Goal: Task Accomplishment & Management: Manage account settings

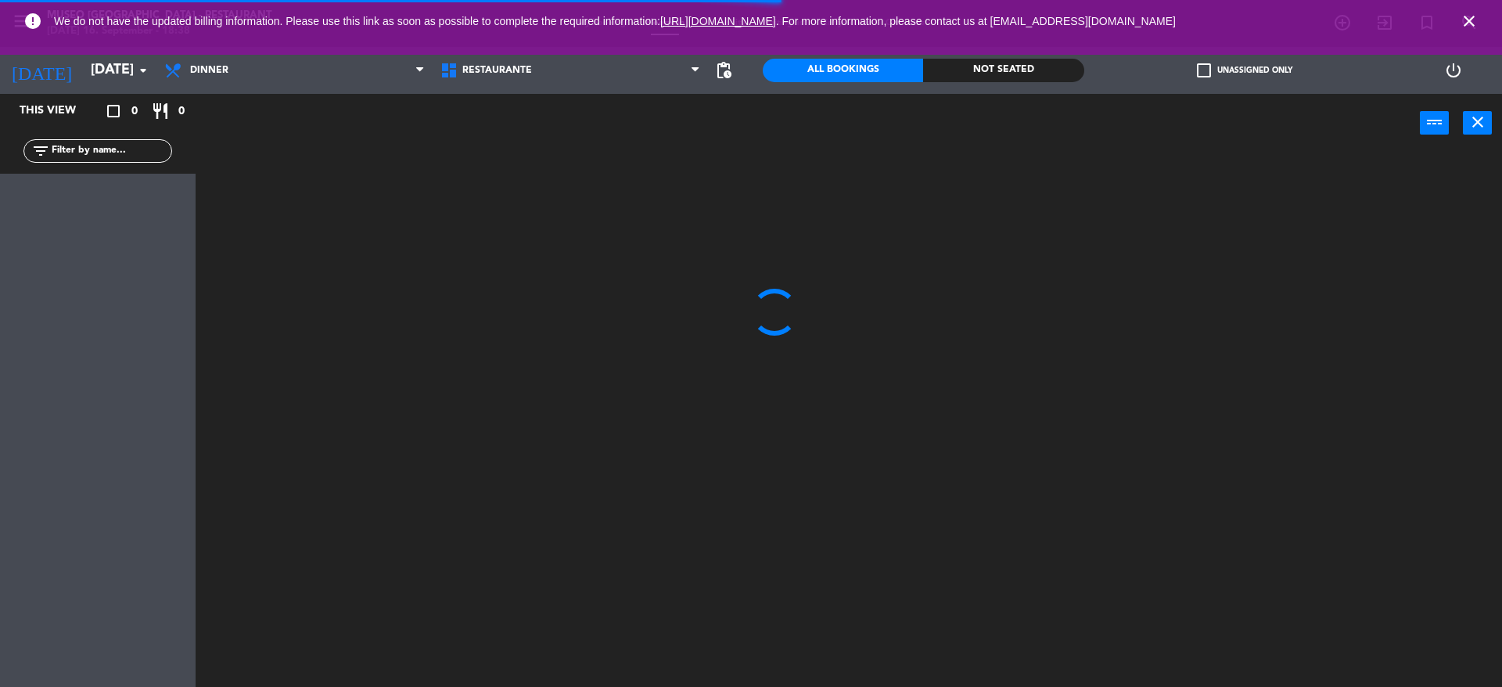
click at [1482, 16] on span "close" at bounding box center [1469, 21] width 42 height 42
click at [1475, 20] on icon "close" at bounding box center [1469, 21] width 19 height 19
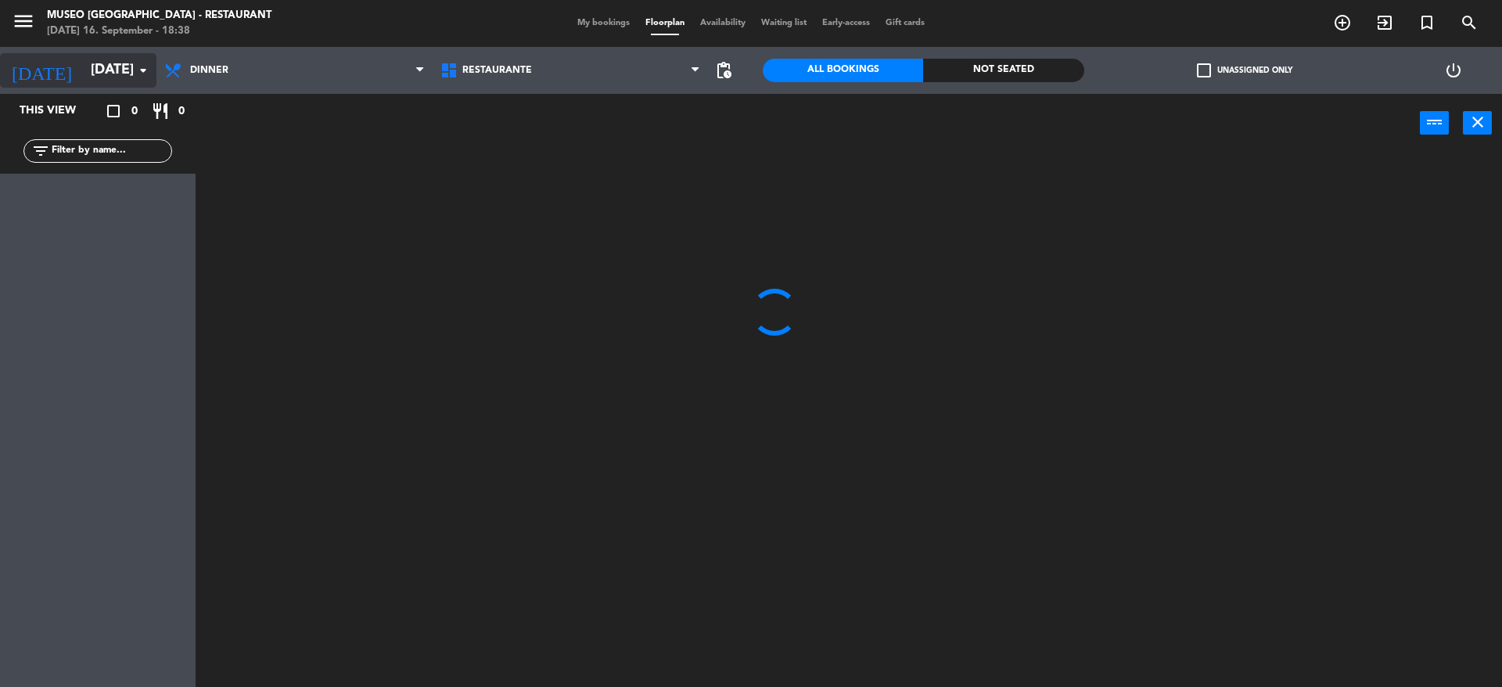
click at [83, 61] on input "[DATE]" at bounding box center [173, 70] width 181 height 31
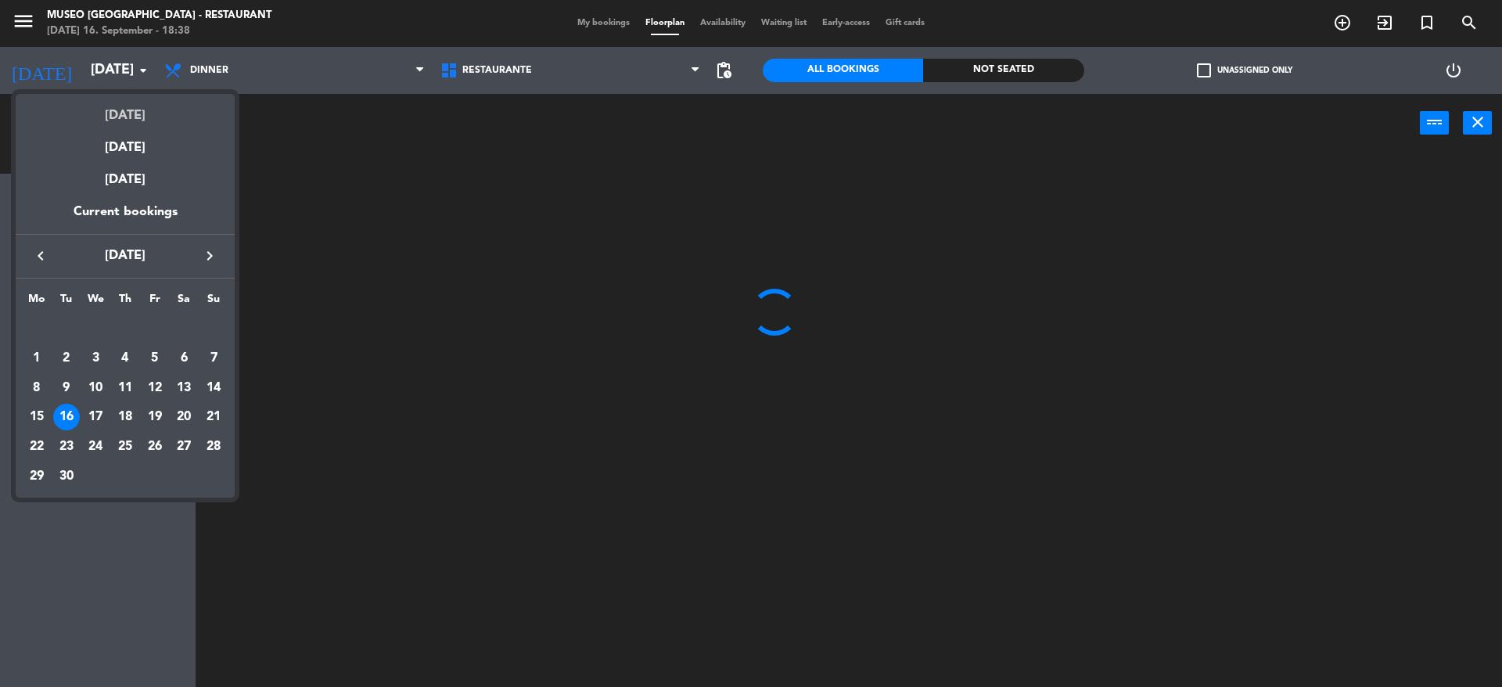
click at [128, 110] on div "[DATE]" at bounding box center [125, 110] width 219 height 32
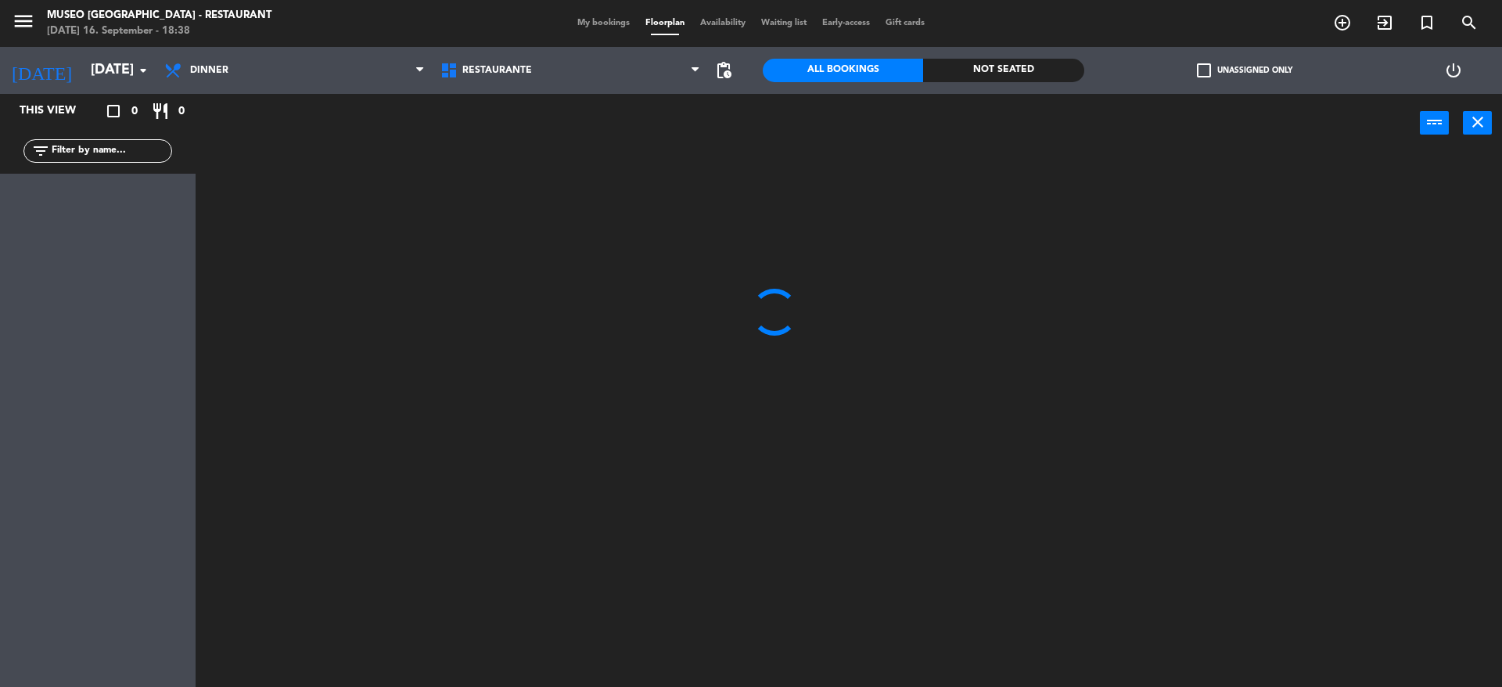
click at [463, 199] on div at bounding box center [856, 423] width 1292 height 534
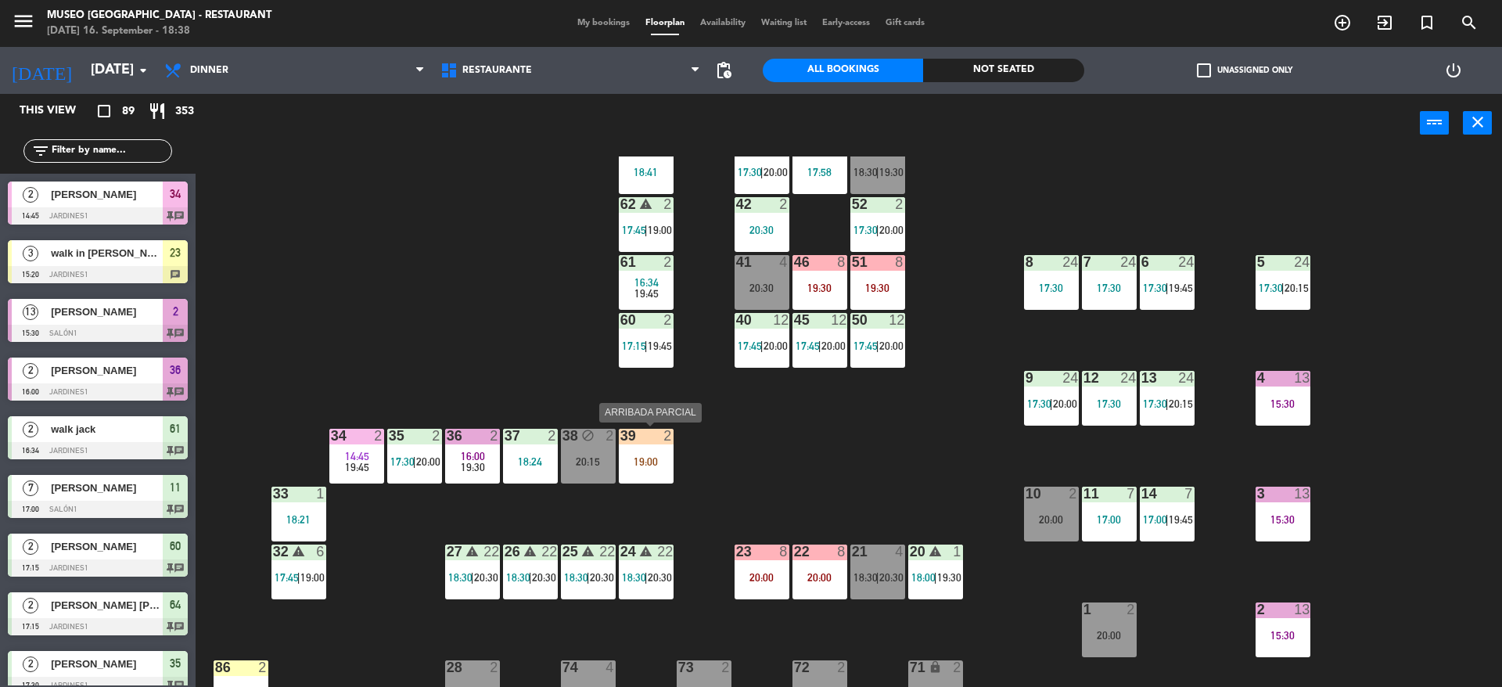
scroll to position [105, 0]
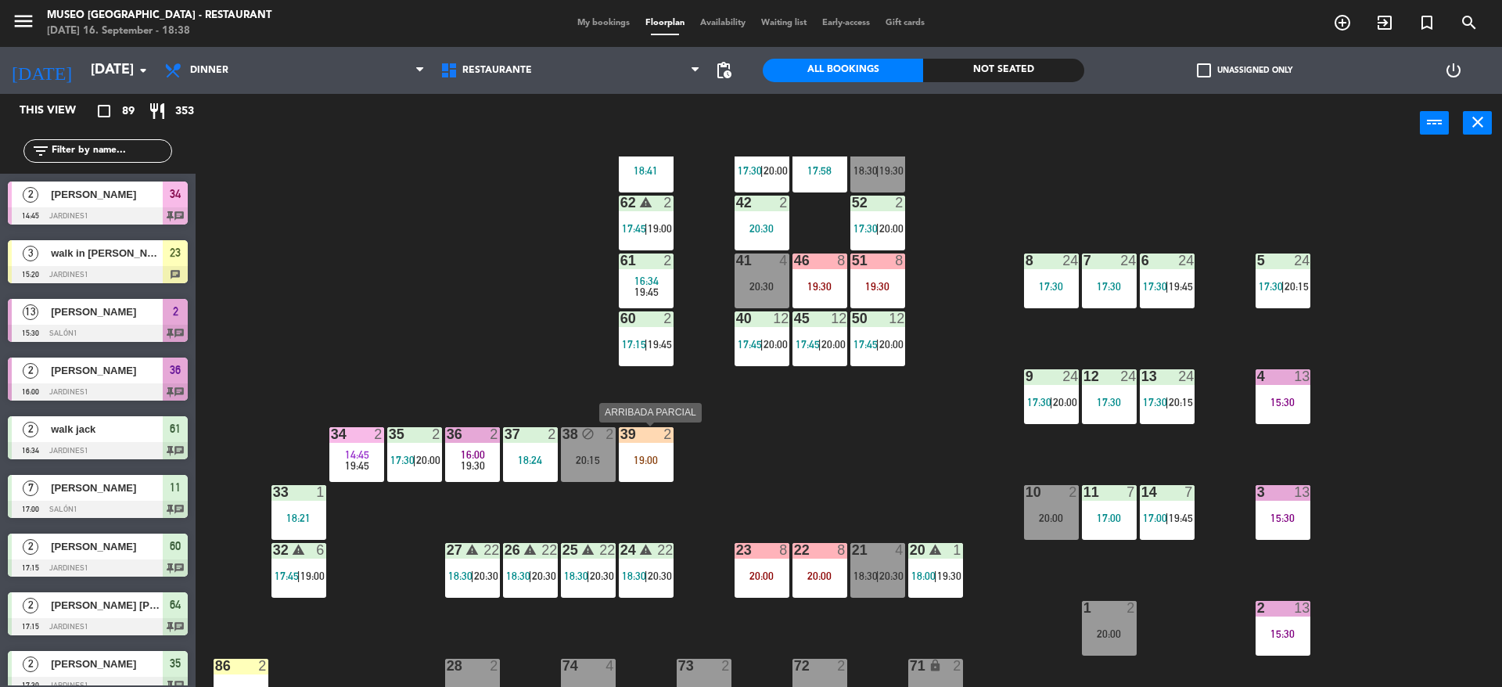
click at [656, 462] on div "19:00" at bounding box center [646, 460] width 55 height 11
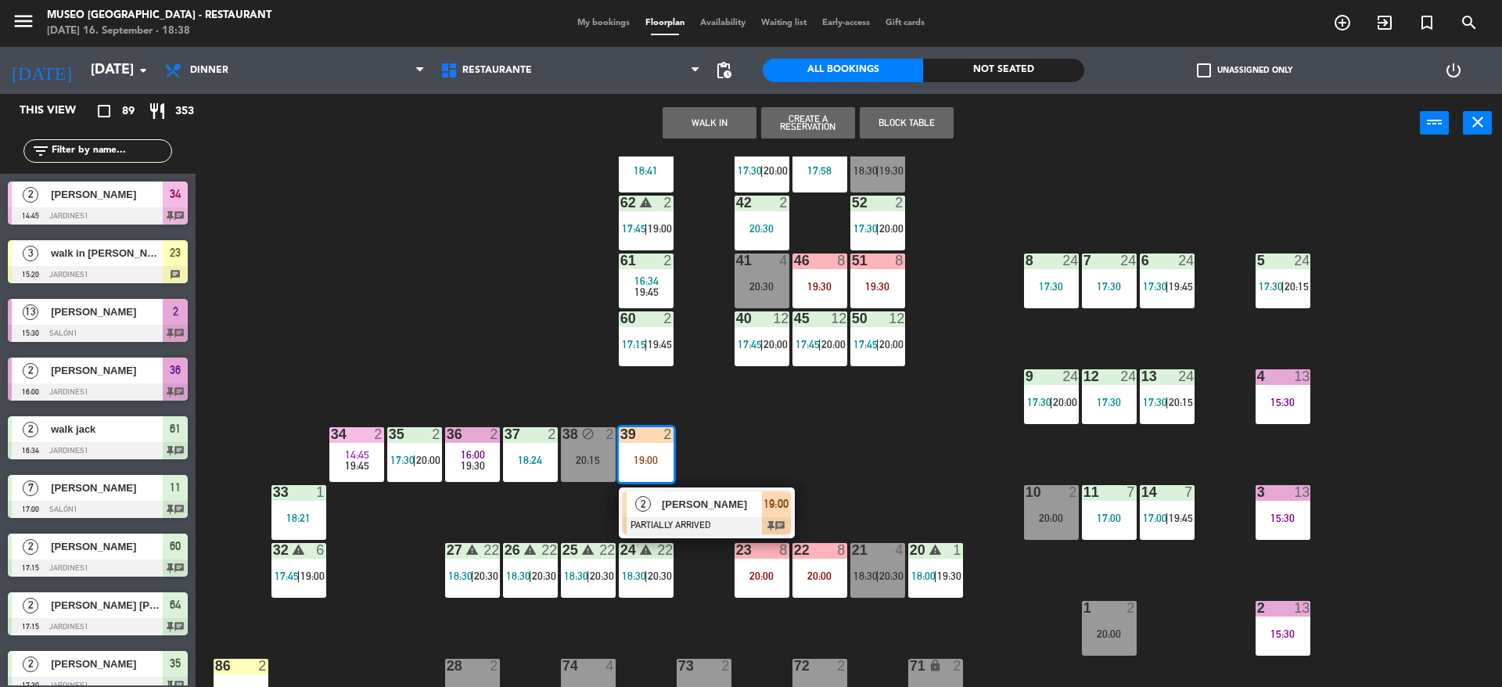
click at [645, 509] on span "2" at bounding box center [643, 504] width 16 height 16
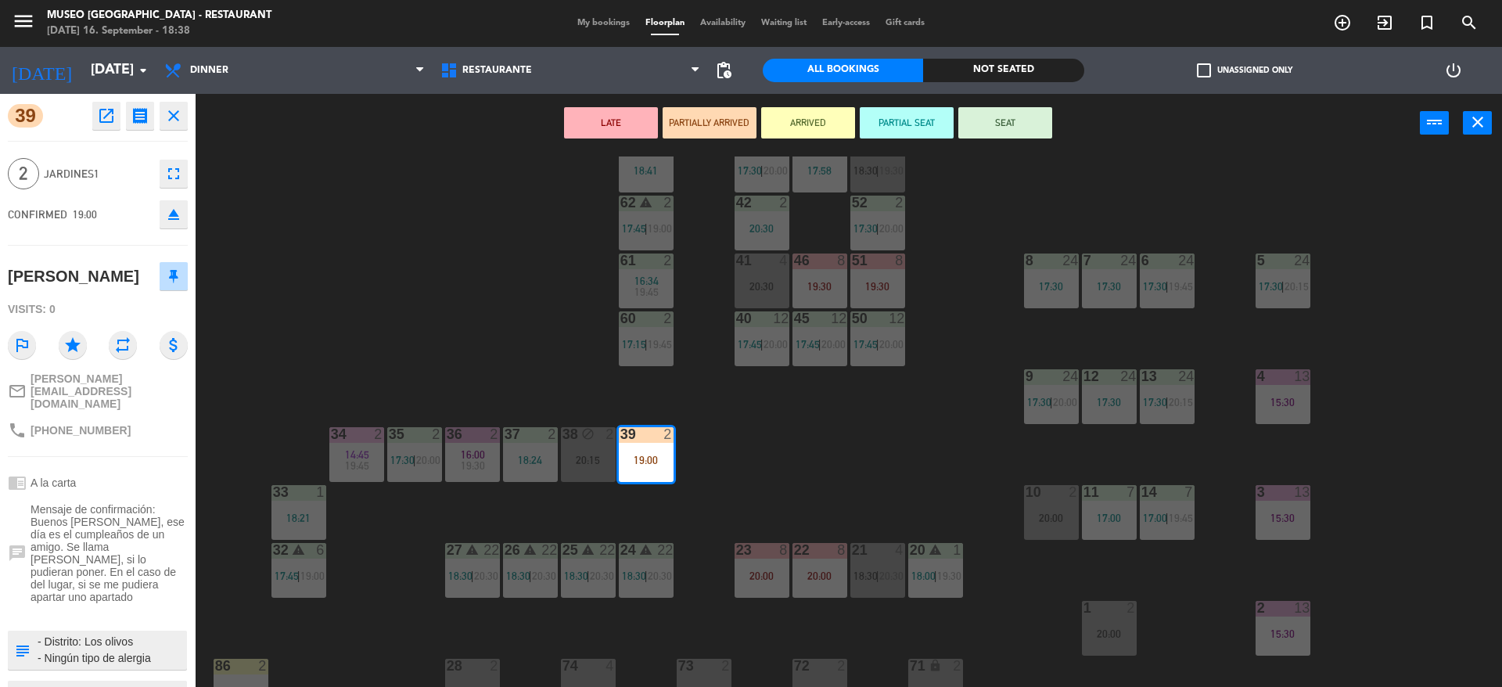
scroll to position [67, 0]
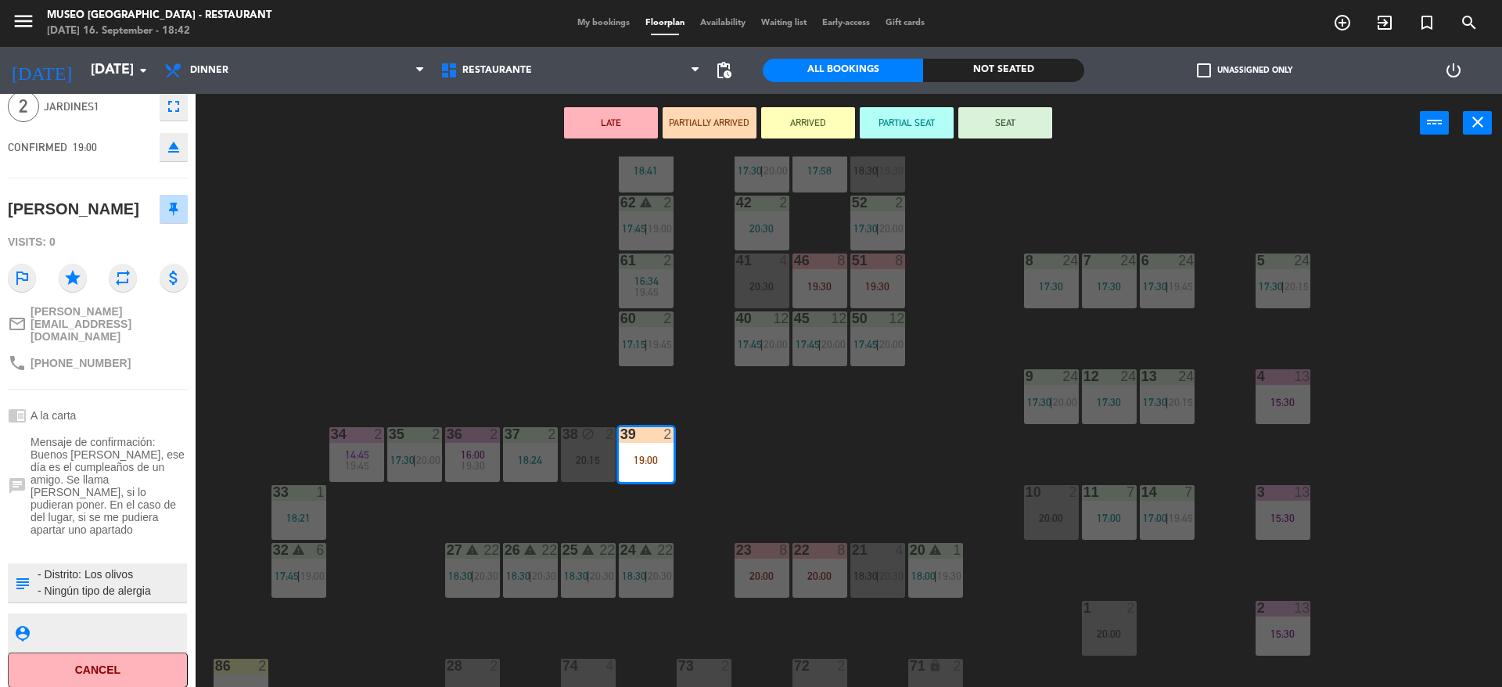
click at [343, 331] on div "44 5 17:45 | 20:30 49 warning 2 19:00 | 20:30 54 3 18:18 64 2 17:15 | 20:30 48 …" at bounding box center [856, 423] width 1292 height 534
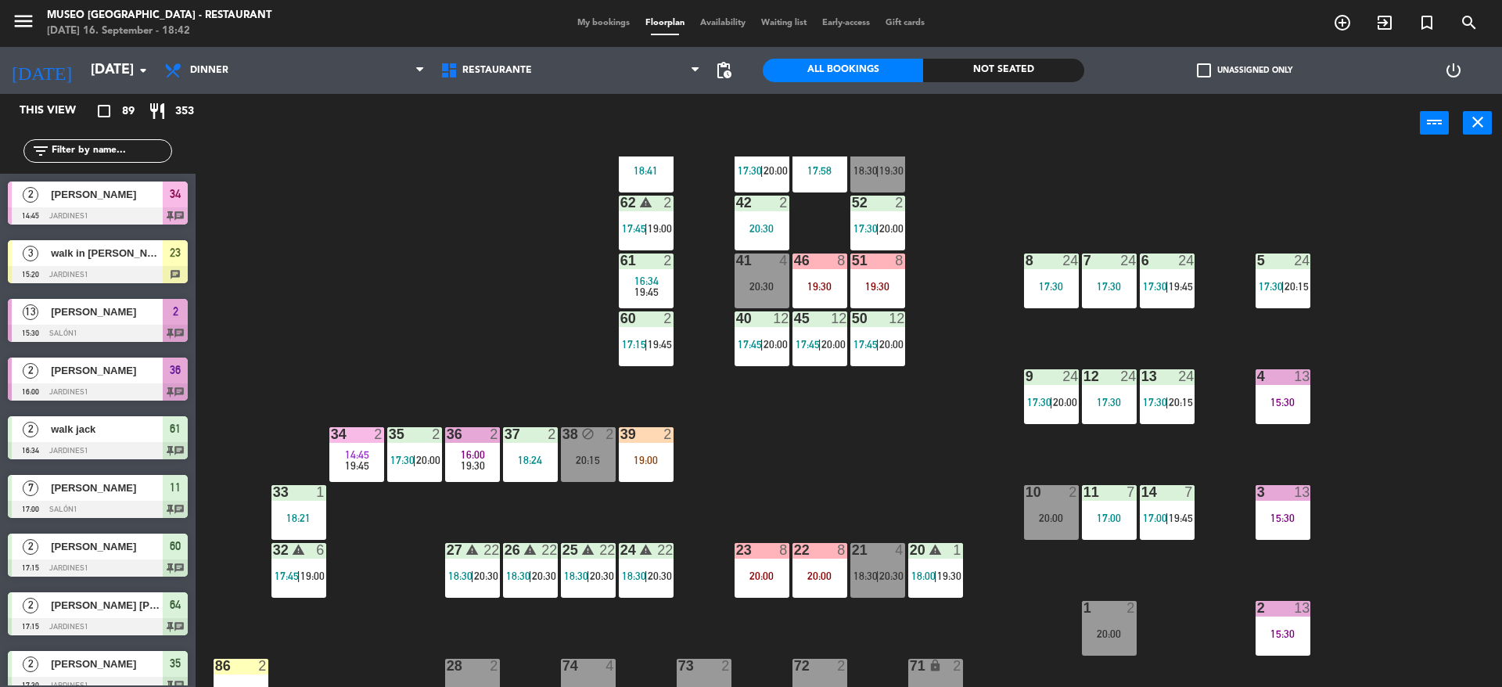
scroll to position [1776, 0]
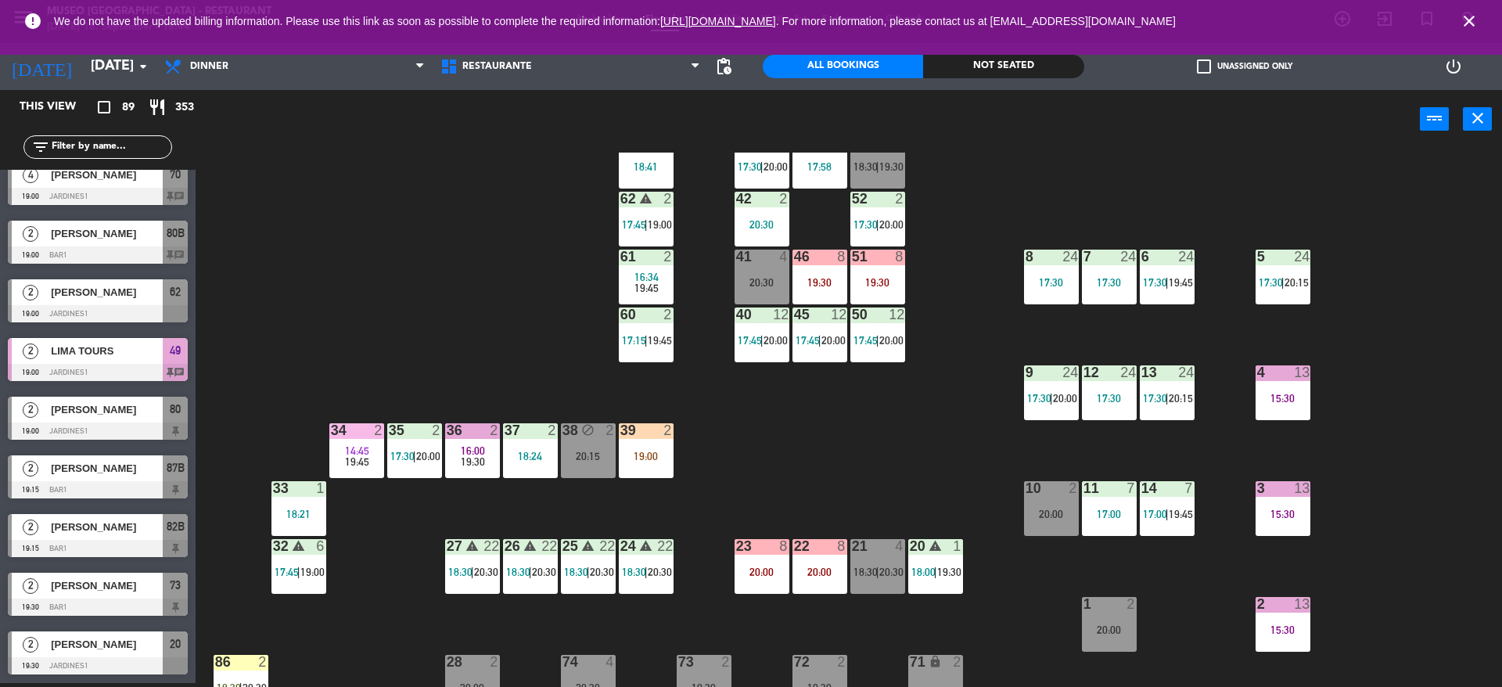
click at [467, 255] on div "44 5 17:45 | 20:30 49 warning 2 19:00 | 20:30 54 3 18:18 64 2 17:15 | 20:30 48 …" at bounding box center [856, 420] width 1292 height 534
click at [962, 253] on div "44 5 17:45 | 20:30 49 warning 2 19:00 | 20:30 54 3 18:18 64 2 17:15 | 20:30 48 …" at bounding box center [856, 420] width 1292 height 534
click at [657, 445] on div "39 2 19:00" at bounding box center [646, 450] width 55 height 55
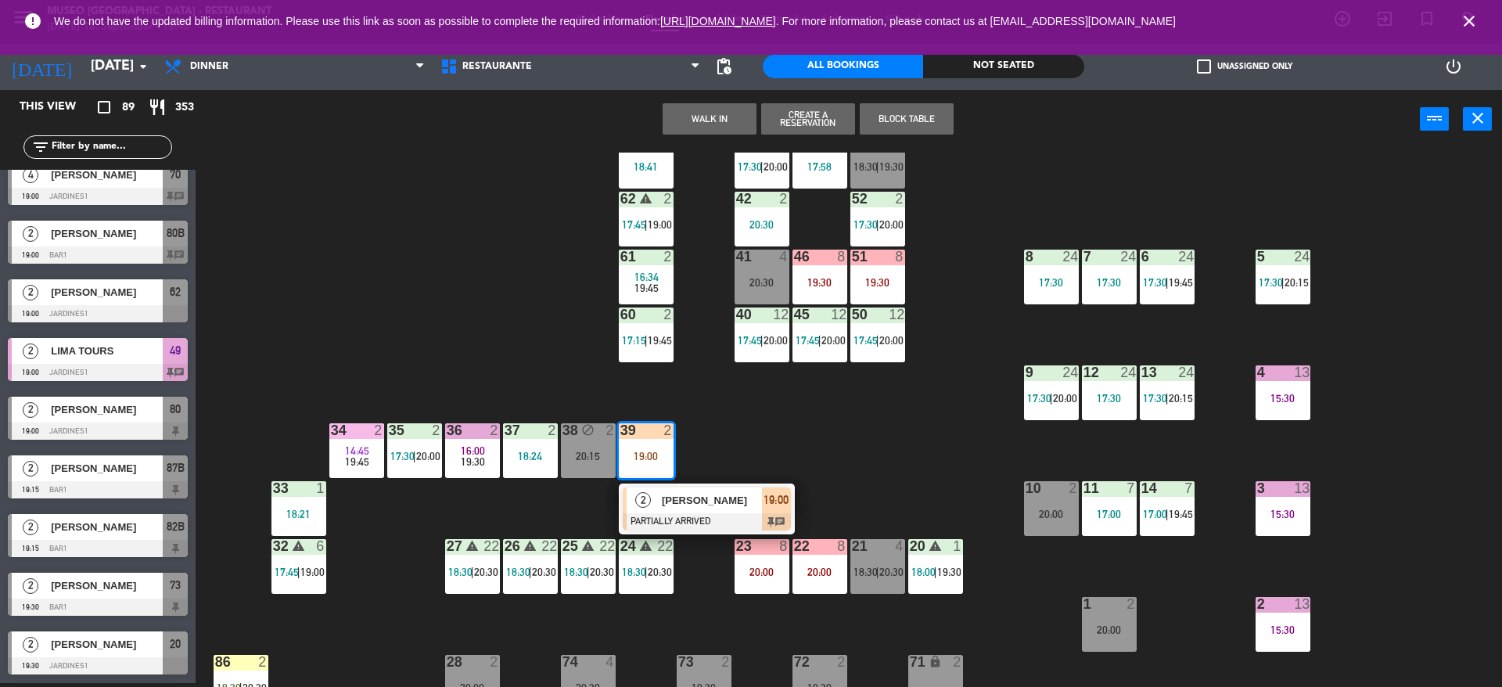
click at [697, 504] on span "[PERSON_NAME]" at bounding box center [712, 500] width 100 height 16
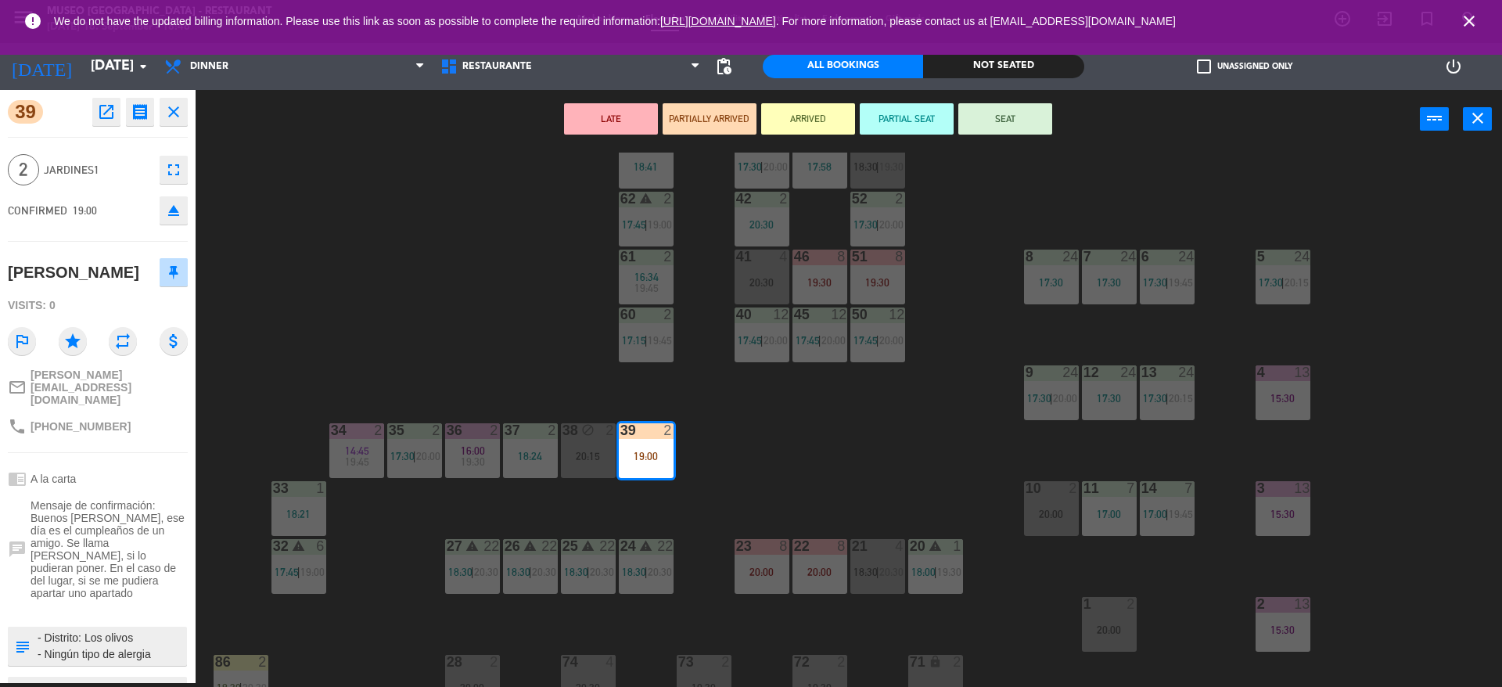
click at [94, 644] on textarea at bounding box center [110, 646] width 149 height 33
type textarea "m39 - Distrito: Los olivos - Ningún tipo de alergia motivo: cumpleaños, otorgar…"
click at [116, 207] on div "CONFIRMED 19:00 eject" at bounding box center [98, 210] width 180 height 39
click at [986, 129] on button "SEAT" at bounding box center [1005, 118] width 94 height 31
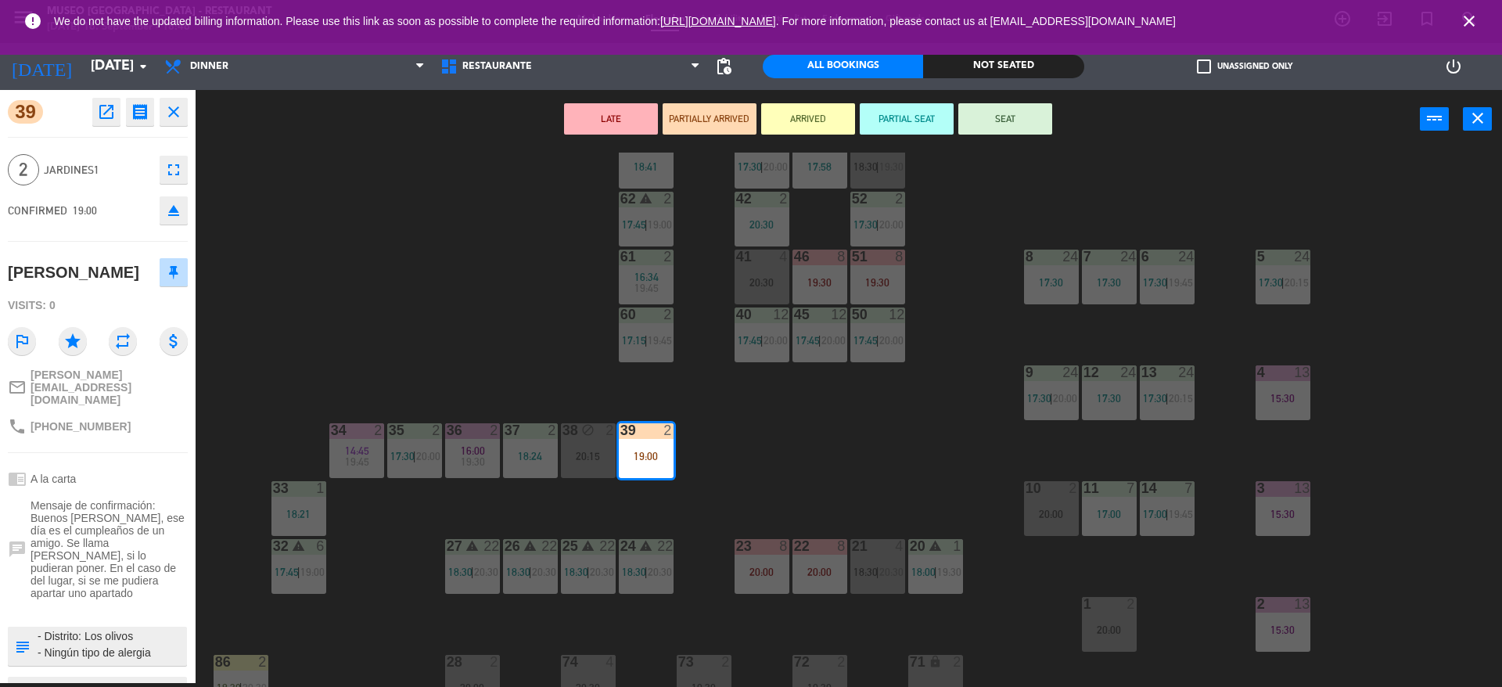
scroll to position [4, 0]
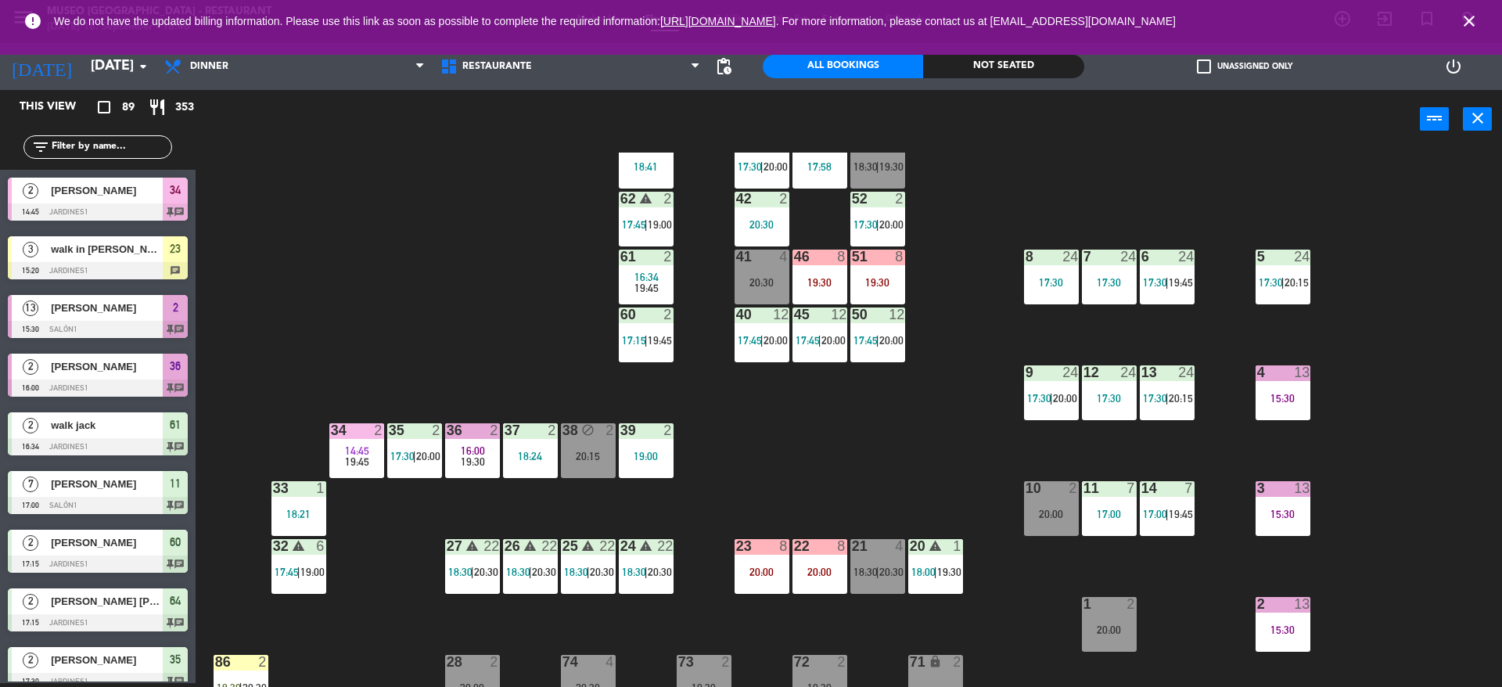
click at [968, 248] on div "44 5 17:45 | 20:30 49 warning 2 19:00 | 20:30 54 3 18:18 64 2 17:15 | 20:30 48 …" at bounding box center [856, 420] width 1292 height 534
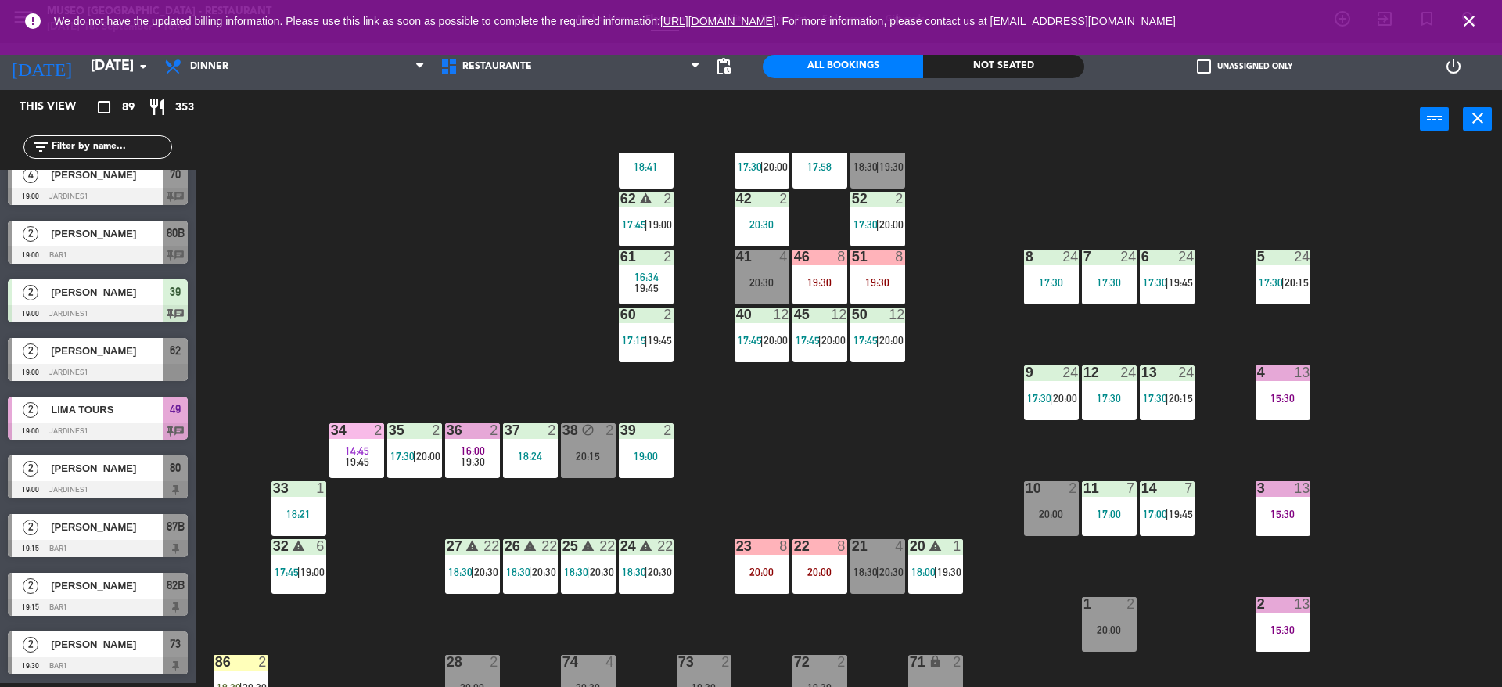
click at [968, 248] on div "44 5 17:45 | 20:30 49 warning 2 19:00 | 20:30 54 3 18:18 64 2 17:15 | 20:30 48 …" at bounding box center [856, 420] width 1292 height 534
click at [946, 355] on div "44 5 17:45 | 20:30 49 warning 2 19:00 | 20:30 54 3 18:18 64 2 17:15 | 20:30 48 …" at bounding box center [856, 420] width 1292 height 534
click at [953, 406] on div "44 5 17:45 | 20:30 49 warning 2 19:00 | 20:30 54 3 18:18 64 2 17:15 | 20:30 48 …" at bounding box center [856, 420] width 1292 height 534
click at [1295, 409] on div "4 13 15:30" at bounding box center [1283, 392] width 55 height 55
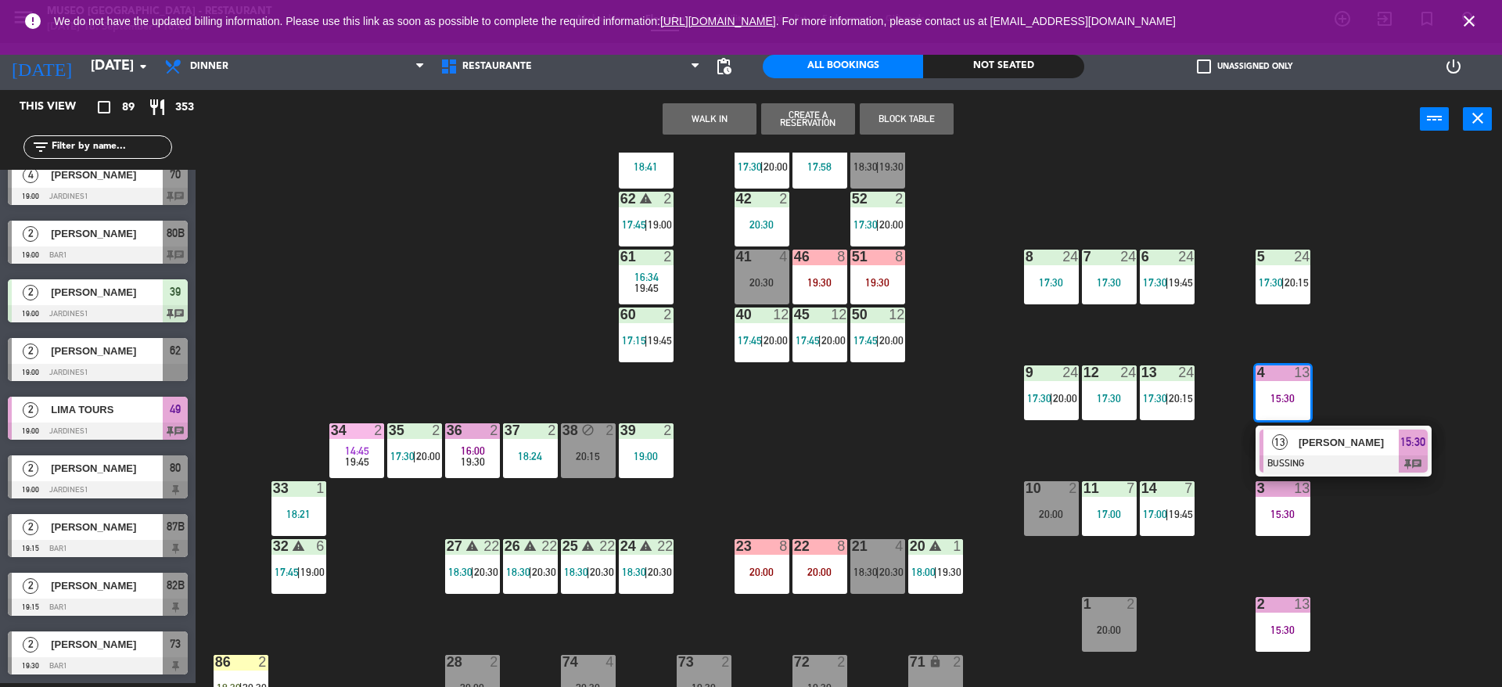
click at [1309, 453] on div "[PERSON_NAME]" at bounding box center [1348, 442] width 102 height 26
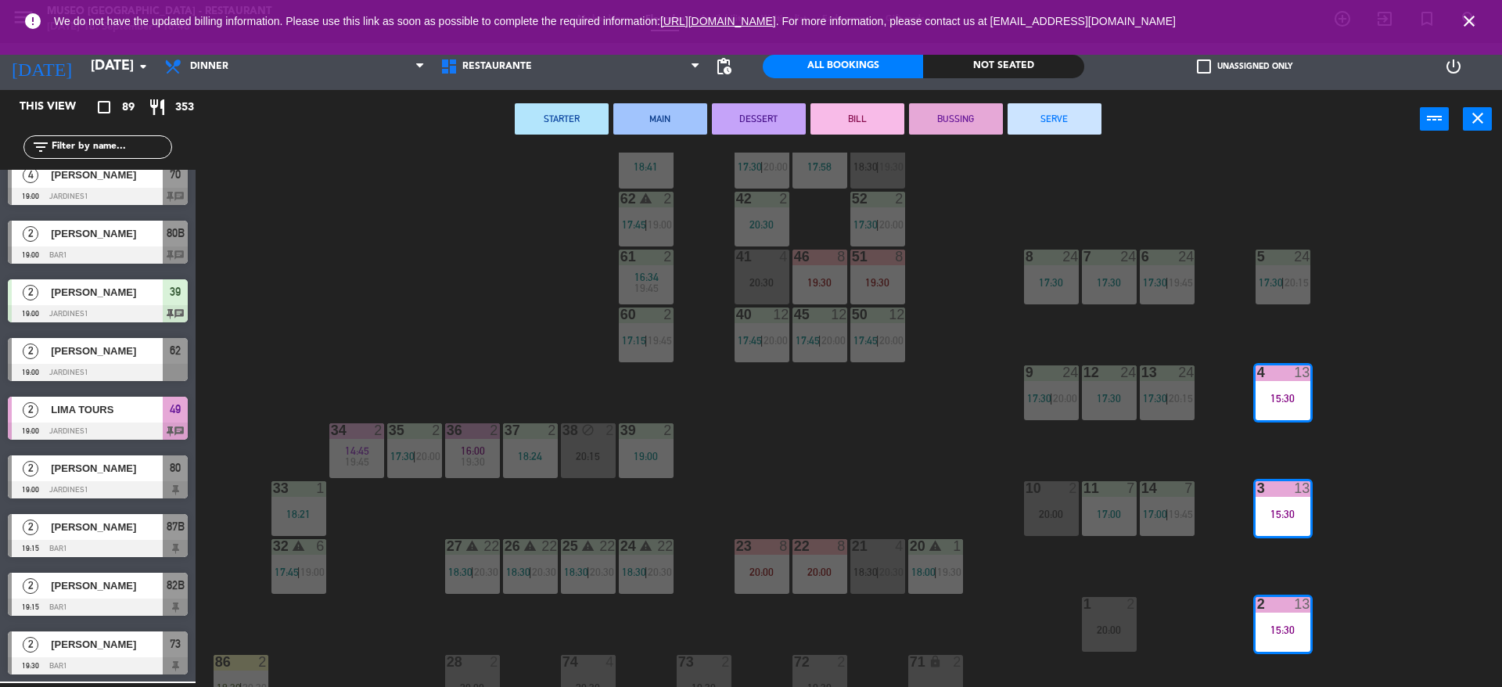
click at [1236, 457] on div "44 5 17:45 | 20:30 49 warning 2 19:00 | 20:30 54 3 18:18 64 2 17:15 | 20:30 48 …" at bounding box center [856, 420] width 1292 height 534
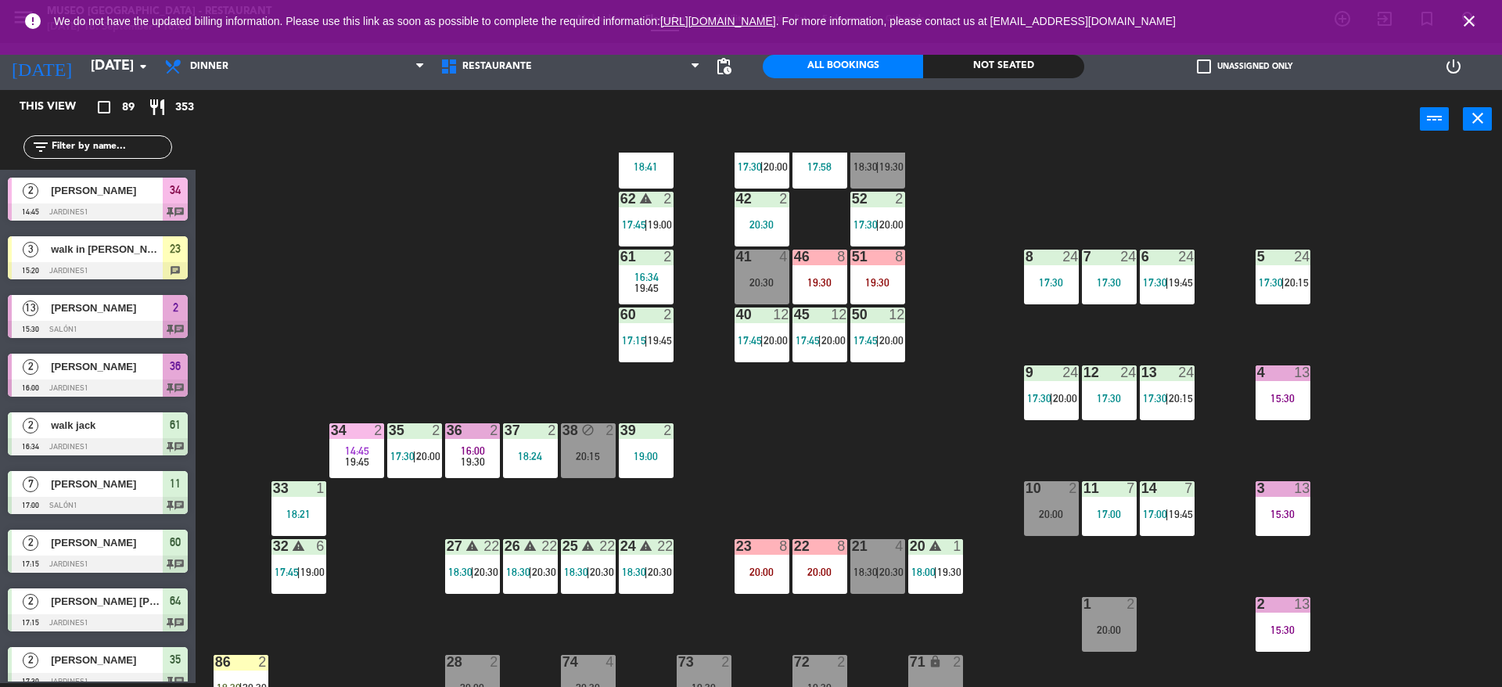
scroll to position [4, 0]
click at [920, 478] on div "44 5 17:45 | 20:30 49 warning 2 19:00 | 20:30 54 3 18:18 64 2 17:15 | 20:30 48 …" at bounding box center [856, 420] width 1292 height 534
click at [480, 129] on div "power_input close" at bounding box center [808, 119] width 1224 height 59
click at [1455, 20] on span "close" at bounding box center [1469, 21] width 42 height 42
click at [1462, 21] on icon "close" at bounding box center [1469, 21] width 19 height 19
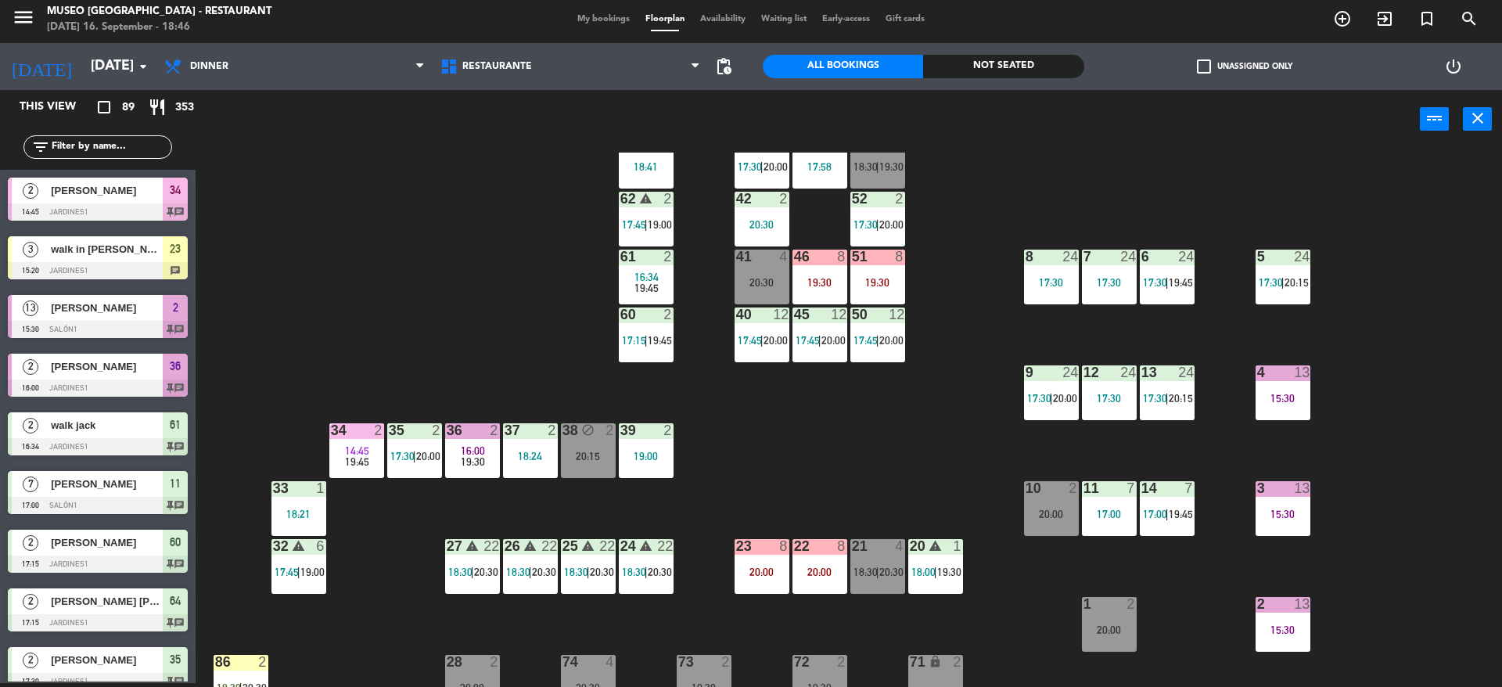
click at [1267, 168] on div "44 5 17:45 | 20:30 49 warning 2 19:00 | 20:30 54 3 18:18 64 2 17:15 | 20:30 48 …" at bounding box center [856, 420] width 1292 height 534
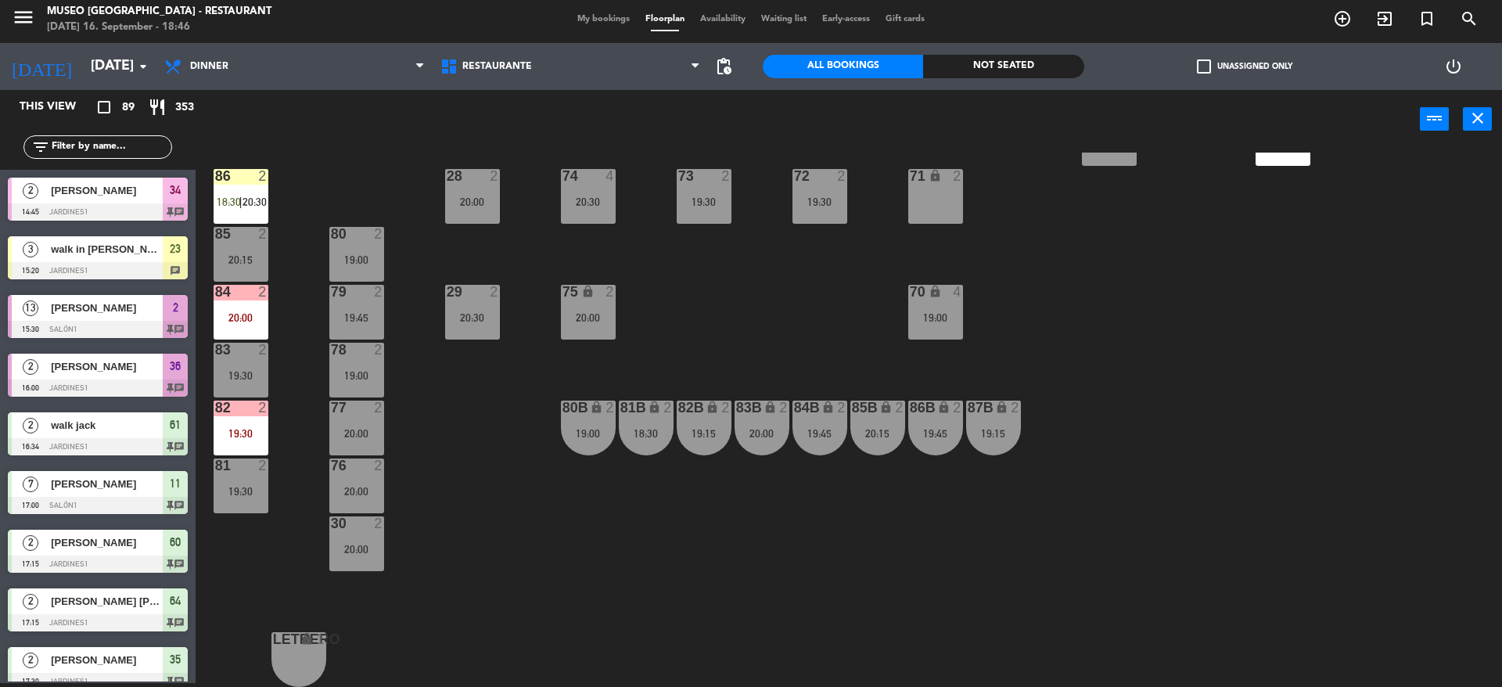
scroll to position [487, 0]
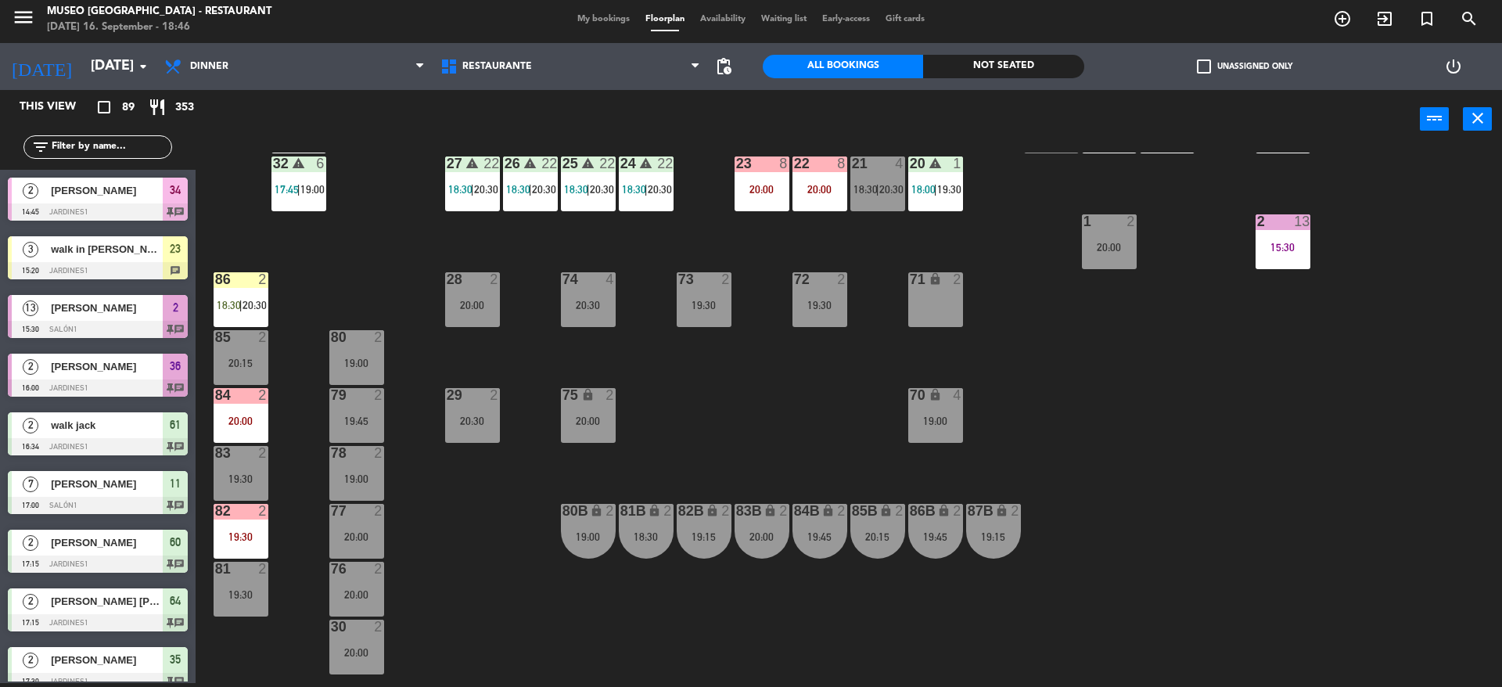
click at [1295, 234] on div "2 13 15:30" at bounding box center [1283, 241] width 55 height 55
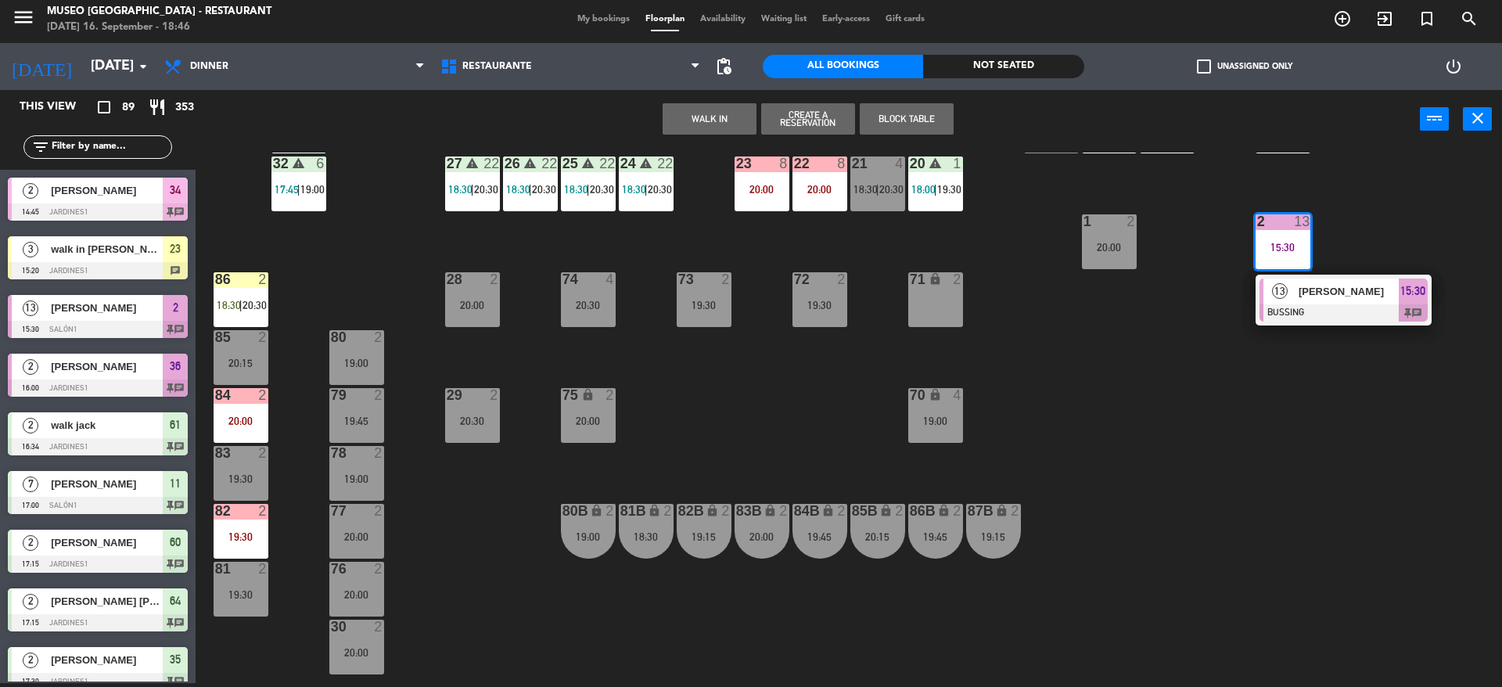
click at [1323, 311] on div at bounding box center [1344, 312] width 168 height 17
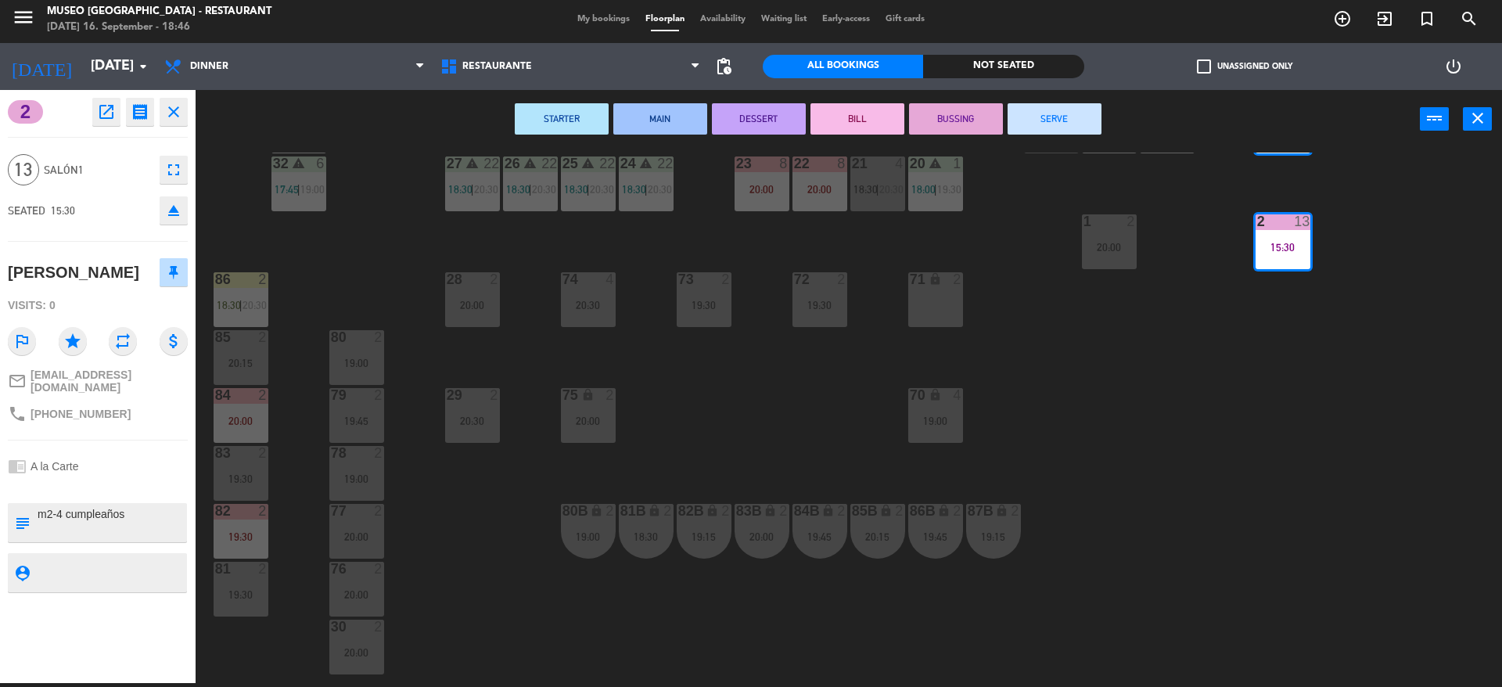
click at [1155, 393] on div "44 5 17:45 | 20:30 49 warning 2 19:00 | 20:30 54 3 18:18 64 2 17:15 | 20:30 48 …" at bounding box center [856, 420] width 1292 height 534
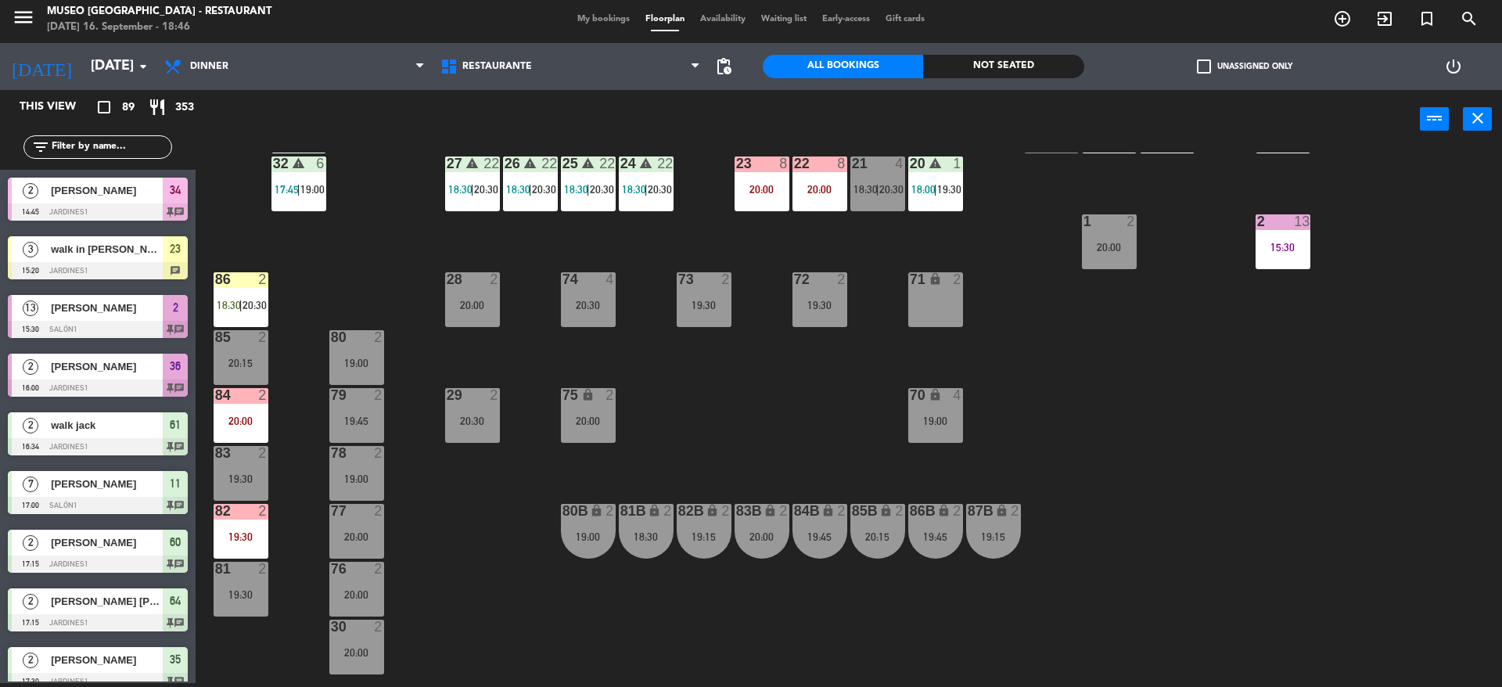
scroll to position [278, 0]
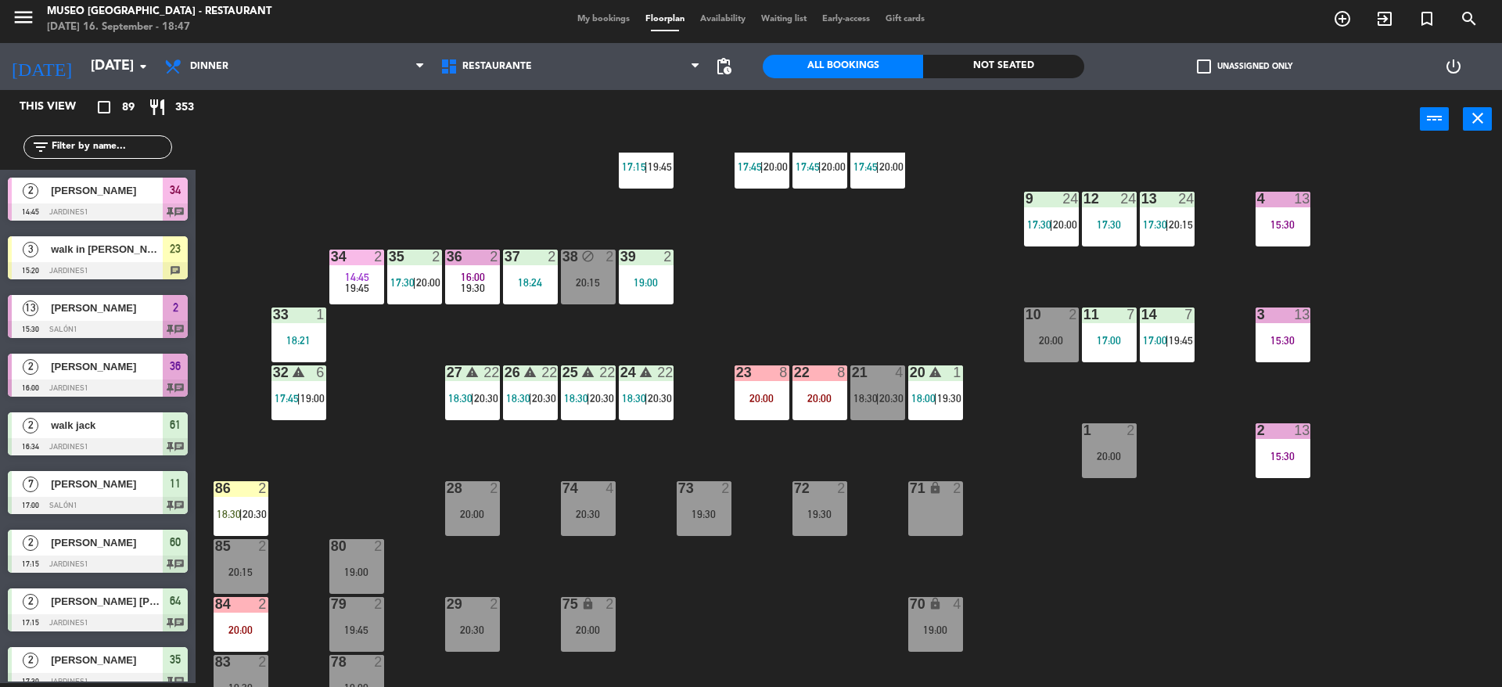
click at [1155, 393] on div "44 5 17:45 | 20:30 49 warning 2 19:00 | 20:30 54 3 18:18 64 2 17:15 | 20:30 48 …" at bounding box center [856, 420] width 1292 height 534
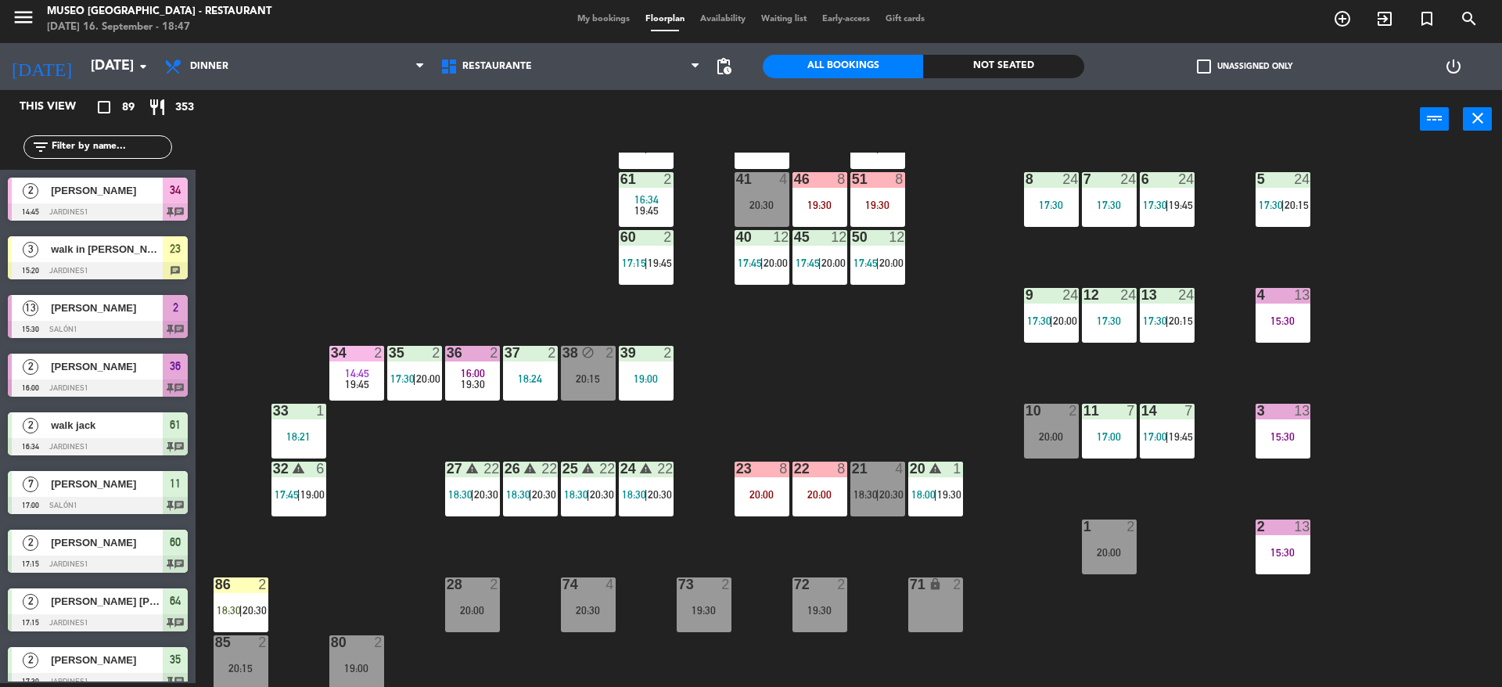
scroll to position [165, 0]
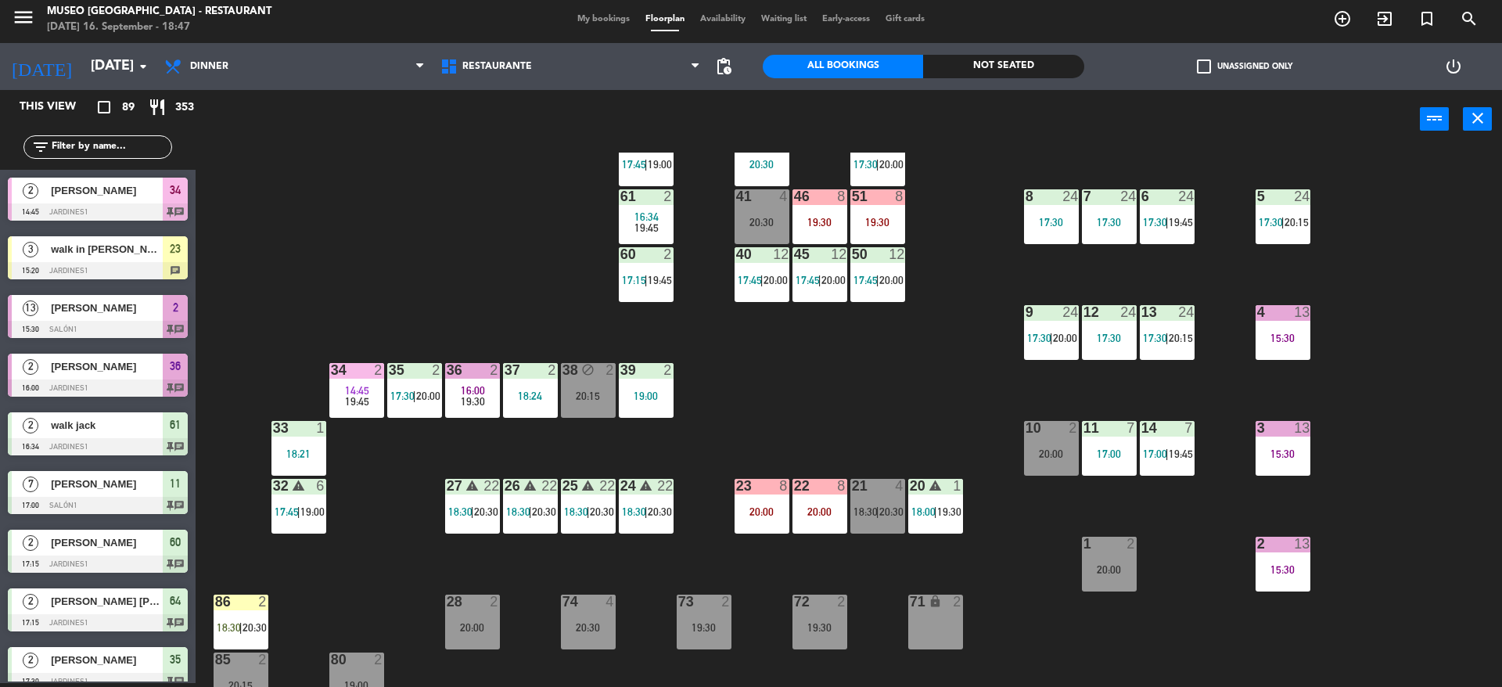
click at [1286, 361] on div "44 5 17:45 | 20:30 49 warning 2 19:00 | 20:30 54 3 18:18 64 2 17:15 | 20:30 48 …" at bounding box center [856, 420] width 1292 height 534
click at [1297, 403] on div "44 5 17:45 | 20:30 49 warning 2 19:00 | 20:30 54 3 18:18 64 2 17:15 | 20:30 48 …" at bounding box center [856, 420] width 1292 height 534
click at [1274, 343] on div "15:30" at bounding box center [1283, 337] width 55 height 11
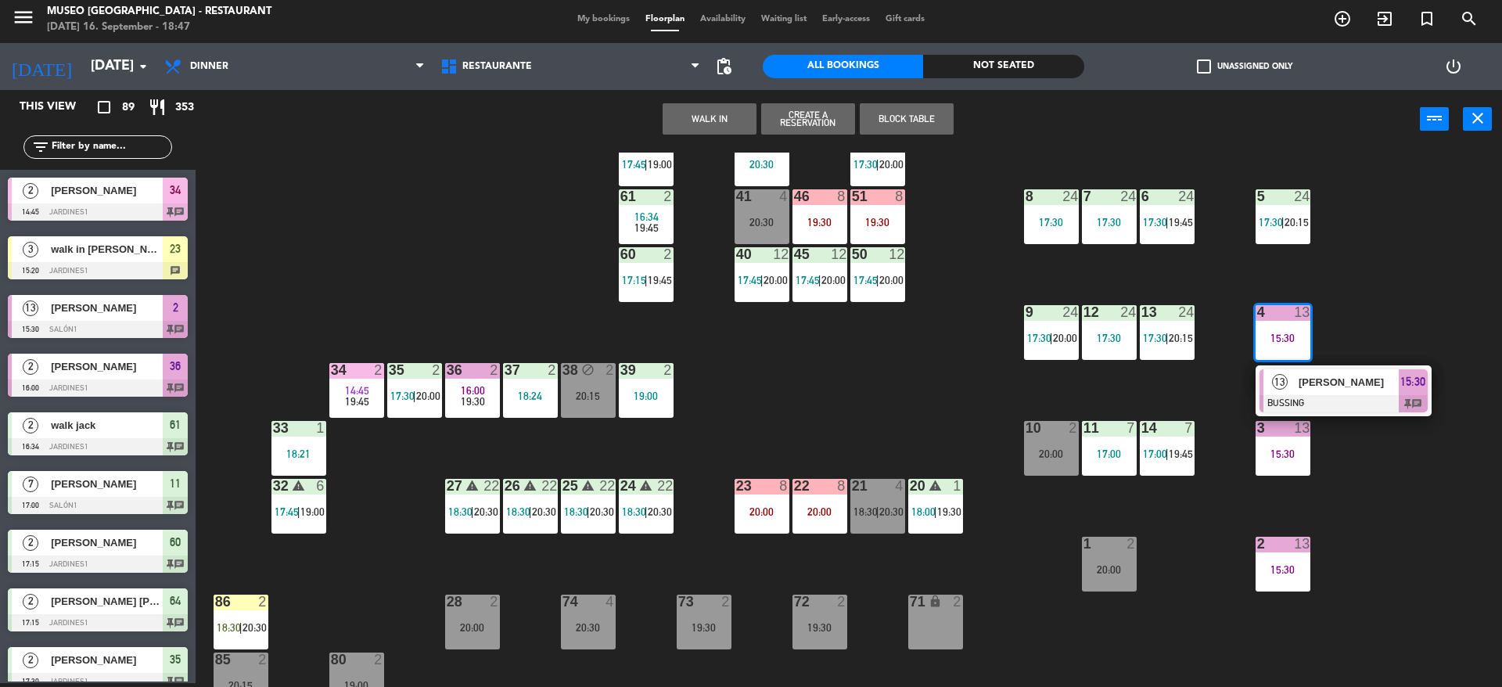
click at [1295, 395] on div at bounding box center [1344, 403] width 168 height 17
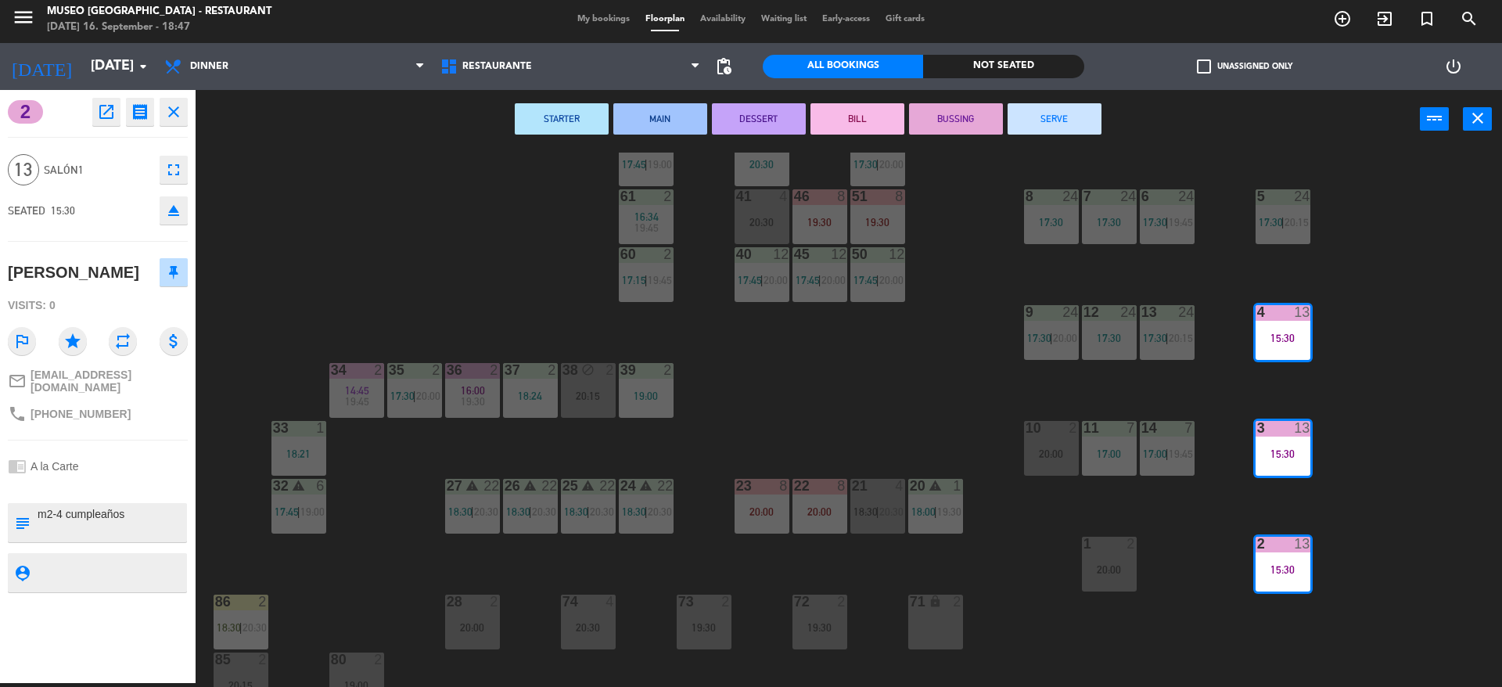
click at [1161, 418] on div "44 5 17:45 | 20:30 49 warning 2 19:00 | 20:30 54 3 18:18 64 2 17:15 | 20:30 48 …" at bounding box center [856, 420] width 1292 height 534
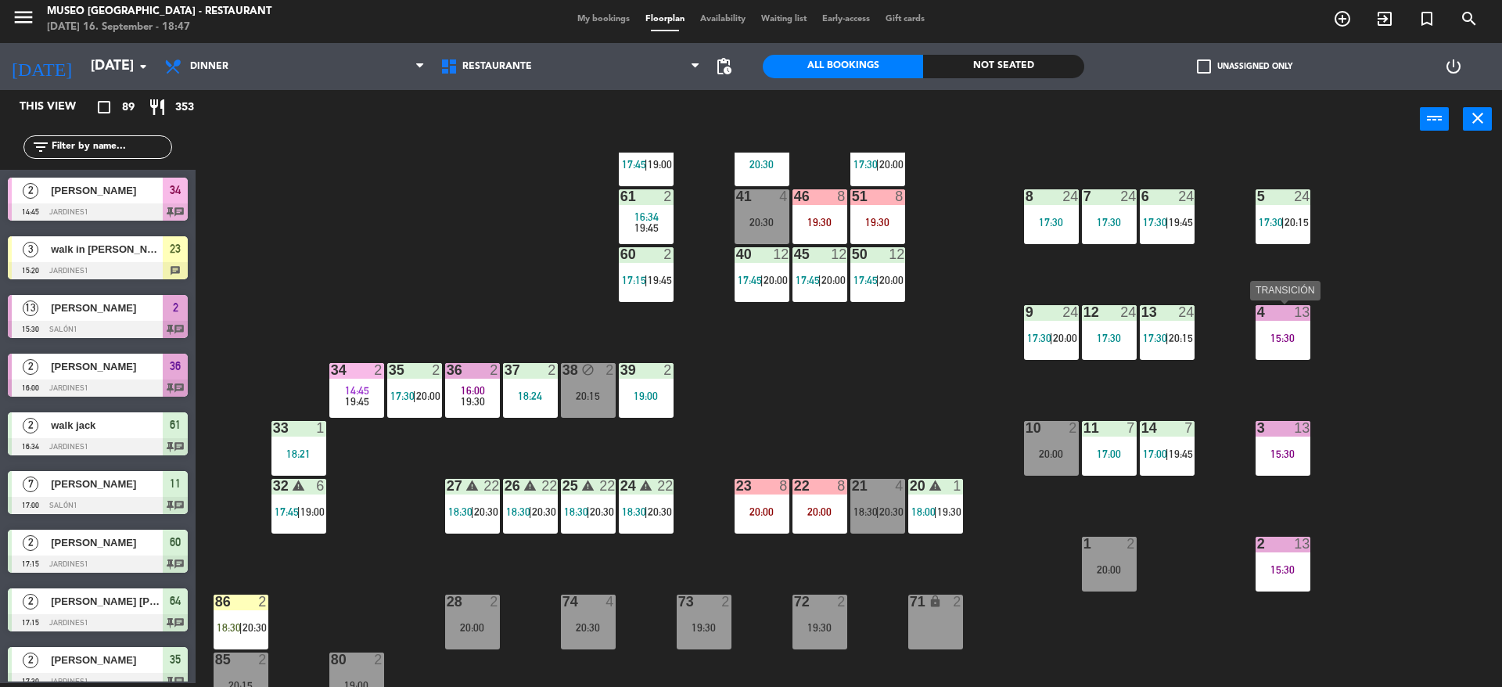
click at [1295, 358] on div "4 13 15:30" at bounding box center [1283, 332] width 55 height 55
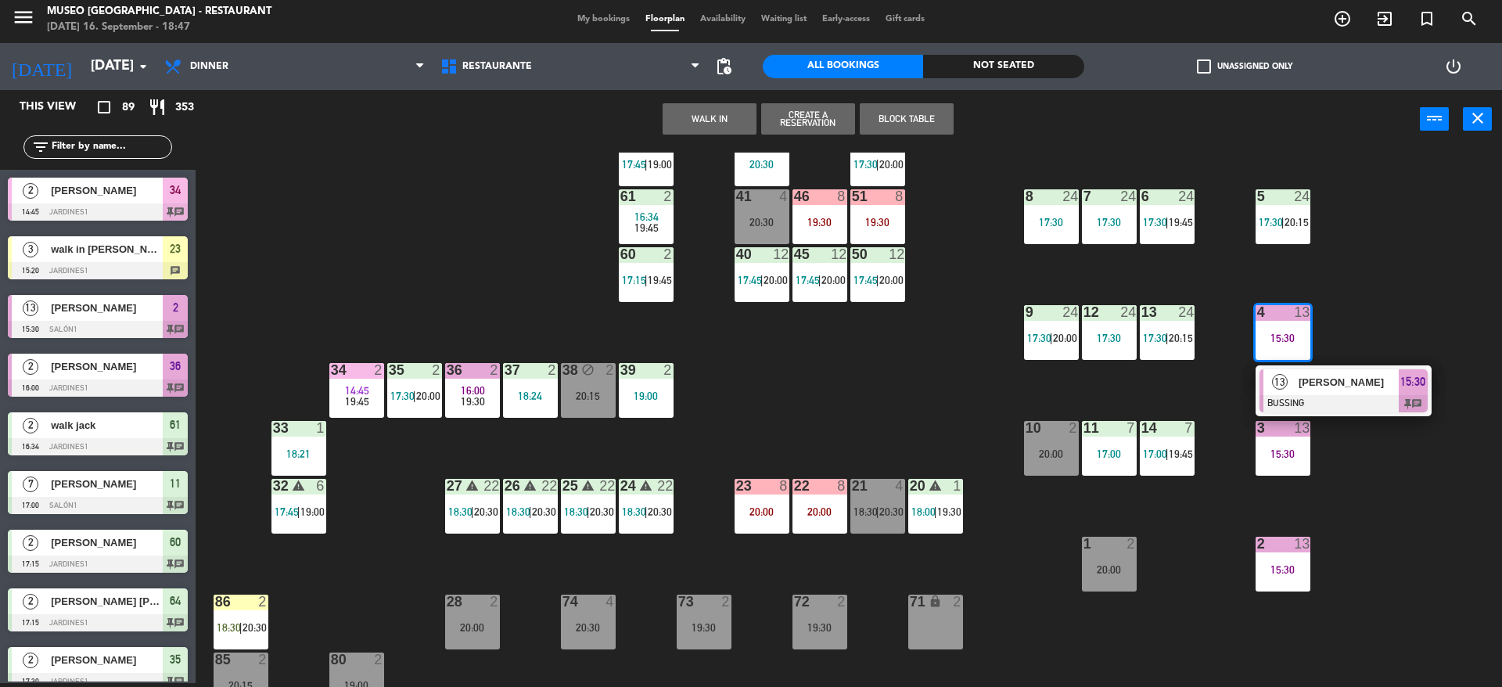
click at [1295, 372] on div "13" at bounding box center [1280, 382] width 34 height 26
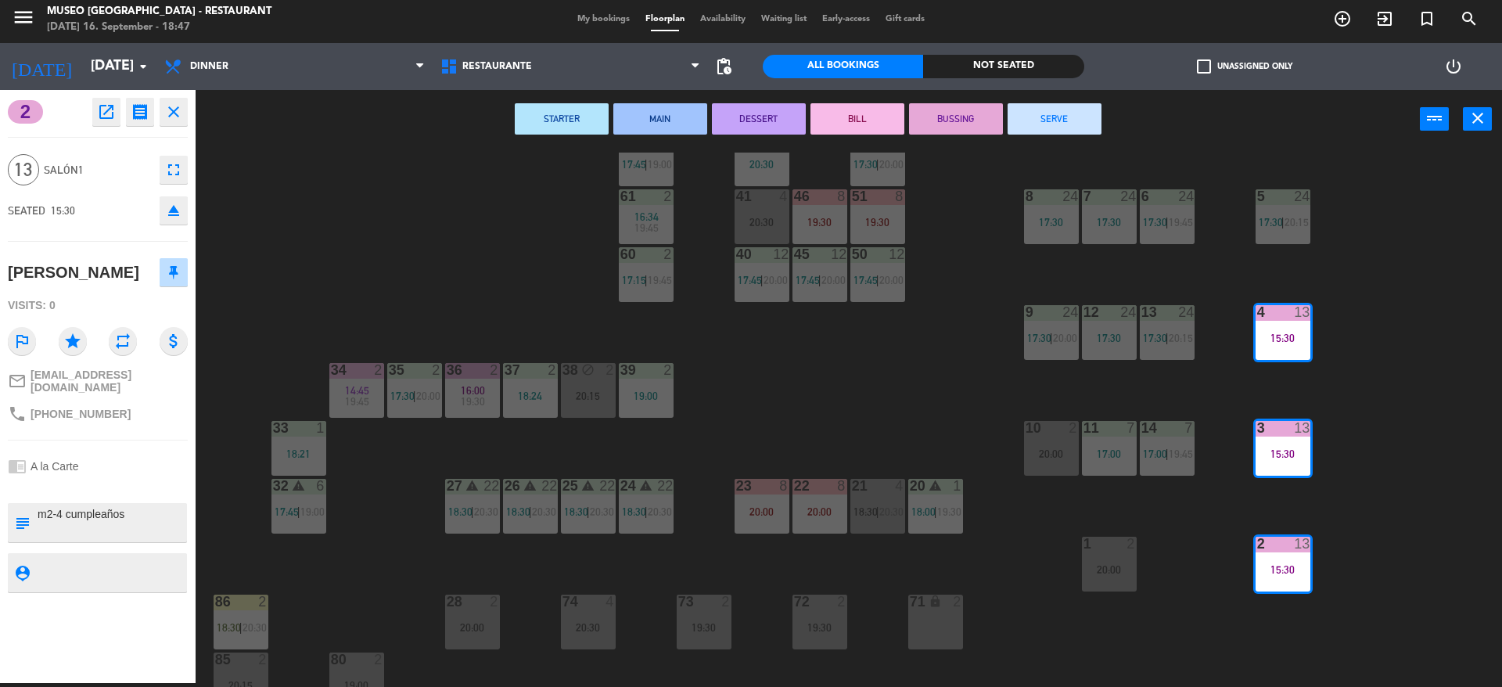
click at [804, 378] on div "44 5 17:45 | 20:30 49 warning 2 19:00 | 20:30 54 3 18:18 64 2 17:15 | 20:30 48 …" at bounding box center [856, 420] width 1292 height 534
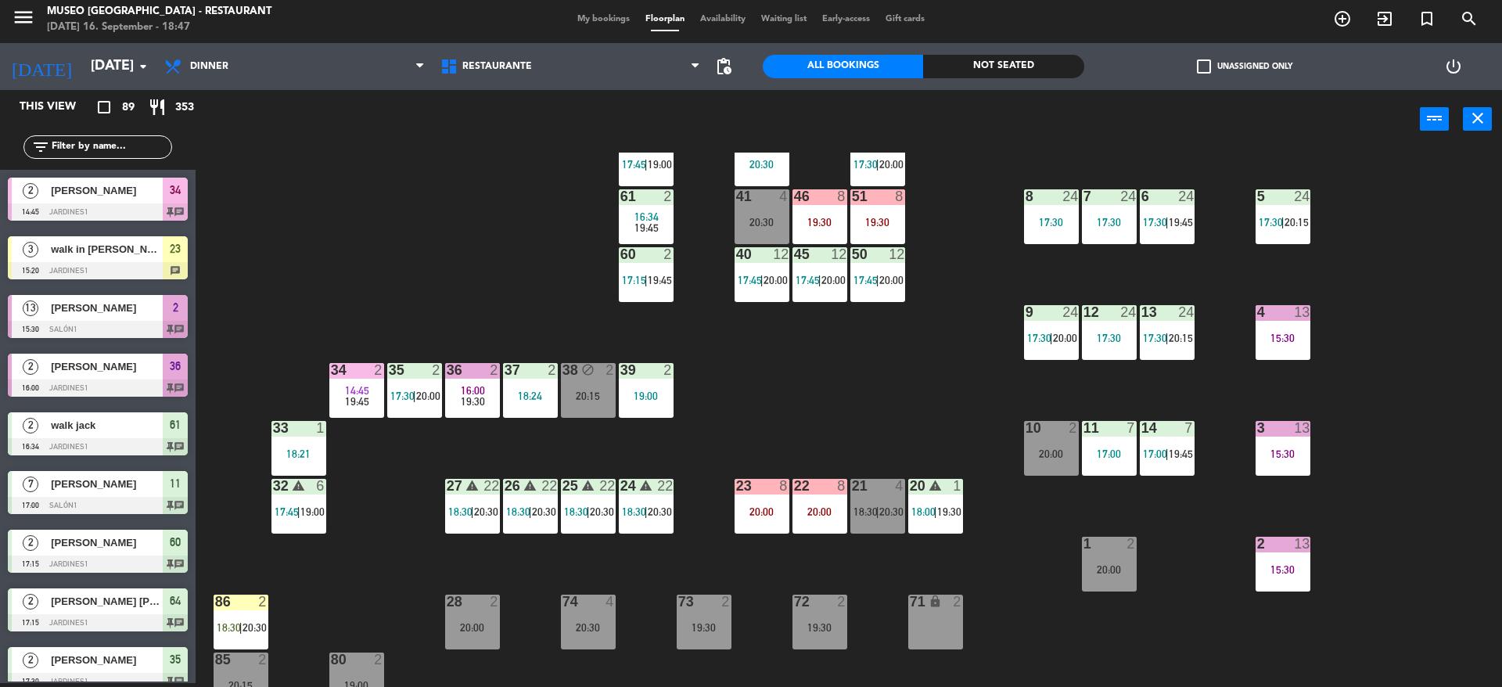
click at [908, 357] on div "44 5 17:45 | 20:30 49 warning 2 19:00 | 20:30 54 3 18:18 64 2 17:15 | 20:30 48 …" at bounding box center [856, 420] width 1292 height 534
click at [881, 234] on div "51 8 19:30" at bounding box center [877, 216] width 55 height 55
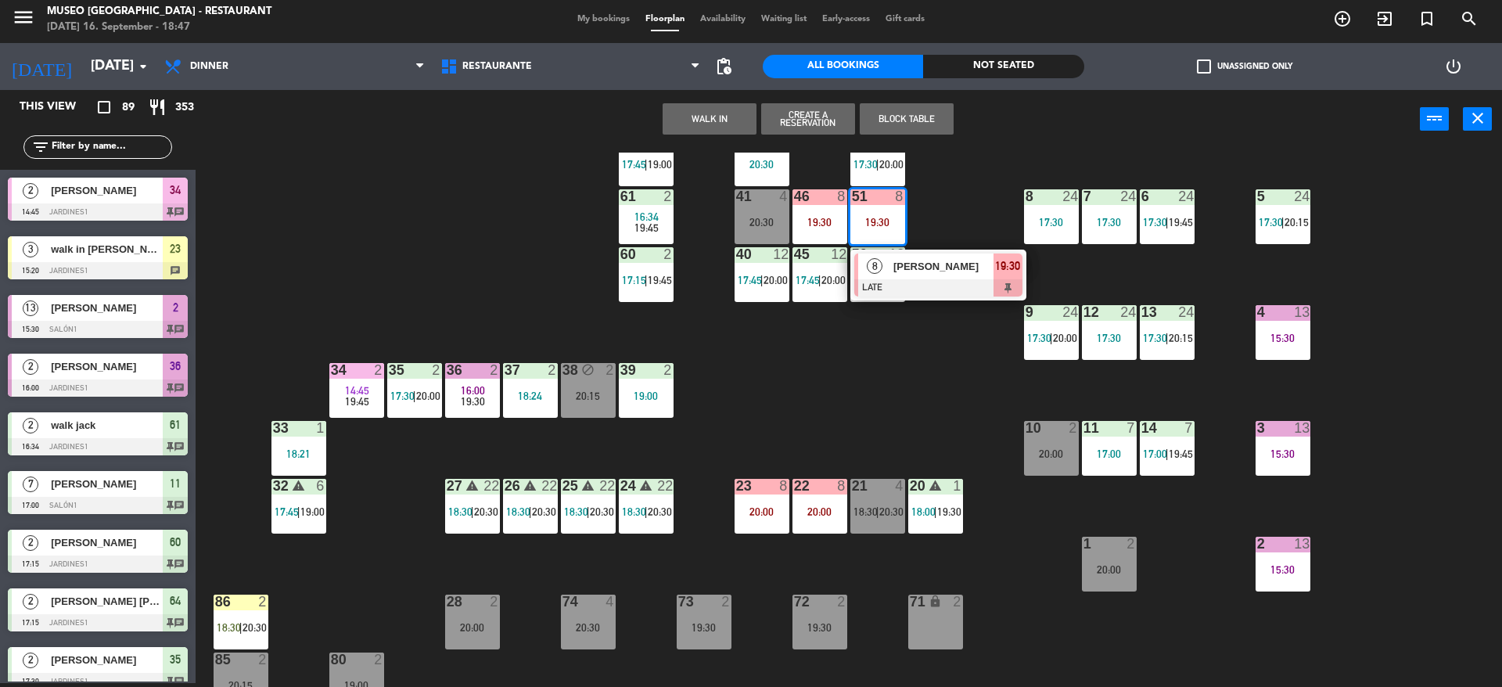
click at [892, 265] on div "[PERSON_NAME]" at bounding box center [943, 266] width 102 height 26
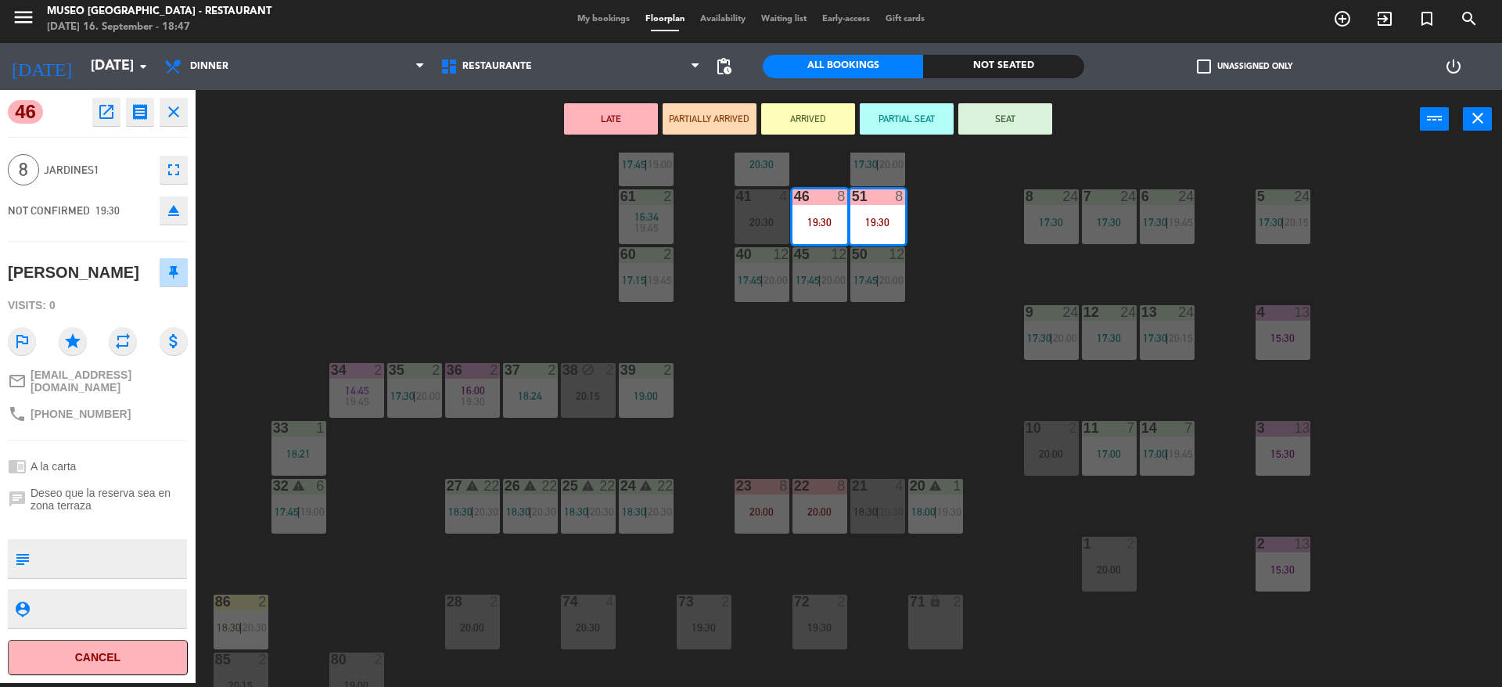
click at [160, 210] on button "eject" at bounding box center [174, 210] width 28 height 28
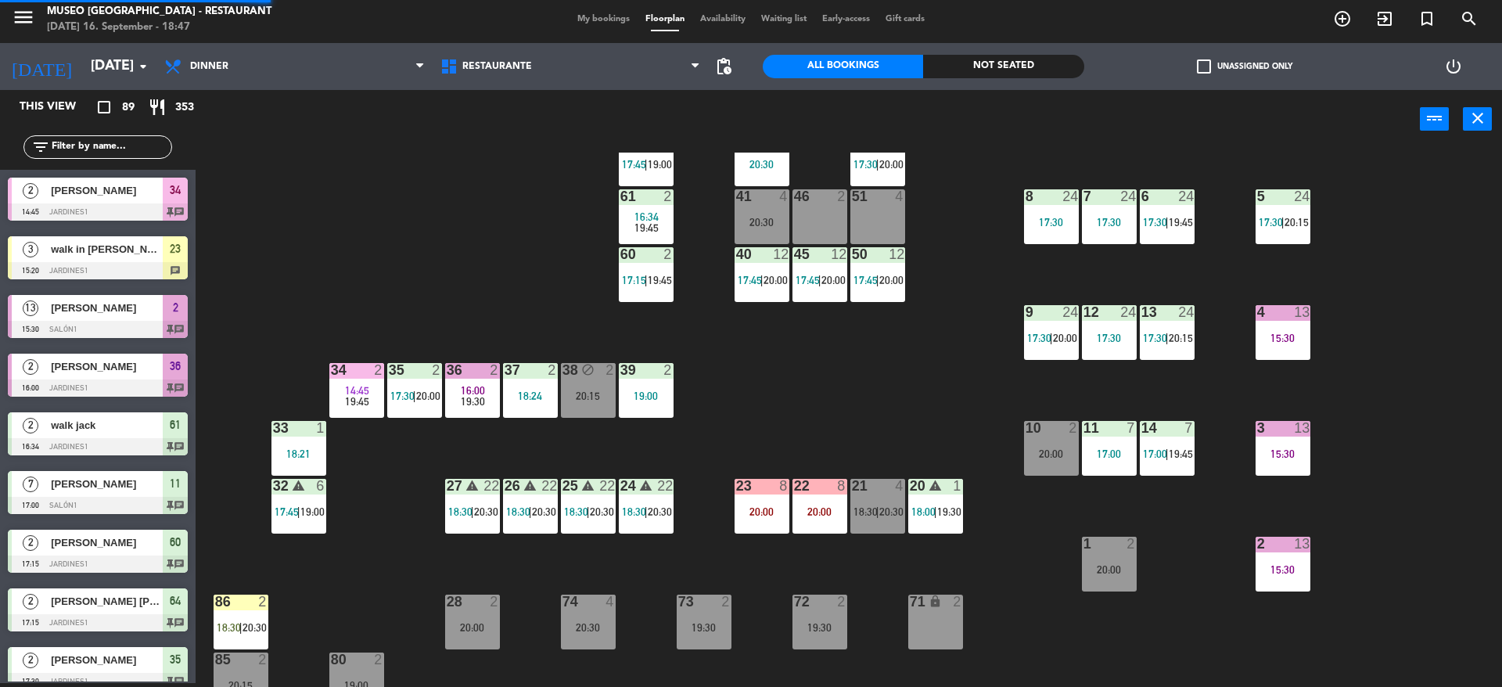
scroll to position [4, 0]
click at [153, 148] on input "text" at bounding box center [110, 146] width 121 height 17
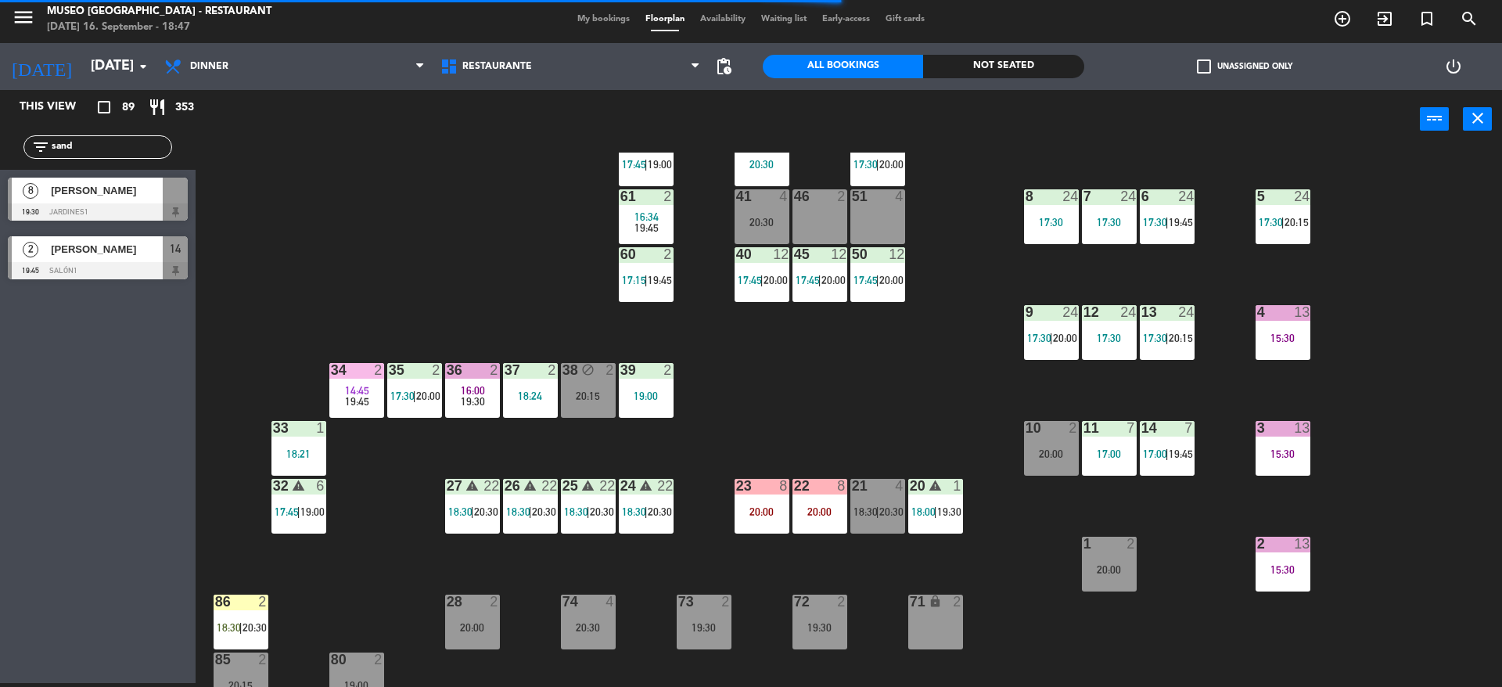
type input "sand"
click at [350, 191] on div "44 5 17:45 | 20:30 49 warning 2 19:00 | 20:30 54 3 18:18 64 2 17:15 | 20:30 48 …" at bounding box center [856, 420] width 1292 height 534
click at [161, 207] on div at bounding box center [98, 211] width 180 height 17
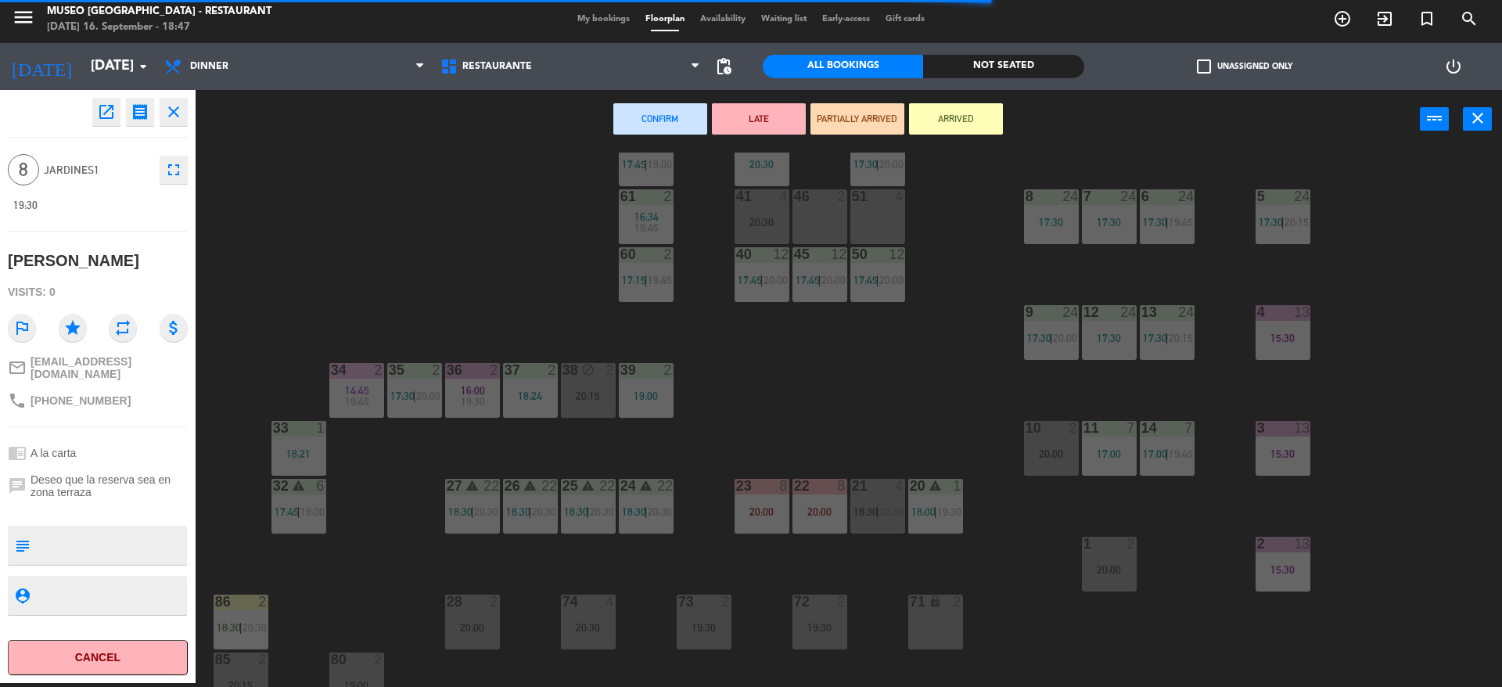
click at [1283, 453] on div "15:30" at bounding box center [1283, 453] width 55 height 11
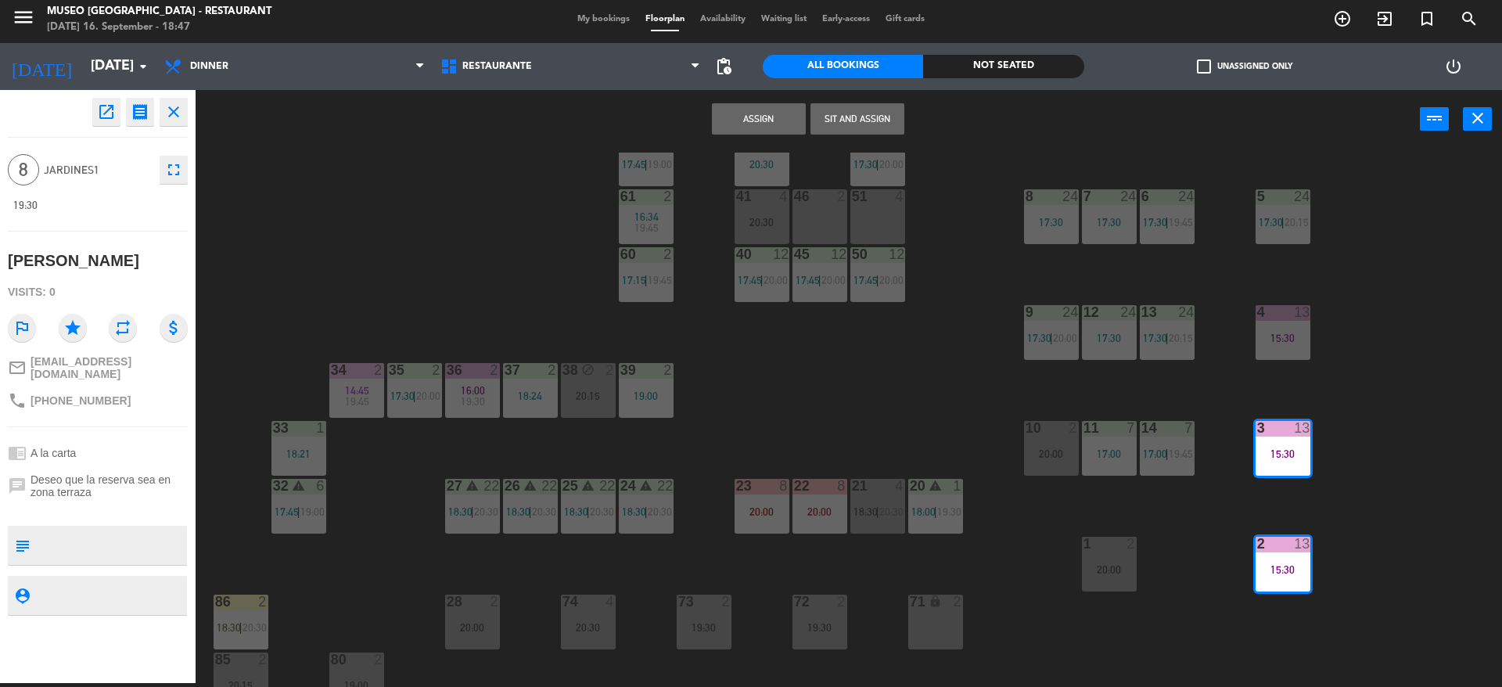
click at [738, 117] on button "Assign" at bounding box center [759, 118] width 94 height 31
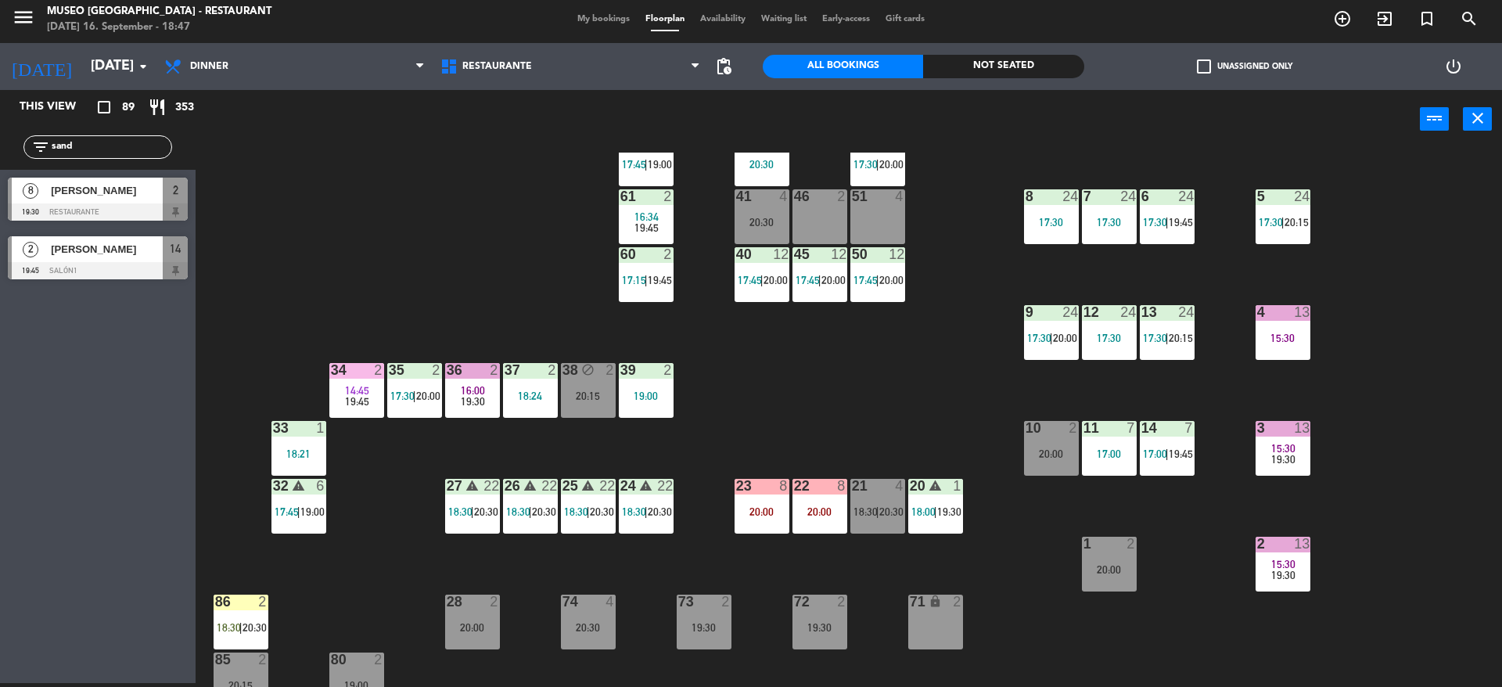
click at [1283, 462] on span "19:30" at bounding box center [1283, 459] width 24 height 13
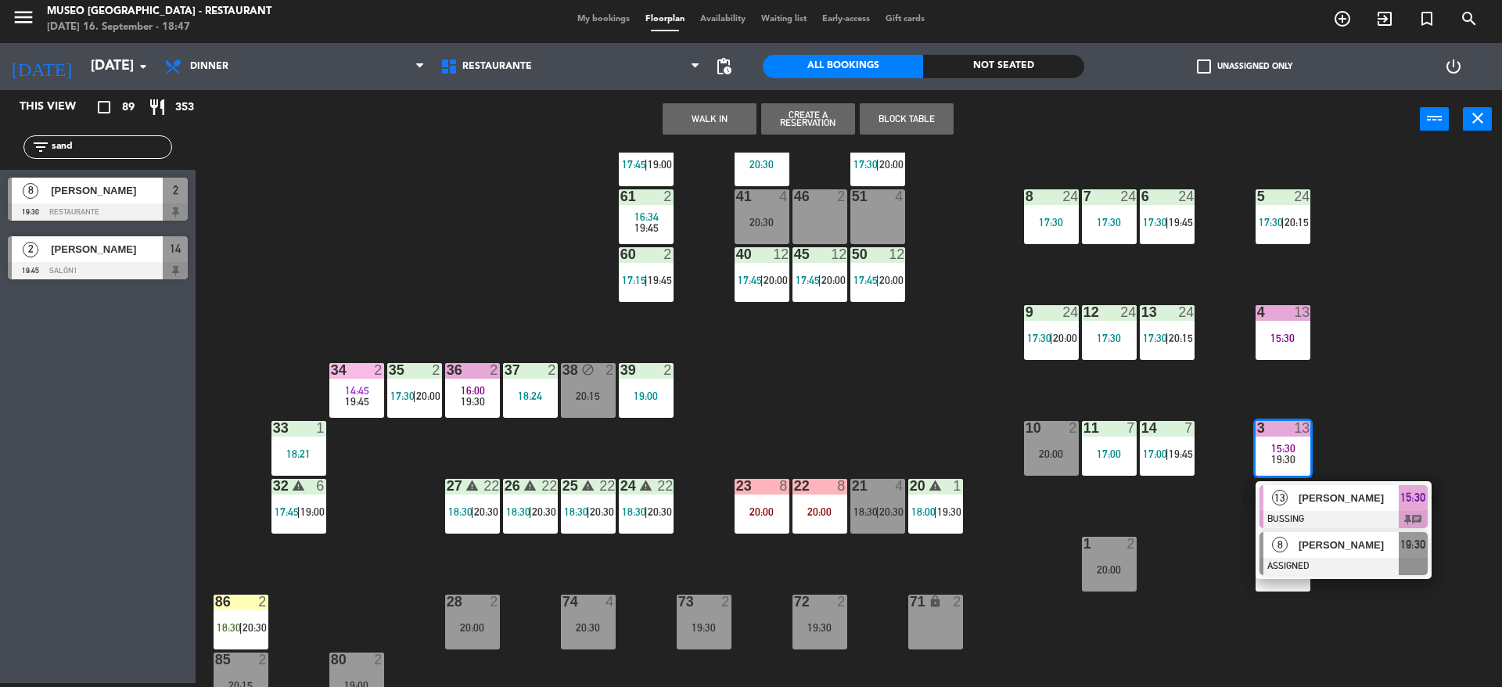
click at [1310, 562] on div at bounding box center [1344, 566] width 168 height 17
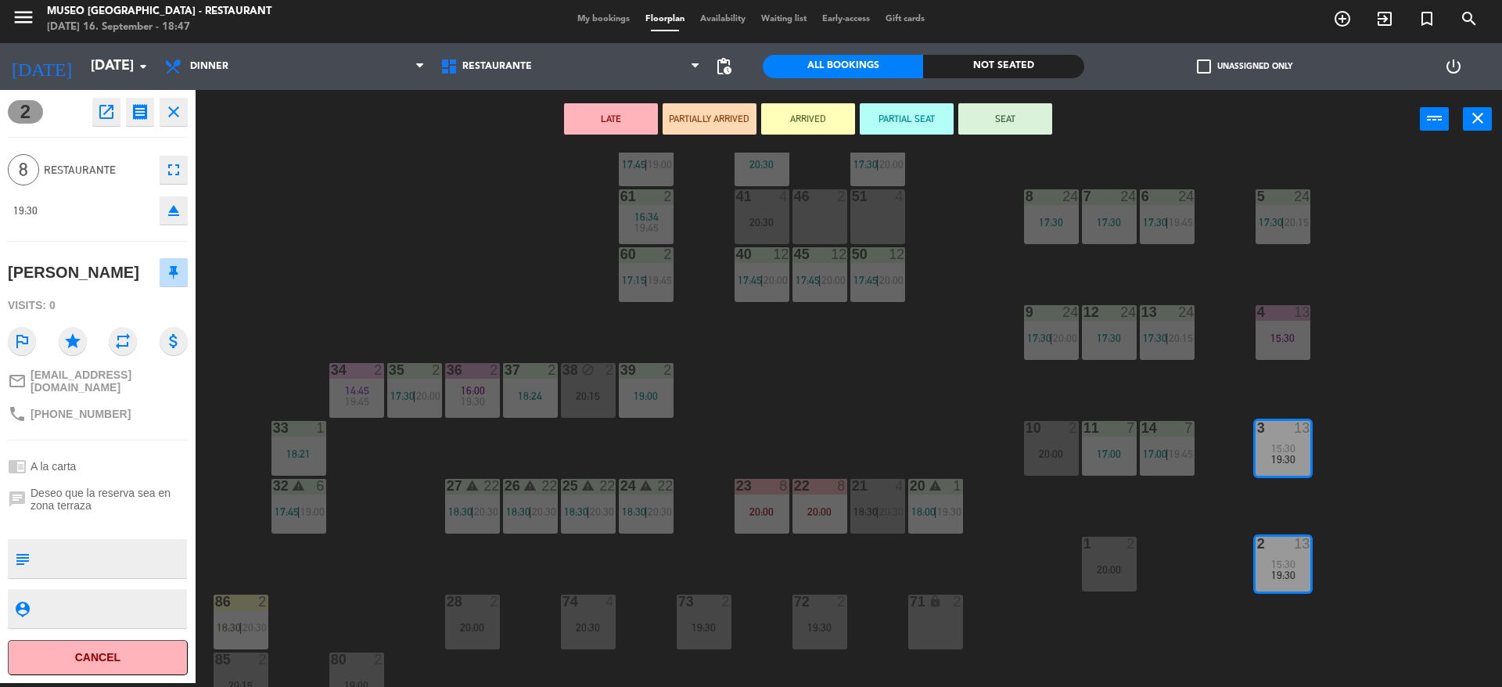
click at [946, 477] on div "44 5 17:45 | 20:30 49 warning 2 19:00 | 20:30 54 3 18:18 64 2 17:15 | 20:30 48 …" at bounding box center [856, 420] width 1292 height 534
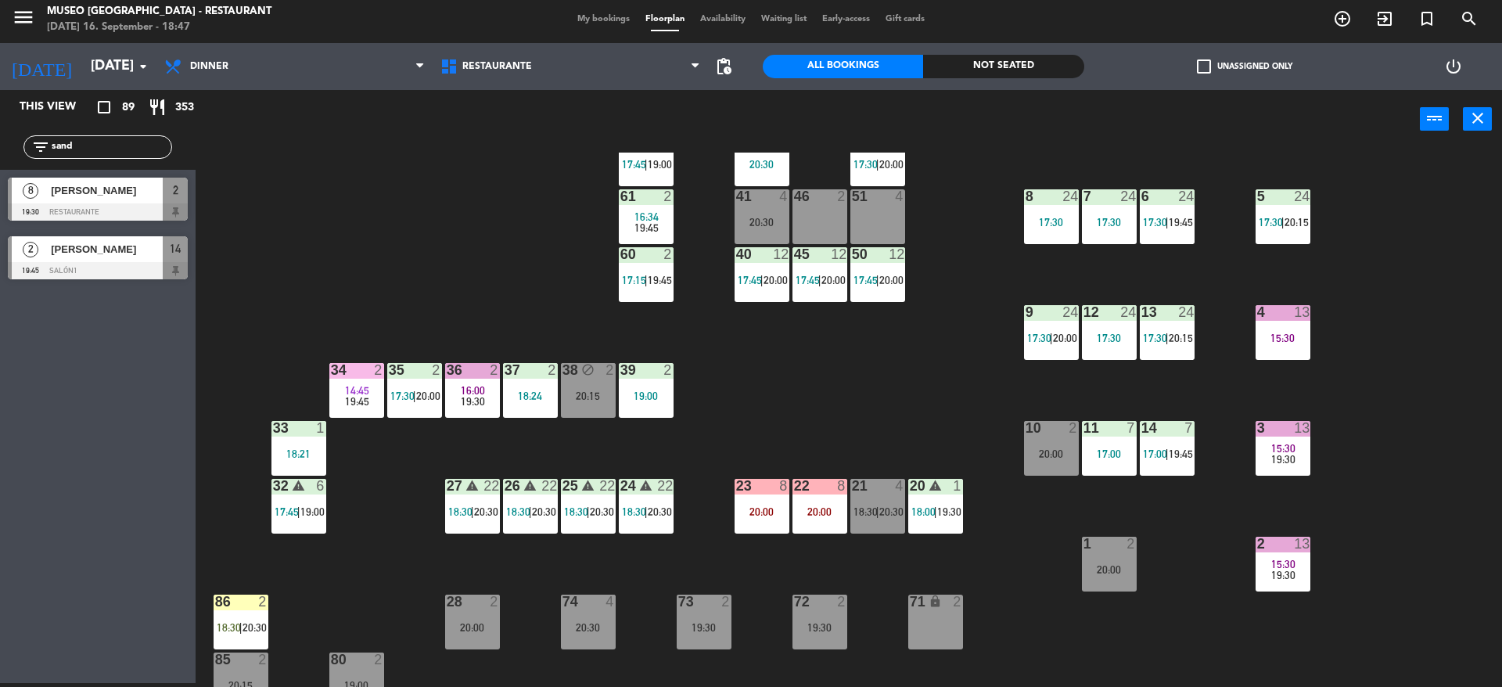
click at [976, 288] on div "44 5 17:45 | 20:30 49 warning 2 19:00 | 20:30 54 3 18:18 64 2 17:15 | 20:30 48 …" at bounding box center [856, 420] width 1292 height 534
click at [1303, 465] on div "3 13 15:30 19:30" at bounding box center [1283, 448] width 55 height 55
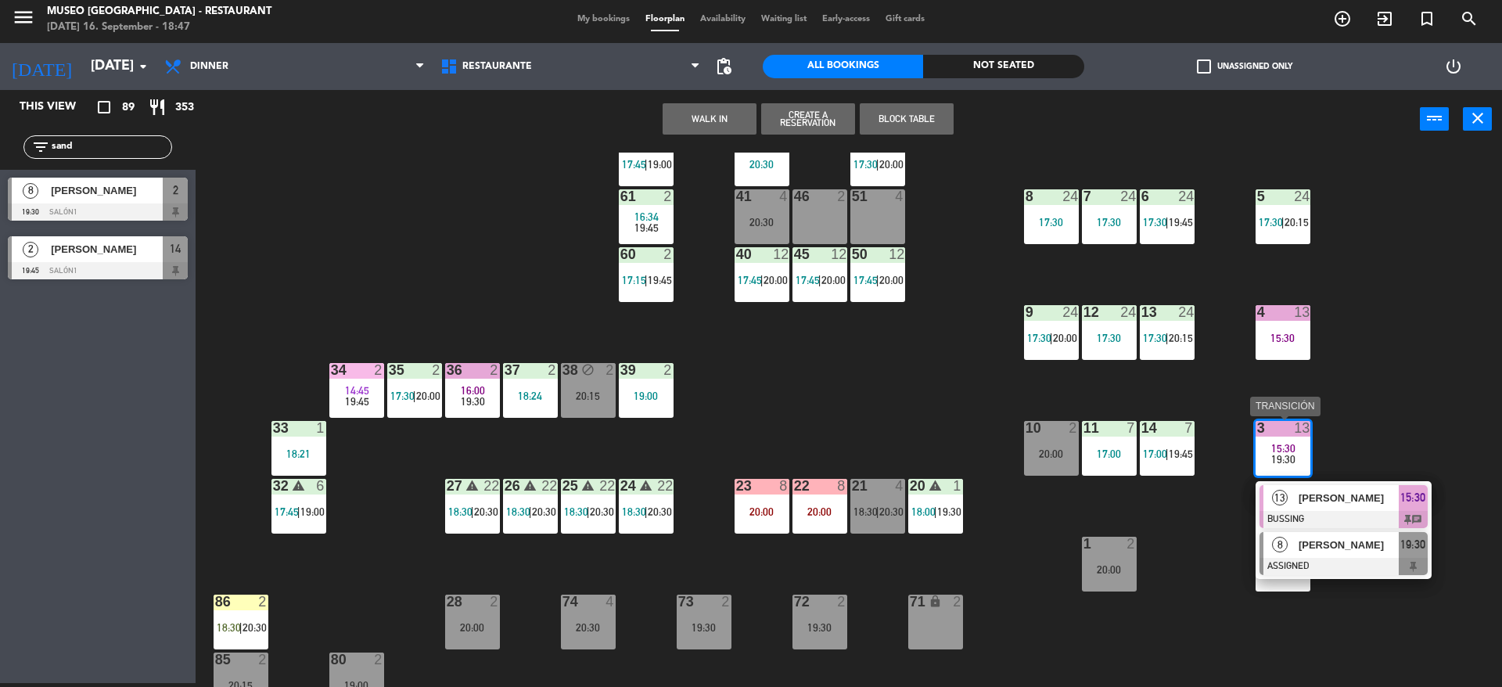
click at [1309, 553] on div "[PERSON_NAME]" at bounding box center [1348, 545] width 102 height 26
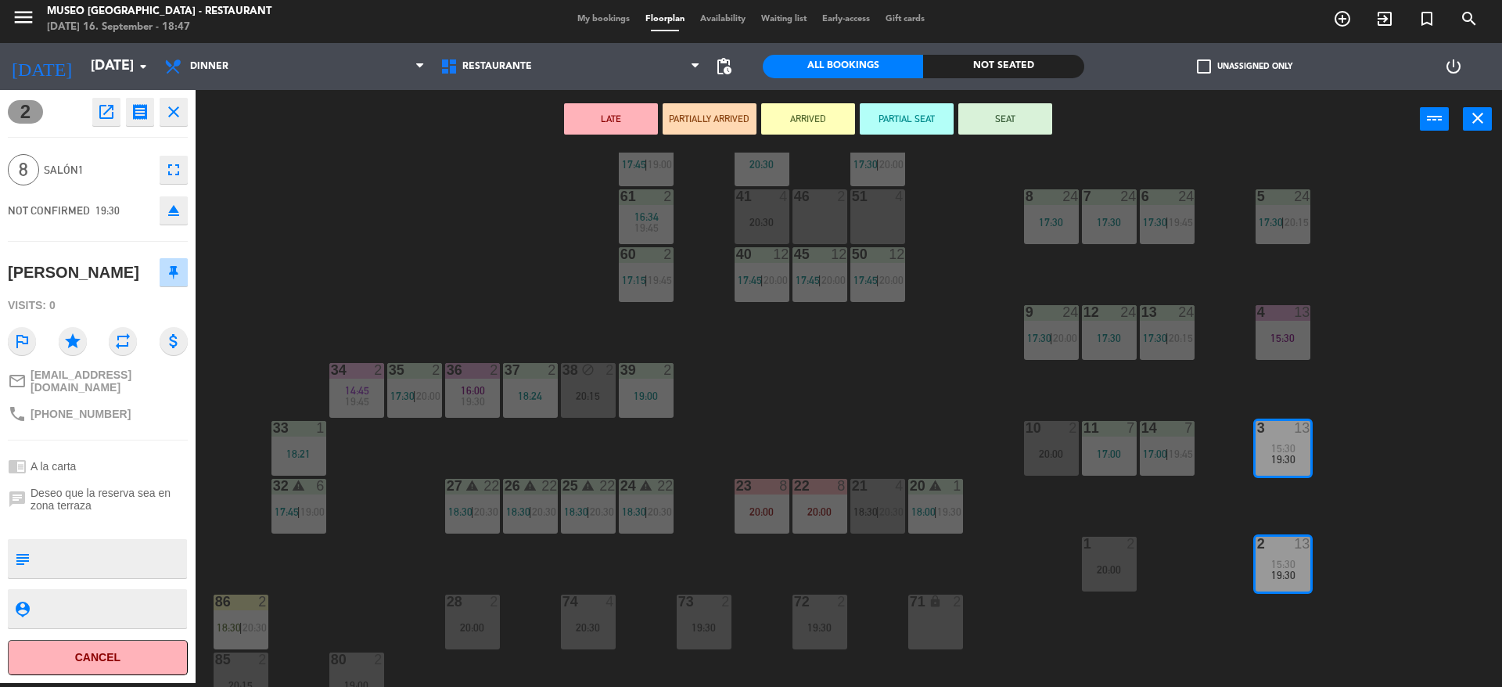
click at [906, 372] on div "44 5 17:45 | 20:30 49 warning 2 19:00 | 20:30 54 3 18:18 64 2 17:15 | 20:30 48 …" at bounding box center [856, 420] width 1292 height 534
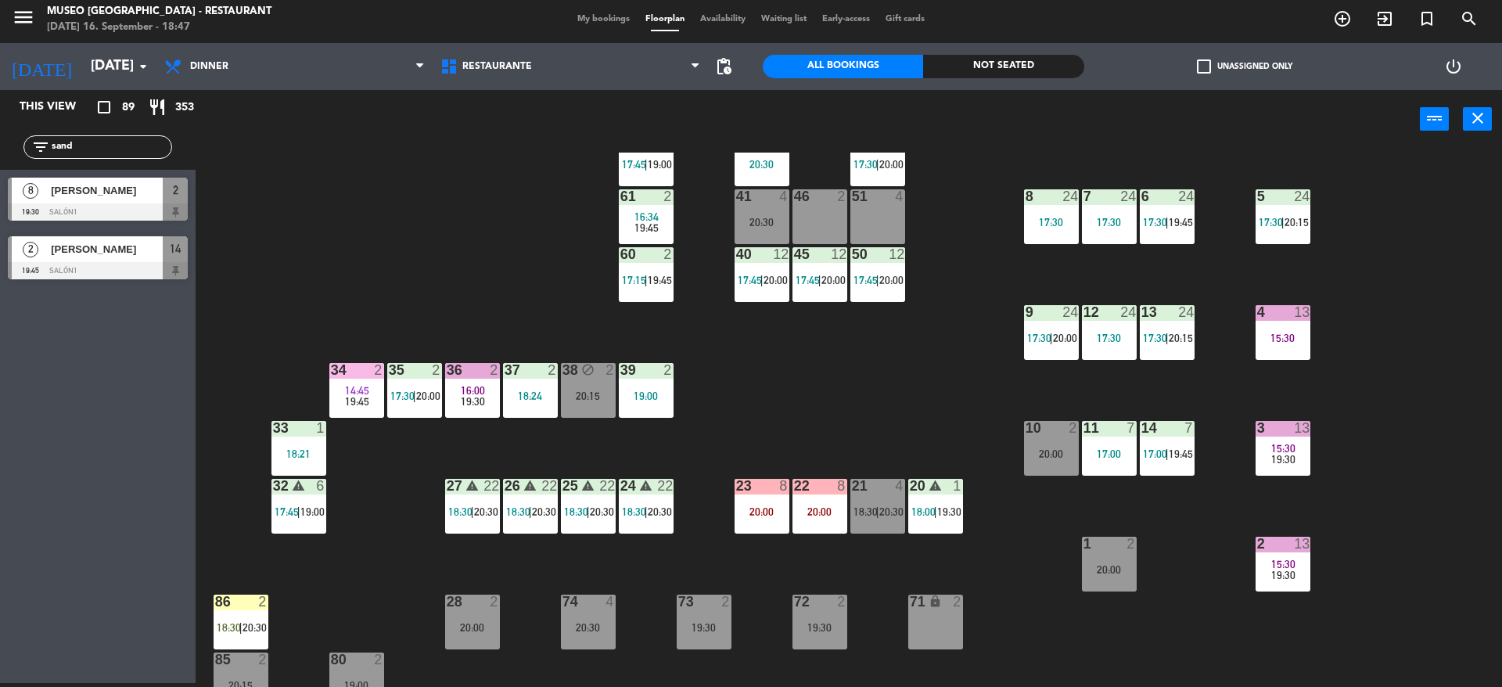
click at [820, 521] on div "22 8 20:00" at bounding box center [819, 506] width 55 height 55
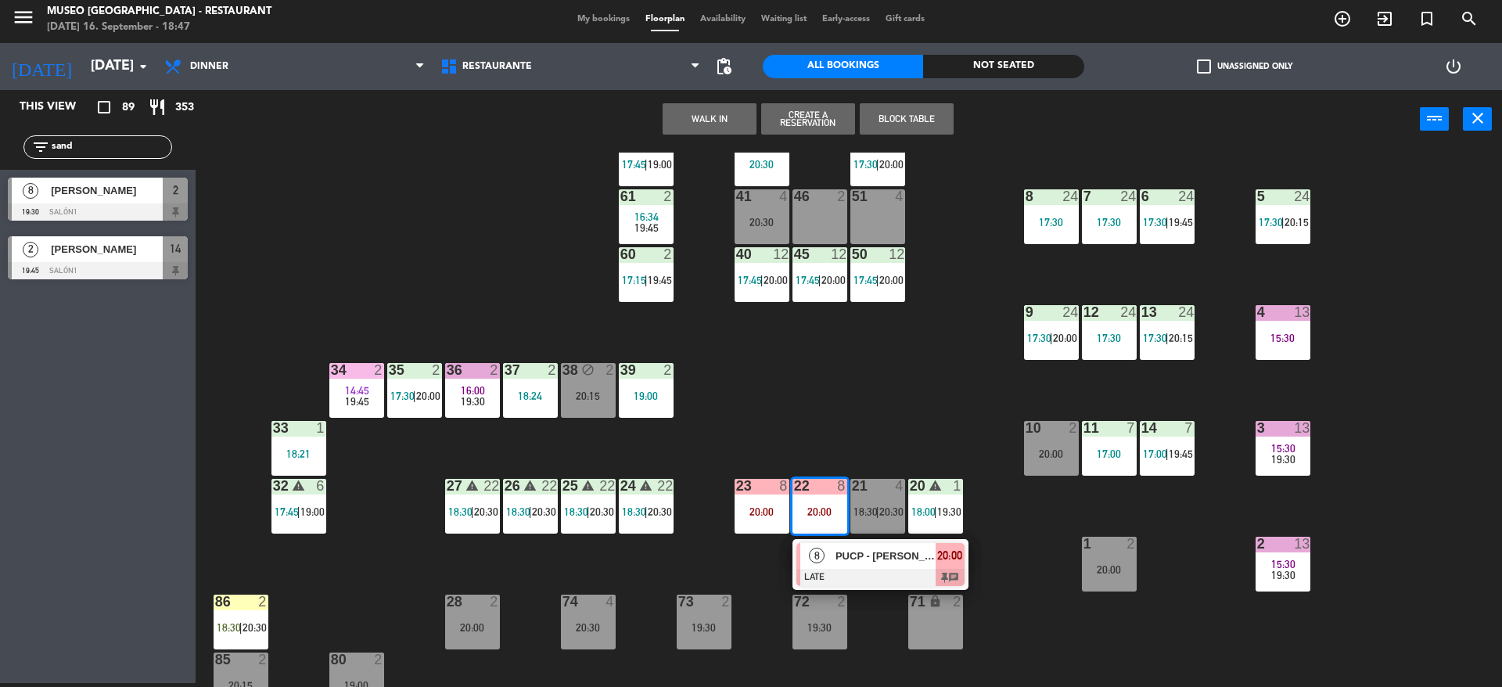
click at [840, 563] on span "PUCP - [PERSON_NAME]" at bounding box center [885, 556] width 100 height 16
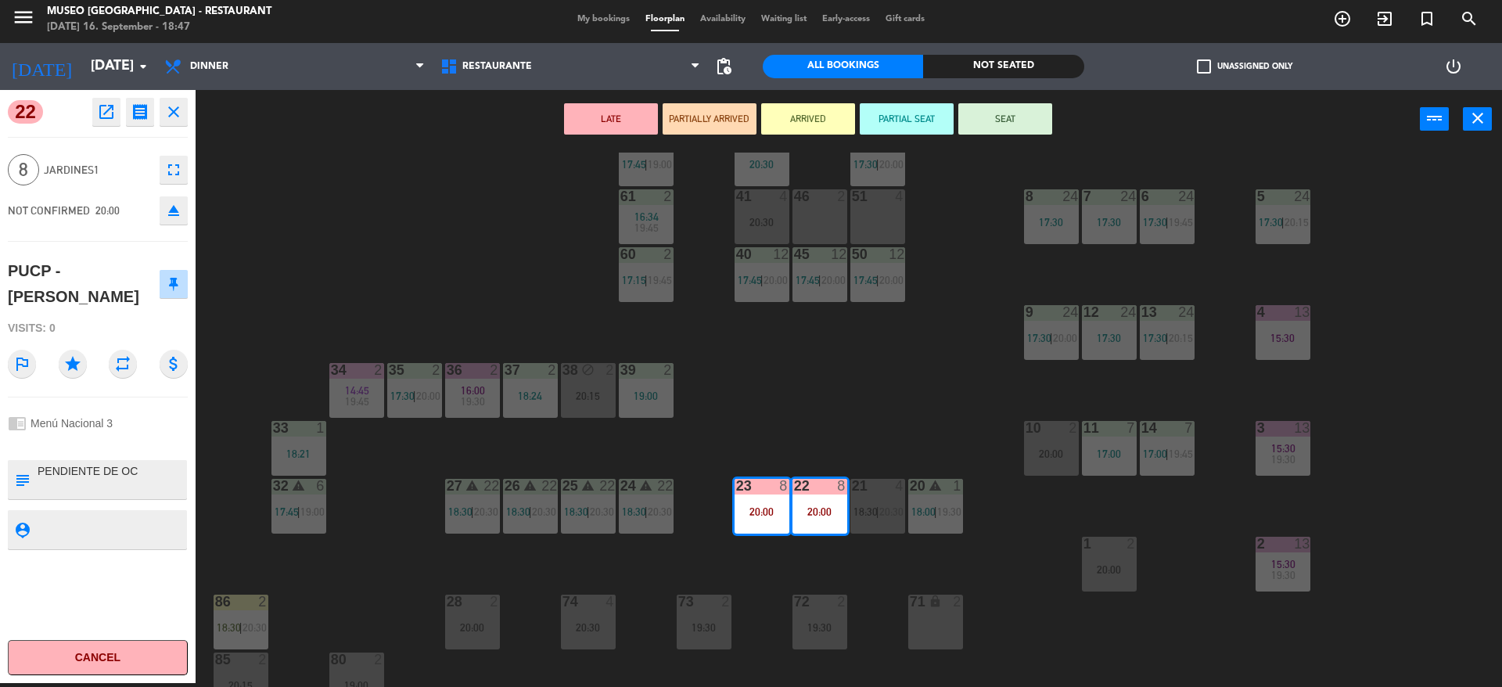
click at [817, 375] on div "44 5 17:45 | 20:30 49 warning 2 19:00 | 20:30 54 3 18:18 64 2 17:15 | 20:30 48 …" at bounding box center [856, 420] width 1292 height 534
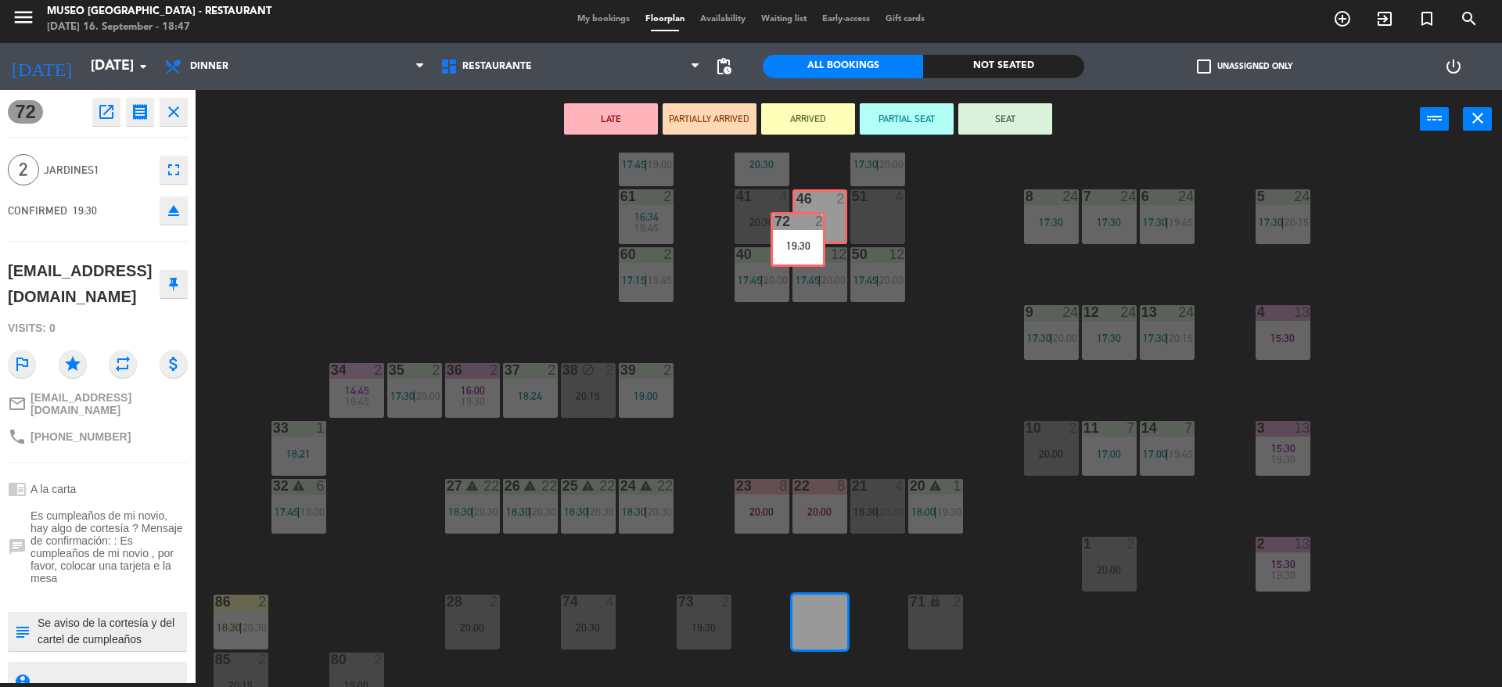
drag, startPoint x: 826, startPoint y: 609, endPoint x: 804, endPoint y: 227, distance: 382.4
click at [804, 227] on div "44 5 17:45 | 20:30 49 warning 2 19:00 | 20:30 54 3 18:18 64 2 17:15 | 20:30 48 …" at bounding box center [856, 420] width 1292 height 534
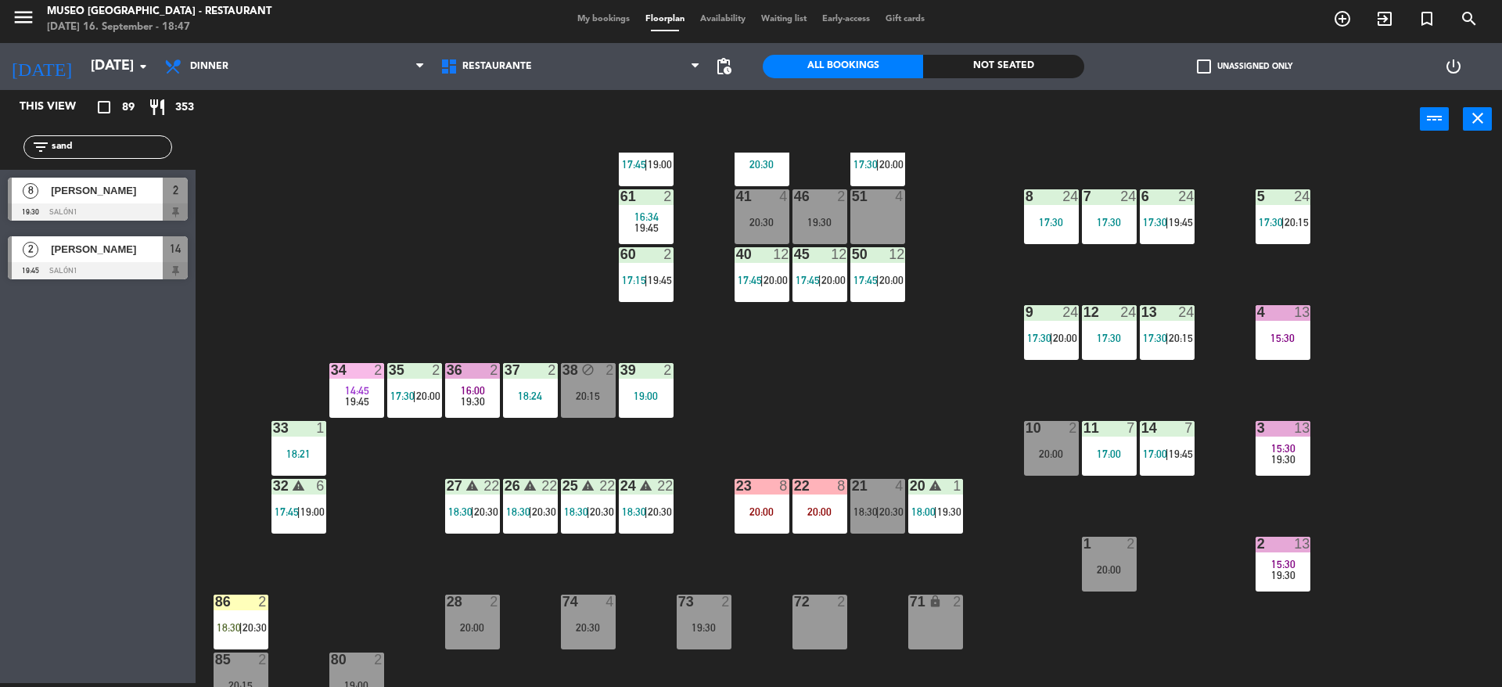
click at [834, 372] on div "44 5 17:45 | 20:30 49 warning 2 19:00 | 20:30 54 3 18:18 64 2 17:15 | 20:30 48 …" at bounding box center [856, 420] width 1292 height 534
click at [1113, 467] on div "11 7 17:00" at bounding box center [1109, 448] width 55 height 55
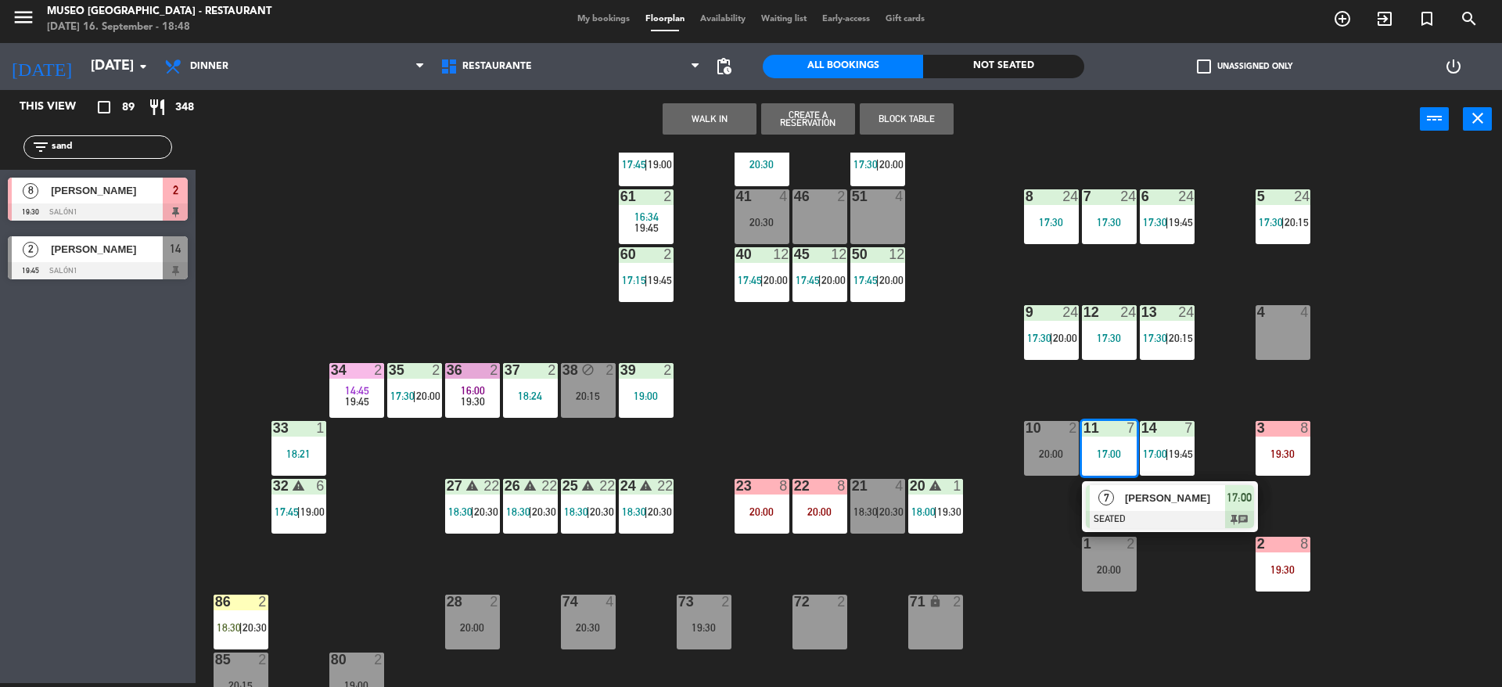
click at [1114, 494] on div "7" at bounding box center [1107, 498] width 34 height 26
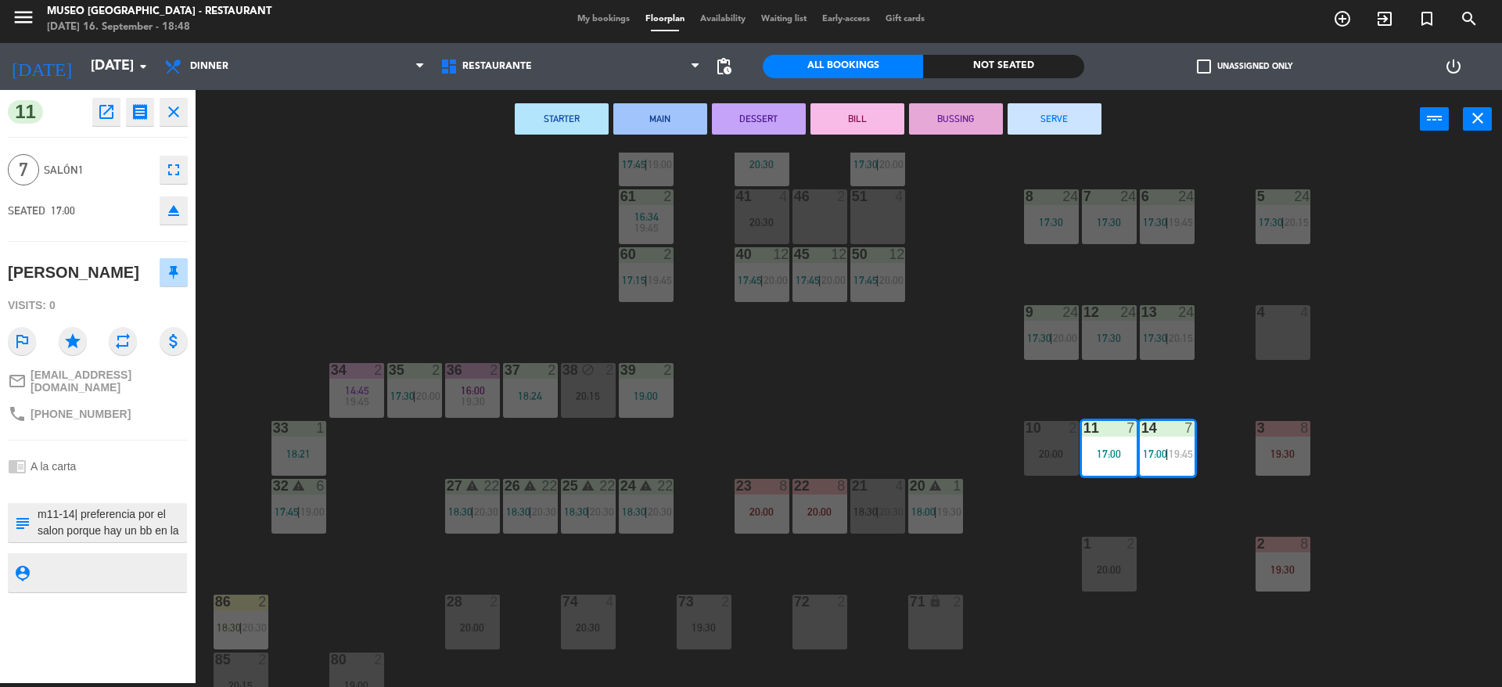
click at [1114, 494] on div "44 5 17:45 | 20:30 49 warning 2 19:00 | 20:30 54 3 18:18 64 2 17:15 | 20:30 48 …" at bounding box center [856, 420] width 1292 height 534
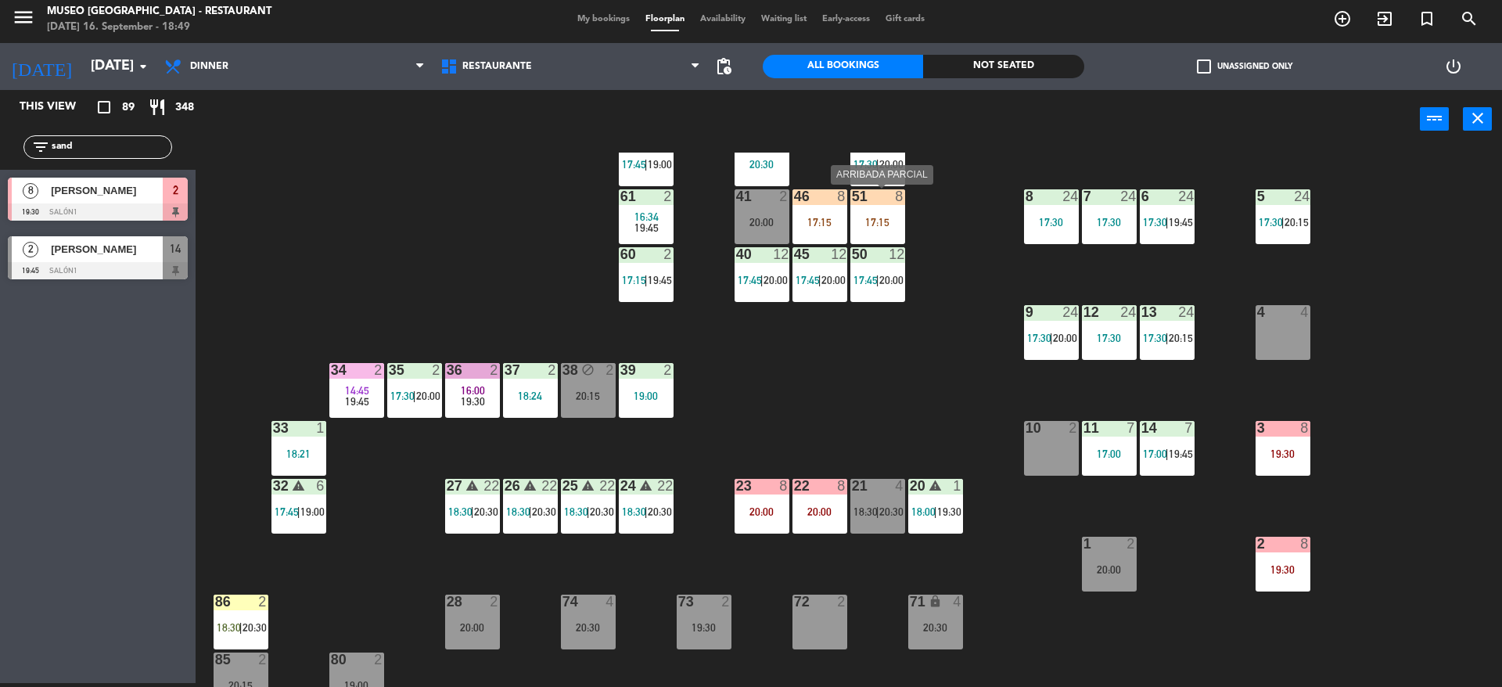
click at [864, 220] on div "17:15" at bounding box center [877, 222] width 55 height 11
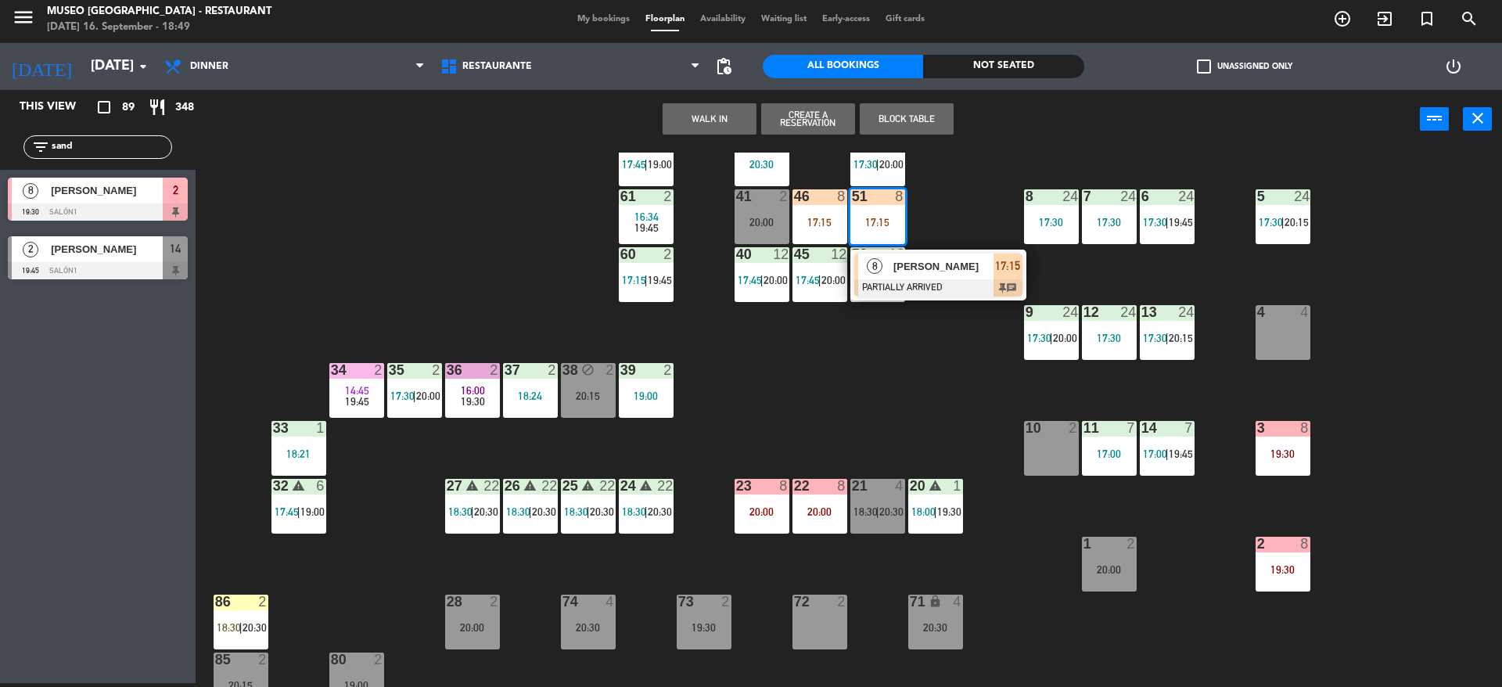
click at [865, 262] on div "8" at bounding box center [875, 266] width 34 height 26
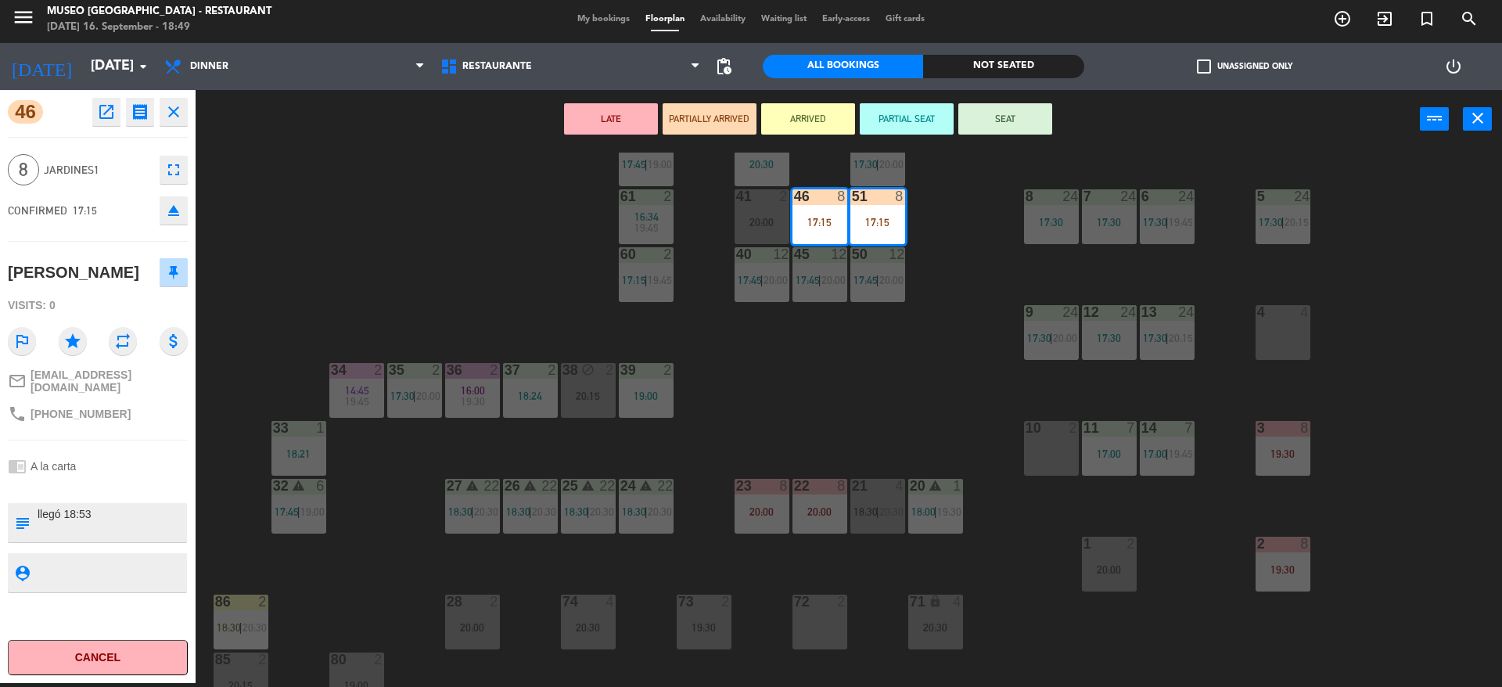
click at [102, 523] on textarea at bounding box center [110, 522] width 149 height 33
type textarea "m46-51 llegó 18:53"
click at [92, 185] on div "8 Jardines1 fullscreen" at bounding box center [98, 170] width 180 height 42
click at [714, 117] on button "PARTIALLY ARRIVED" at bounding box center [710, 118] width 94 height 31
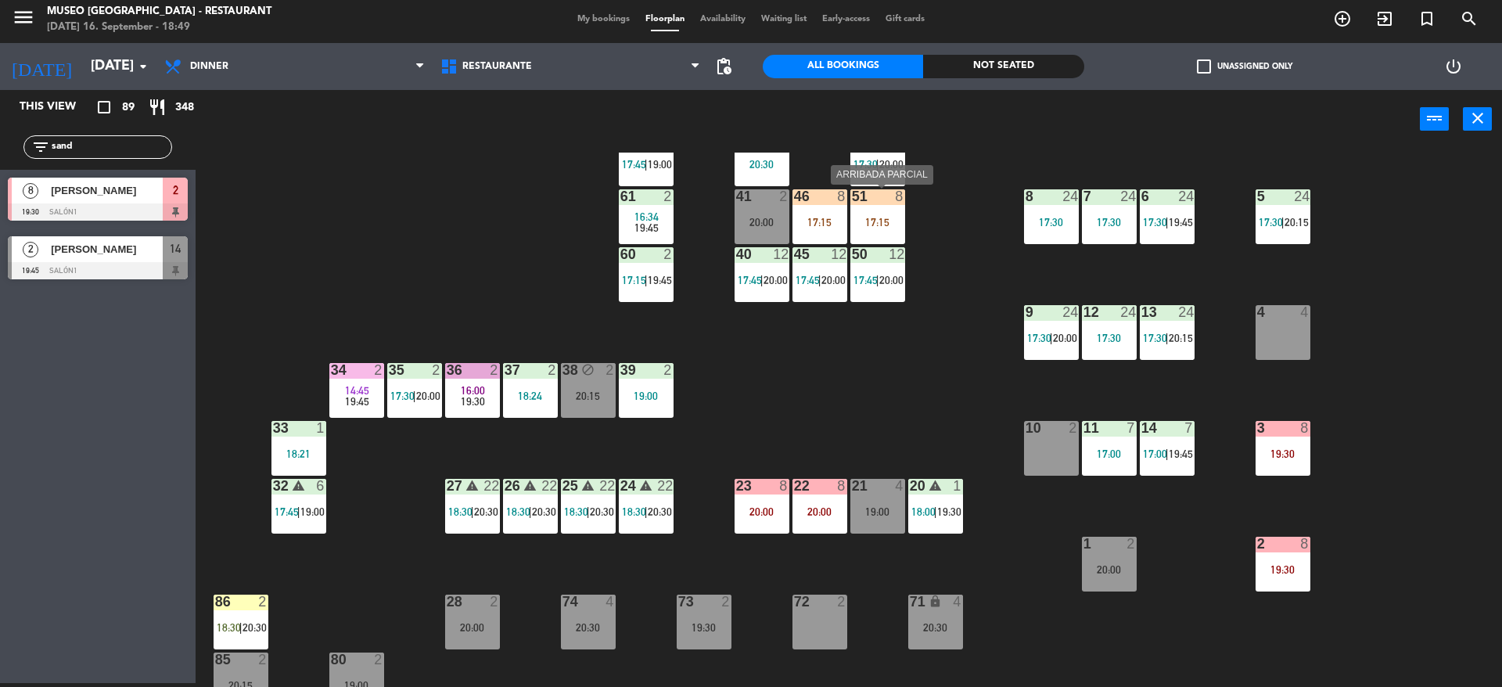
click at [886, 233] on div "51 8 17:15" at bounding box center [877, 216] width 55 height 55
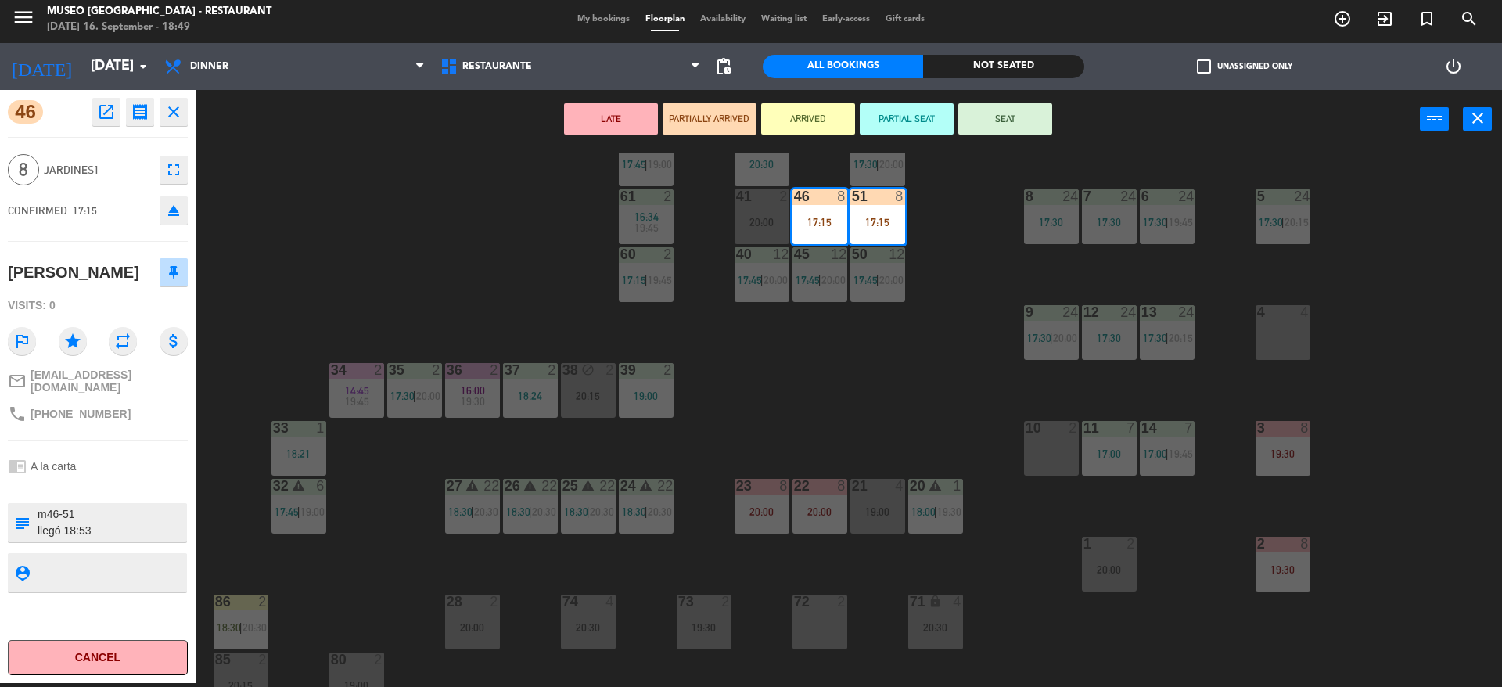
click at [90, 516] on textarea at bounding box center [110, 522] width 149 height 33
click at [78, 226] on div "CONFIRMED 17:15 eject" at bounding box center [98, 210] width 180 height 39
click at [997, 135] on div "LATE PARTIALLY ARRIVED ARRIVED PARTIAL SEAT SEAT power_input close" at bounding box center [808, 119] width 1224 height 59
click at [997, 120] on button "SEAT" at bounding box center [1005, 118] width 94 height 31
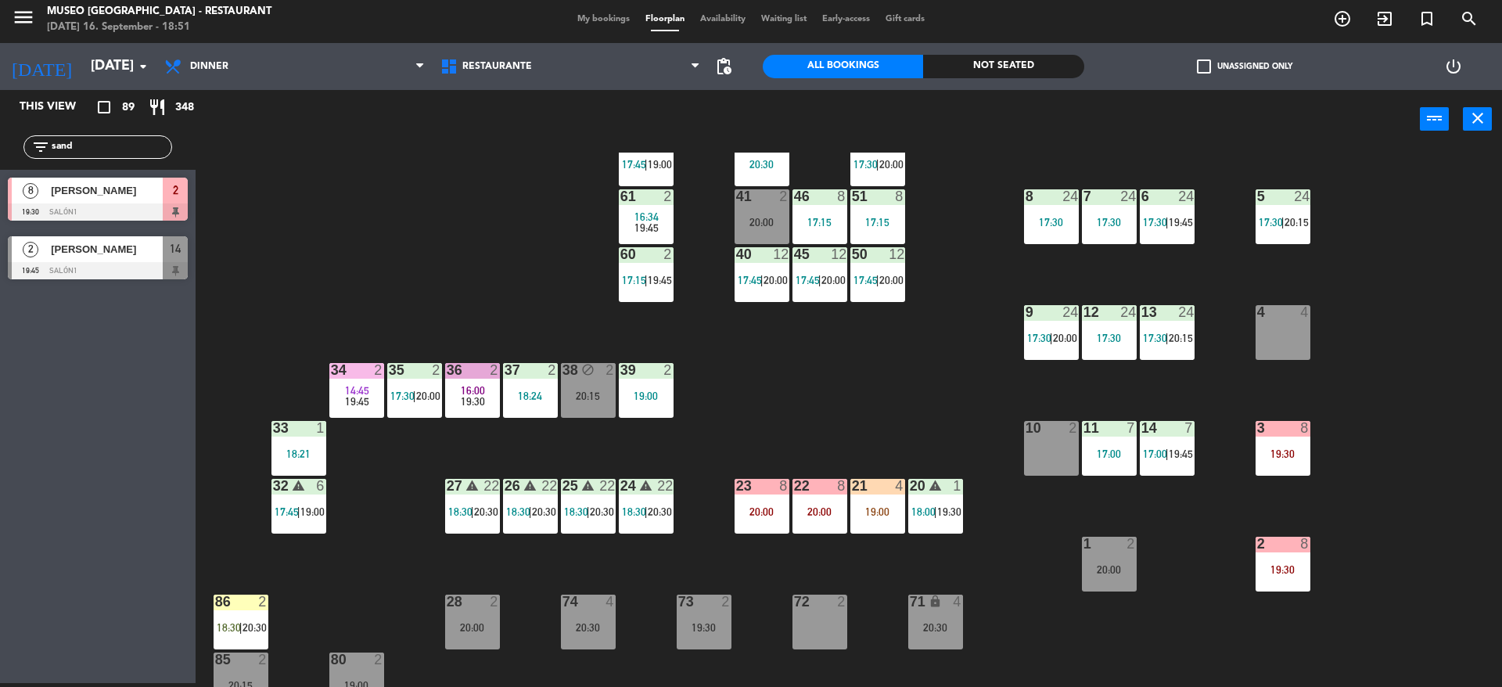
click at [901, 510] on div "19:00" at bounding box center [877, 511] width 55 height 11
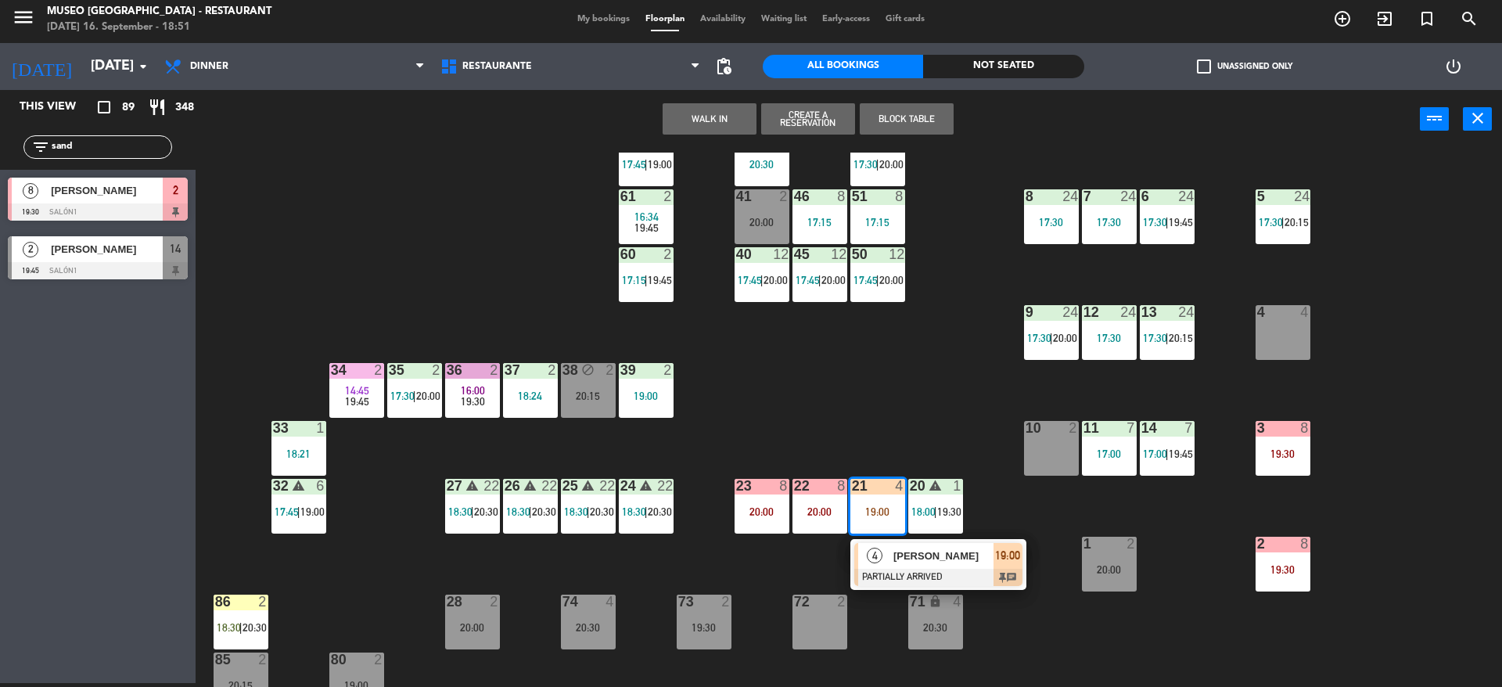
click at [917, 576] on div at bounding box center [938, 577] width 168 height 17
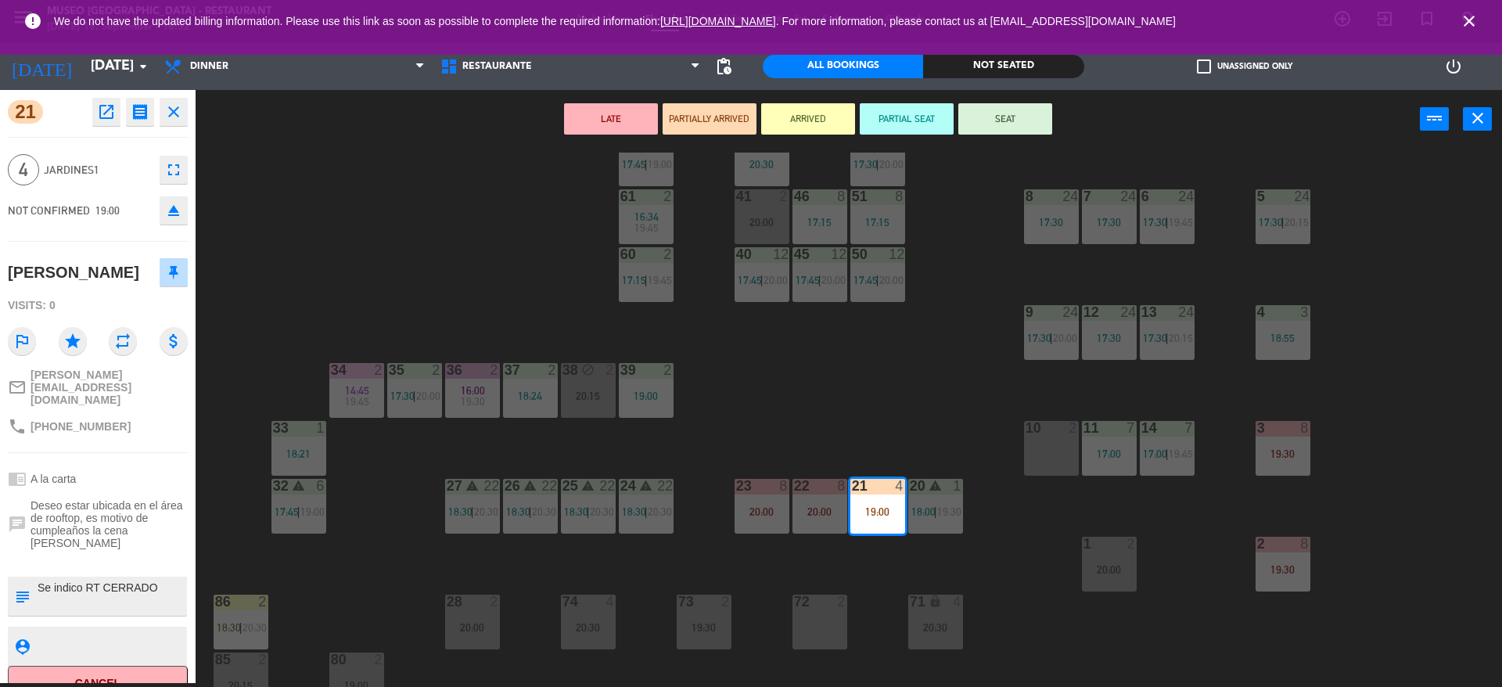
scroll to position [0, 0]
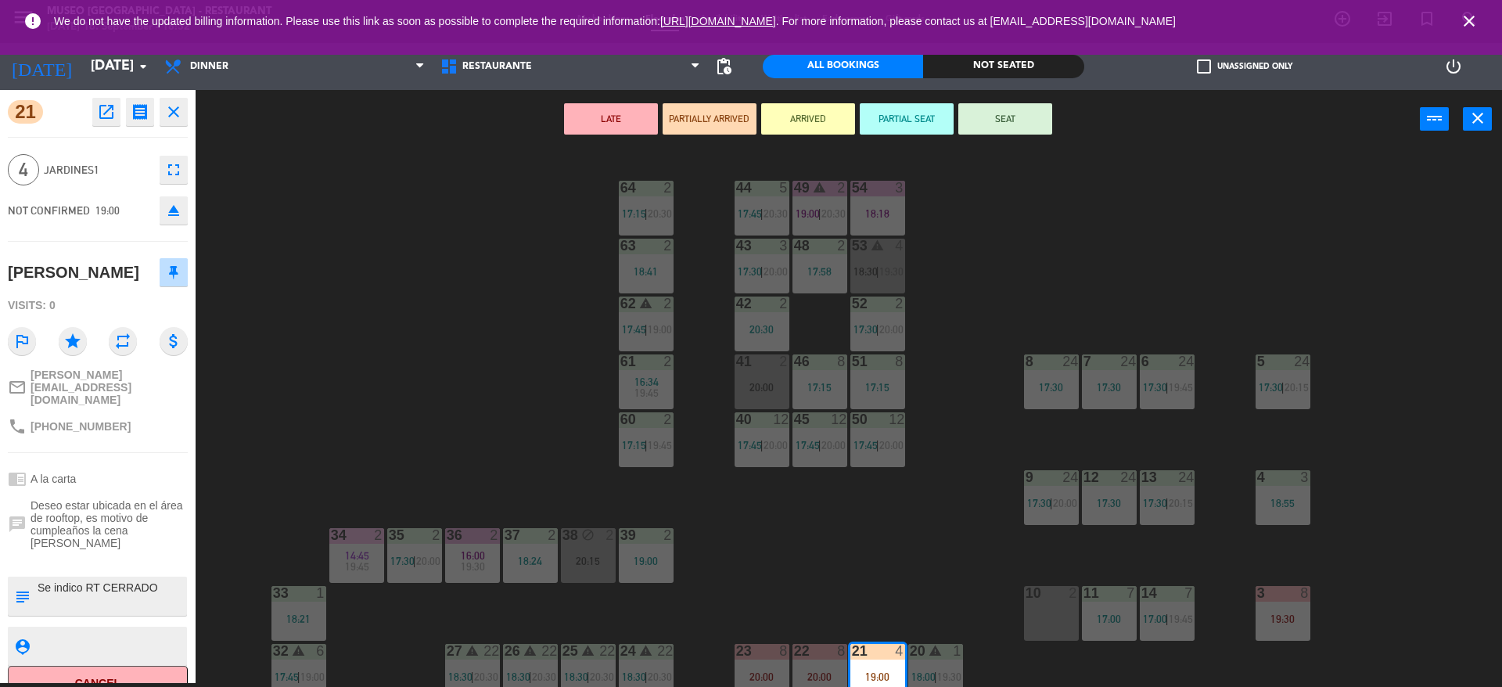
click at [908, 276] on div "44 5 17:45 | 20:30 49 warning 2 19:00 | 20:30 54 3 18:18 64 2 17:15 | 20:30 48 …" at bounding box center [856, 420] width 1292 height 534
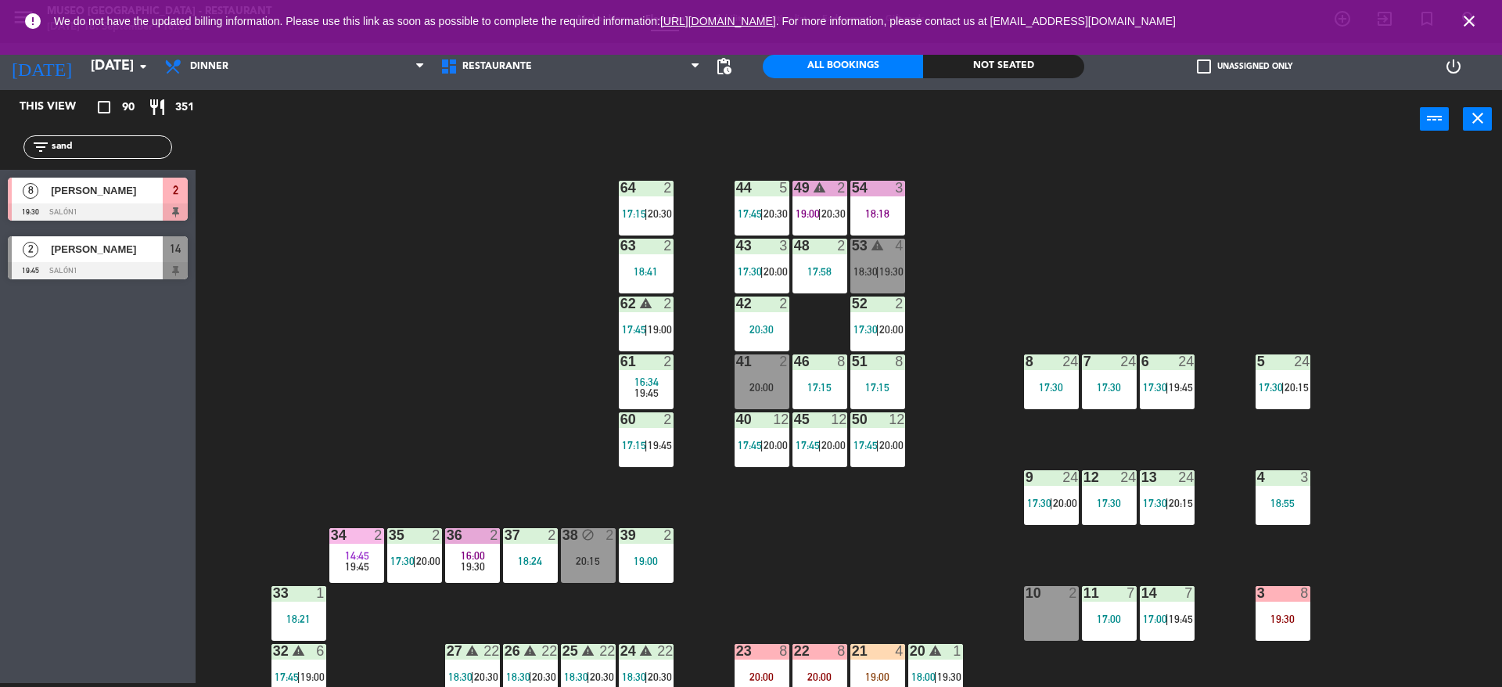
click at [881, 275] on span "19:30" at bounding box center [891, 271] width 24 height 13
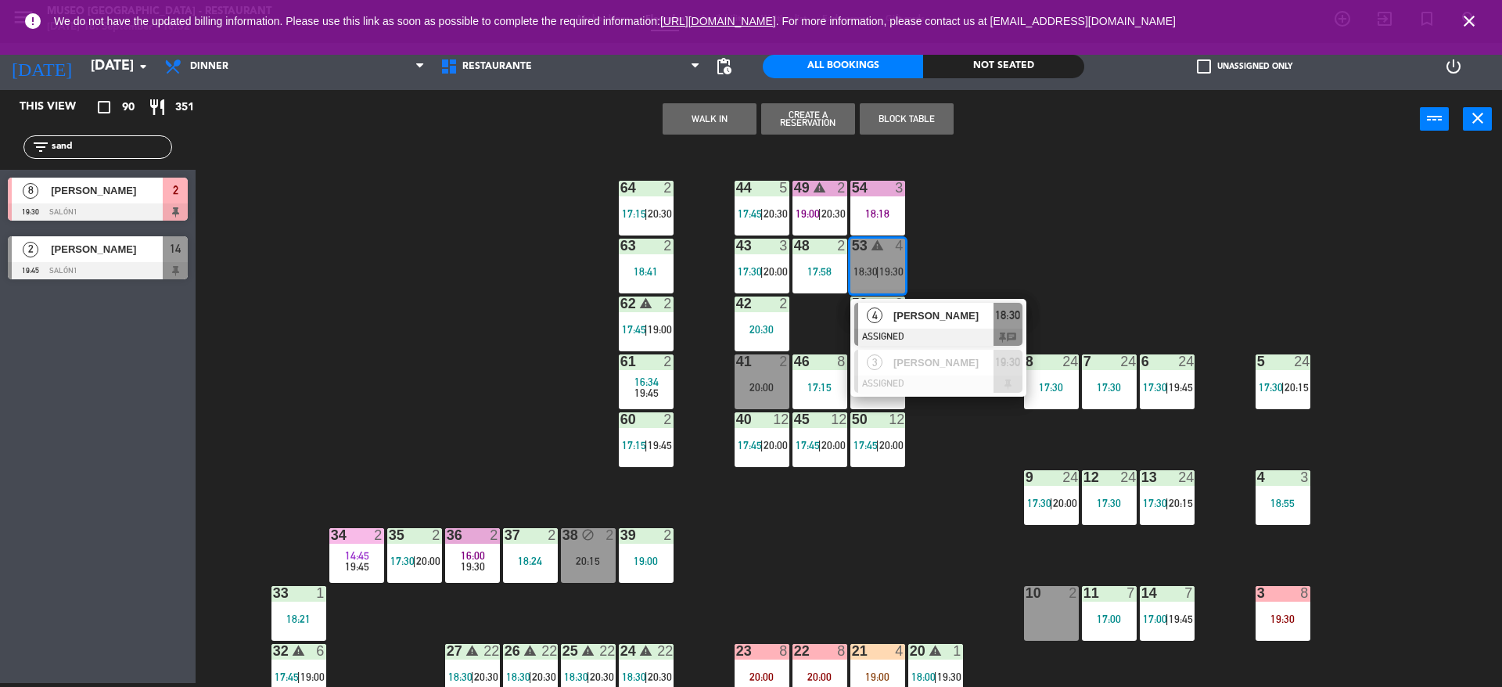
click at [901, 325] on div "[PERSON_NAME]" at bounding box center [943, 316] width 102 height 26
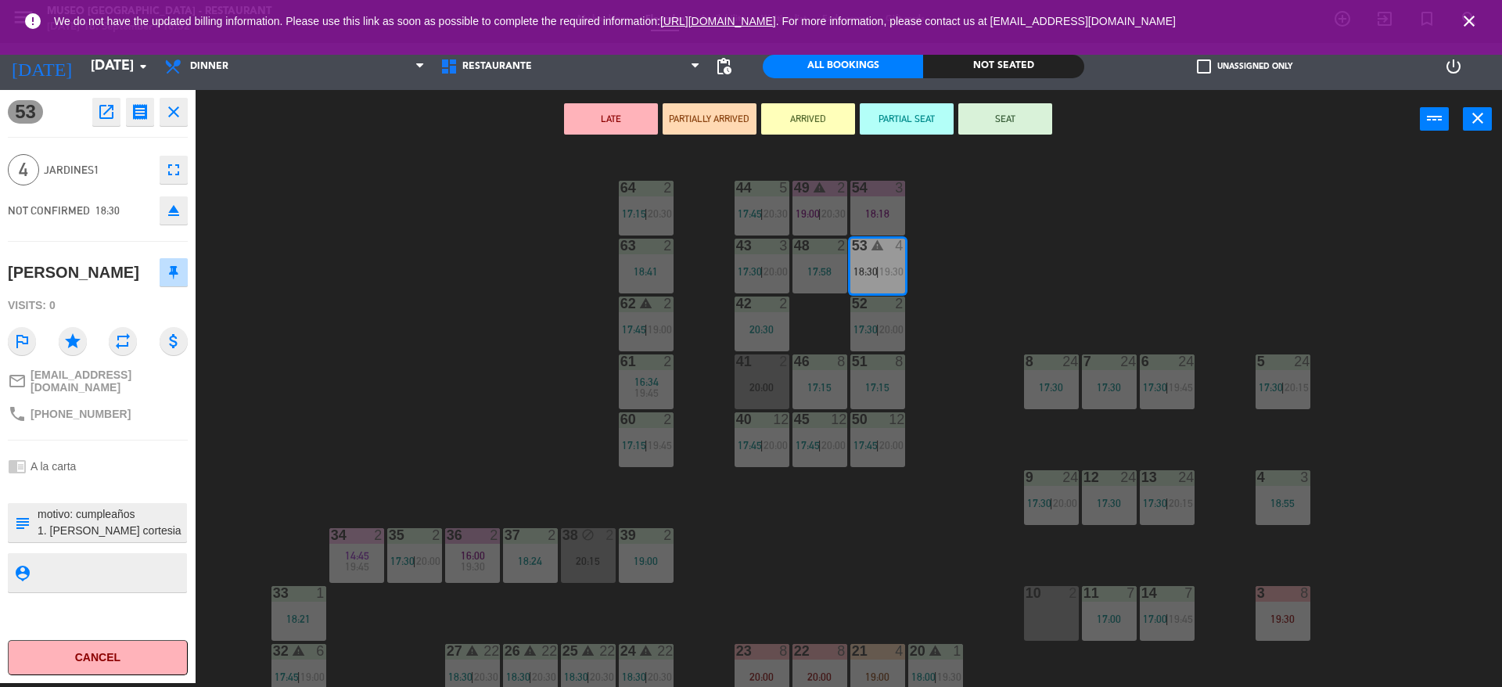
click at [172, 203] on icon "eject" at bounding box center [173, 210] width 19 height 19
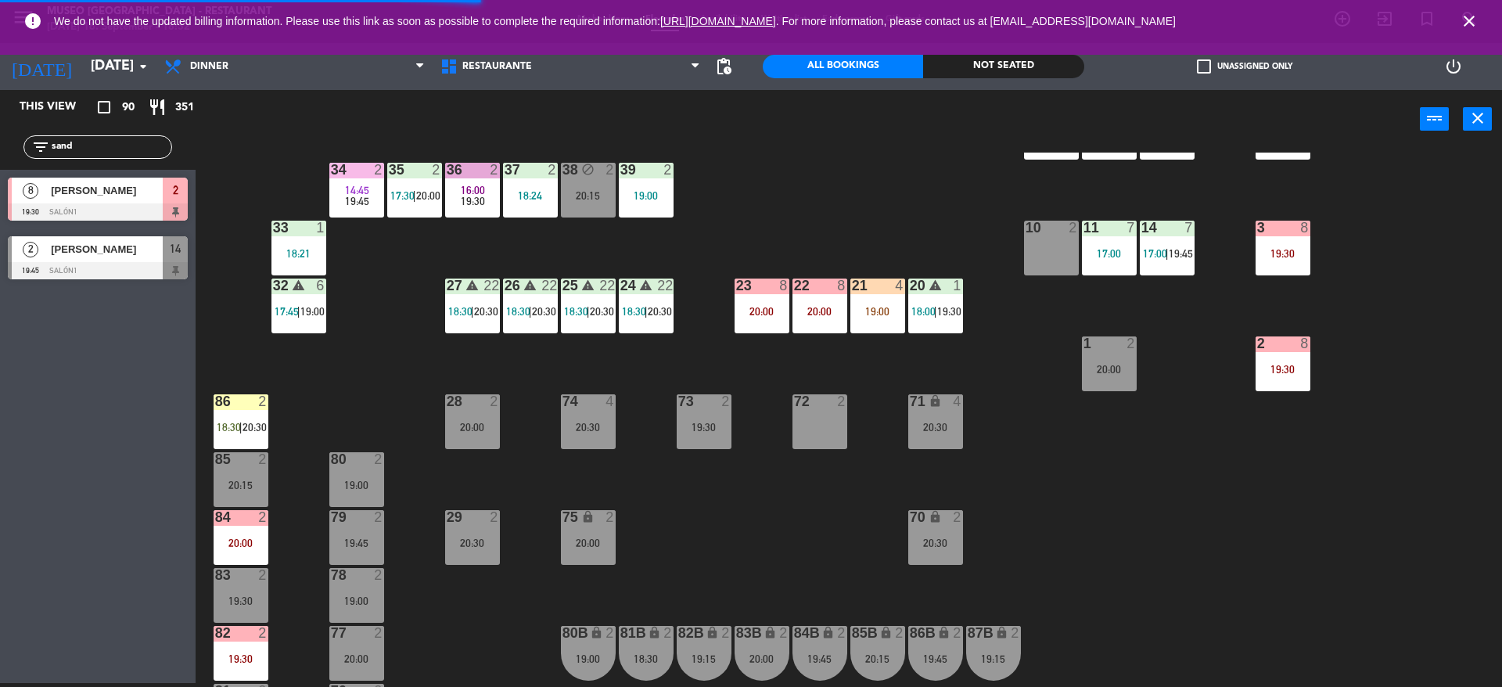
scroll to position [366, 0]
click at [868, 327] on div "21 4 19:00" at bounding box center [877, 305] width 55 height 55
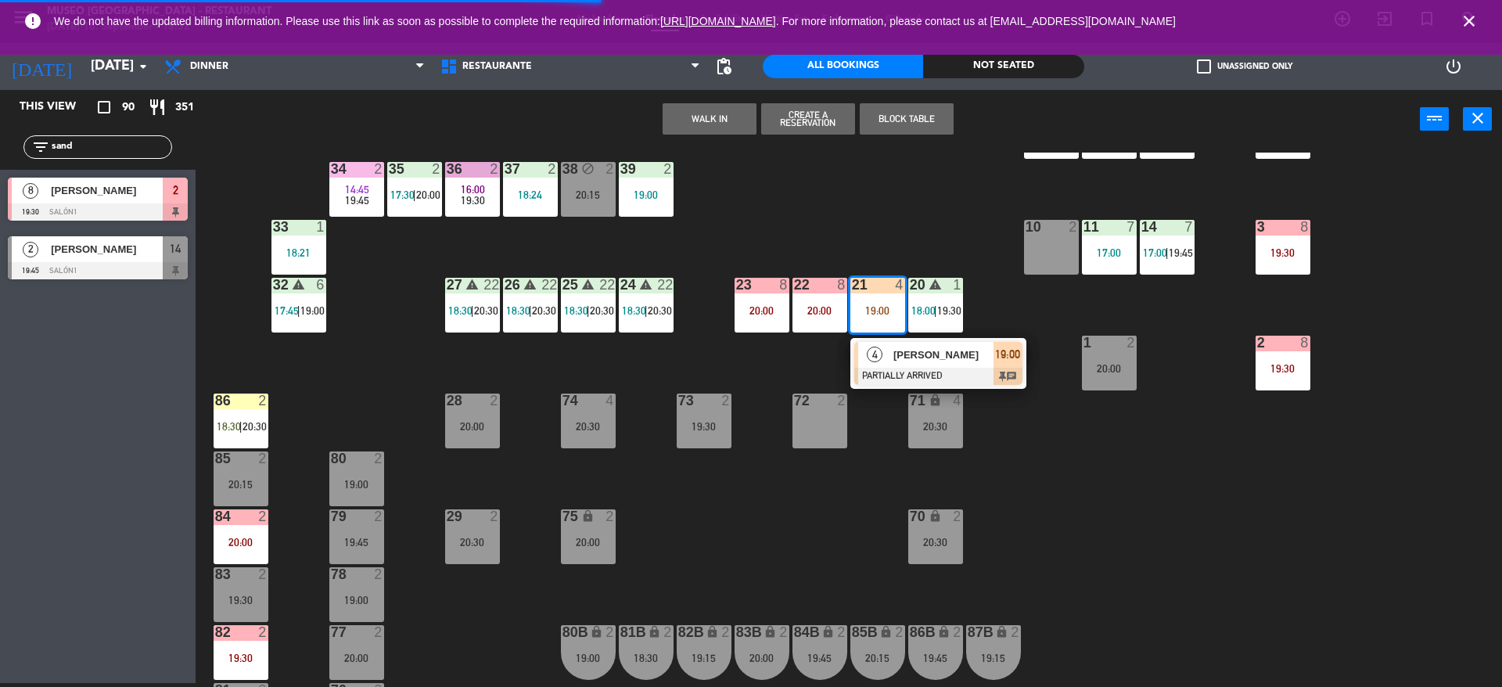
click at [871, 364] on div "4" at bounding box center [875, 355] width 34 height 26
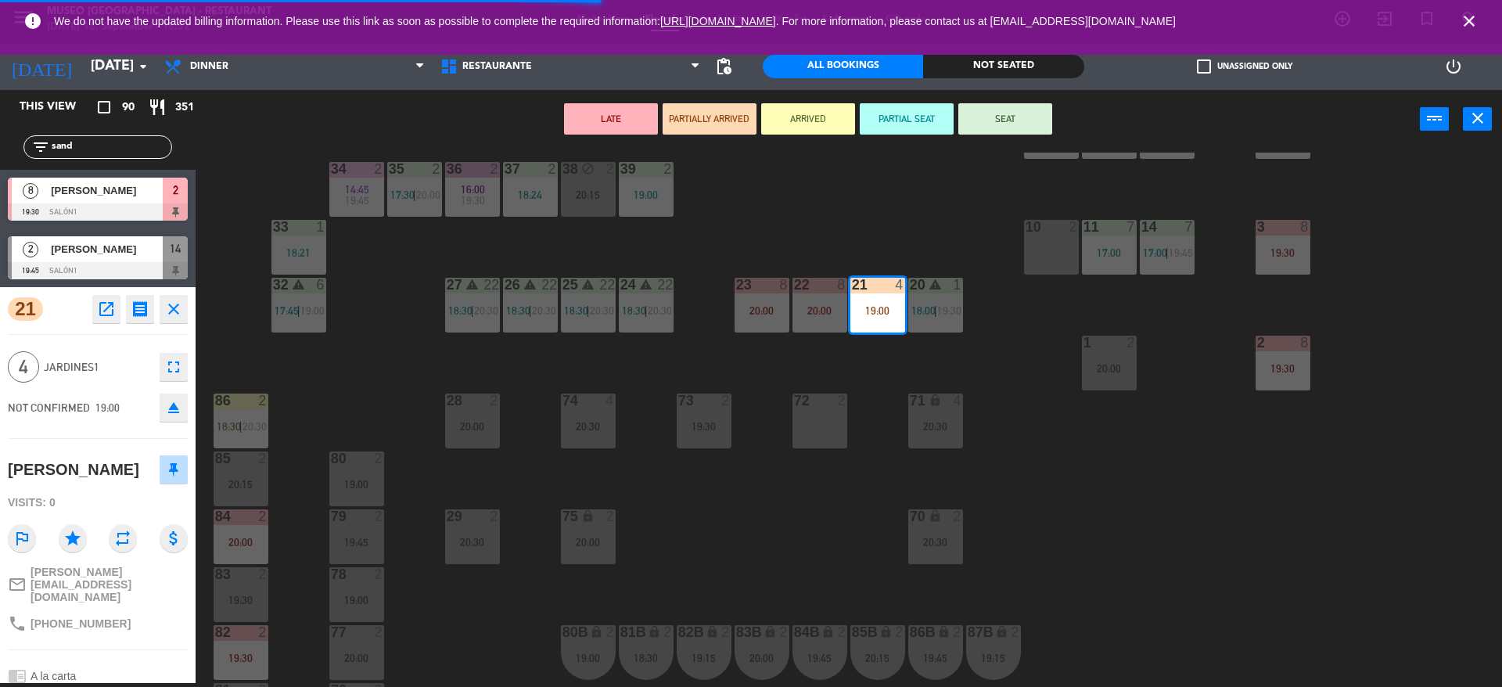
scroll to position [0, 0]
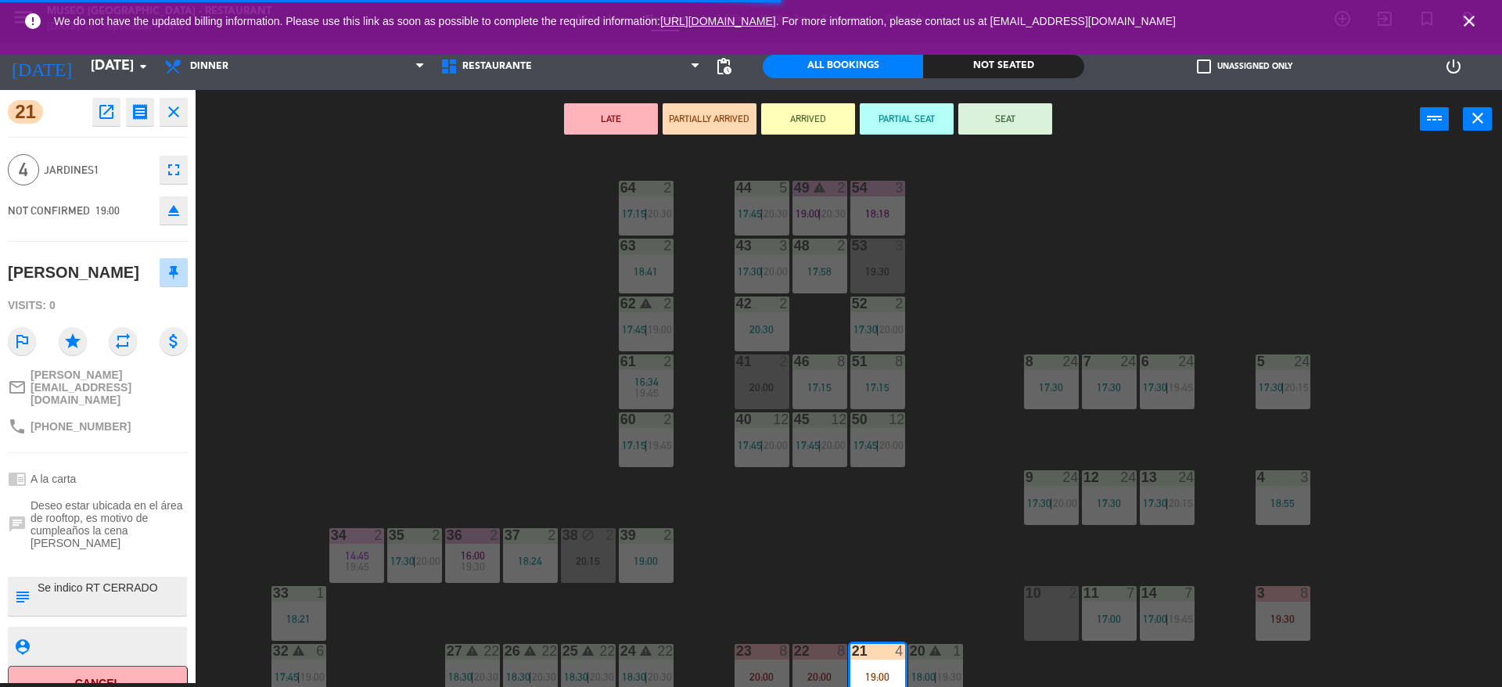
click at [875, 268] on div "19:30" at bounding box center [877, 271] width 55 height 11
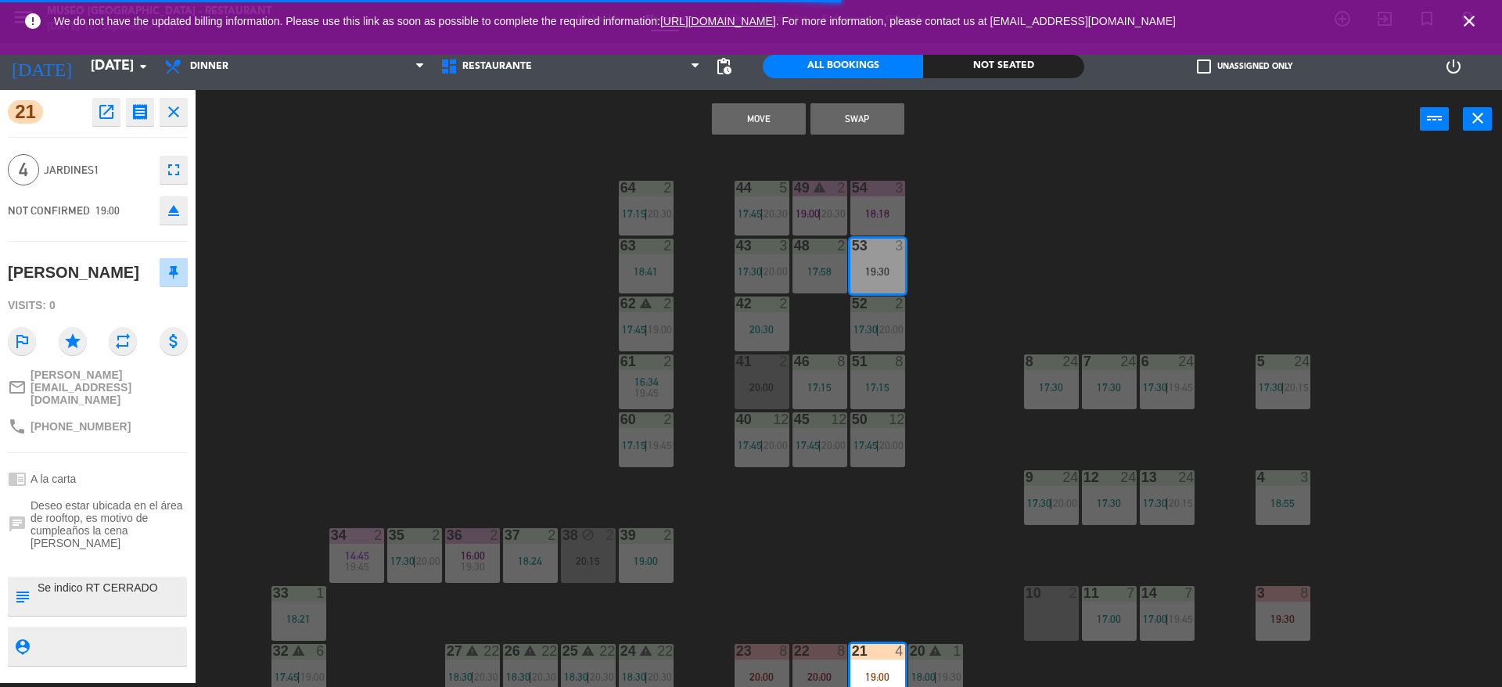
click at [868, 120] on button "Swap" at bounding box center [857, 118] width 94 height 31
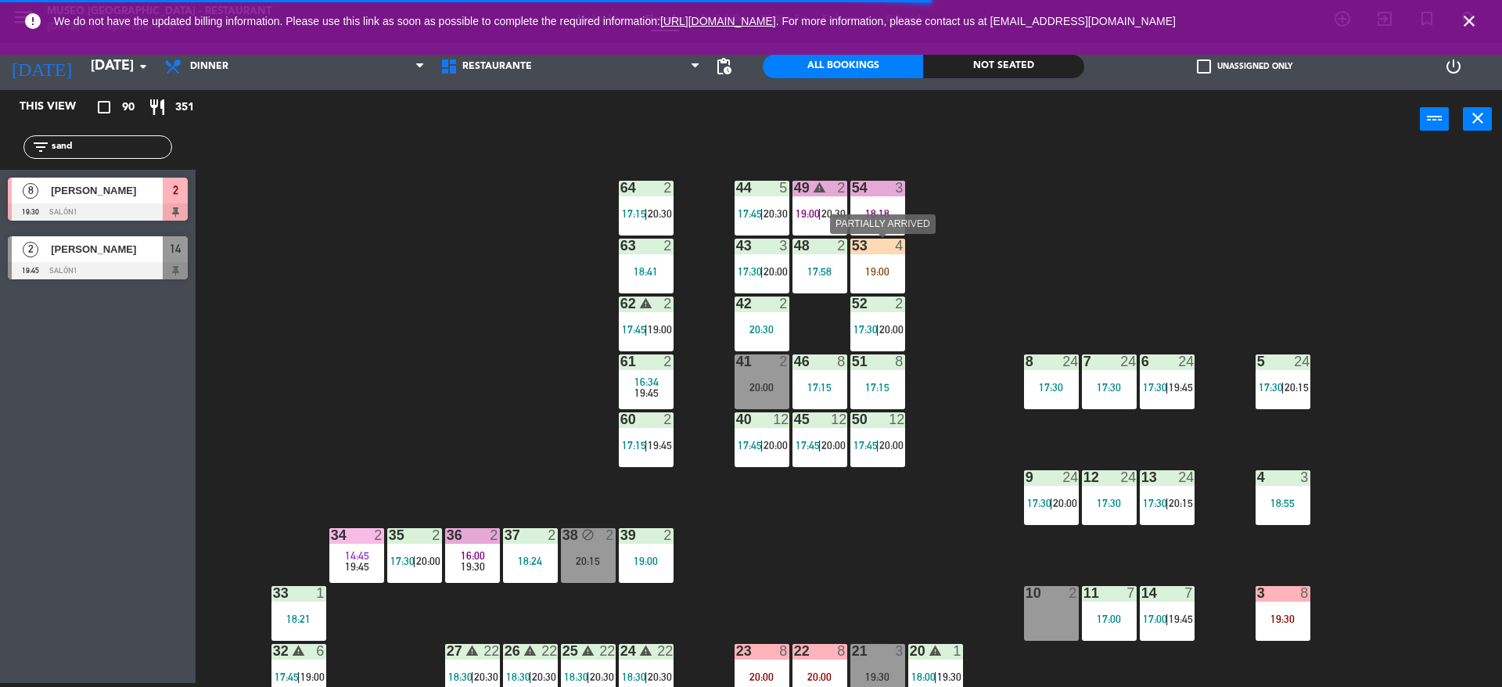
click at [874, 261] on div "53 4 19:00" at bounding box center [877, 266] width 55 height 55
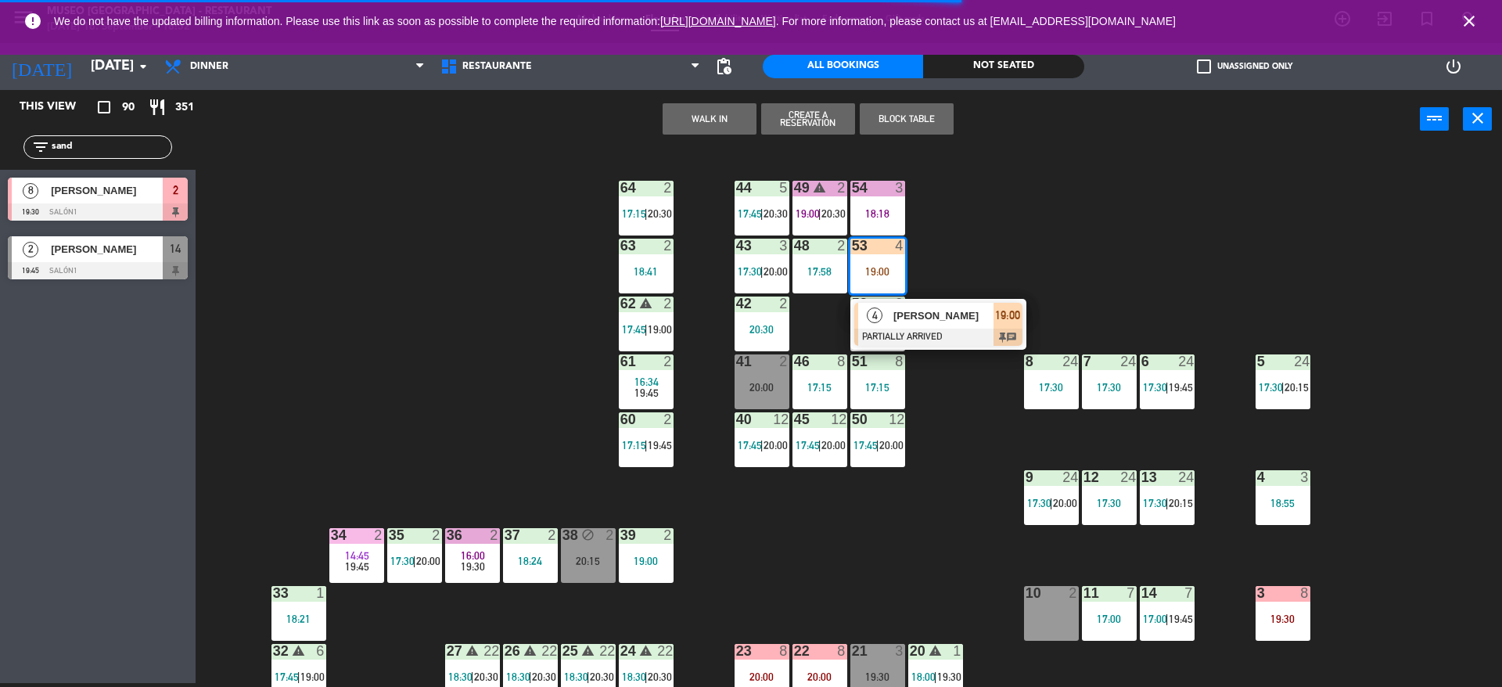
click at [893, 286] on div "53 4 19:00" at bounding box center [877, 266] width 55 height 55
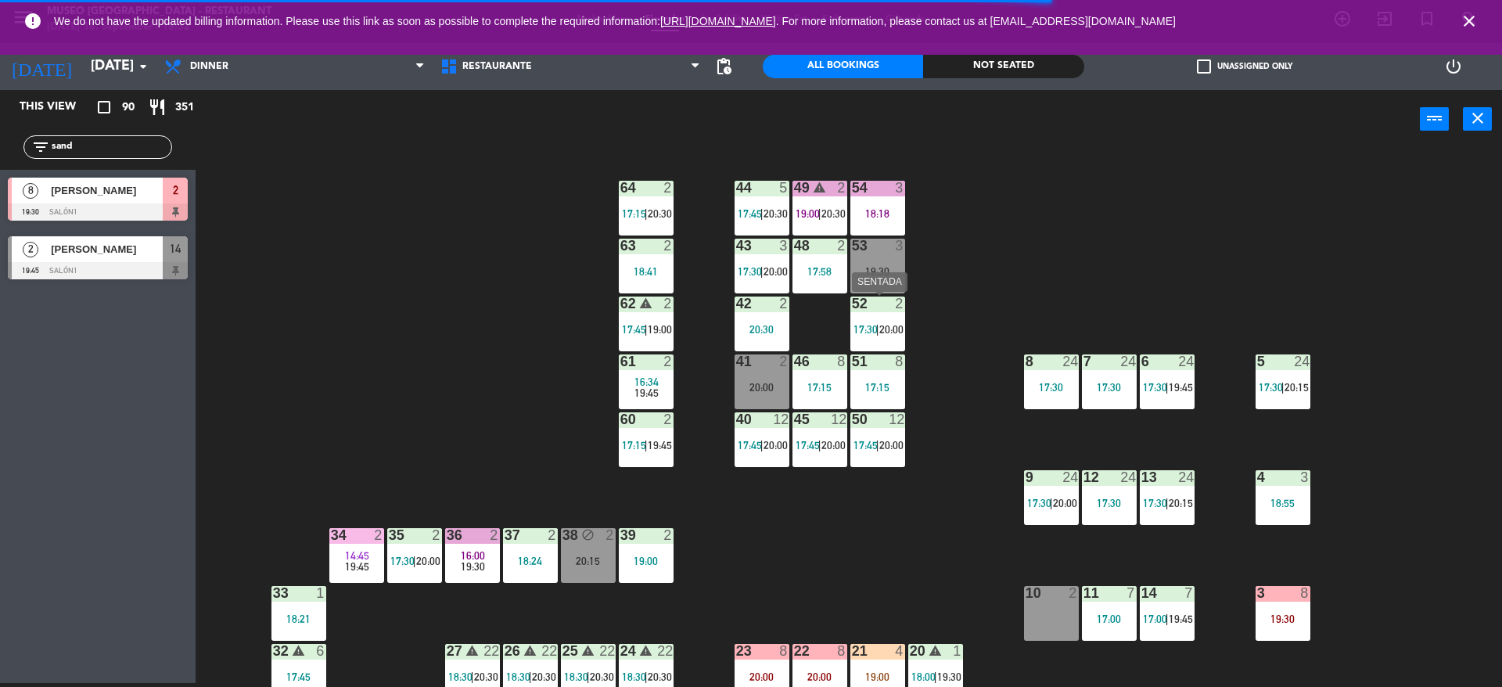
click at [905, 324] on div "44 5 17:45 | 20:30 49 warning 2 19:00 | 20:30 54 3 18:18 64 2 17:15 | 20:30 48 …" at bounding box center [856, 420] width 1292 height 534
click at [963, 338] on div "44 5 17:45 | 20:30 49 warning 2 19:00 | 20:30 54 3 18:18 64 2 17:15 | 20:30 48 …" at bounding box center [856, 420] width 1292 height 534
drag, startPoint x: 107, startPoint y: 153, endPoint x: 0, endPoint y: 106, distance: 117.0
click at [0, 106] on div "This view crop_square 90 restaurant 351 filter_list sand 8 [PERSON_NAME] 19:30 …" at bounding box center [98, 188] width 196 height 197
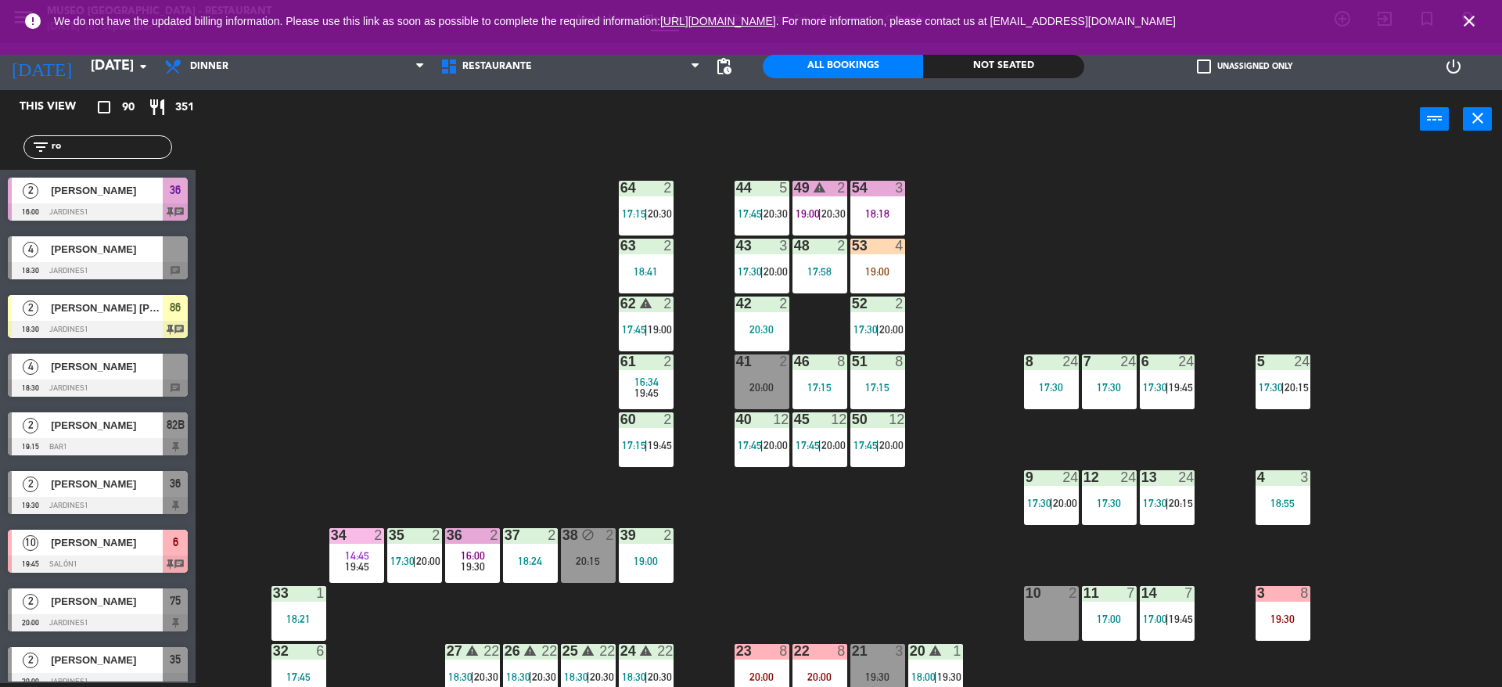
type input "ro"
click at [992, 243] on div "44 5 17:45 | 20:30 49 warning 2 19:00 | 20:30 54 3 18:18 64 2 17:15 | 20:30 48 …" at bounding box center [856, 420] width 1292 height 534
click at [880, 273] on div "19:00" at bounding box center [877, 271] width 55 height 11
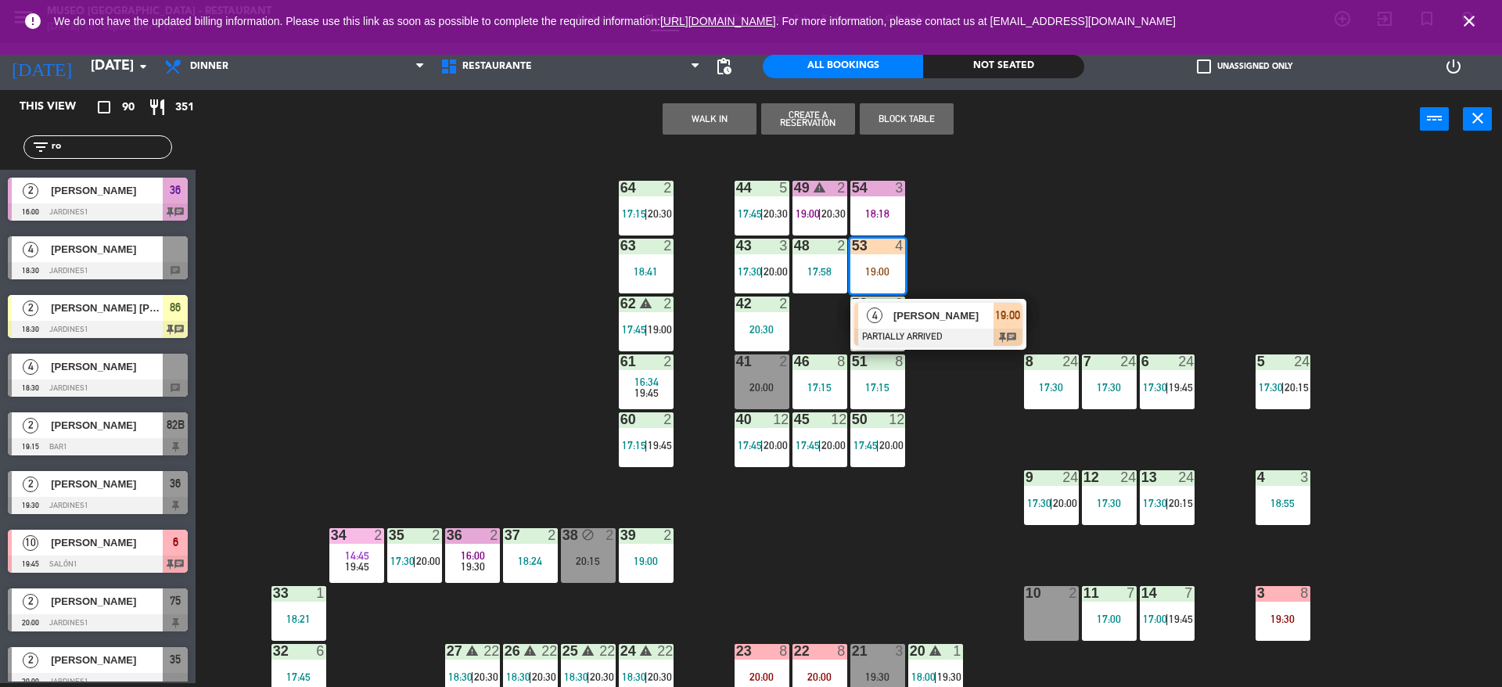
click at [906, 325] on div "[PERSON_NAME]" at bounding box center [943, 316] width 102 height 26
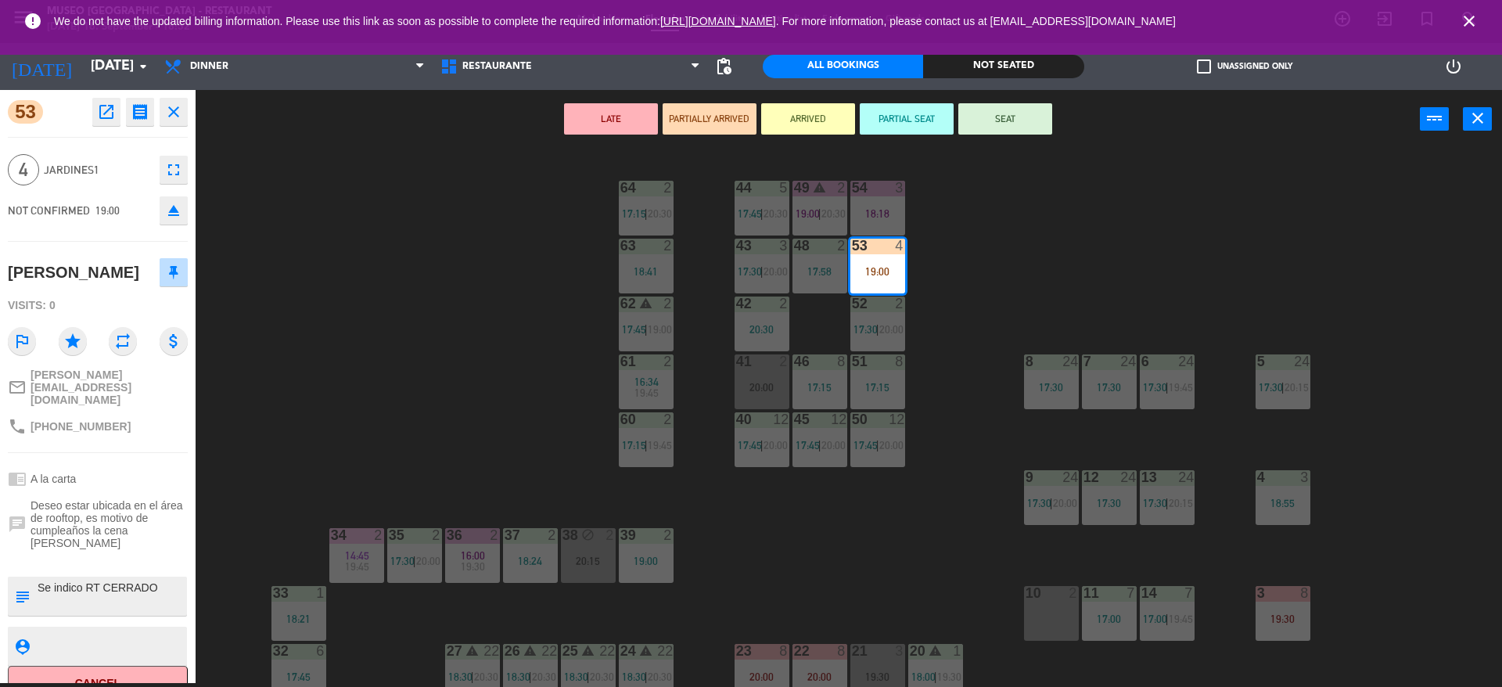
click at [103, 580] on textarea at bounding box center [110, 596] width 149 height 33
type textarea "m53 Se indico RT CERRADO"
click at [90, 142] on div "53 open_in_new receipt 7:00 PM [DATE] 4 people thankyou [PERSON_NAME] Table 53 …" at bounding box center [98, 386] width 196 height 593
click at [1028, 120] on button "SEAT" at bounding box center [1005, 118] width 94 height 31
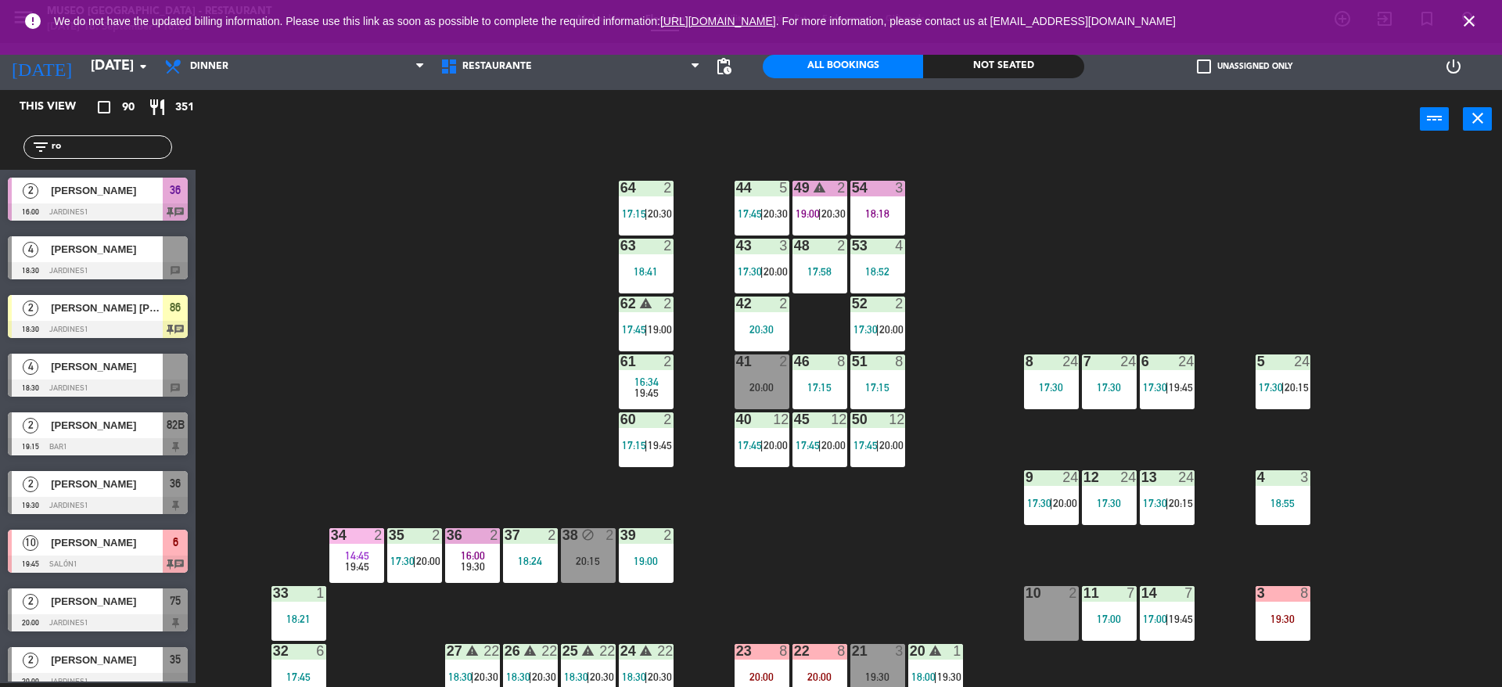
click at [1282, 494] on div "4 3 18:55" at bounding box center [1283, 497] width 55 height 55
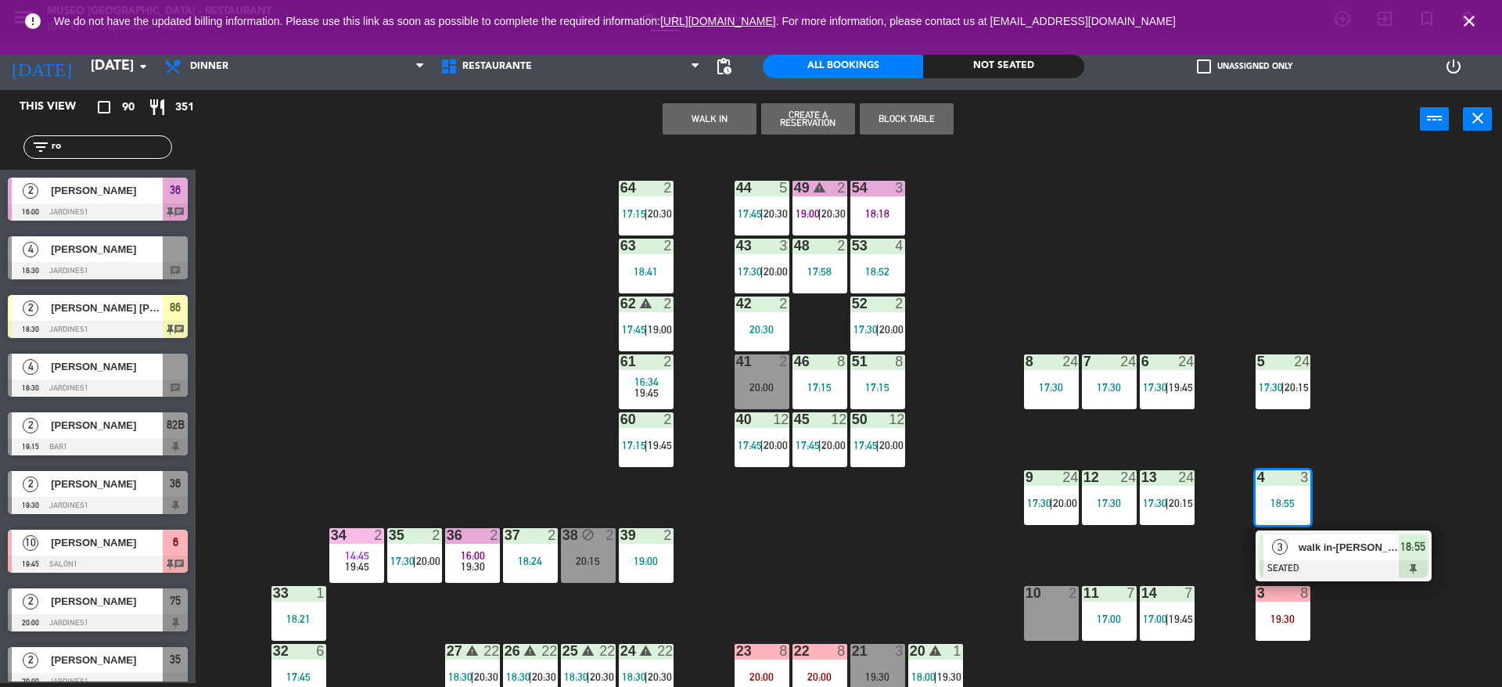
click at [1366, 558] on div "walk in-[PERSON_NAME]" at bounding box center [1348, 547] width 102 height 26
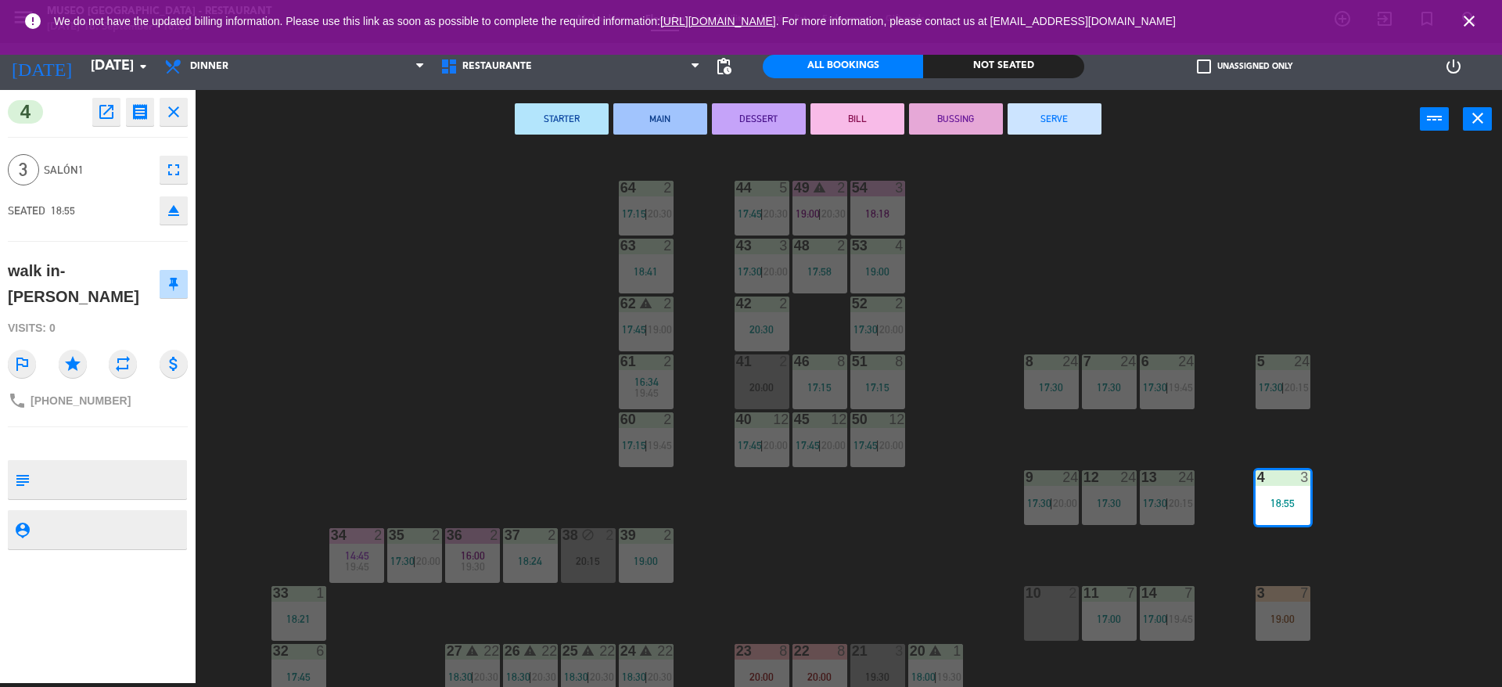
click at [781, 550] on div "44 5 17:45 | 20:30 49 warning 2 19:00 | 20:30 54 3 18:18 64 2 17:15 | 20:30 48 …" at bounding box center [856, 420] width 1292 height 534
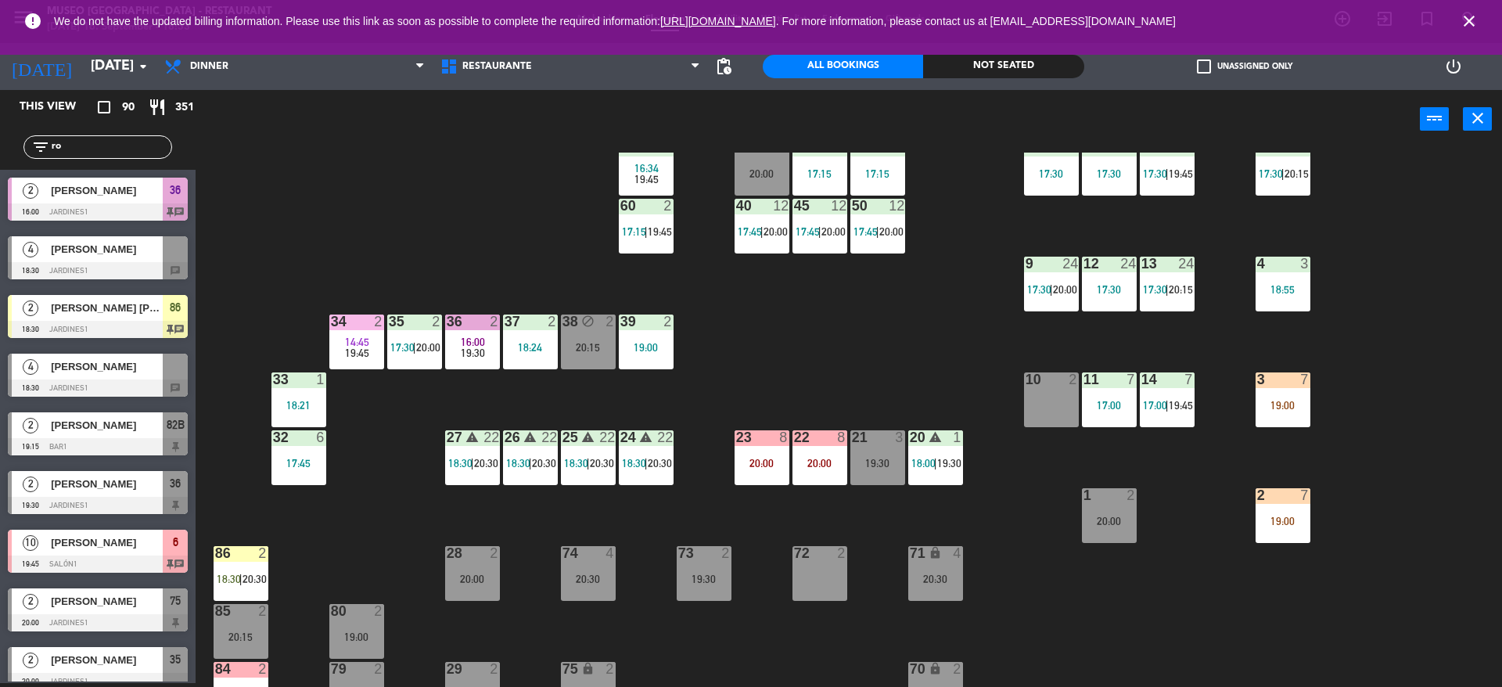
scroll to position [246, 0]
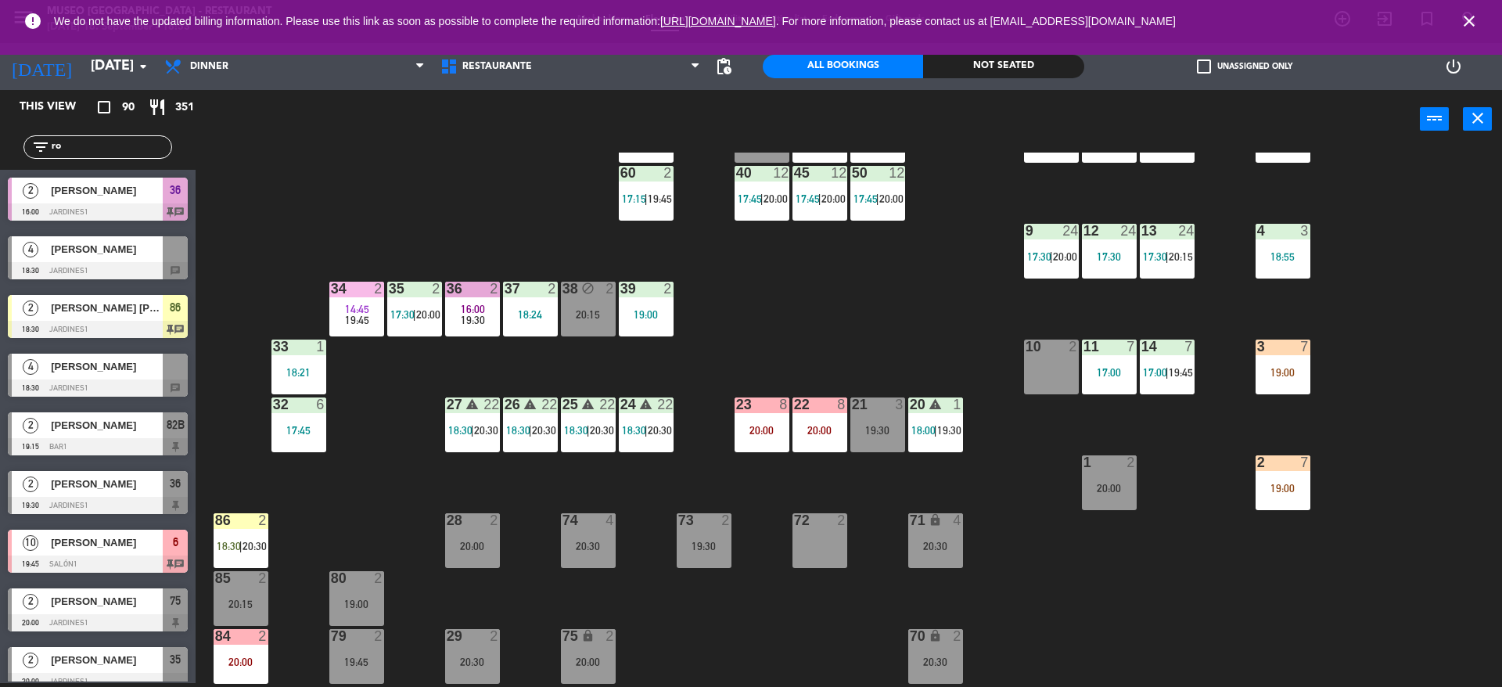
click at [1281, 267] on div "4 3 18:55" at bounding box center [1283, 251] width 55 height 55
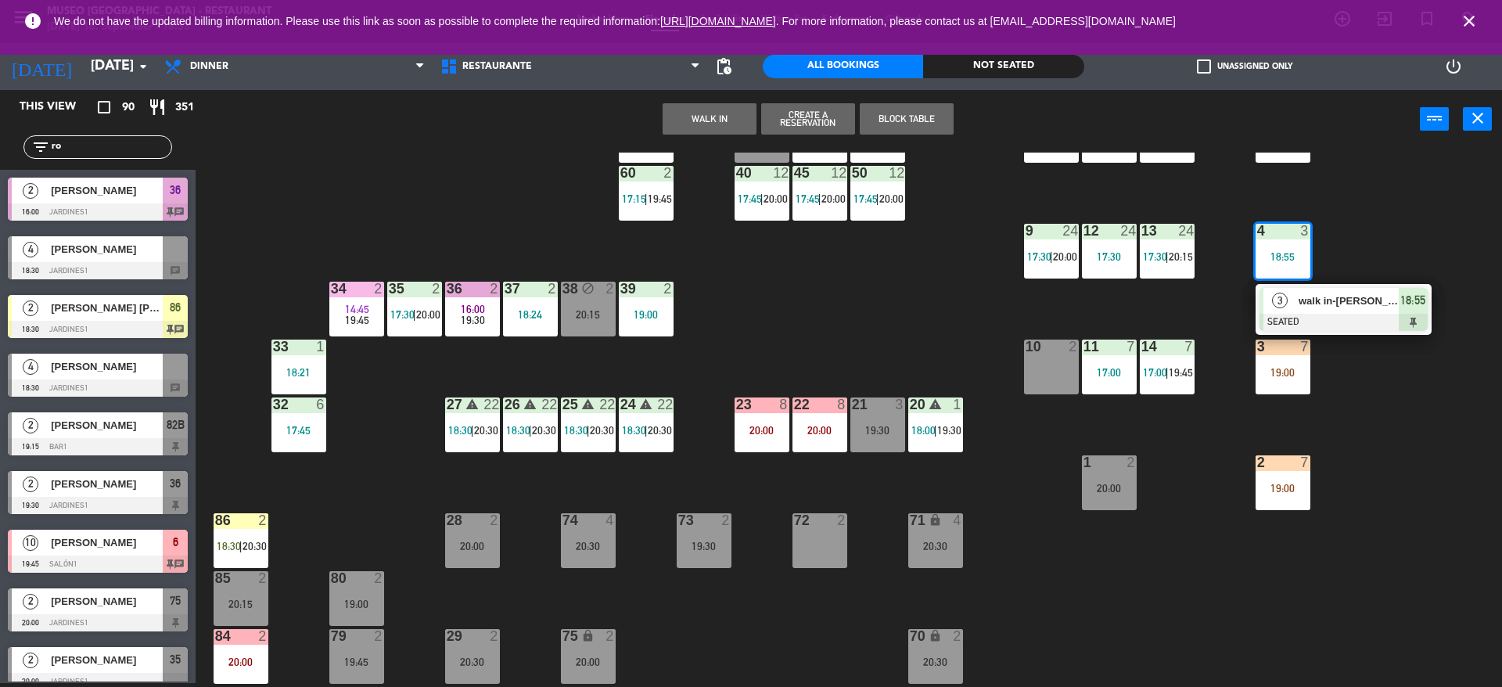
click at [1286, 332] on div "3 walk in-[PERSON_NAME] SEATED 18:55" at bounding box center [1344, 309] width 176 height 51
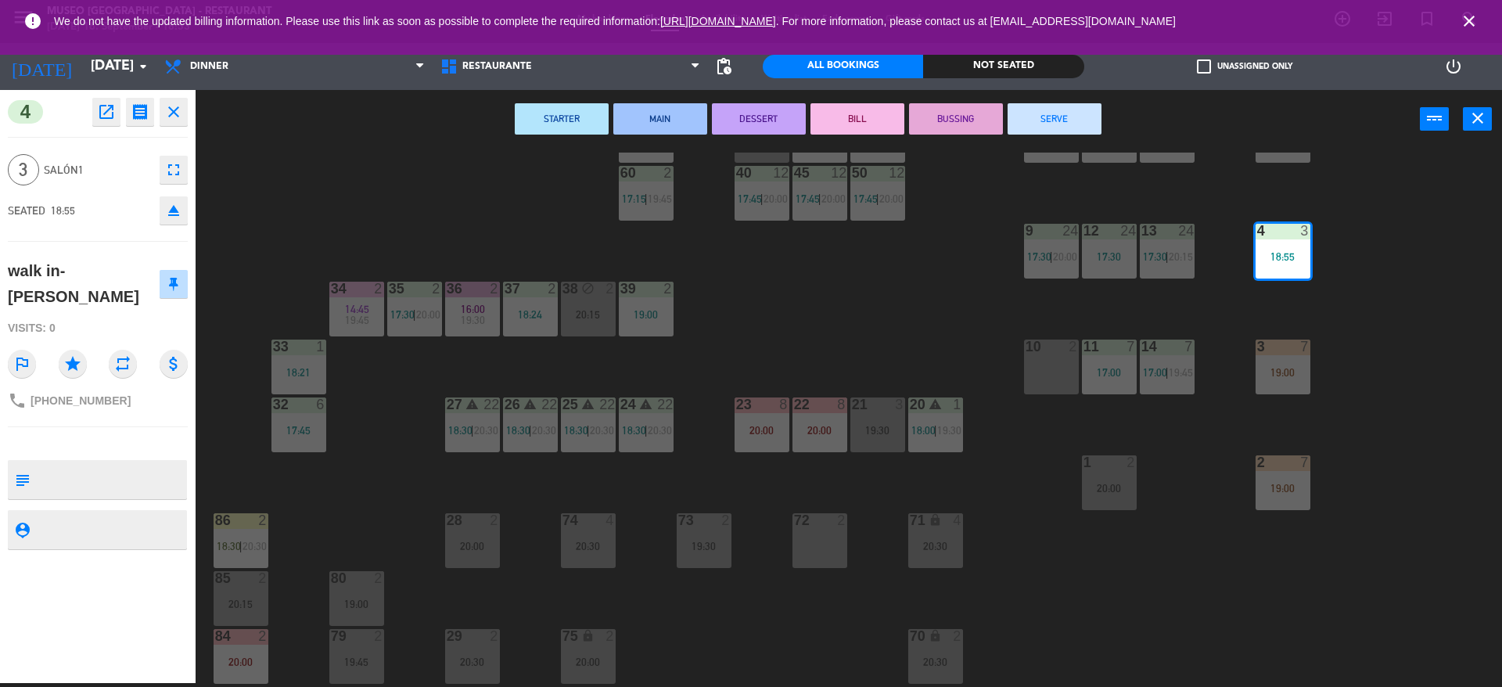
click at [878, 421] on div "21 3 19:30" at bounding box center [877, 424] width 55 height 55
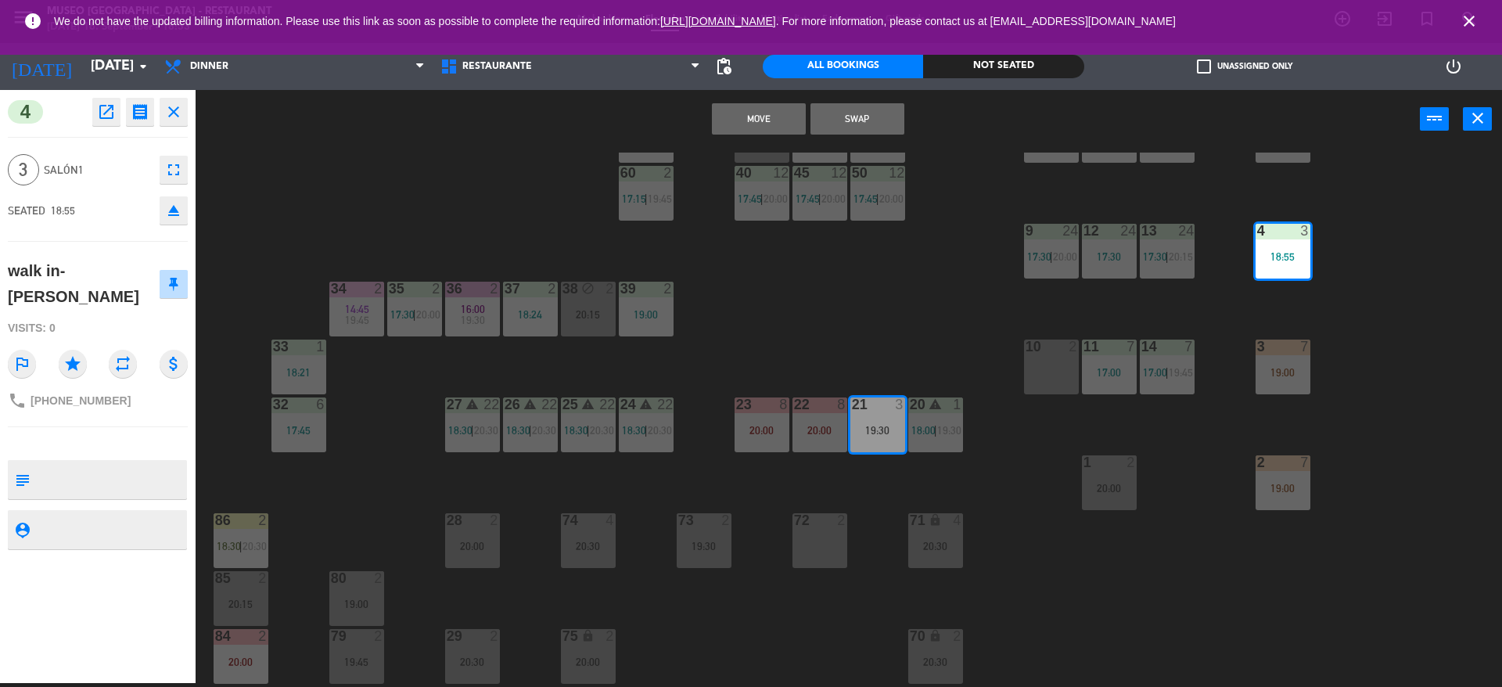
click at [857, 131] on button "Swap" at bounding box center [857, 118] width 94 height 31
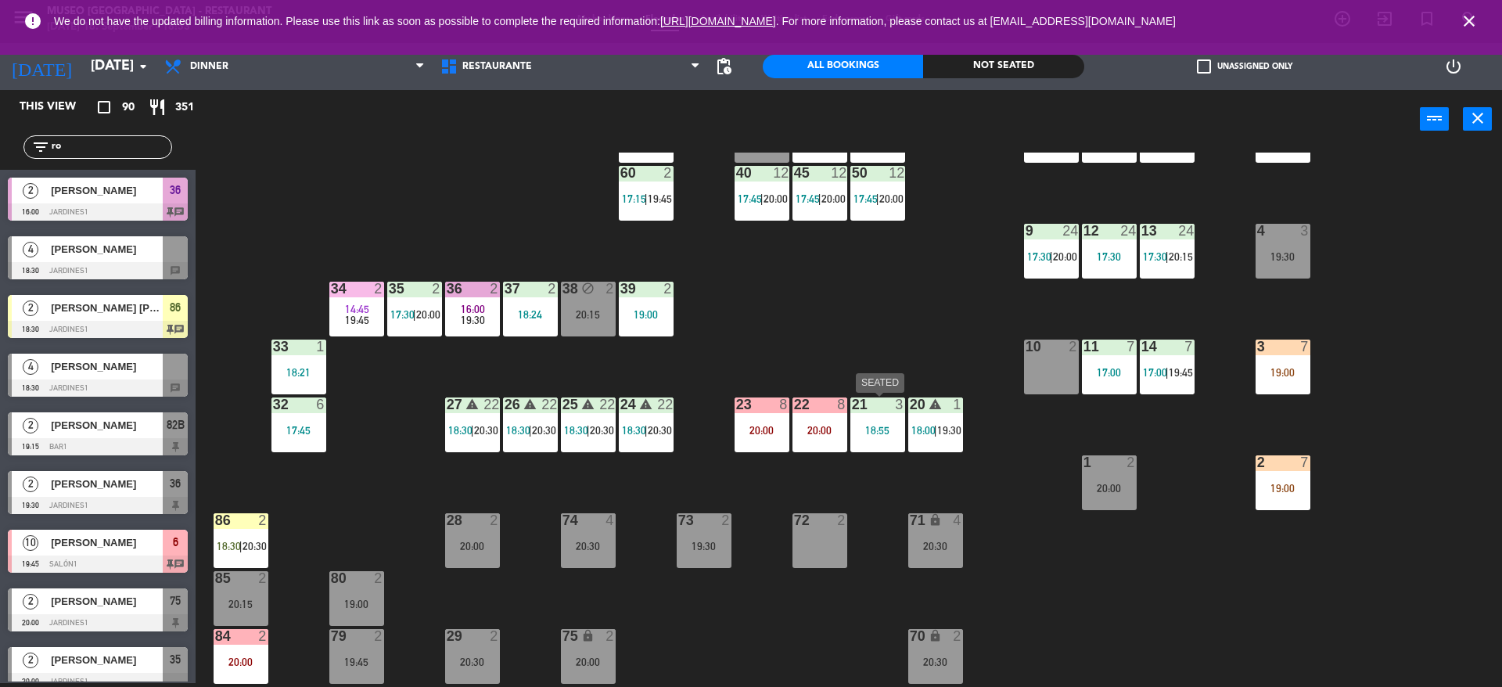
click at [893, 437] on div "21 3 18:55" at bounding box center [877, 424] width 55 height 55
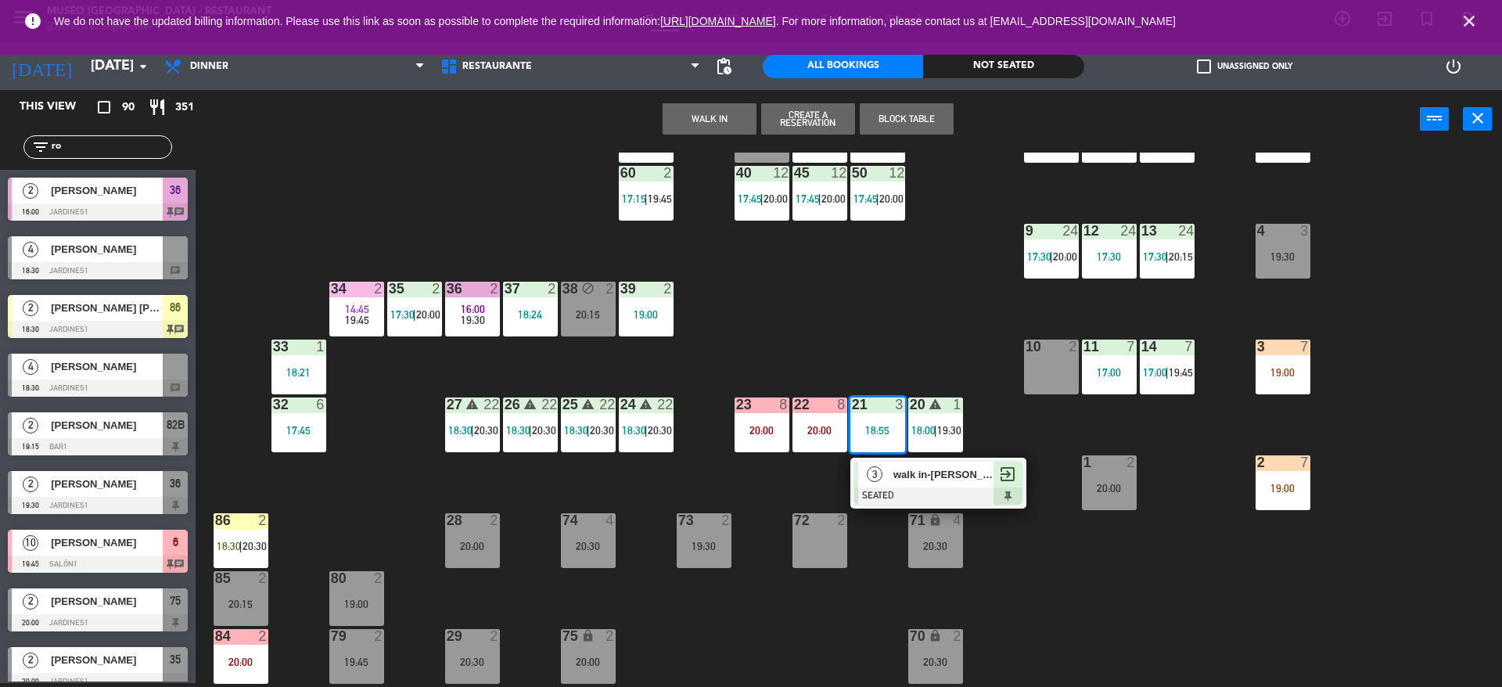
click at [901, 492] on div at bounding box center [938, 495] width 168 height 17
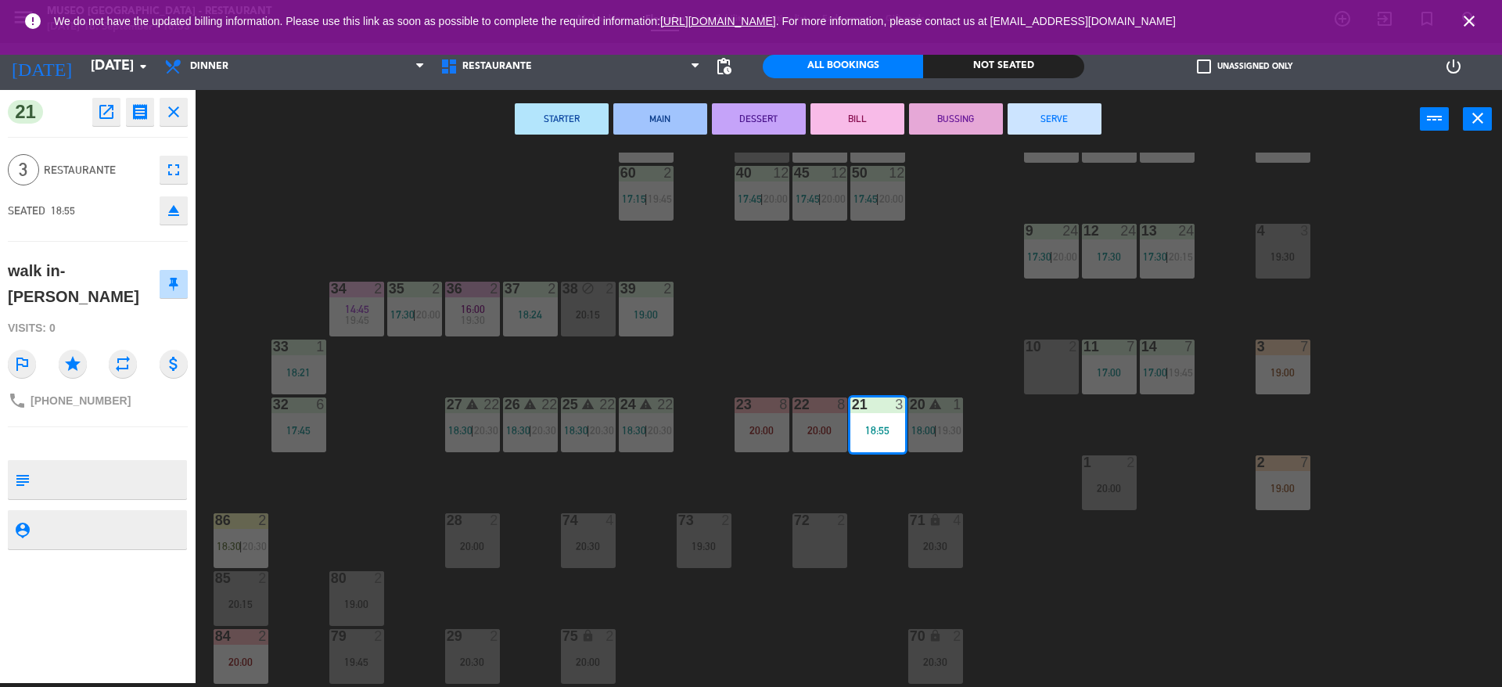
click at [103, 468] on textarea at bounding box center [110, 479] width 149 height 33
type textarea "m21"
click at [93, 264] on div "walk in-[PERSON_NAME]" at bounding box center [83, 283] width 151 height 51
click at [833, 333] on div "44 5 17:45 | 20:30 49 warning 2 19:00 | 20:30 54 3 18:18 64 2 17:15 | 20:30 48 …" at bounding box center [856, 420] width 1292 height 534
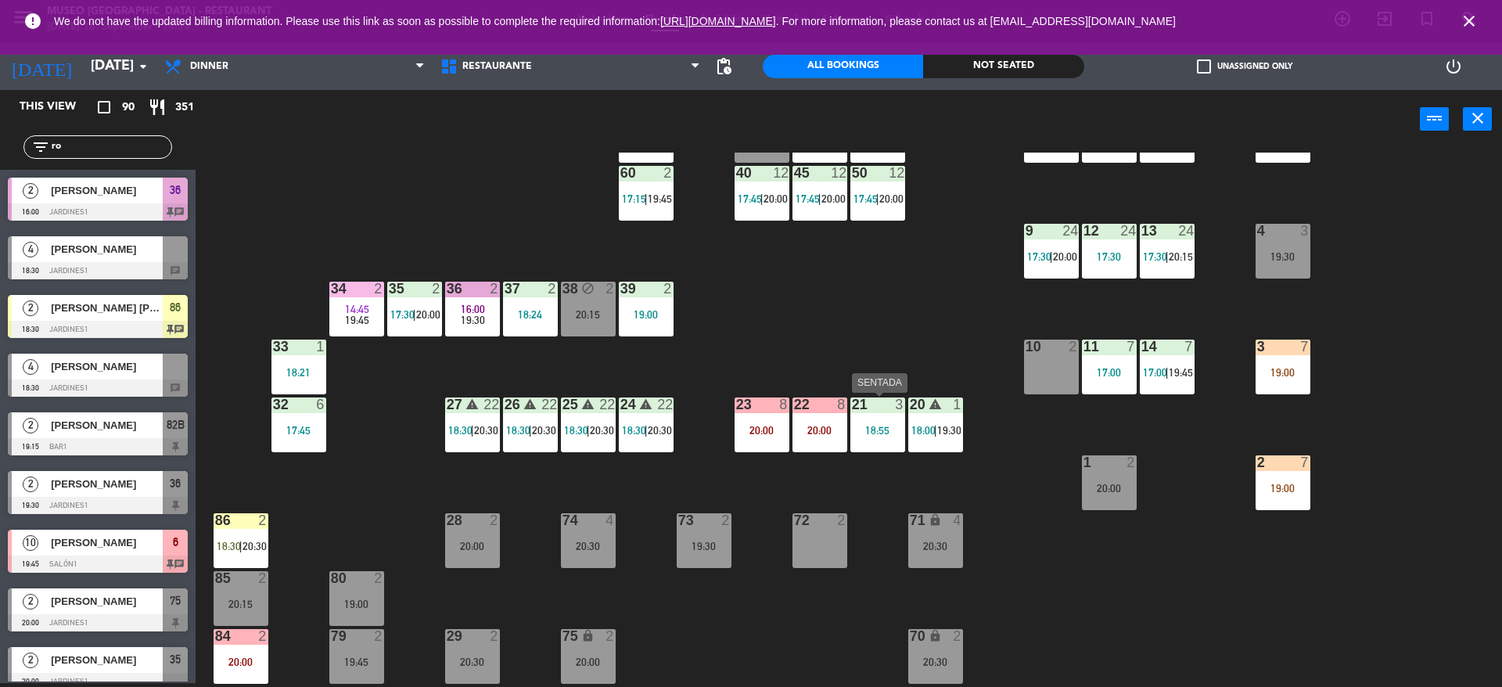
click at [886, 439] on div "21 3 18:55" at bounding box center [877, 424] width 55 height 55
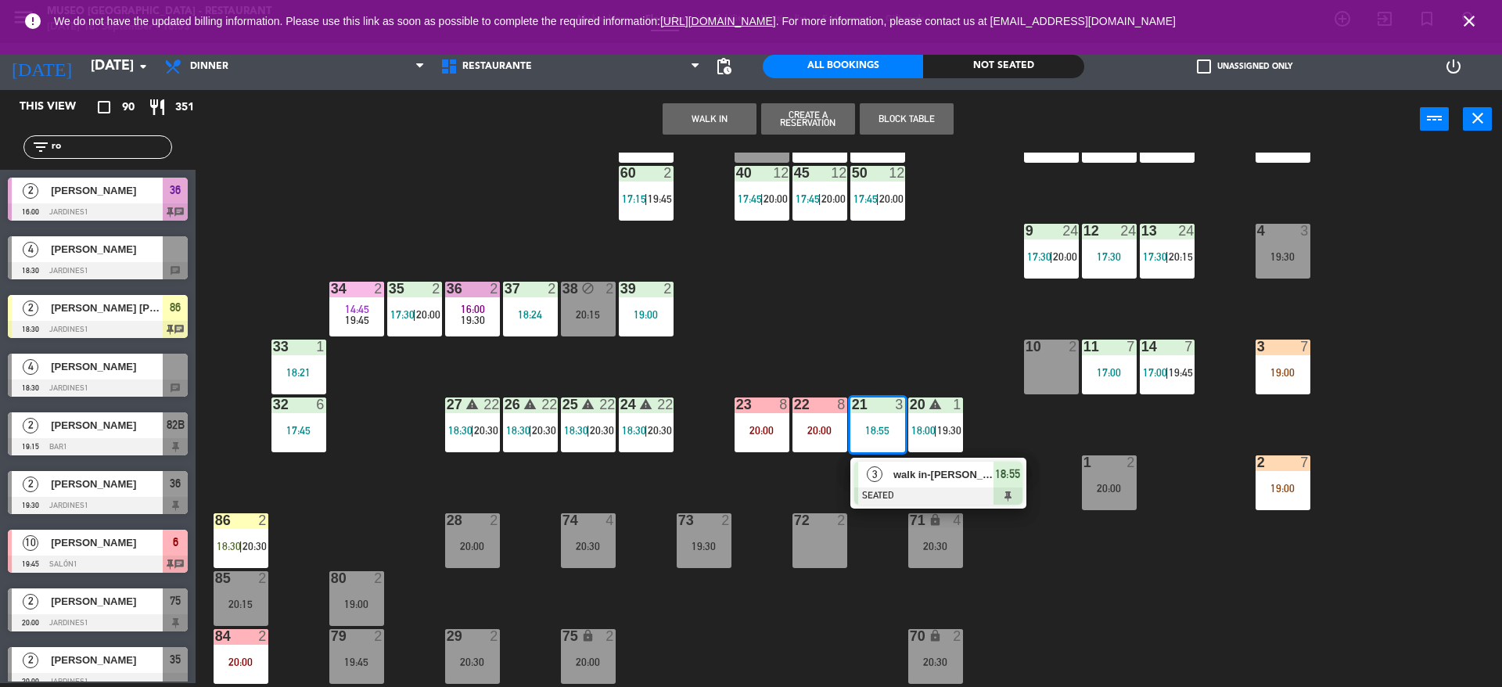
click at [893, 469] on span "walk in-[PERSON_NAME]" at bounding box center [943, 474] width 100 height 16
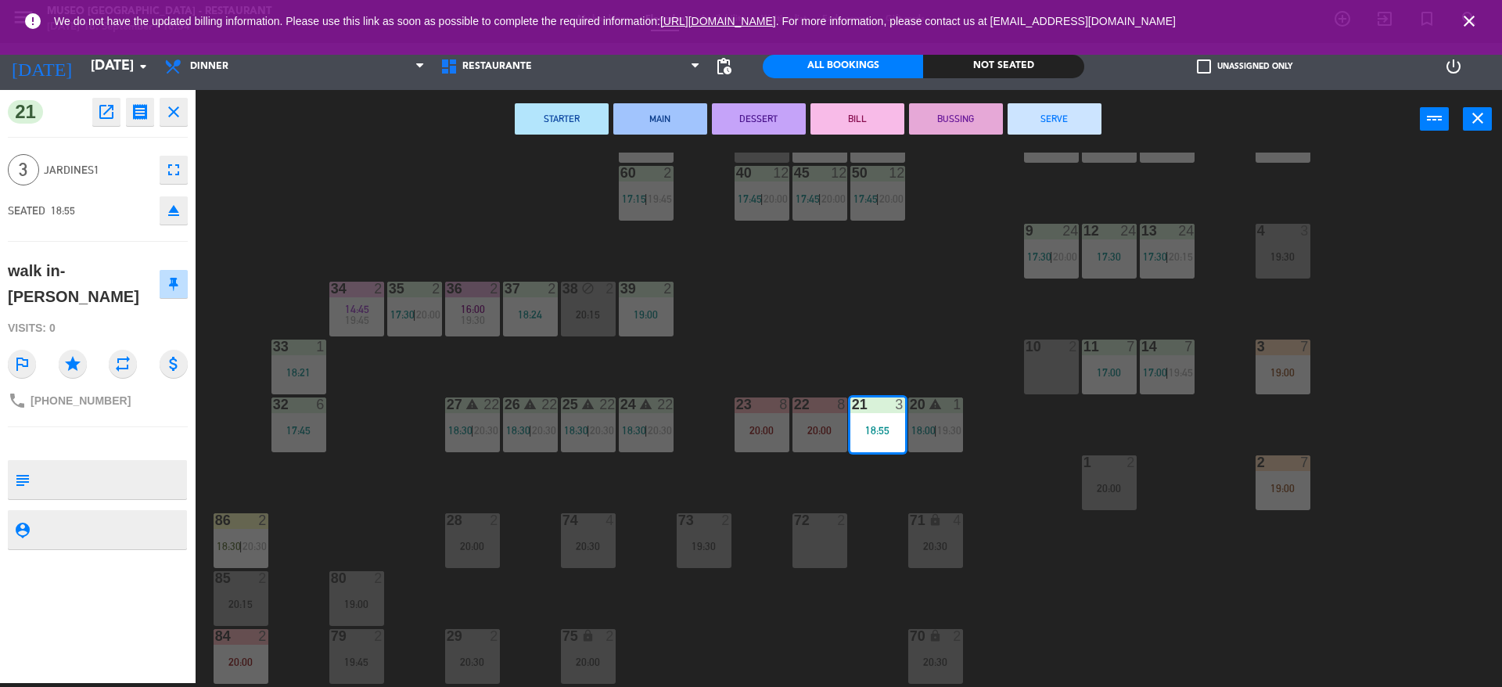
click at [893, 469] on div "44 5 17:45 | 20:30 49 warning 2 19:00 | 20:30 54 3 18:18 64 2 17:15 | 20:30 48 …" at bounding box center [856, 420] width 1292 height 534
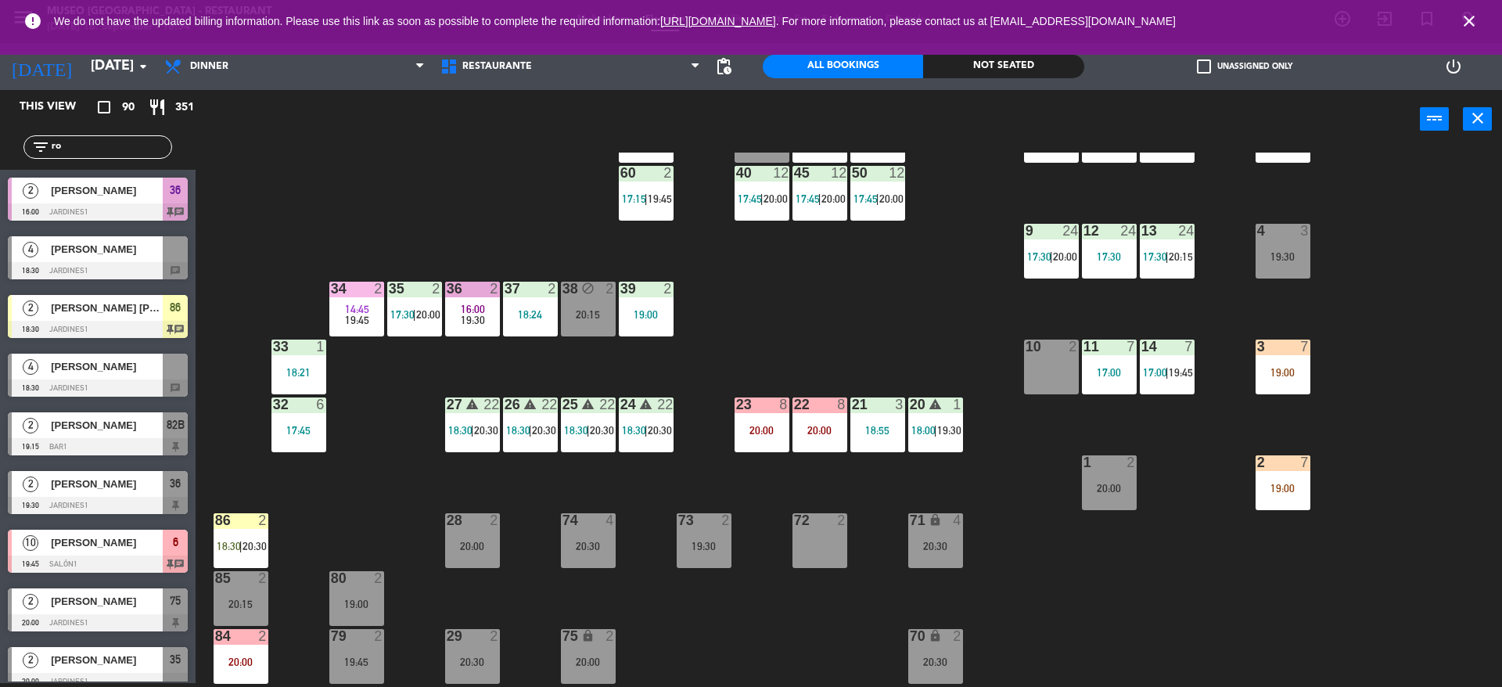
click at [881, 437] on div "21 3 18:55" at bounding box center [877, 424] width 55 height 55
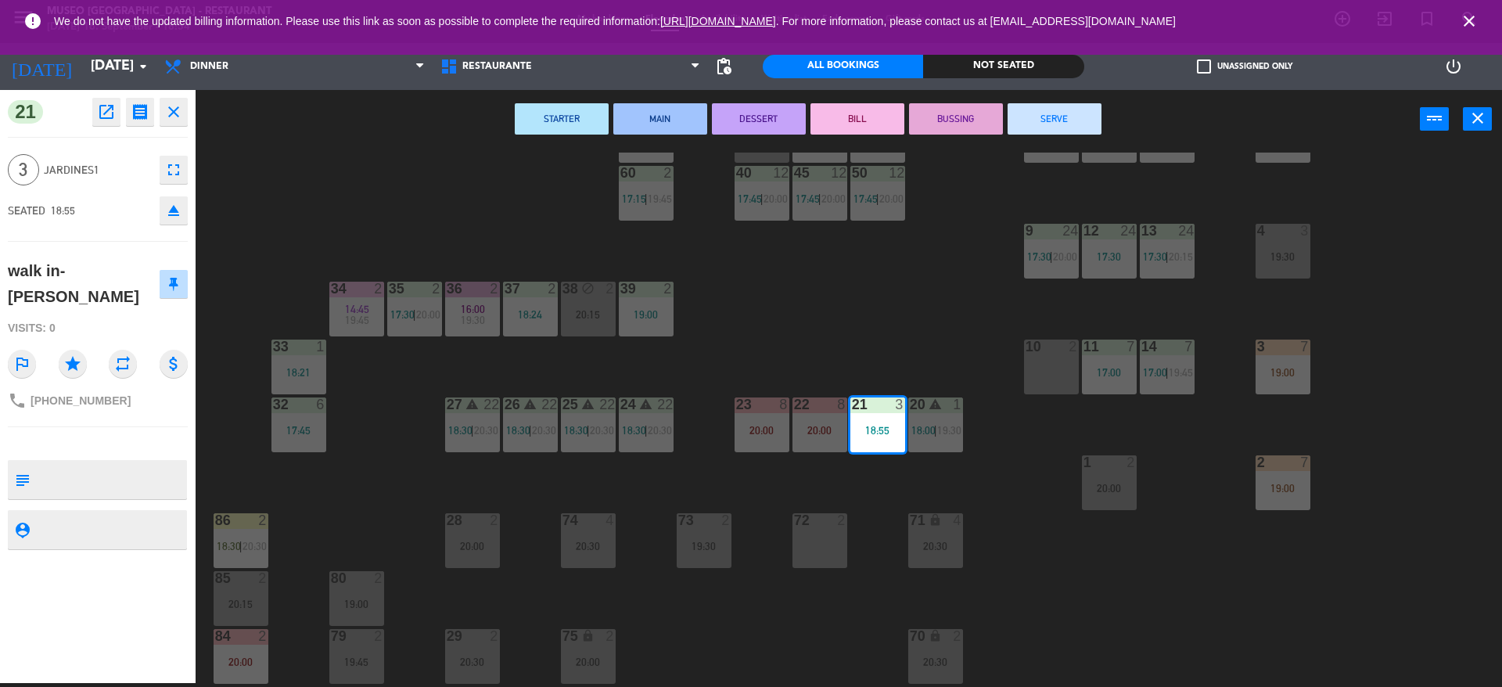
click at [832, 532] on div "72 2" at bounding box center [819, 540] width 55 height 55
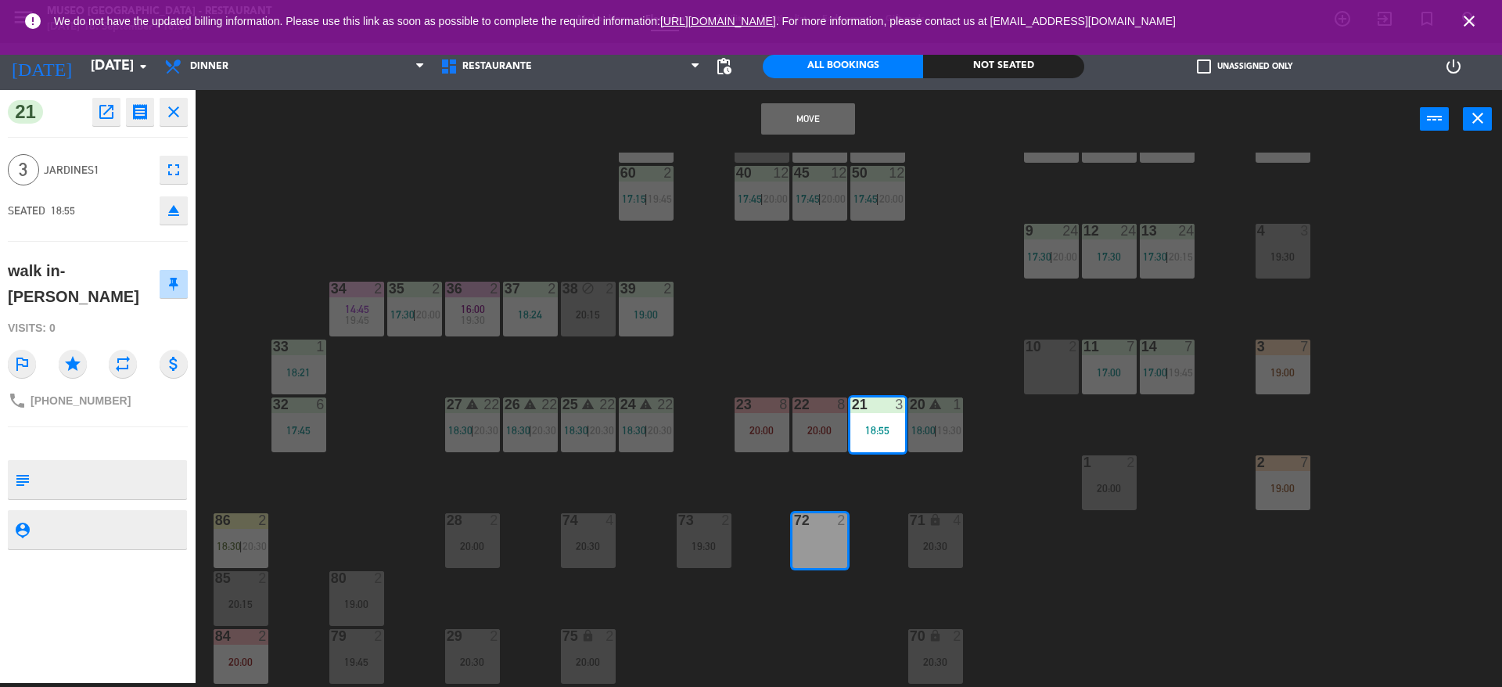
click at [814, 114] on button "Move" at bounding box center [808, 118] width 94 height 31
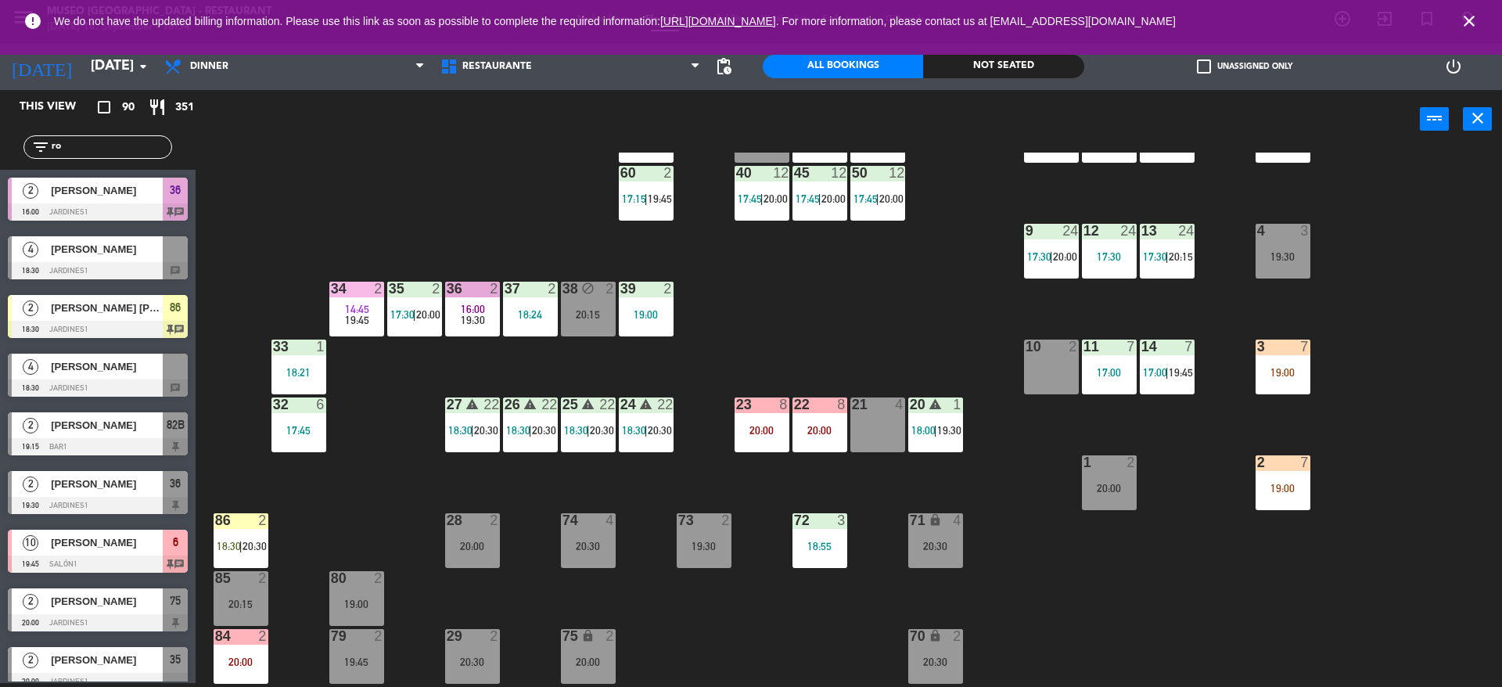
click at [963, 291] on div "44 5 17:45 | 20:30 49 warning 2 19:00 | 20:30 54 3 18:18 64 2 17:15 | 20:30 48 …" at bounding box center [856, 420] width 1292 height 534
click at [824, 347] on div "44 5 17:45 | 20:30 49 warning 2 19:00 | 20:30 54 3 18:18 64 2 17:15 | 20:30 48 …" at bounding box center [856, 420] width 1292 height 534
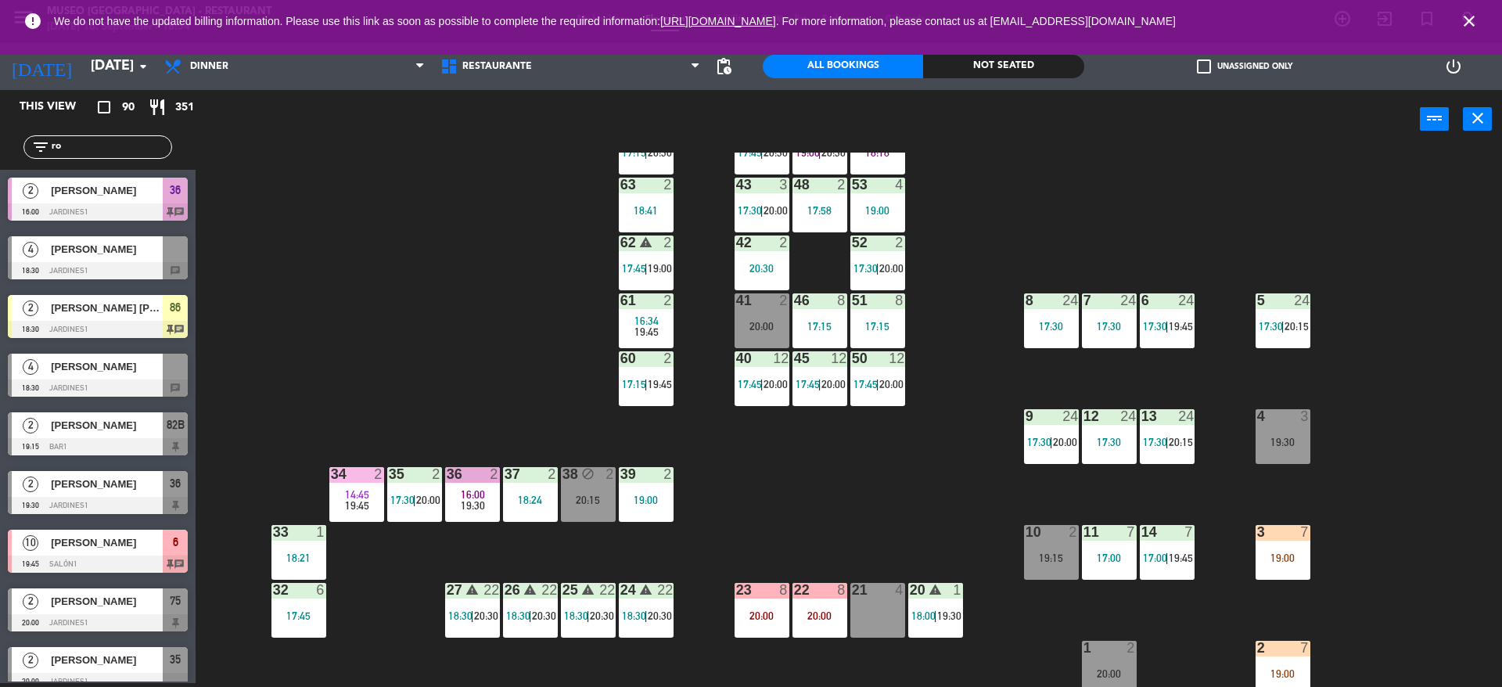
scroll to position [154, 0]
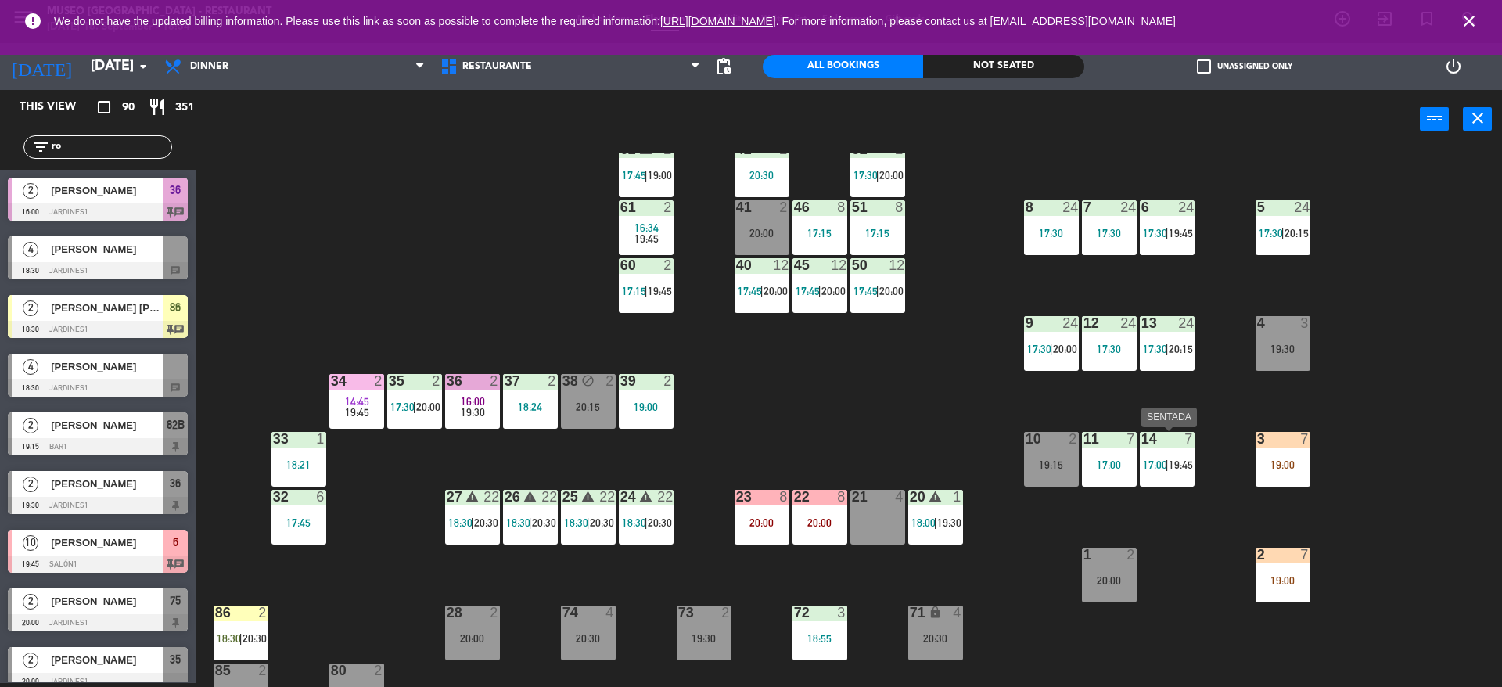
click at [1169, 475] on div "14 7 17:00 | 19:45" at bounding box center [1167, 459] width 55 height 55
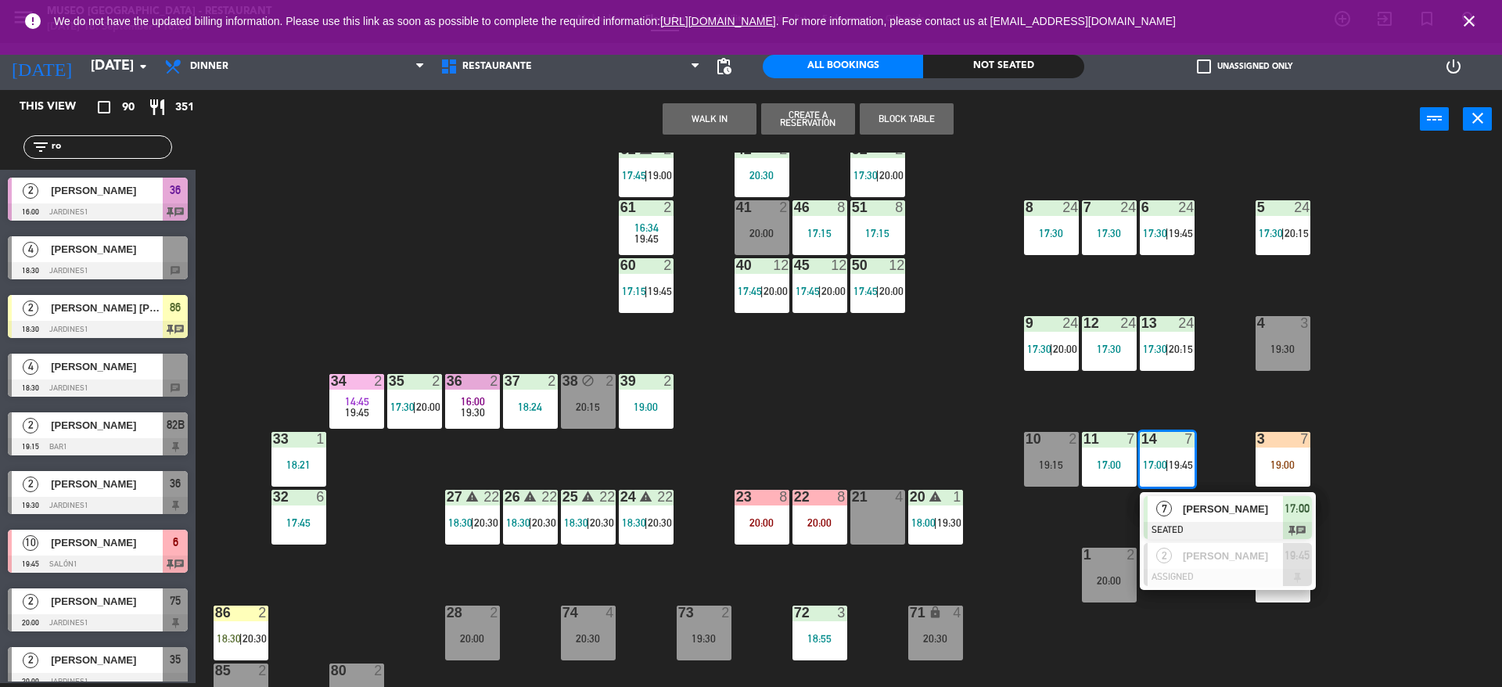
click at [1175, 499] on div "7" at bounding box center [1165, 509] width 34 height 26
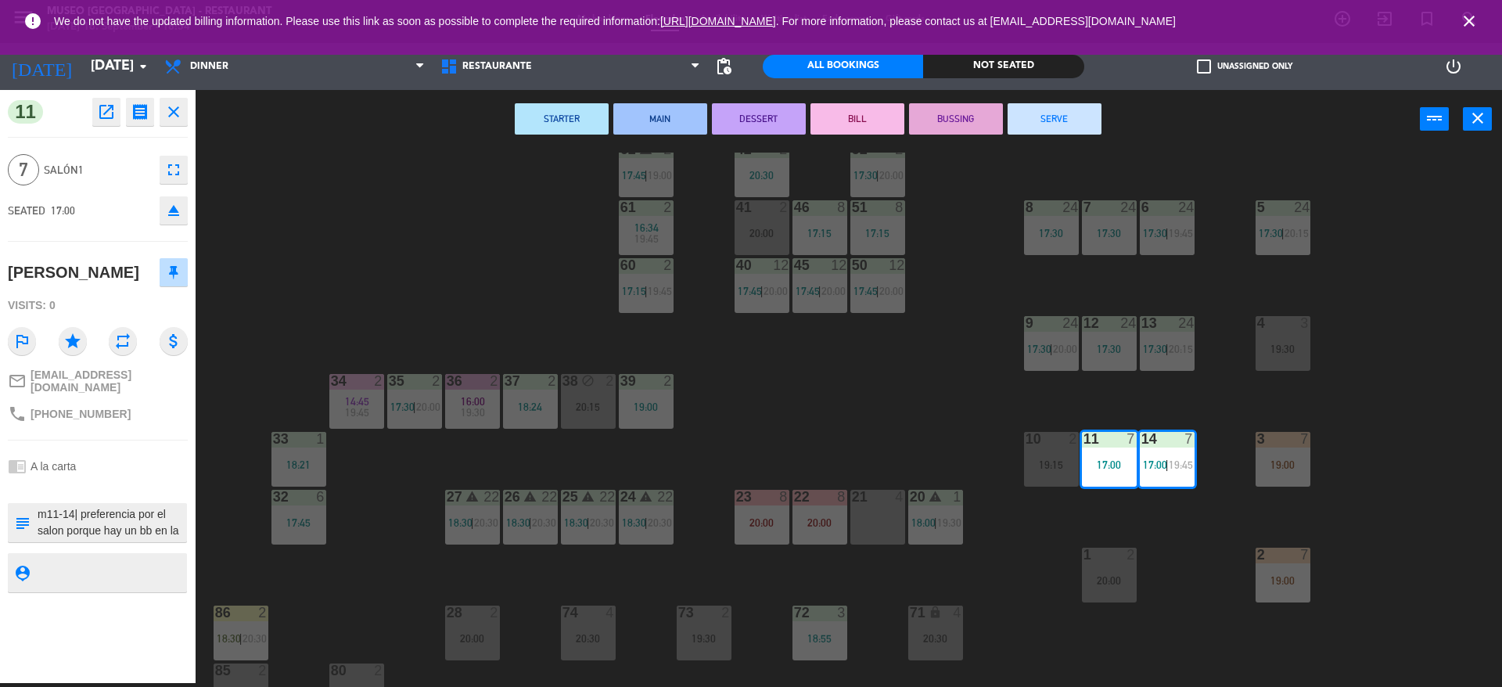
click at [889, 437] on div "44 5 17:45 | 20:30 49 warning 2 19:00 | 20:30 54 3 18:18 64 2 17:15 | 20:30 48 …" at bounding box center [856, 420] width 1292 height 534
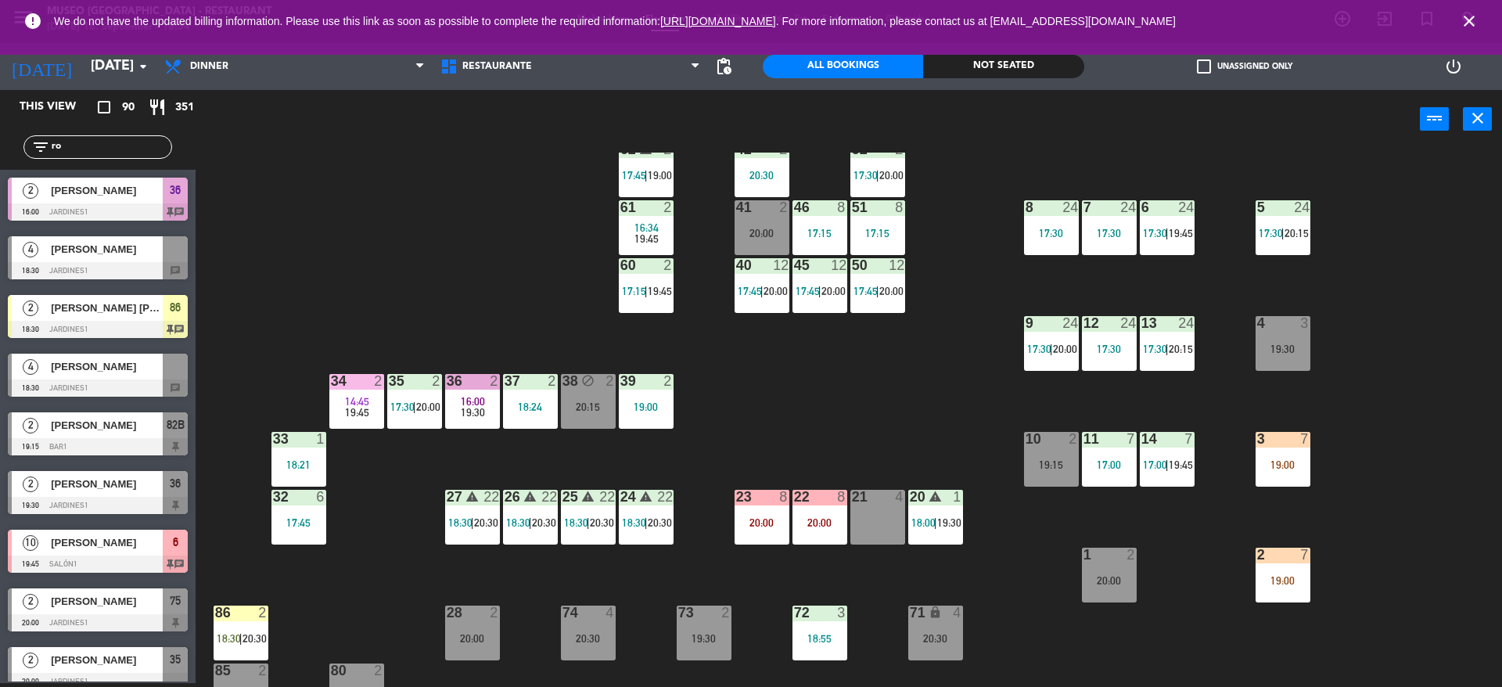
click at [422, 341] on div "44 5 17:45 | 20:30 49 warning 2 19:00 | 20:30 54 3 18:18 64 2 17:15 | 20:30 48 …" at bounding box center [856, 420] width 1292 height 534
click at [802, 378] on div "44 5 17:45 | 20:30 49 warning 2 19:00 | 20:30 54 3 18:18 64 2 17:15 | 20:30 48 …" at bounding box center [856, 420] width 1292 height 534
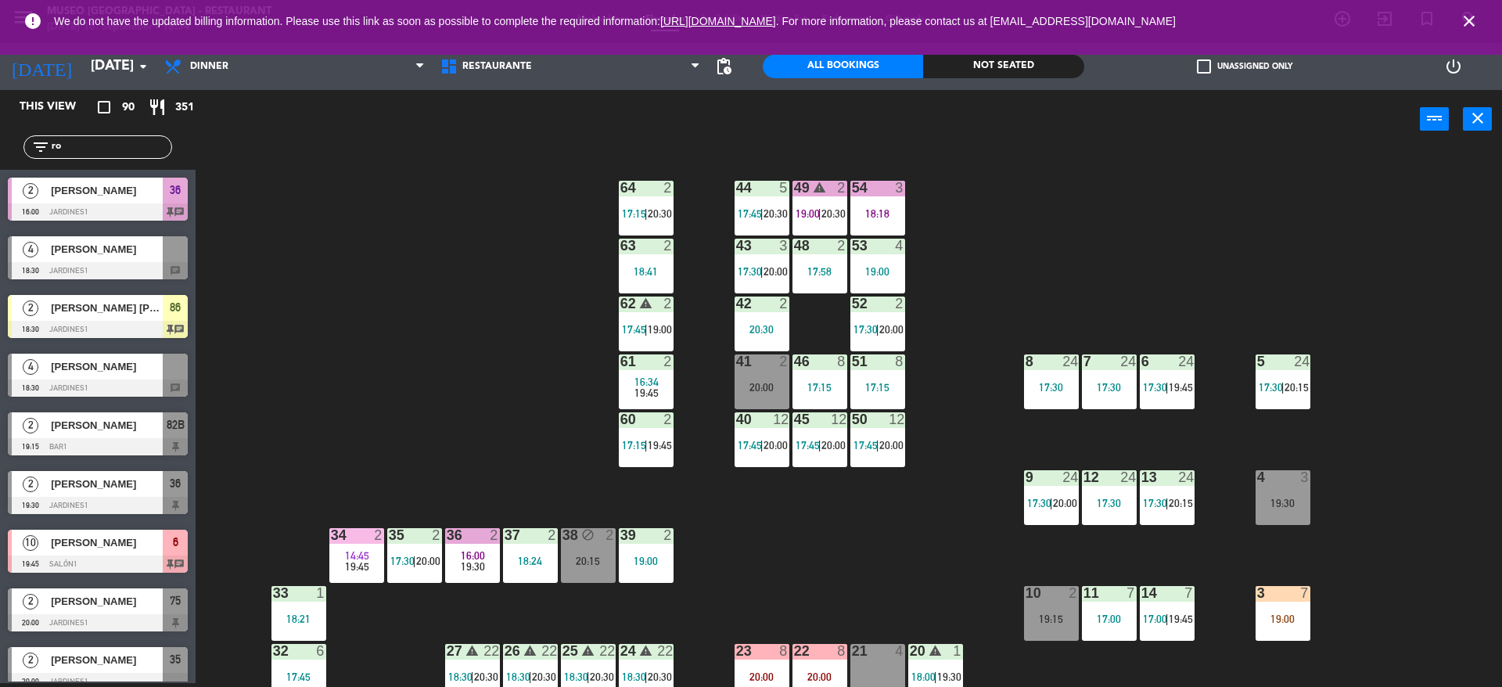
click at [767, 281] on div "43 3 17:30 | 20:00" at bounding box center [762, 266] width 55 height 55
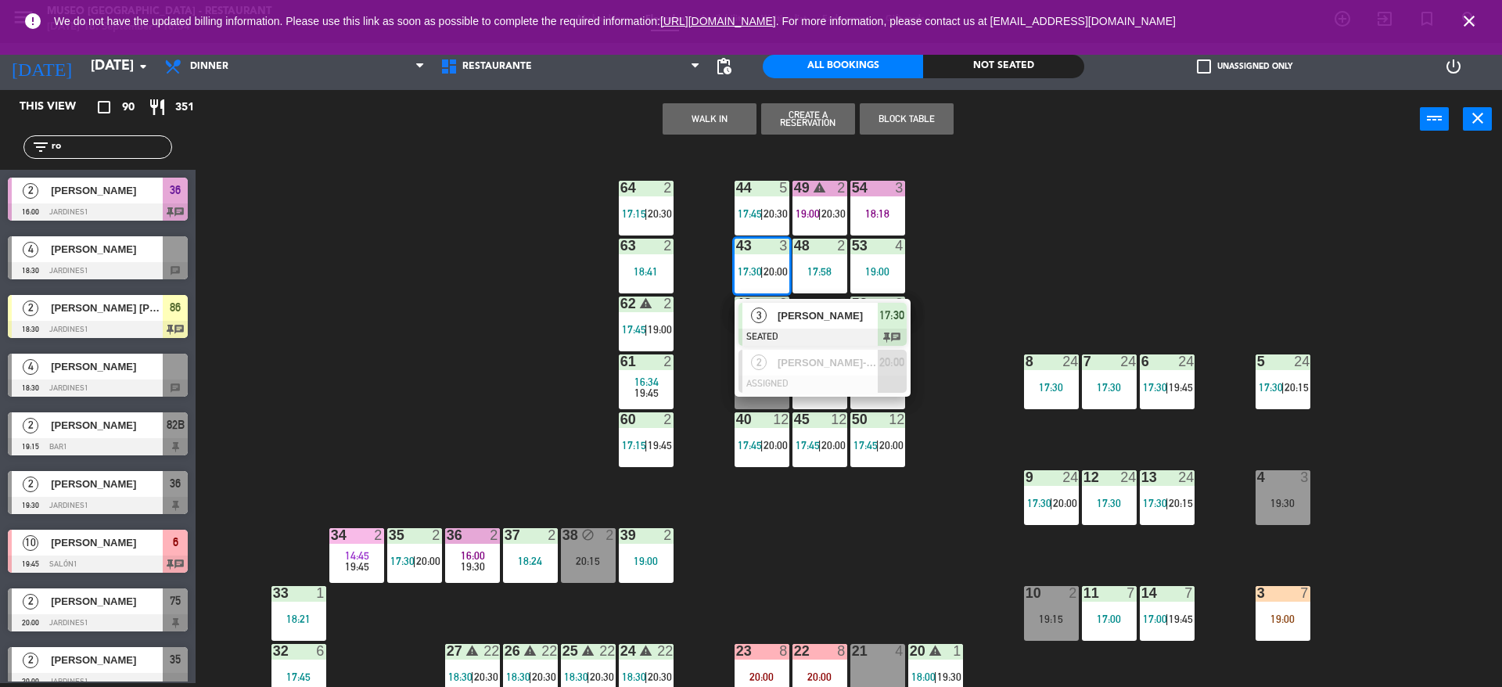
click at [788, 338] on div at bounding box center [822, 337] width 168 height 17
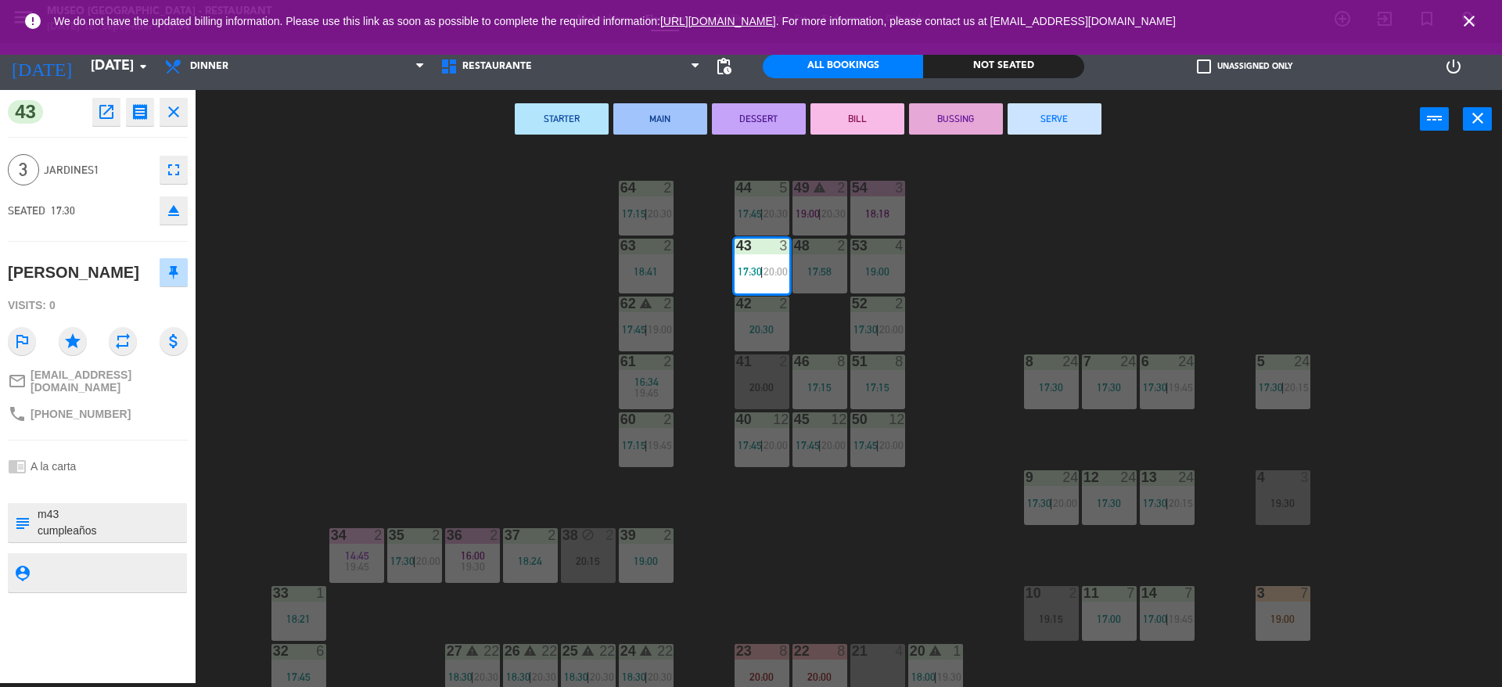
click at [976, 483] on div "44 5 17:45 | 20:30 49 warning 2 19:00 | 20:30 54 3 18:18 64 2 17:15 | 20:30 48 …" at bounding box center [856, 420] width 1292 height 534
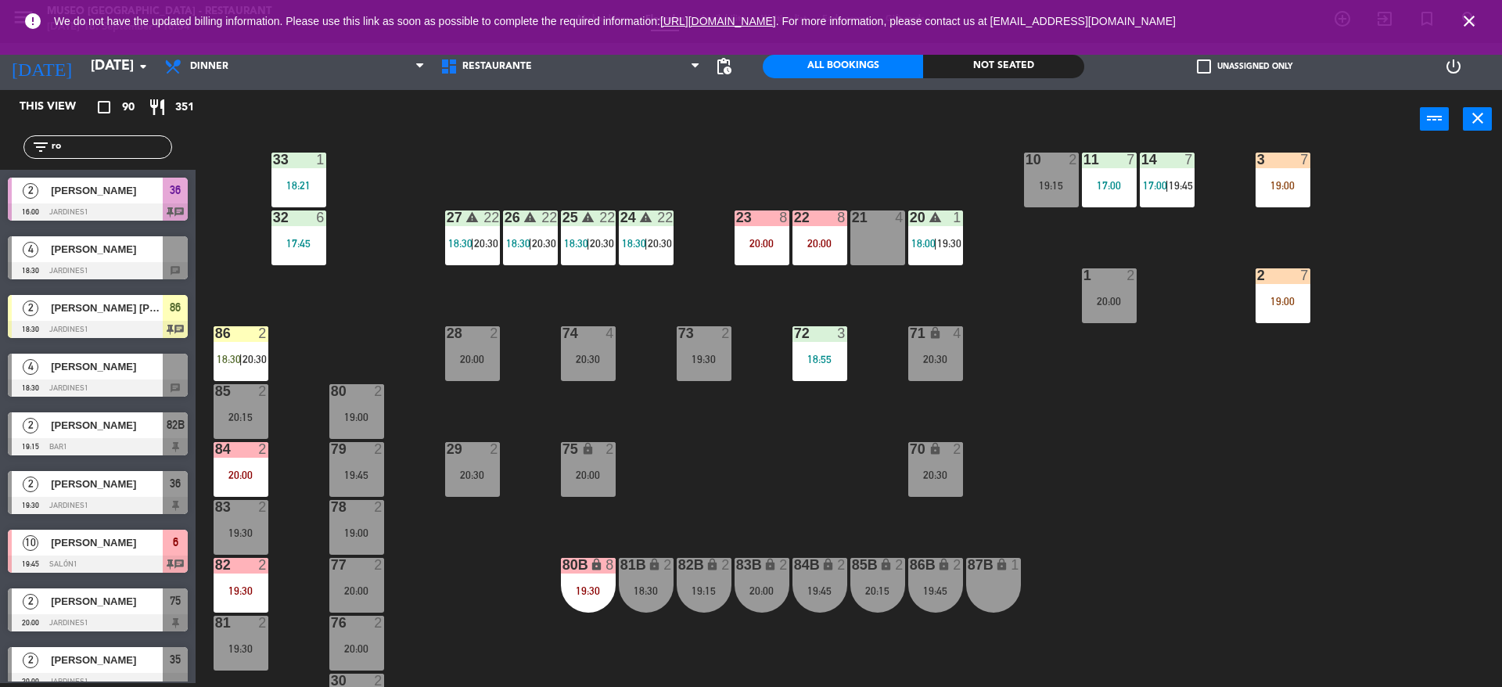
scroll to position [469, 0]
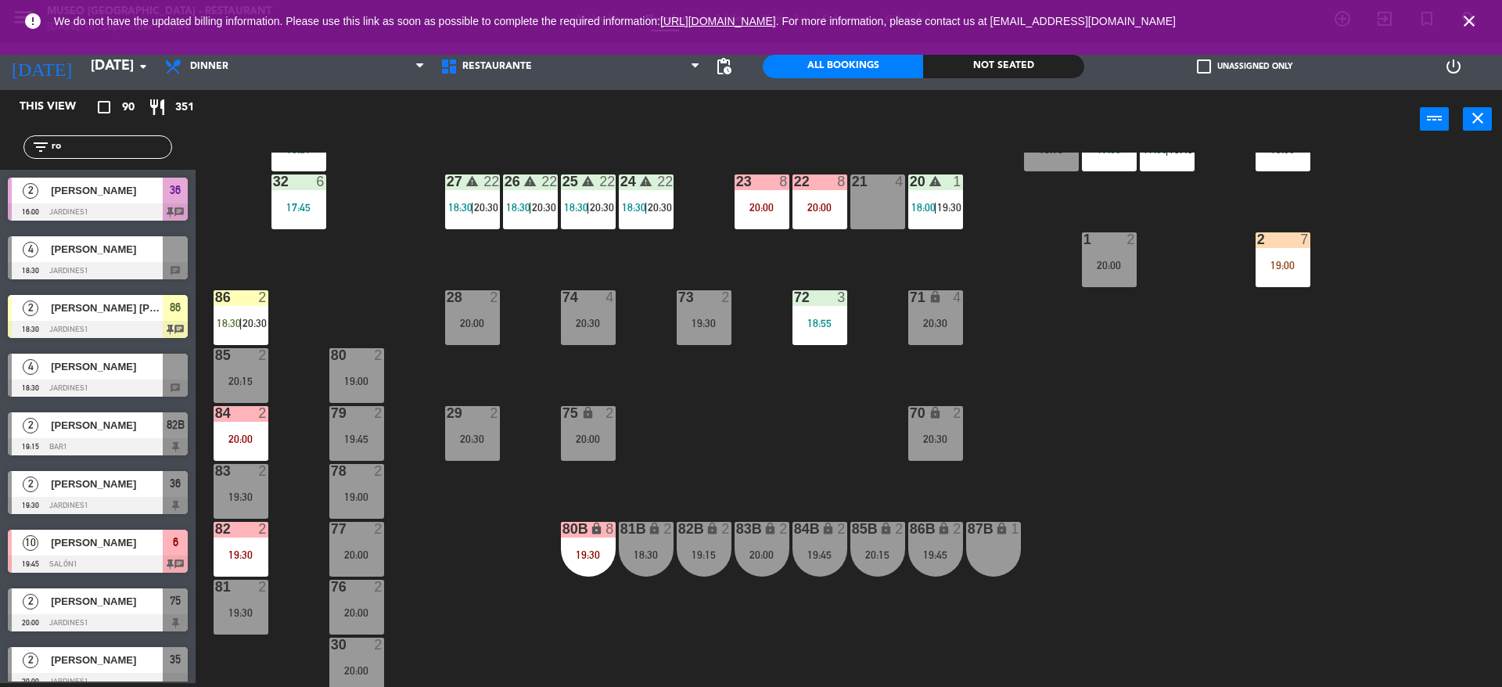
click at [1279, 283] on div "2 7 19:00" at bounding box center [1283, 259] width 55 height 55
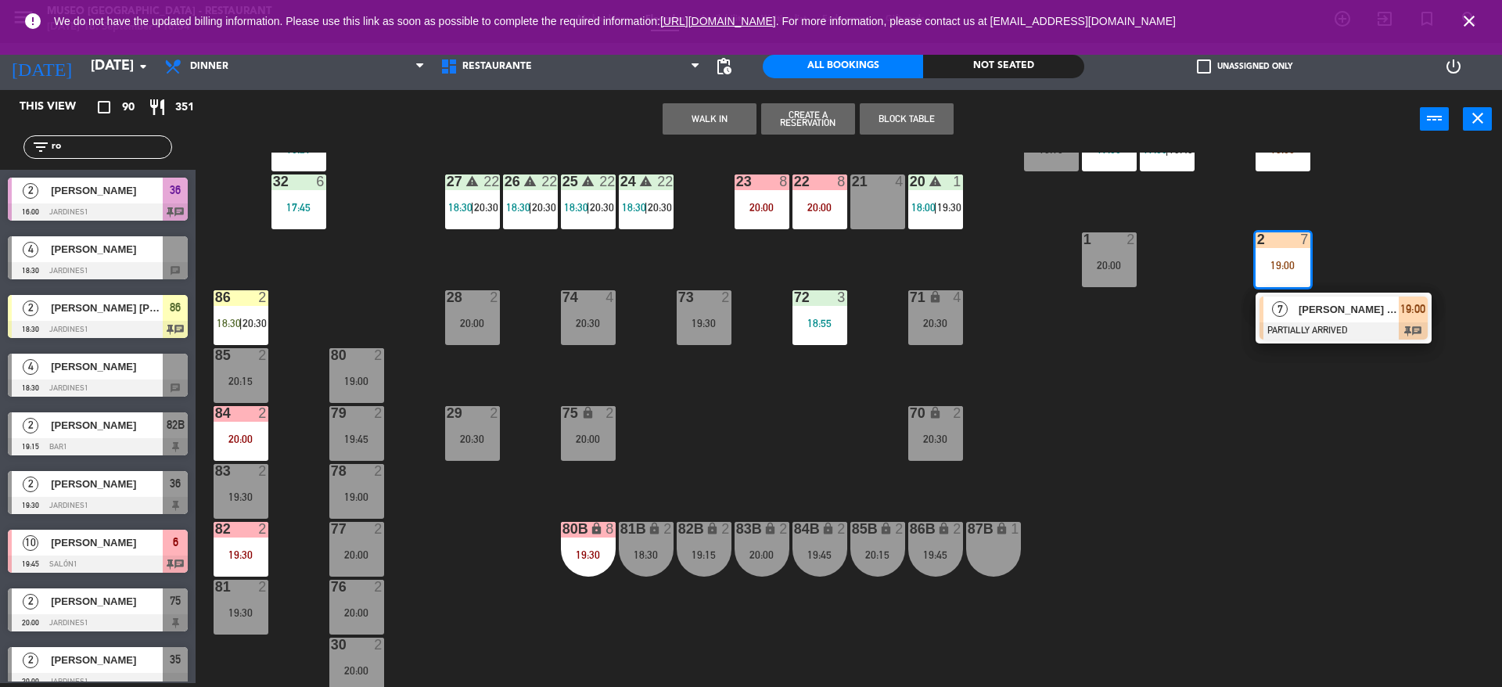
click at [1282, 317] on span "7" at bounding box center [1280, 309] width 16 height 16
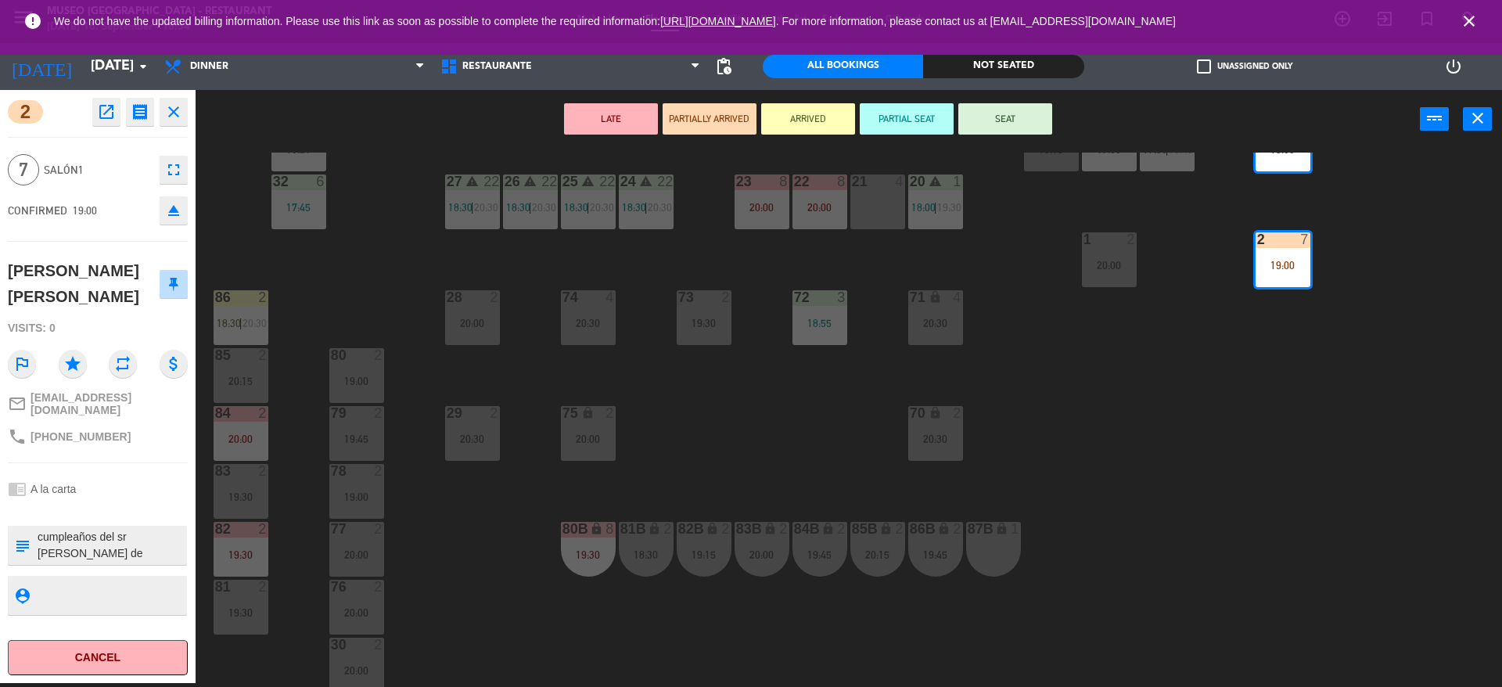
click at [824, 401] on div "44 5 17:45 | 20:30 49 warning 2 19:00 | 20:30 54 3 18:18 64 2 17:15 | 20:30 48 …" at bounding box center [856, 420] width 1292 height 534
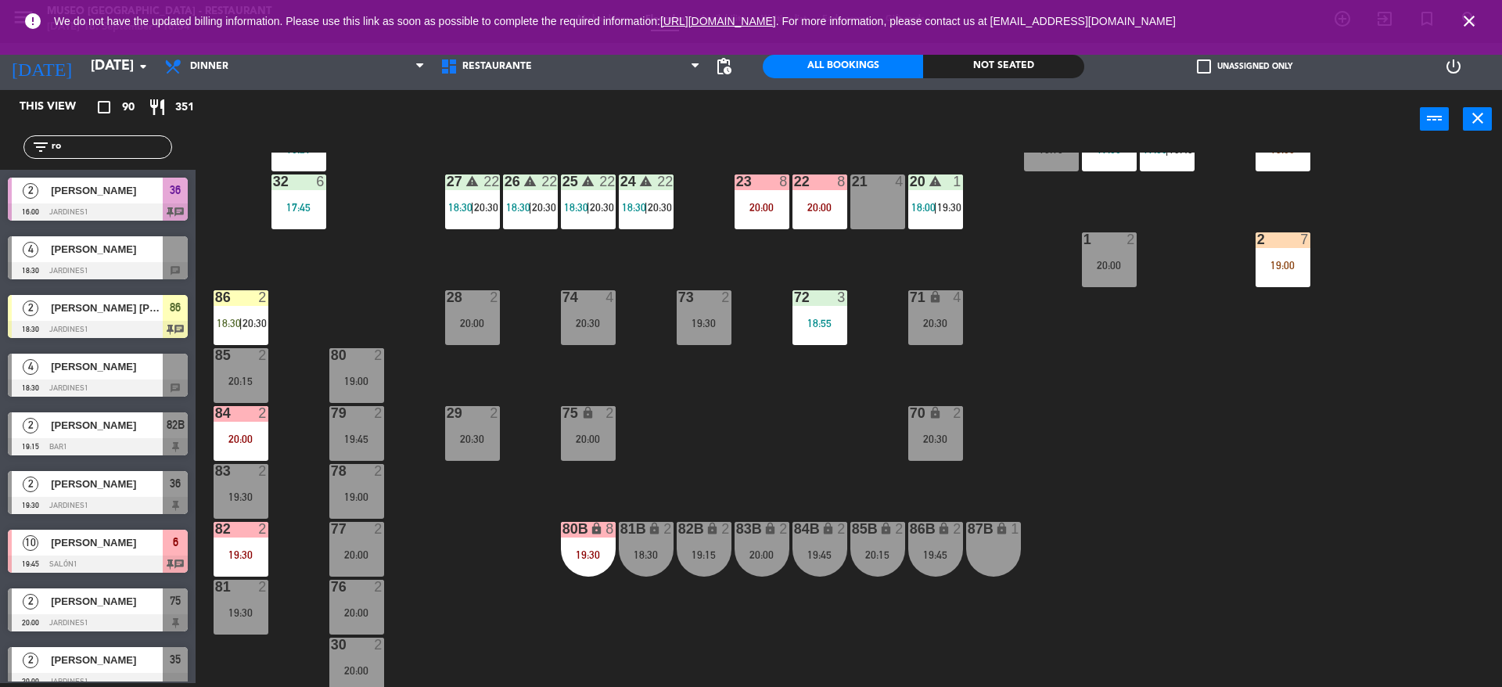
scroll to position [209, 0]
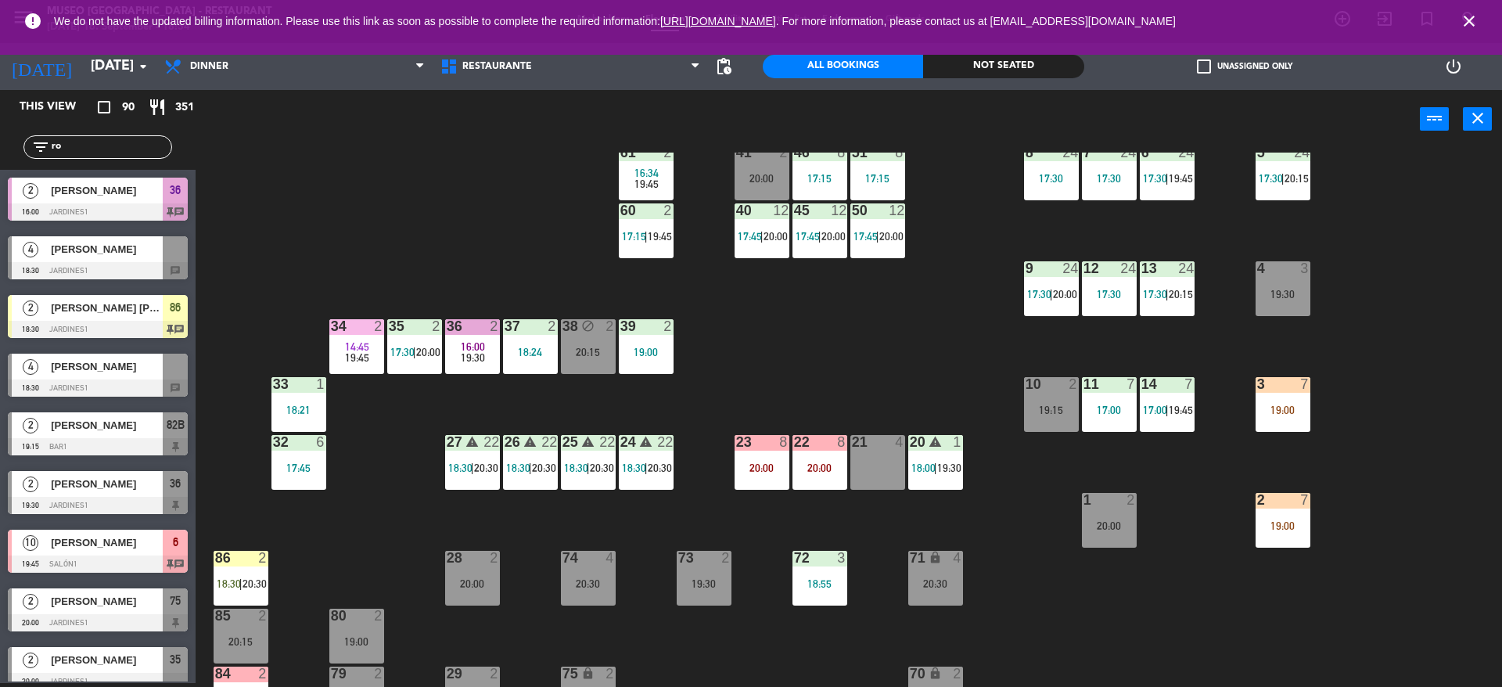
click at [824, 401] on div "44 5 17:45 | 20:30 49 warning 2 19:00 | 20:30 54 3 18:18 64 2 17:15 | 20:30 48 …" at bounding box center [856, 420] width 1292 height 534
click at [1270, 408] on div "19:00" at bounding box center [1283, 409] width 55 height 11
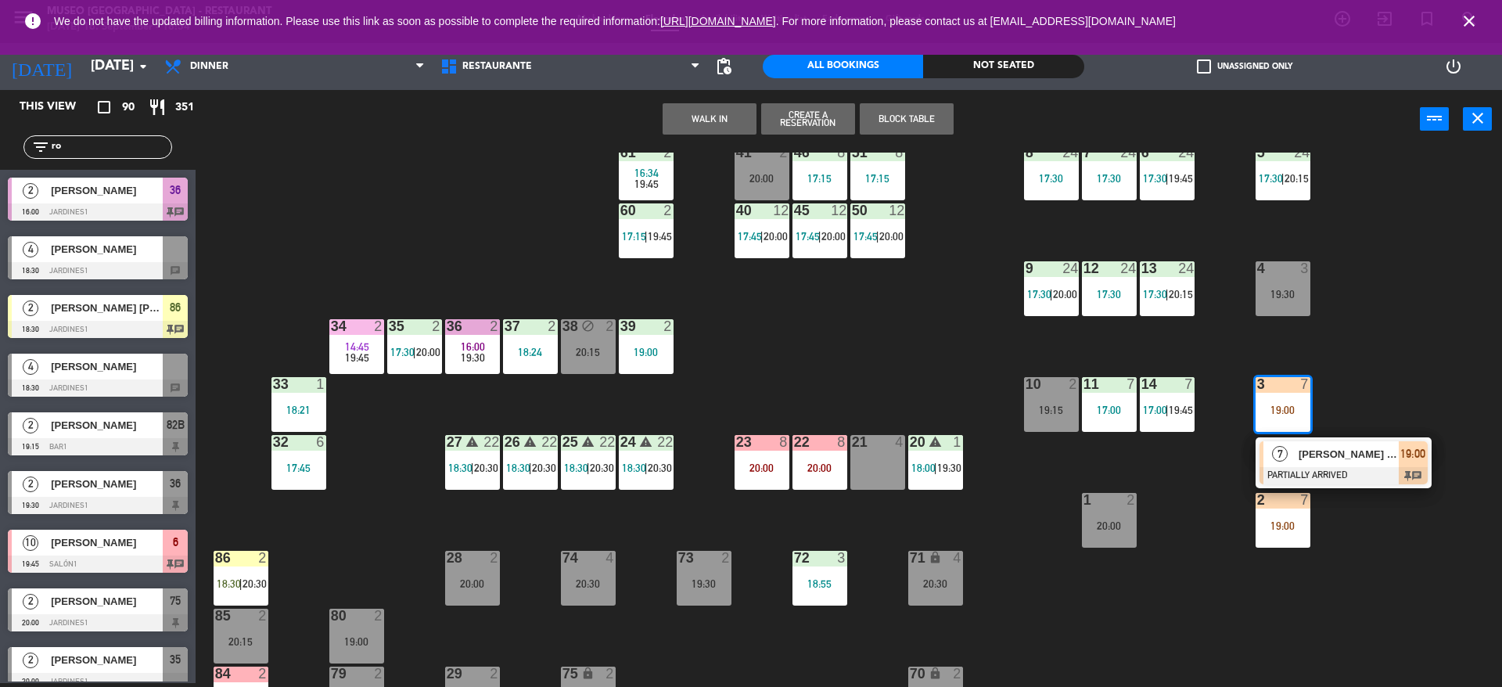
click at [1270, 459] on div "7" at bounding box center [1280, 454] width 34 height 26
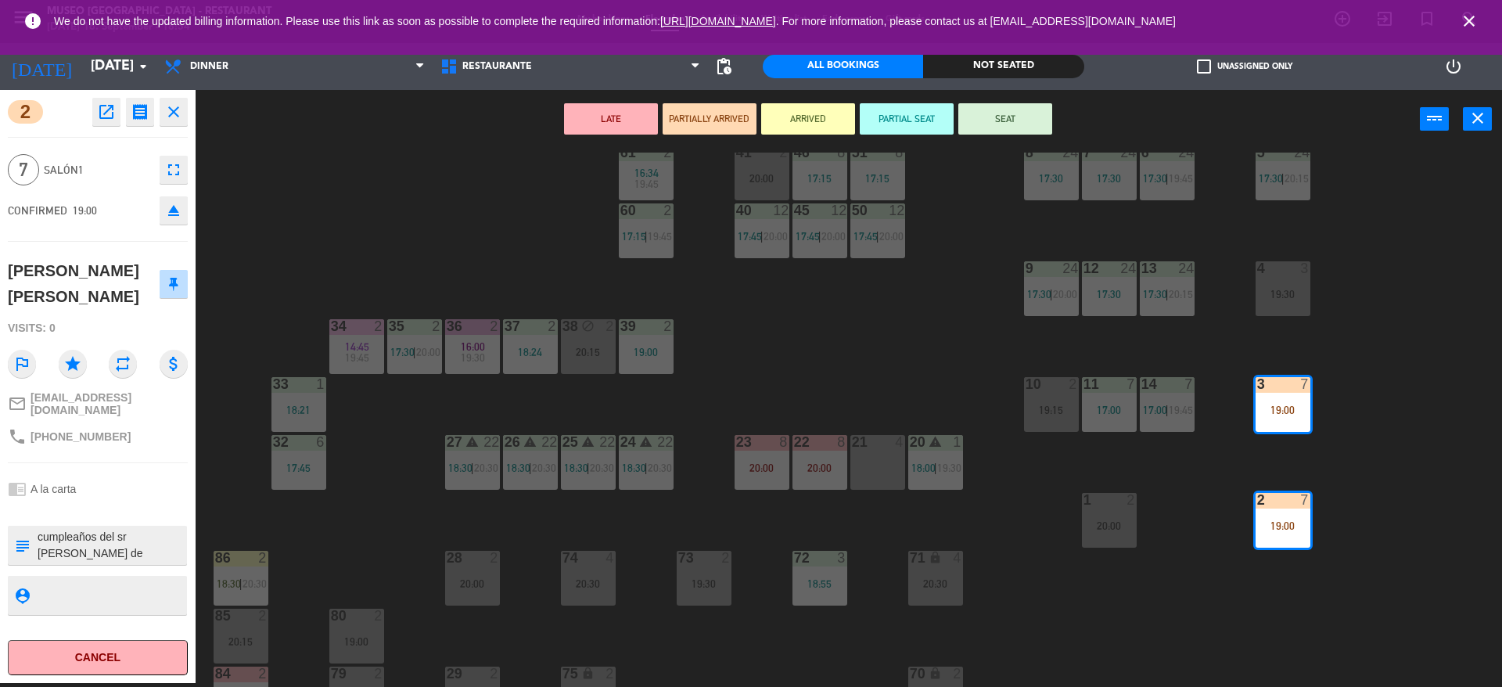
click at [1270, 459] on div "44 5 17:45 | 20:30 49 warning 2 19:00 | 20:30 54 3 18:18 64 2 17:15 | 20:30 48 …" at bounding box center [856, 420] width 1292 height 534
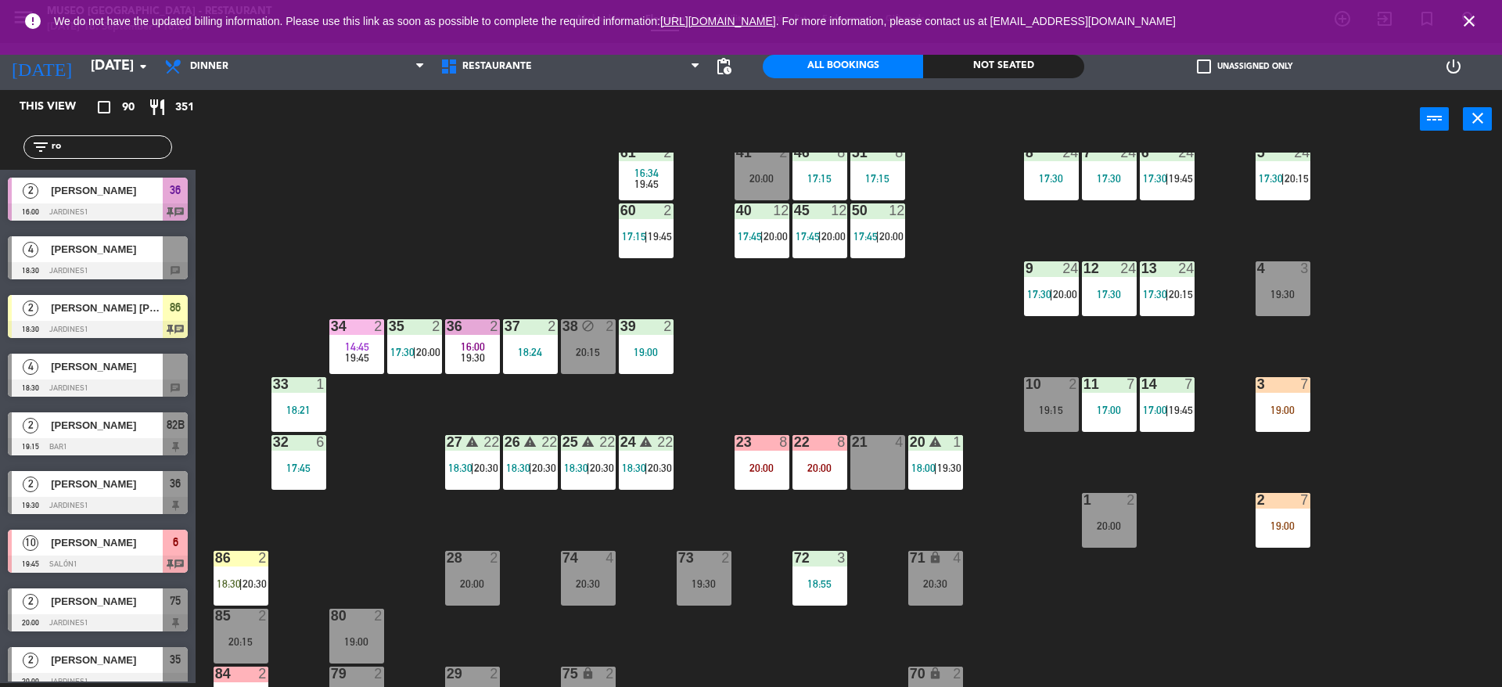
click at [864, 465] on div "21 4" at bounding box center [877, 462] width 55 height 55
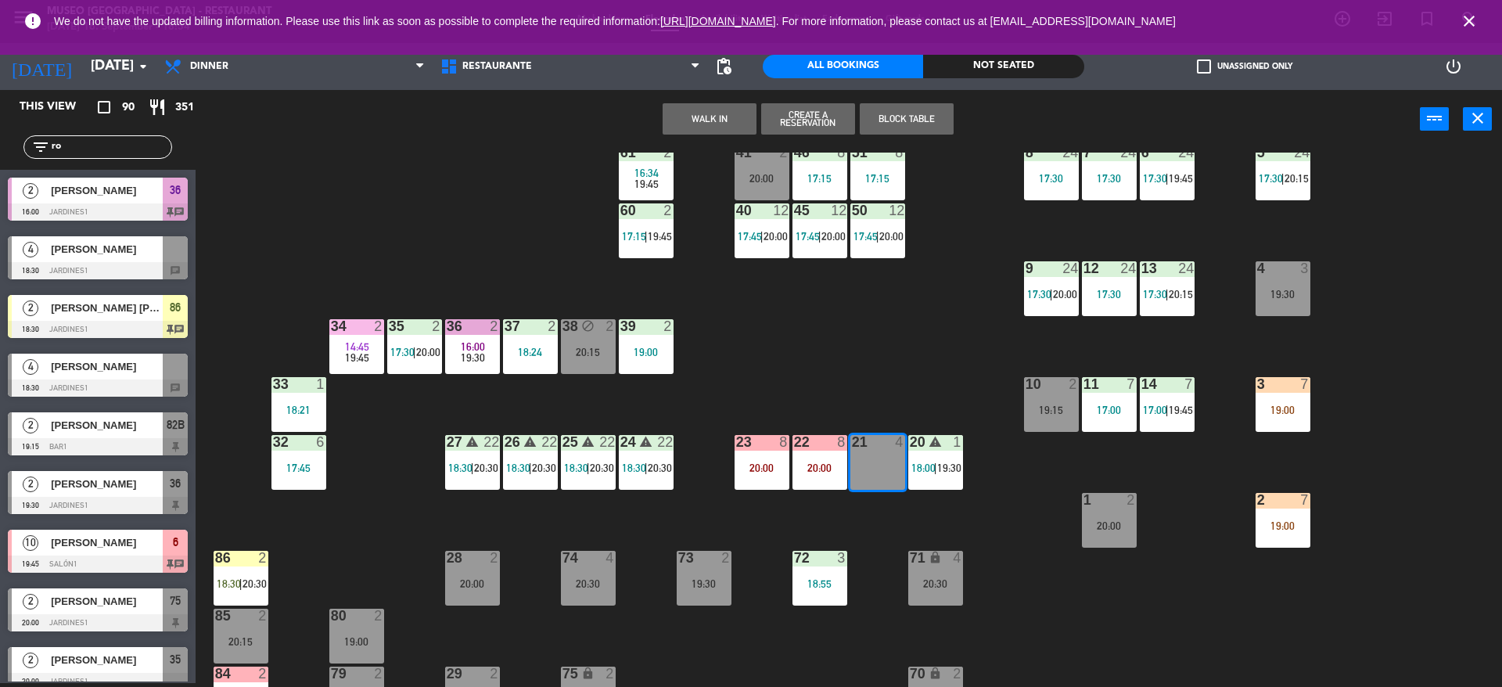
click at [706, 129] on button "WALK IN" at bounding box center [710, 118] width 94 height 31
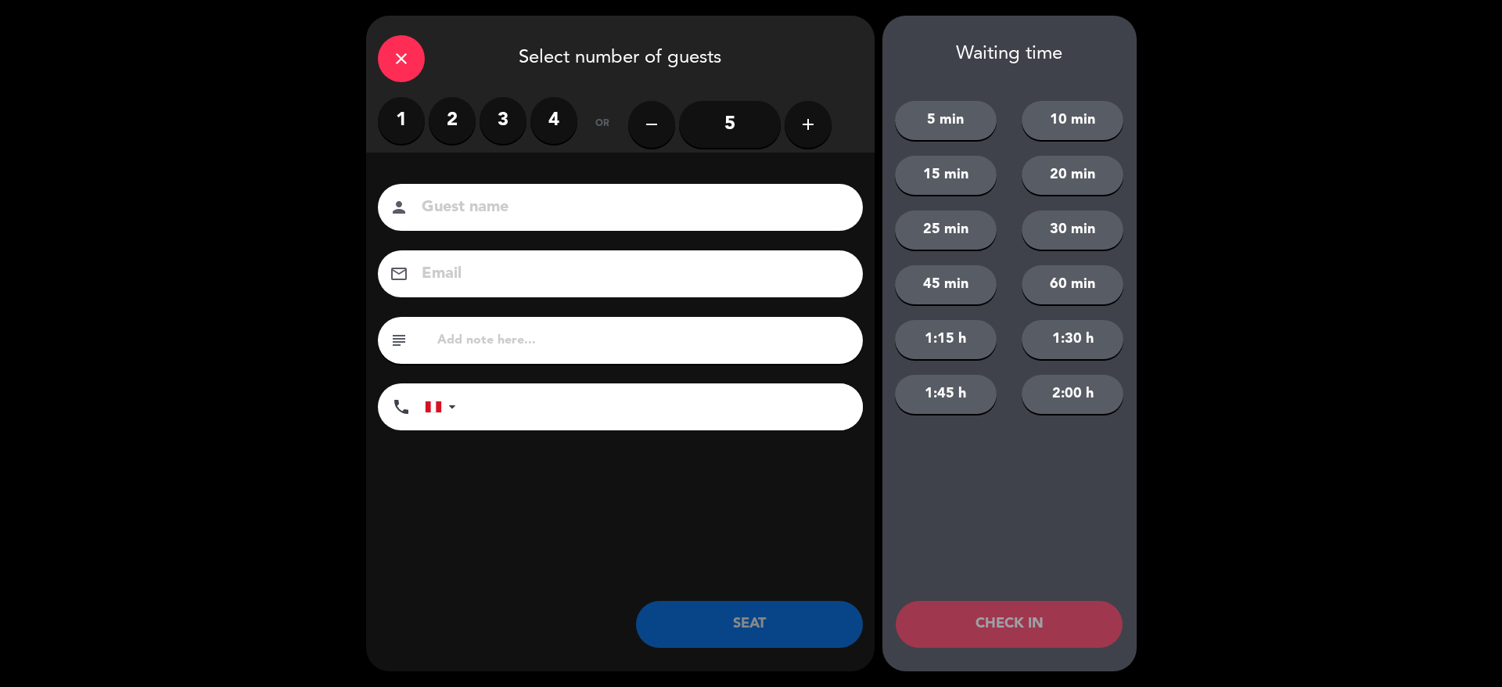
click at [506, 123] on label "3" at bounding box center [503, 120] width 47 height 47
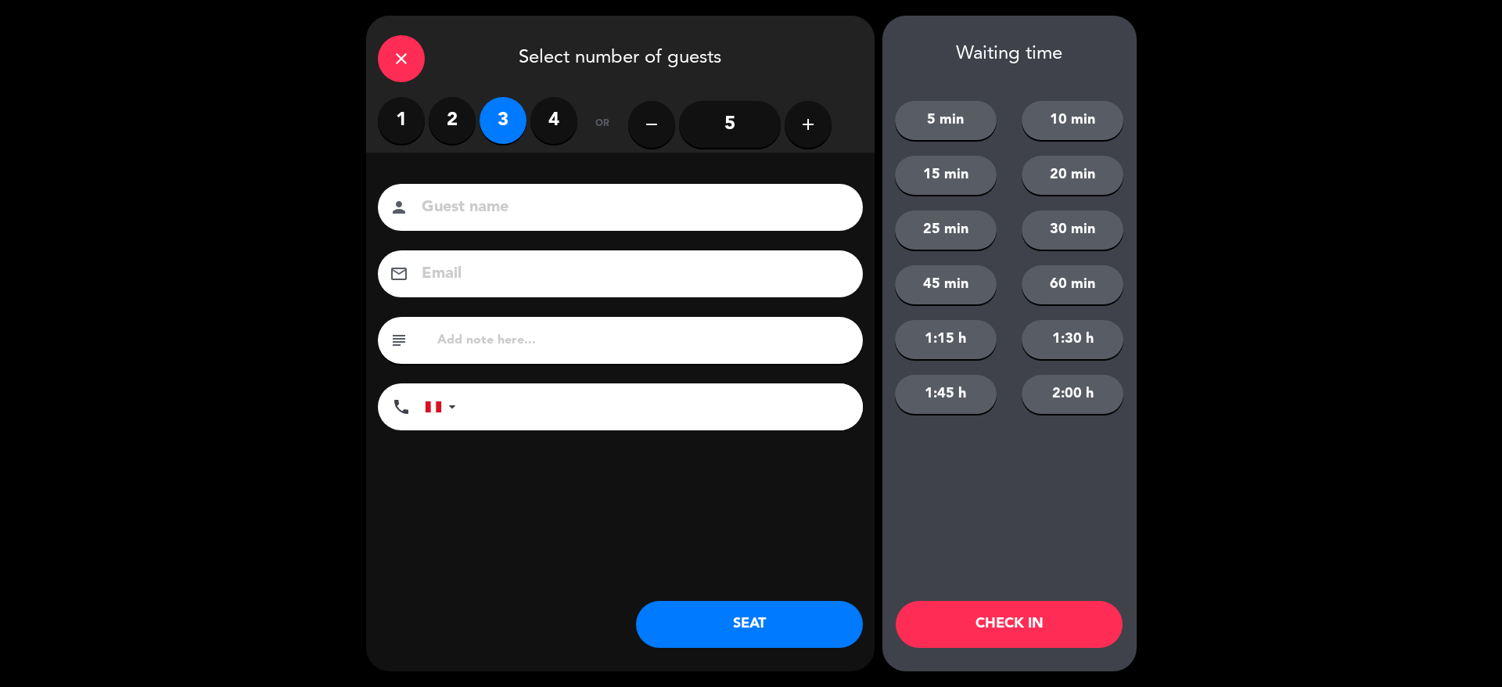
click at [560, 348] on input "text" at bounding box center [643, 340] width 415 height 22
type input "m21"
click at [793, 629] on button "SEAT" at bounding box center [749, 624] width 227 height 47
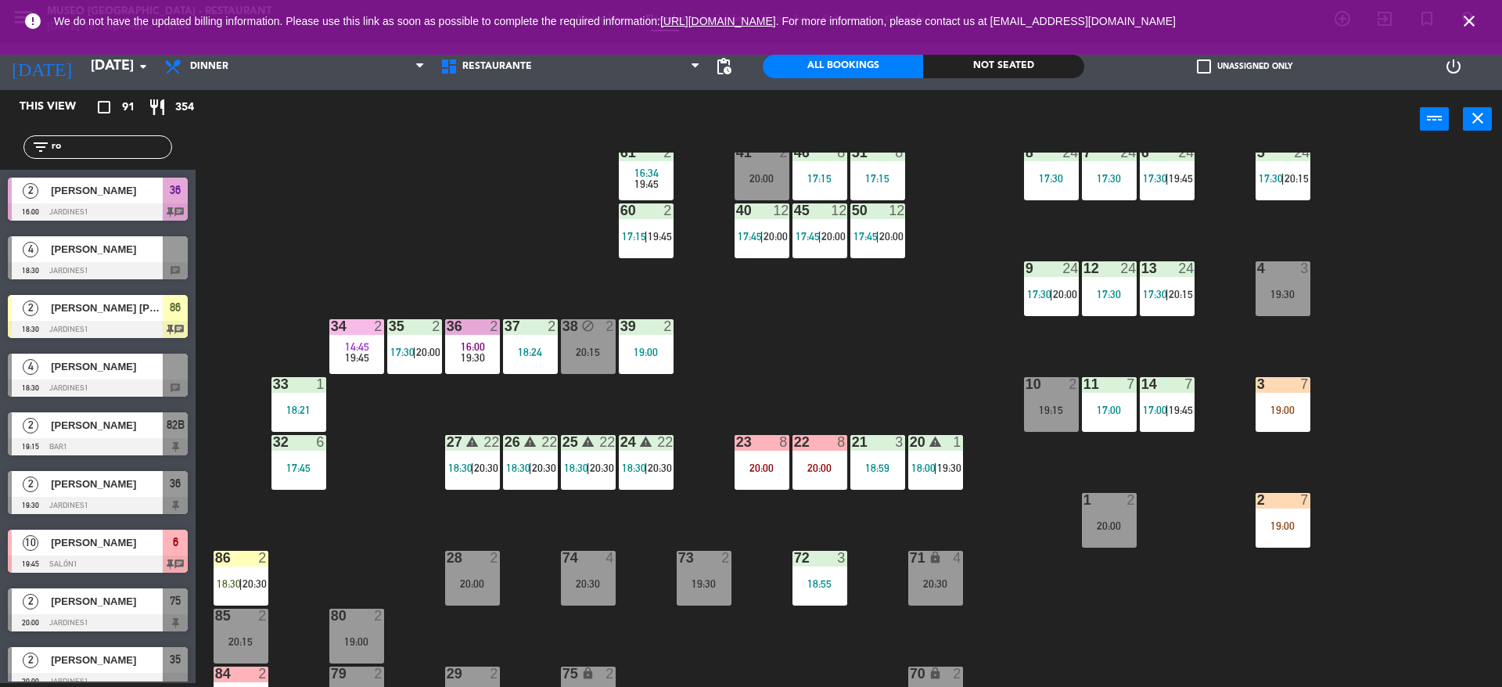
click at [1136, 516] on div "1 2 20:00" at bounding box center [1109, 520] width 55 height 55
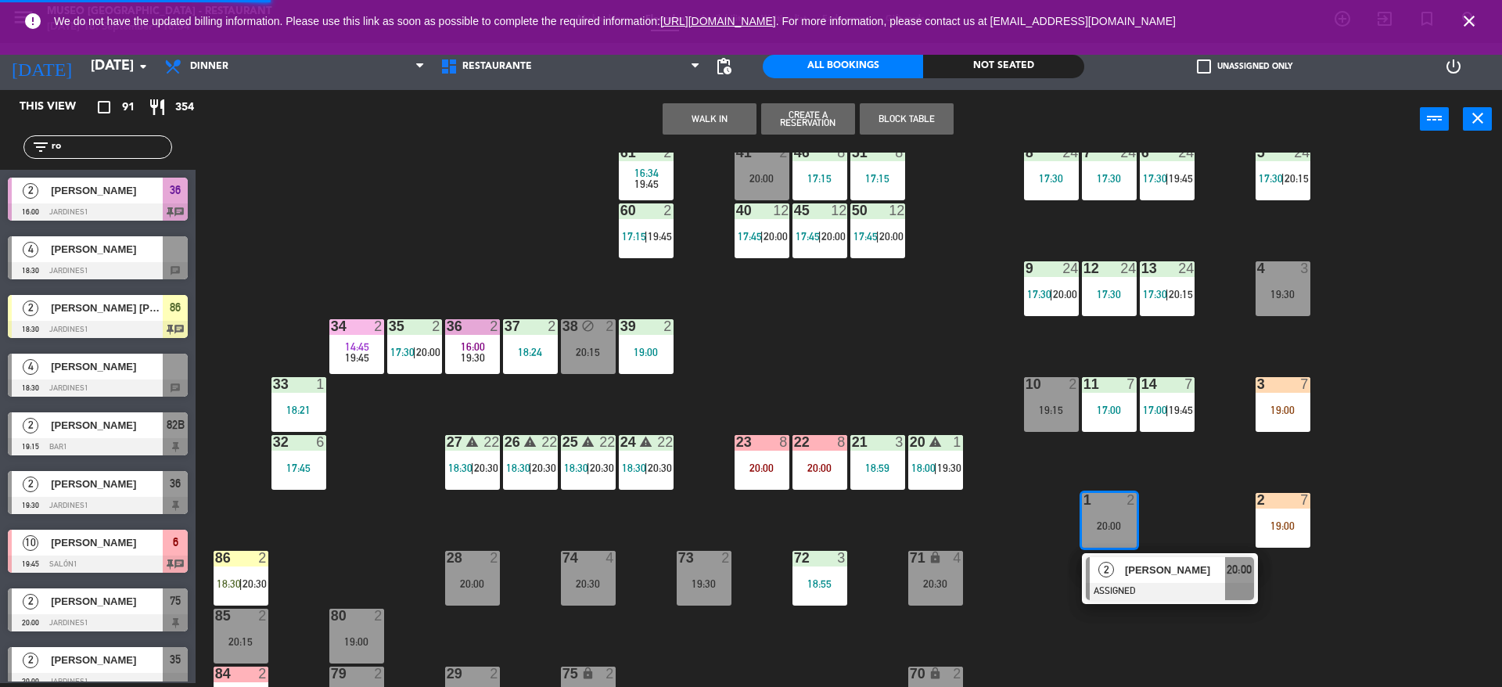
click at [1040, 581] on div "44 5 17:45 | 20:30 49 warning 2 19:00 | 20:30 54 3 18:18 64 2 17:15 | 20:30 48 …" at bounding box center [856, 420] width 1292 height 534
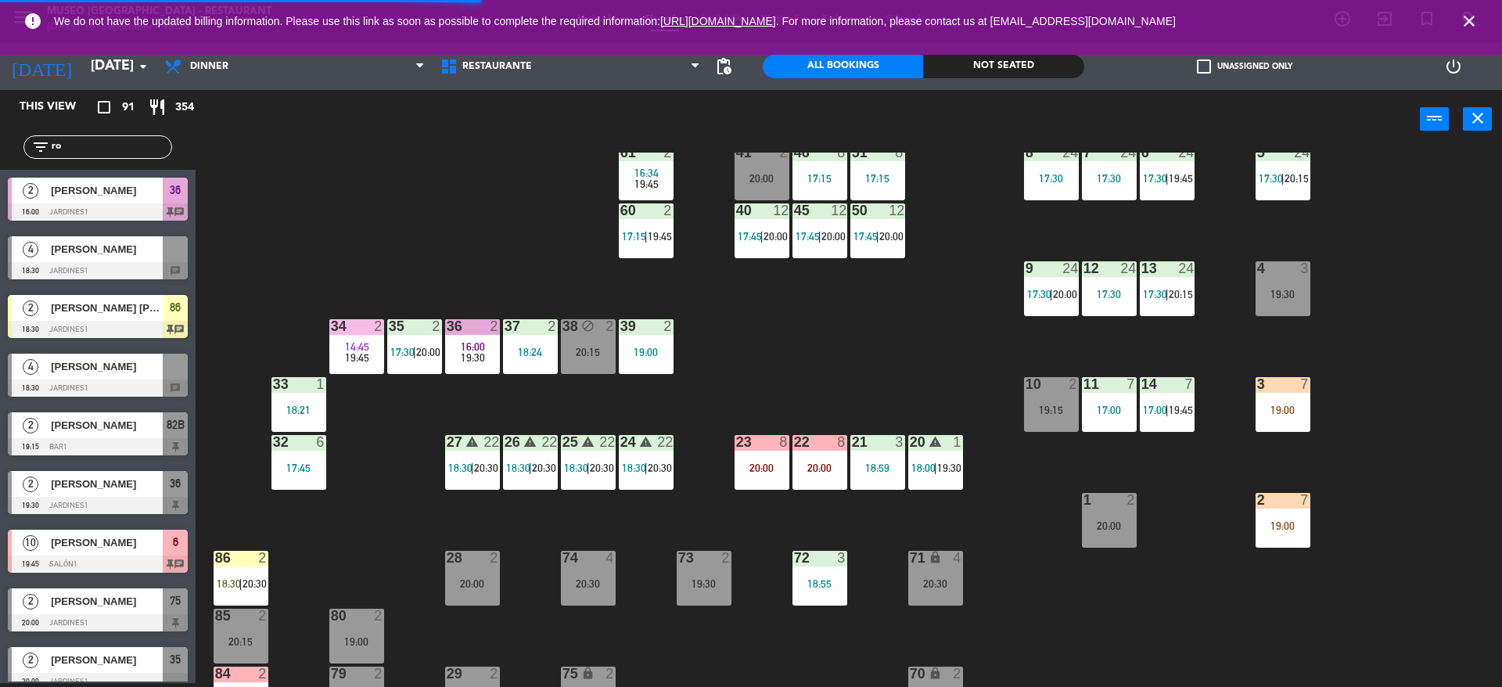
click at [810, 595] on div "72 3 18:55" at bounding box center [819, 578] width 55 height 55
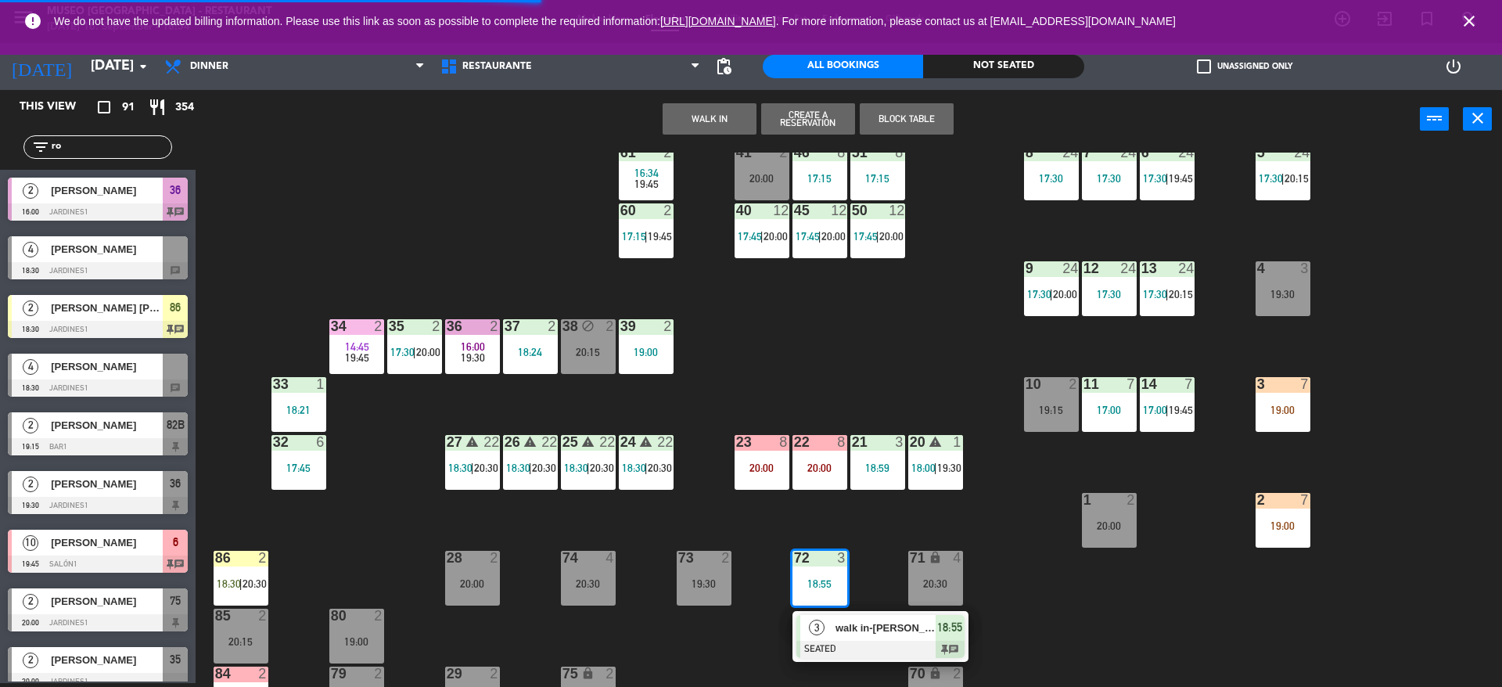
click at [825, 647] on div at bounding box center [880, 649] width 168 height 17
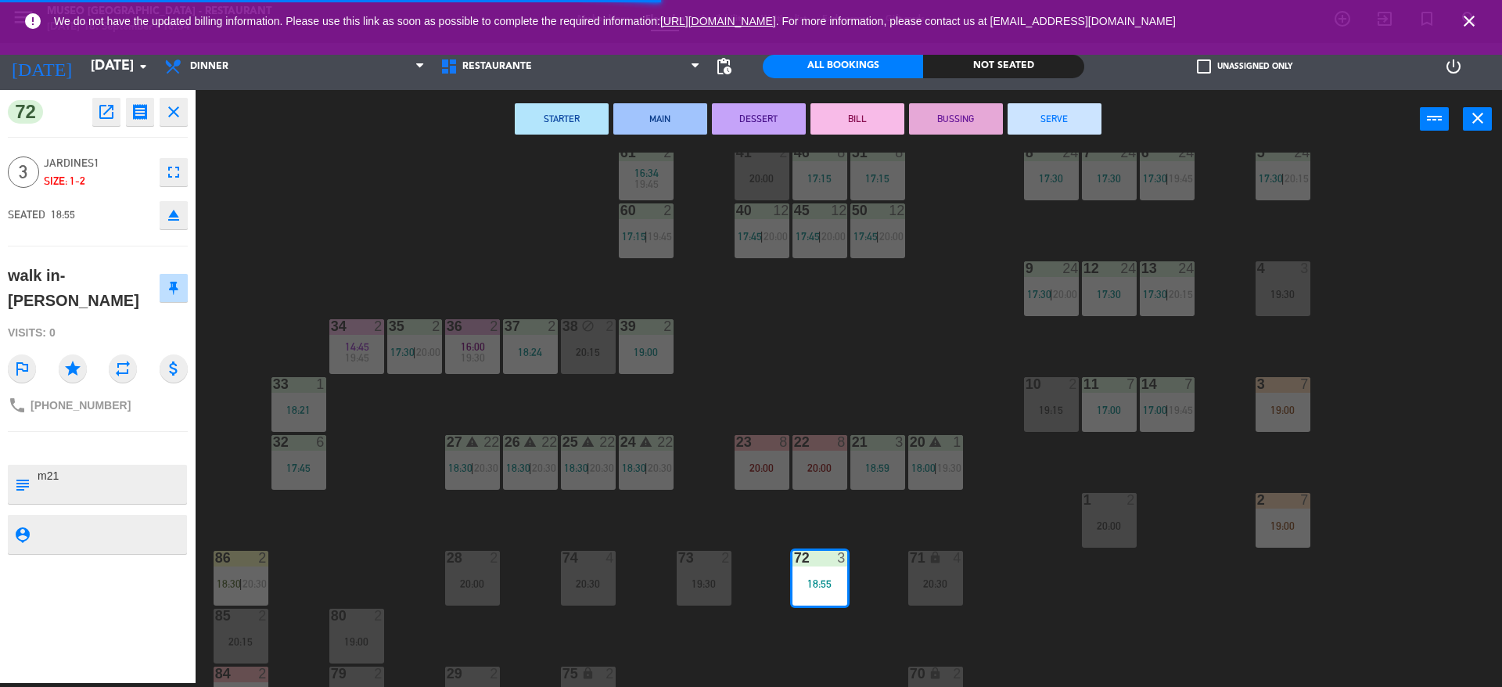
click at [1174, 576] on div "44 5 17:45 | 20:30 49 warning 2 19:00 | 20:30 54 3 18:18 64 2 17:15 | 20:30 48 …" at bounding box center [856, 420] width 1292 height 534
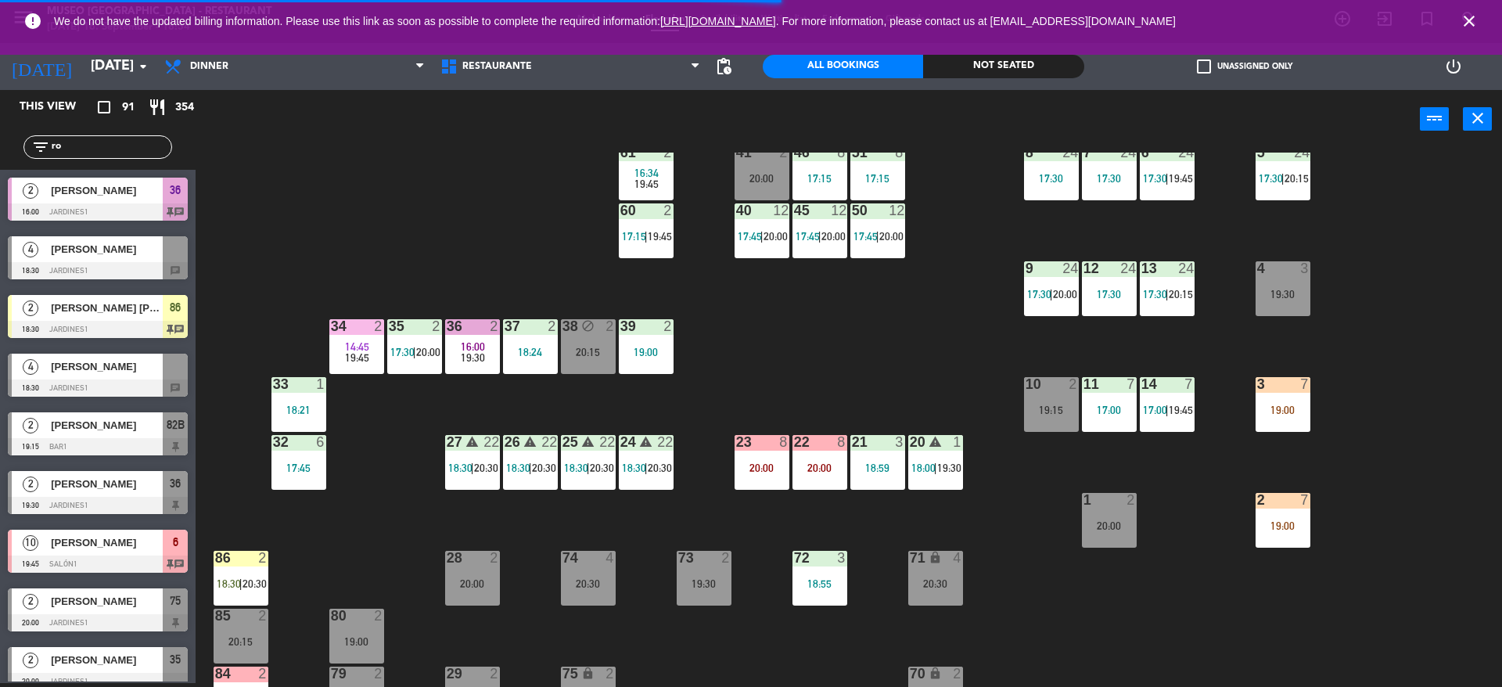
click at [1273, 415] on div "19:00" at bounding box center [1283, 409] width 55 height 11
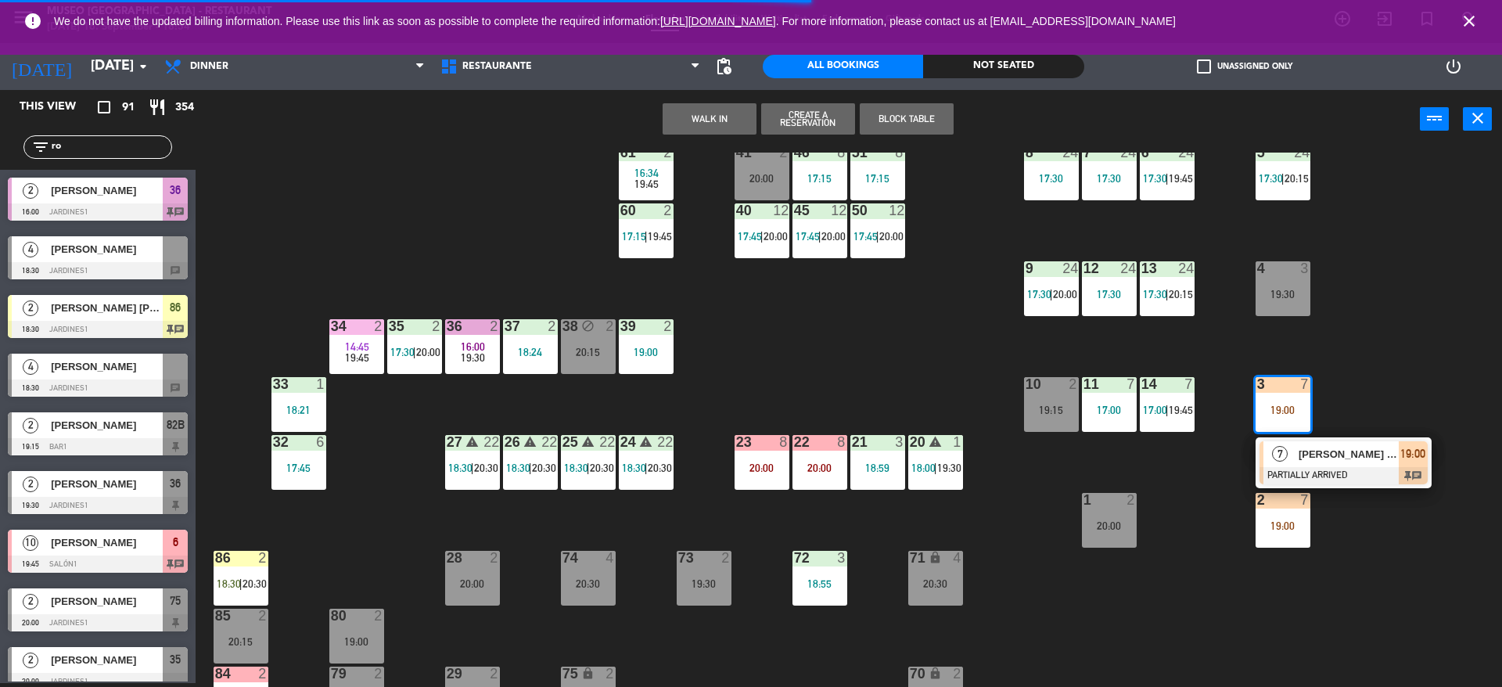
click at [1276, 462] on div "7" at bounding box center [1280, 454] width 34 height 26
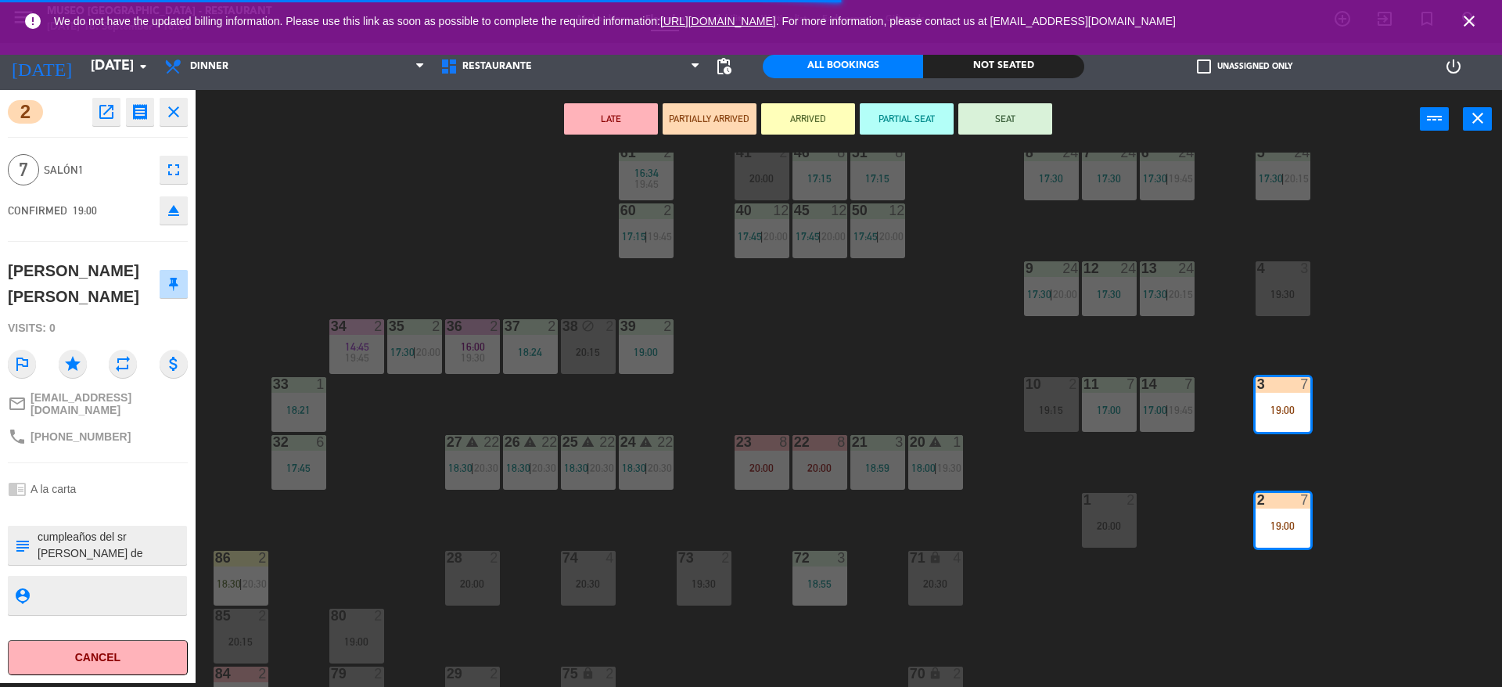
click at [1177, 483] on div "44 5 17:45 | 20:30 49 warning 2 19:00 | 20:30 54 3 18:18 64 2 17:15 | 20:30 48 …" at bounding box center [856, 420] width 1292 height 534
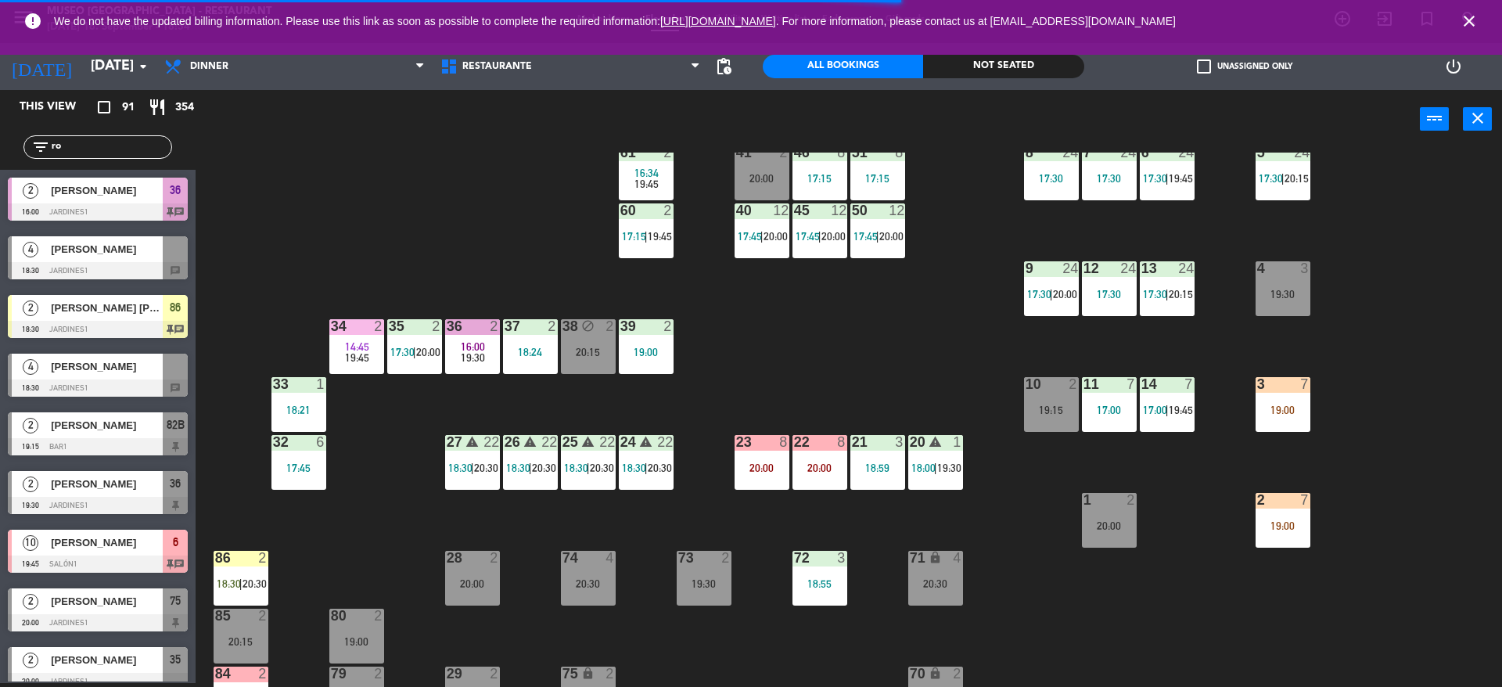
click at [847, 418] on div "44 5 17:45 | 20:30 49 warning 2 19:00 | 20:30 54 3 18:18 64 2 17:15 | 20:30 48 …" at bounding box center [856, 420] width 1292 height 534
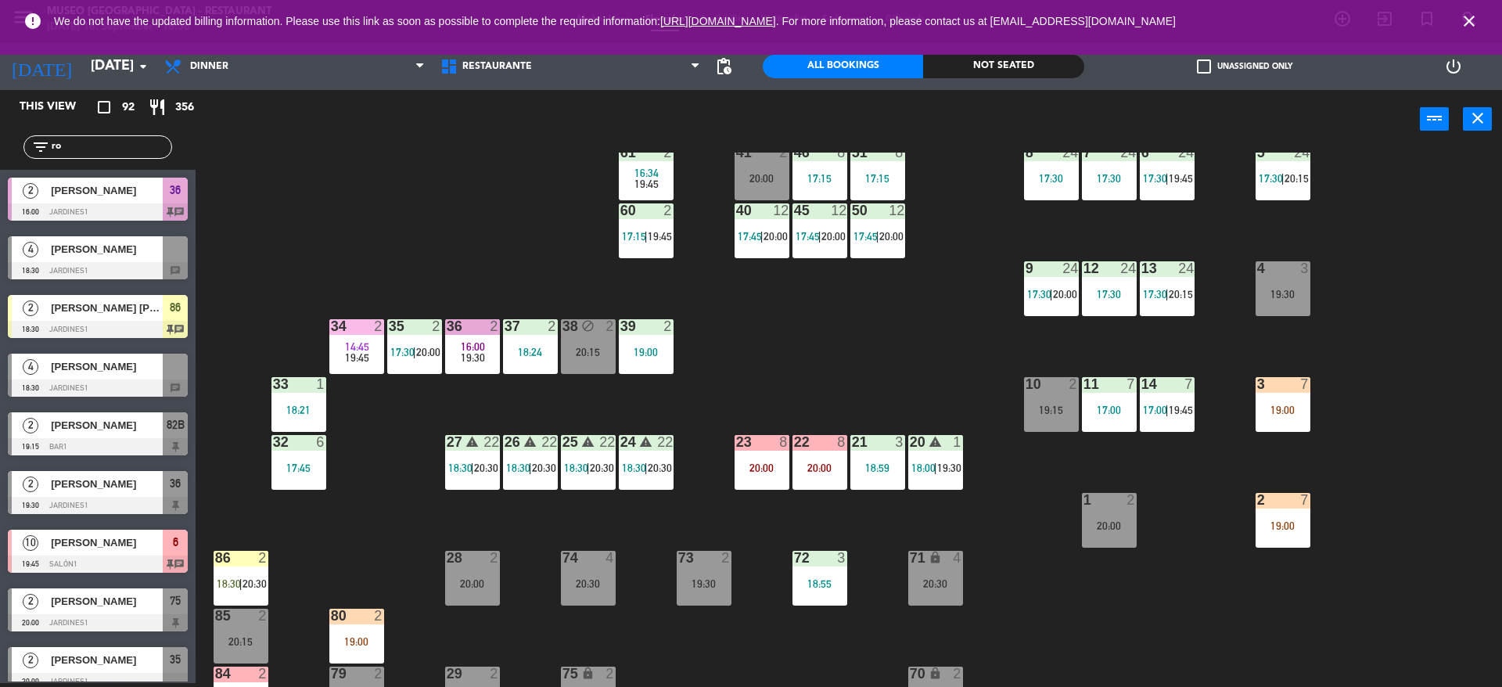
click at [825, 374] on div "44 5 17:45 | 20:30 49 warning 2 19:00 | 20:30 54 3 18:18 64 2 17:15 | 20:30 48 …" at bounding box center [856, 420] width 1292 height 534
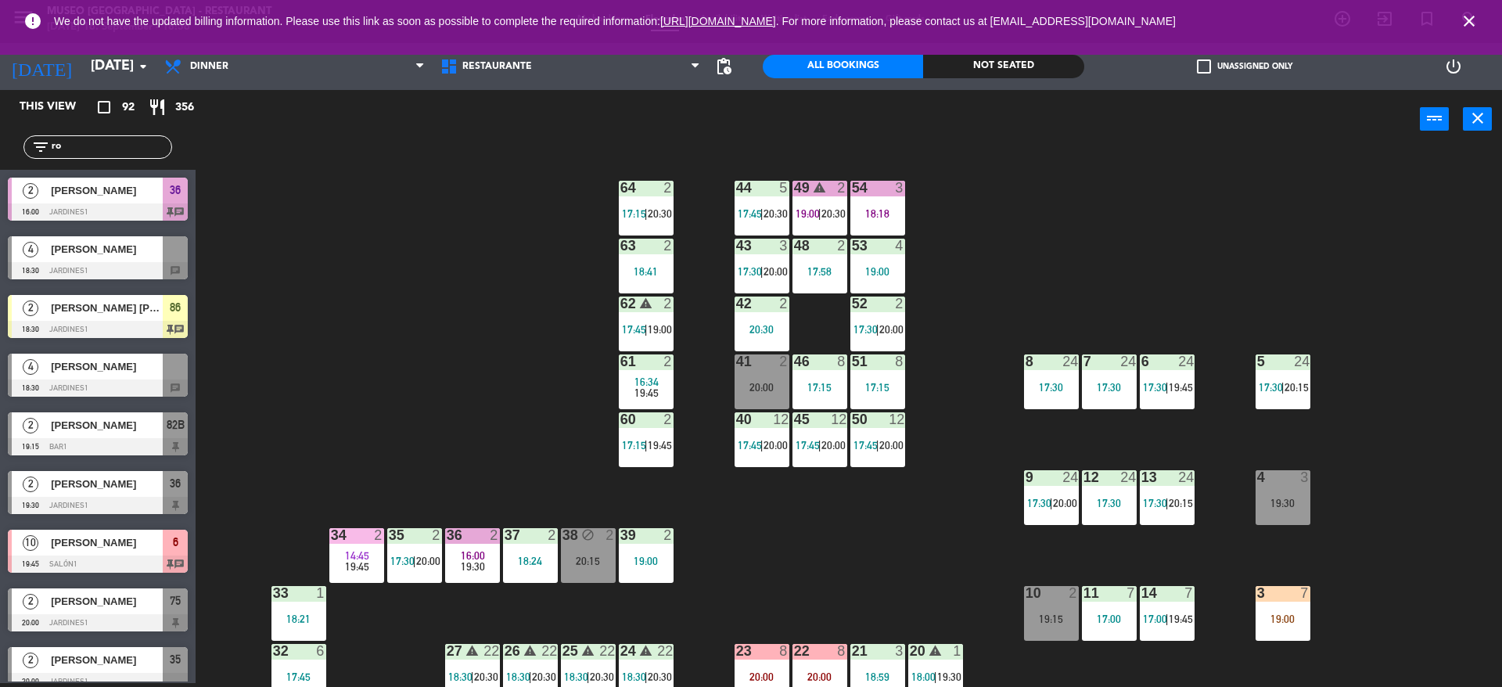
click at [862, 202] on div "54 3 18:18" at bounding box center [877, 208] width 55 height 55
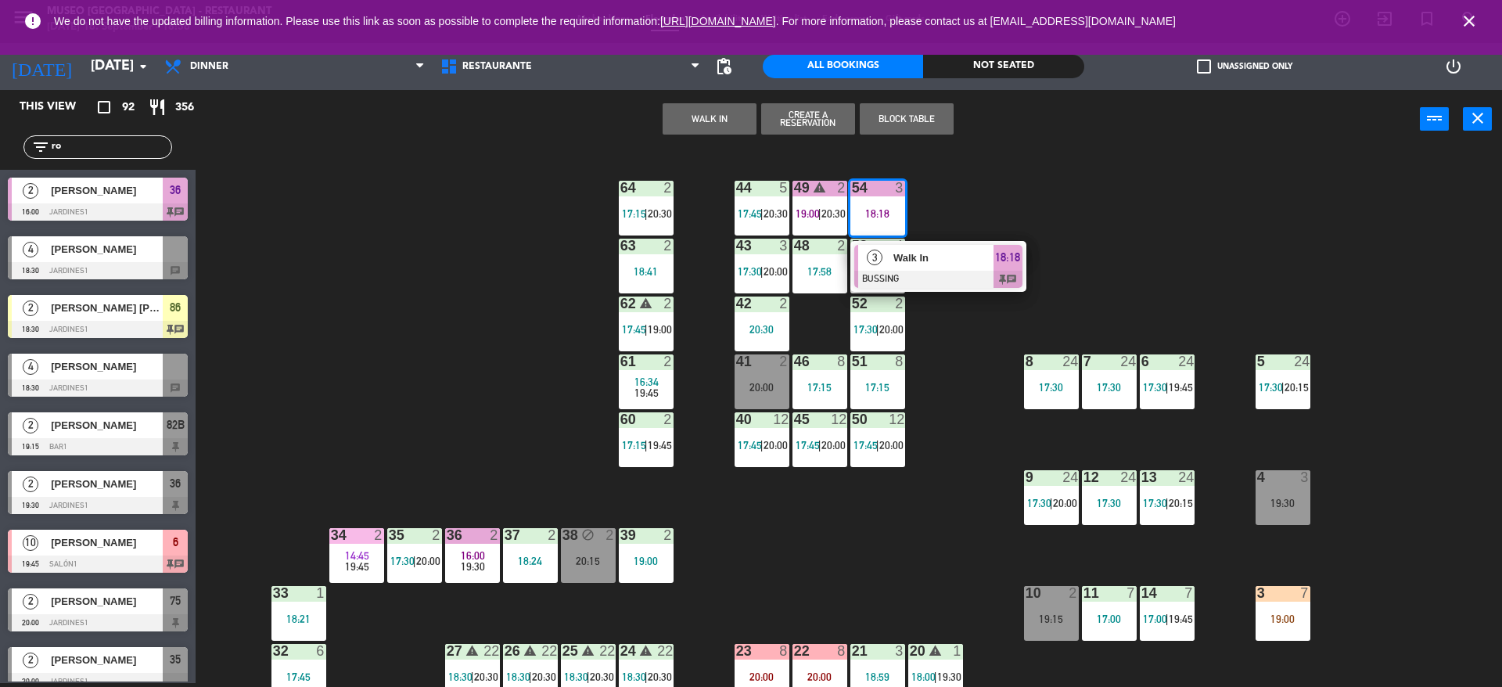
click at [892, 246] on div "Walk In" at bounding box center [943, 258] width 102 height 26
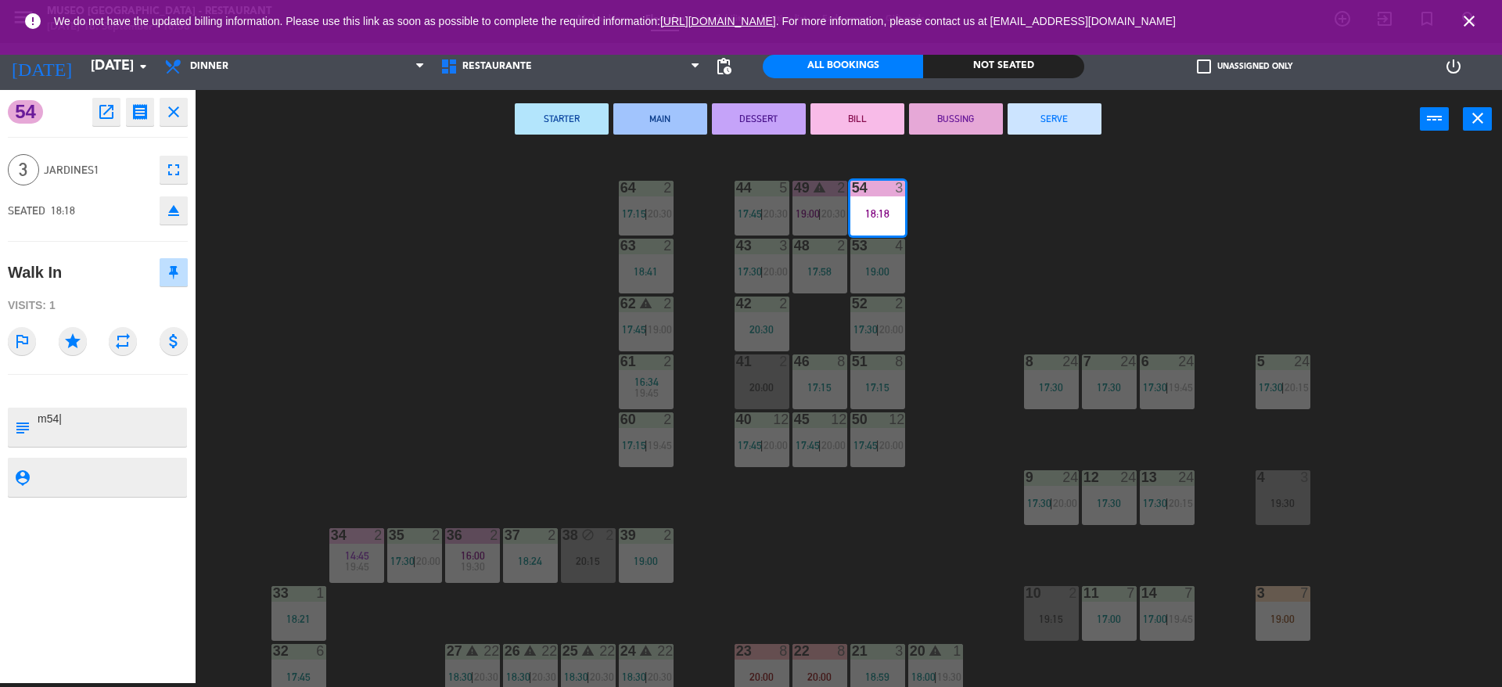
click at [1047, 108] on button "SERVE" at bounding box center [1055, 118] width 94 height 31
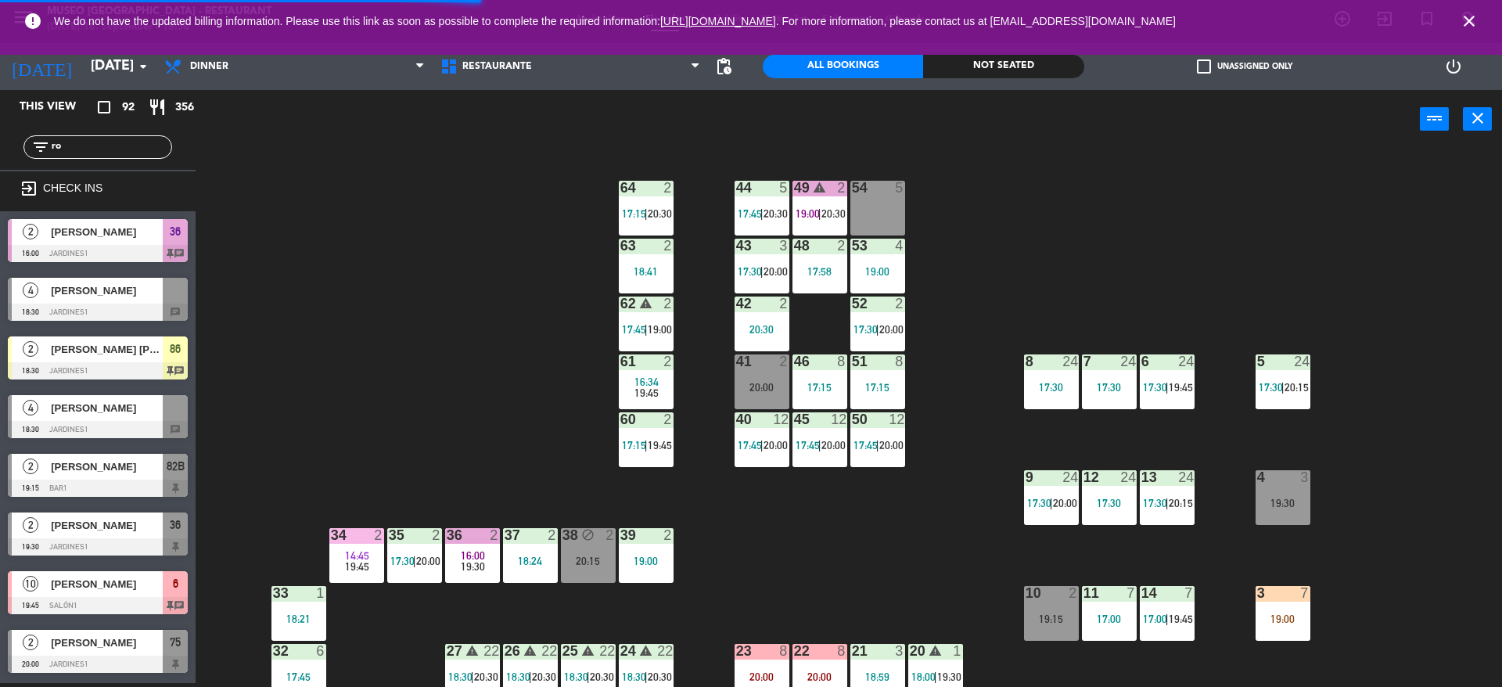
drag, startPoint x: 103, startPoint y: 142, endPoint x: 0, endPoint y: 134, distance: 103.6
click at [0, 134] on div "filter_list ro" at bounding box center [98, 146] width 196 height 45
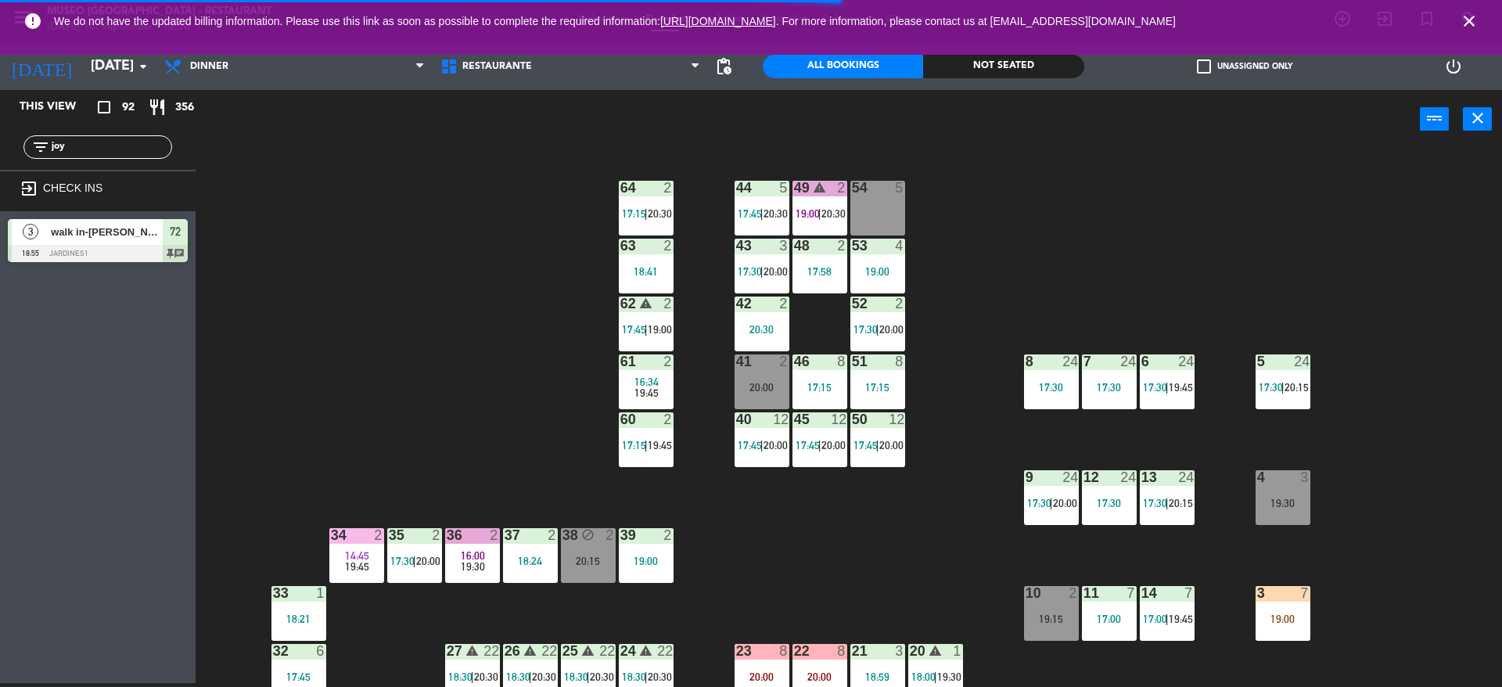
type input "joy"
click at [114, 253] on div at bounding box center [98, 253] width 180 height 17
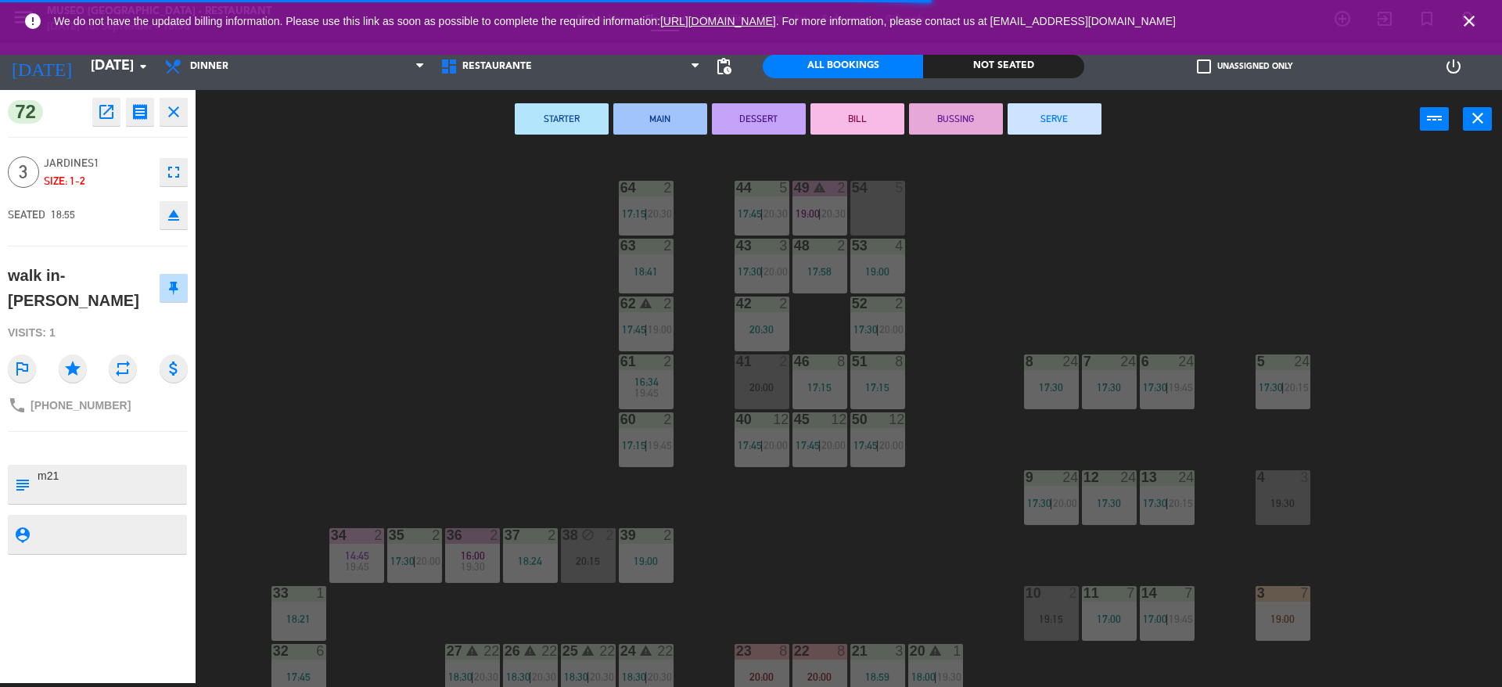
click at [893, 189] on div "5" at bounding box center [903, 188] width 26 height 14
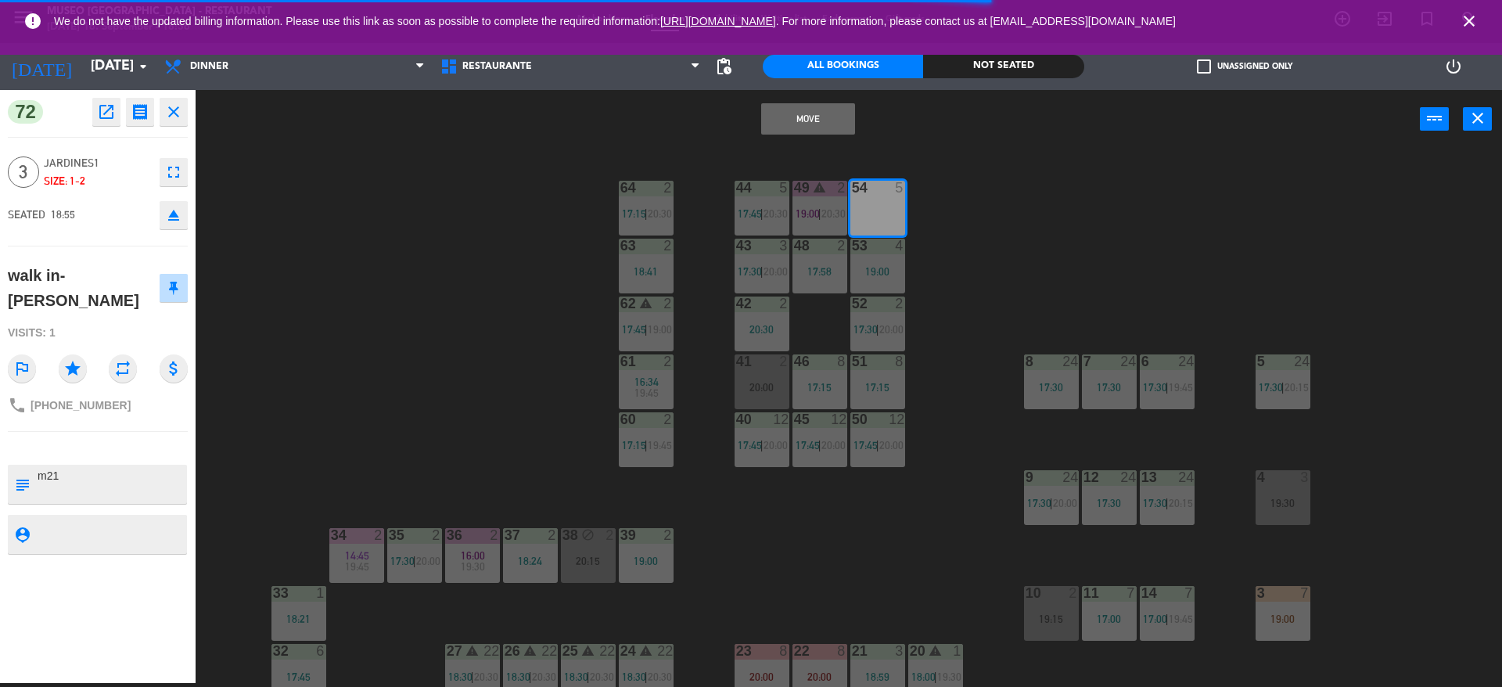
click at [800, 92] on div "Move power_input close" at bounding box center [808, 119] width 1224 height 59
click at [803, 109] on button "Move" at bounding box center [808, 118] width 94 height 31
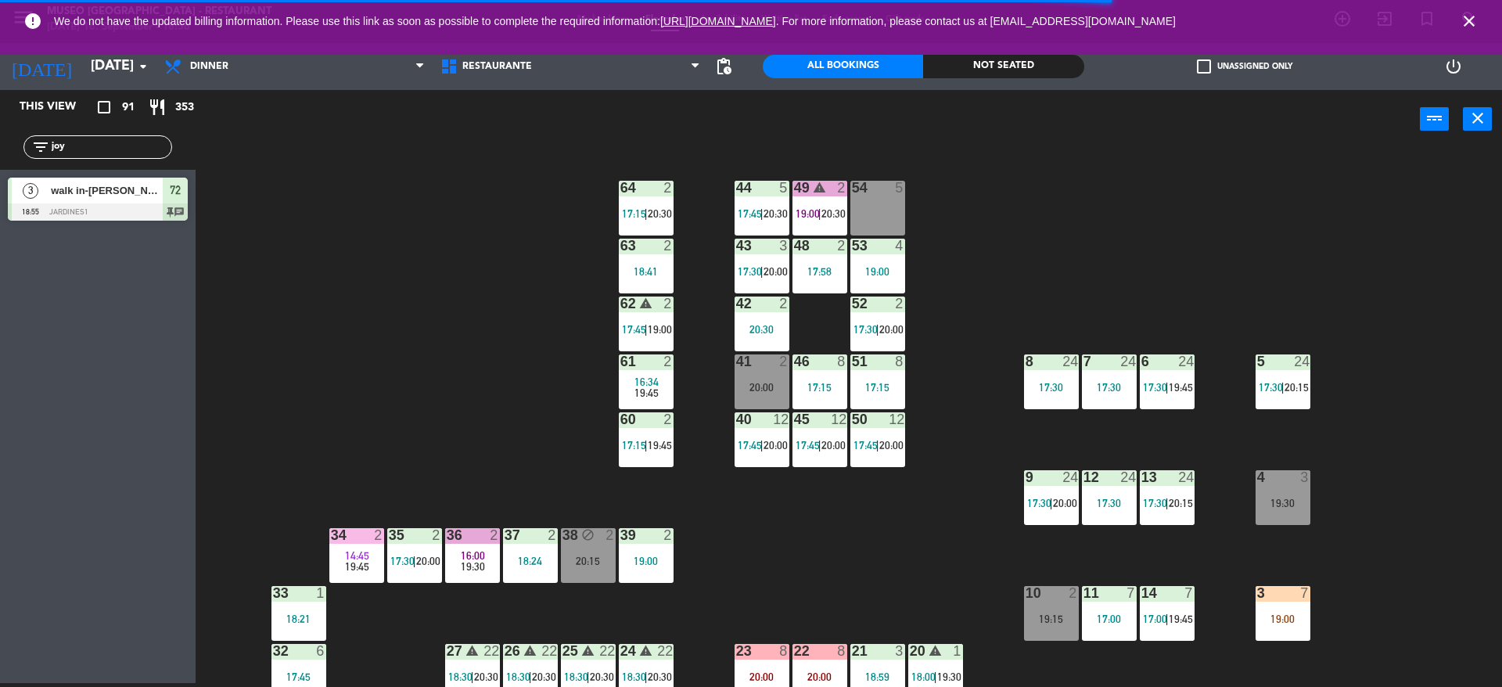
click at [900, 210] on div "54 5" at bounding box center [877, 208] width 55 height 55
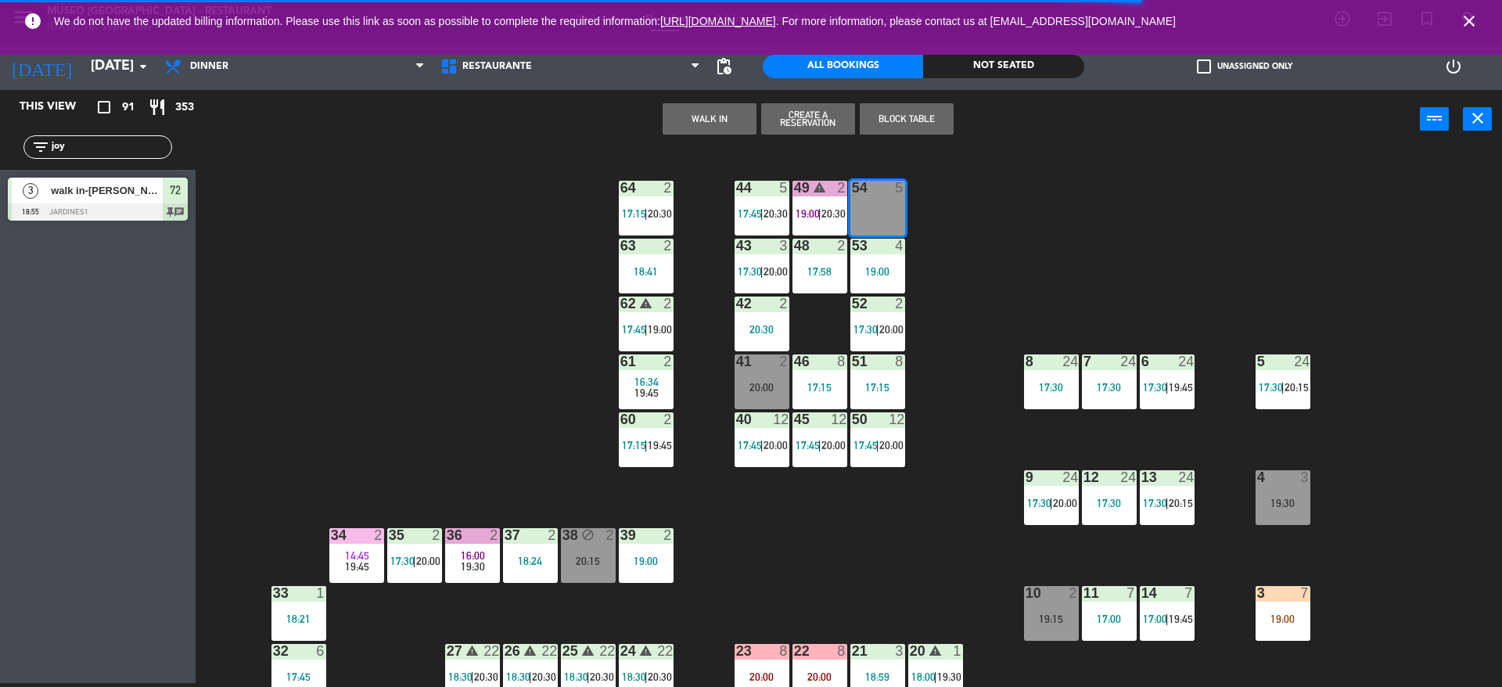
click at [929, 268] on div "44 5 17:45 | 20:30 49 warning 2 19:00 | 20:30 54 5 64 2 17:15 | 20:30 48 2 17:5…" at bounding box center [856, 420] width 1292 height 534
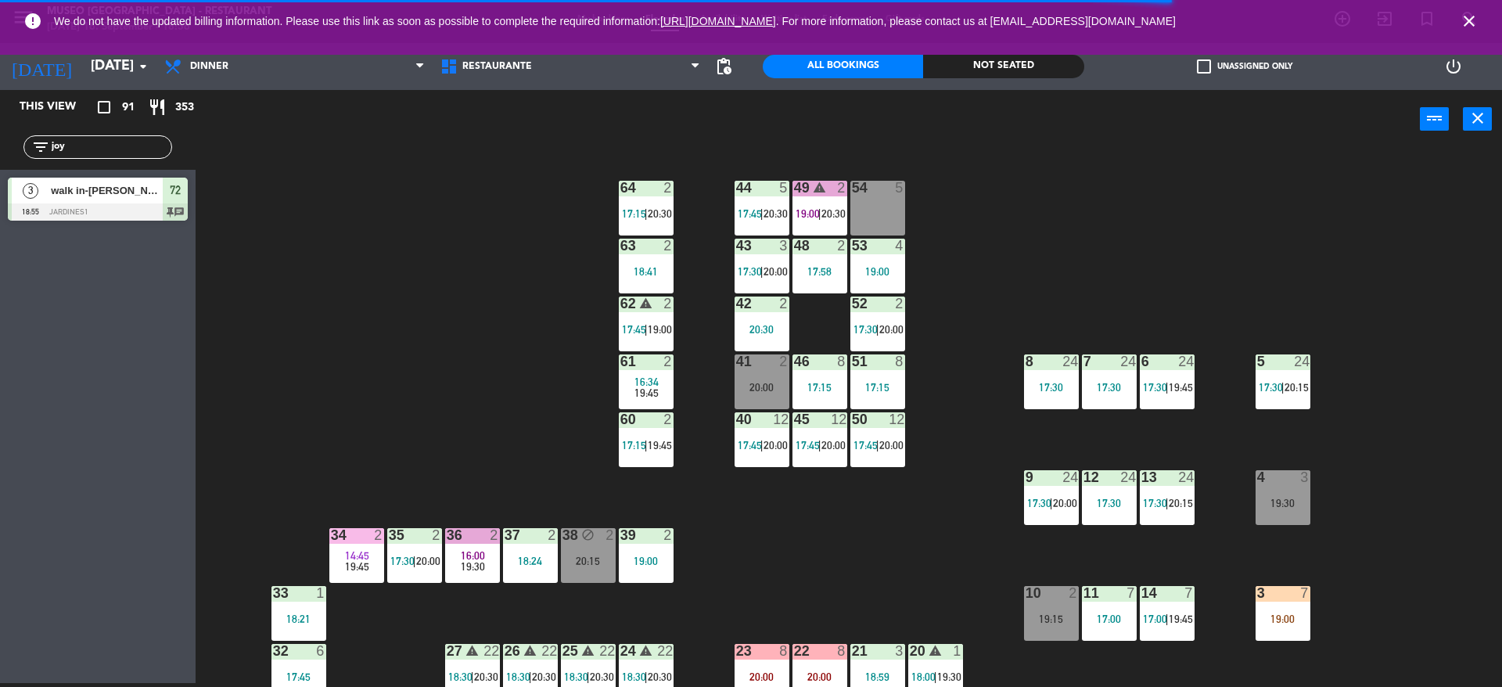
click at [929, 268] on div "44 5 17:45 | 20:30 49 warning 2 19:00 | 20:30 54 5 64 2 17:15 | 20:30 48 2 17:5…" at bounding box center [856, 420] width 1292 height 534
click at [412, 227] on div "44 5 17:45 | 20:30 49 warning 2 19:00 | 20:30 54 5 64 2 17:15 | 20:30 48 2 17:5…" at bounding box center [856, 420] width 1292 height 534
click at [1038, 142] on div "power_input close" at bounding box center [808, 119] width 1224 height 59
click at [427, 225] on div "44 5 17:45 | 20:30 49 warning 2 19:00 | 20:30 54 3 18:55 64 2 17:15 | 20:30 48 …" at bounding box center [856, 420] width 1292 height 534
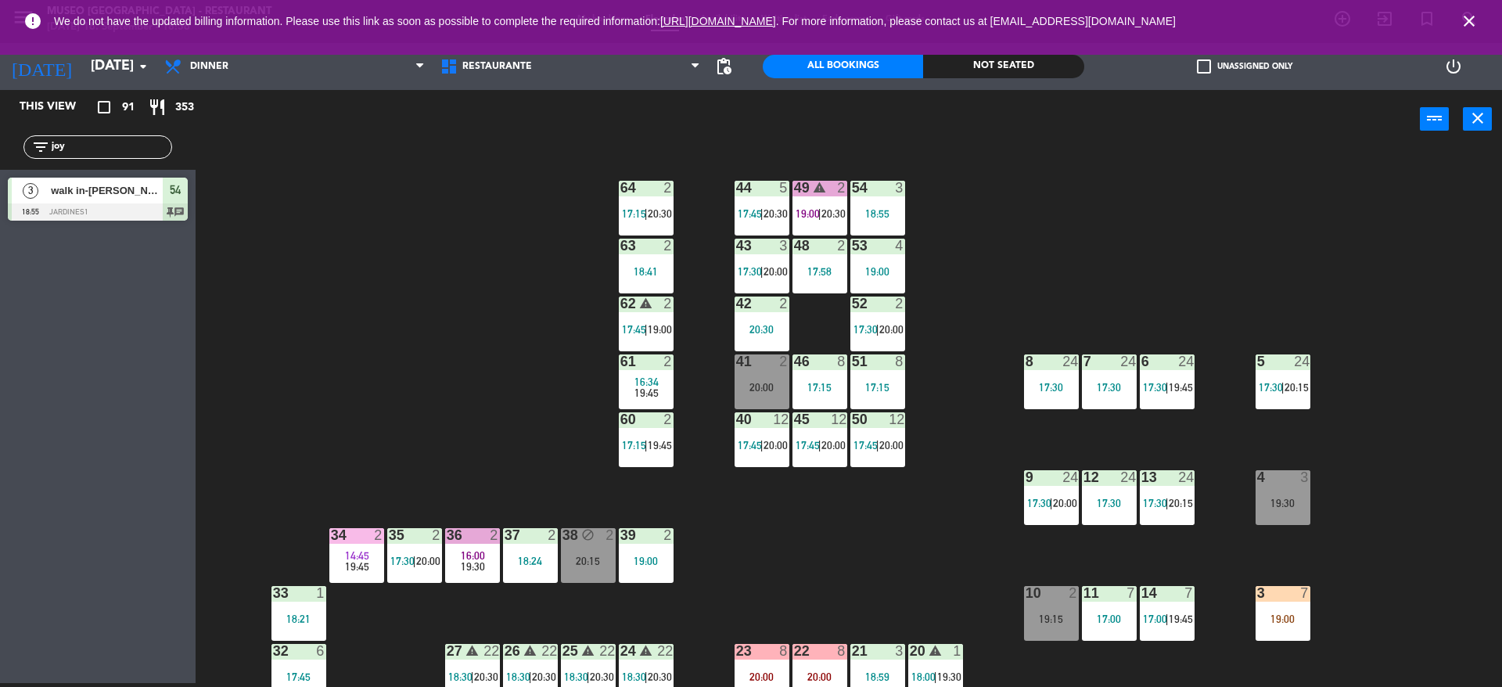
click at [900, 210] on div "18:55" at bounding box center [877, 213] width 55 height 11
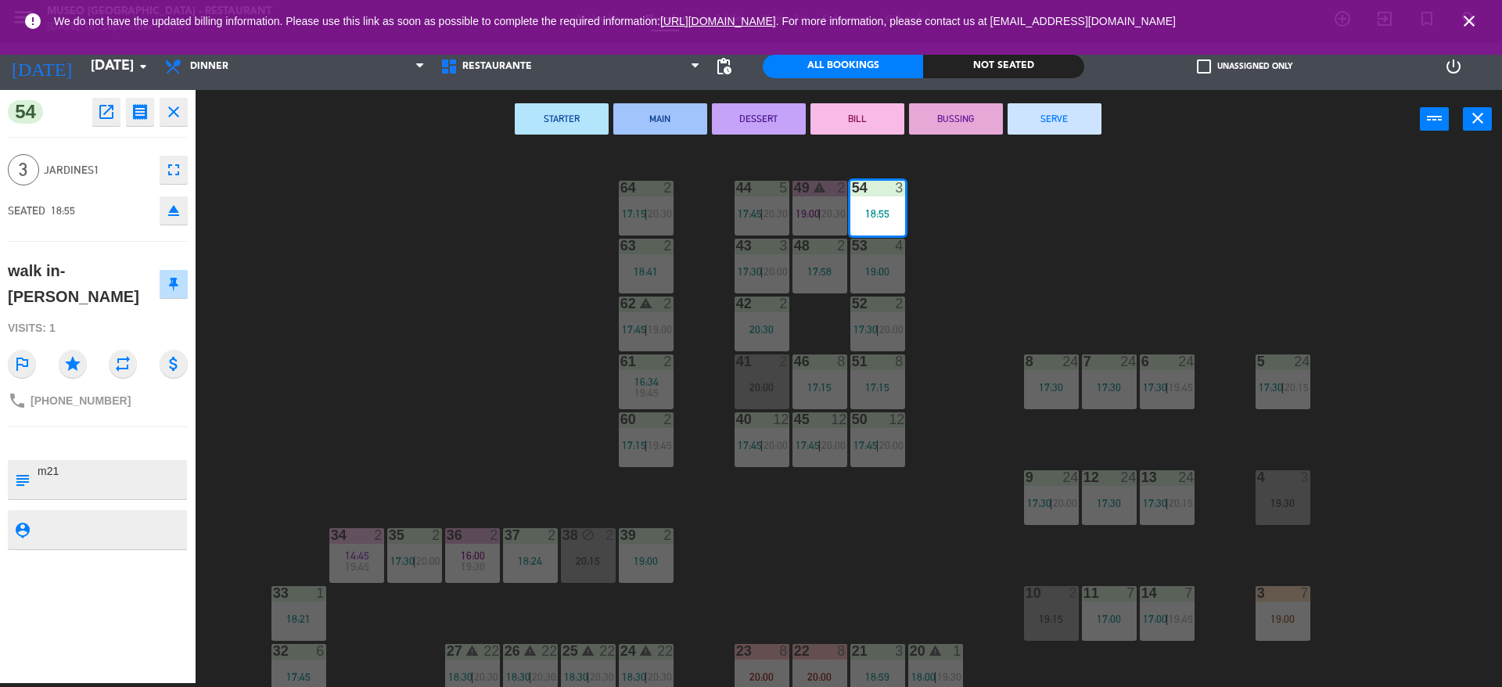
click at [120, 463] on textarea at bounding box center [110, 479] width 149 height 33
type textarea "m54"
click at [118, 250] on div "54 open_in_new receipt 6:55 PM [DATE] 3 people walk in-[PERSON_NAME] Table 54 I…" at bounding box center [98, 386] width 196 height 593
click at [977, 219] on div "44 5 17:45 | 20:30 49 warning 2 19:00 | 20:30 54 3 18:55 64 2 17:15 | 20:30 48 …" at bounding box center [856, 420] width 1292 height 534
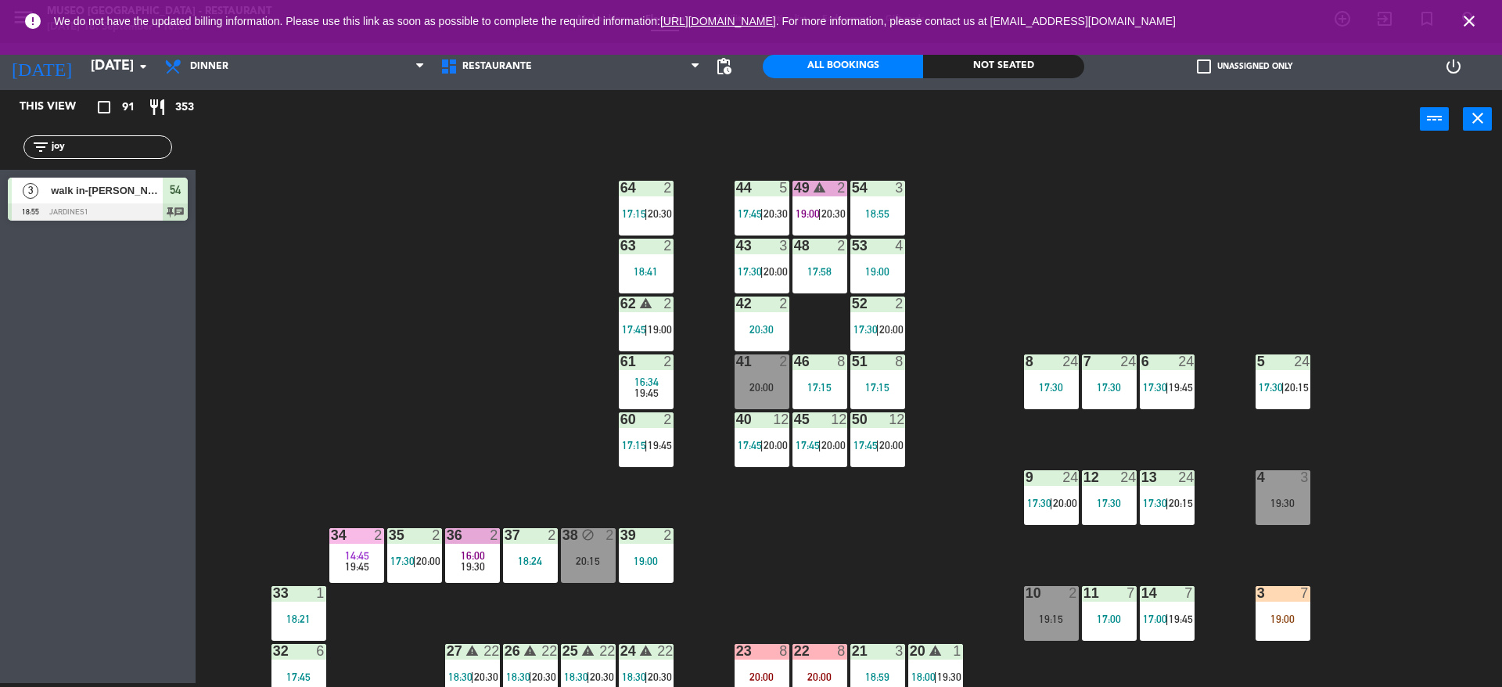
scroll to position [591, 0]
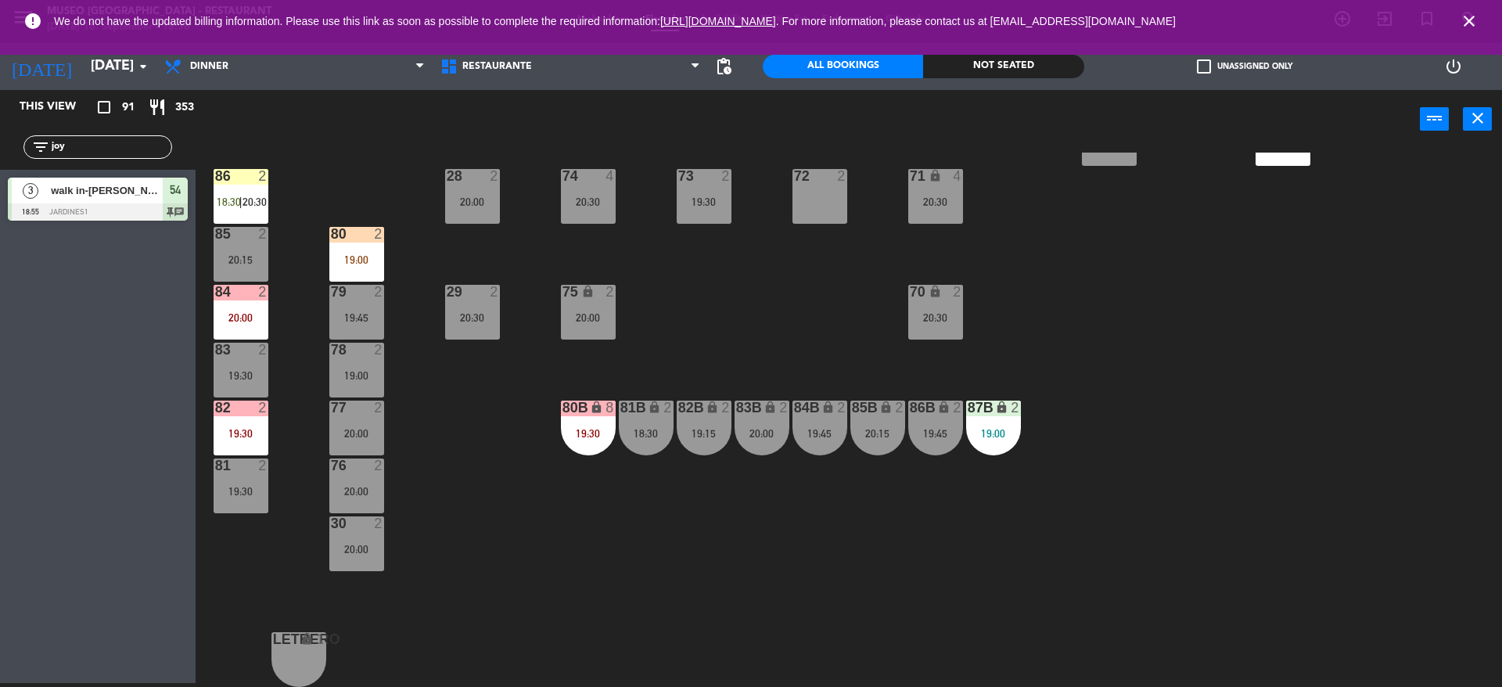
click at [948, 483] on div "44 5 17:45 | 20:30 49 warning 2 19:00 | 20:30 54 3 18:55 64 2 17:15 | 20:30 48 …" at bounding box center [856, 420] width 1292 height 534
click at [372, 246] on div "80 2 19:00" at bounding box center [356, 254] width 55 height 55
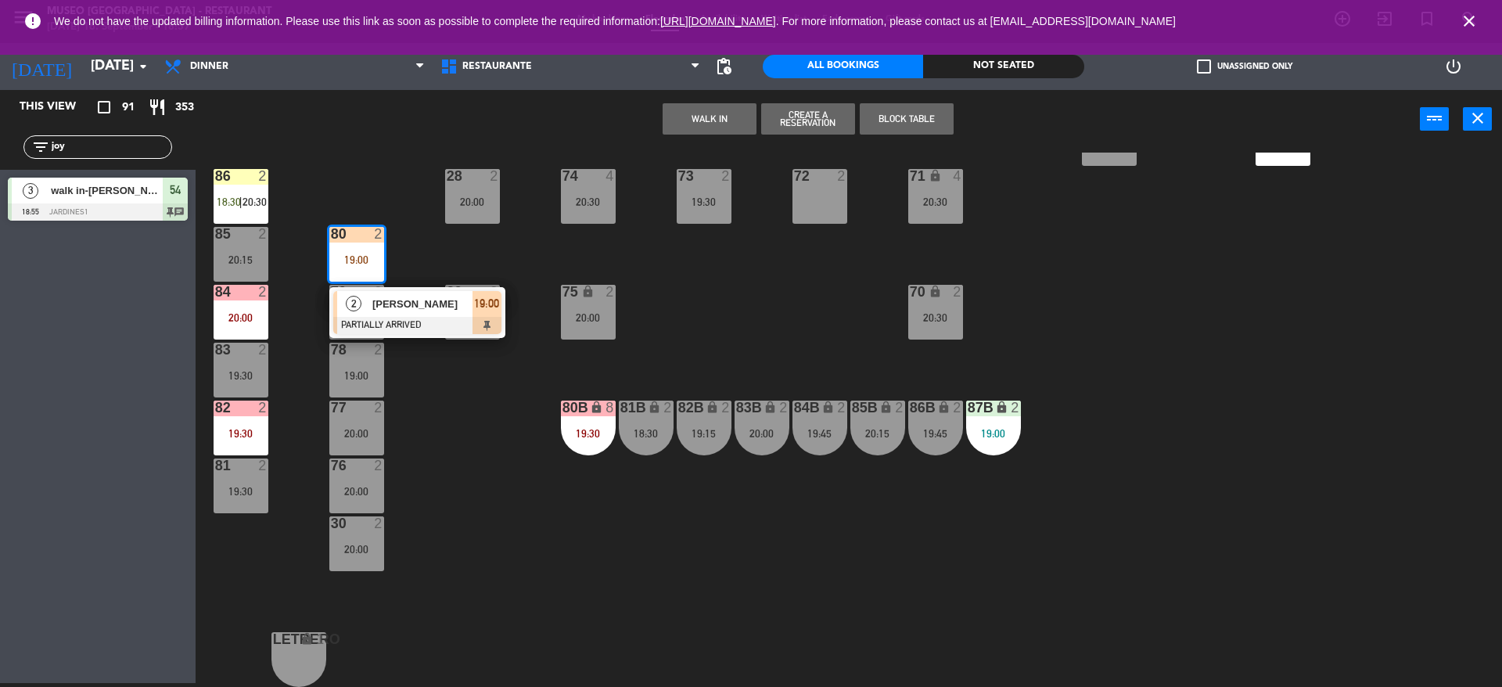
click at [397, 313] on div "[PERSON_NAME]" at bounding box center [422, 304] width 102 height 26
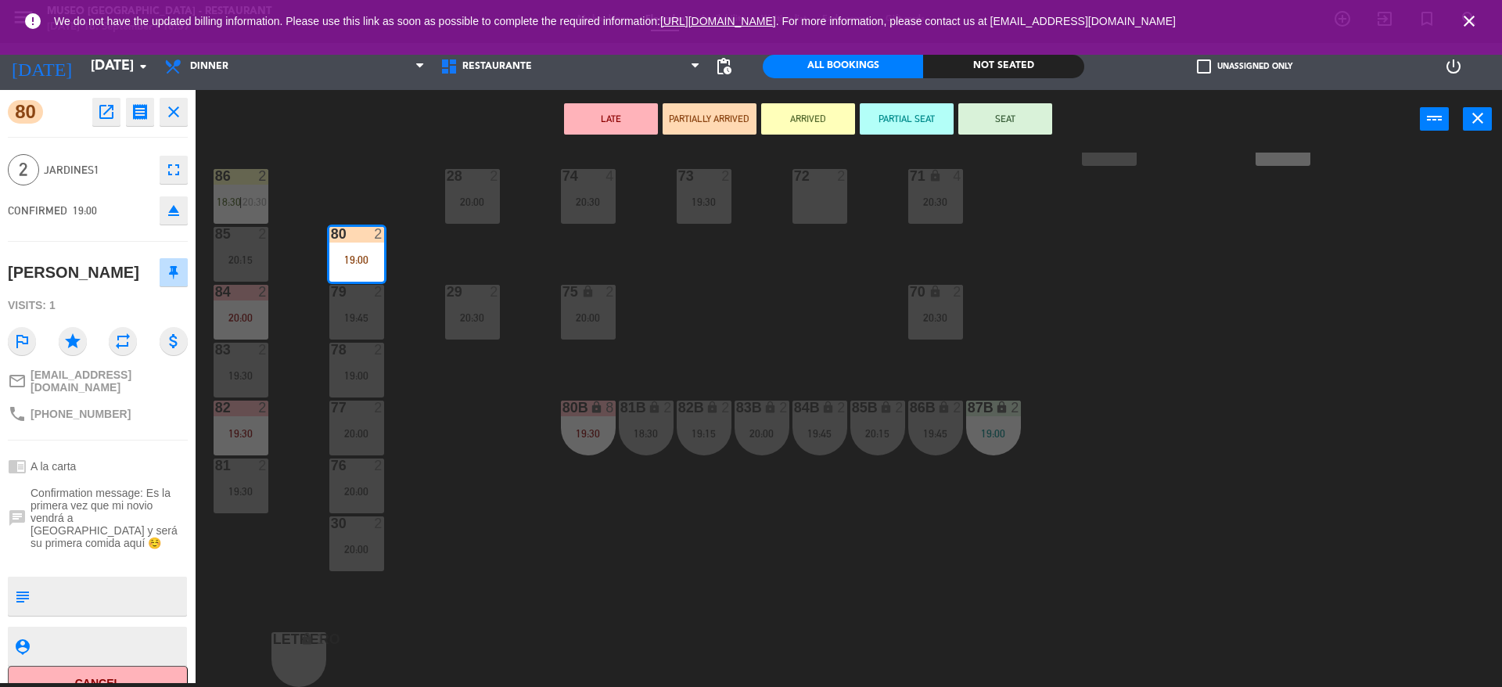
click at [131, 580] on textarea at bounding box center [110, 596] width 149 height 33
type textarea "m"
click at [377, 357] on div "2" at bounding box center [378, 350] width 9 height 14
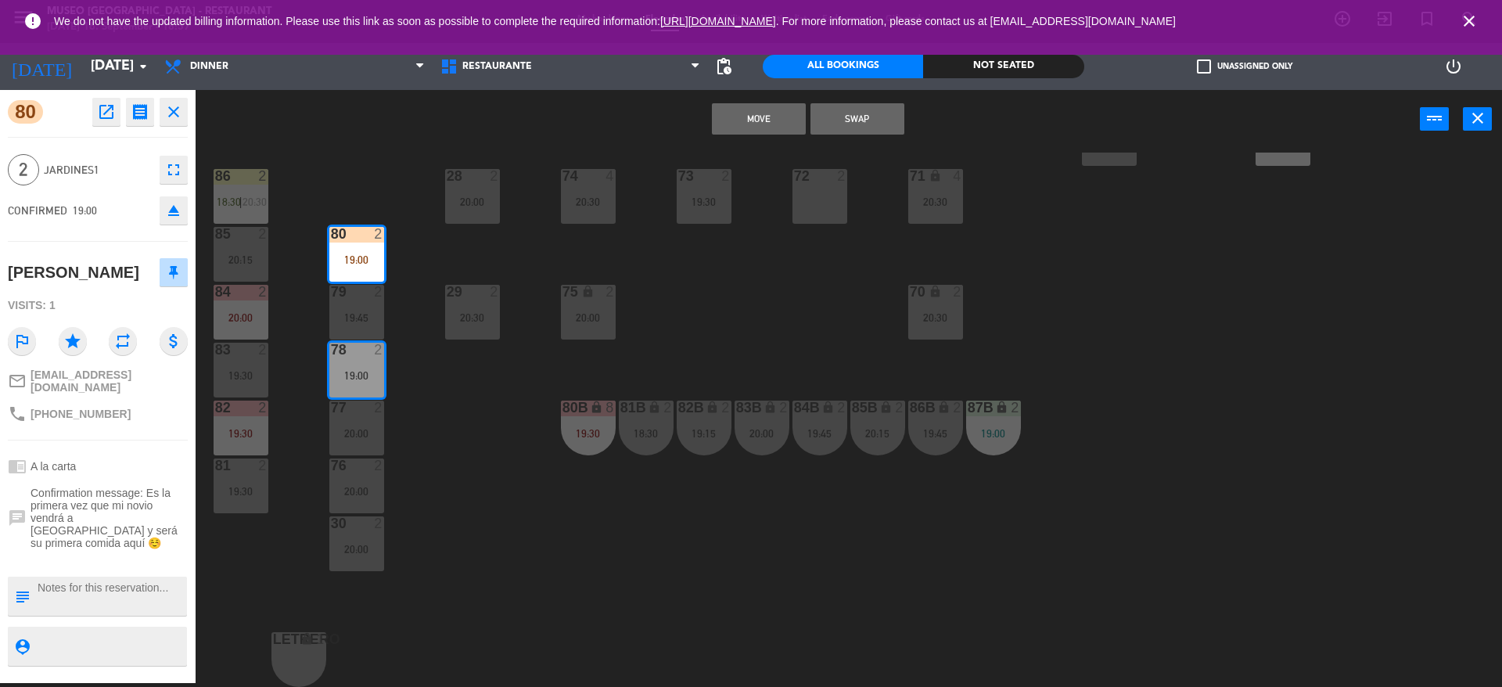
click at [852, 137] on div "Move Swap power_input close" at bounding box center [808, 119] width 1224 height 59
click at [861, 120] on button "Swap" at bounding box center [857, 118] width 94 height 31
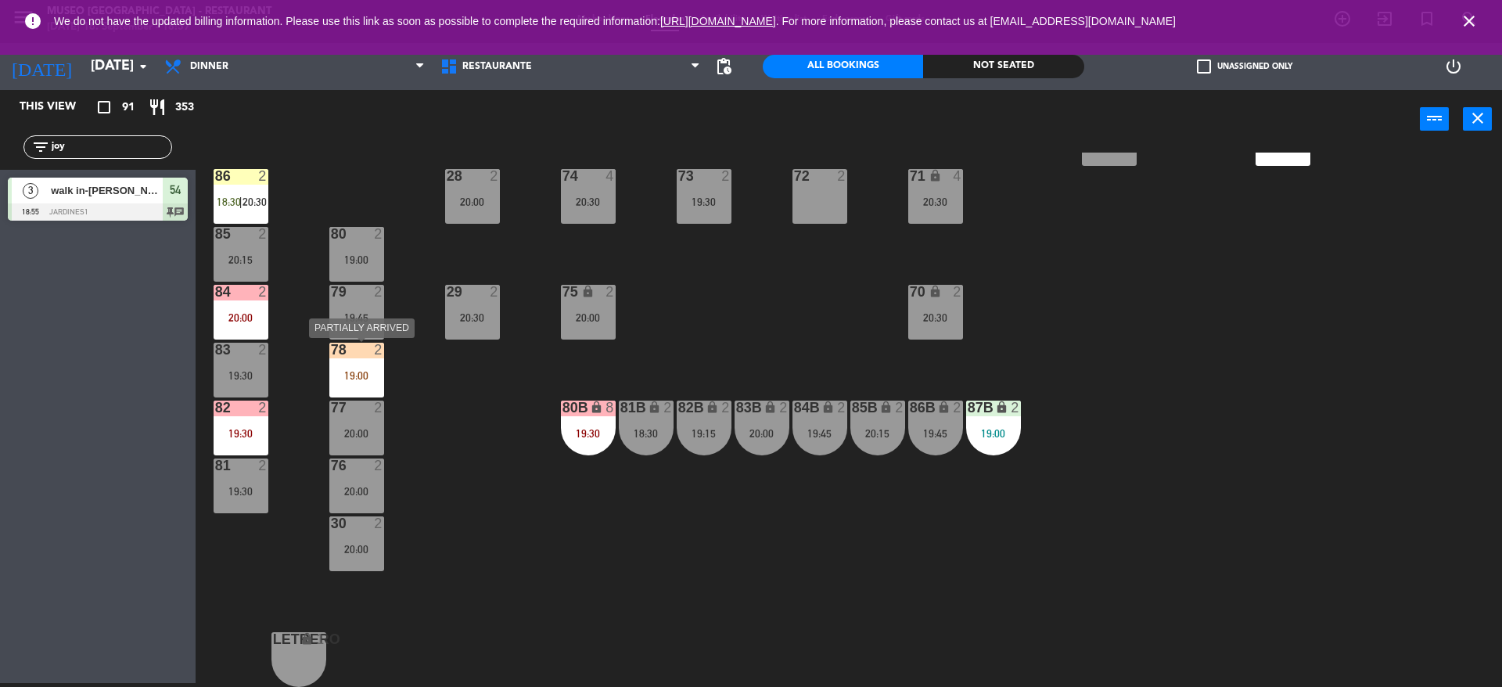
click at [358, 377] on div "19:00" at bounding box center [356, 375] width 55 height 11
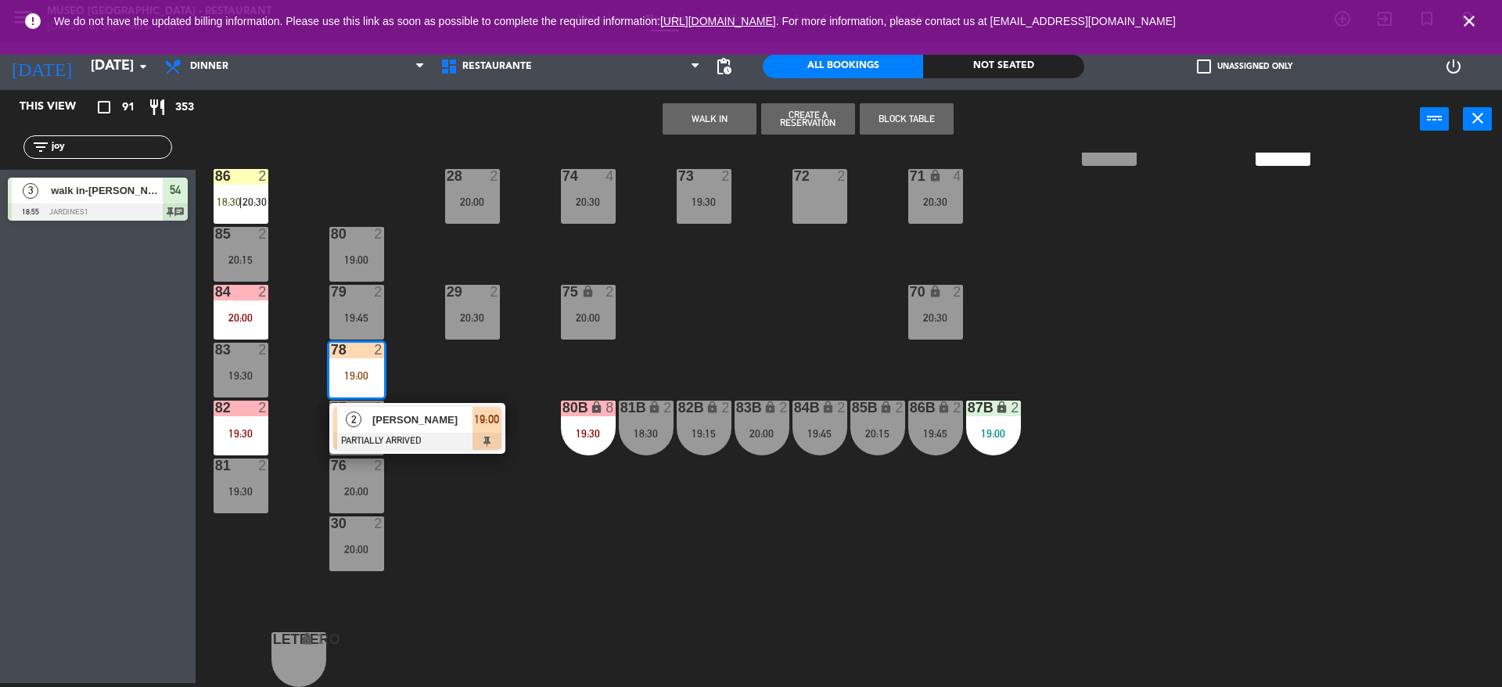
click at [365, 410] on div "2" at bounding box center [354, 420] width 34 height 26
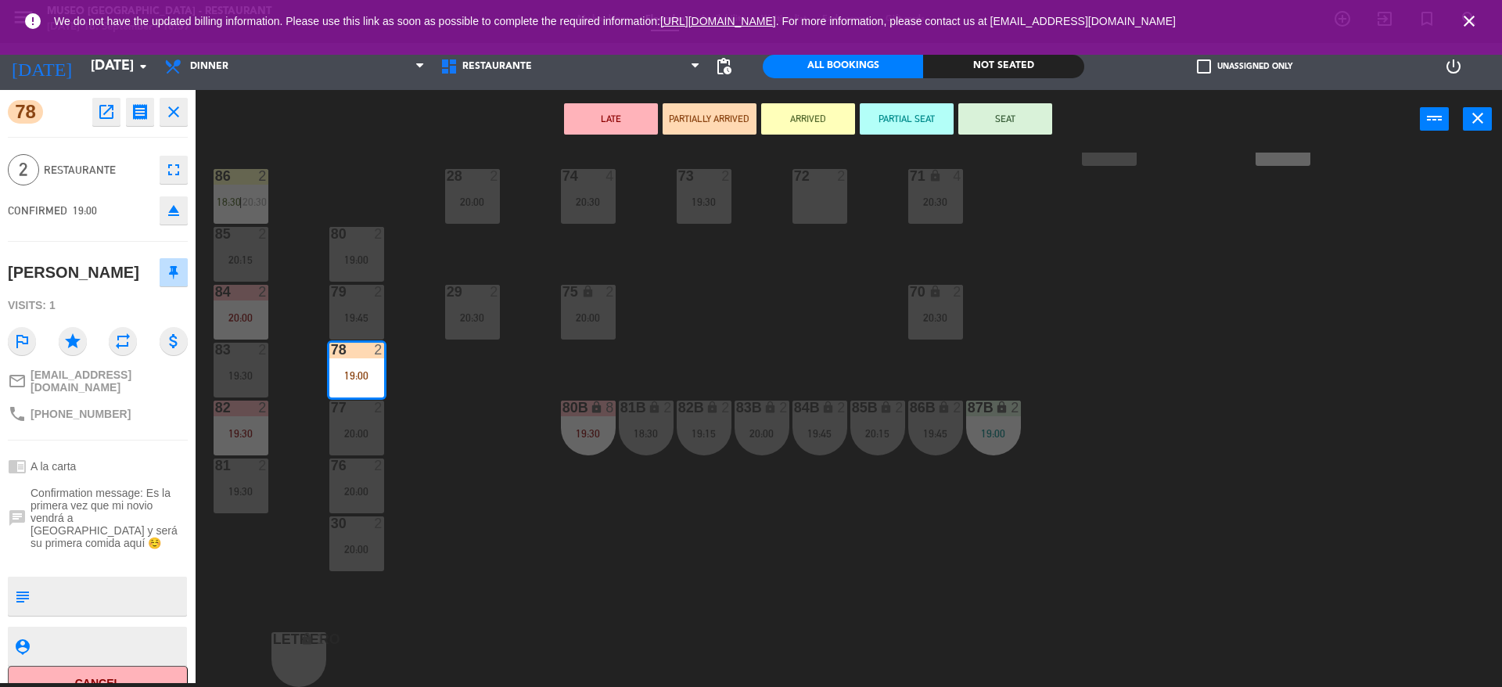
click at [135, 580] on textarea at bounding box center [110, 596] width 149 height 33
type textarea "m78"
click at [113, 178] on div "2 Restaurante fullscreen" at bounding box center [98, 170] width 180 height 42
click at [979, 124] on button "SEAT" at bounding box center [1005, 118] width 94 height 31
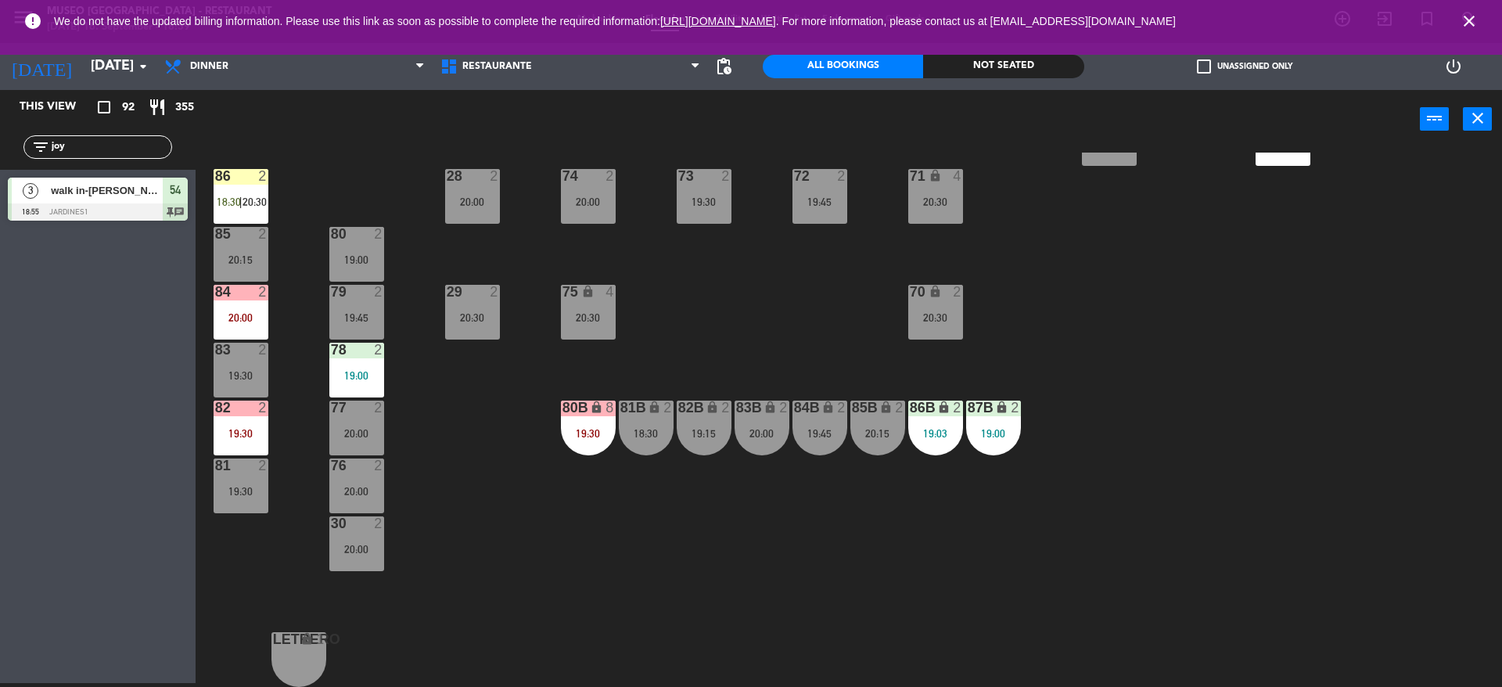
drag, startPoint x: 1313, startPoint y: 381, endPoint x: 1313, endPoint y: 368, distance: 13.3
click at [1313, 368] on div "44 5 17:45 | 20:30 49 warning 2 19:00 | 20:30 54 3 18:55 64 2 17:15 | 20:30 48 …" at bounding box center [856, 420] width 1292 height 534
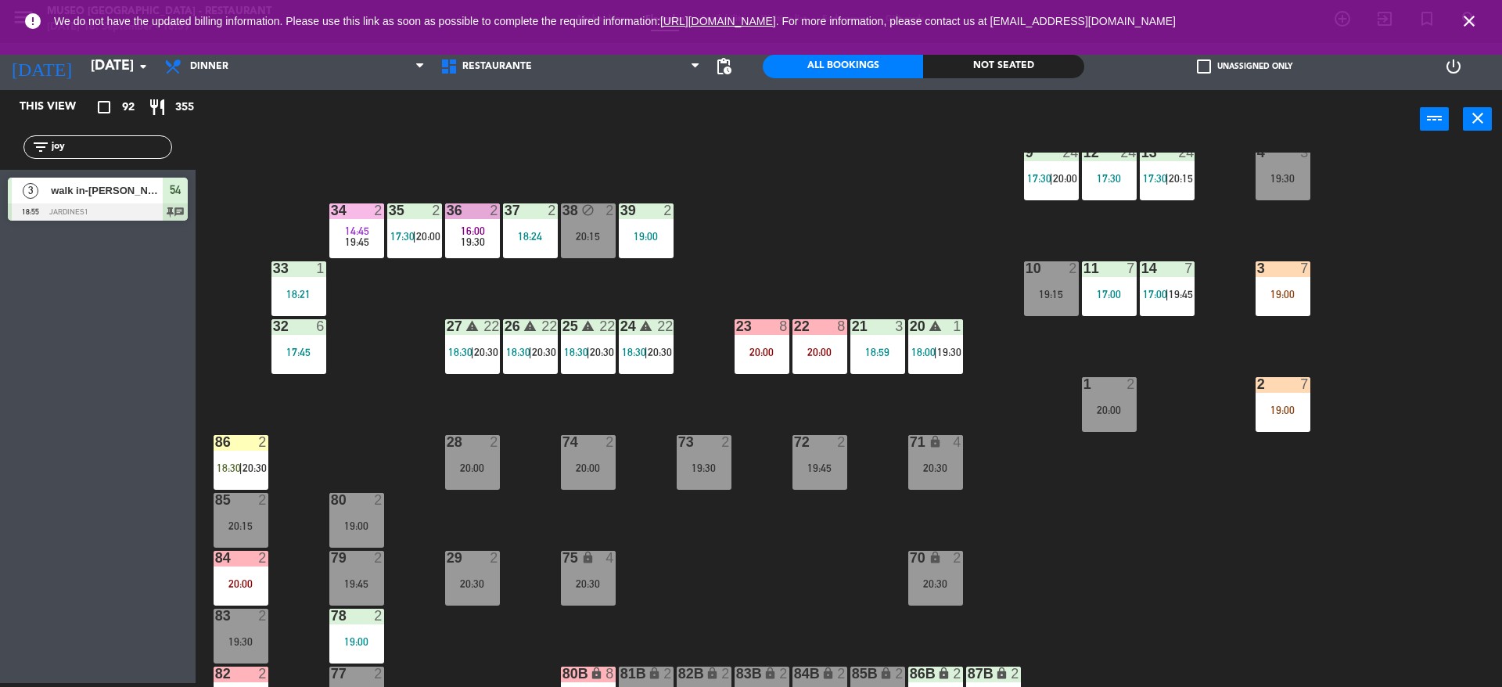
scroll to position [323, 0]
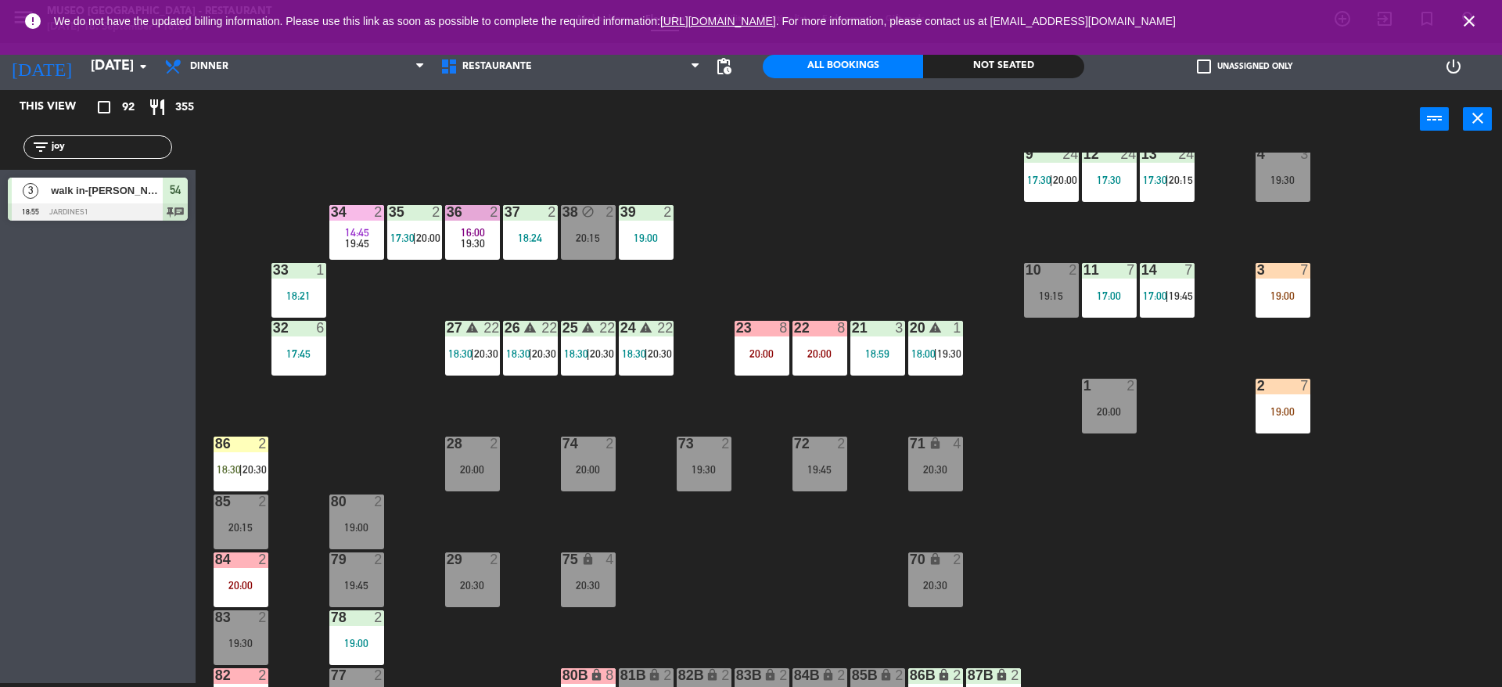
click at [664, 512] on div "44 5 17:45 | 20:30 49 warning 2 19:00 | 20:30 54 3 18:55 64 2 17:15 | 20:30 48 …" at bounding box center [856, 420] width 1292 height 534
click at [332, 522] on div "19:00" at bounding box center [356, 527] width 55 height 11
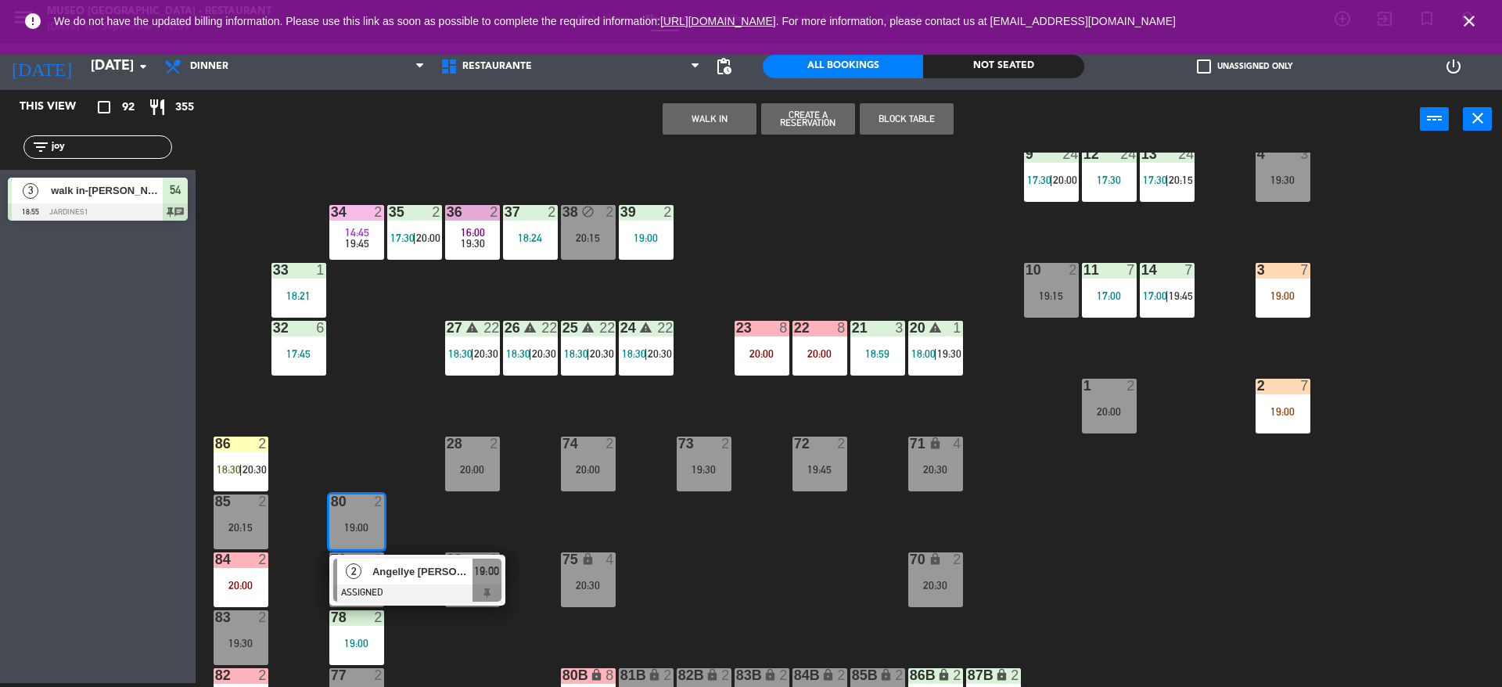
click at [361, 567] on span "2" at bounding box center [354, 571] width 16 height 16
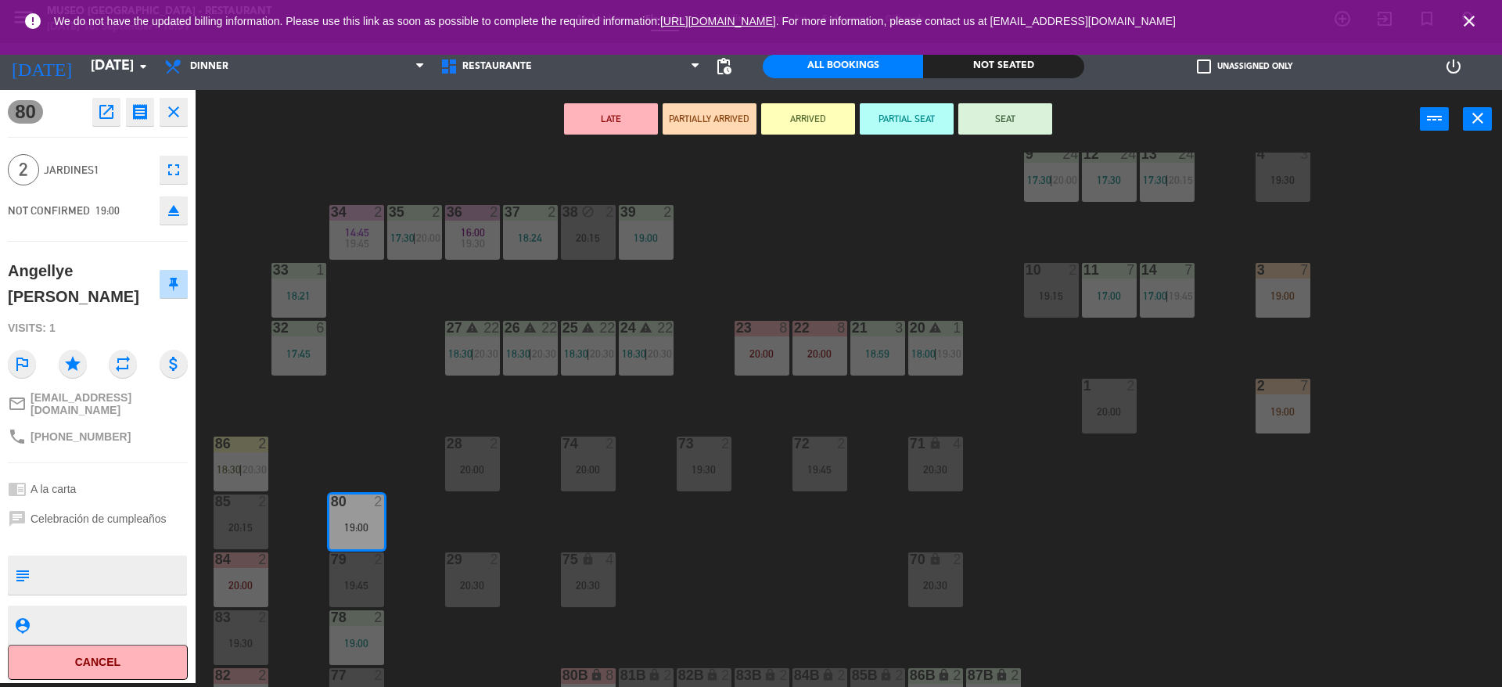
click at [174, 214] on icon "eject" at bounding box center [173, 210] width 19 height 19
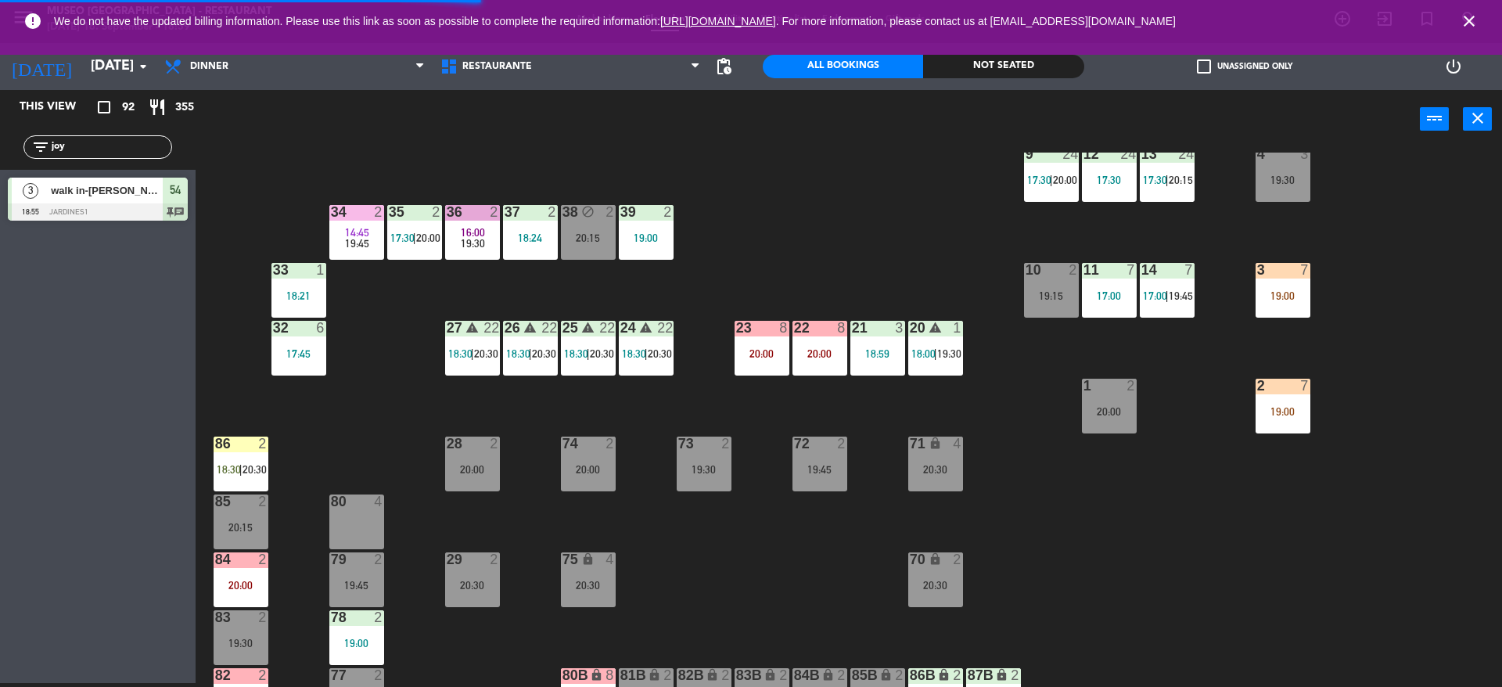
click at [361, 582] on div "19:45" at bounding box center [356, 585] width 55 height 11
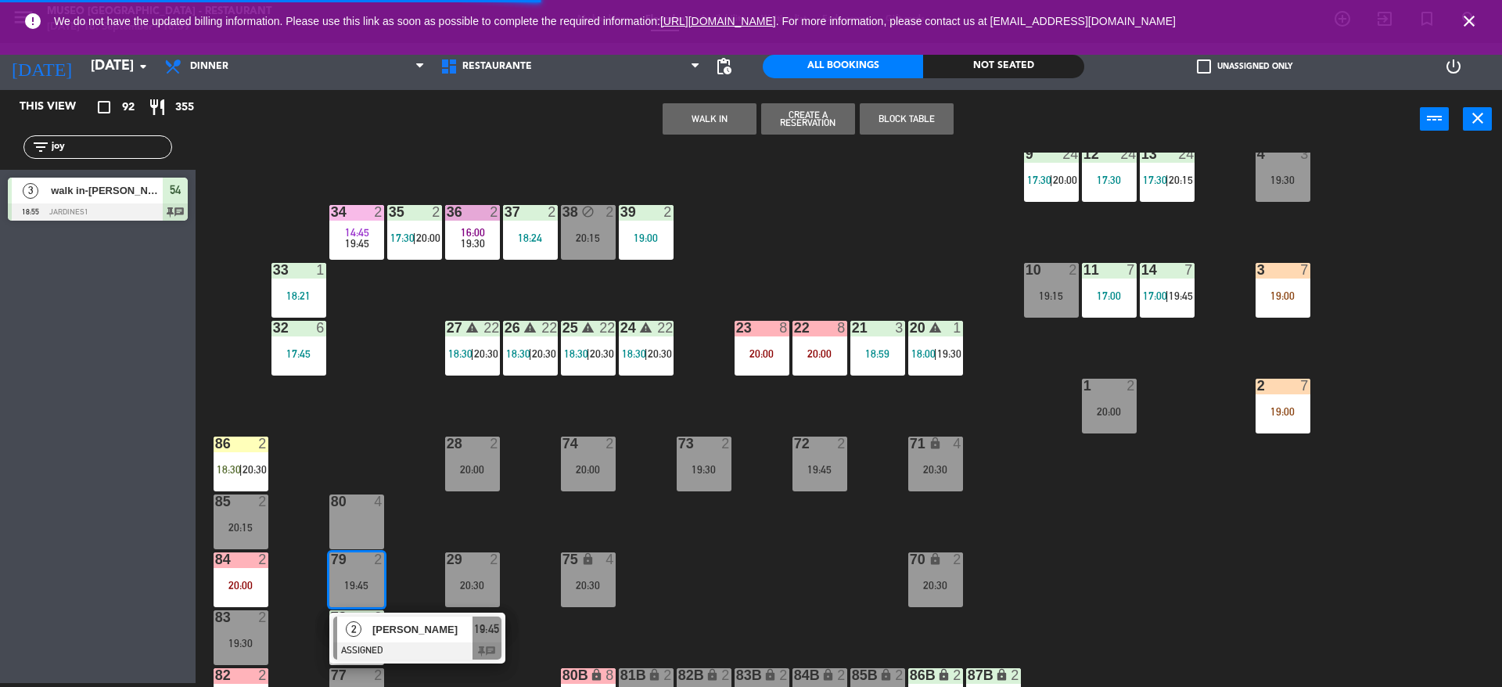
click at [383, 640] on div "[PERSON_NAME]" at bounding box center [422, 629] width 102 height 26
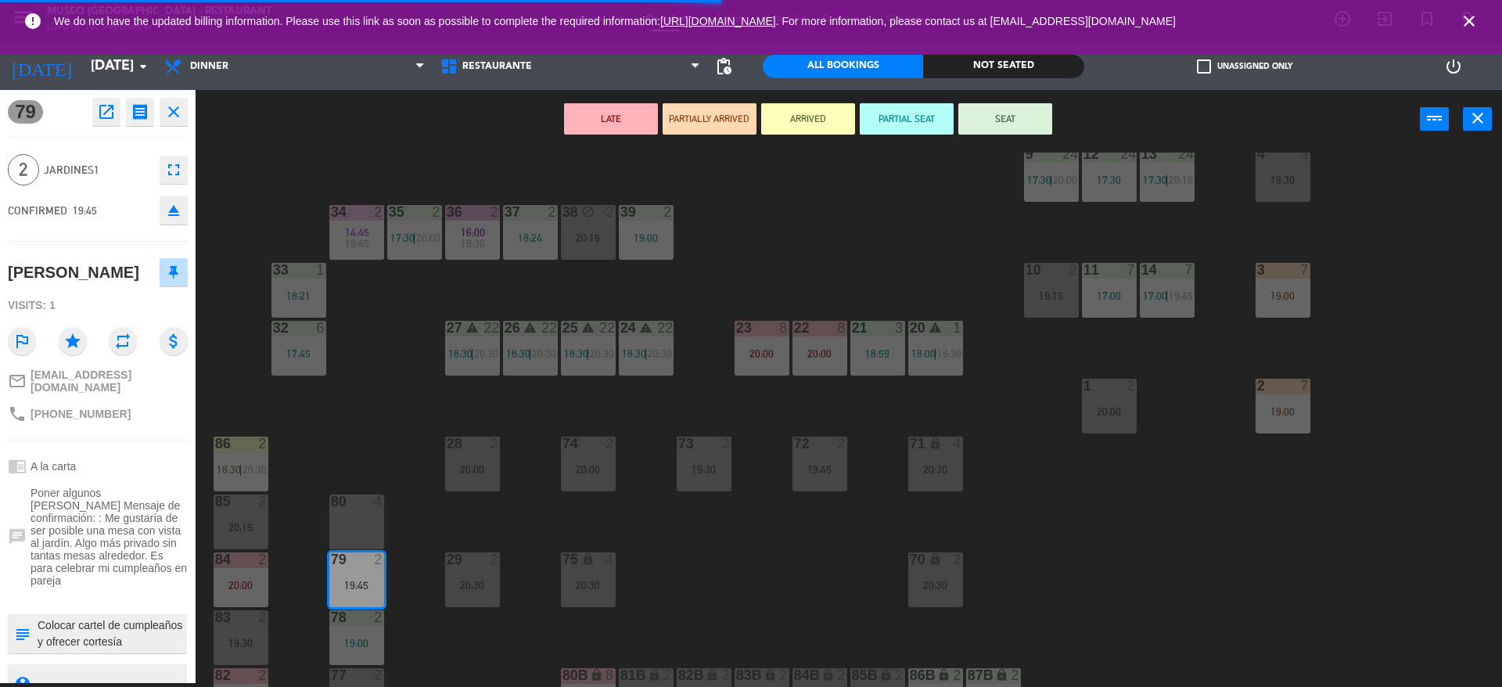
click at [170, 217] on icon "eject" at bounding box center [173, 210] width 19 height 19
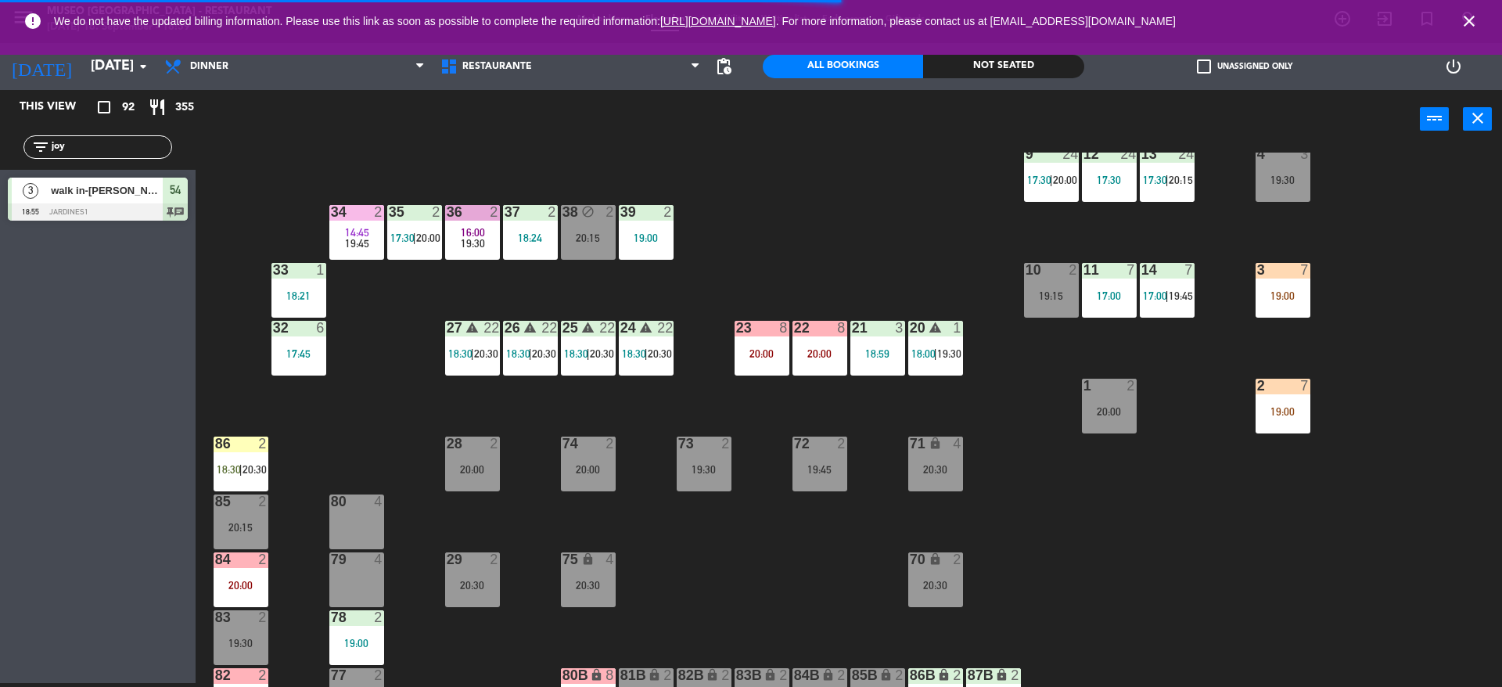
click at [1274, 290] on div "19:00" at bounding box center [1283, 295] width 55 height 11
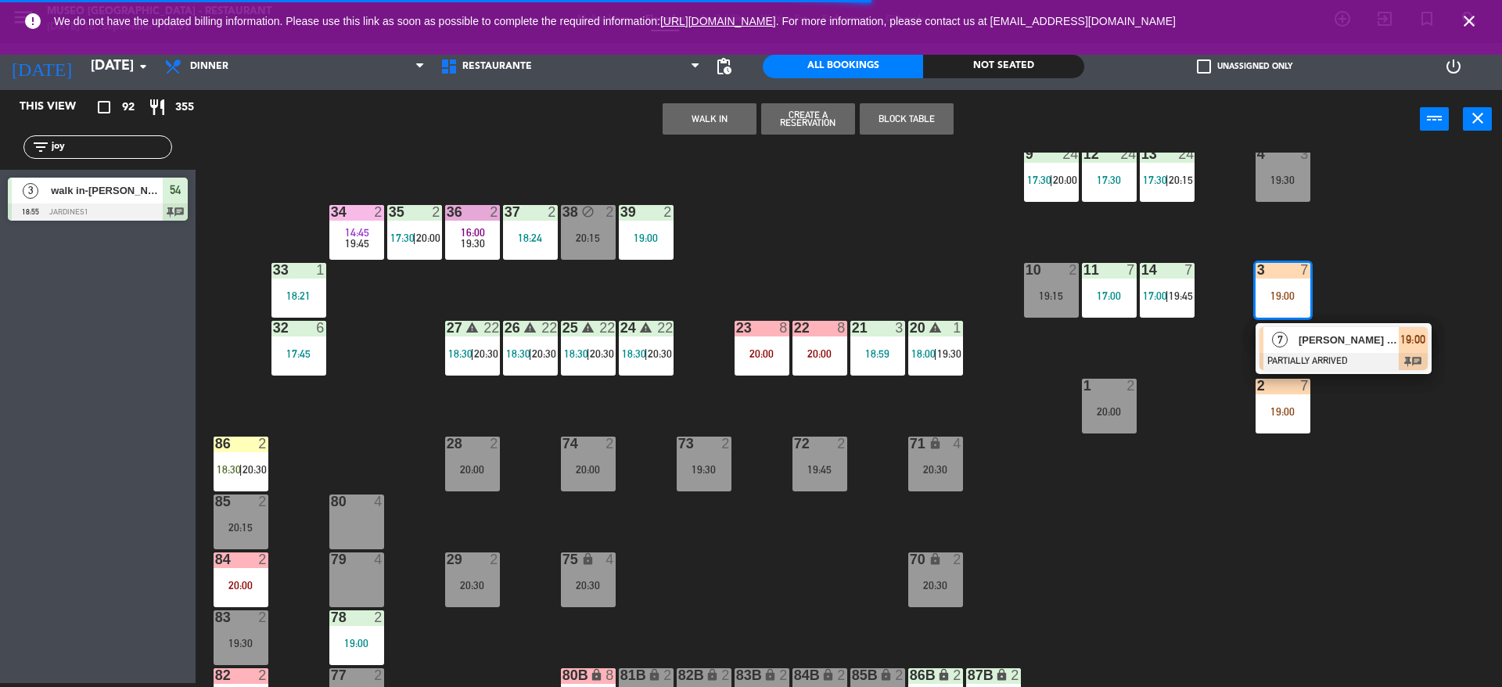
click at [1272, 343] on div "7" at bounding box center [1280, 340] width 34 height 26
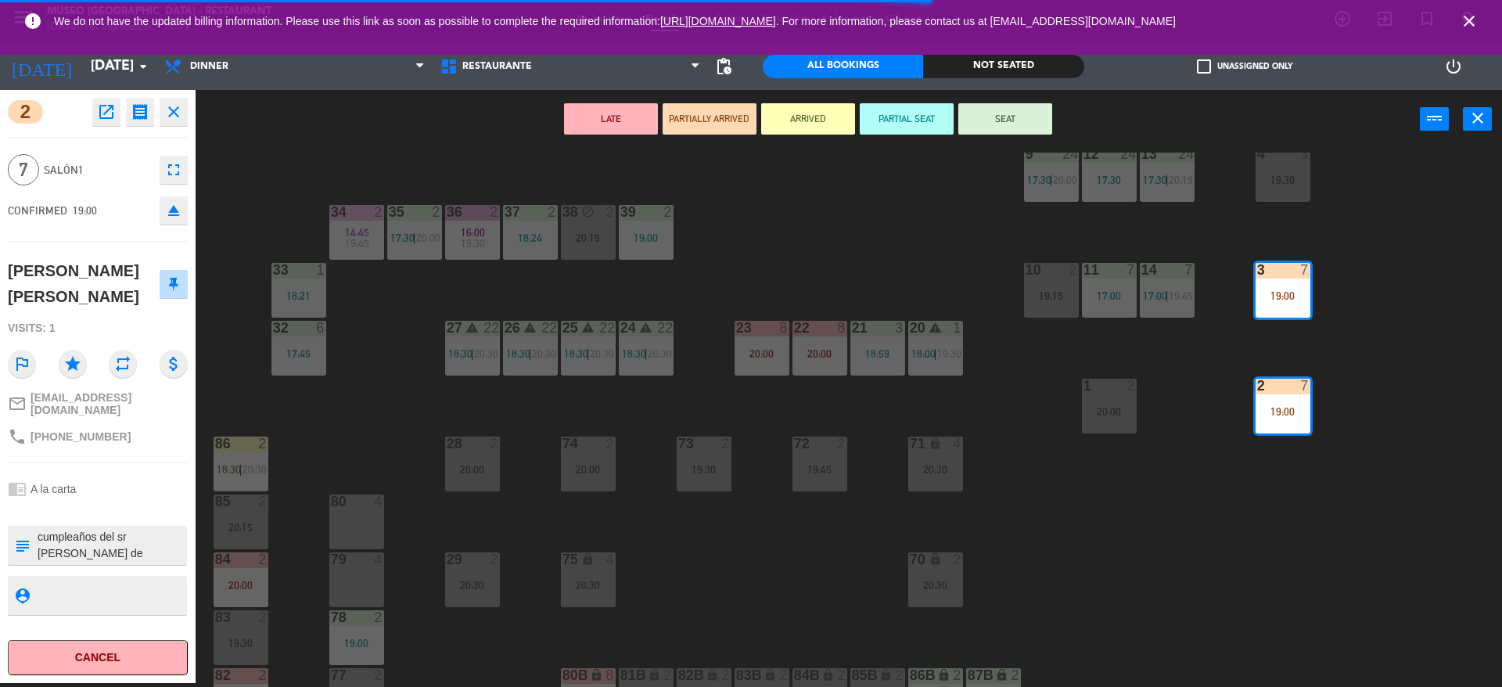
click at [379, 502] on div "4" at bounding box center [378, 501] width 9 height 14
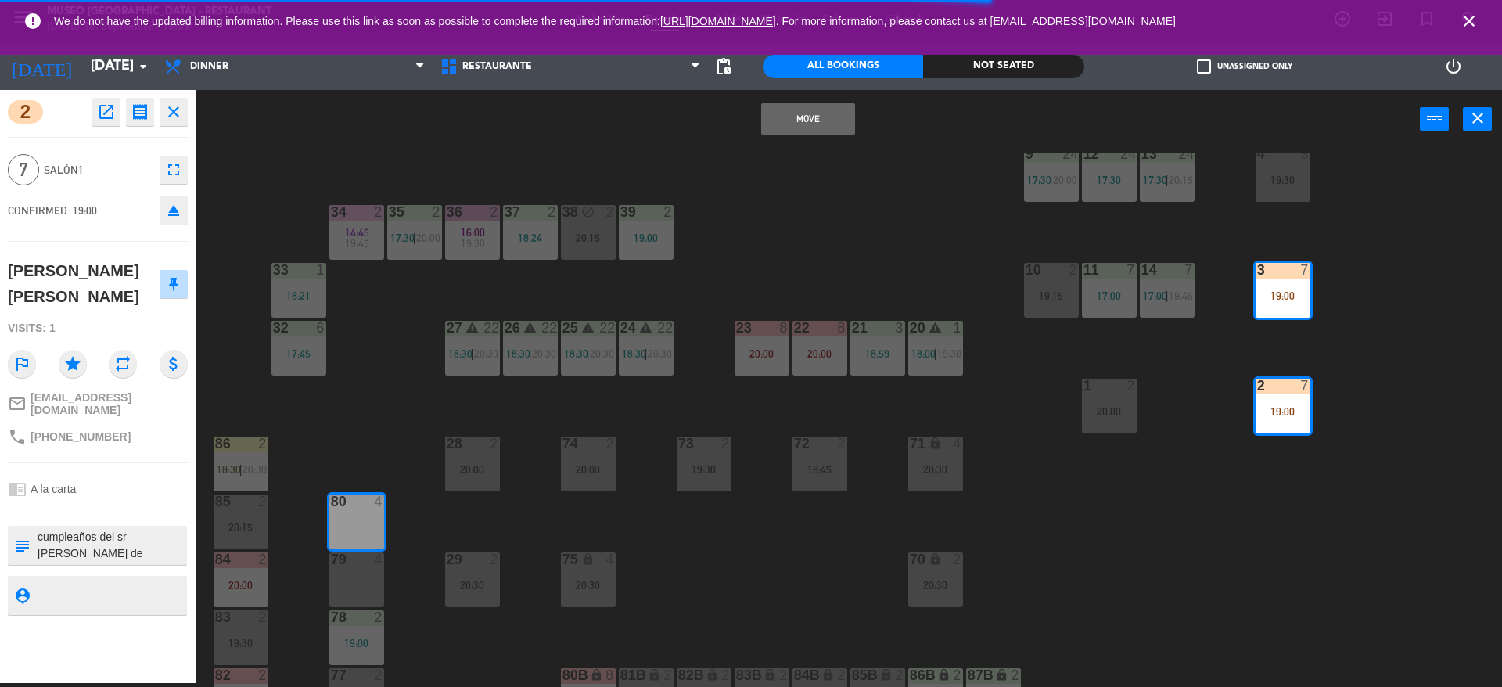
click at [365, 580] on div "79 4" at bounding box center [356, 579] width 55 height 55
click at [795, 124] on button "Move and Merge" at bounding box center [808, 118] width 94 height 31
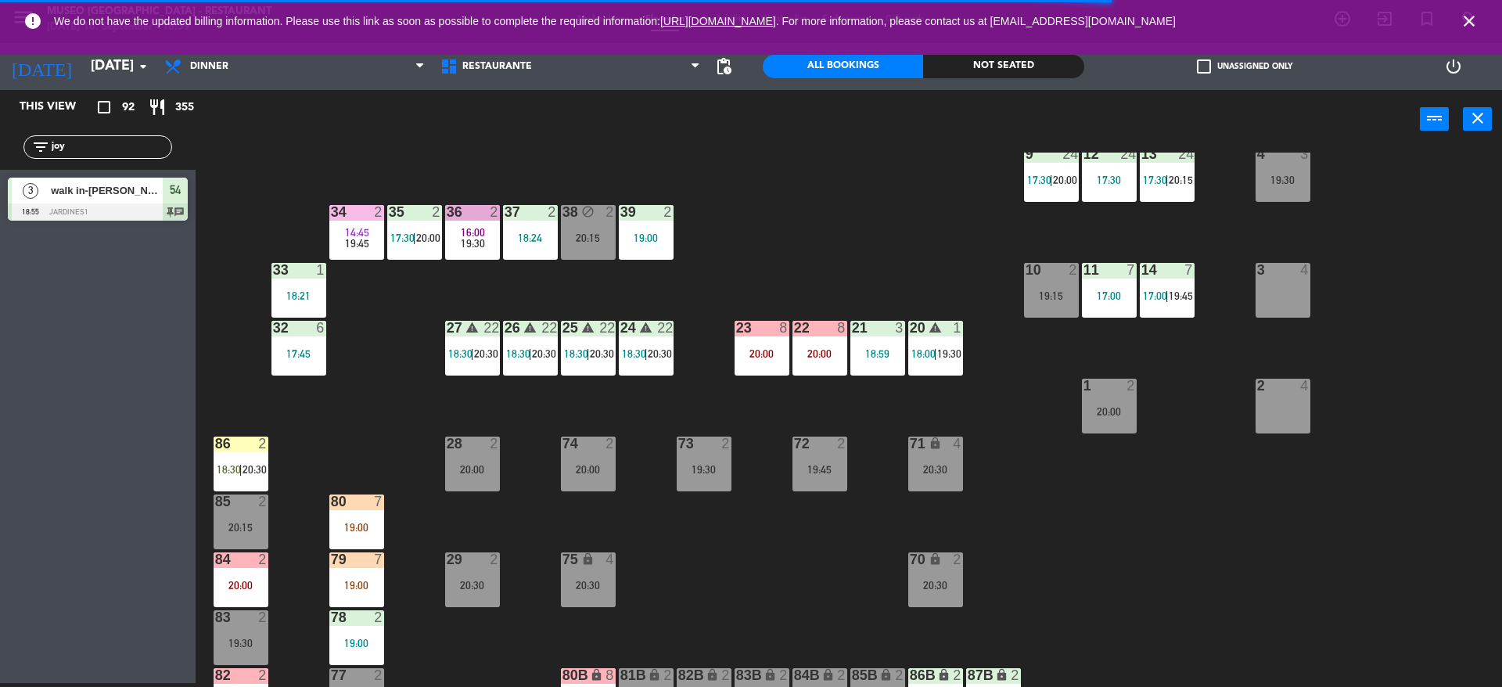
click at [526, 412] on div "44 5 17:45 | 20:30 49 warning 2 19:00 | 20:30 54 3 18:55 64 2 17:15 | 20:30 48 …" at bounding box center [856, 420] width 1292 height 534
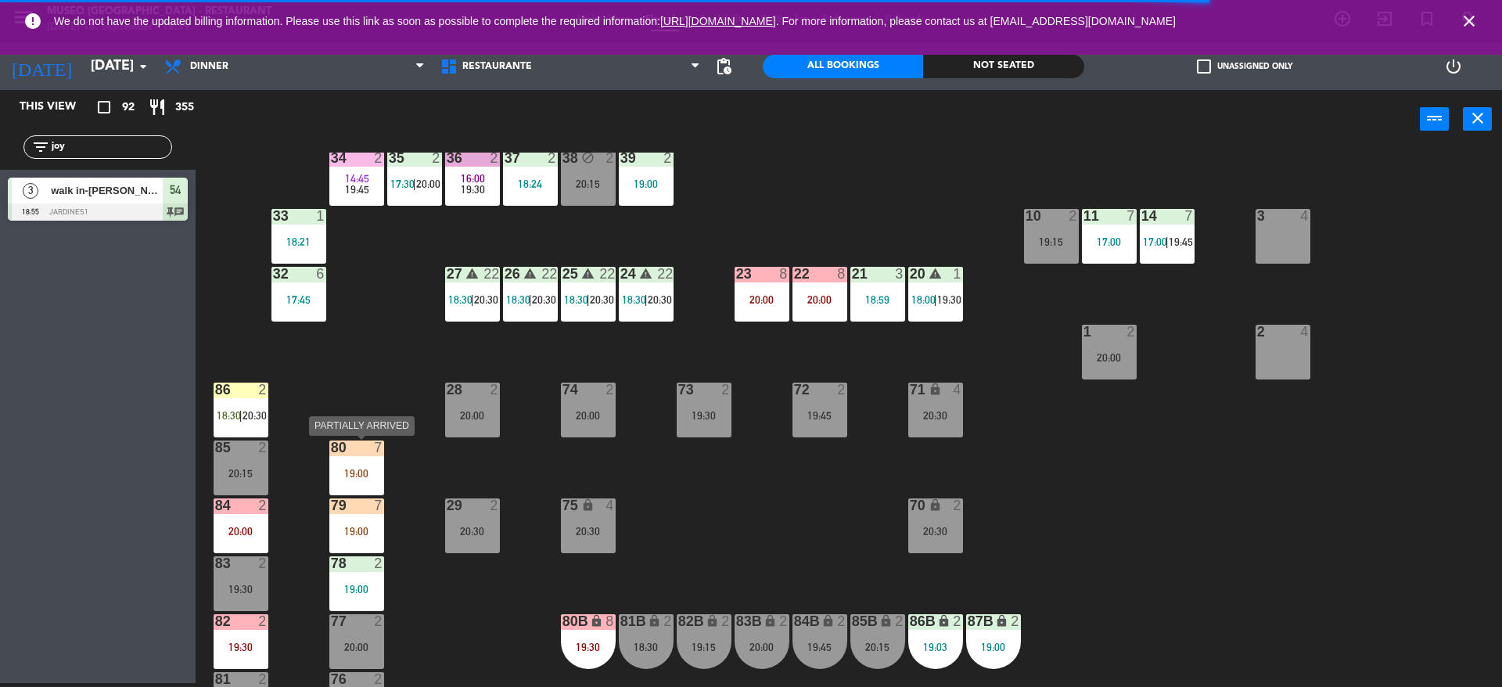
click at [359, 453] on div at bounding box center [356, 447] width 26 height 14
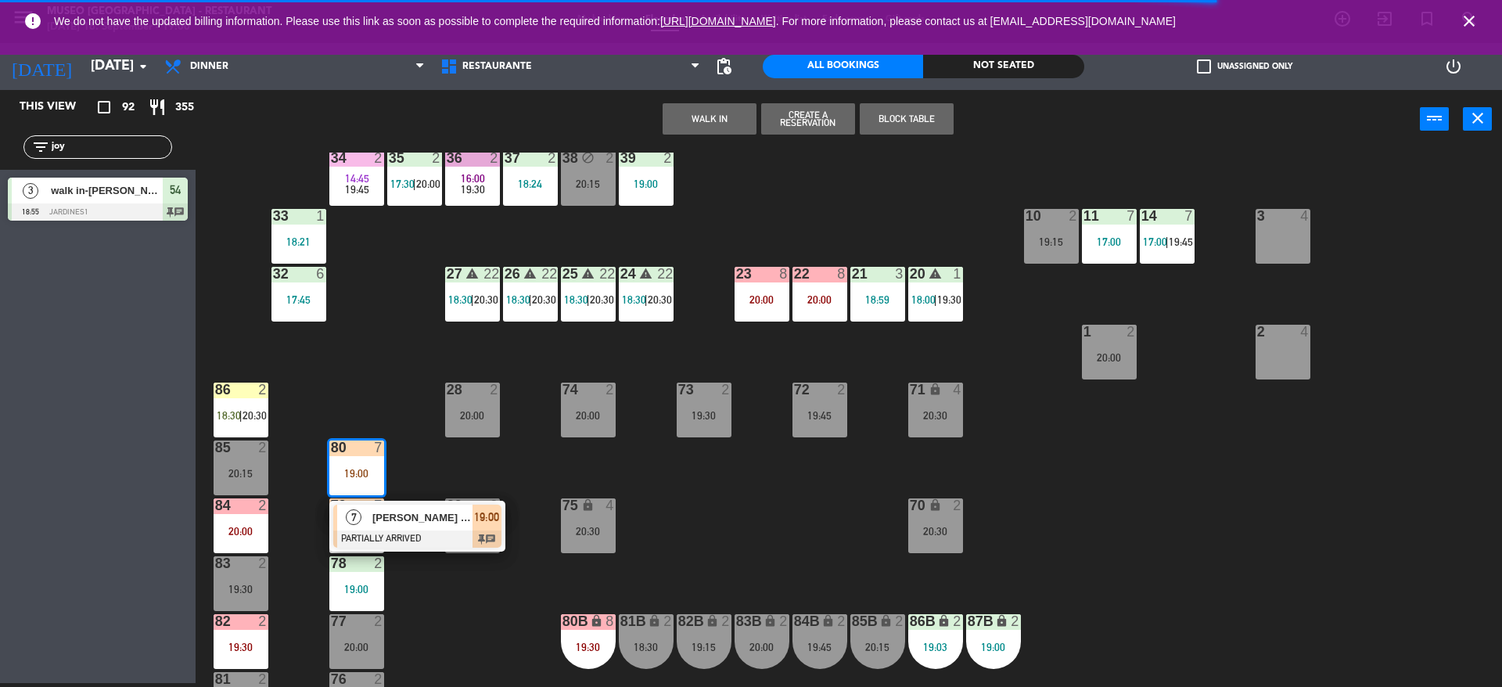
click at [412, 529] on div "[PERSON_NAME] [PERSON_NAME]" at bounding box center [422, 518] width 102 height 26
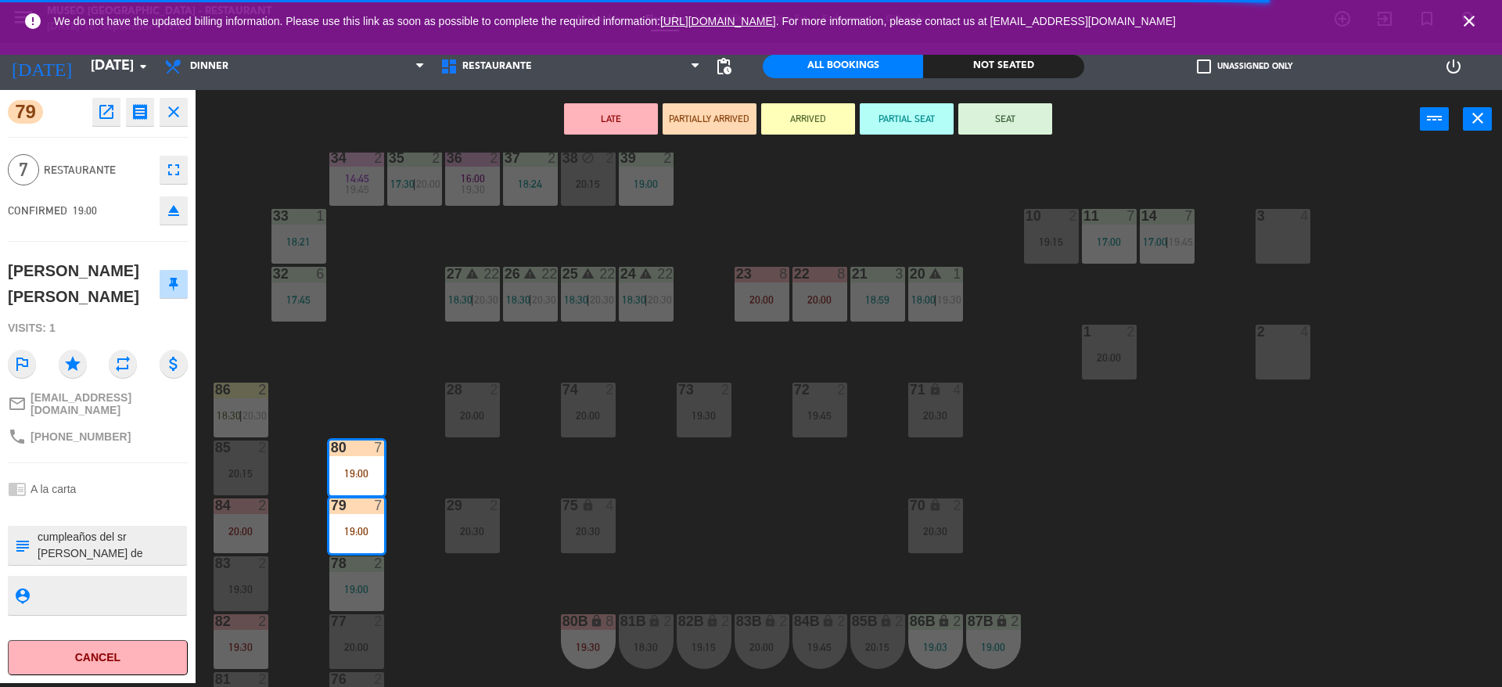
click at [107, 530] on textarea at bounding box center [110, 545] width 149 height 33
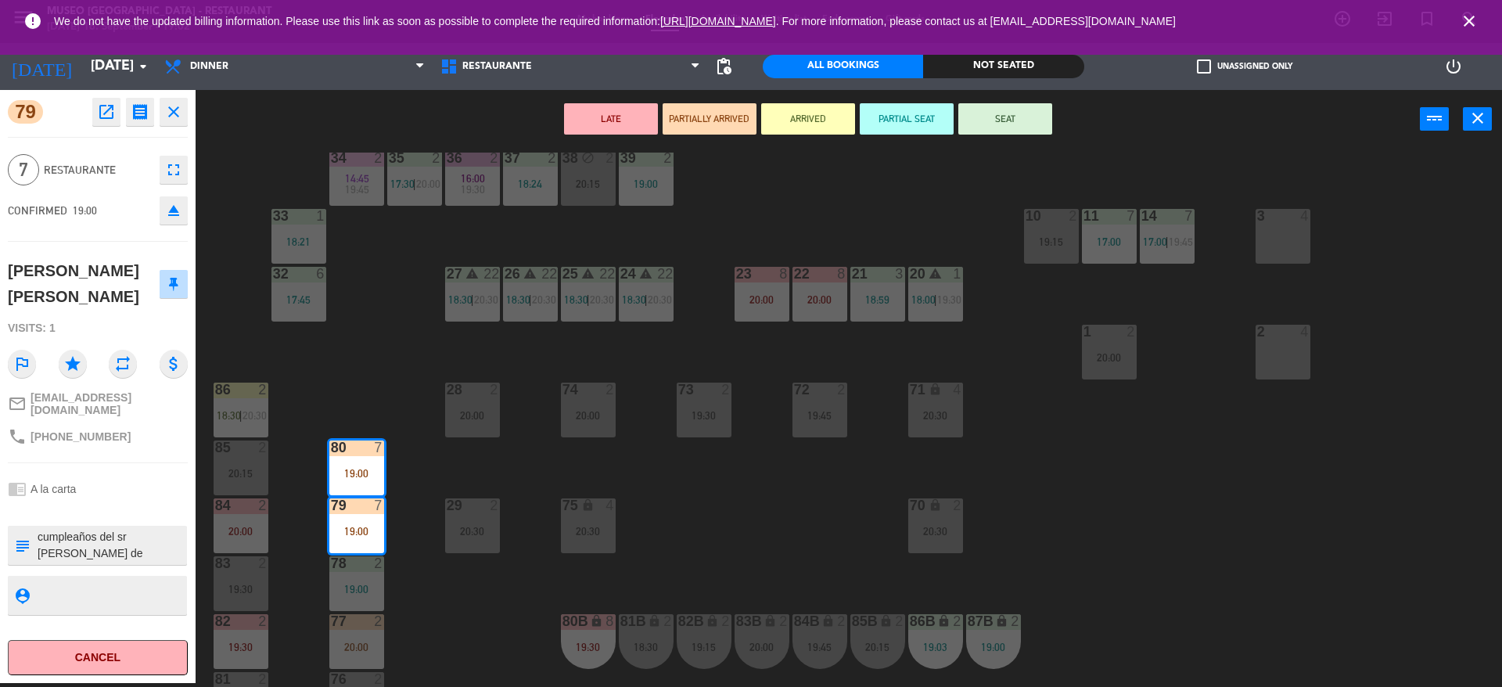
click at [705, 480] on div "44 5 17:45 | 20:30 49 warning 2 19:00 | 20:30 54 3 18:55 64 2 17:15 | 20:30 48 …" at bounding box center [856, 420] width 1292 height 534
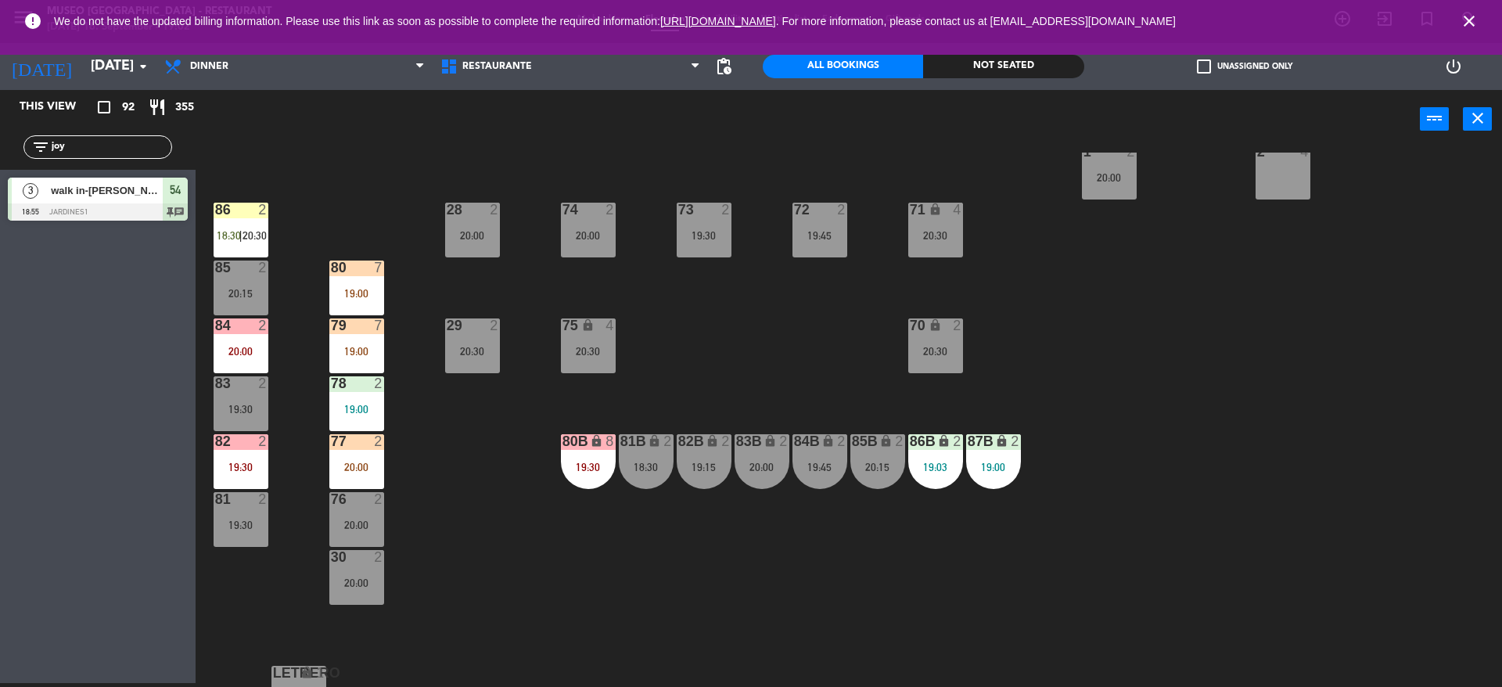
scroll to position [558, 0]
click at [486, 499] on div "44 5 17:45 | 20:30 49 warning 2 19:00 | 20:30 54 3 18:55 64 2 17:15 | 20:30 48 …" at bounding box center [856, 420] width 1292 height 534
click at [365, 466] on div "20:00" at bounding box center [356, 466] width 55 height 11
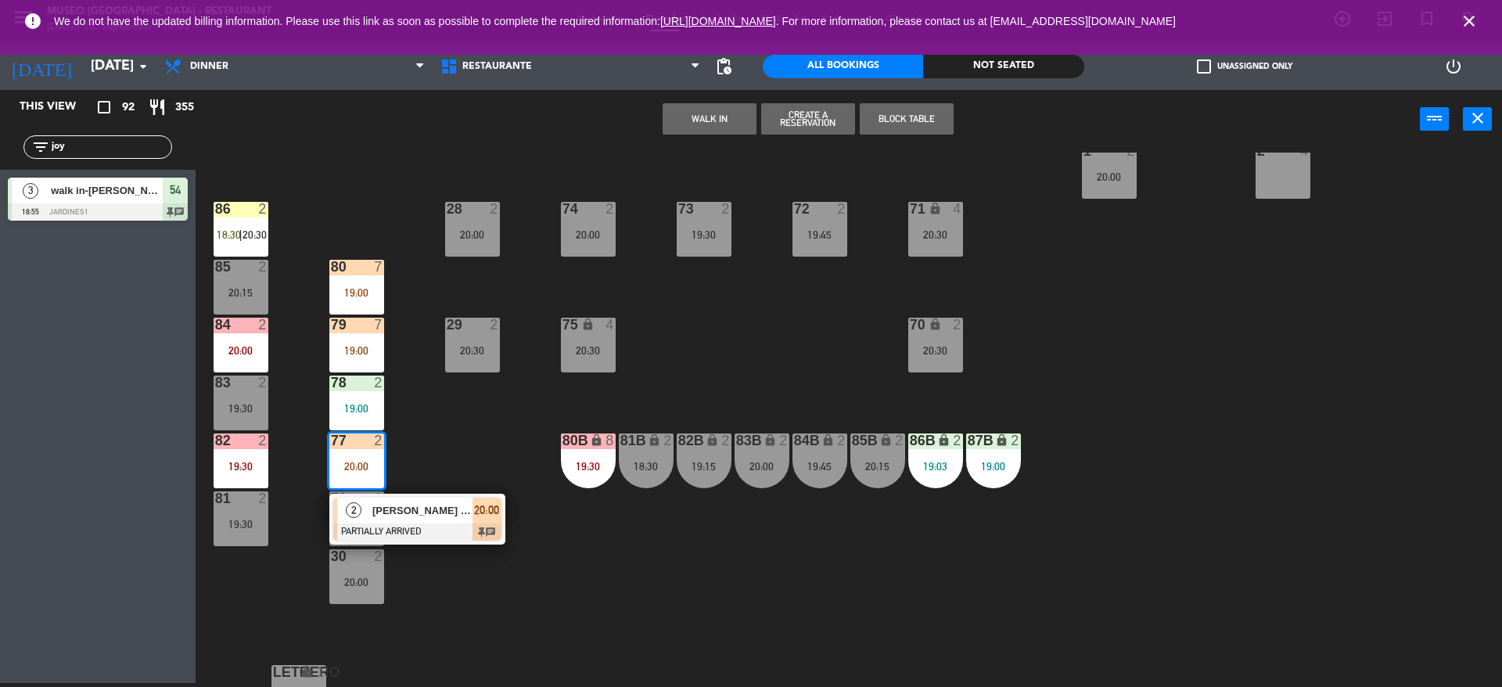
click at [415, 501] on div "[PERSON_NAME] [PERSON_NAME]" at bounding box center [422, 511] width 102 height 26
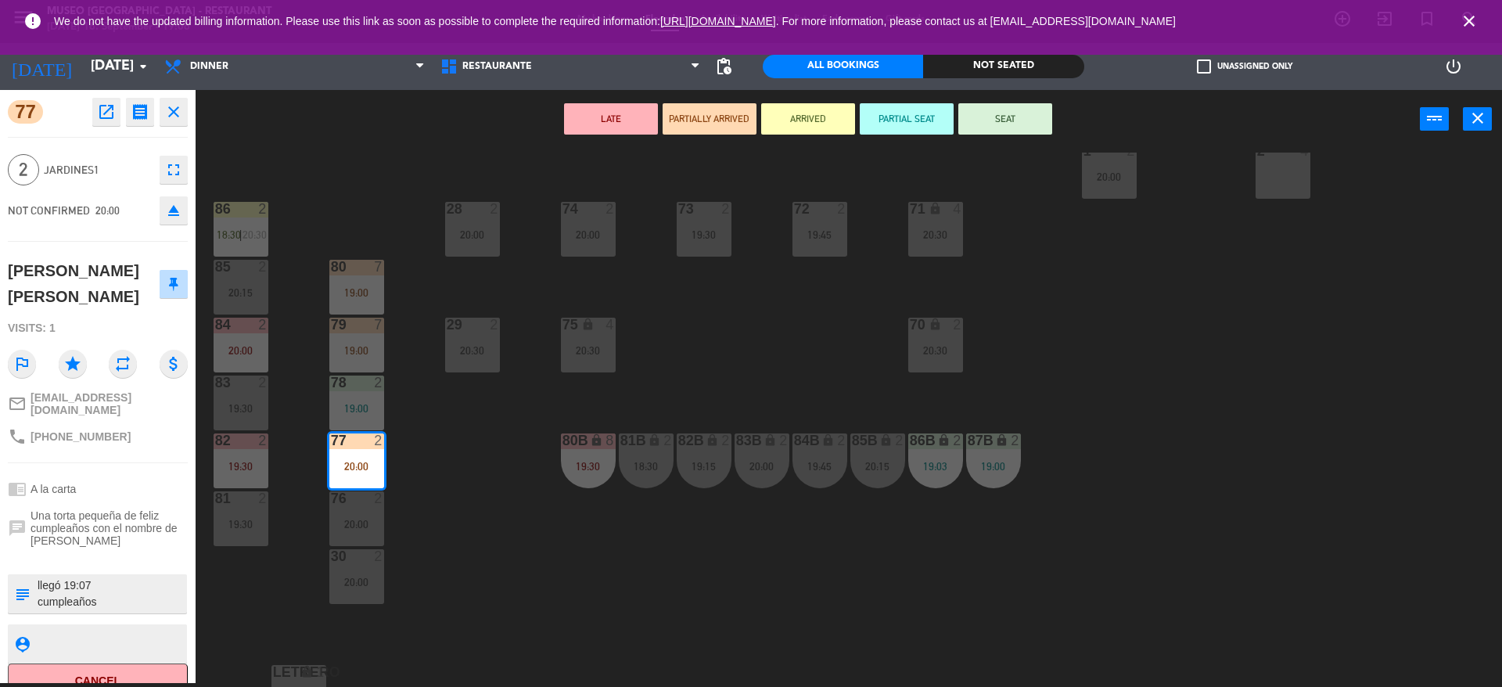
click at [162, 577] on textarea at bounding box center [110, 593] width 149 height 33
type textarea "m77 llegó 19:07 cumpleaños"
click at [123, 235] on div "77 open_in_new receipt 8:00 PM [DATE] 2 people [PERSON_NAME] [PERSON_NAME] Tabl…" at bounding box center [98, 386] width 196 height 593
click at [1002, 117] on button "SEAT" at bounding box center [1005, 118] width 94 height 31
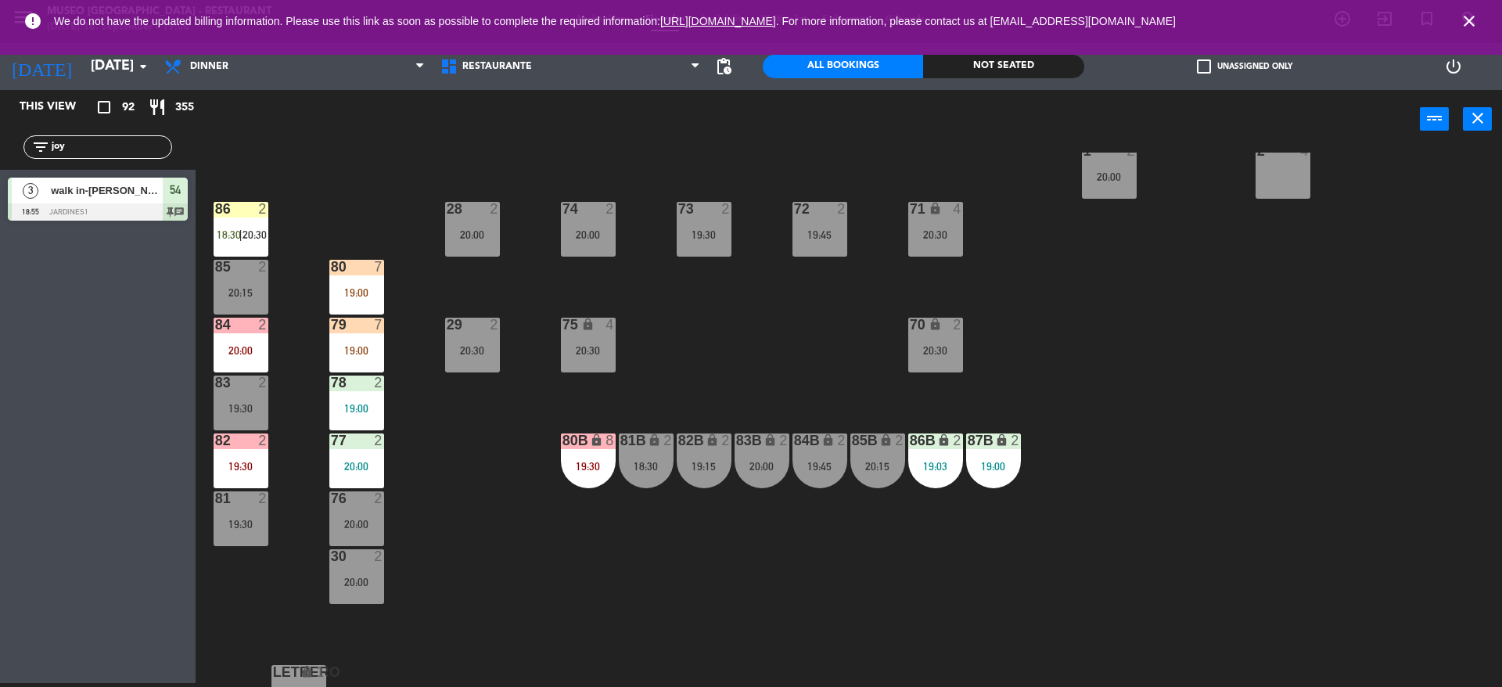
click at [373, 368] on div "79 7 19:00" at bounding box center [356, 345] width 55 height 55
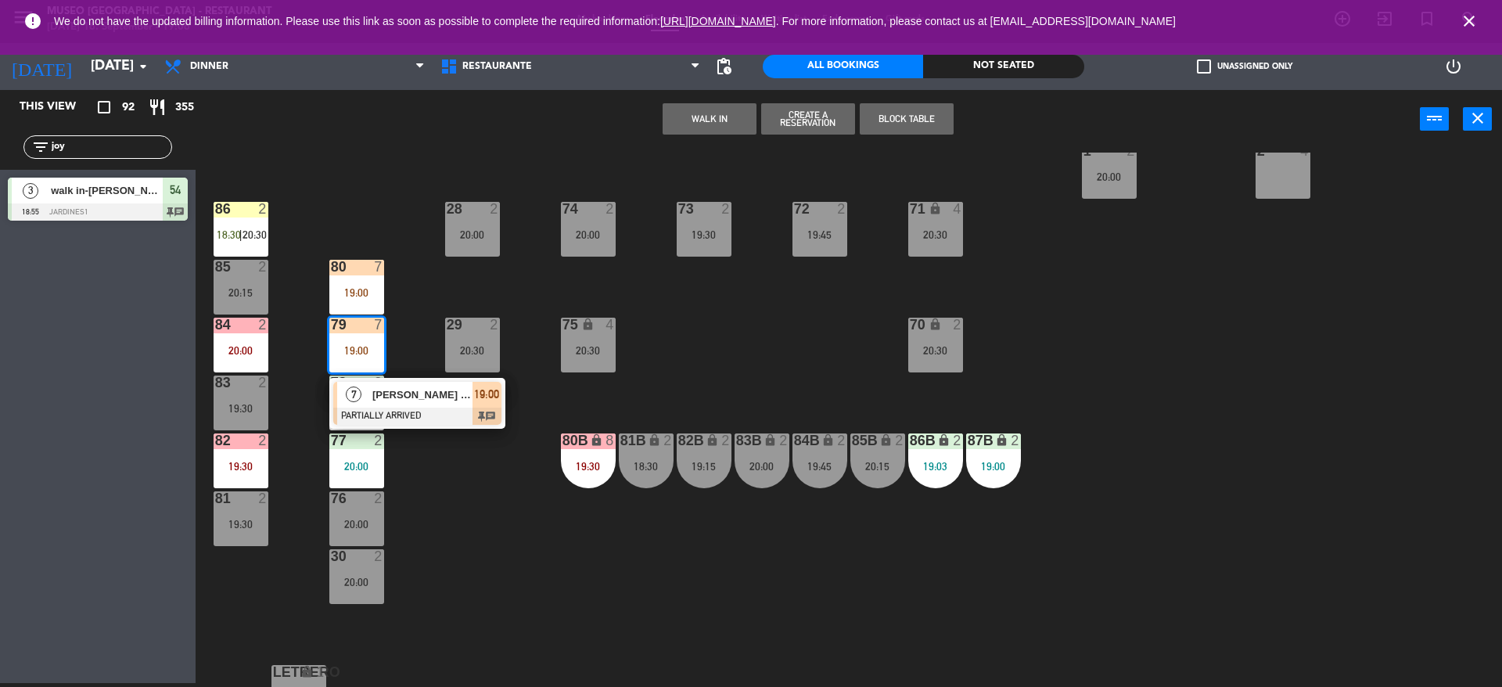
click at [384, 429] on div "44 5 17:45 | 20:30 49 warning 2 19:00 | 20:30 54 3 18:55 64 2 17:15 | 20:30 48 …" at bounding box center [856, 420] width 1292 height 534
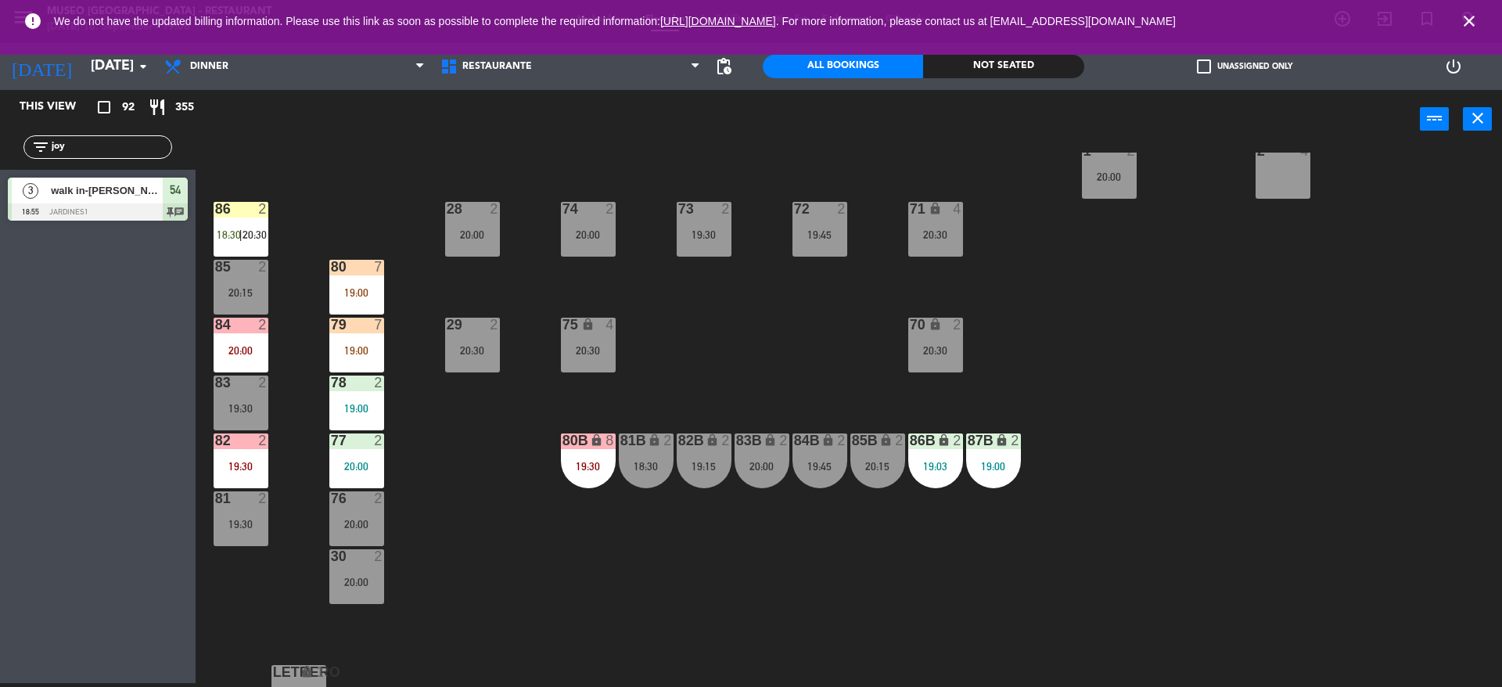
click at [372, 354] on div "19:00" at bounding box center [356, 350] width 55 height 11
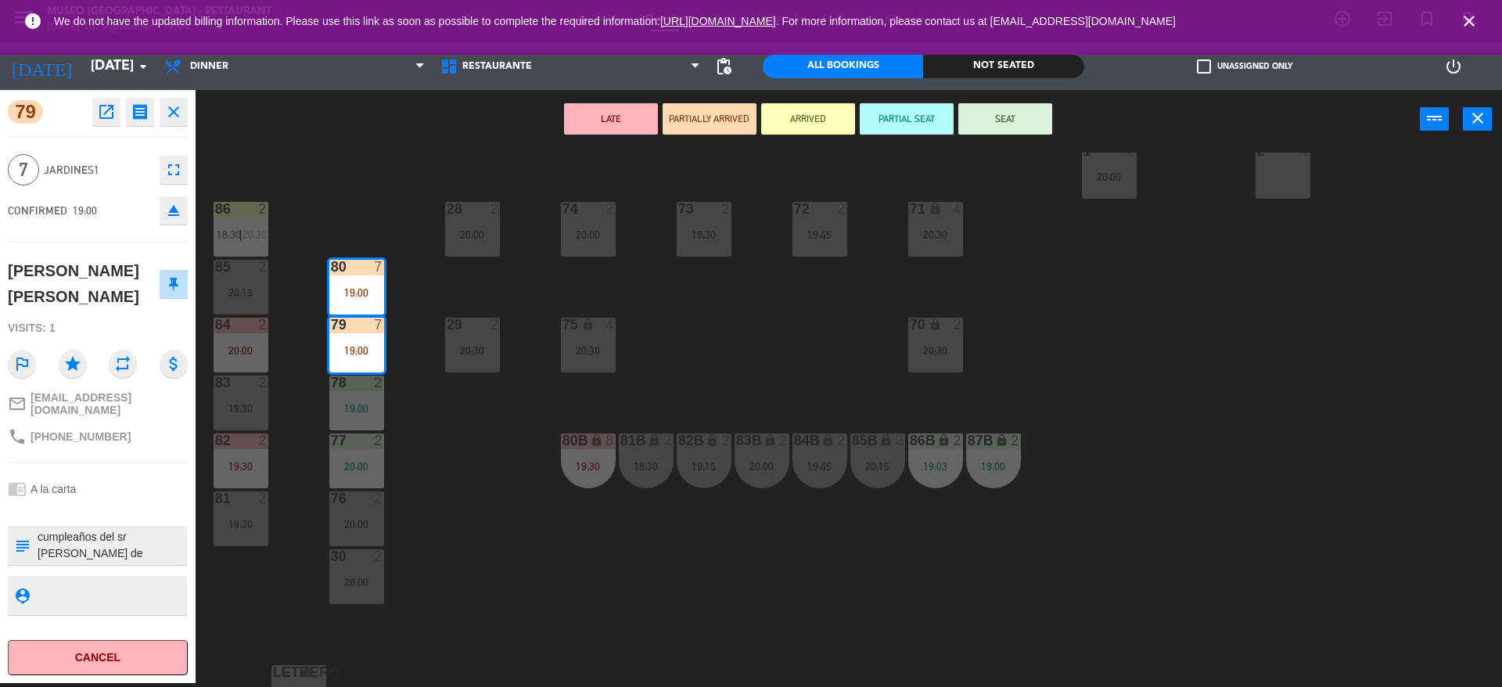
click at [106, 529] on textarea at bounding box center [110, 545] width 149 height 33
type textarea "m79-80 cumpleaños del sr [PERSON_NAME] de procedencia: [PERSON_NAME]: Ninguna c…"
click at [131, 172] on span "Jardines1" at bounding box center [98, 170] width 108 height 18
click at [676, 307] on div "44 5 17:45 | 20:30 49 warning 2 19:00 | 20:30 54 3 18:55 64 2 17:15 | 20:30 48 …" at bounding box center [856, 420] width 1292 height 534
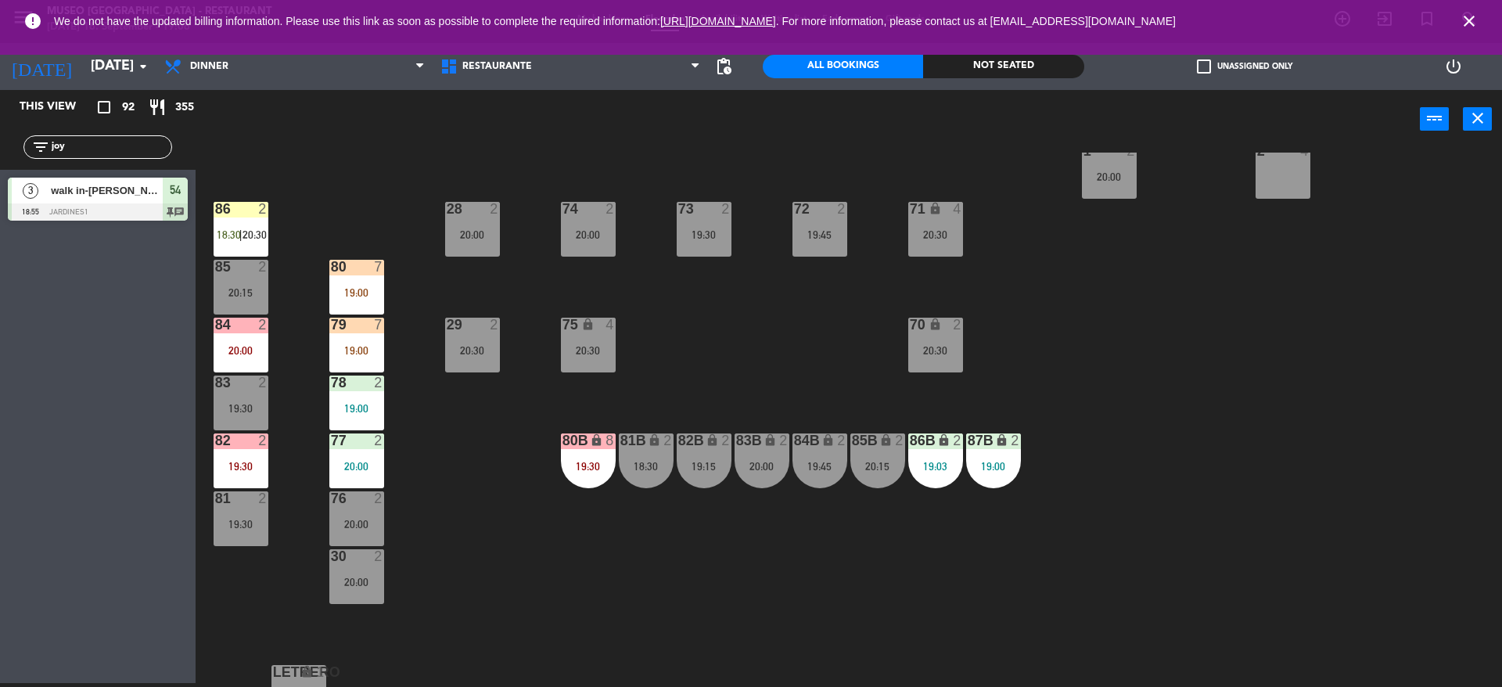
click at [375, 289] on div "19:00" at bounding box center [356, 292] width 55 height 11
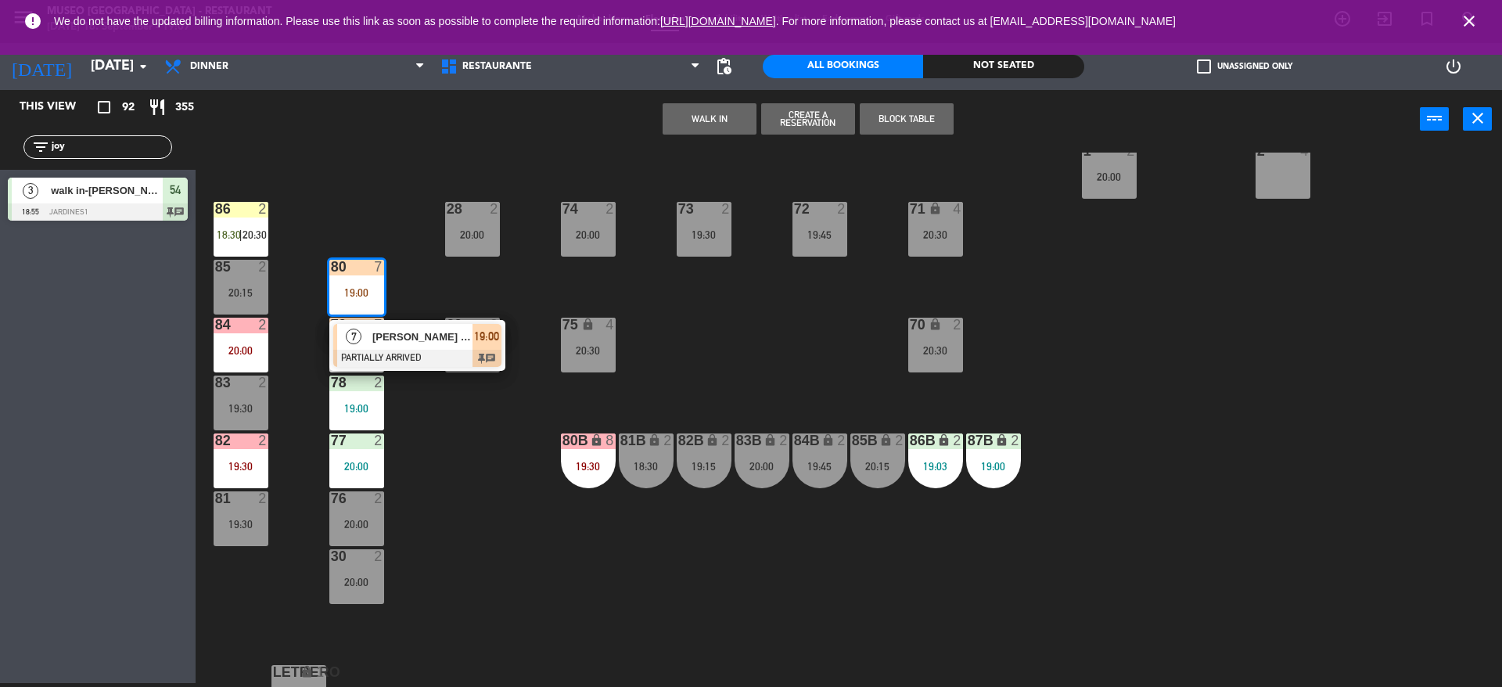
click at [390, 343] on span "[PERSON_NAME] [PERSON_NAME]" at bounding box center [422, 337] width 100 height 16
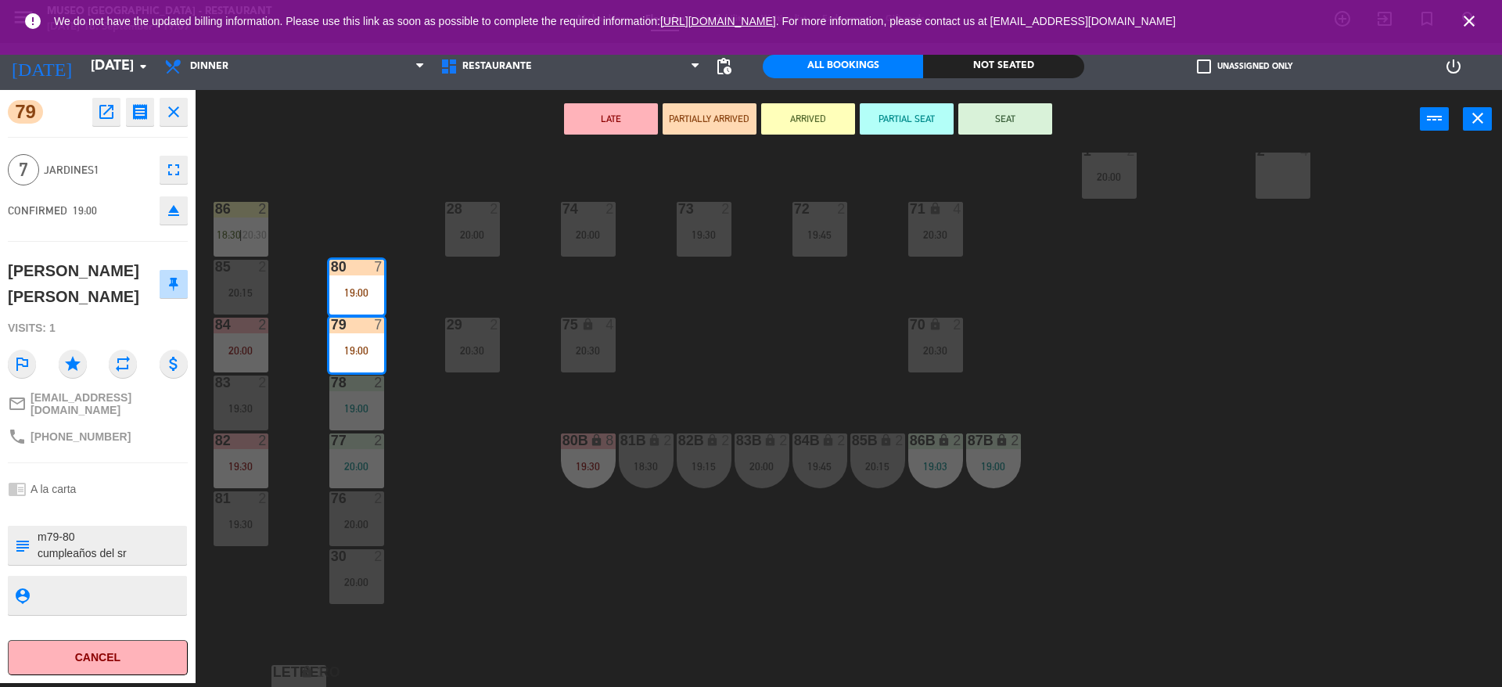
click at [110, 534] on textarea at bounding box center [110, 545] width 149 height 33
click at [125, 260] on div "[PERSON_NAME] [PERSON_NAME]" at bounding box center [84, 283] width 152 height 51
click at [1004, 125] on button "SEAT" at bounding box center [1005, 118] width 94 height 31
click at [1001, 181] on div "44 5 17:45 | 20:30 49 warning 2 19:00 | 20:30 54 3 18:55 64 2 17:15 | 20:30 48 …" at bounding box center [856, 420] width 1292 height 534
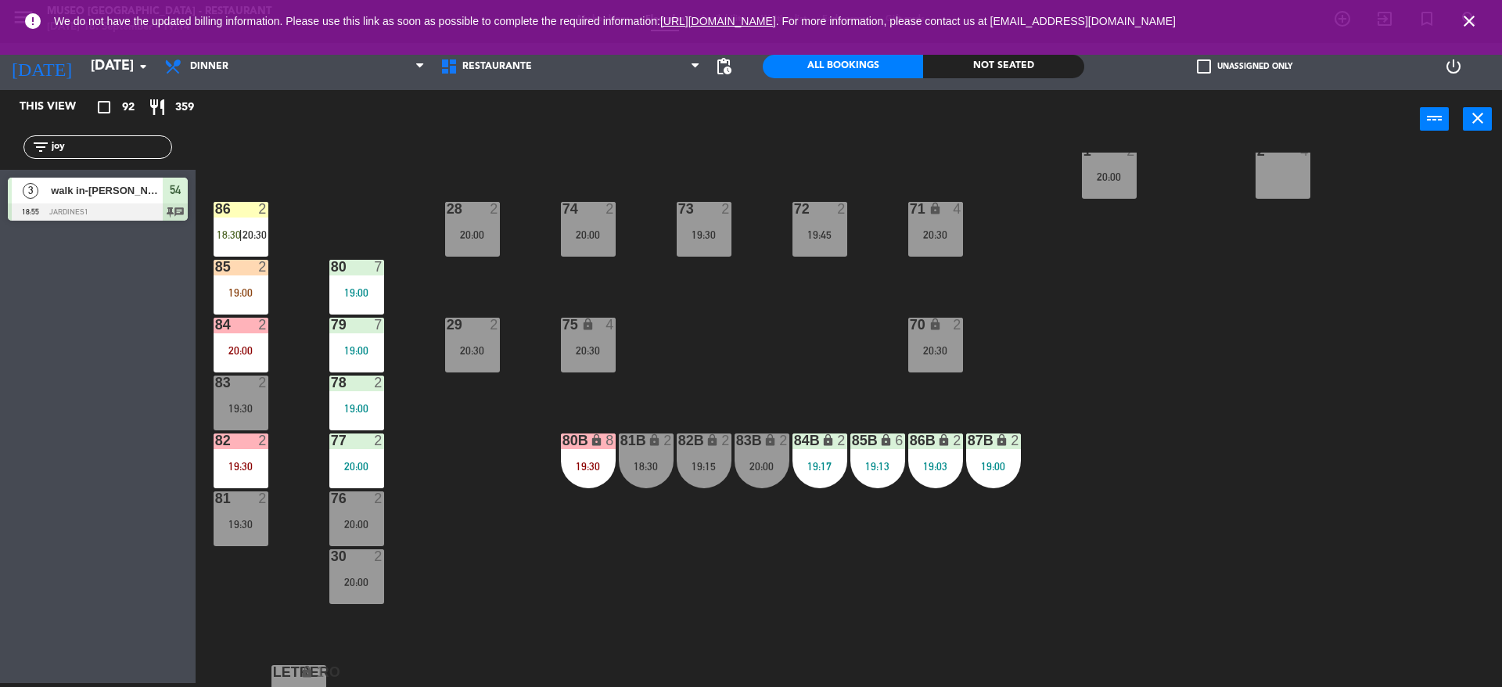
click at [492, 398] on div "44 5 17:45 | 20:30 49 warning 2 19:00 | 20:30 54 3 18:55 64 2 17:15 | 20:30 48 …" at bounding box center [856, 420] width 1292 height 534
click at [243, 278] on div "85 2 19:00" at bounding box center [241, 287] width 55 height 55
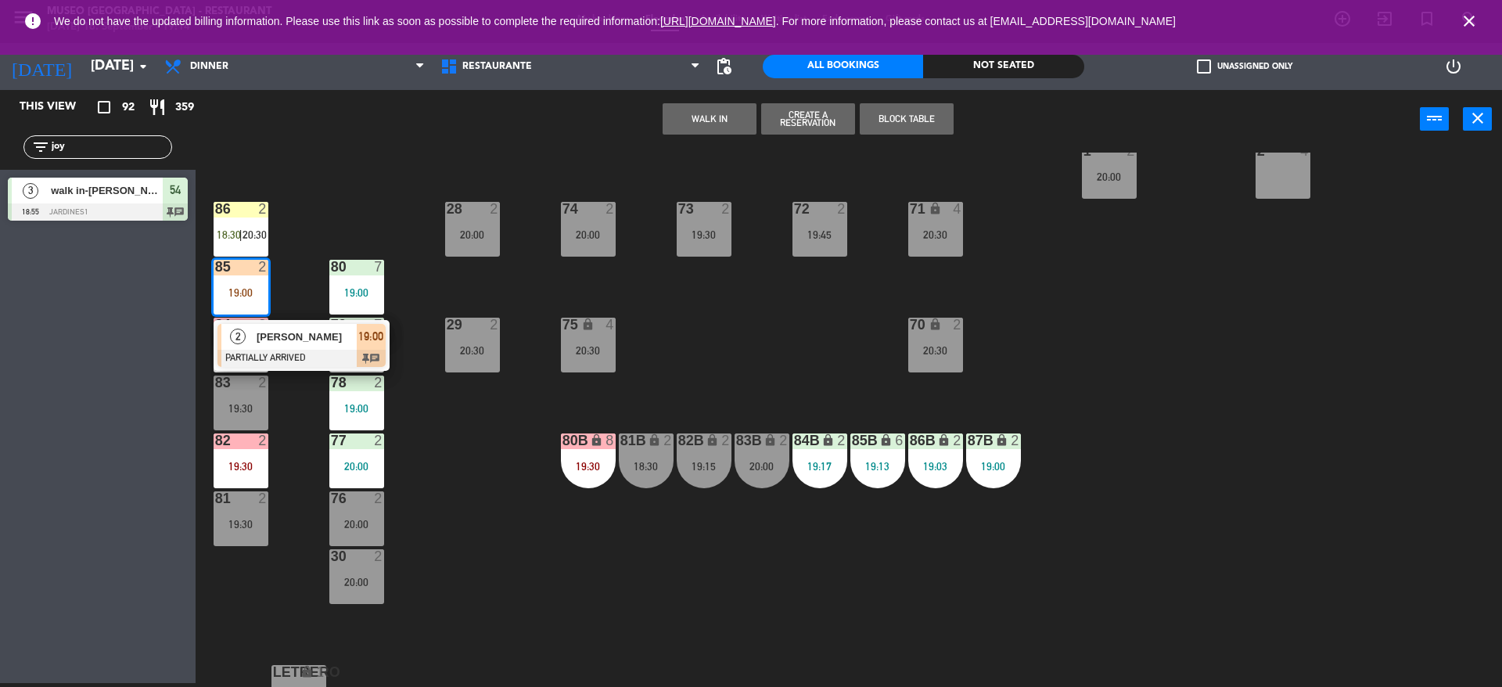
click at [255, 337] on div "[PERSON_NAME]" at bounding box center [306, 337] width 102 height 26
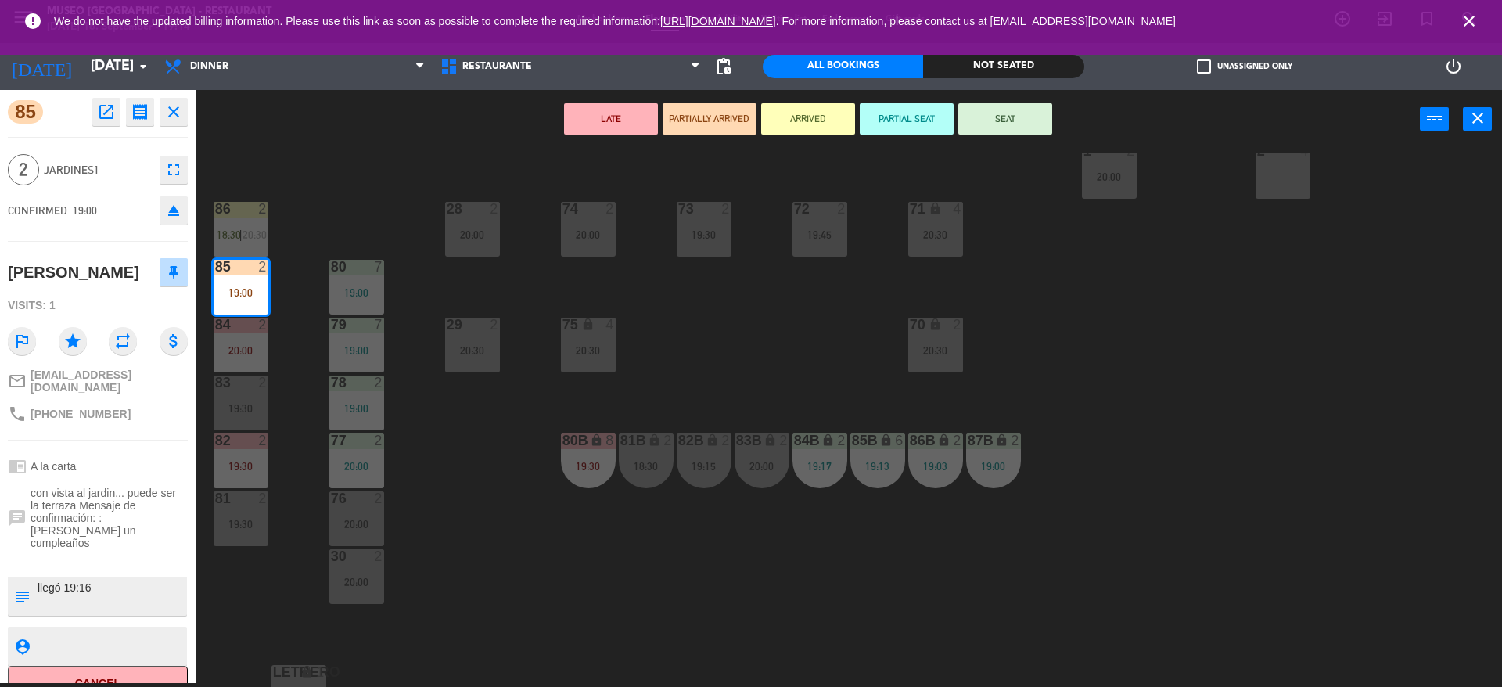
scroll to position [0, 0]
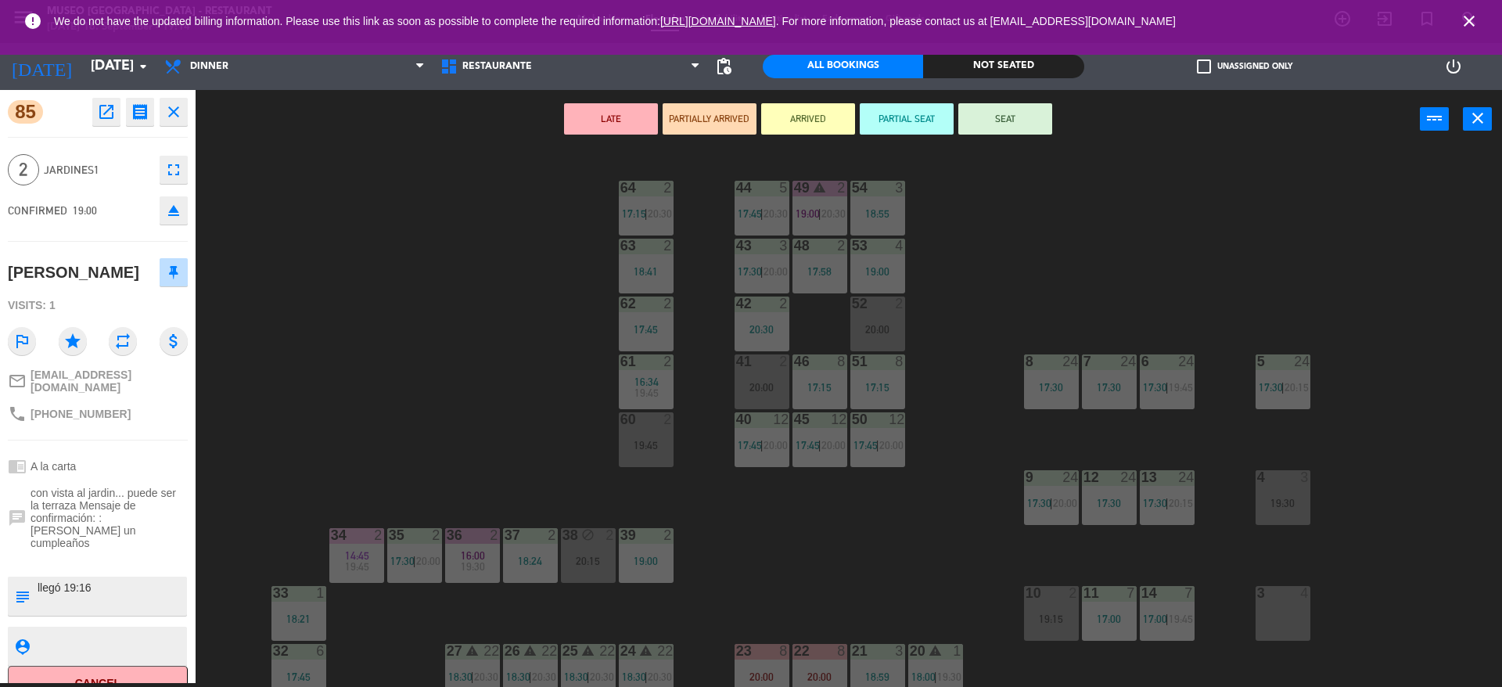
click at [975, 350] on div "44 5 17:45 | 20:30 49 warning 2 19:00 | 20:30 54 3 18:55 64 2 17:15 | 20:30 48 …" at bounding box center [856, 420] width 1292 height 534
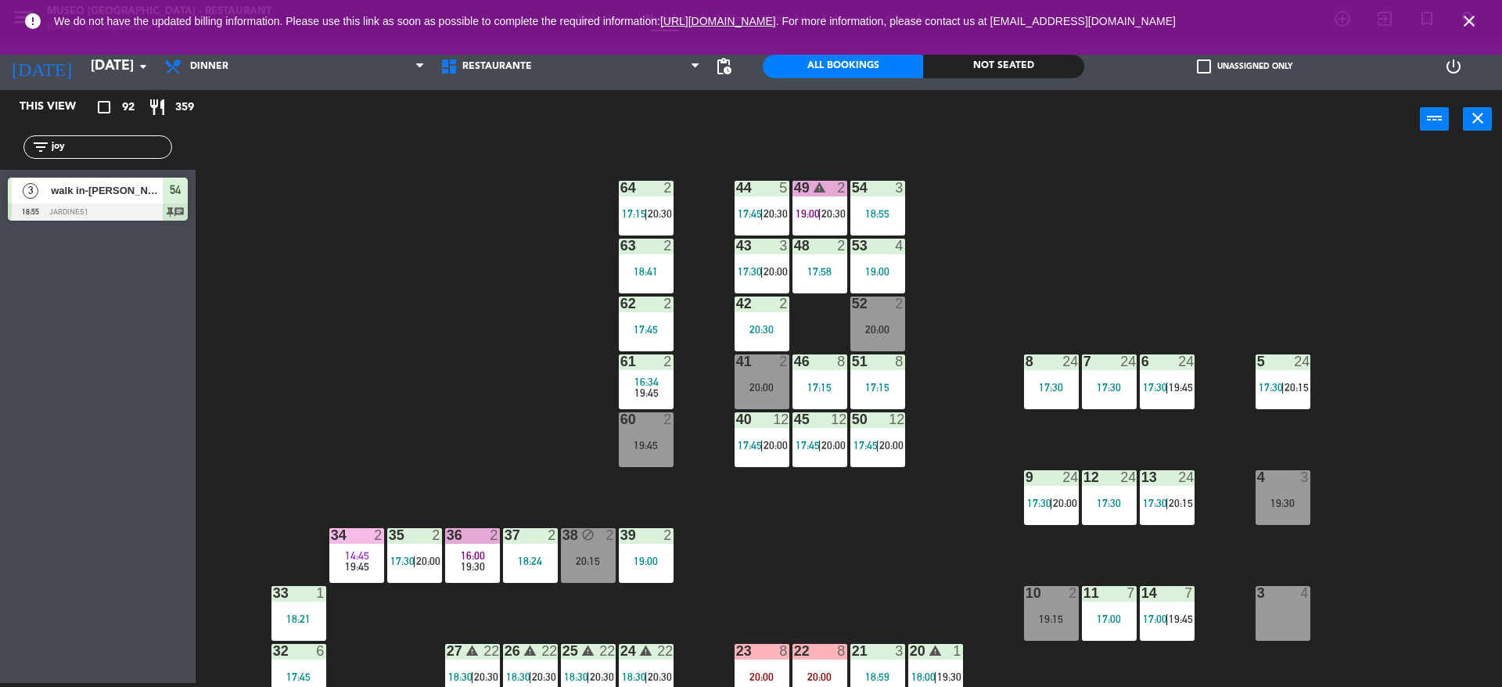
click at [785, 387] on div "20:00" at bounding box center [762, 387] width 55 height 11
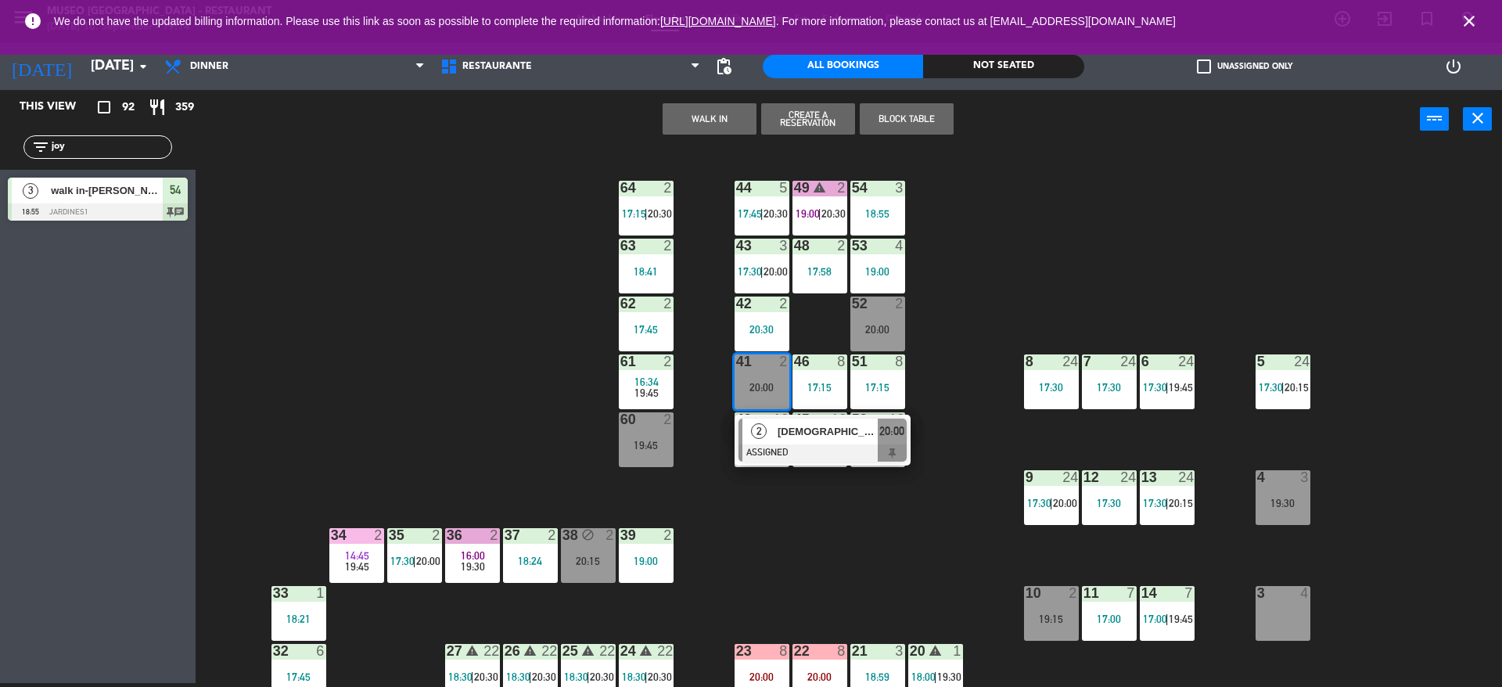
click at [796, 426] on span "[DEMOGRAPHIC_DATA][PERSON_NAME]" at bounding box center [828, 431] width 100 height 16
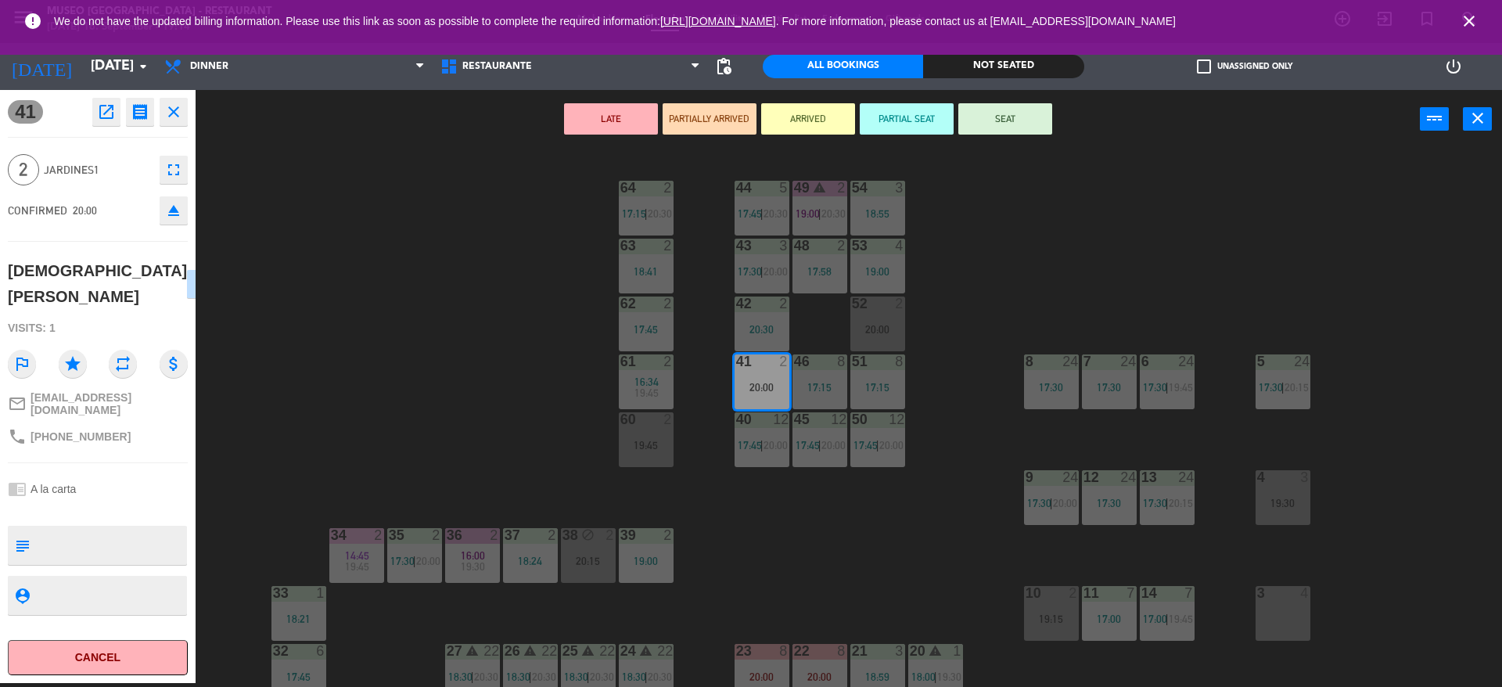
click at [184, 204] on button "eject" at bounding box center [174, 210] width 28 height 28
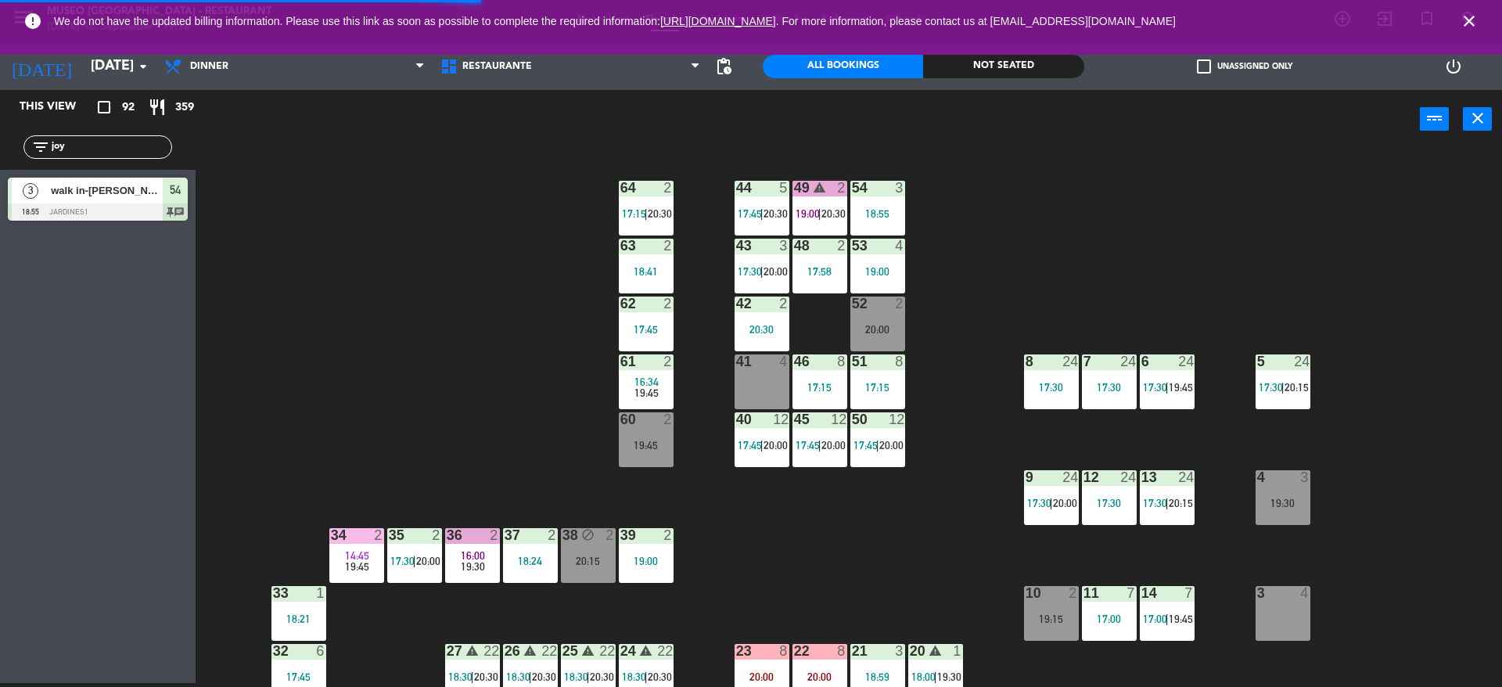
click at [768, 375] on div "41 4" at bounding box center [762, 381] width 55 height 55
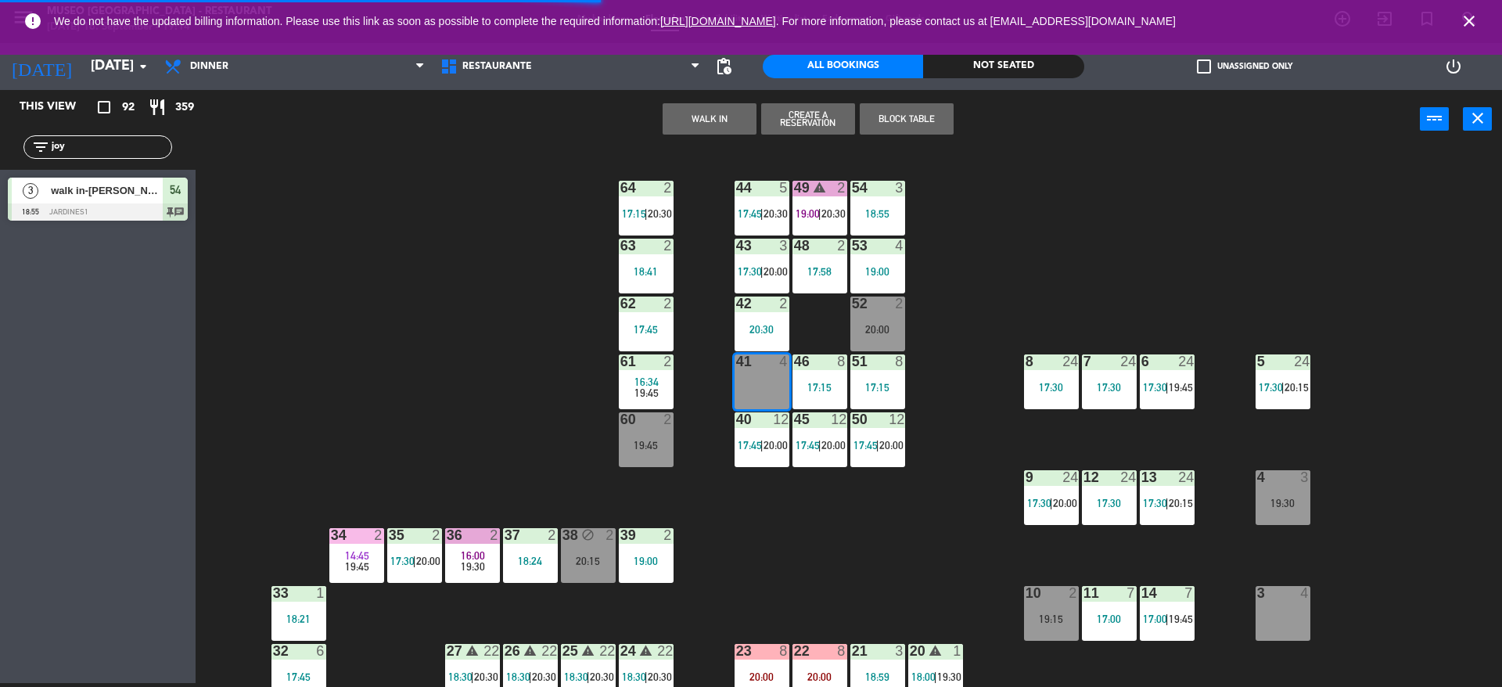
click at [728, 129] on button "WALK IN" at bounding box center [710, 118] width 94 height 31
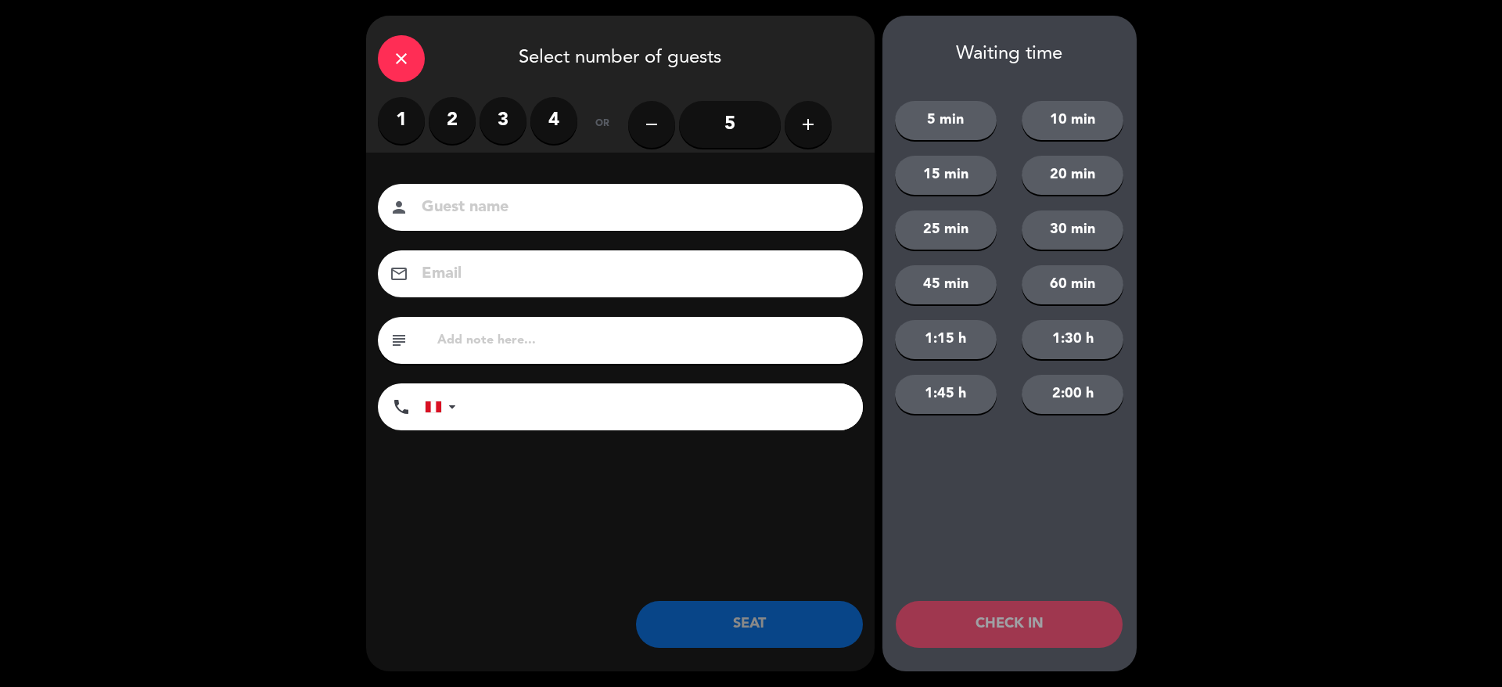
click at [449, 124] on label "2" at bounding box center [452, 120] width 47 height 47
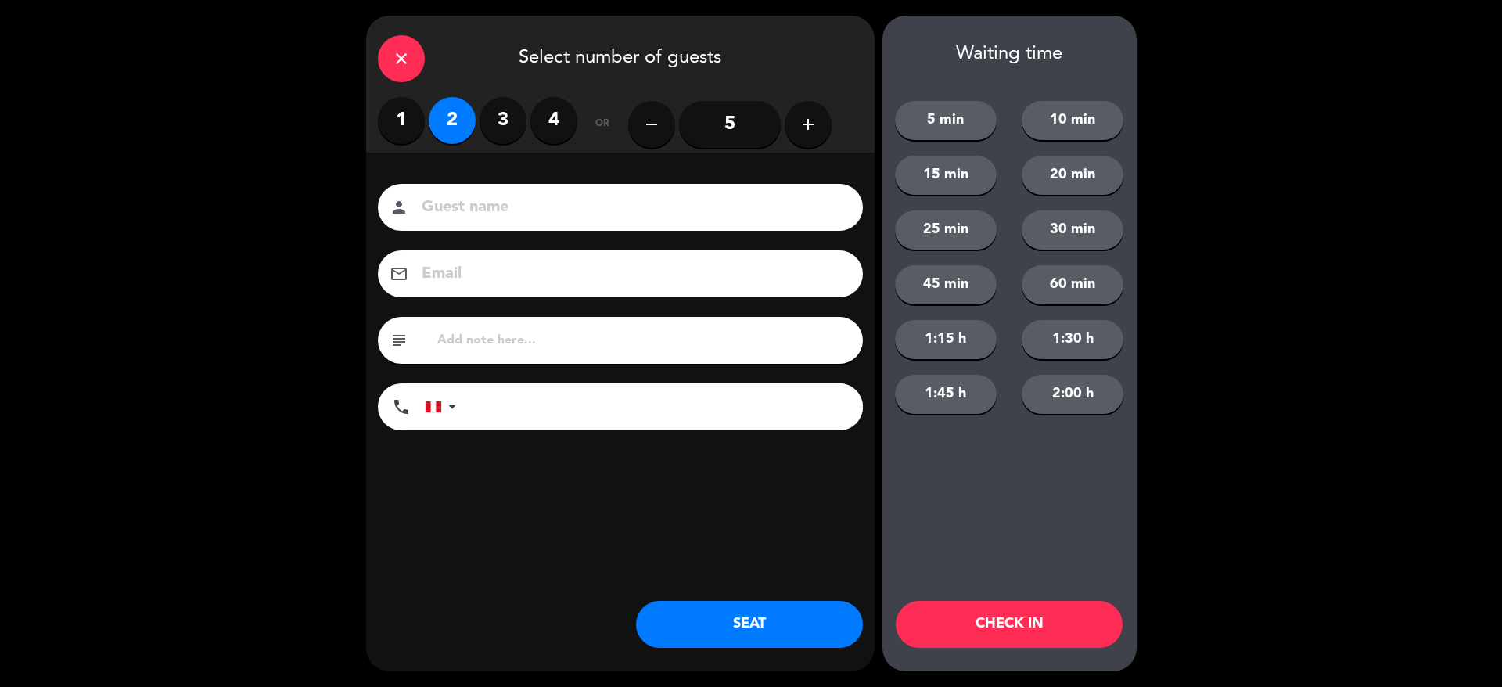
click at [501, 331] on input "text" at bounding box center [643, 340] width 415 height 22
type input "m41"
click at [715, 599] on div "close Select number of guests 1 2 3 4 or remove 5 add Guest name person Email e…" at bounding box center [620, 344] width 508 height 656
click at [724, 627] on button "SEAT" at bounding box center [749, 624] width 227 height 47
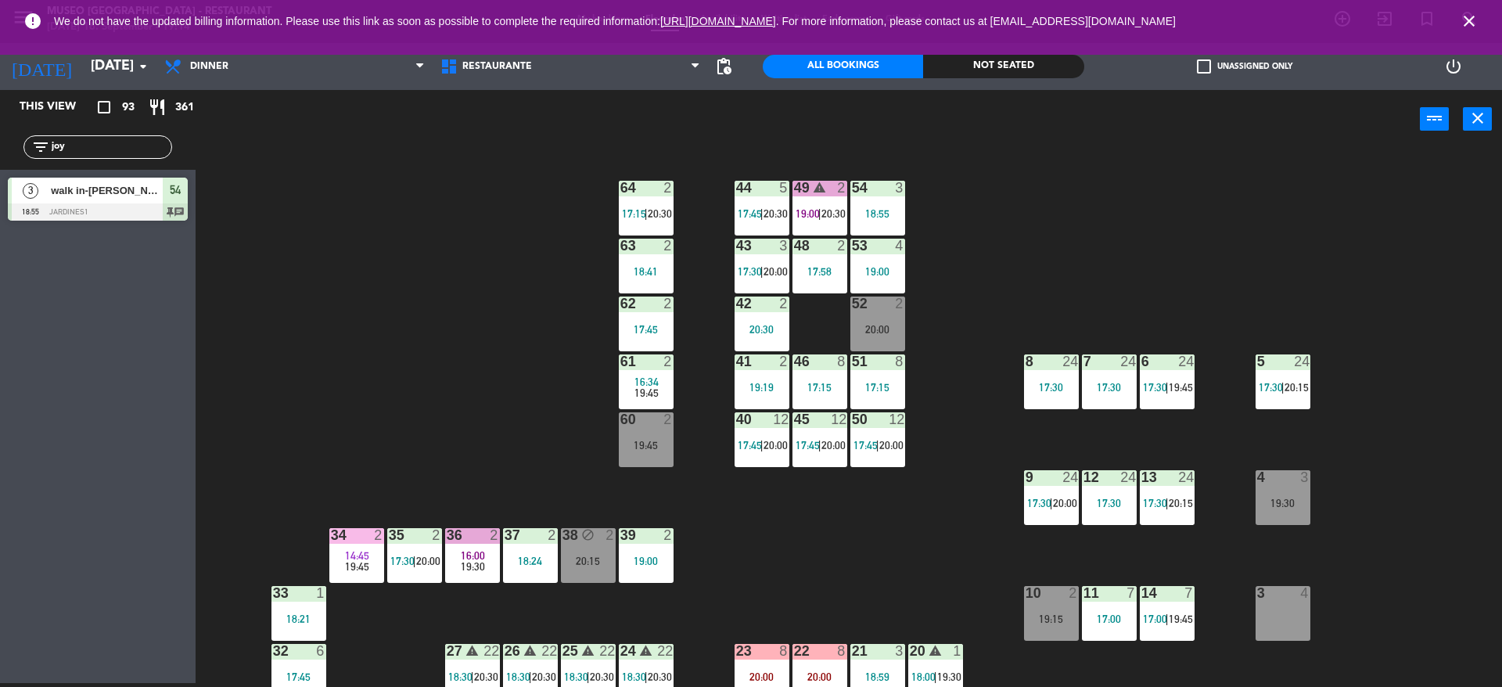
click at [788, 578] on div "44 5 17:45 | 20:30 49 warning 2 19:00 | 20:30 54 3 18:55 64 2 17:15 | 20:30 48 …" at bounding box center [856, 420] width 1292 height 534
drag, startPoint x: 146, startPoint y: 144, endPoint x: 0, endPoint y: 163, distance: 146.7
click at [0, 163] on div "filter_list joy" at bounding box center [98, 146] width 196 height 45
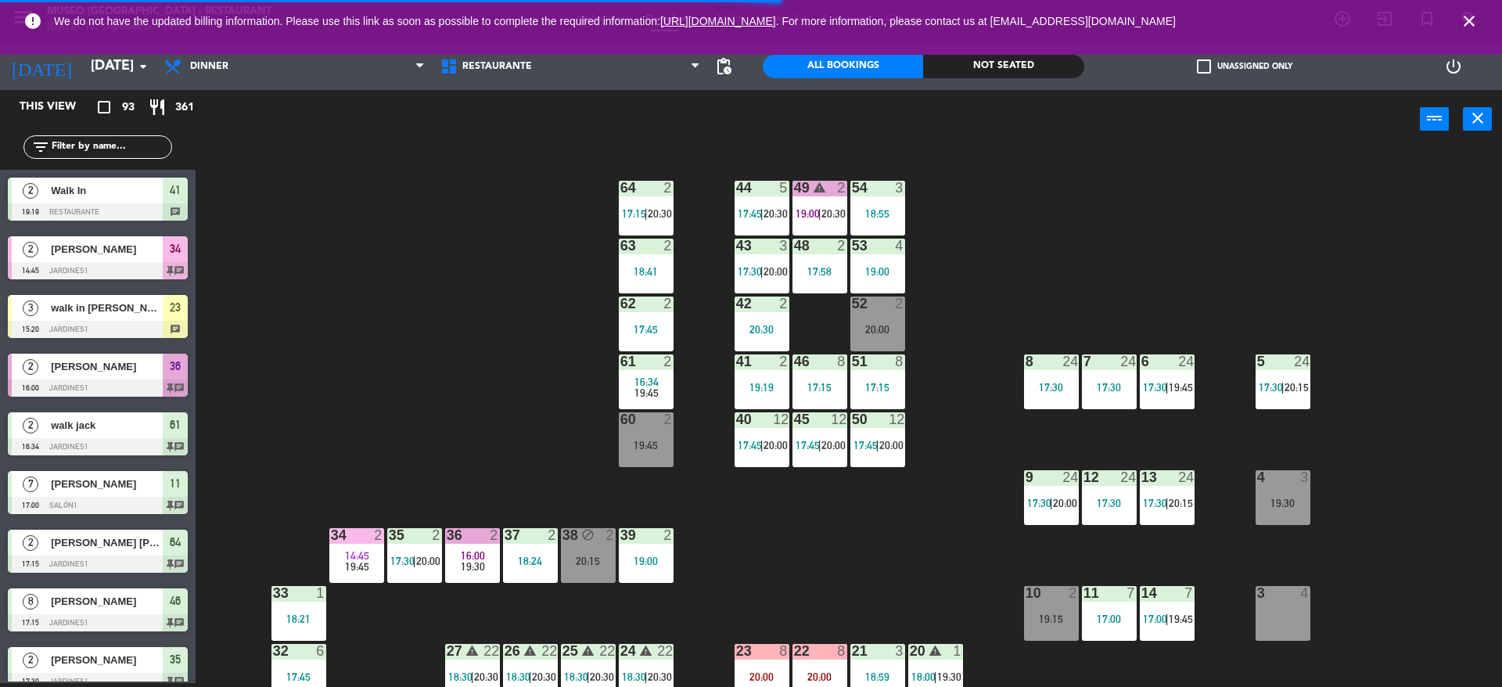
click at [386, 271] on div "44 5 17:45 | 20:30 49 warning 2 19:00 | 20:30 54 3 18:55 64 2 17:15 | 20:30 48 …" at bounding box center [856, 420] width 1292 height 534
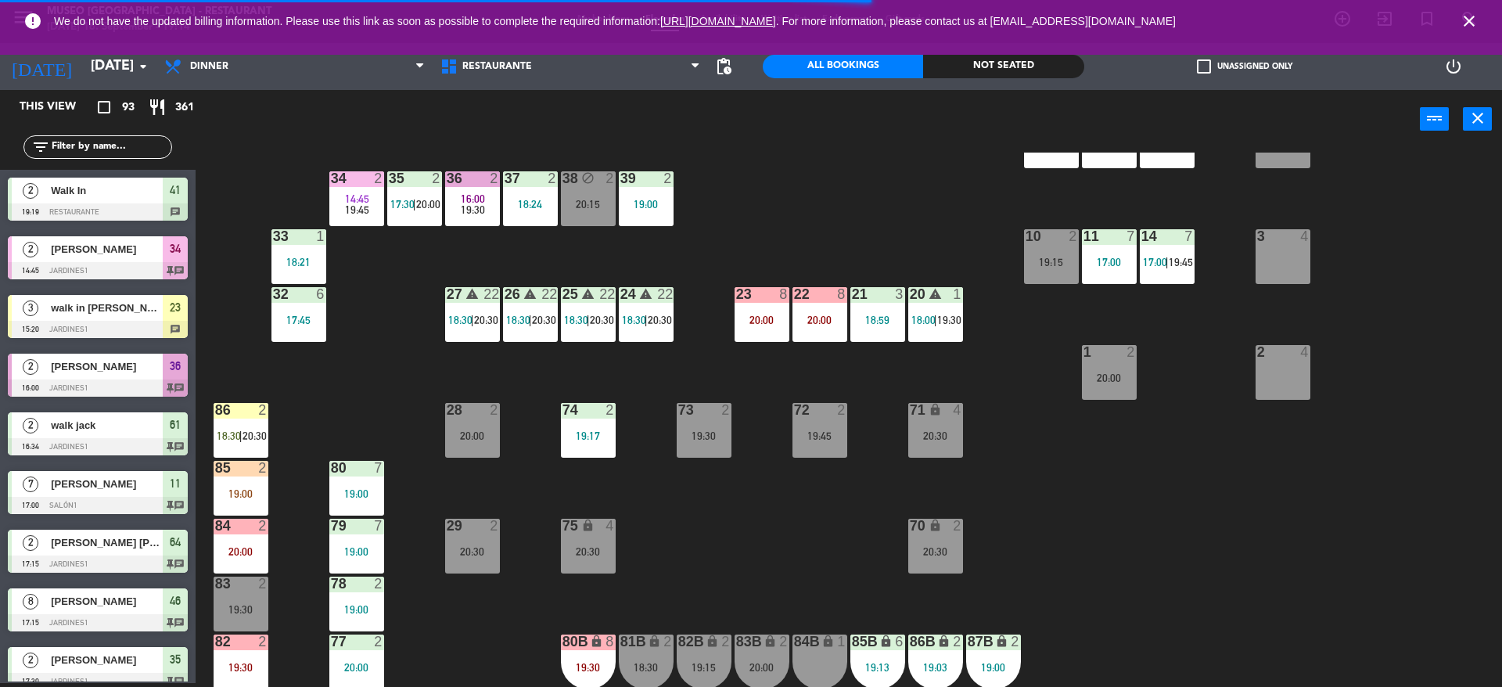
scroll to position [366, 0]
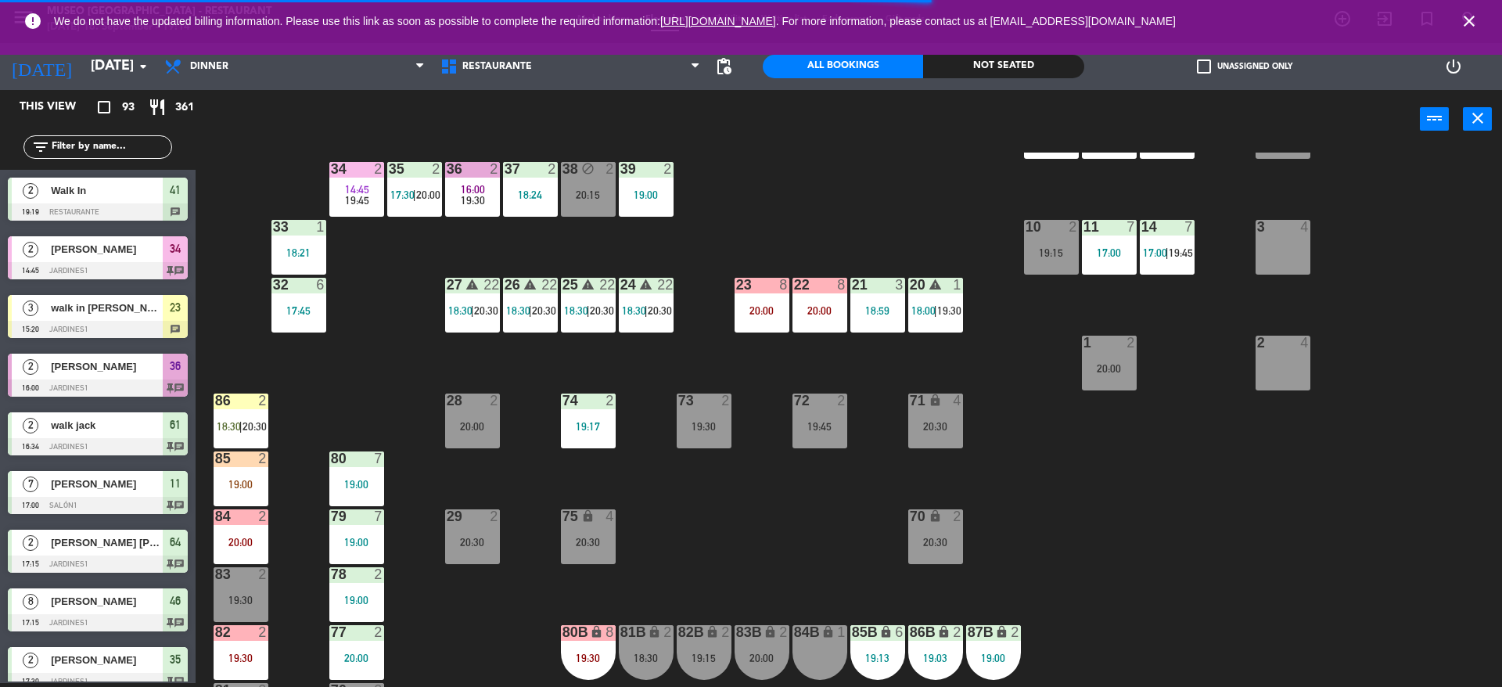
click at [263, 469] on div "85 2 19:00" at bounding box center [241, 478] width 55 height 55
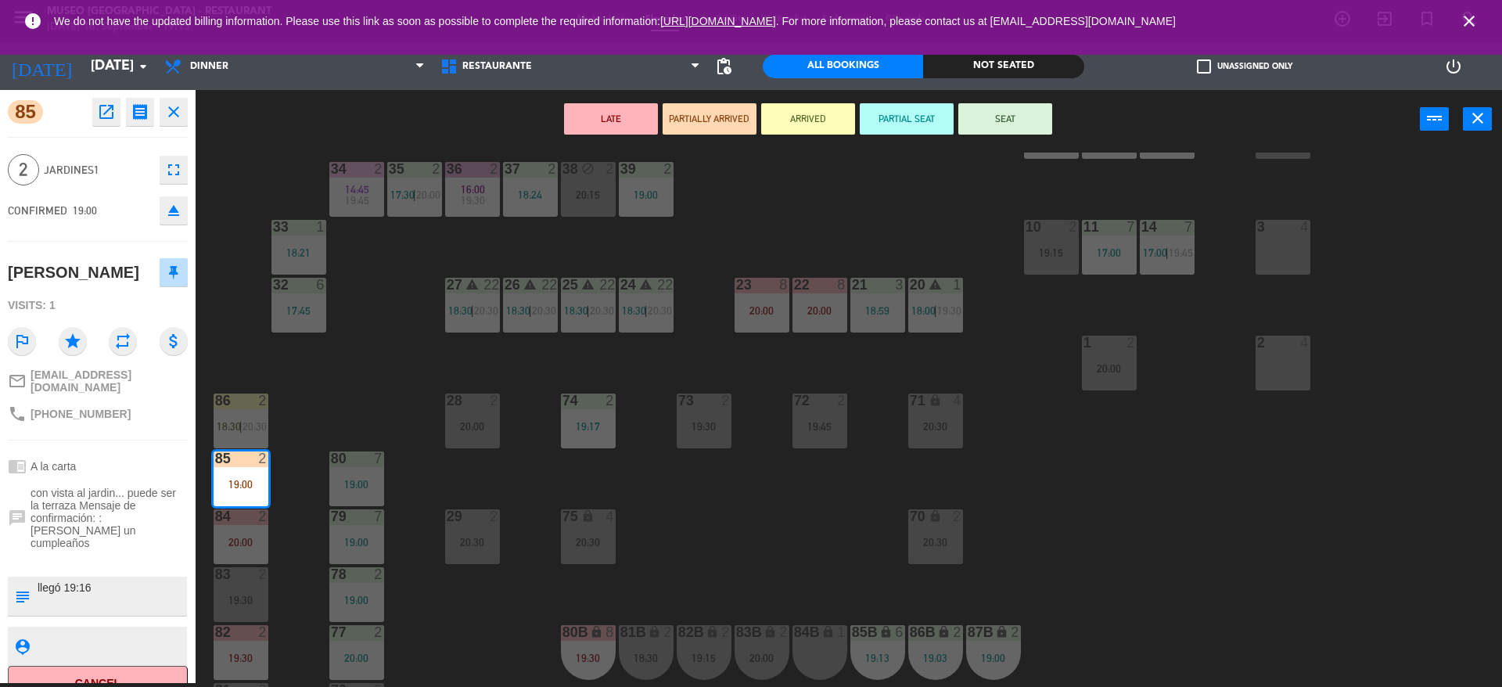
click at [350, 383] on div "44 5 17:45 | 20:30 49 warning 2 19:00 | 20:30 54 3 18:55 64 2 17:15 | 20:30 48 …" at bounding box center [856, 420] width 1292 height 534
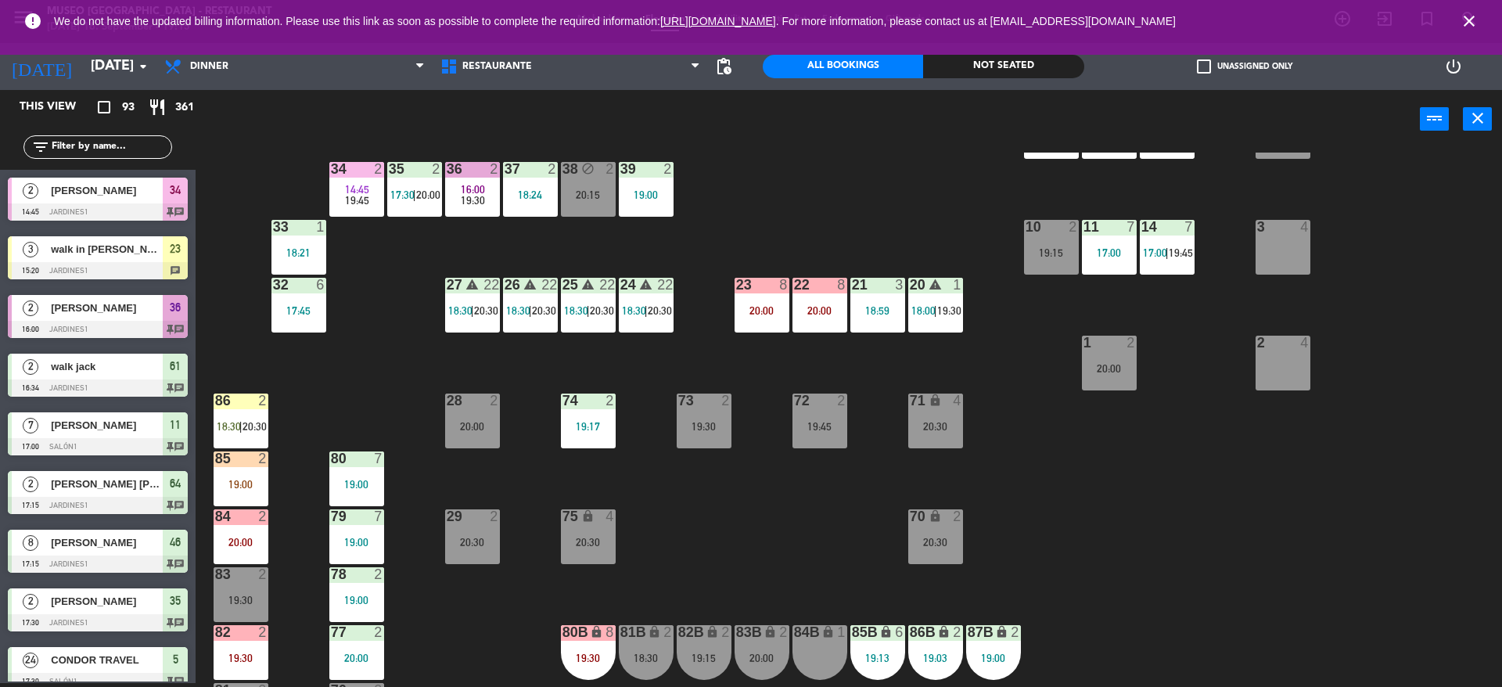
scroll to position [1858, 0]
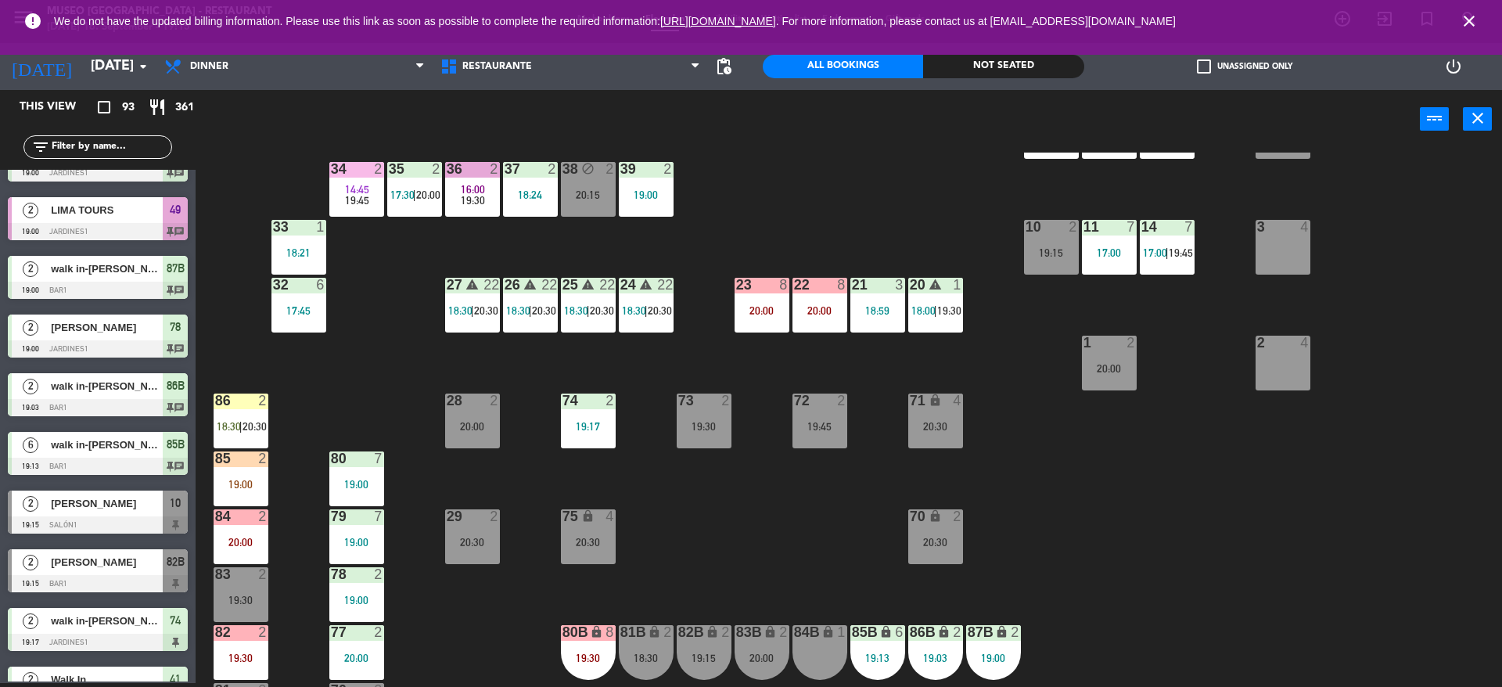
click at [472, 191] on span "16:00" at bounding box center [473, 189] width 24 height 13
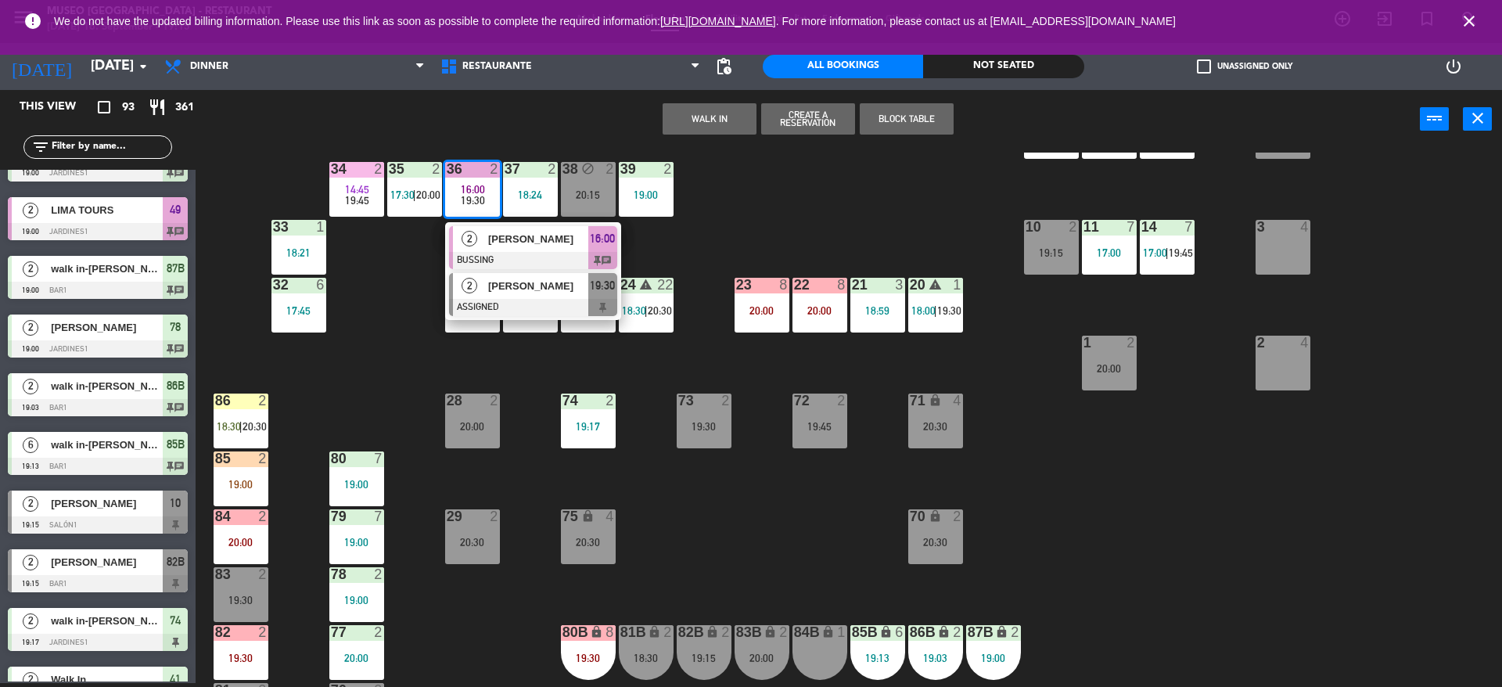
click at [489, 269] on div "2 [PERSON_NAME] ASSIGNED 19:30" at bounding box center [533, 294] width 176 height 51
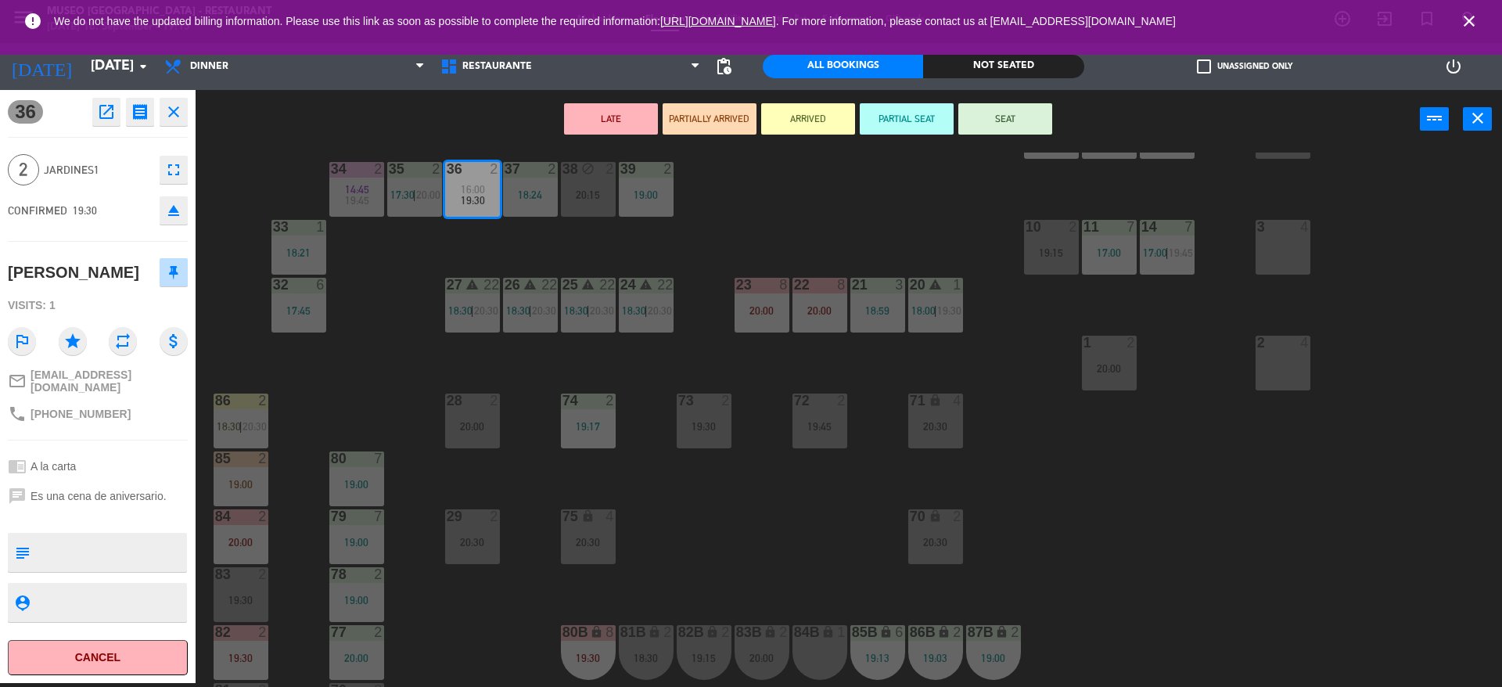
click at [827, 212] on div "44 5 17:45 | 20:30 49 warning 2 19:00 | 20:30 54 3 18:55 64 2 17:15 | 20:30 48 …" at bounding box center [856, 420] width 1292 height 534
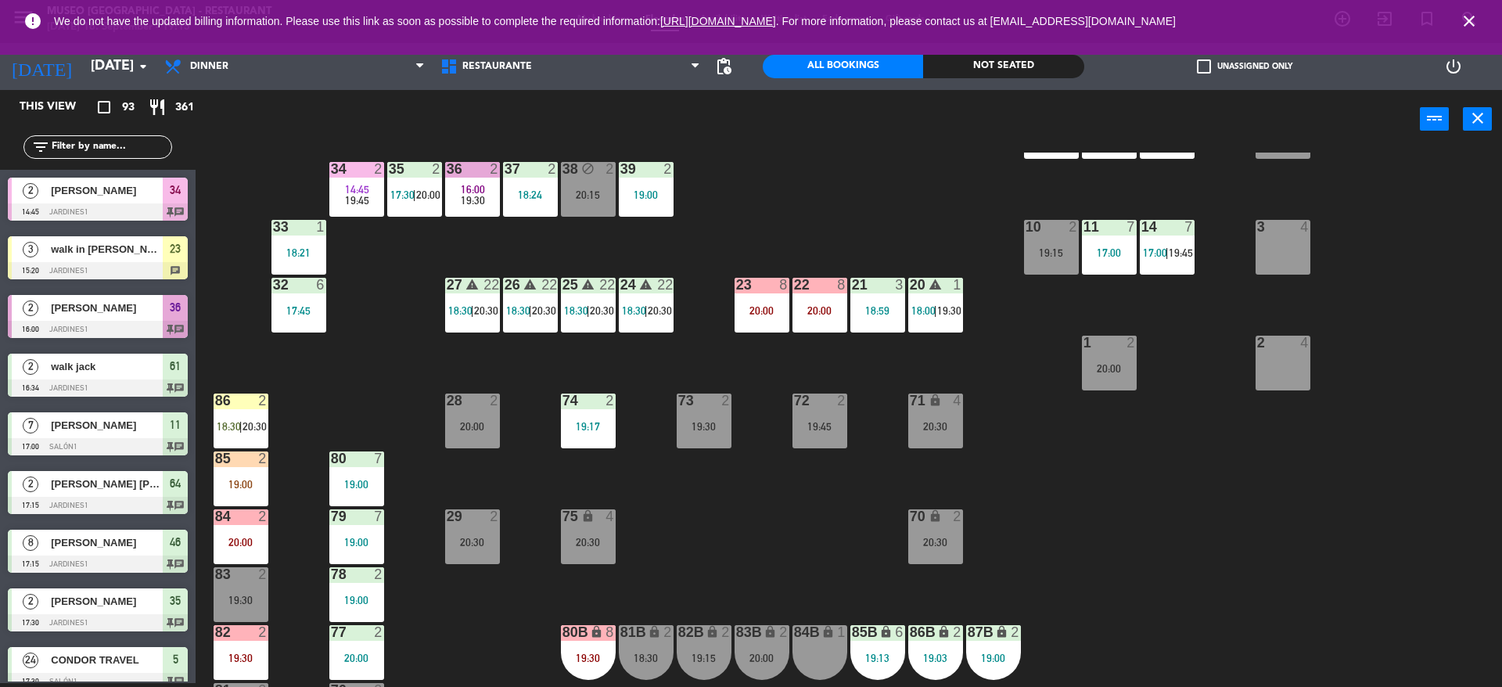
click at [487, 207] on div "36 2 16:00 19:30" at bounding box center [472, 189] width 55 height 55
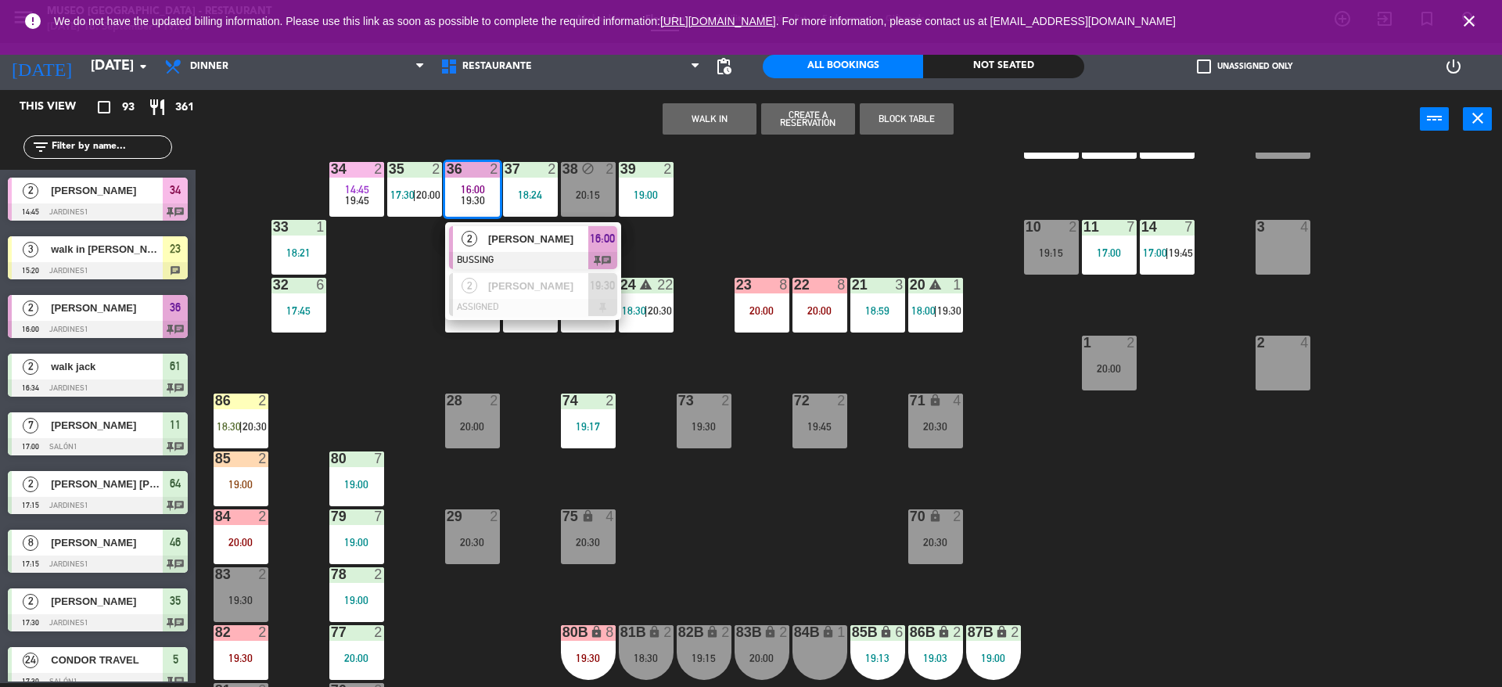
click at [501, 241] on span "[PERSON_NAME]" at bounding box center [538, 239] width 100 height 16
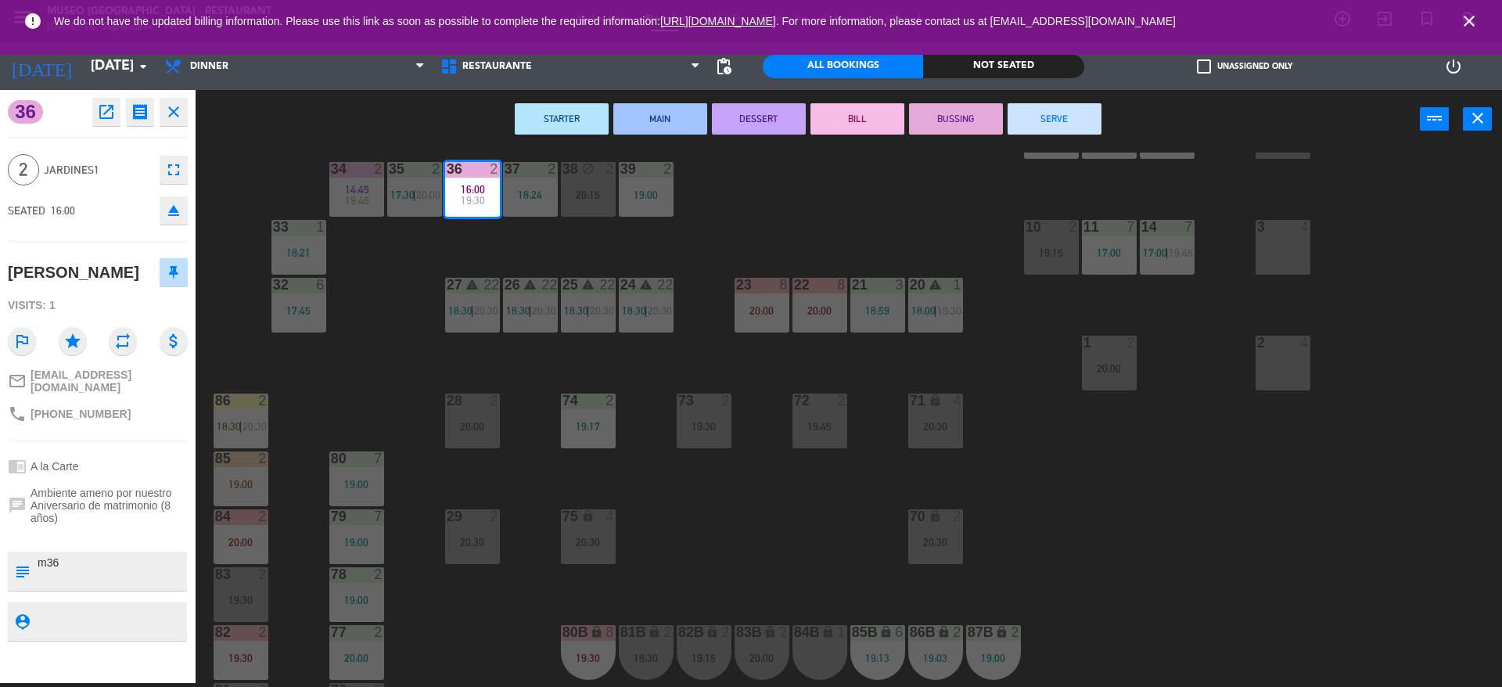
click at [1073, 117] on button "SERVE" at bounding box center [1055, 118] width 94 height 31
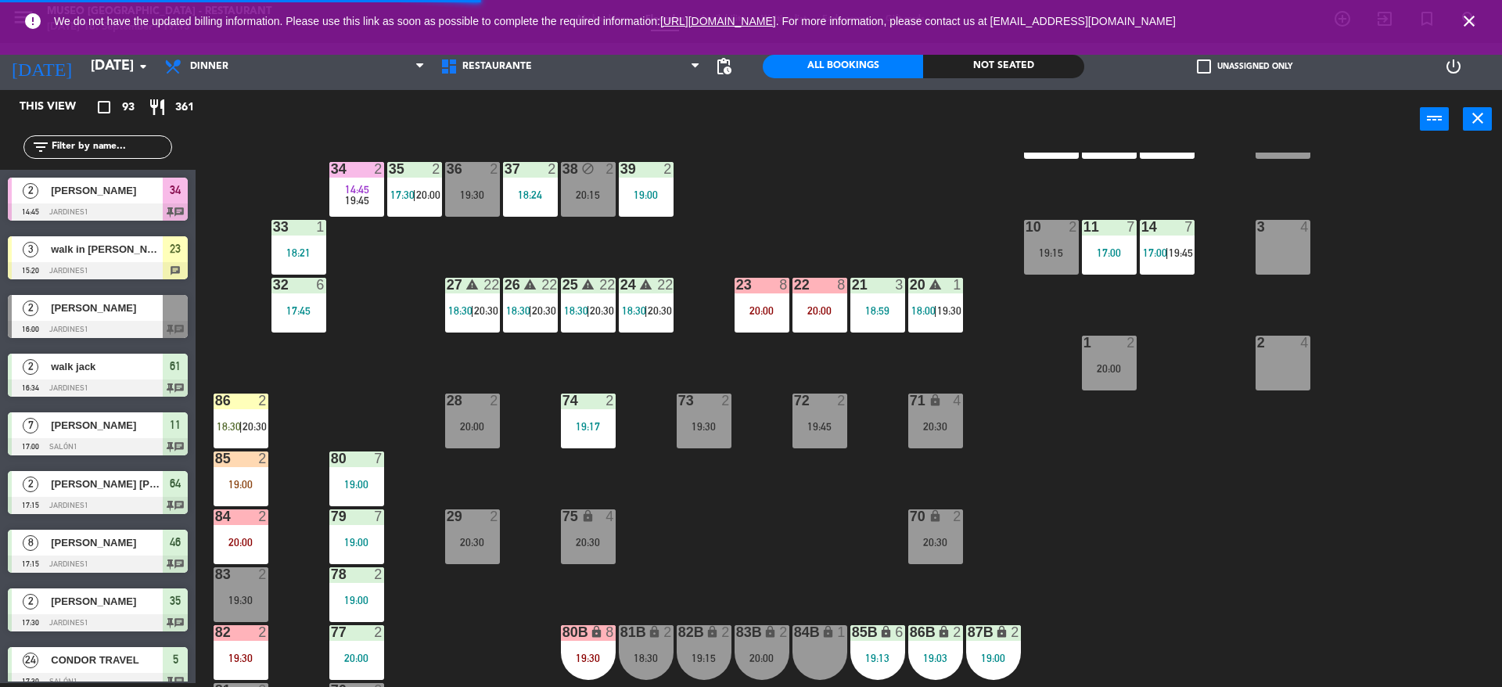
click at [255, 483] on div "19:00" at bounding box center [241, 484] width 55 height 11
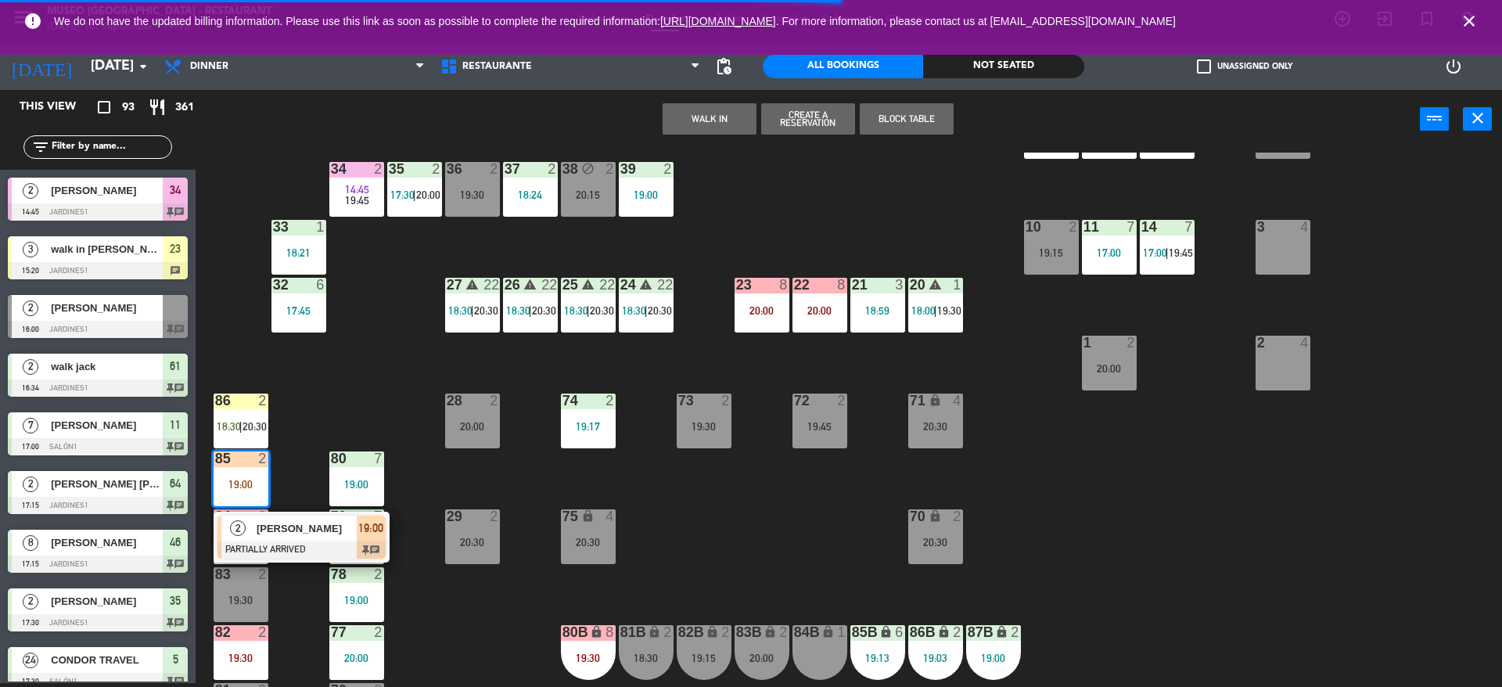
click at [486, 196] on div "19:30" at bounding box center [472, 194] width 55 height 11
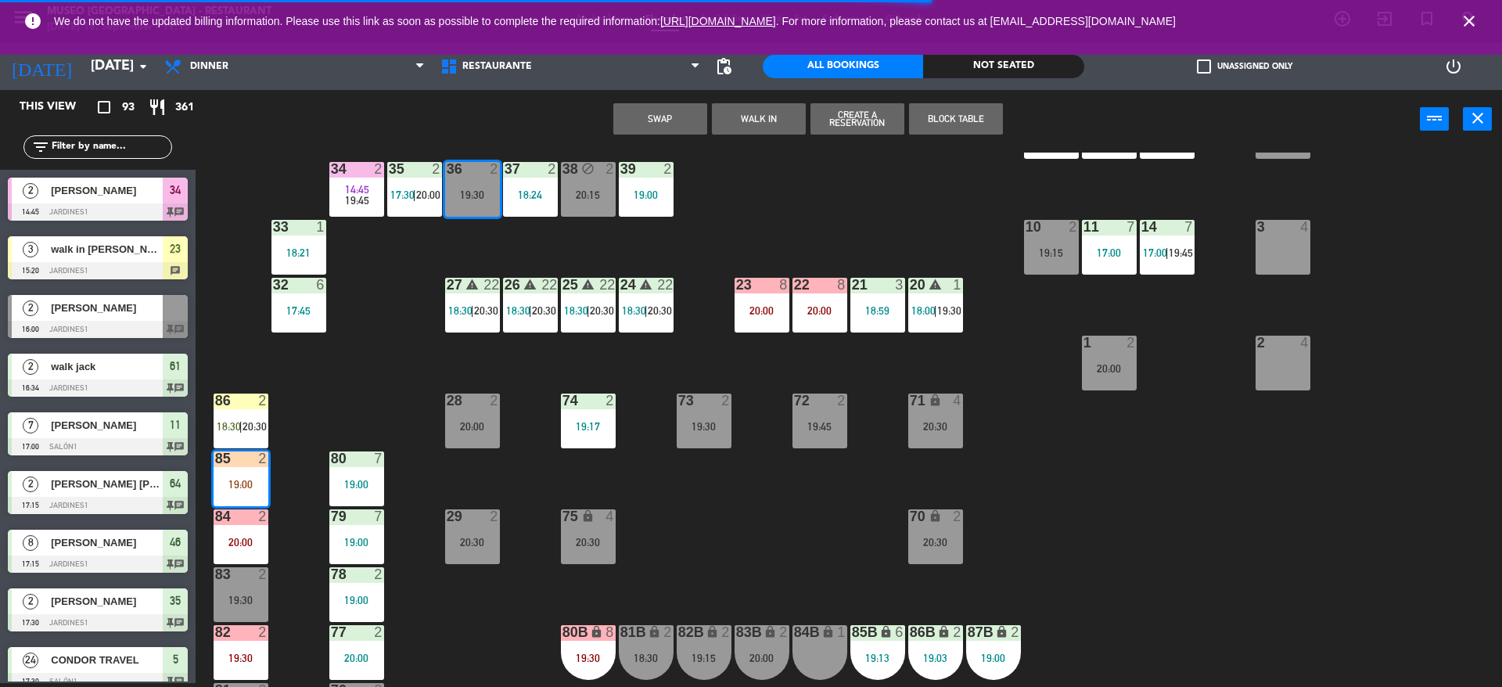
click at [663, 116] on button "Swap" at bounding box center [660, 118] width 94 height 31
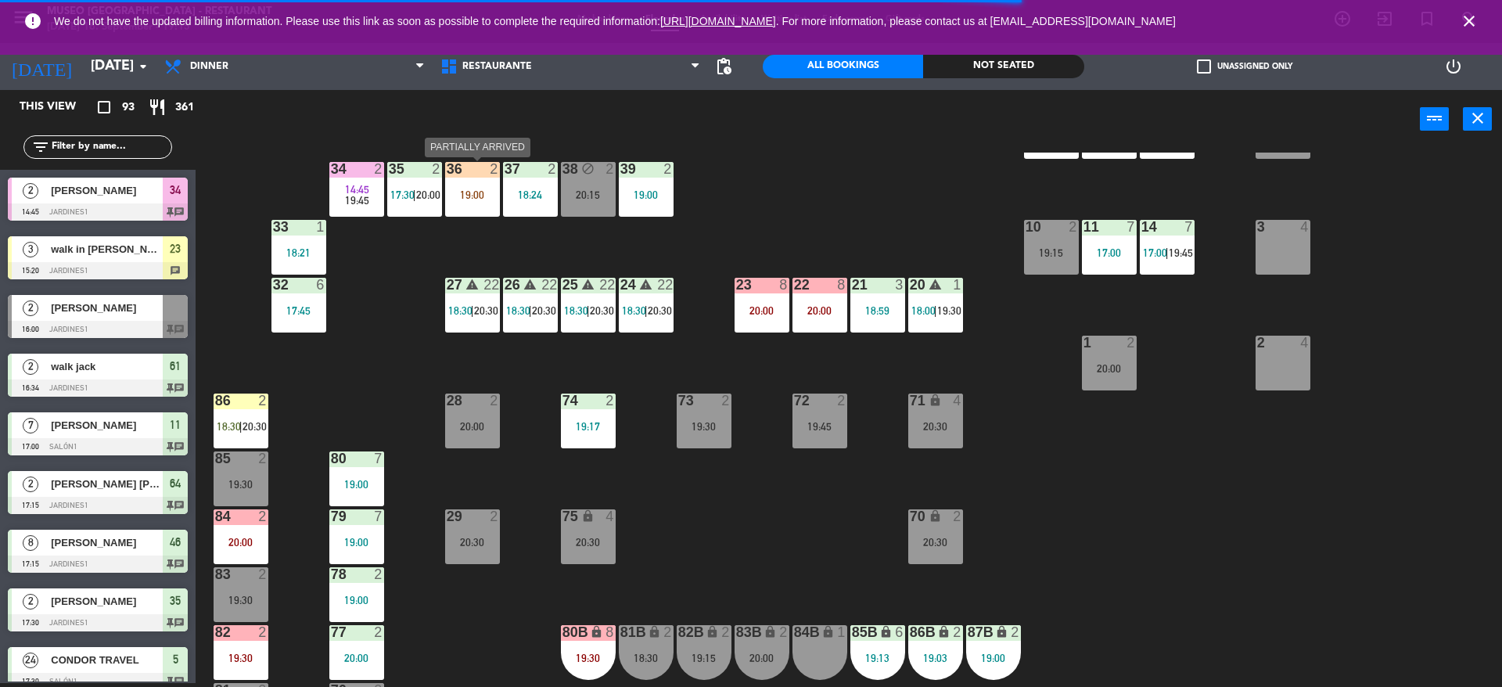
click at [461, 199] on div "19:00" at bounding box center [472, 194] width 55 height 11
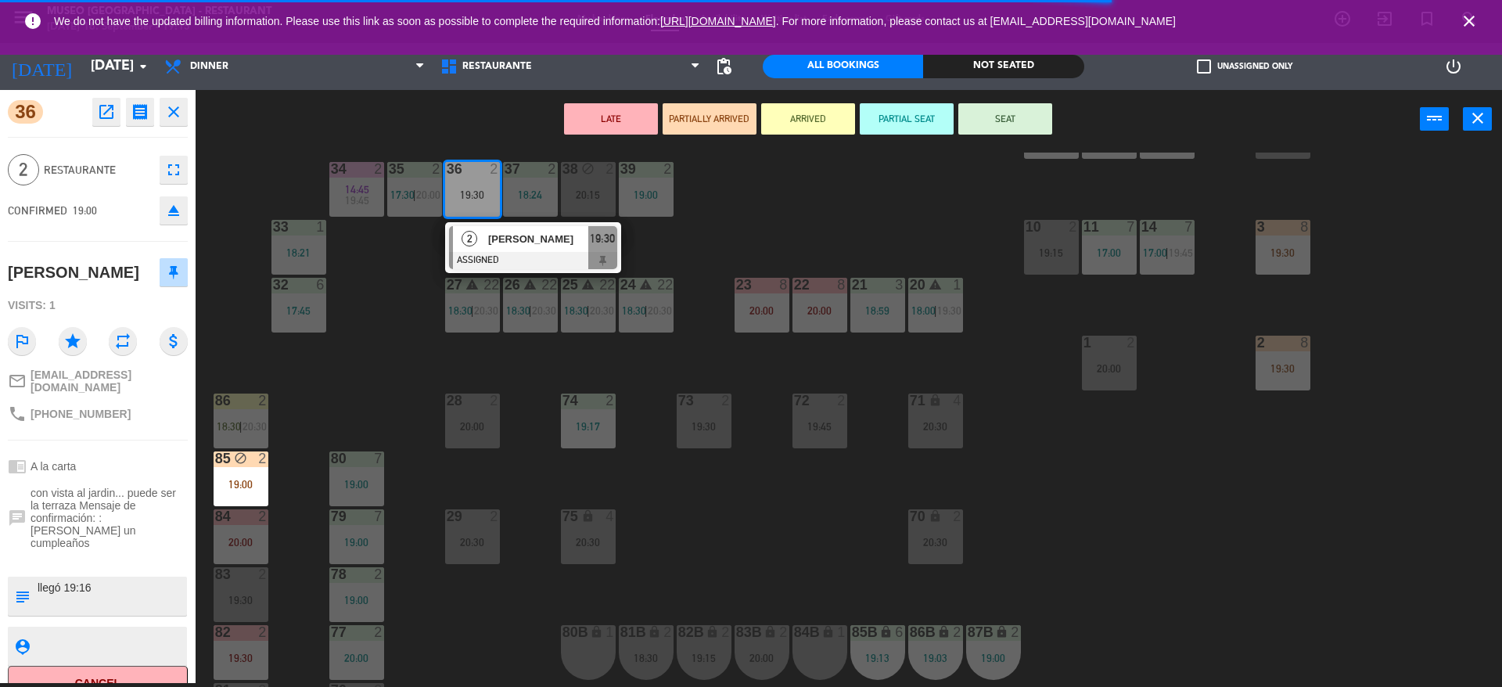
click at [138, 580] on textarea at bounding box center [110, 596] width 149 height 33
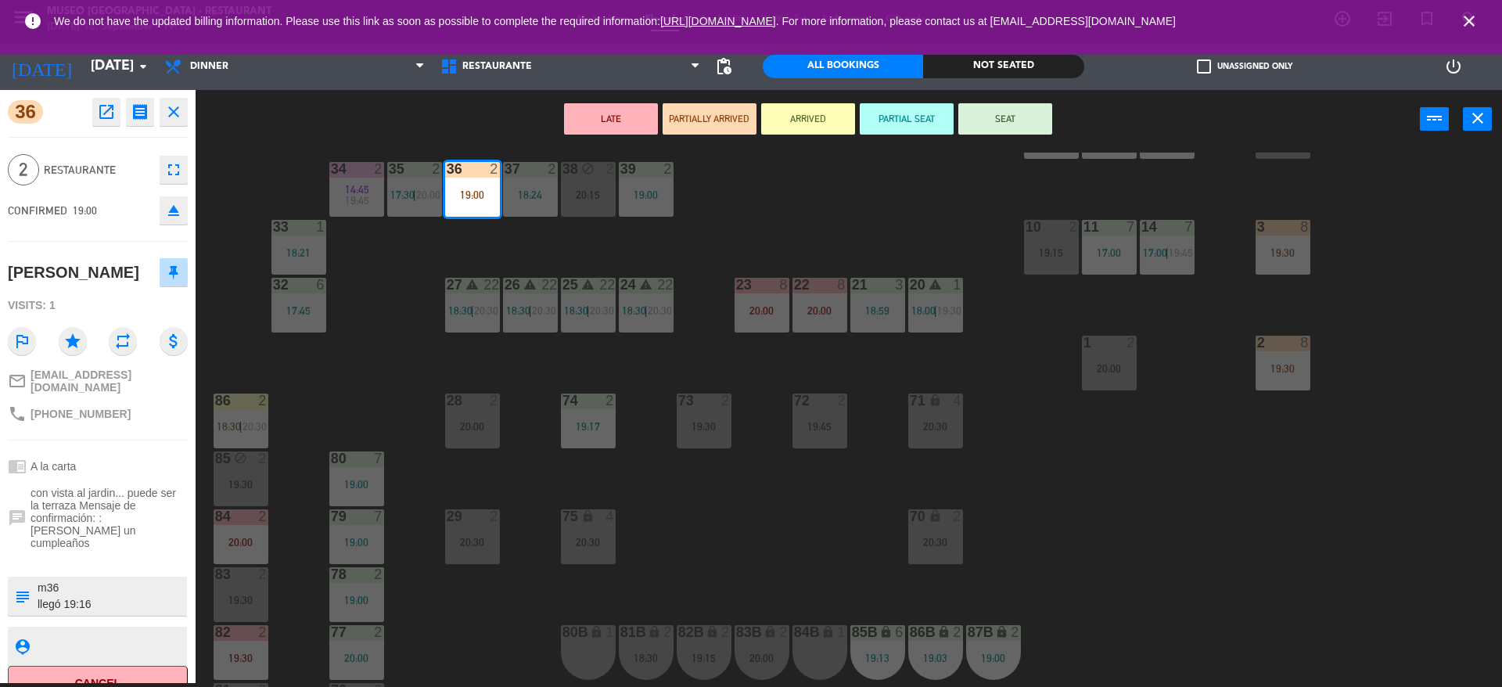
type textarea "m36 llegó 19:16"
click at [87, 204] on span "19:00" at bounding box center [85, 210] width 24 height 13
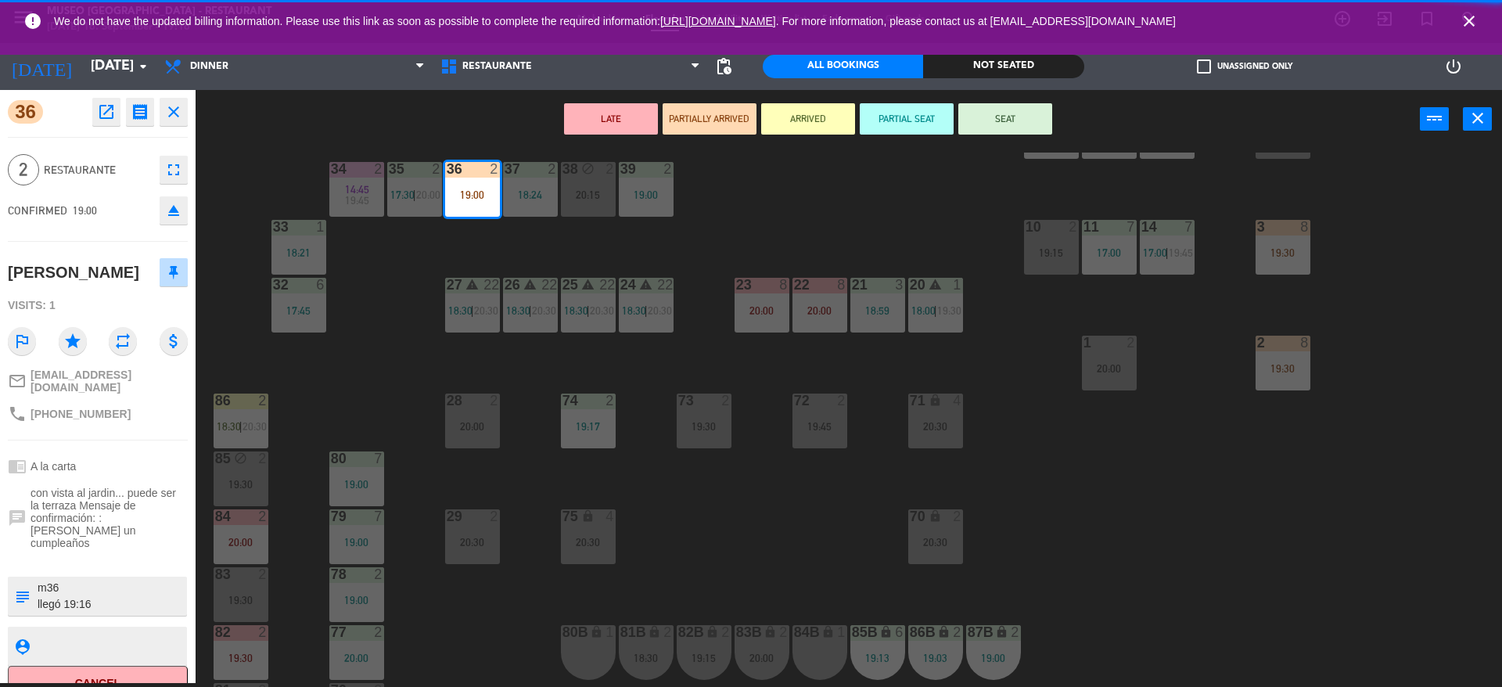
click at [713, 208] on div "44 5 17:45 | 20:30 49 warning 2 19:00 | 20:30 54 3 18:55 64 2 17:15 | 20:30 48 …" at bounding box center [856, 420] width 1292 height 534
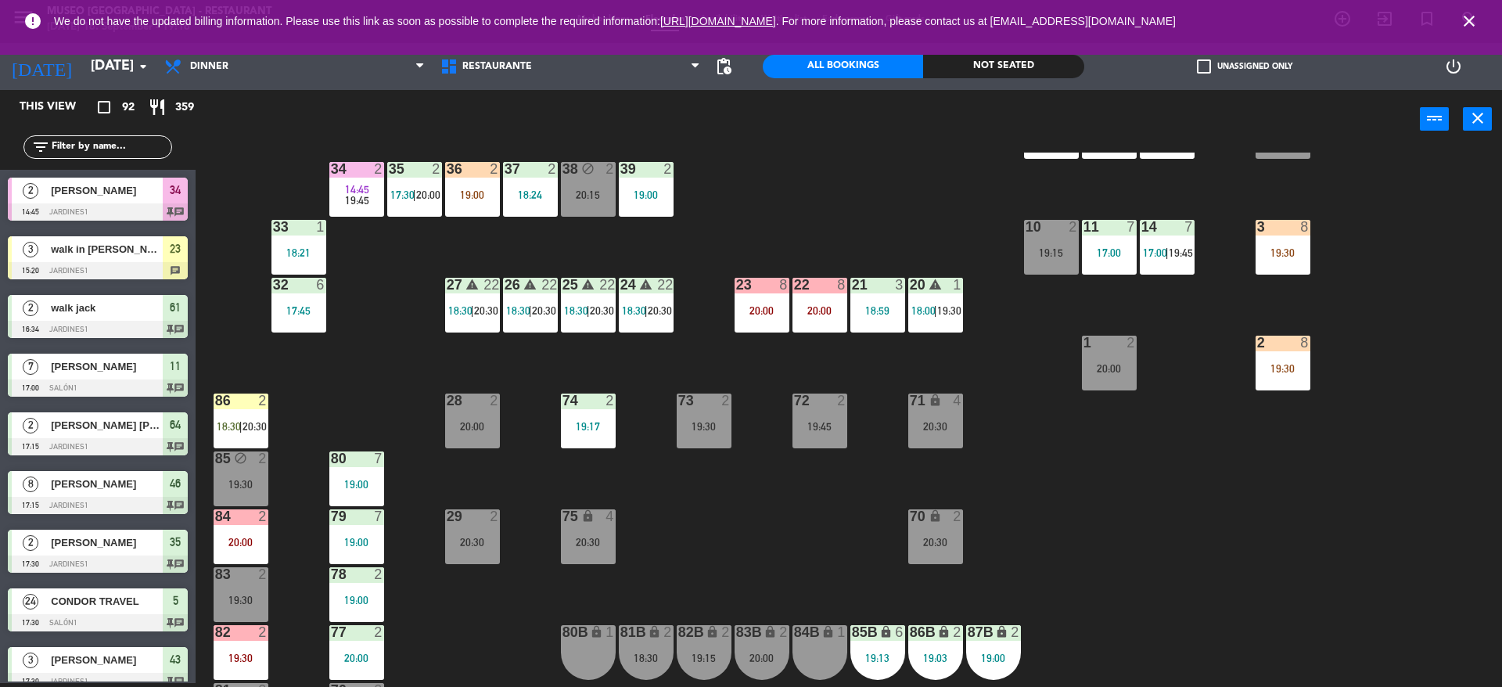
scroll to position [1779, 0]
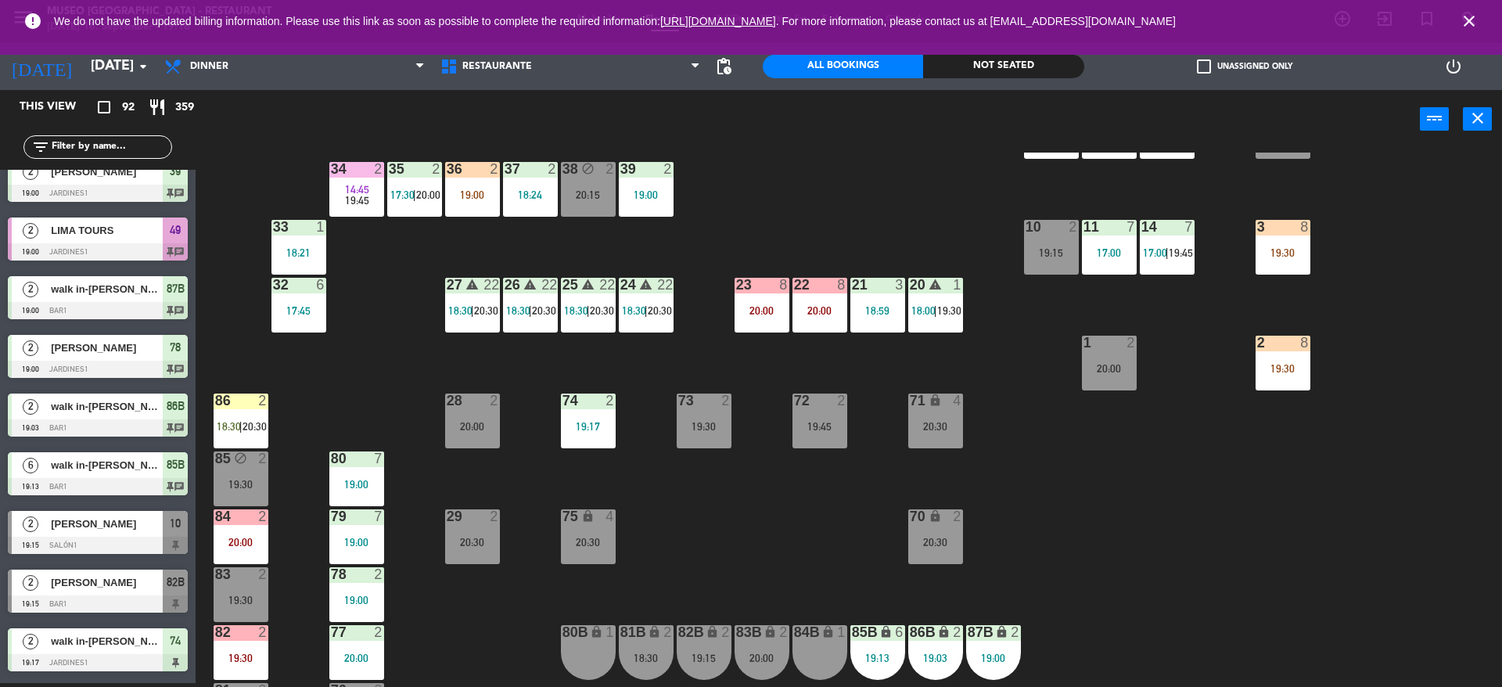
click at [470, 207] on div "36 2 19:00" at bounding box center [472, 189] width 55 height 55
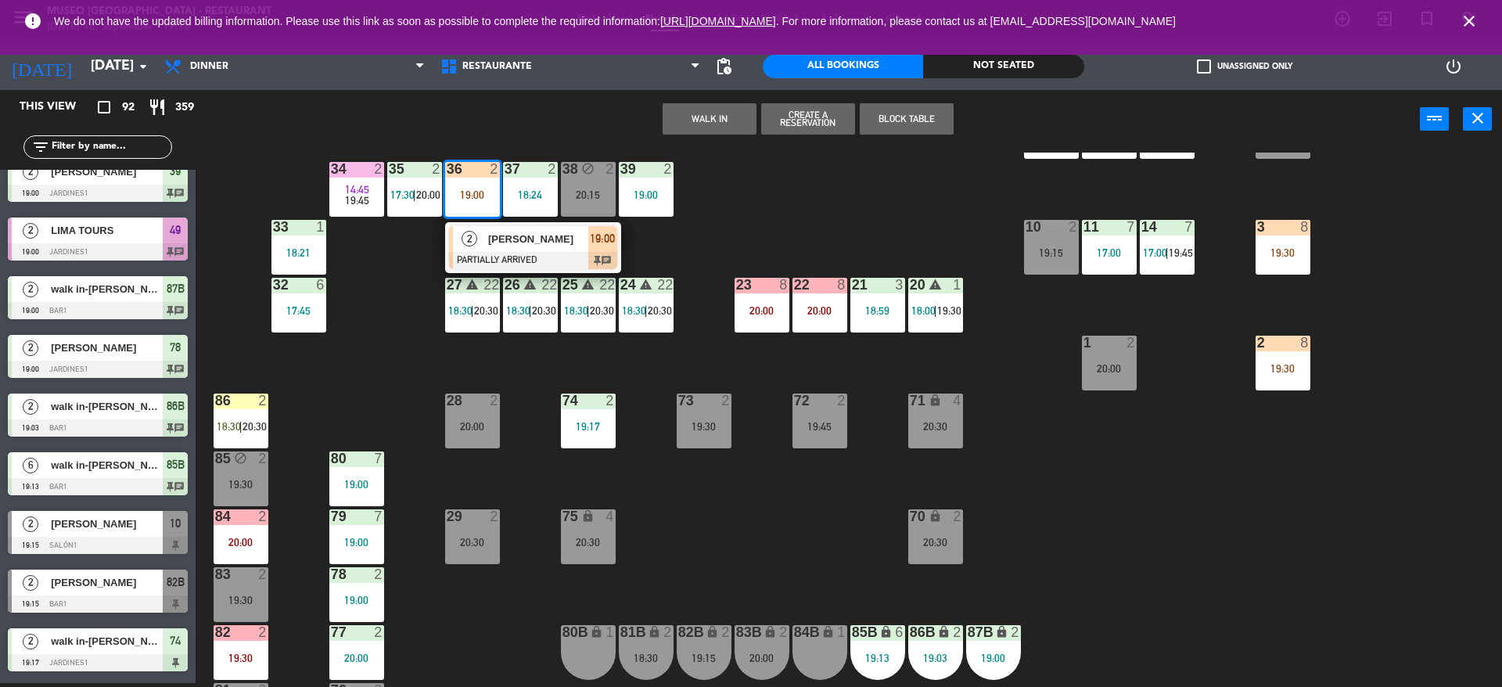
click at [473, 246] on div "2" at bounding box center [470, 239] width 34 height 26
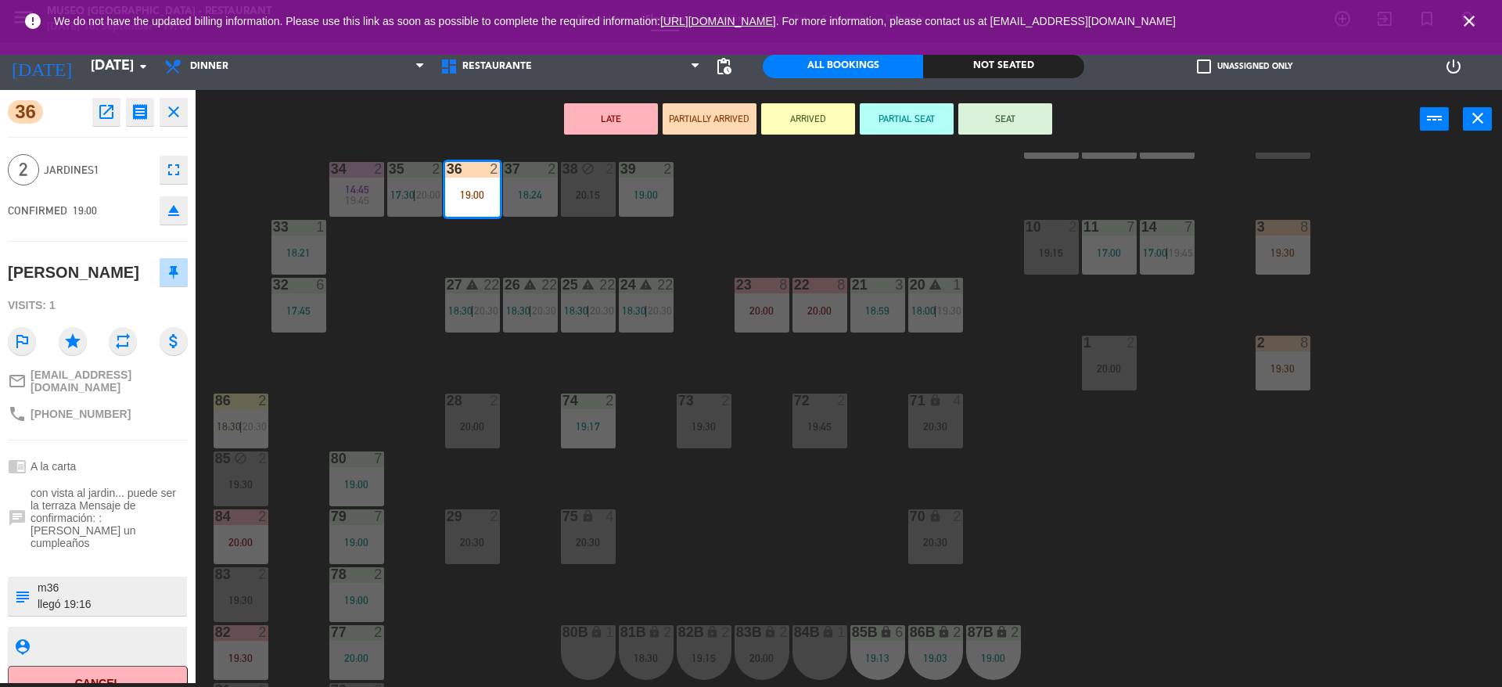
click at [1003, 117] on button "SEAT" at bounding box center [1005, 118] width 94 height 31
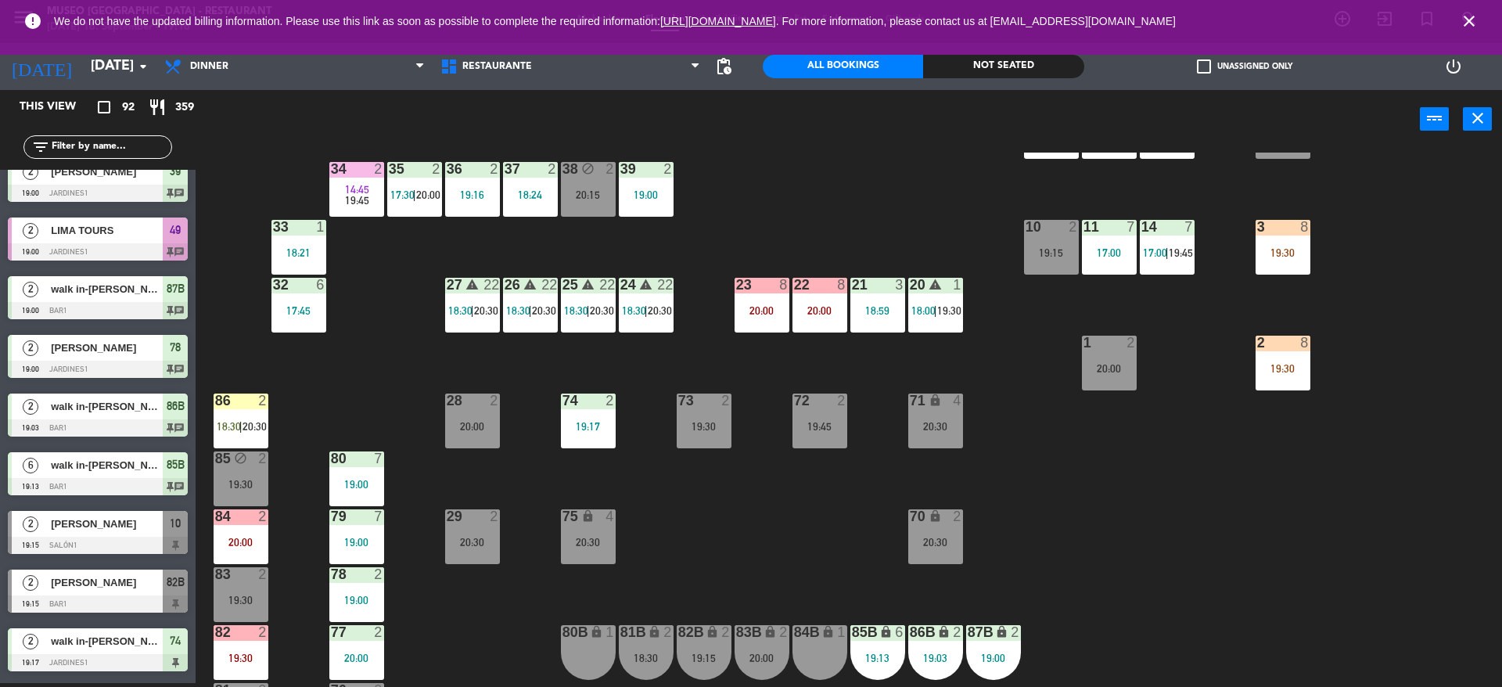
click at [117, 149] on input "text" at bounding box center [110, 146] width 121 height 17
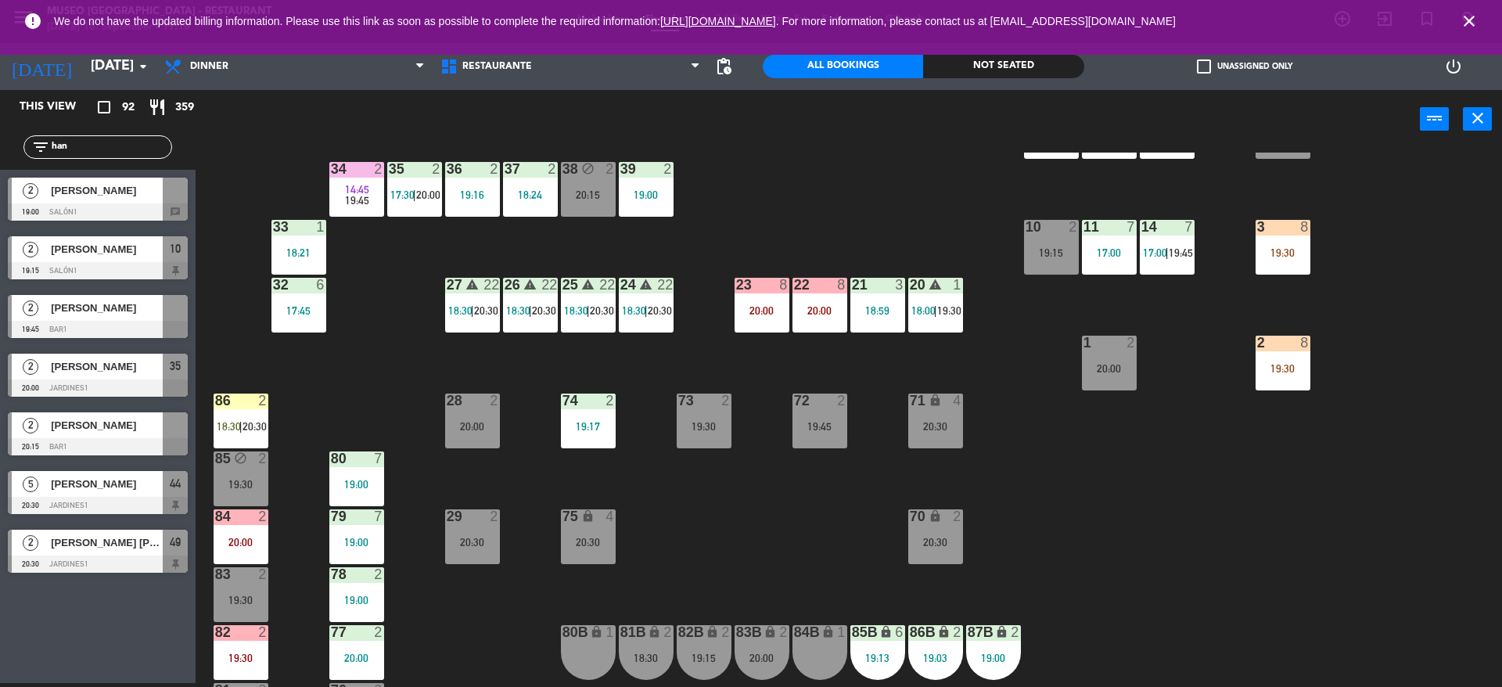
scroll to position [0, 0]
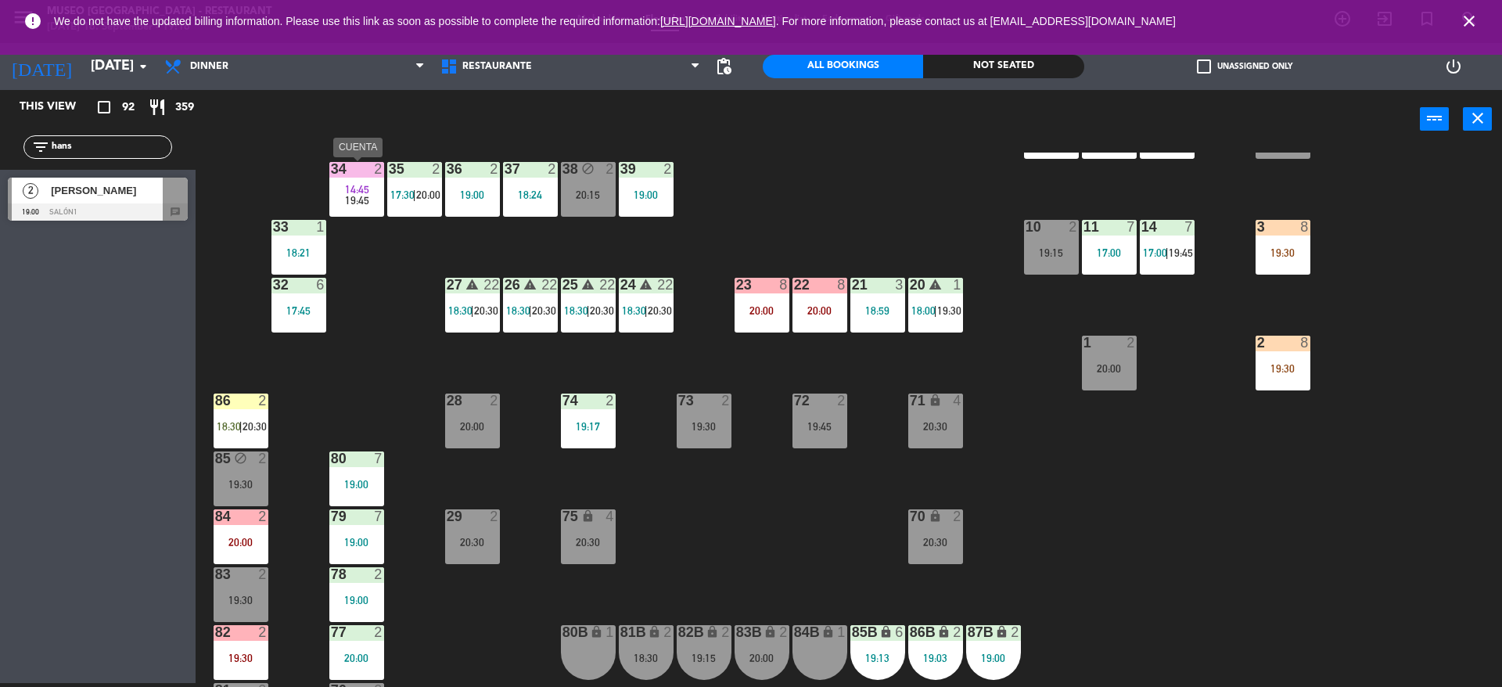
type input "hans"
click at [376, 201] on div "19:45" at bounding box center [356, 200] width 55 height 11
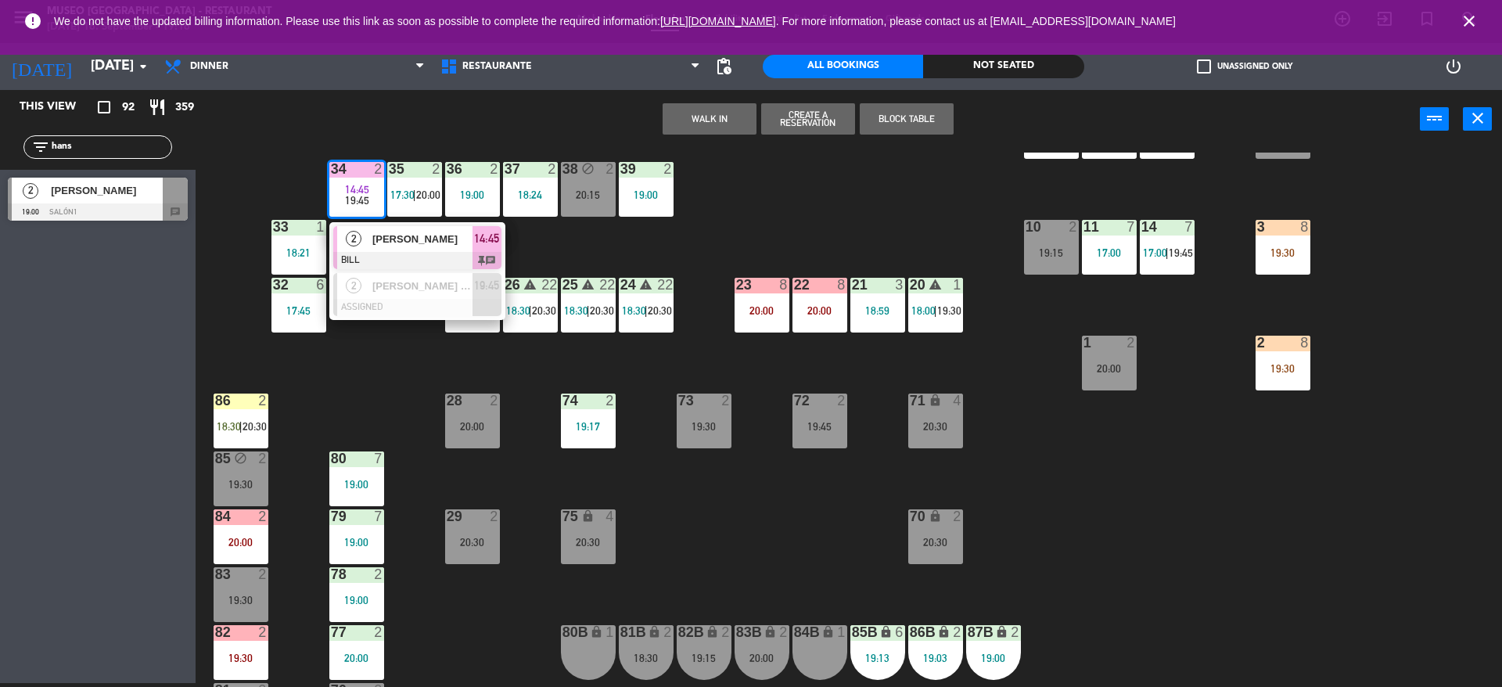
click at [383, 236] on span "[PERSON_NAME]" at bounding box center [422, 239] width 100 height 16
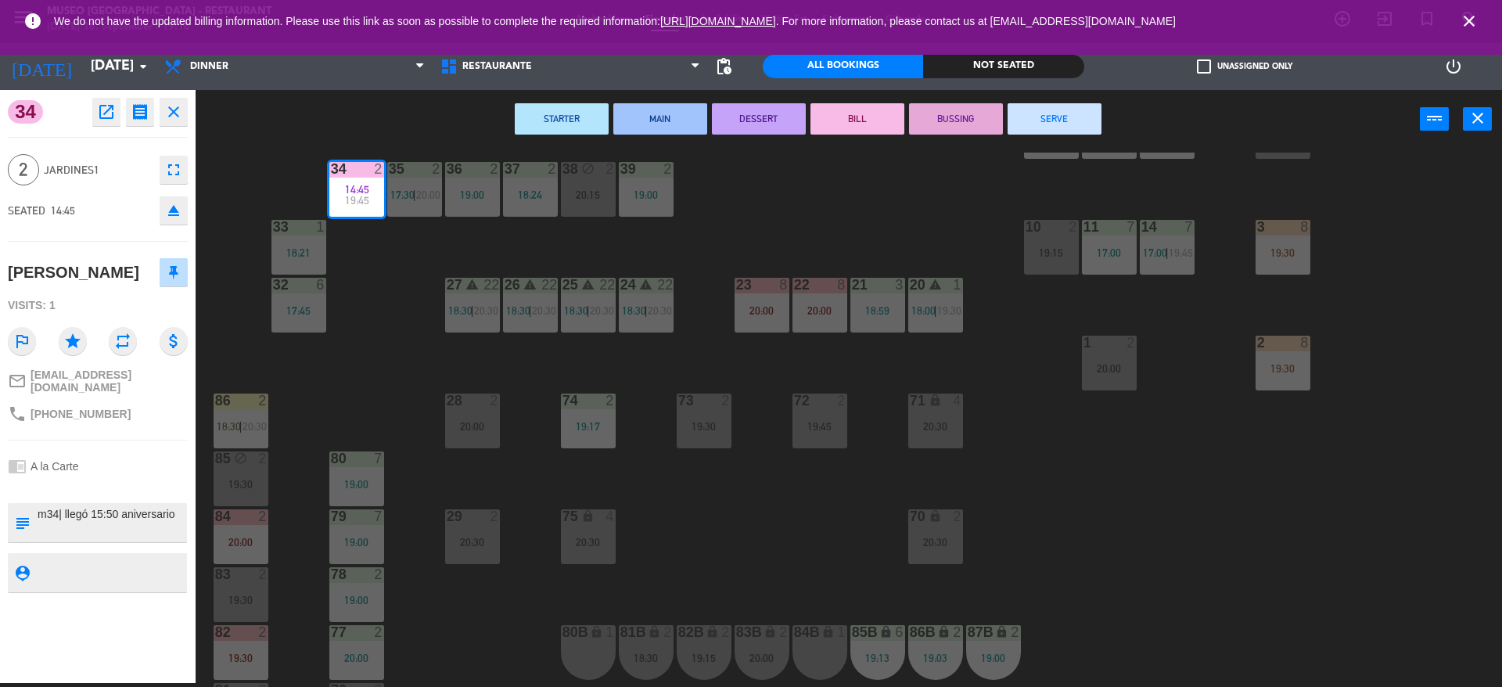
click at [1039, 128] on button "SERVE" at bounding box center [1055, 118] width 94 height 31
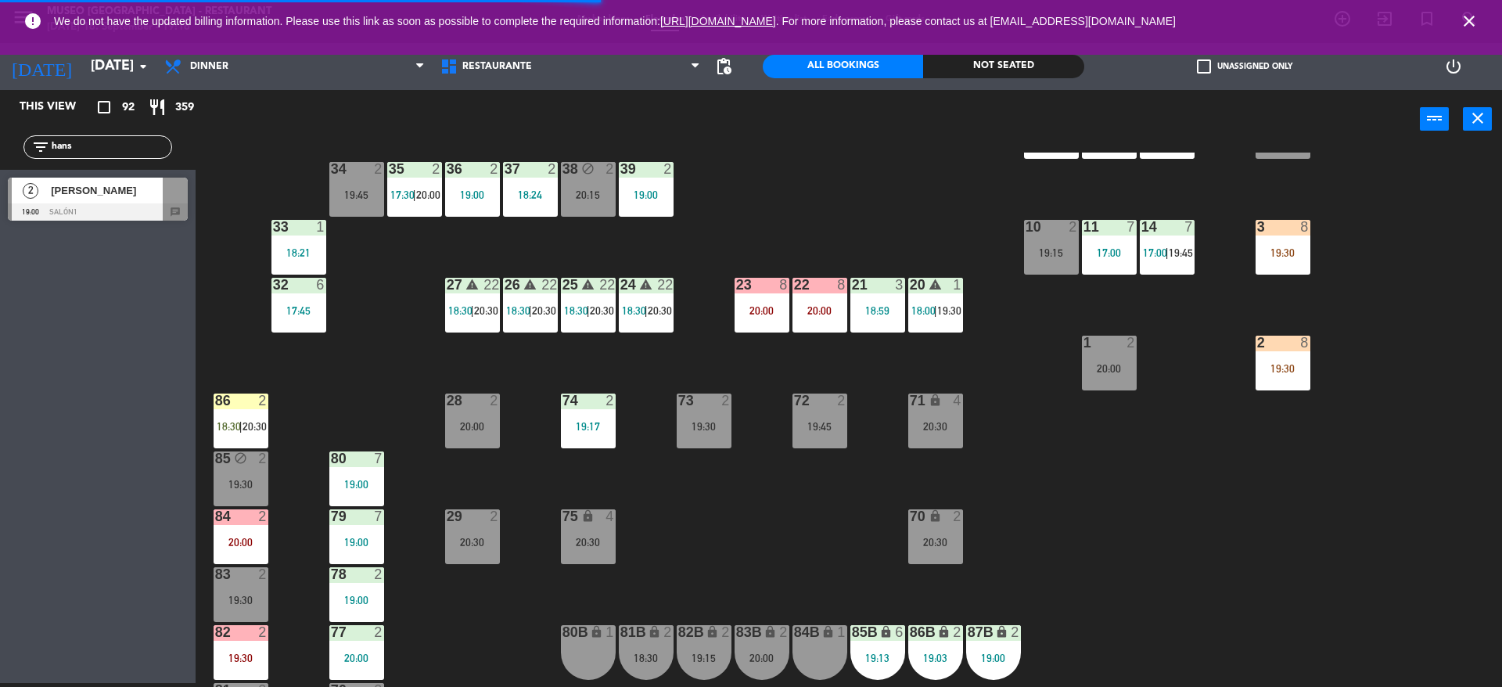
click at [354, 194] on div "19:45" at bounding box center [356, 194] width 55 height 11
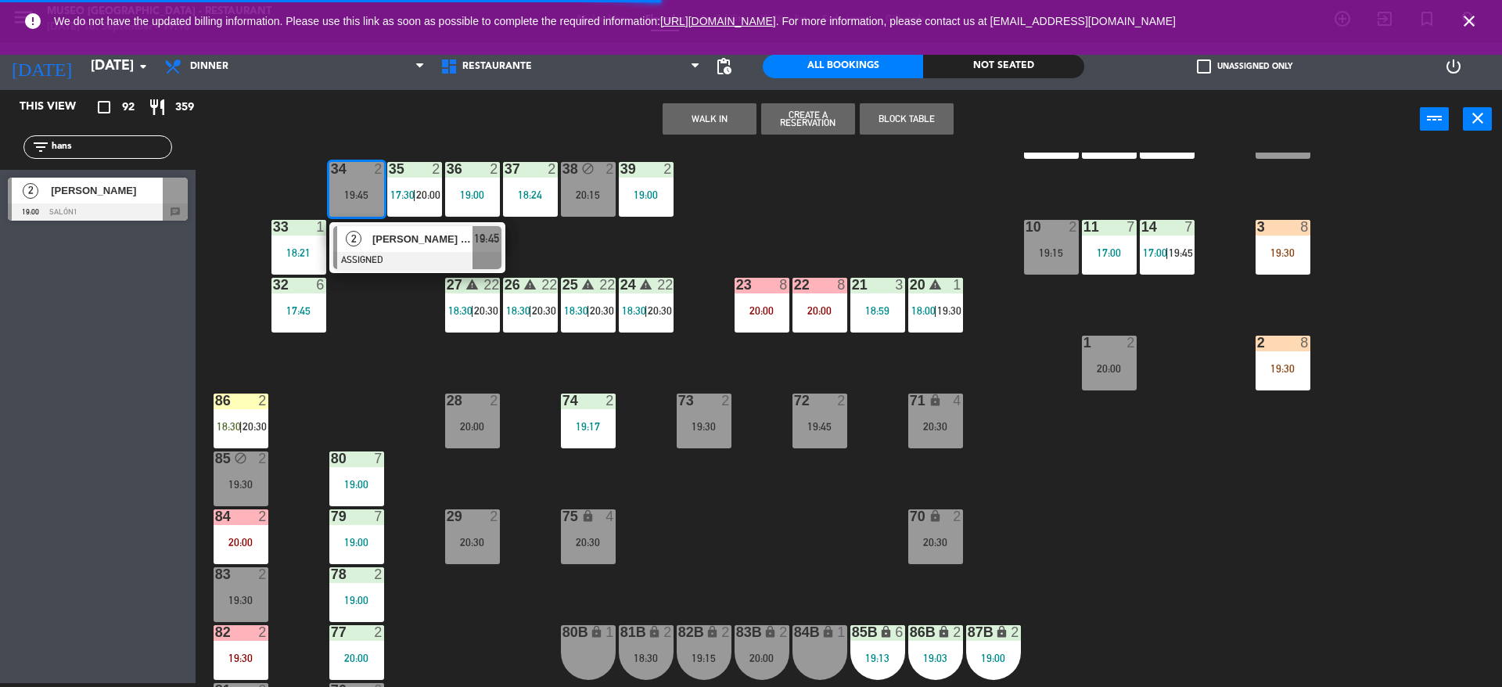
click at [368, 248] on div "2" at bounding box center [354, 239] width 34 height 26
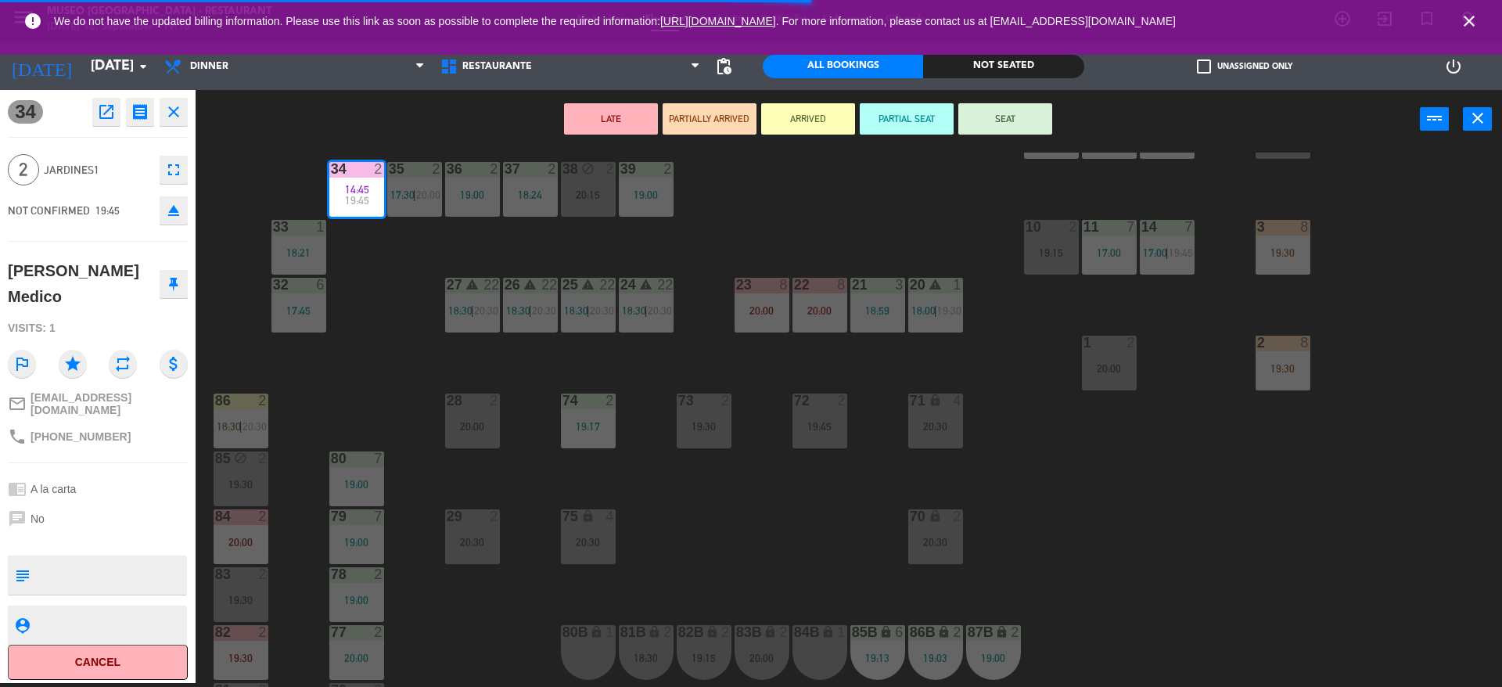
click at [174, 210] on icon "eject" at bounding box center [173, 210] width 19 height 19
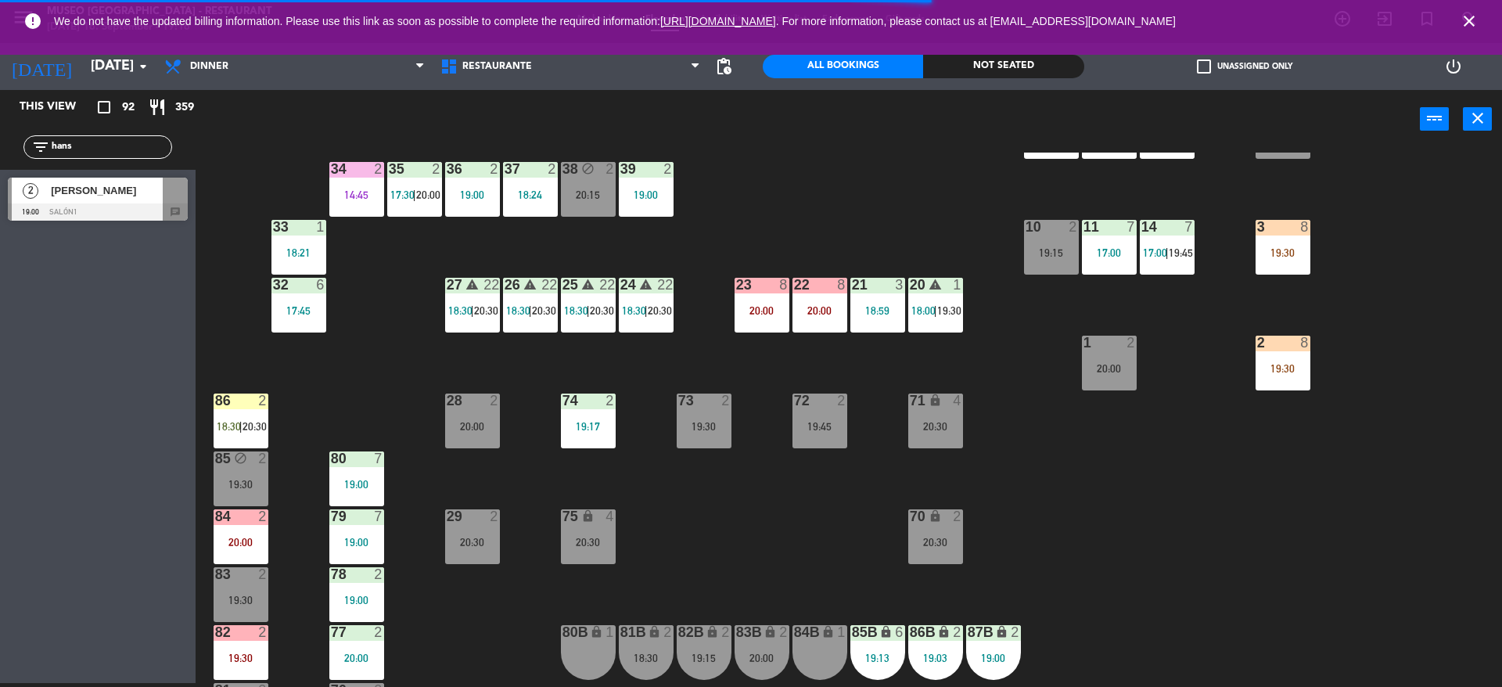
click at [346, 196] on div "14:45" at bounding box center [356, 194] width 55 height 11
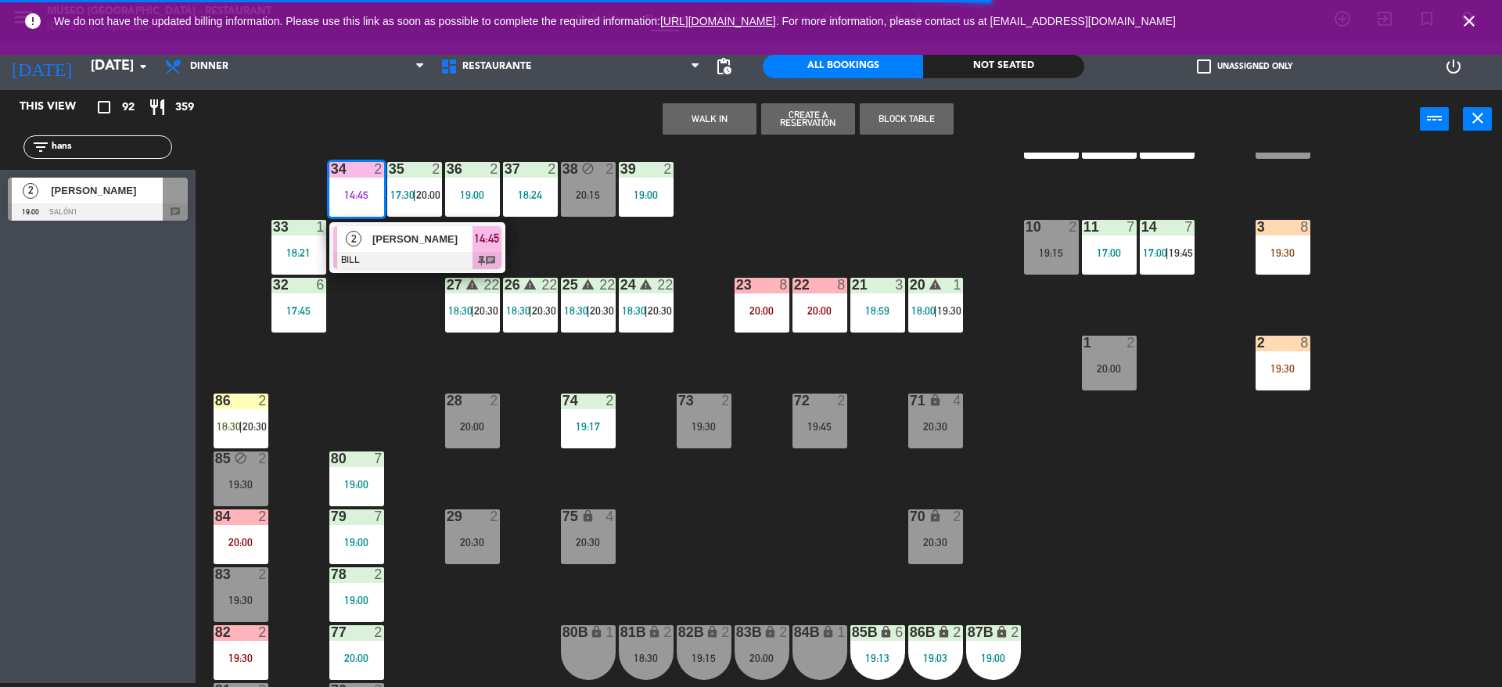
click at [379, 246] on span "[PERSON_NAME]" at bounding box center [422, 239] width 100 height 16
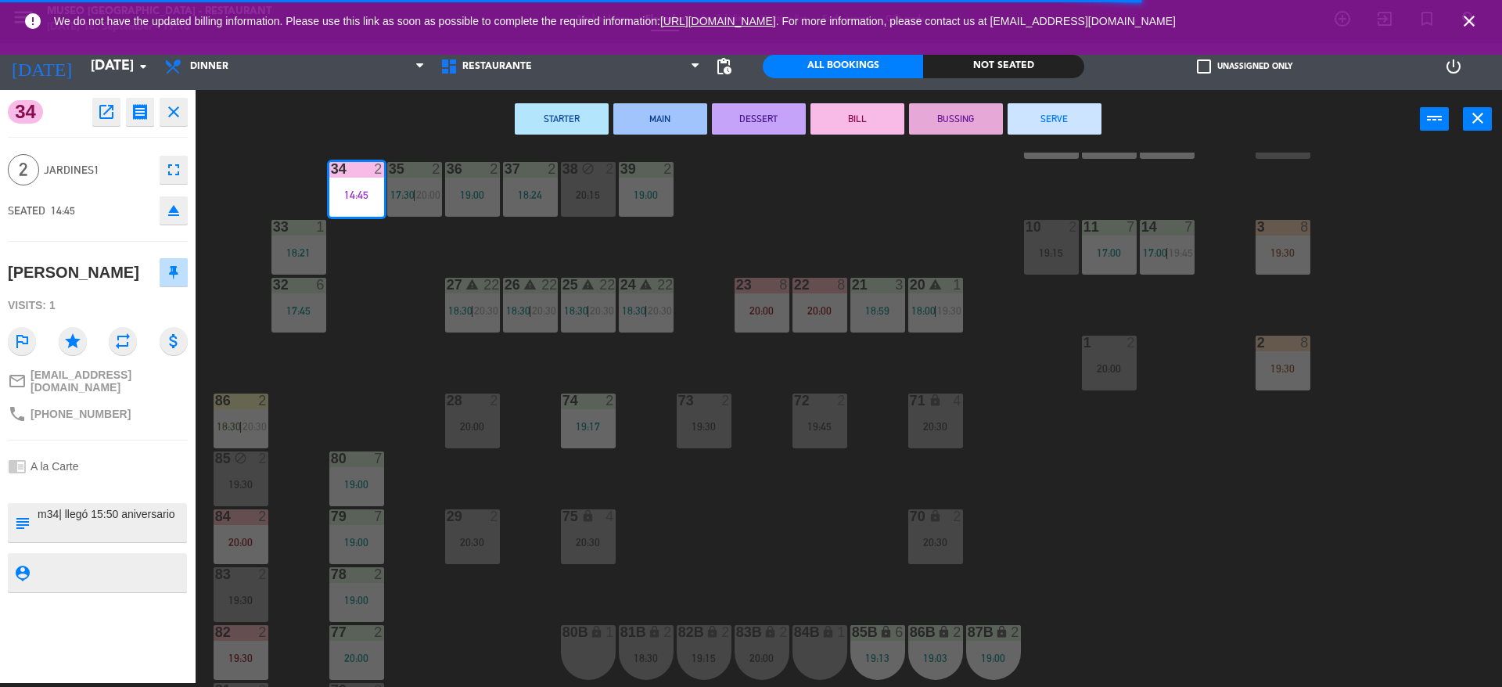
click at [1040, 119] on button "SERVE" at bounding box center [1055, 118] width 94 height 31
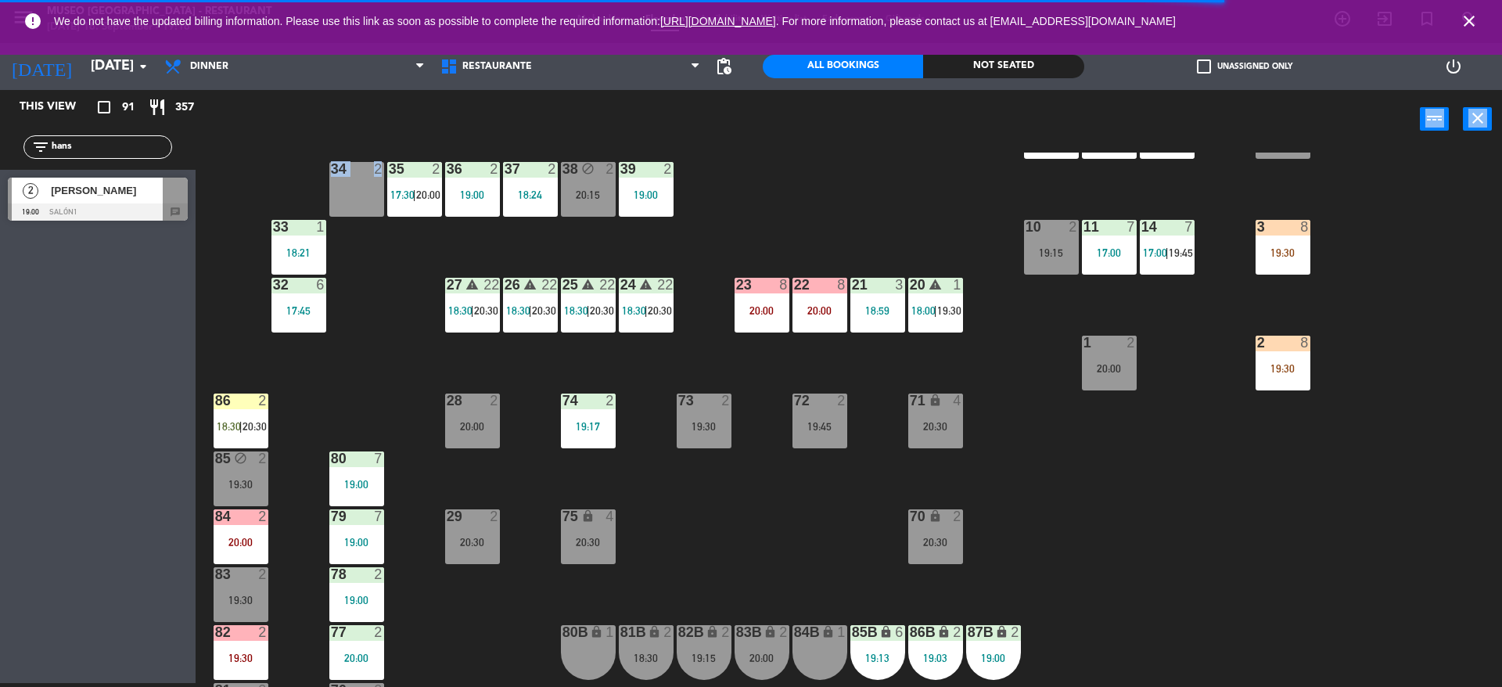
drag, startPoint x: 92, startPoint y: 209, endPoint x: 318, endPoint y: 192, distance: 226.0
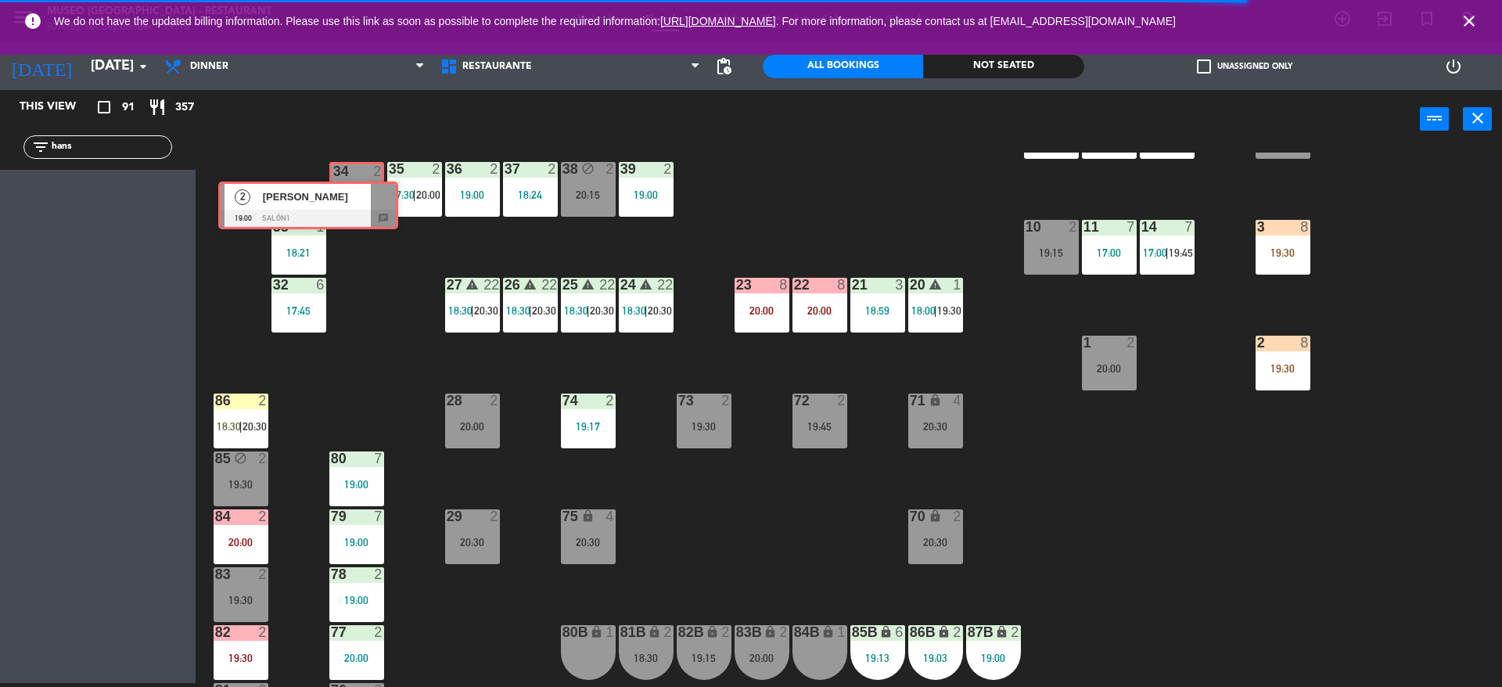
drag, startPoint x: 158, startPoint y: 192, endPoint x: 368, endPoint y: 196, distance: 210.5
click at [368, 196] on div "This view crop_square 91 restaurant 357 filter_list hans 2 [PERSON_NAME] 19:00 …" at bounding box center [751, 388] width 1502 height 597
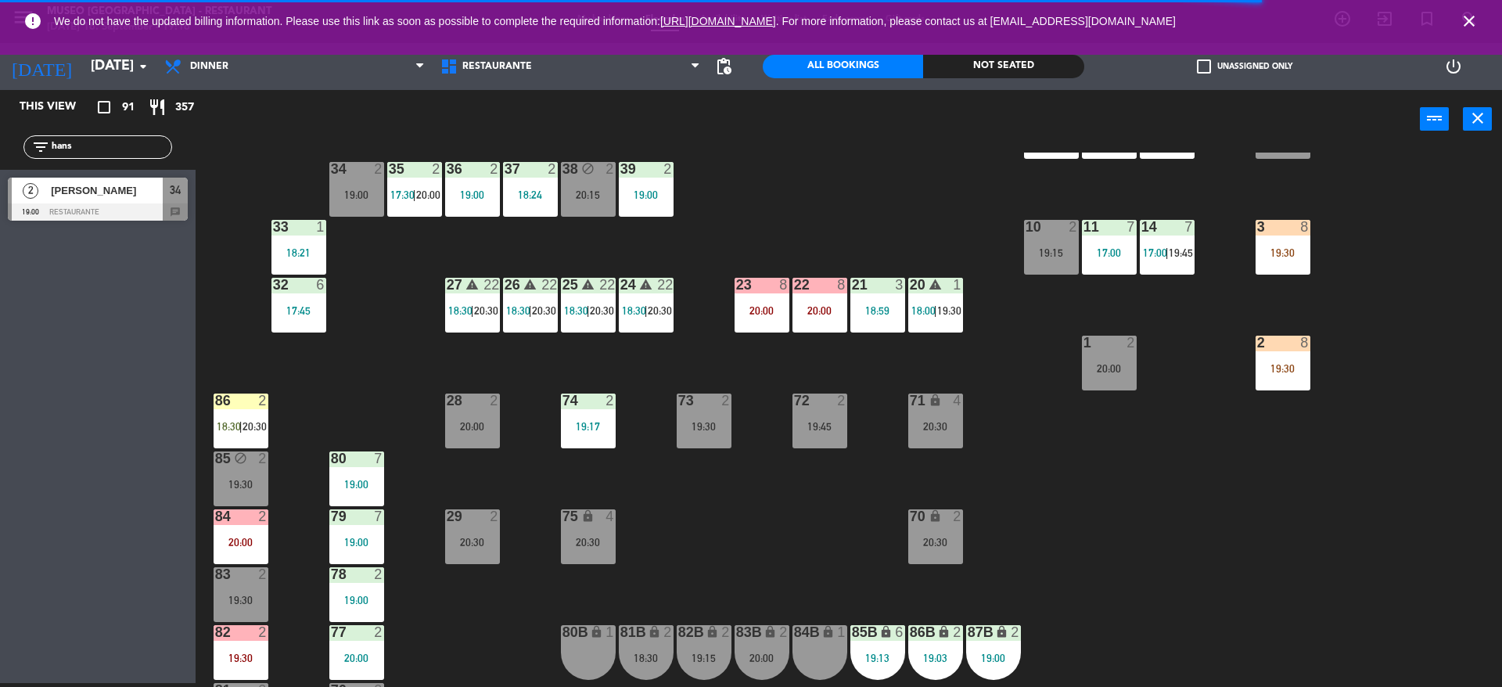
click at [368, 196] on div "19:00" at bounding box center [356, 194] width 55 height 11
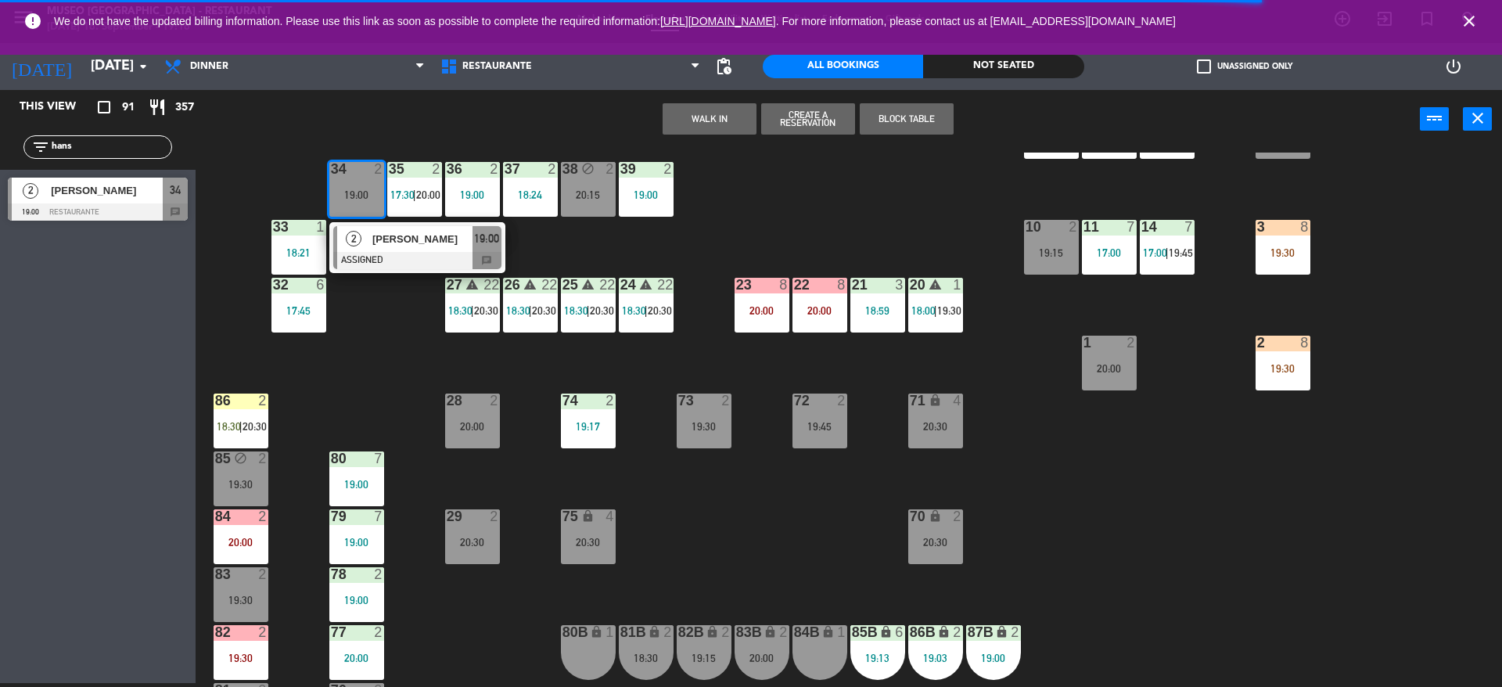
click at [397, 250] on div "[PERSON_NAME]" at bounding box center [422, 239] width 102 height 26
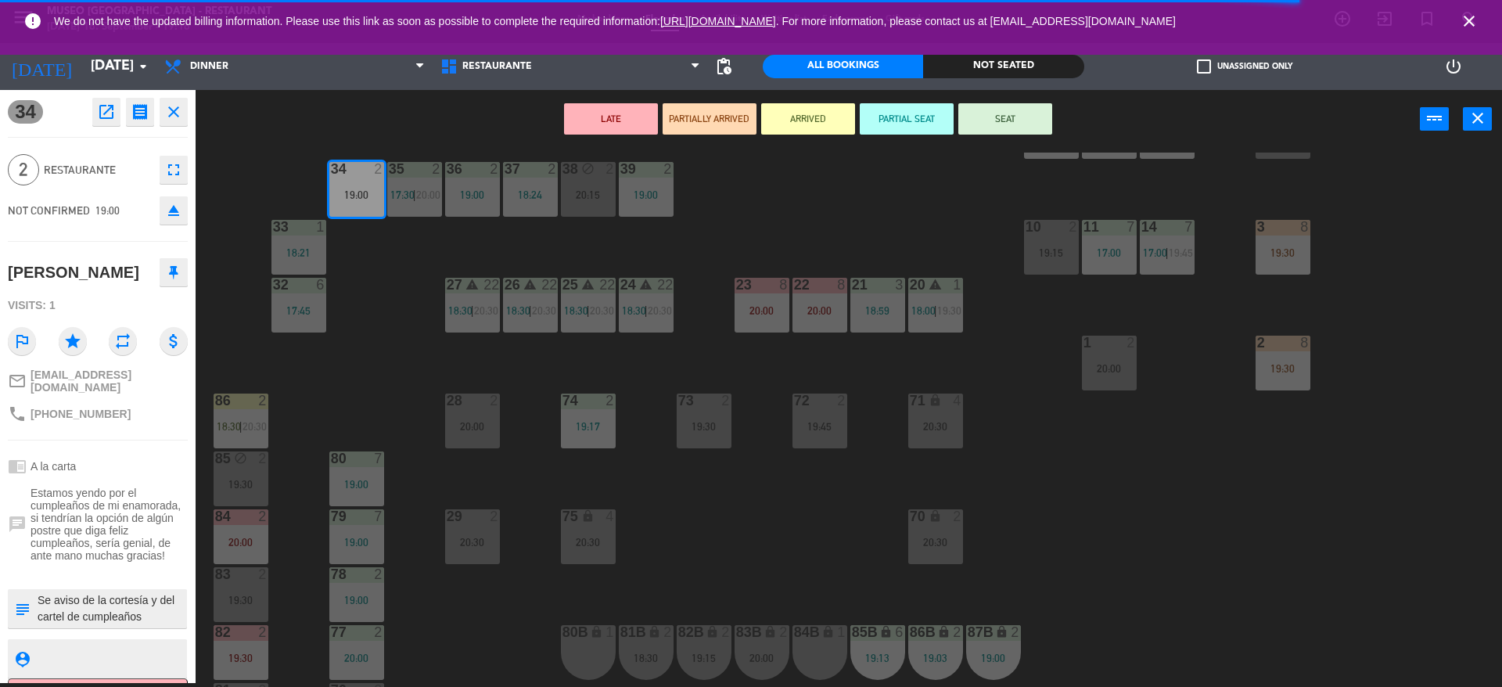
click at [107, 608] on textarea at bounding box center [110, 608] width 149 height 33
click at [104, 620] on div at bounding box center [110, 608] width 149 height 39
click at [98, 606] on textarea at bounding box center [110, 608] width 149 height 33
type textarea "m34 Se aviso de la cortesía y del cartel de cumpleaños"
click at [127, 221] on div "NOT CONFIRMED 19:00 eject" at bounding box center [98, 210] width 180 height 39
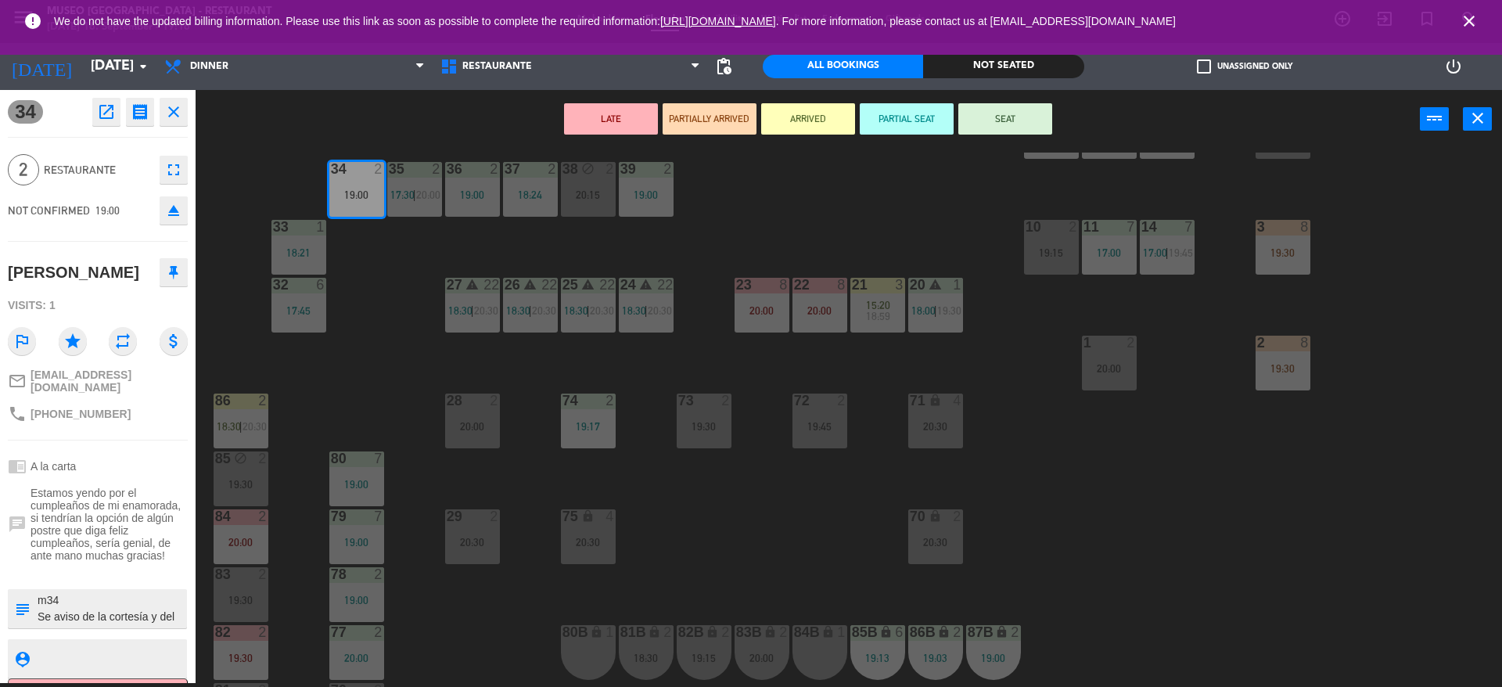
click at [1013, 117] on button "SEAT" at bounding box center [1005, 118] width 94 height 31
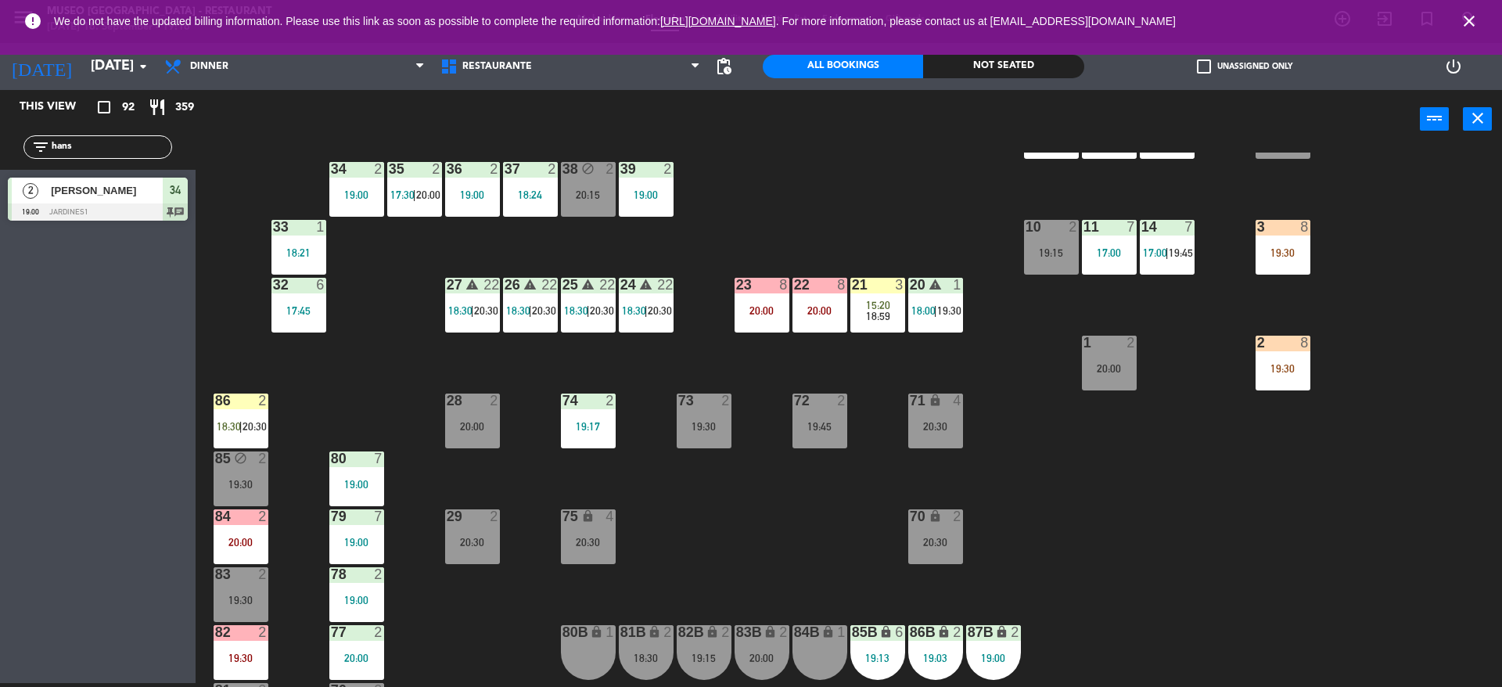
click at [347, 207] on div "34 2 19:00" at bounding box center [356, 189] width 55 height 55
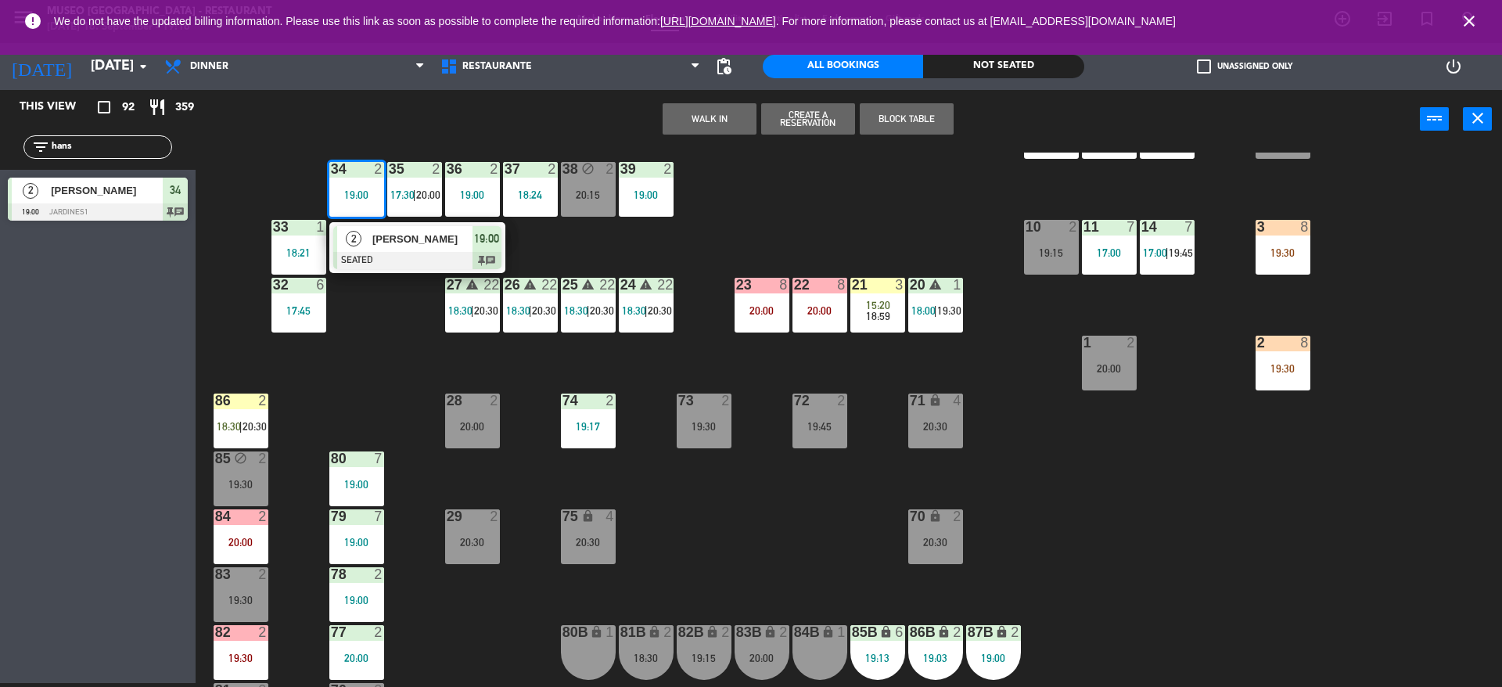
click at [368, 264] on div at bounding box center [417, 260] width 168 height 17
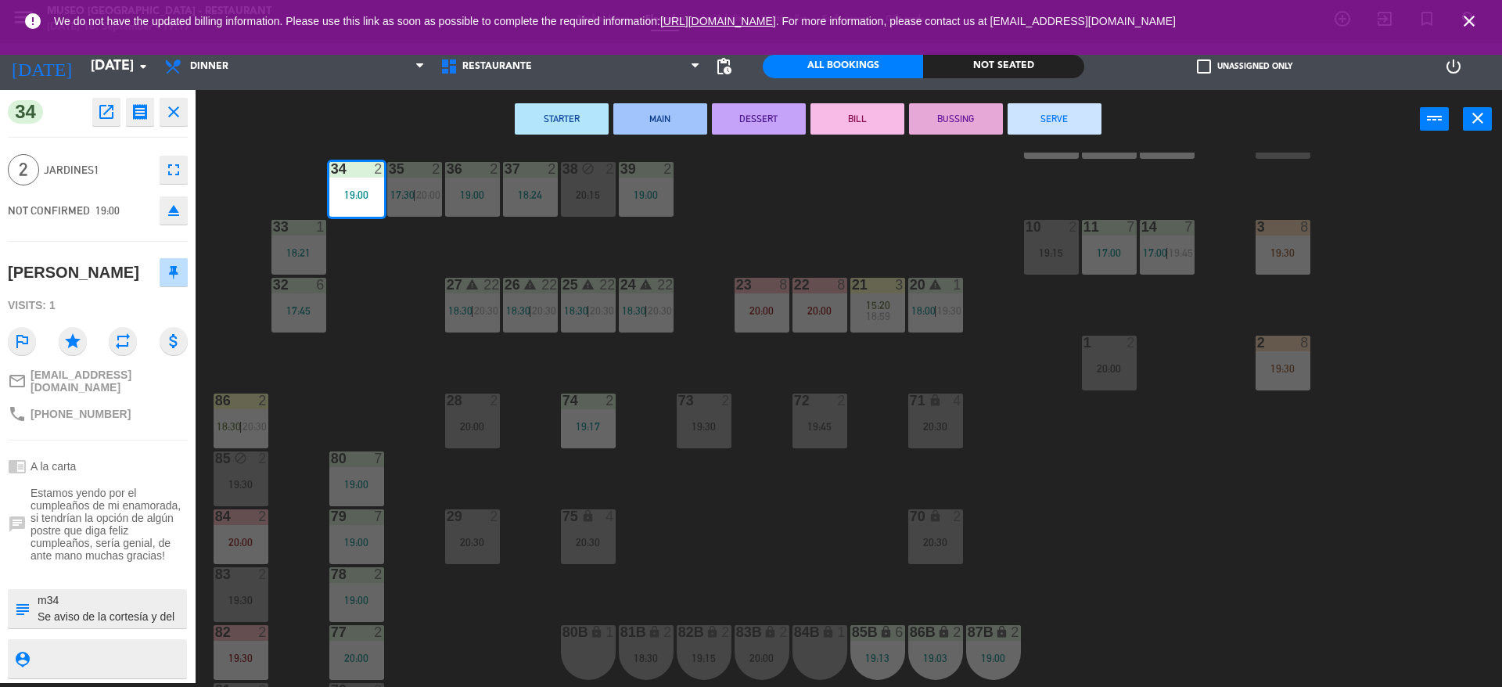
click at [368, 264] on div "44 5 17:45 | 20:30 49 warning 2 19:00 | 20:30 54 3 18:55 64 2 17:15 | 20:30 48 …" at bounding box center [856, 420] width 1292 height 534
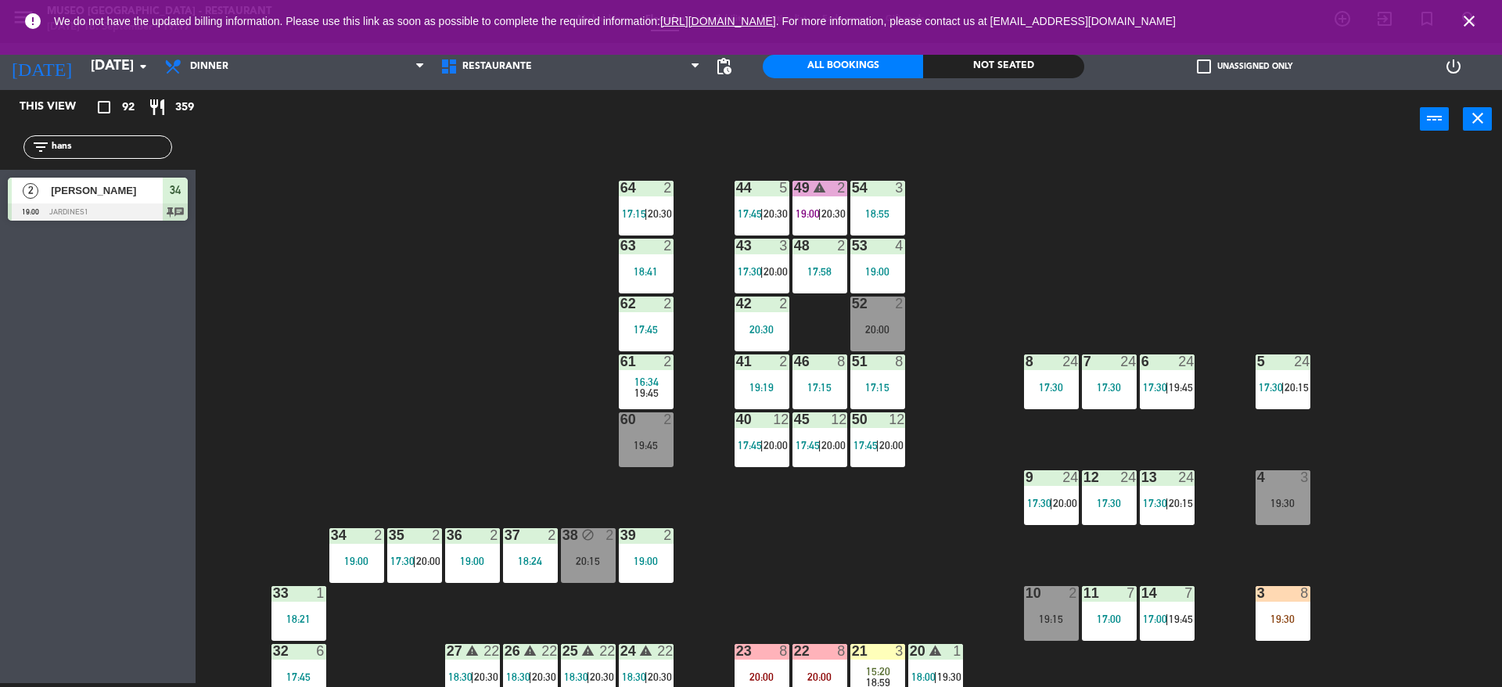
scroll to position [2, 0]
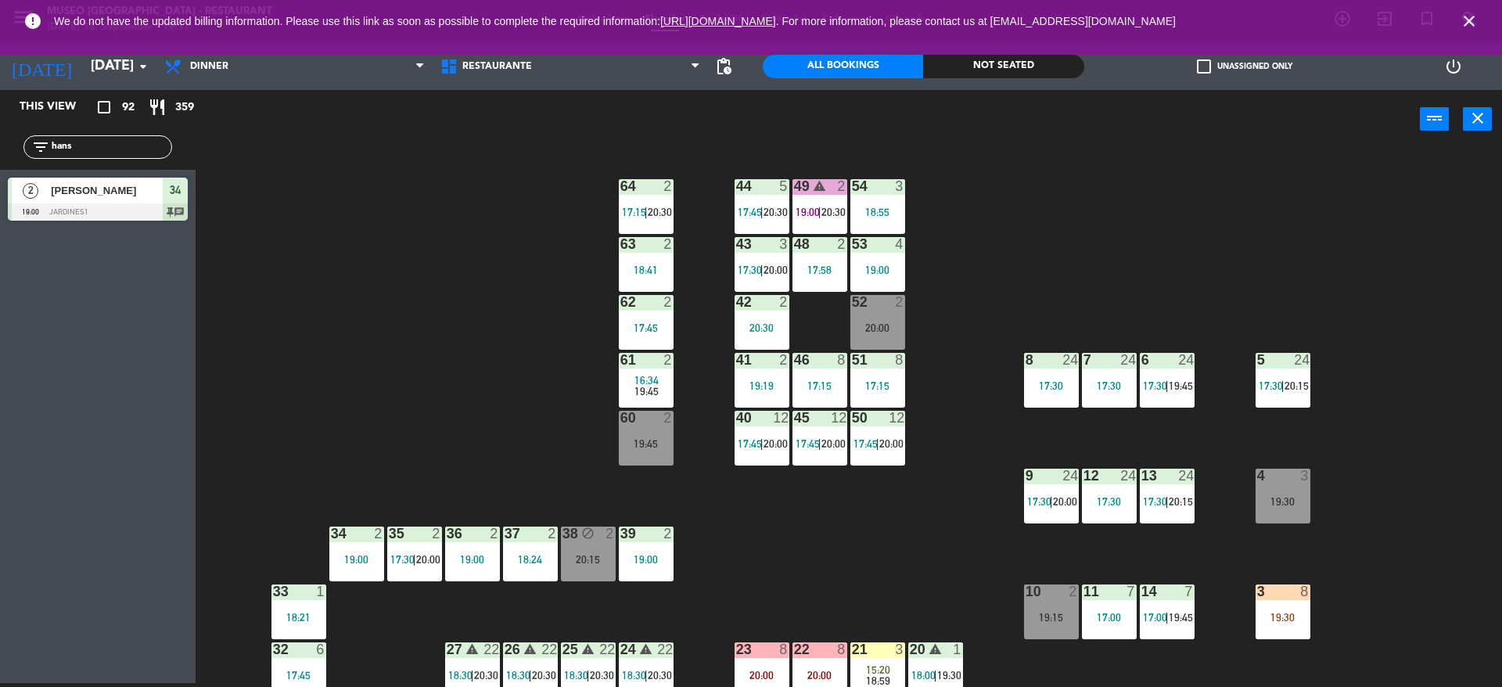
click at [652, 207] on span "20:30" at bounding box center [660, 212] width 24 height 13
click at [663, 234] on div "64 2 17:15 | 20:30" at bounding box center [646, 206] width 55 height 55
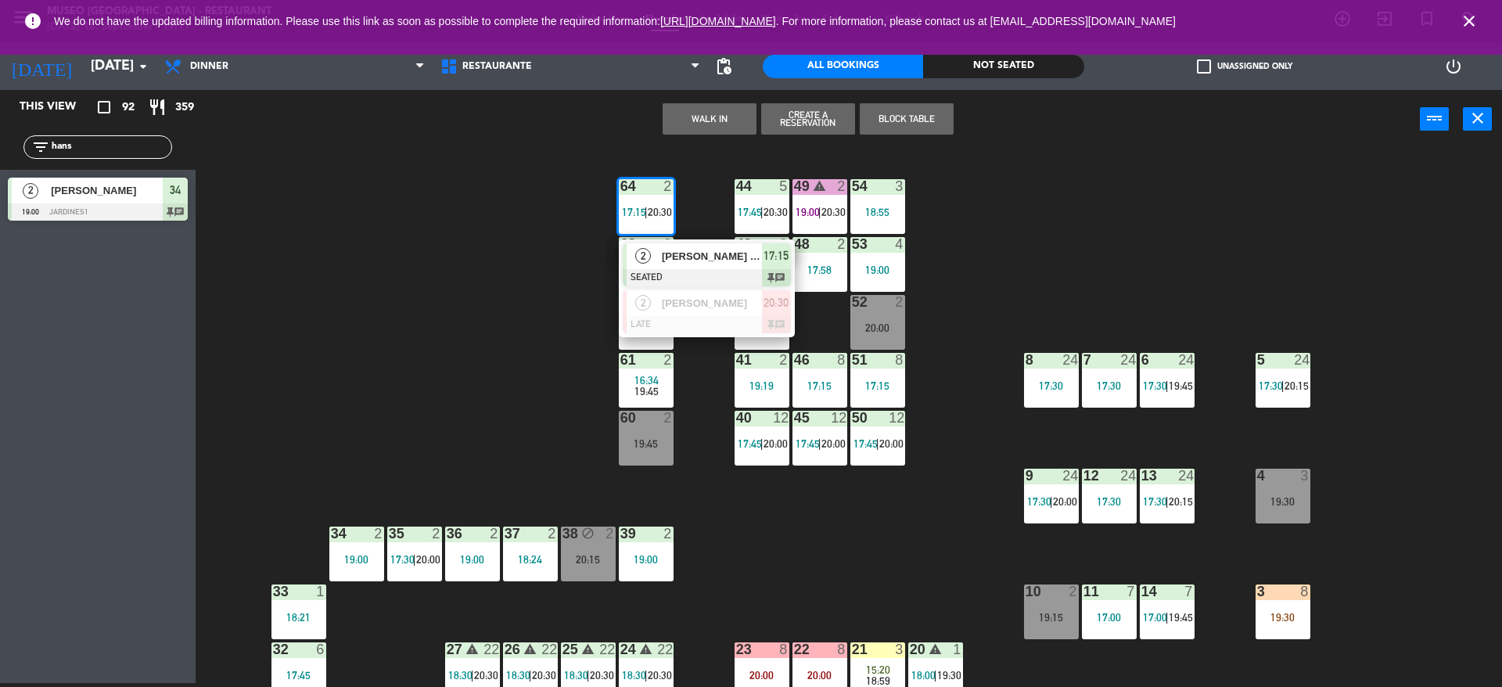
click at [773, 253] on span "17:15" at bounding box center [776, 255] width 25 height 19
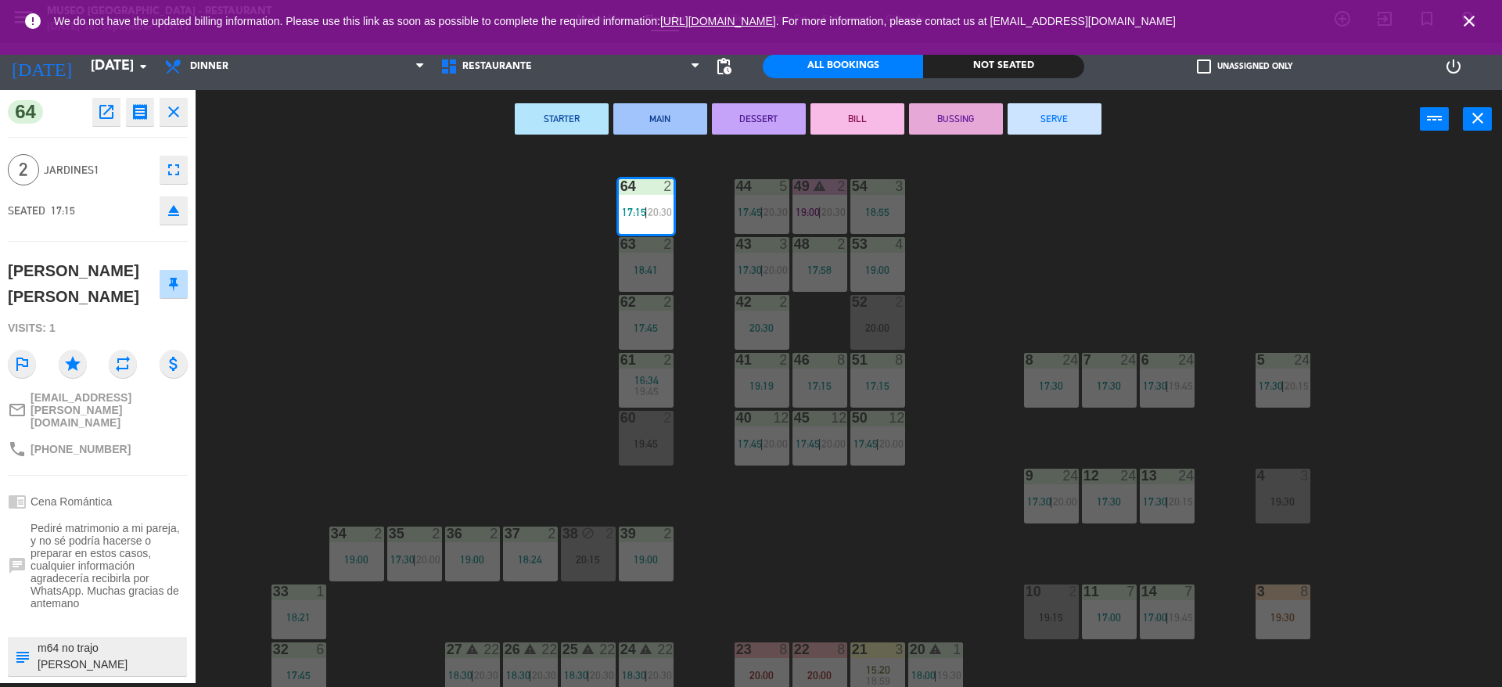
click at [959, 125] on button "BUSSING" at bounding box center [956, 118] width 94 height 31
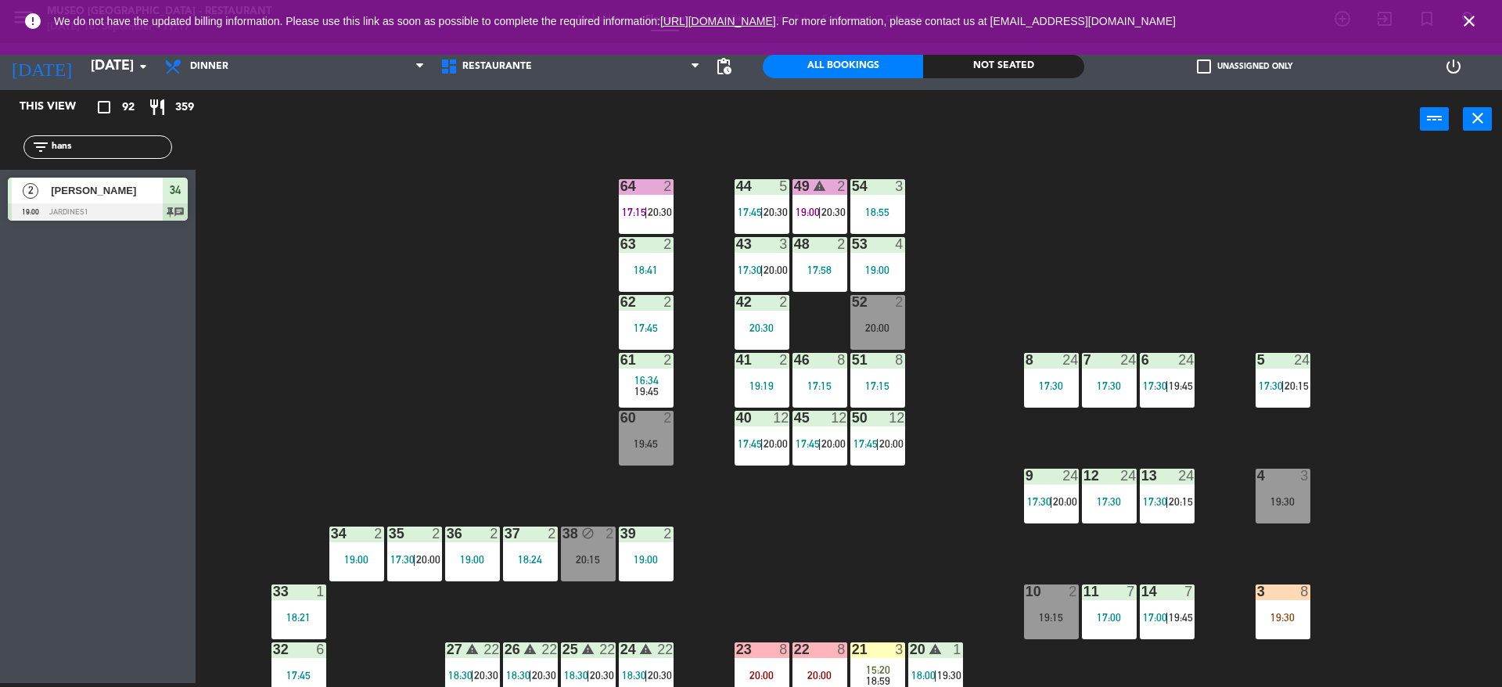
click at [944, 185] on div "44 5 17:45 | 20:30 49 warning 2 19:00 | 20:30 54 3 18:55 64 2 17:15 | 20:30 48 …" at bounding box center [856, 420] width 1292 height 534
click at [839, 207] on span "20:30" at bounding box center [833, 212] width 24 height 13
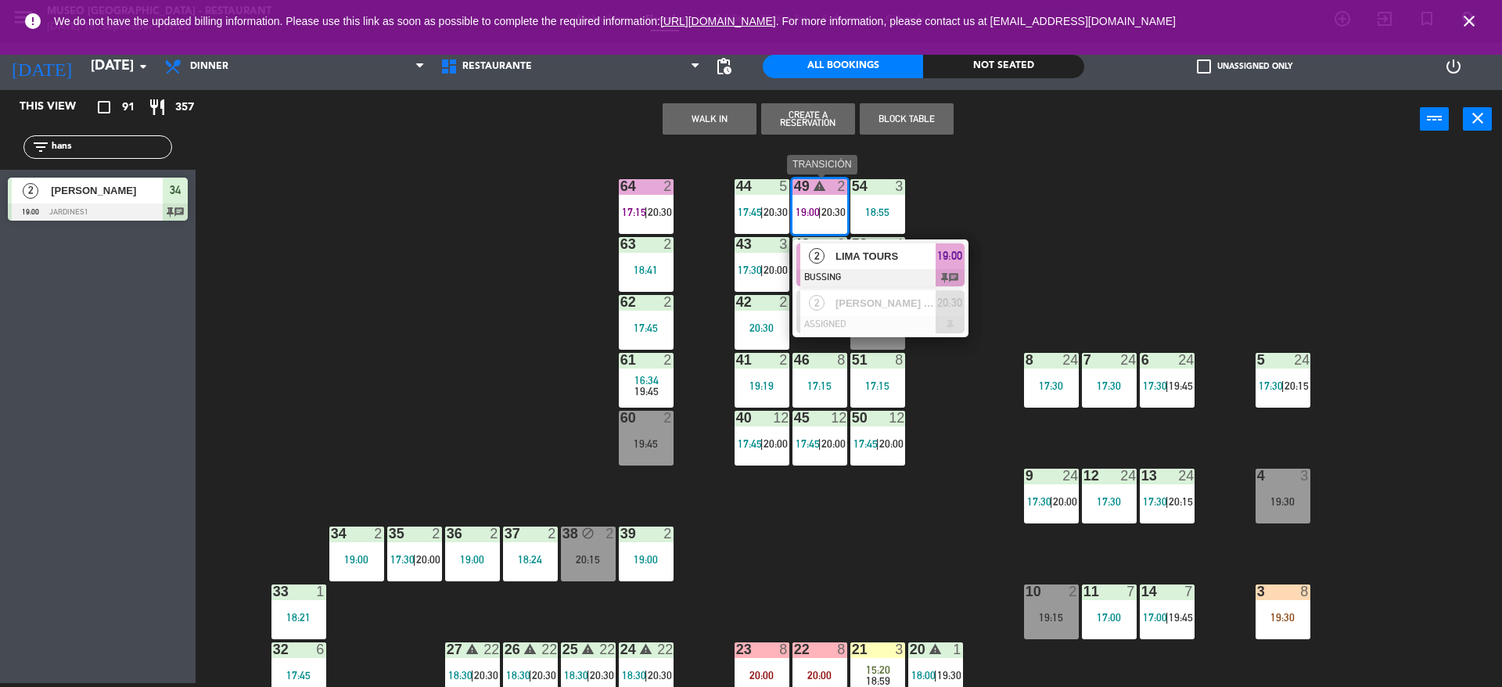
click at [869, 269] on div at bounding box center [880, 277] width 168 height 17
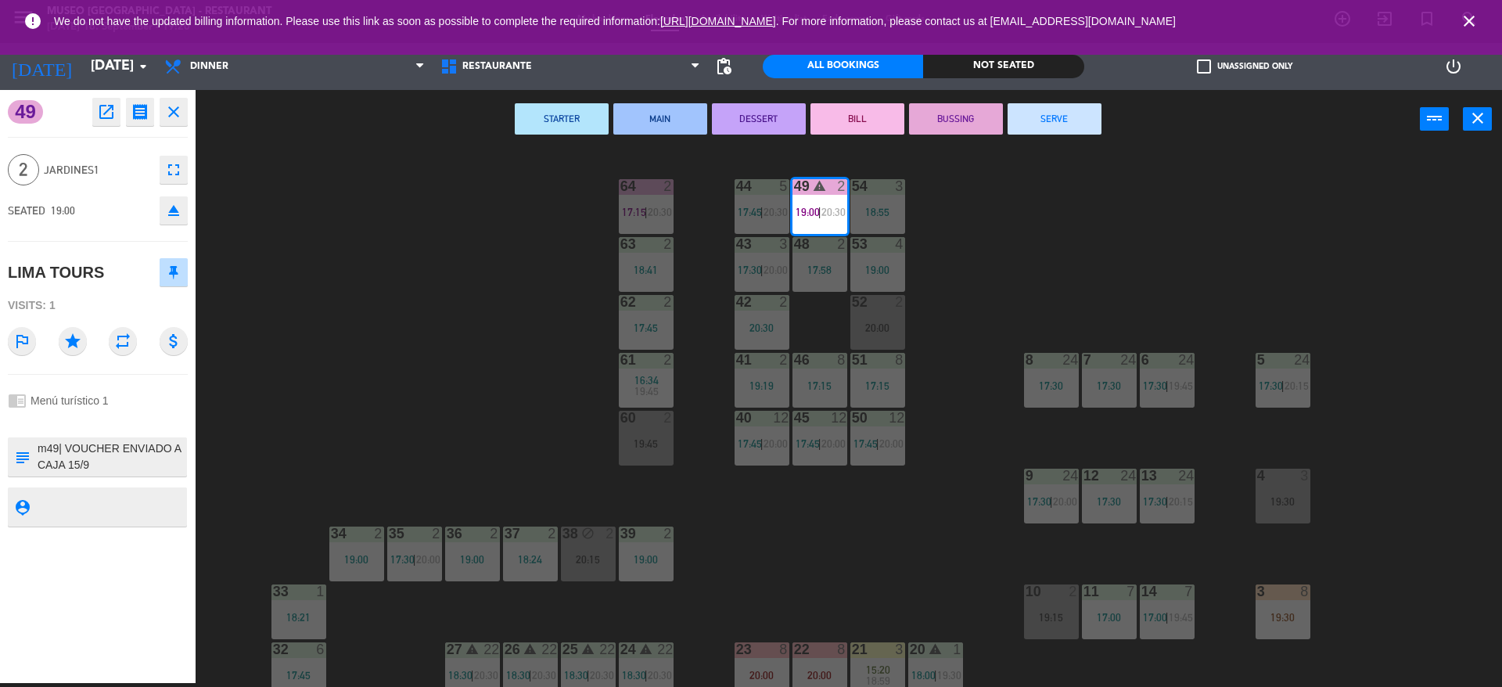
click at [93, 462] on textarea at bounding box center [110, 456] width 149 height 33
click at [1057, 196] on div "44 5 17:45 | 20:30 49 warning 2 19:00 | 20:30 54 3 18:55 64 2 17:15 | 20:30 48 …" at bounding box center [856, 420] width 1292 height 534
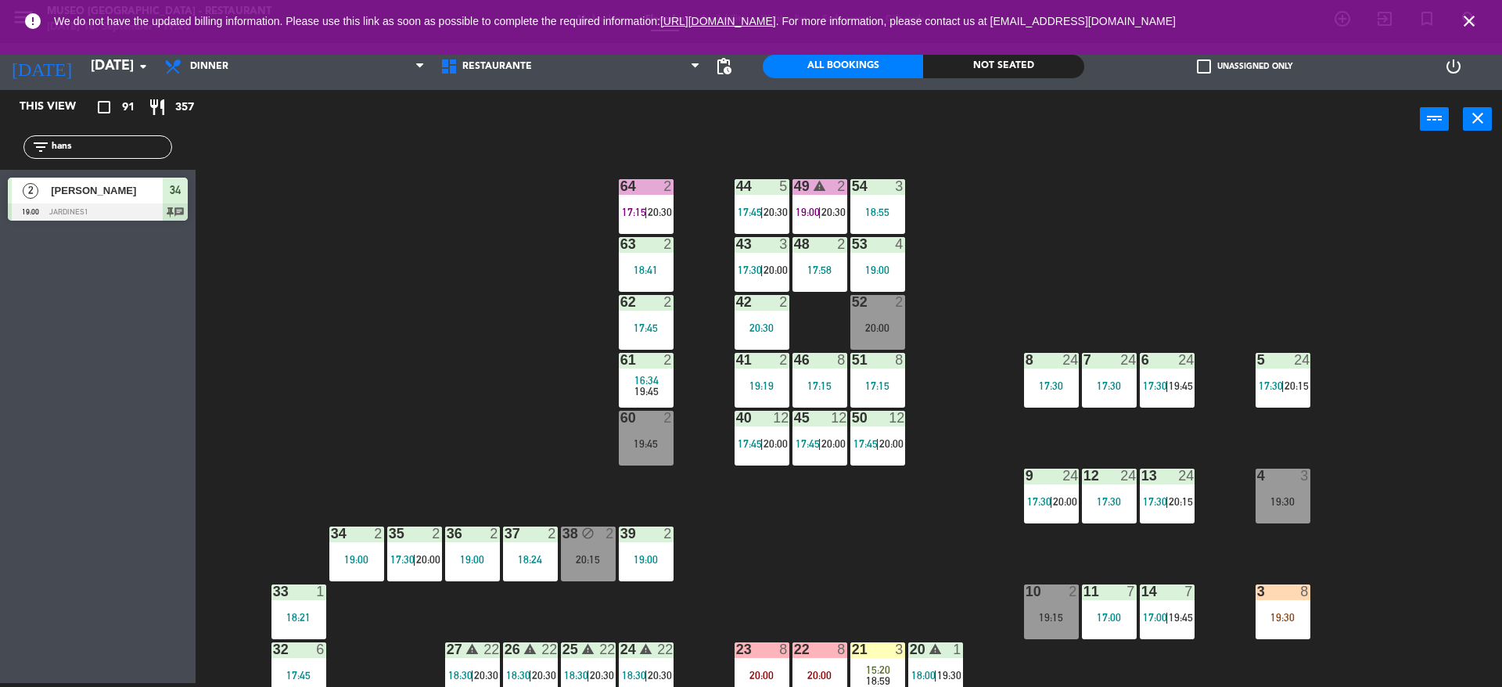
click at [829, 206] on span "20:30" at bounding box center [833, 212] width 24 height 13
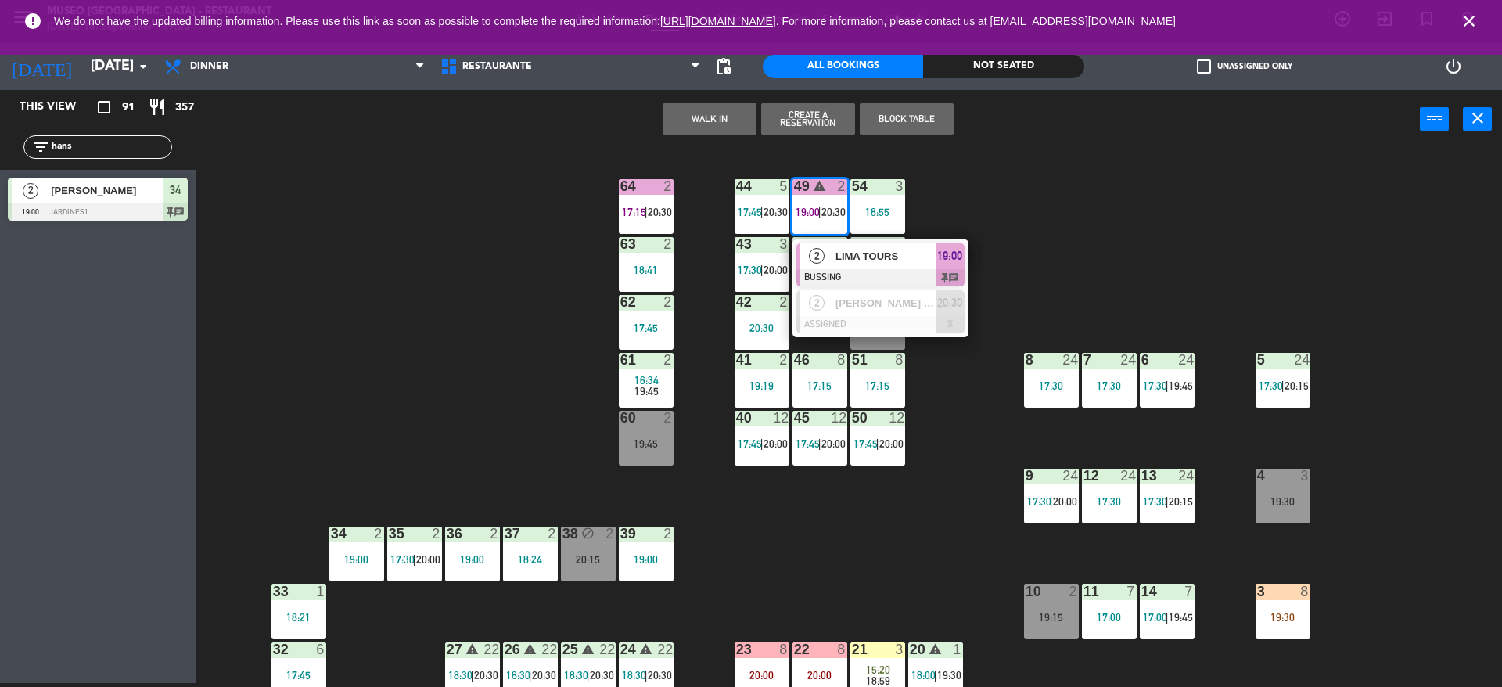
click at [868, 275] on div at bounding box center [880, 277] width 168 height 17
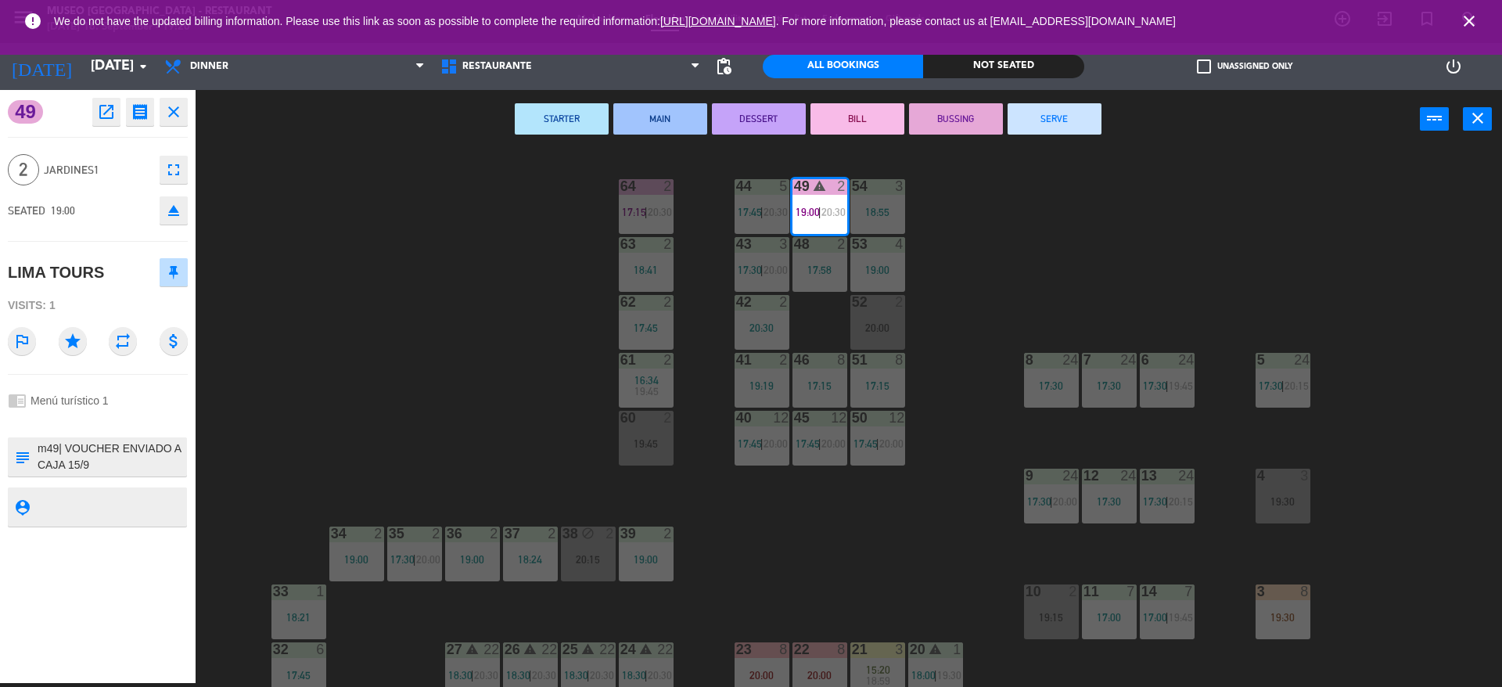
click at [171, 452] on textarea at bounding box center [110, 456] width 149 height 33
click at [468, 361] on div "44 5 17:45 | 20:30 49 warning 2 19:00 | 20:30 54 3 18:55 64 2 17:15 | 20:30 48 …" at bounding box center [856, 420] width 1292 height 534
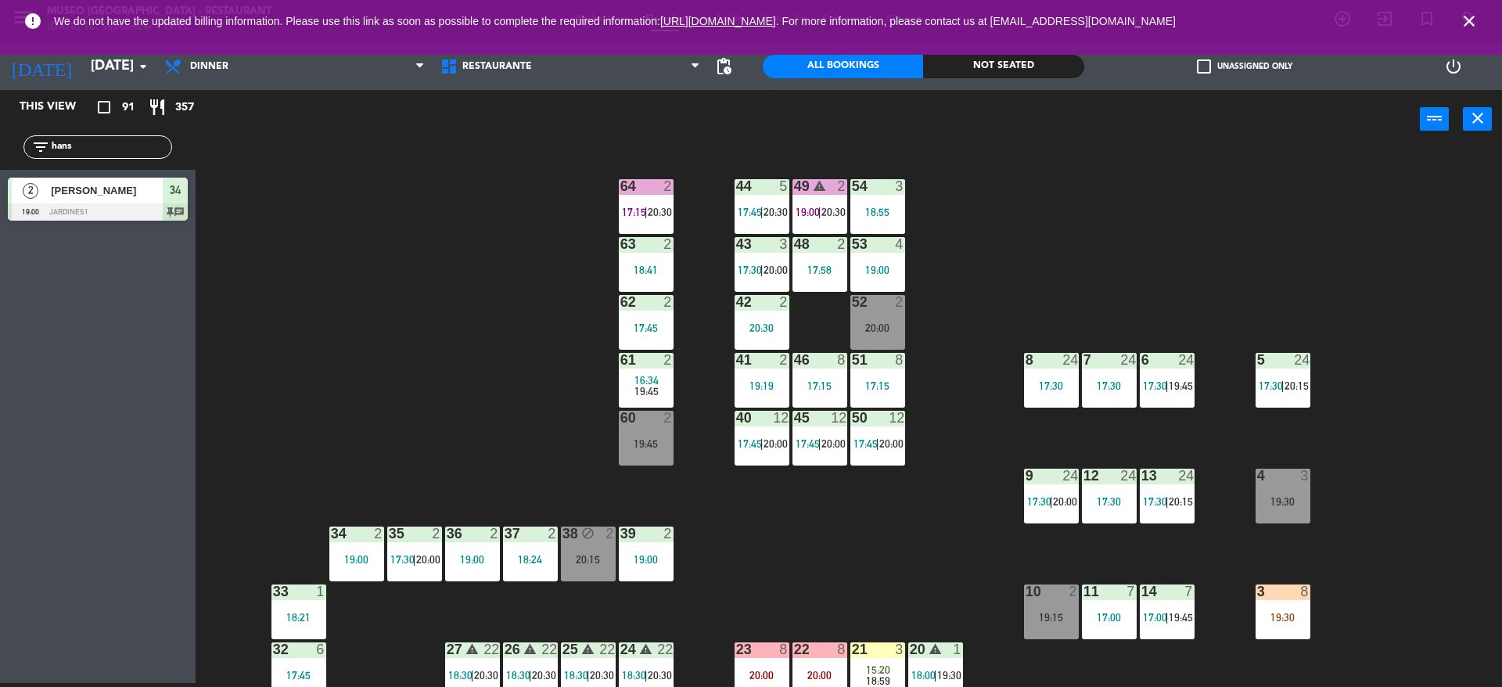
click at [888, 253] on div "53 4 19:00" at bounding box center [877, 264] width 55 height 55
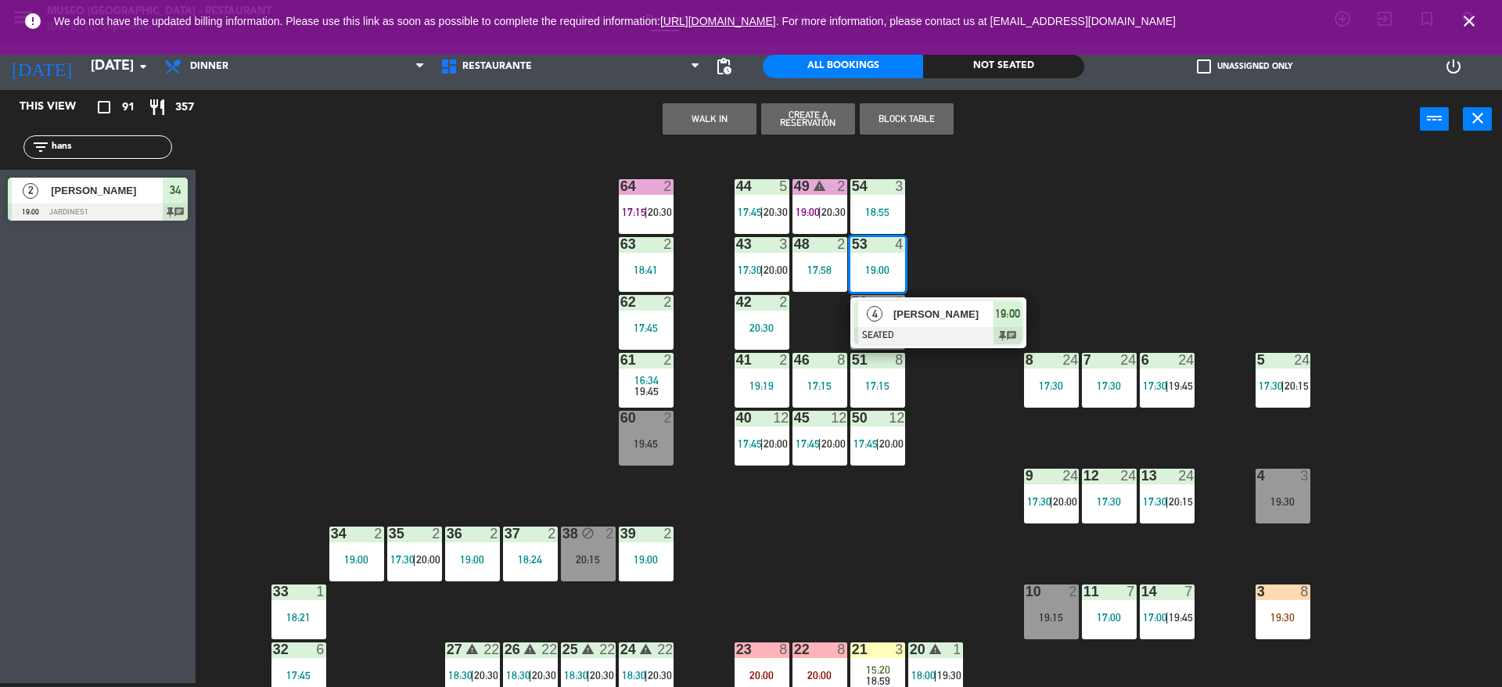
click at [909, 307] on span "[PERSON_NAME]" at bounding box center [943, 314] width 100 height 16
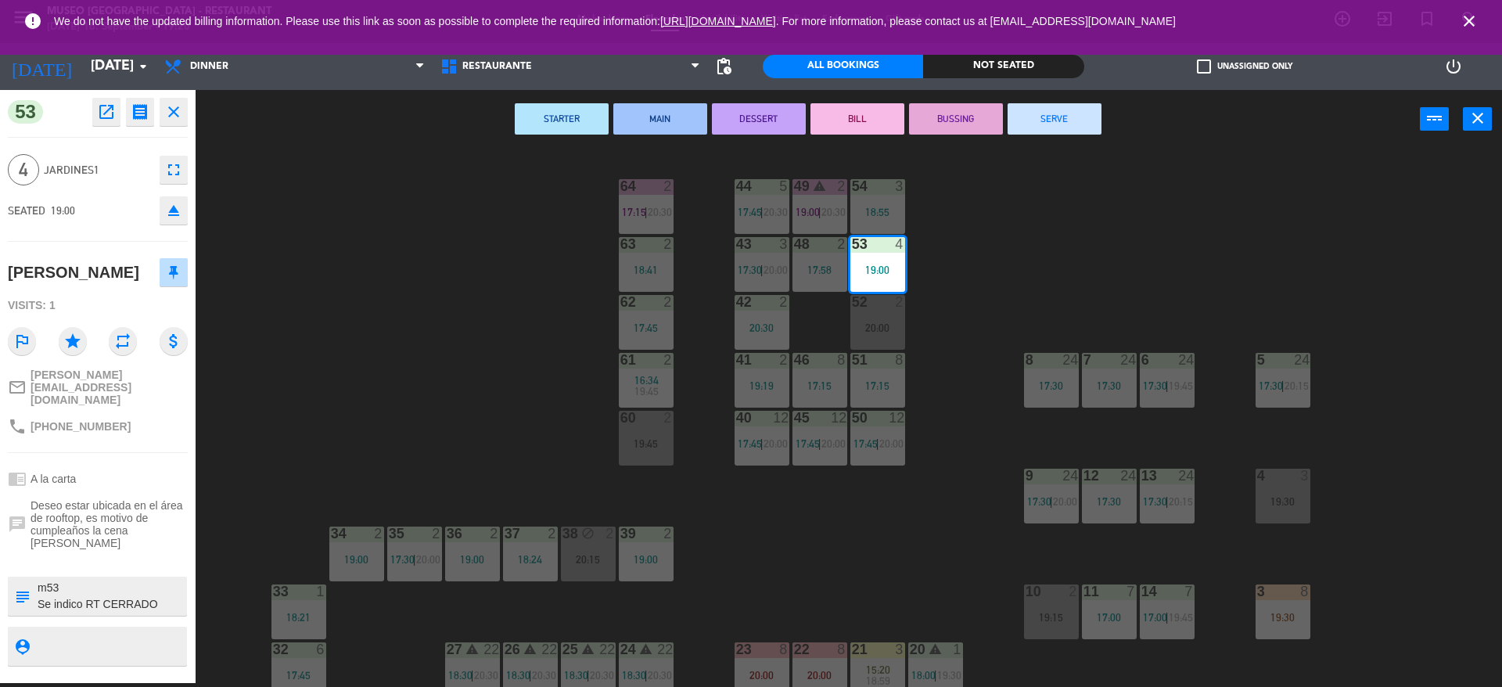
click at [366, 426] on div "44 5 17:45 | 20:30 49 warning 2 19:00 | 20:30 54 3 18:55 64 2 17:15 | 20:30 48 …" at bounding box center [856, 420] width 1292 height 534
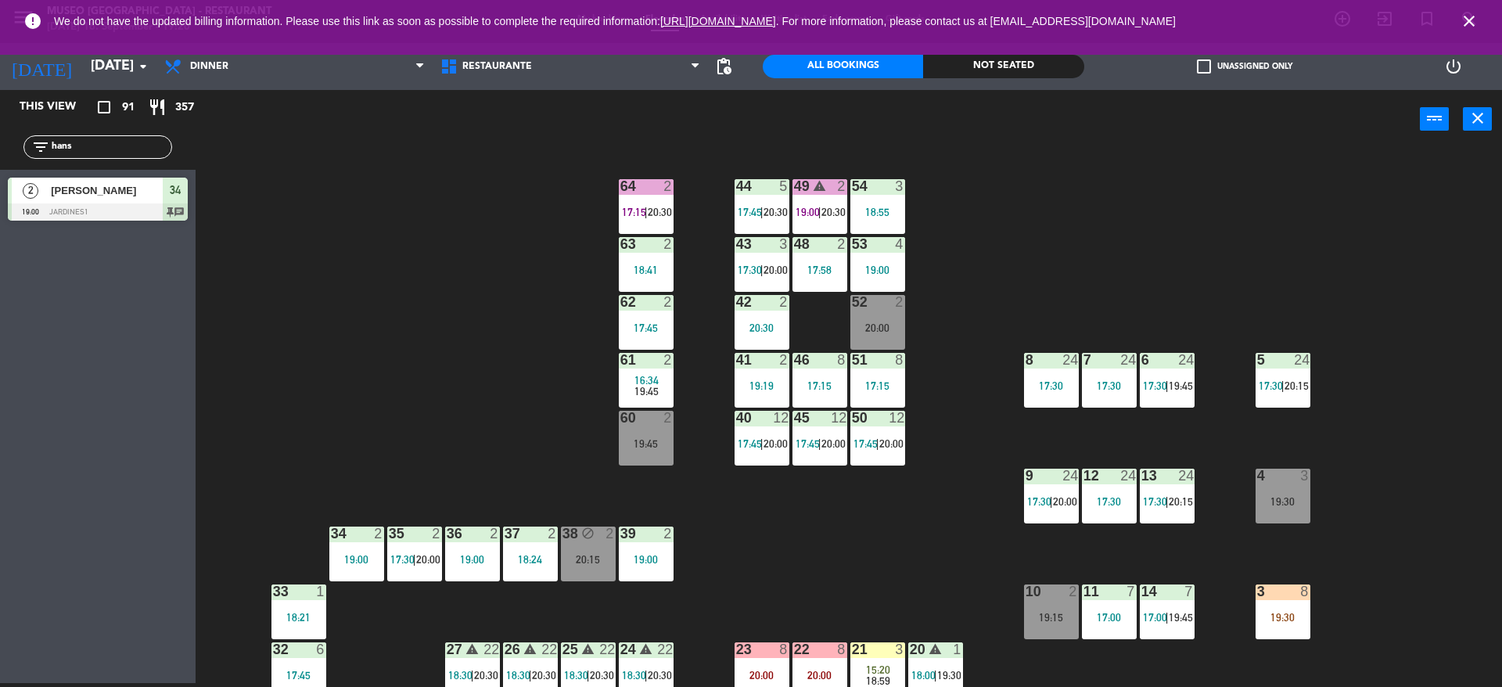
click at [818, 223] on div "49 warning 2 19:00 | 20:30" at bounding box center [819, 206] width 55 height 55
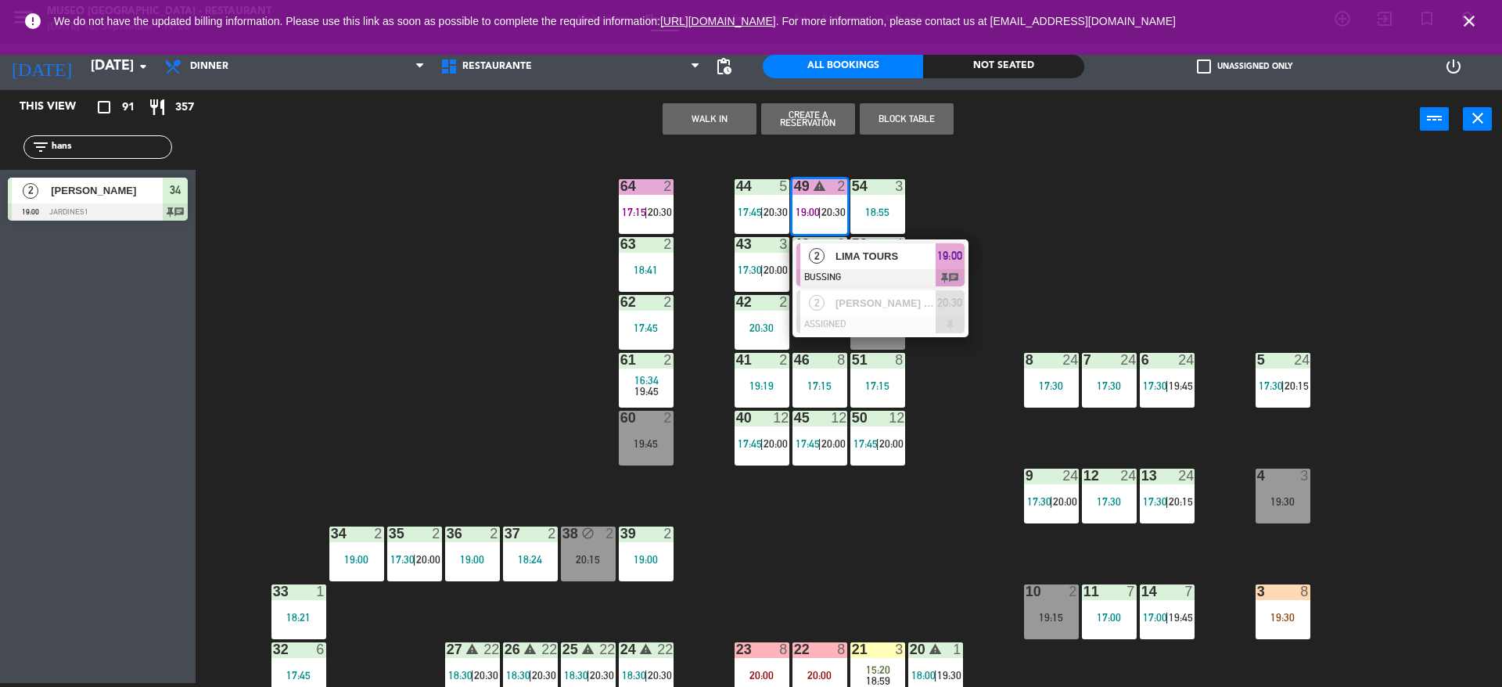
click at [830, 261] on div "2" at bounding box center [817, 256] width 34 height 26
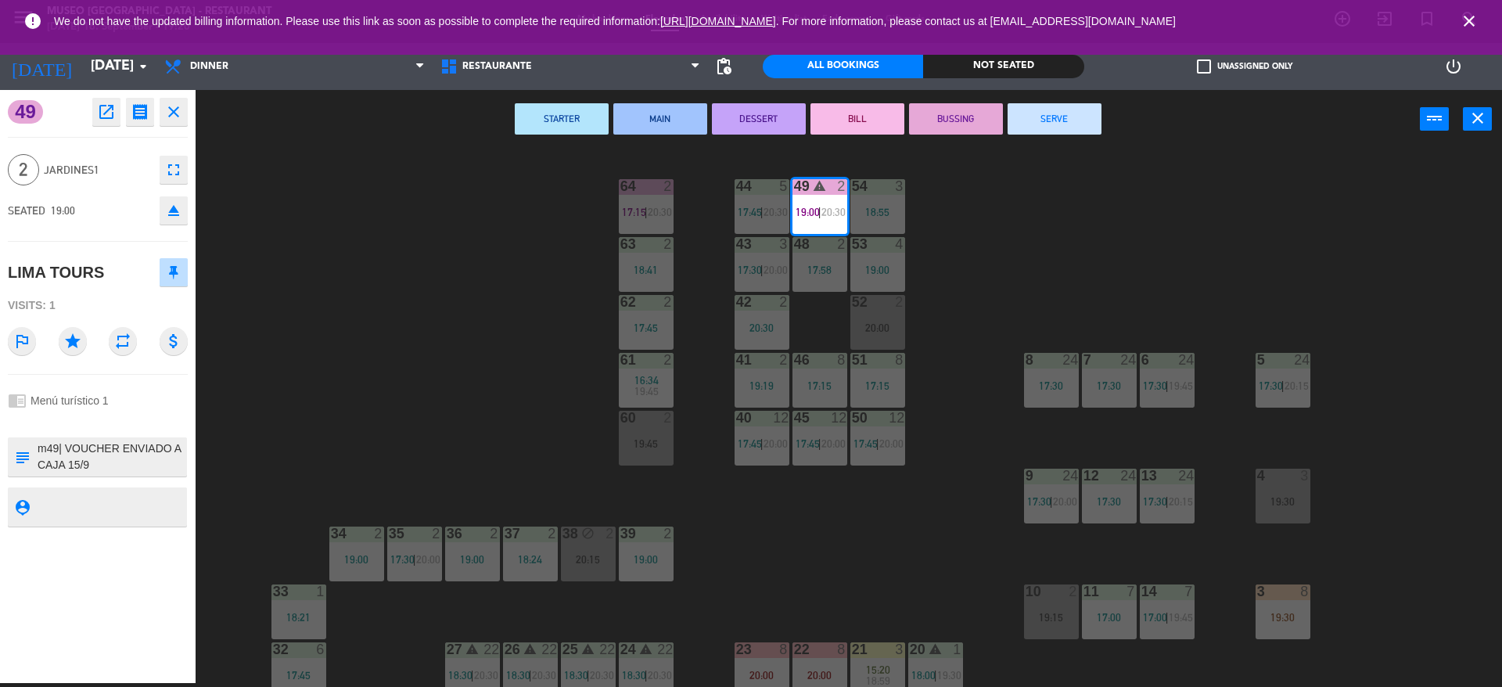
click at [74, 451] on textarea at bounding box center [110, 456] width 149 height 33
click at [1084, 129] on button "SERVE" at bounding box center [1055, 118] width 94 height 31
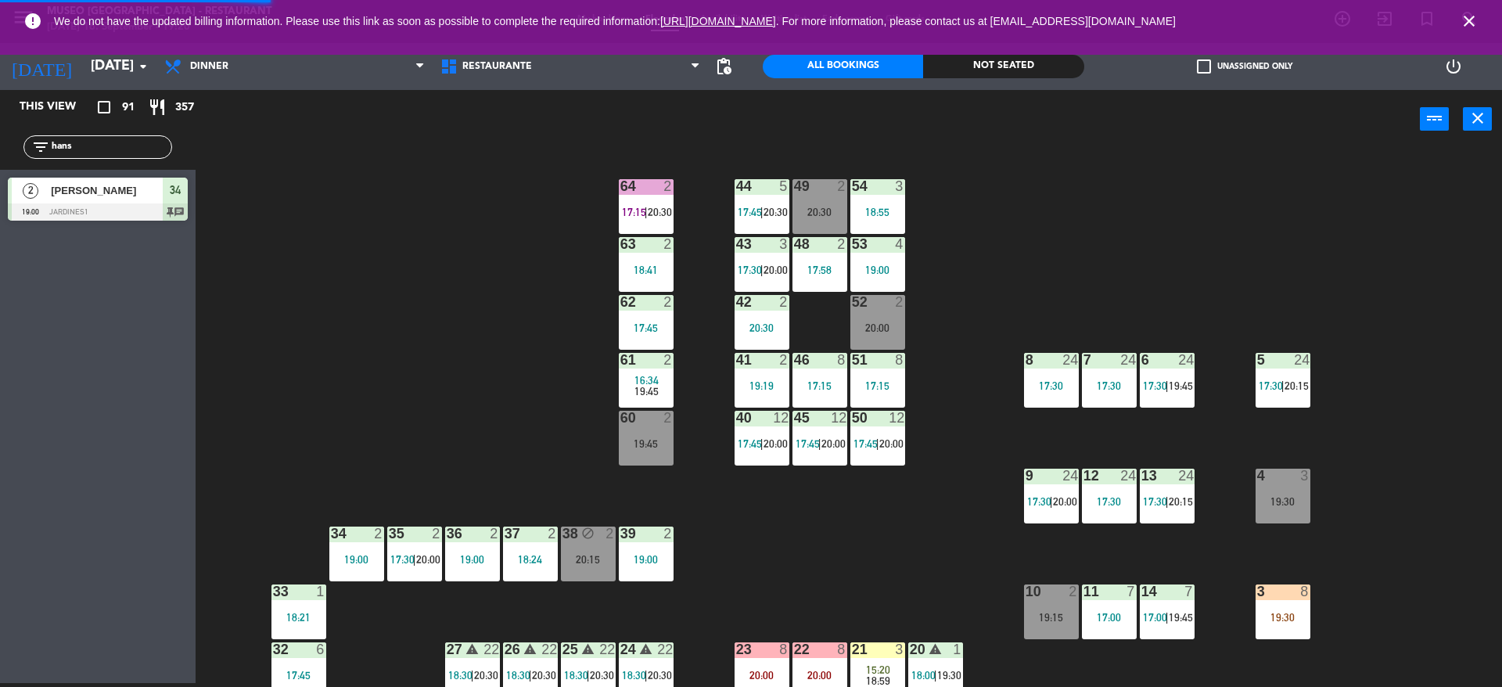
click at [1098, 173] on div "44 5 17:45 | 20:30 49 2 20:30 54 3 18:55 64 2 17:15 | 20:30 48 2 17:58 53 4 19:…" at bounding box center [856, 420] width 1292 height 534
click at [1071, 191] on div "44 5 17:45 | 20:30 49 2 20:30 54 3 18:55 64 2 17:15 | 20:30 48 2 17:58 53 4 19:…" at bounding box center [856, 420] width 1292 height 534
click at [1468, 22] on icon "close" at bounding box center [1469, 21] width 19 height 19
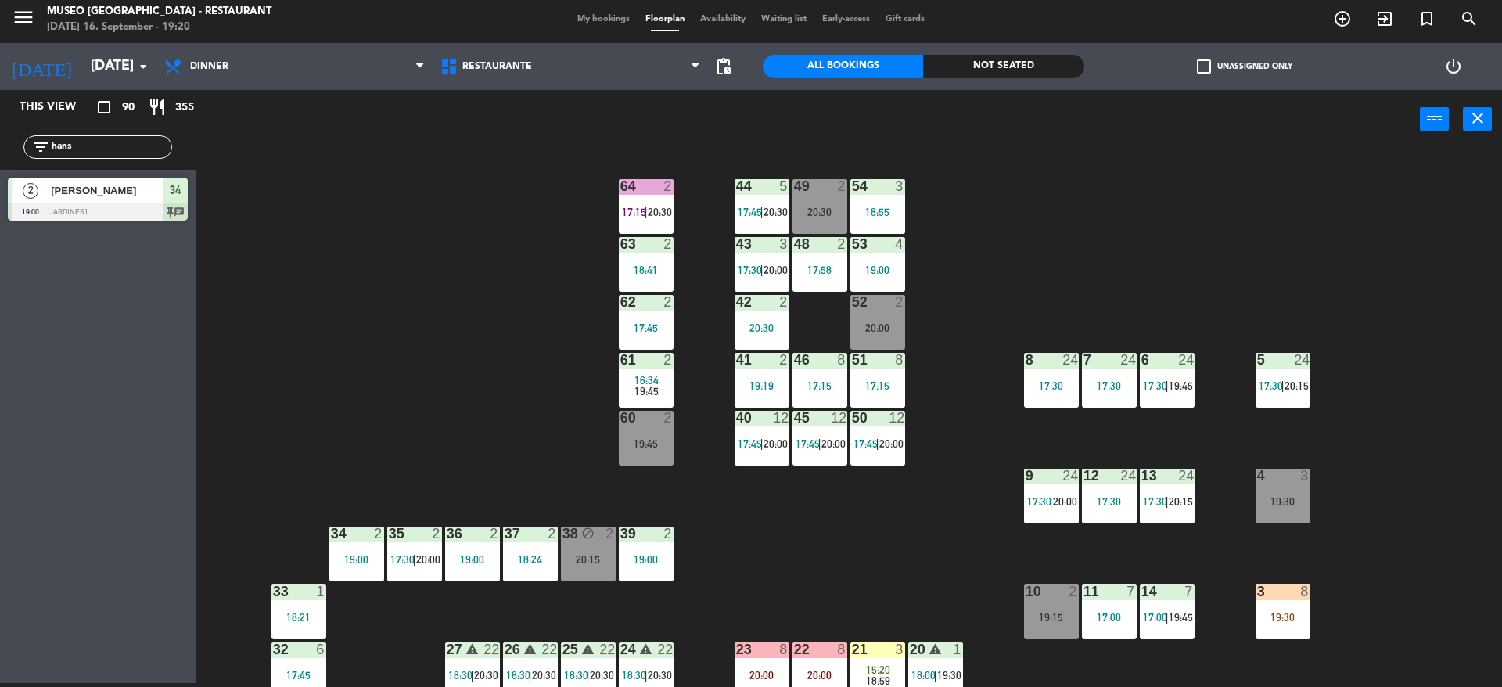
click at [1343, 185] on div "44 5 17:45 | 20:30 49 2 20:30 54 3 18:55 64 2 17:15 | 20:30 48 2 17:58 53 4 19:…" at bounding box center [856, 420] width 1292 height 534
click at [926, 484] on div "44 5 17:45 | 20:30 49 2 20:30 54 3 18:55 64 2 17:15 | 20:30 48 2 17:58 53 4 19:…" at bounding box center [856, 420] width 1292 height 534
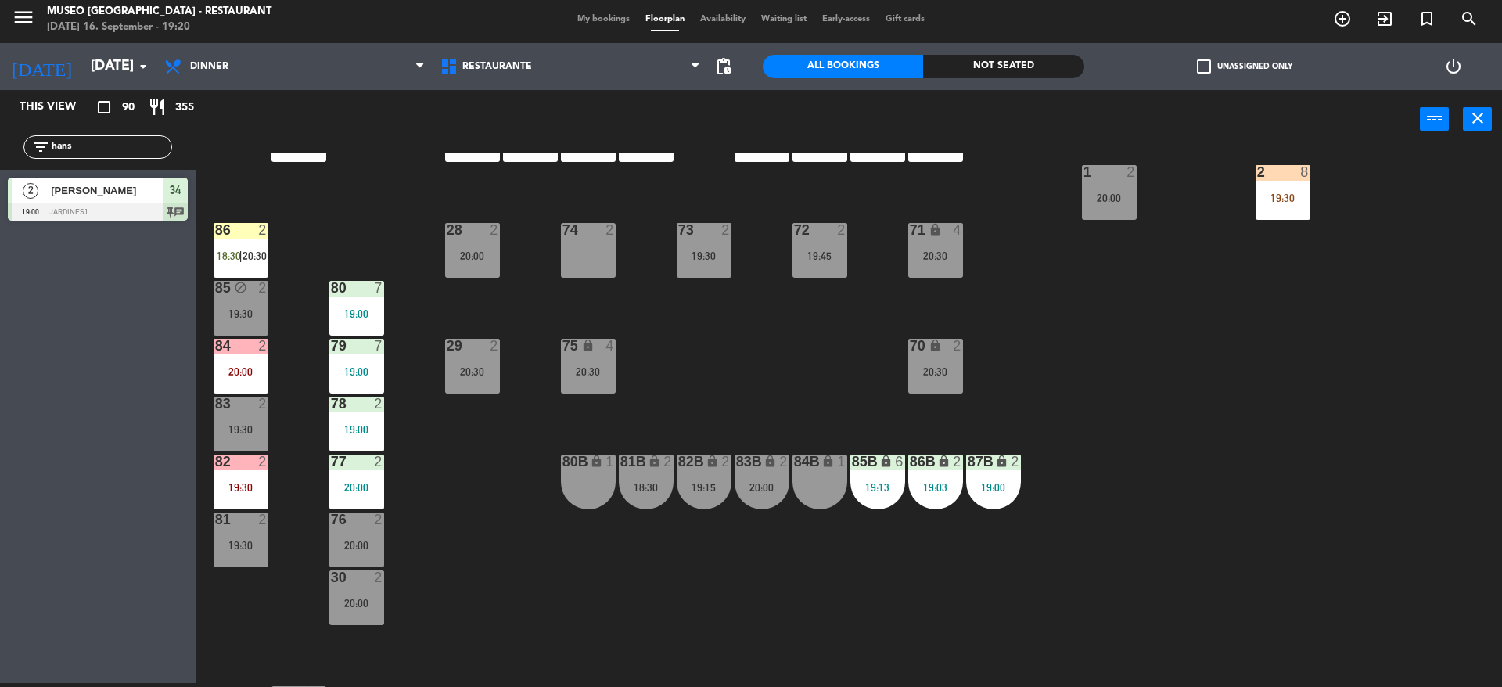
scroll to position [537, 0]
click at [875, 487] on div "19:13" at bounding box center [877, 486] width 55 height 11
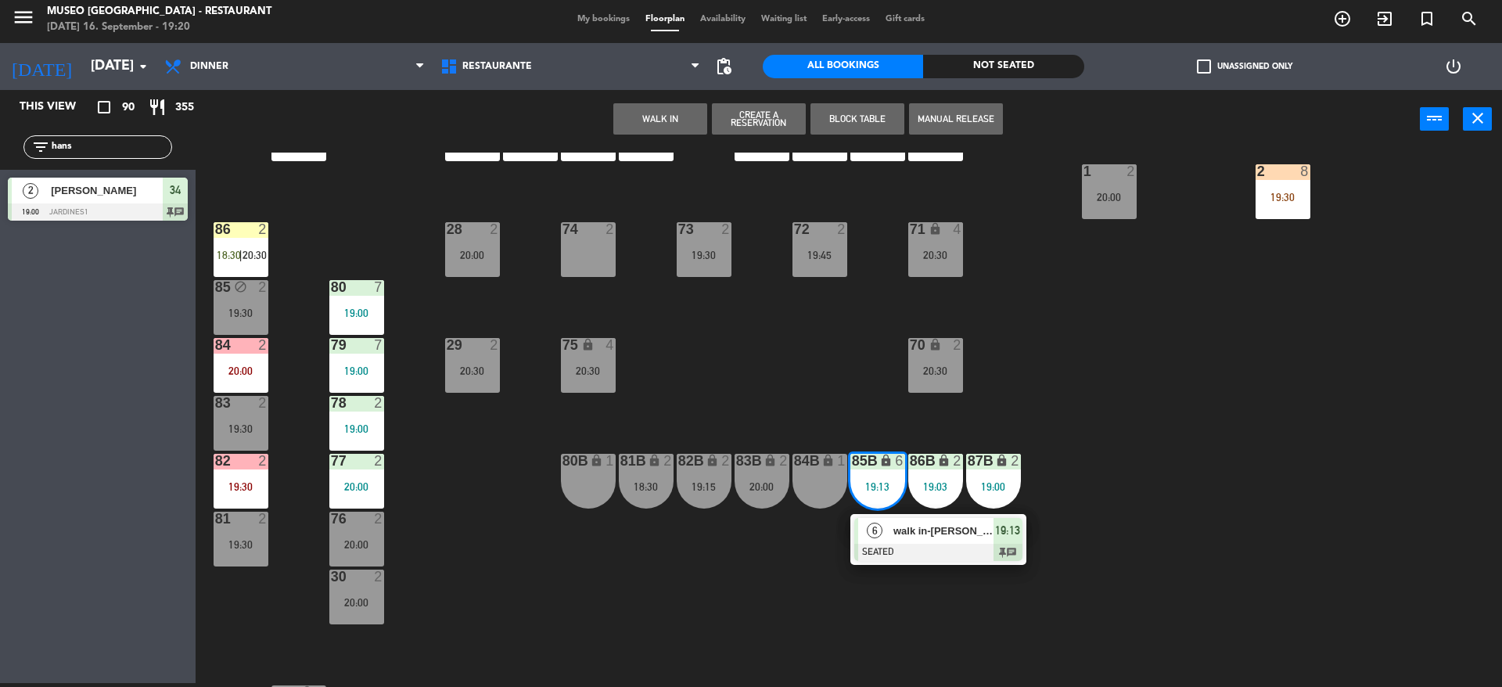
click at [922, 580] on div "44 5 17:45 | 20:30 49 2 20:30 54 3 18:55 64 2 17:15 | 20:30 48 2 17:58 53 4 19:…" at bounding box center [856, 420] width 1292 height 534
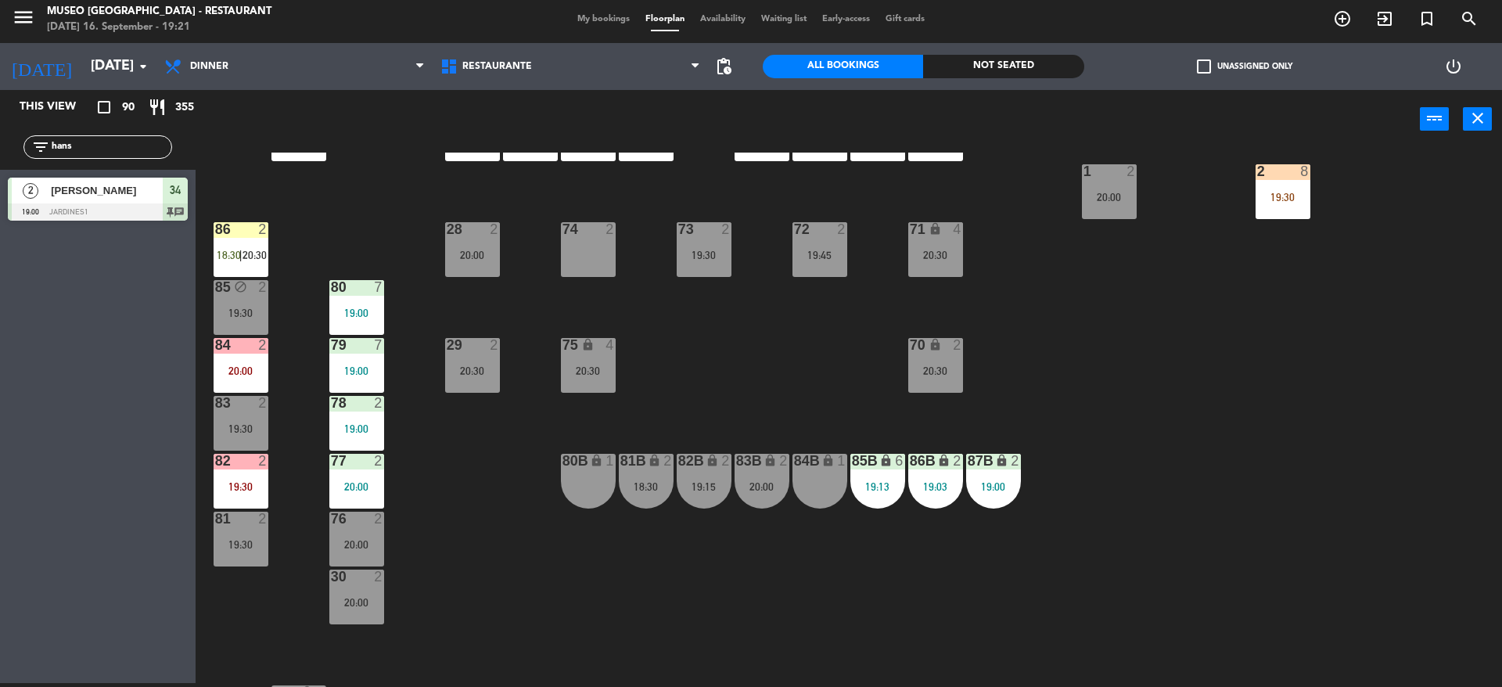
click at [931, 495] on div "86B lock 2 19:03" at bounding box center [935, 481] width 55 height 55
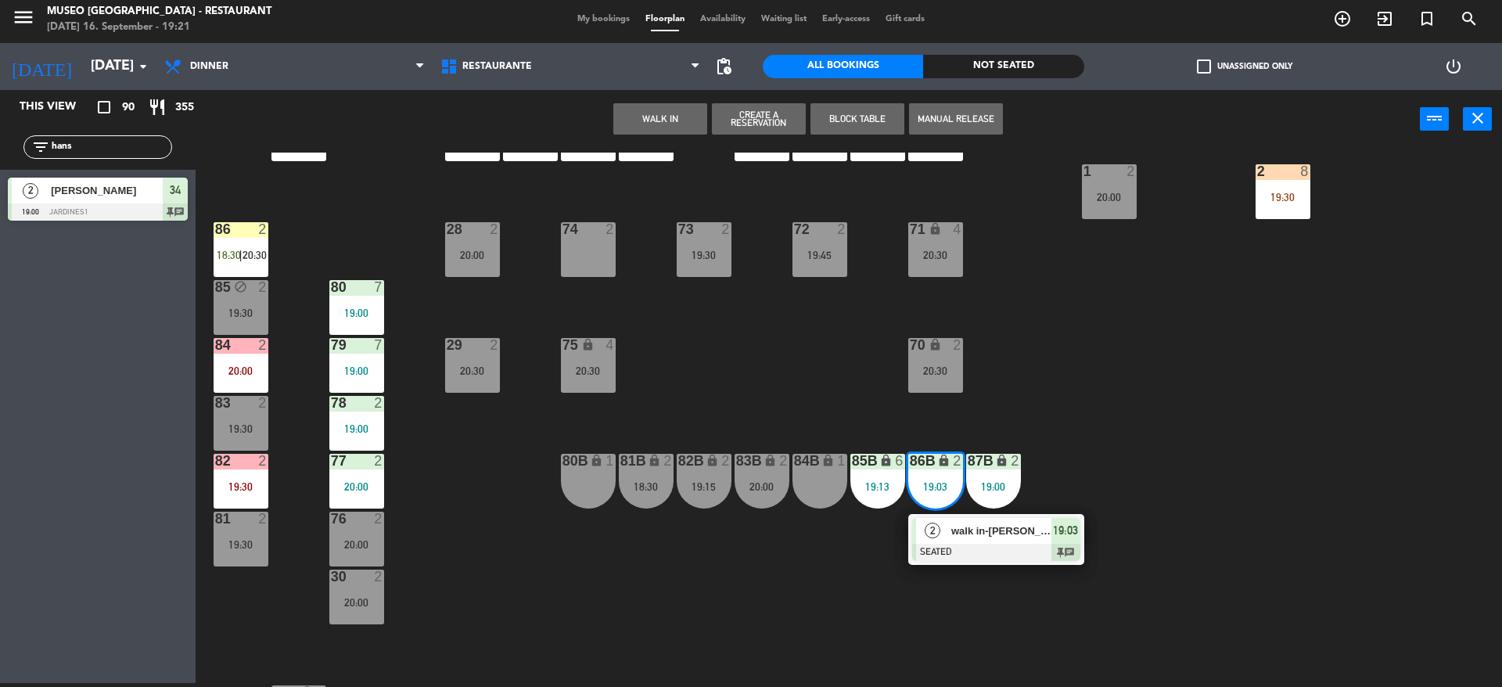
click at [931, 530] on span "2" at bounding box center [933, 531] width 16 height 16
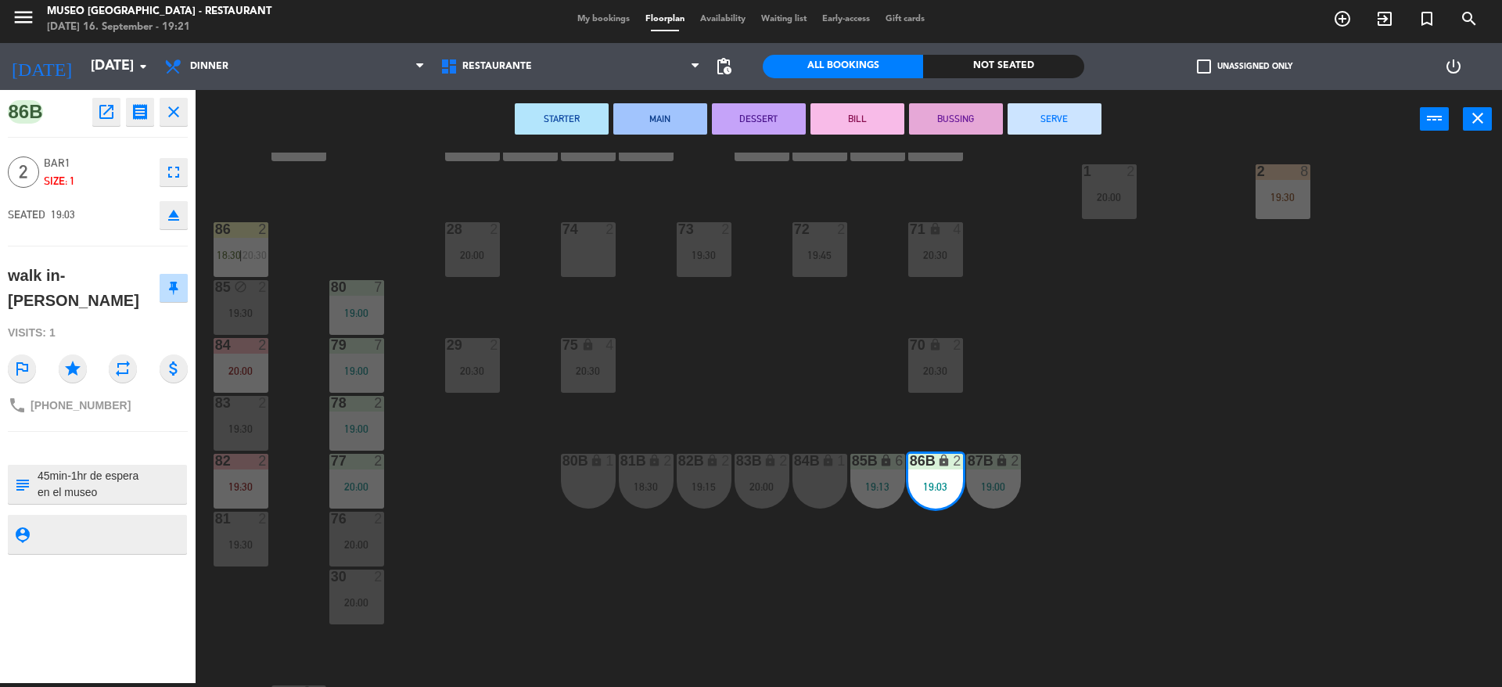
click at [1029, 535] on div "44 5 17:45 | 20:30 49 2 20:30 54 3 18:55 64 2 17:15 | 20:30 48 2 17:58 53 4 19:…" at bounding box center [856, 420] width 1292 height 534
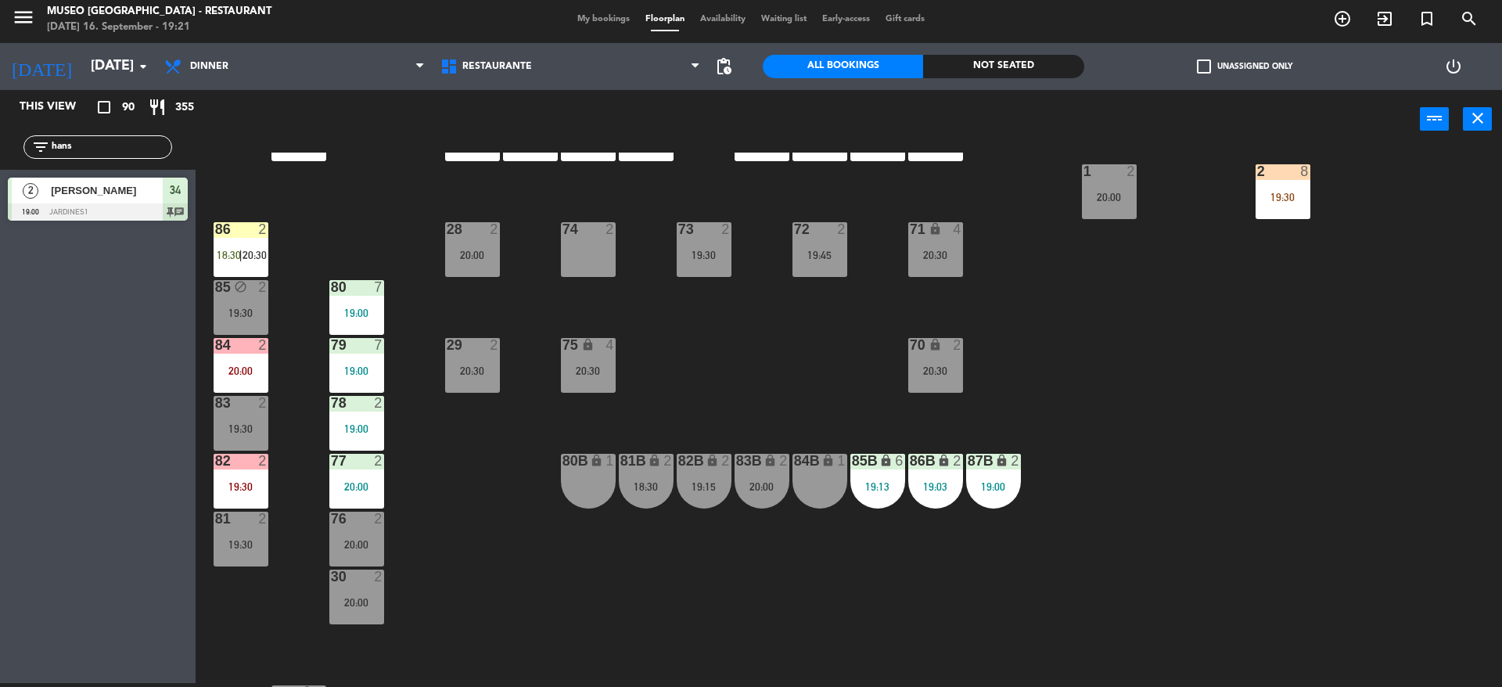
click at [996, 487] on div "19:00" at bounding box center [993, 486] width 55 height 11
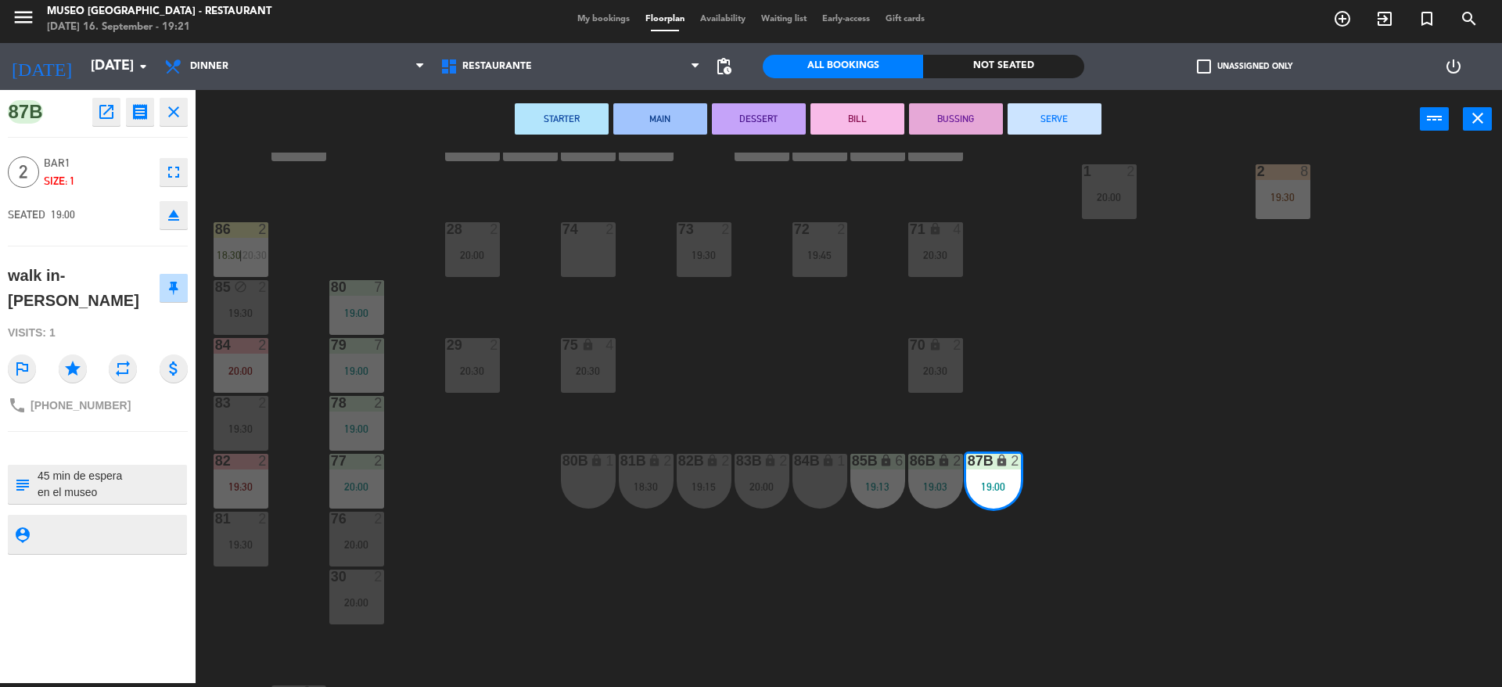
click at [1006, 541] on div "44 5 17:45 | 20:30 49 2 20:30 54 3 18:55 64 2 17:15 | 20:30 48 2 17:58 53 4 19:…" at bounding box center [856, 420] width 1292 height 534
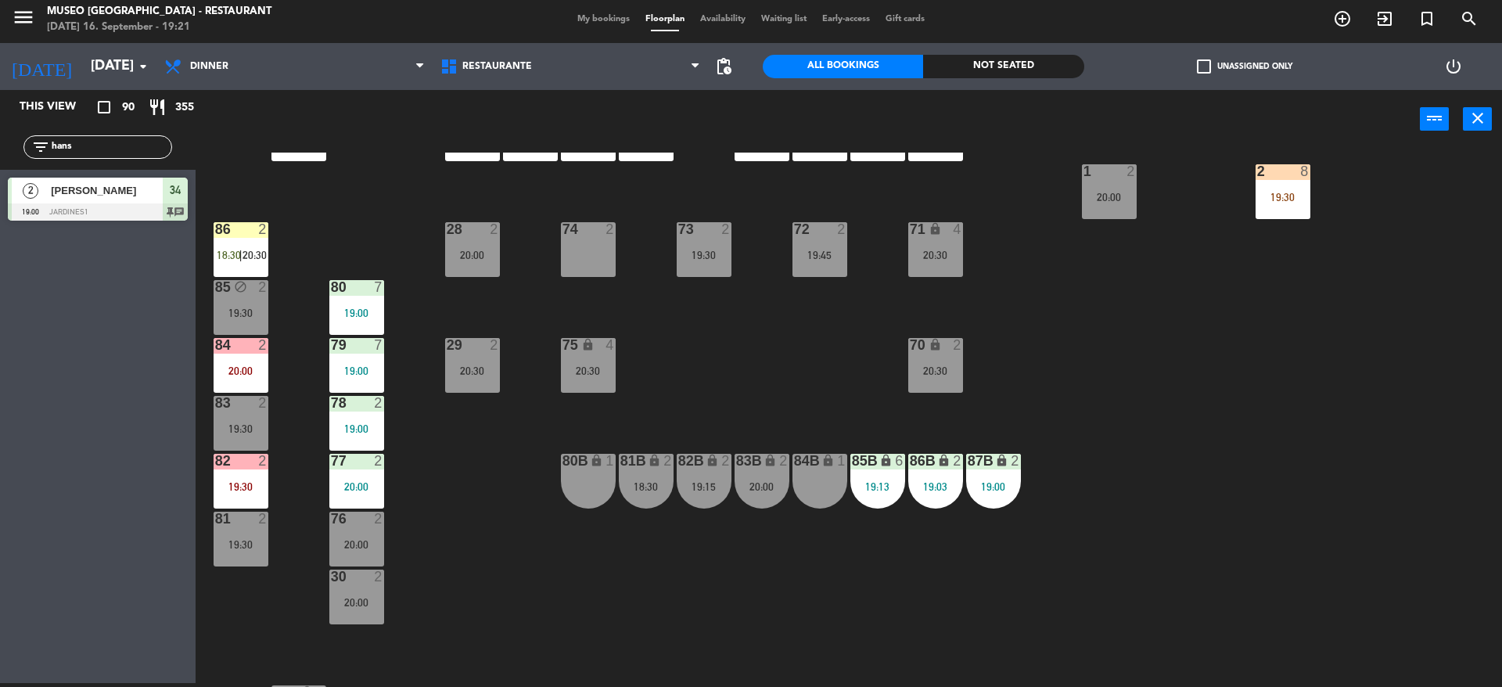
click at [1004, 501] on div "87B lock 2 19:00" at bounding box center [993, 481] width 55 height 55
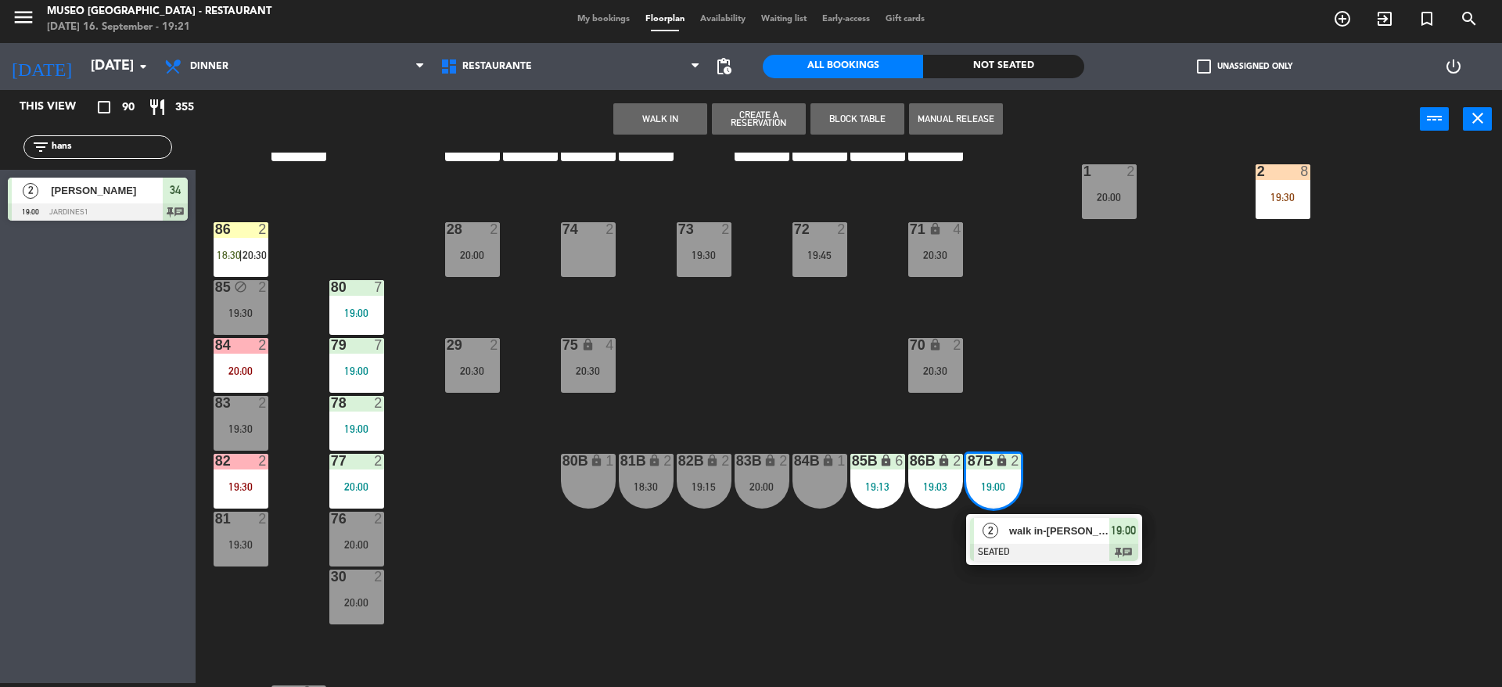
click at [1009, 548] on div at bounding box center [1054, 552] width 168 height 17
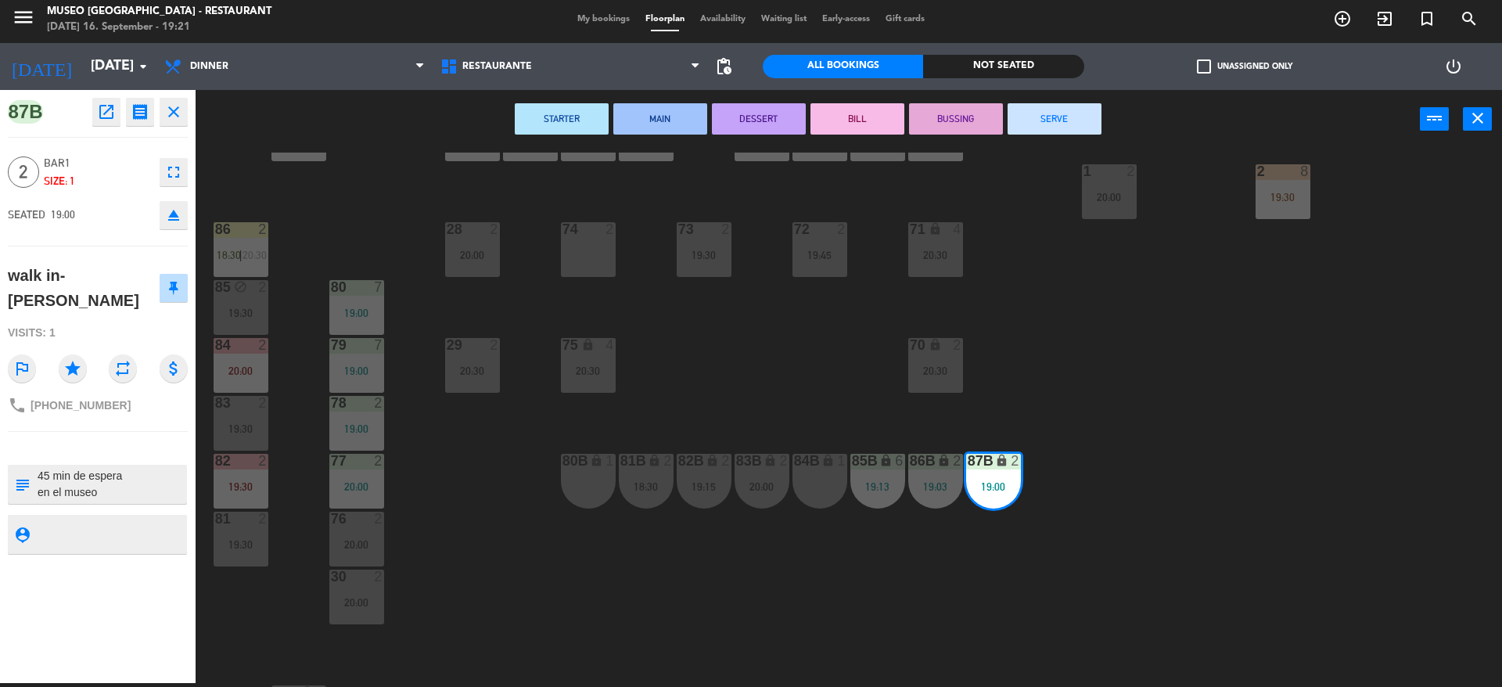
click at [836, 398] on div "44 5 17:45 | 20:30 49 2 20:30 54 3 18:55 64 2 17:15 | 20:30 48 2 17:58 53 4 19:…" at bounding box center [856, 420] width 1292 height 534
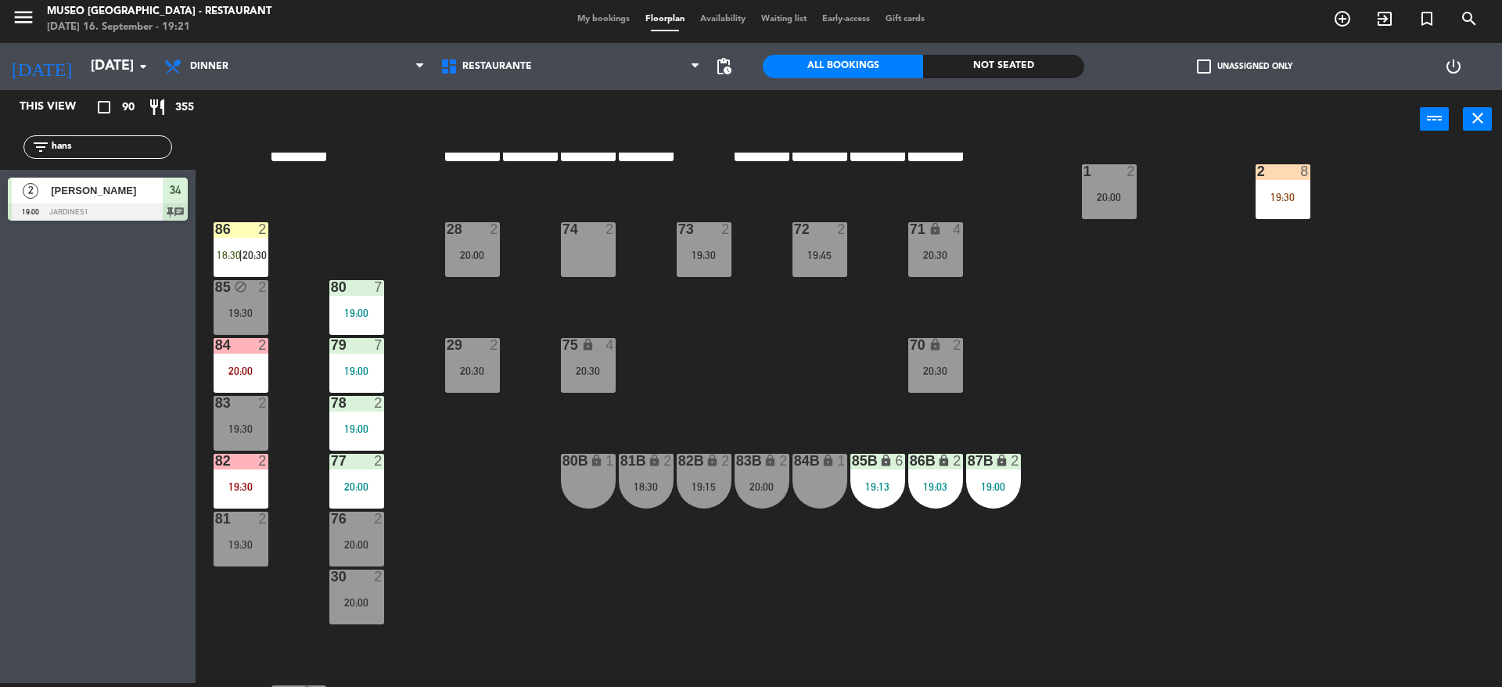
click at [941, 486] on div "19:03" at bounding box center [935, 486] width 55 height 11
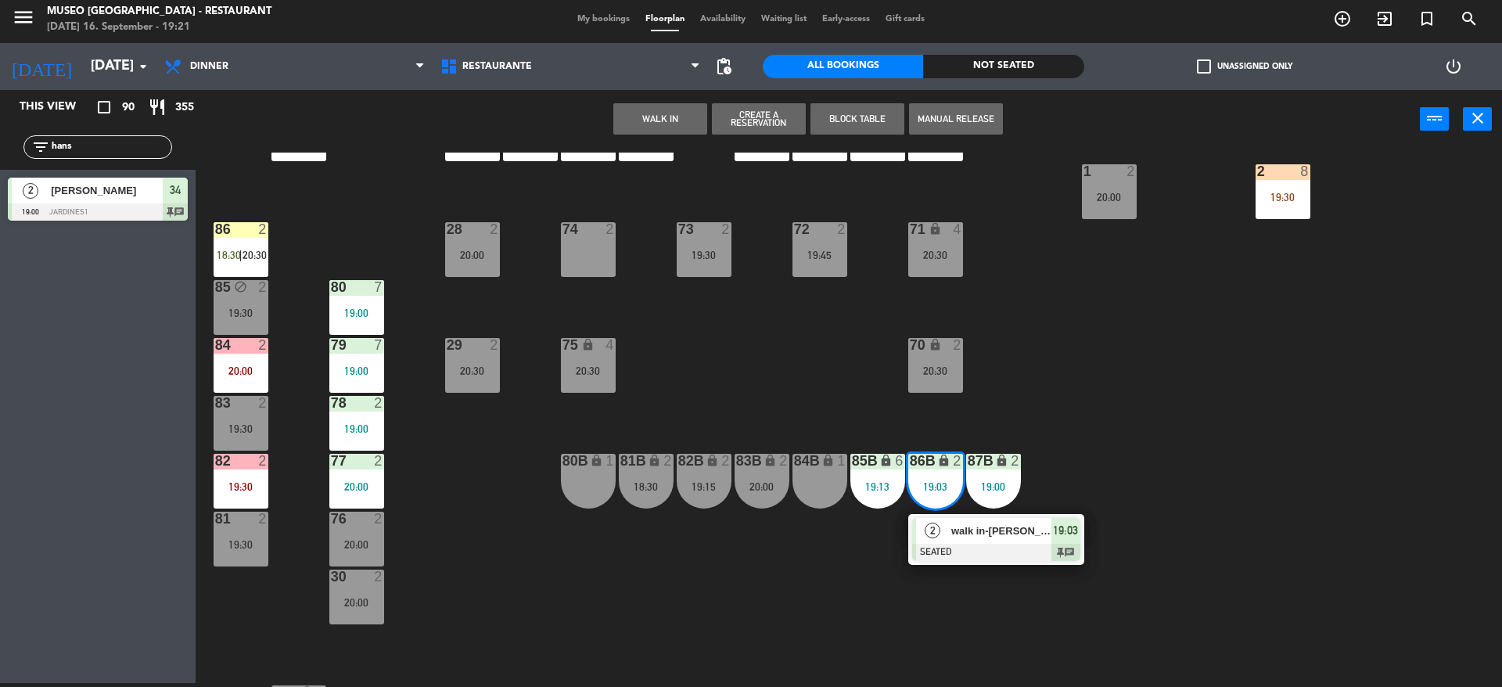
click at [943, 491] on div "19:03" at bounding box center [935, 486] width 55 height 11
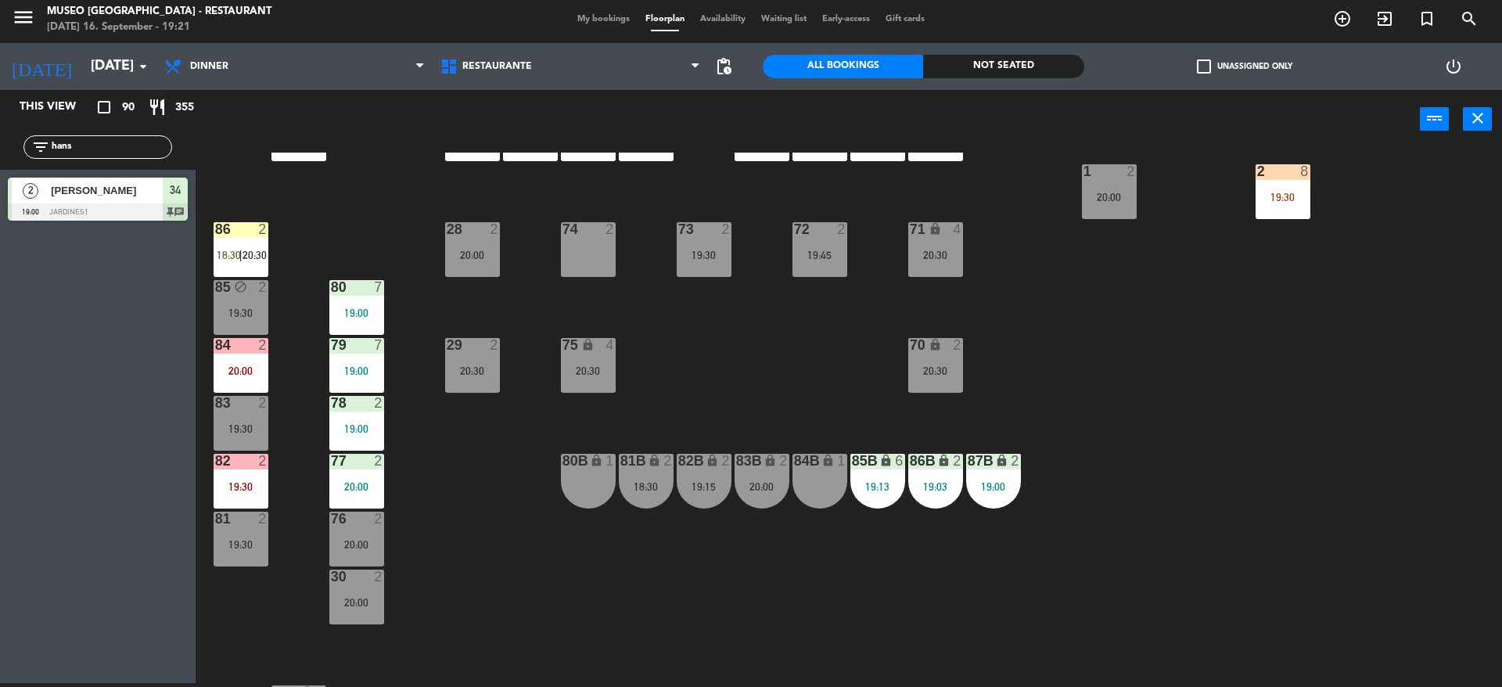
click at [911, 460] on div "86B" at bounding box center [910, 461] width 1 height 14
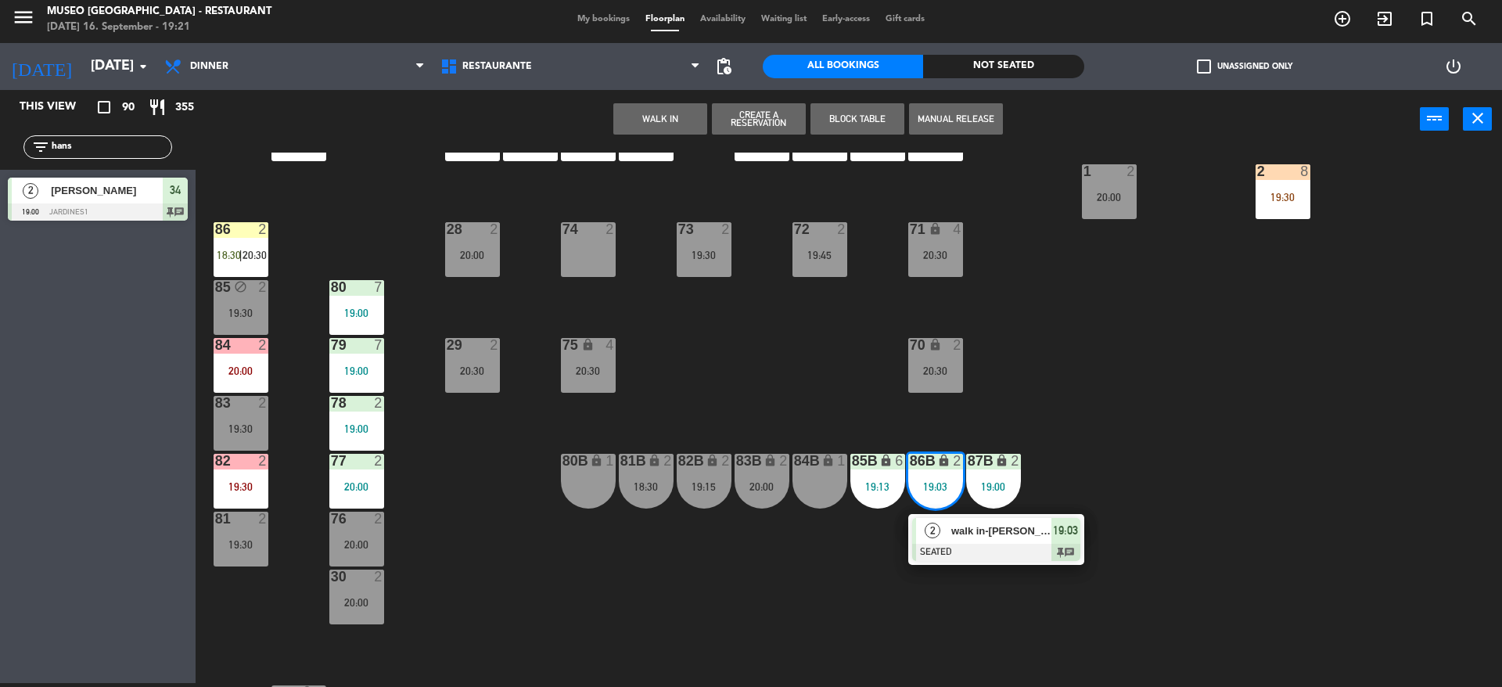
click at [948, 523] on div "2" at bounding box center [933, 531] width 34 height 26
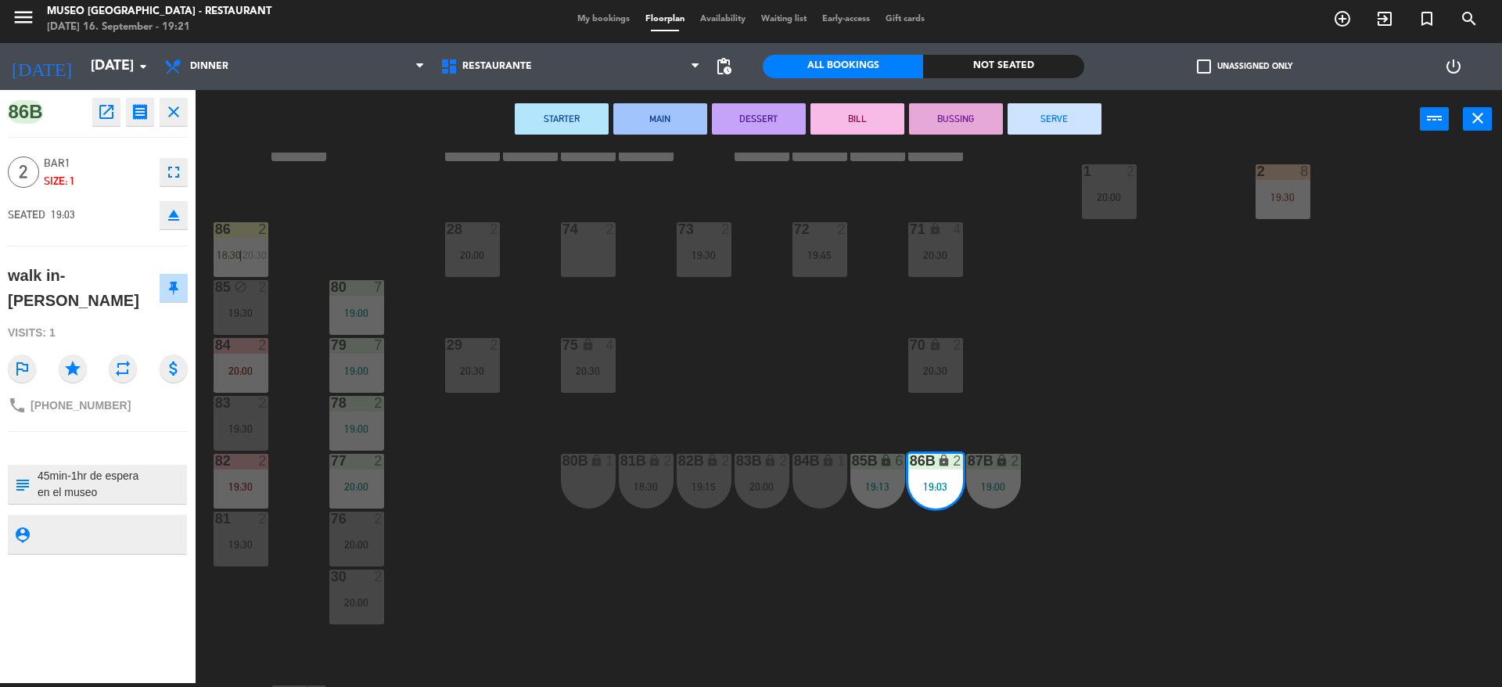
click at [884, 546] on div "44 5 17:45 | 20:30 49 2 20:30 54 3 18:55 64 2 17:15 | 20:30 48 2 17:58 53 4 19:…" at bounding box center [856, 420] width 1292 height 534
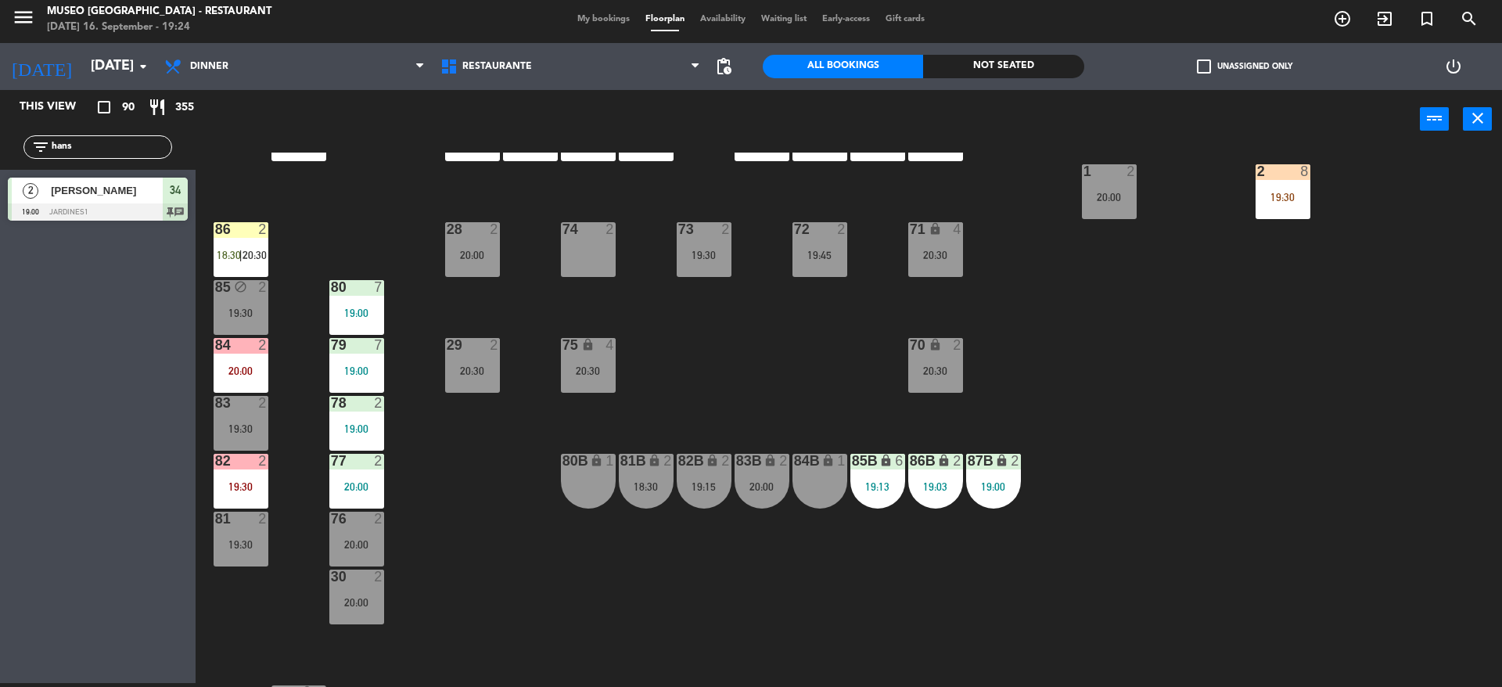
click at [595, 15] on span "My bookings" at bounding box center [604, 19] width 68 height 9
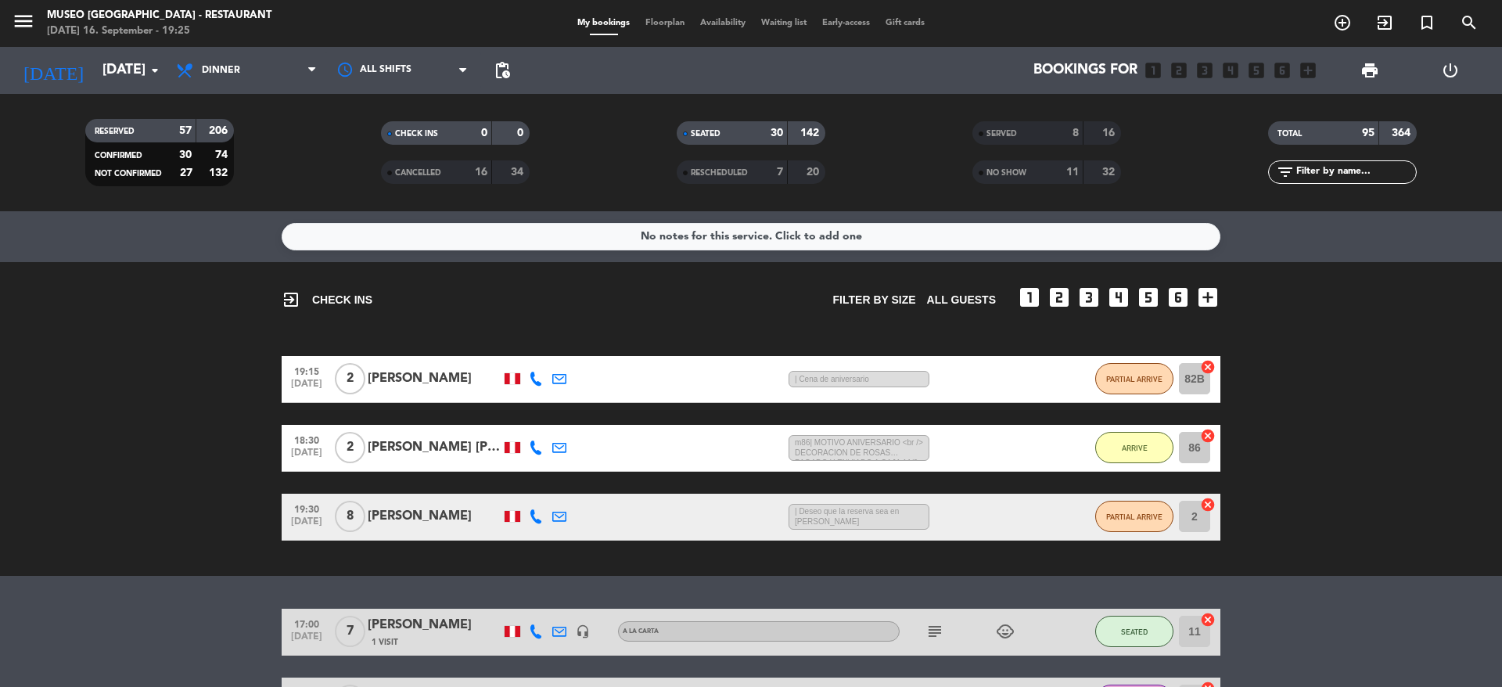
click at [1045, 139] on div "SERVED" at bounding box center [1012, 133] width 72 height 18
click at [1049, 164] on div "11" at bounding box center [1063, 173] width 31 height 18
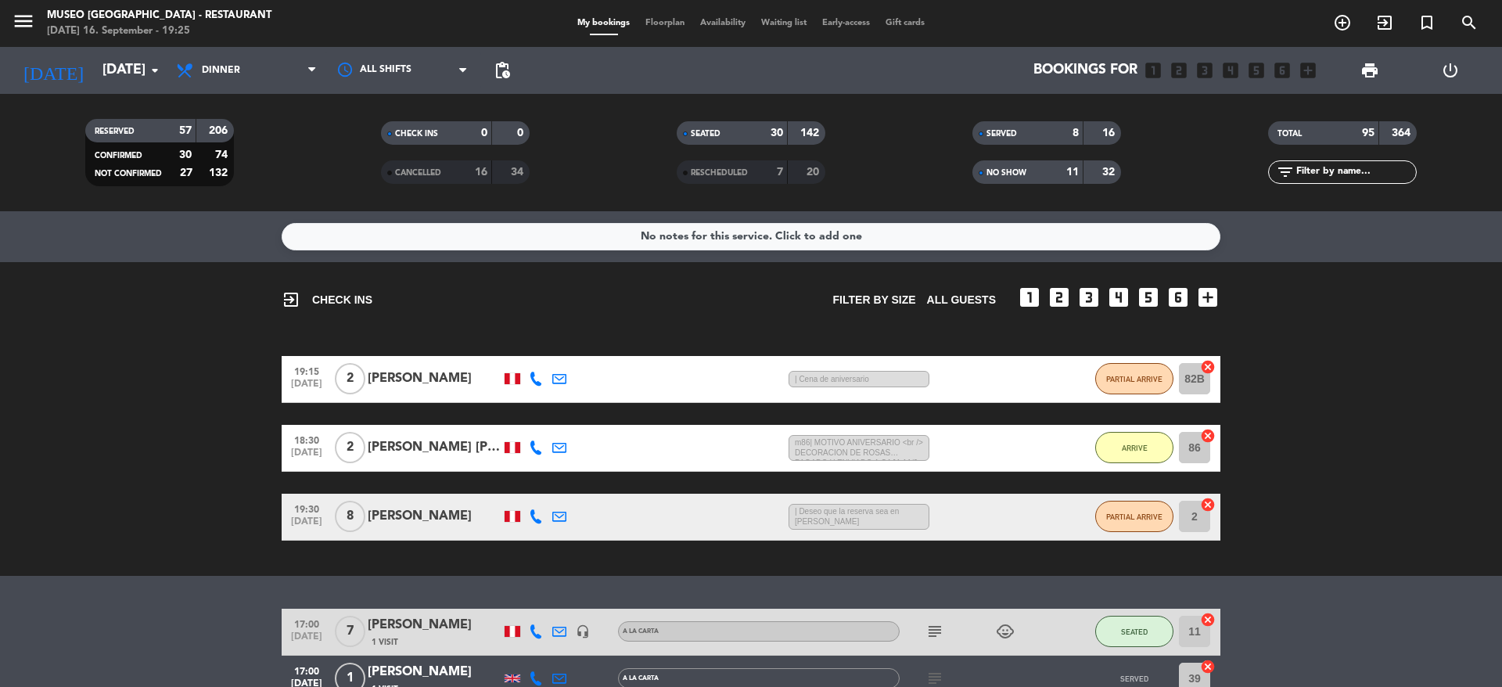
click at [1331, 175] on input "text" at bounding box center [1355, 172] width 121 height 17
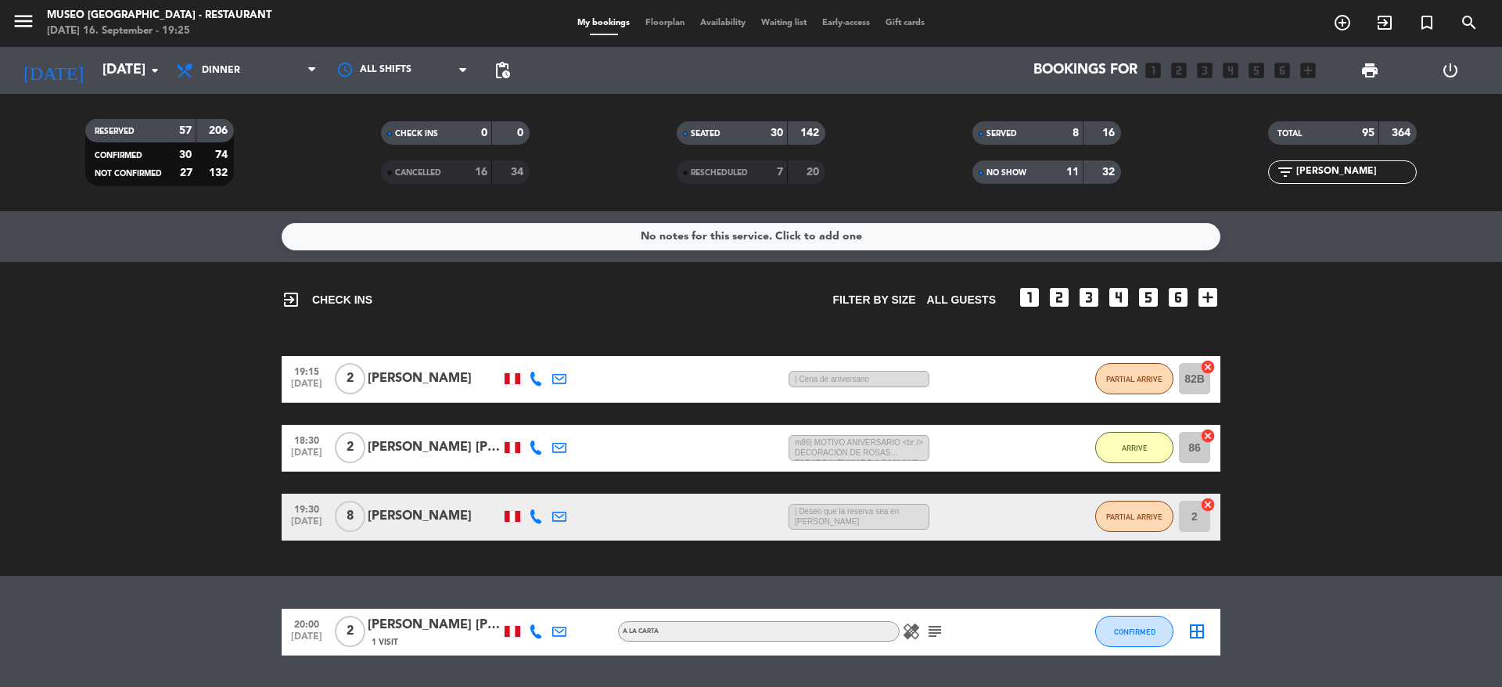
scroll to position [47, 0]
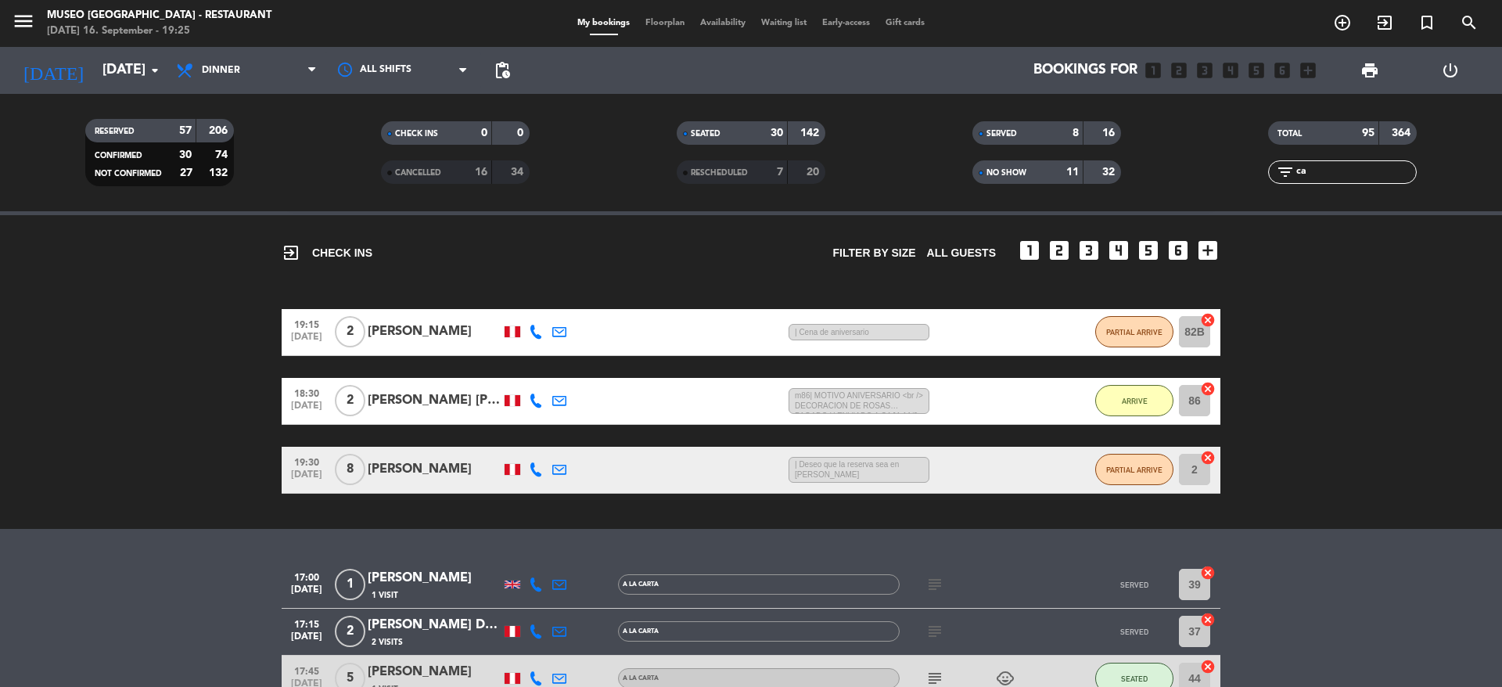
type input "c"
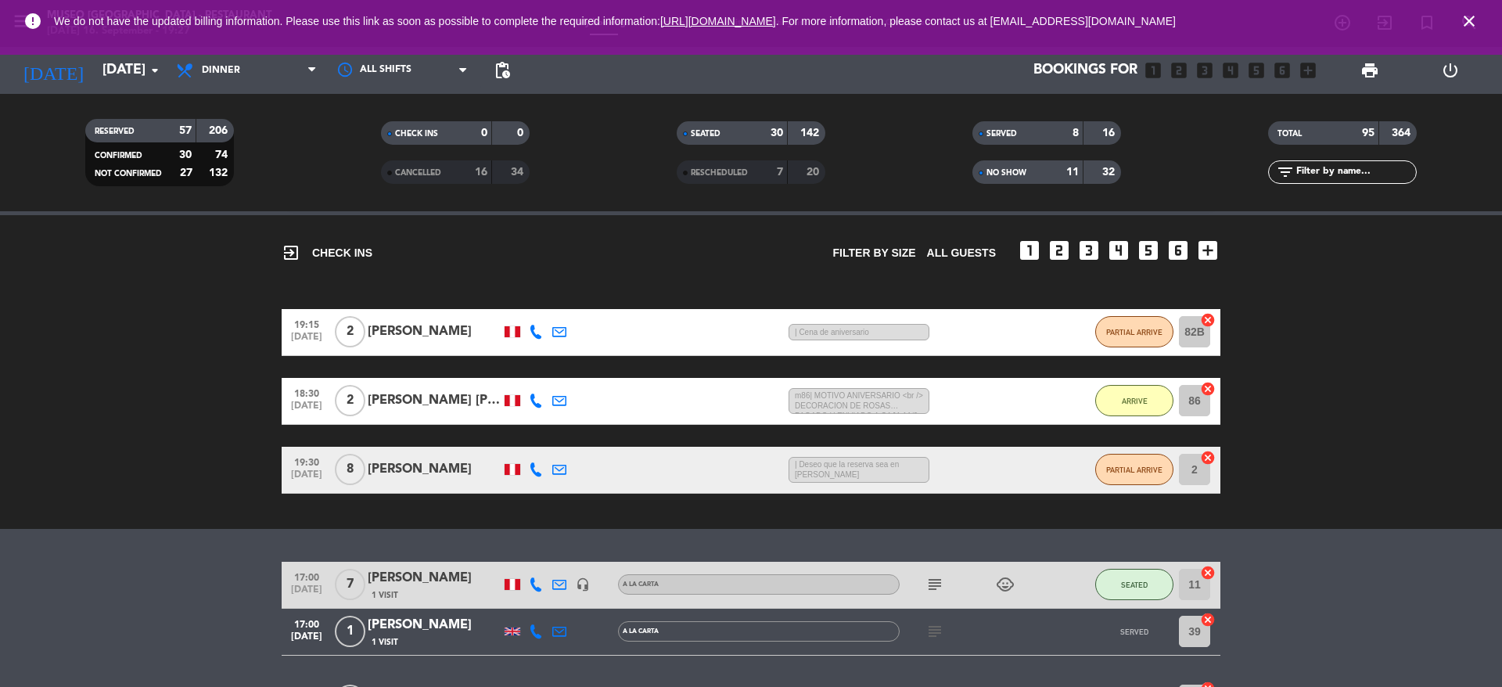
scroll to position [99, 0]
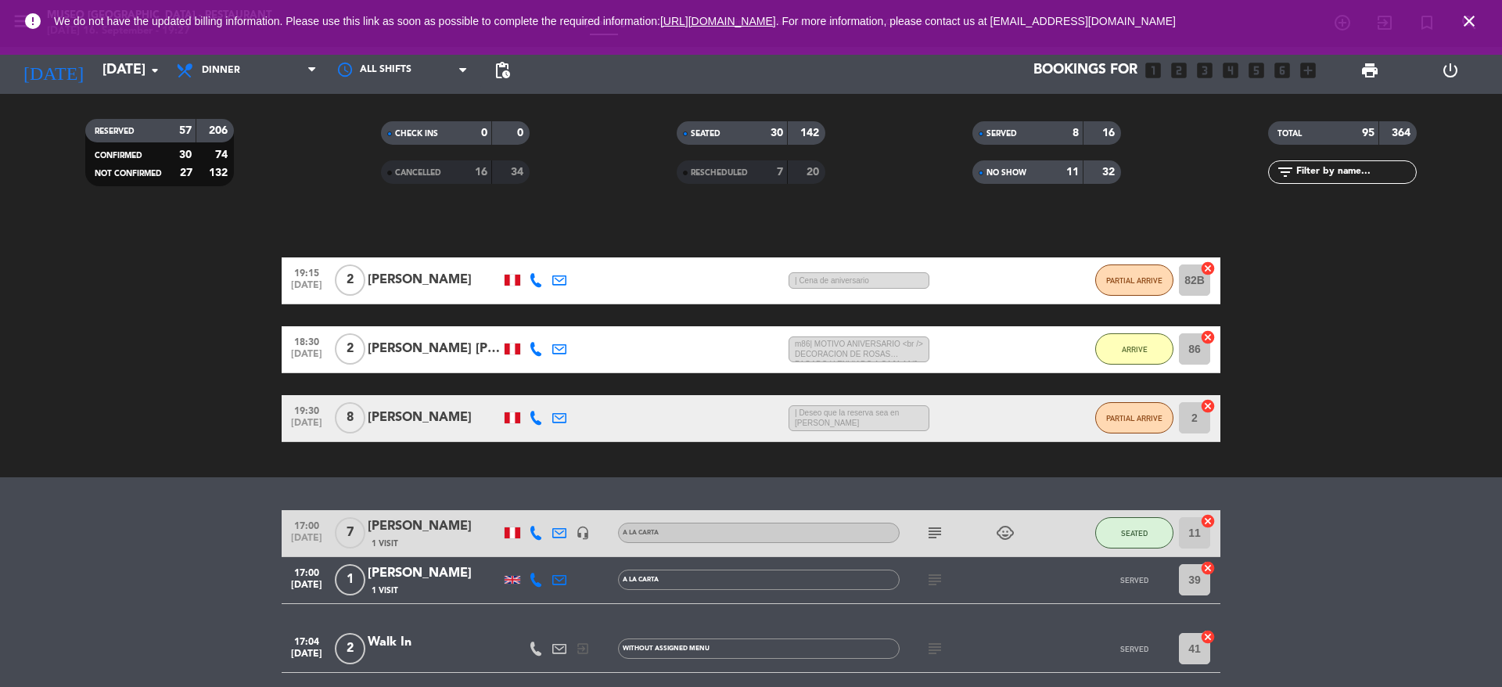
click at [1355, 171] on input "text" at bounding box center [1355, 172] width 121 height 17
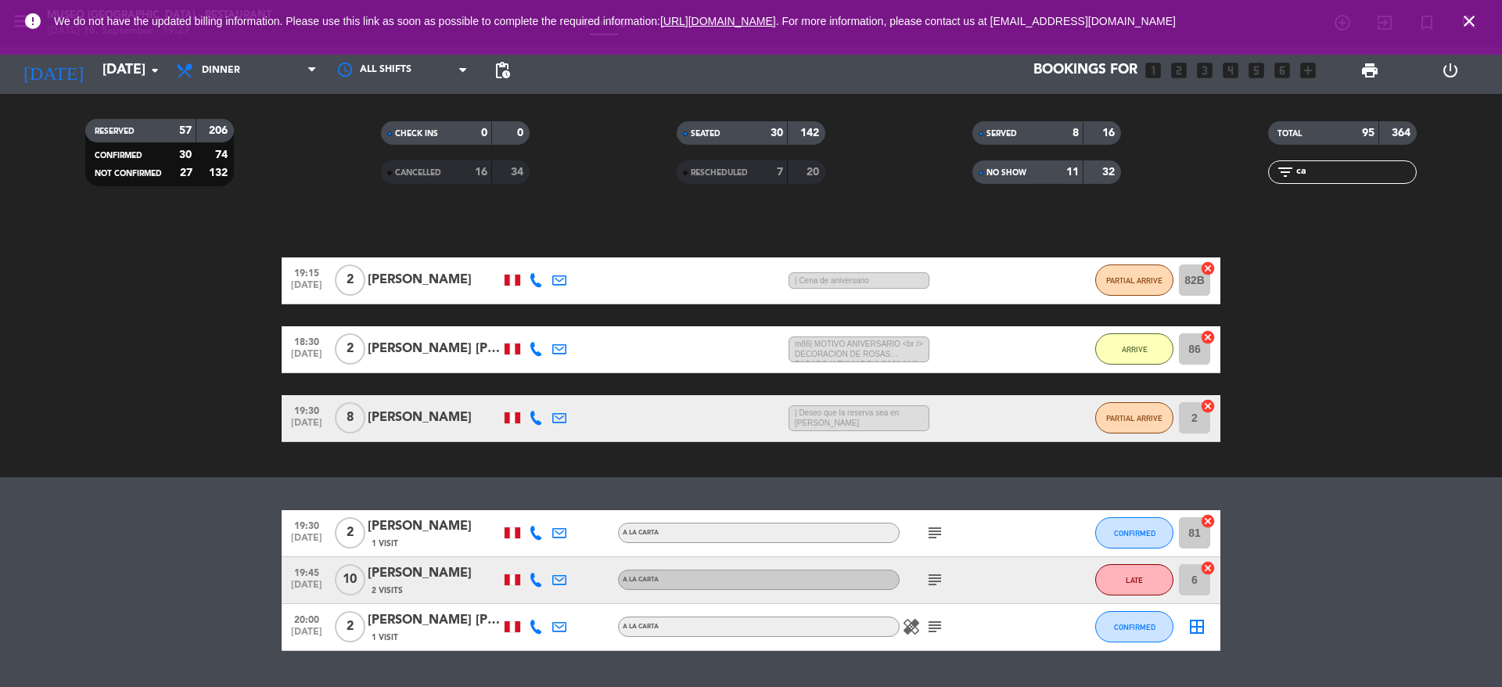
type input "c"
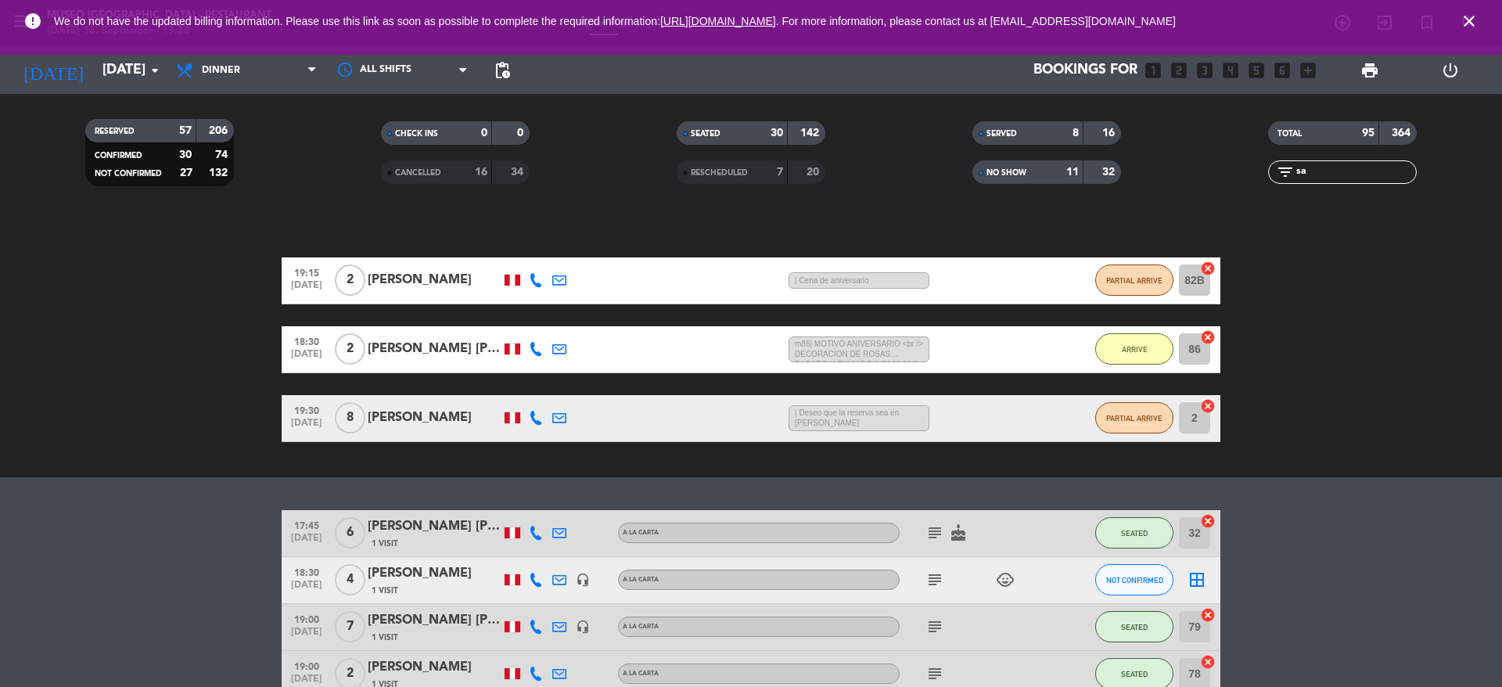
type input "s"
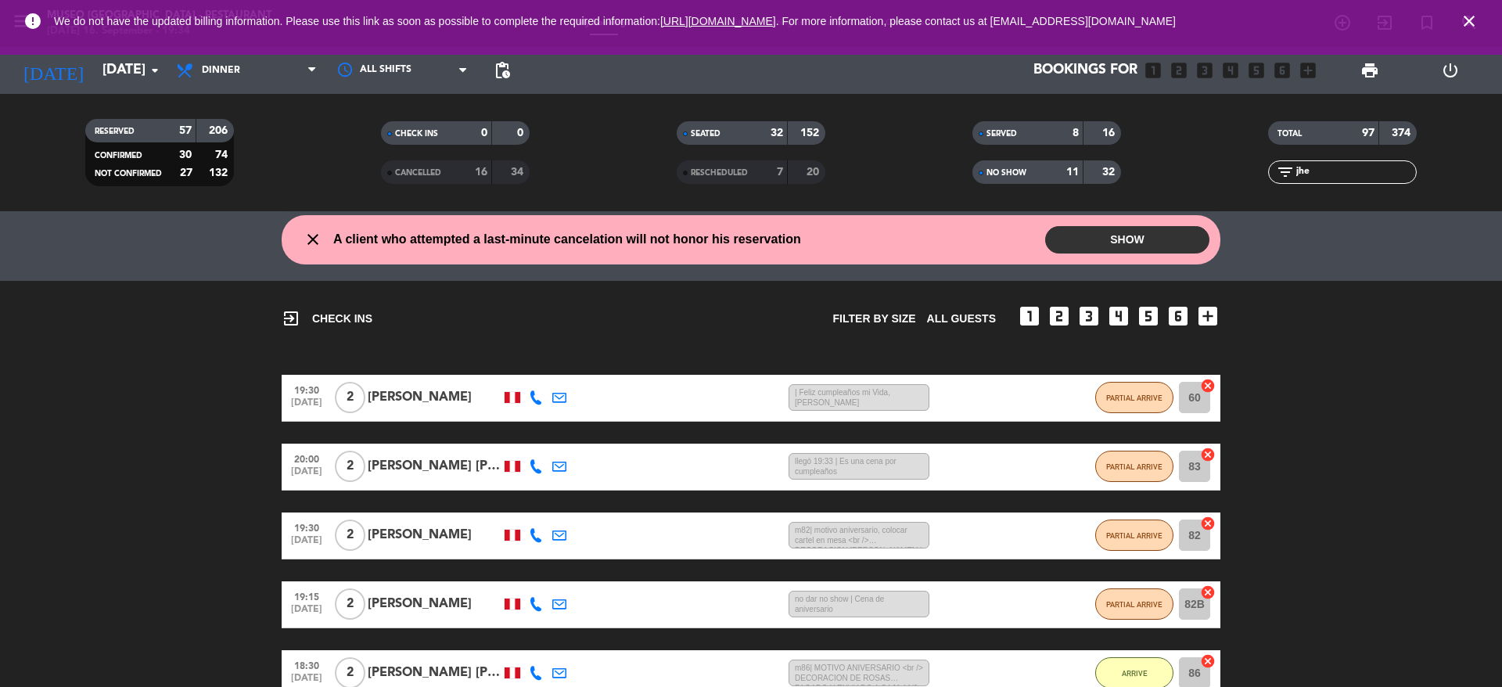
scroll to position [164, 0]
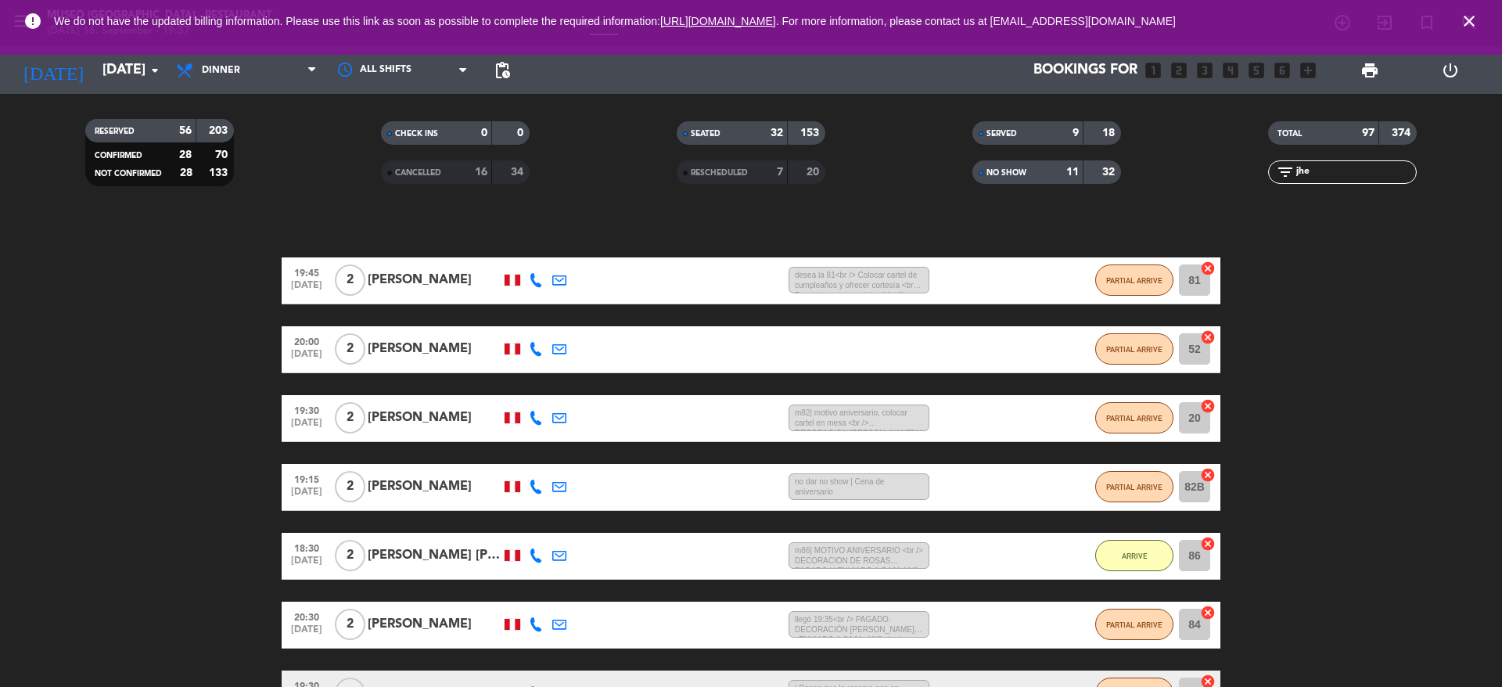
click at [1145, 134] on filter-checkbox "SERVED 9 18" at bounding box center [1047, 132] width 296 height 23
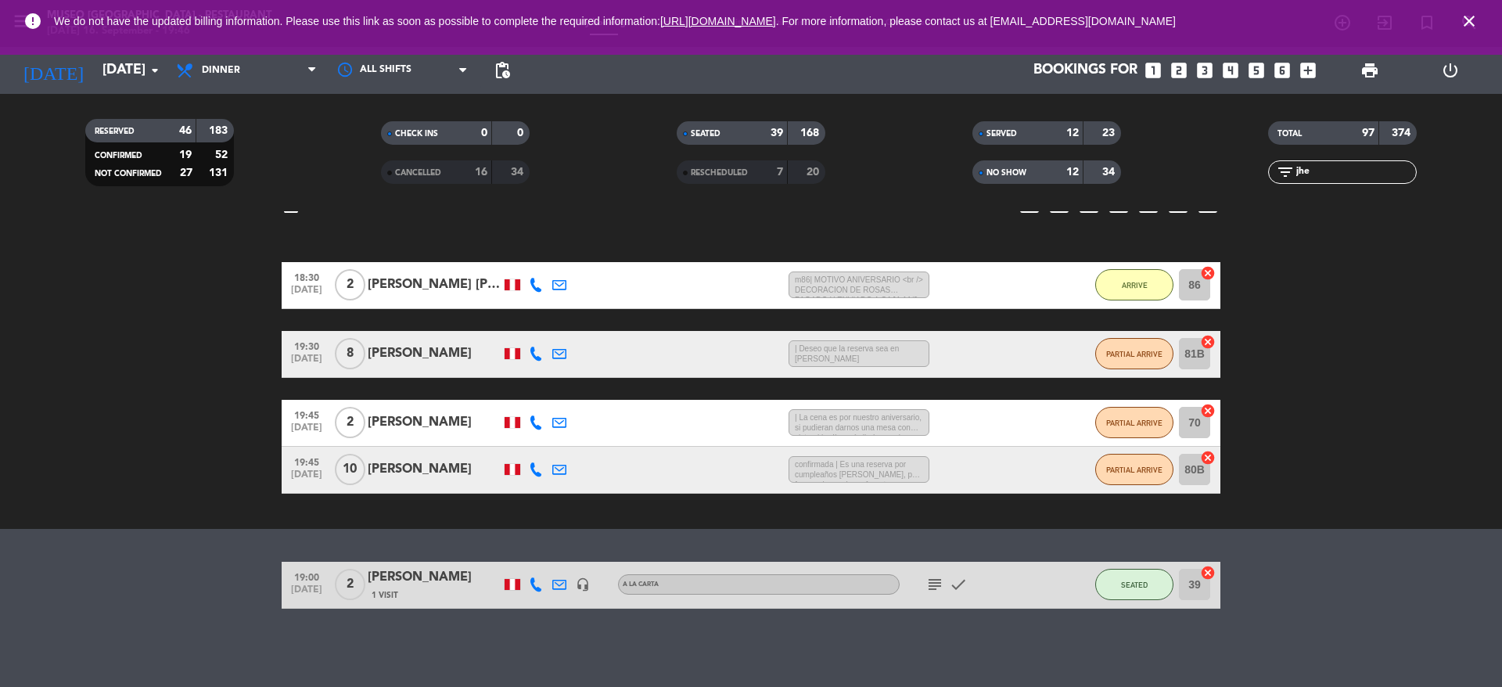
scroll to position [160, 0]
drag, startPoint x: 1319, startPoint y: 174, endPoint x: 1244, endPoint y: 188, distance: 76.3
click at [1244, 188] on div "TOTAL 97 374 filter_list jhe" at bounding box center [1343, 153] width 296 height 86
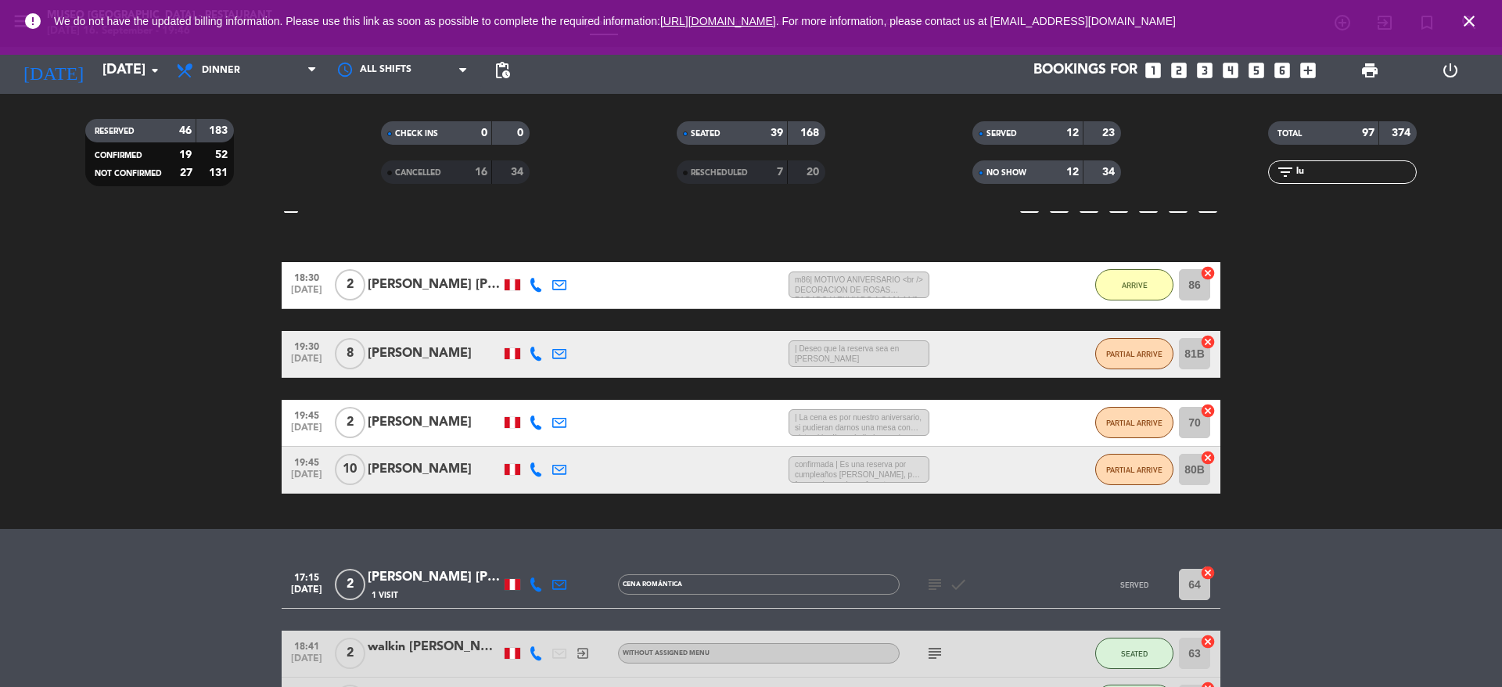
scroll to position [164, 0]
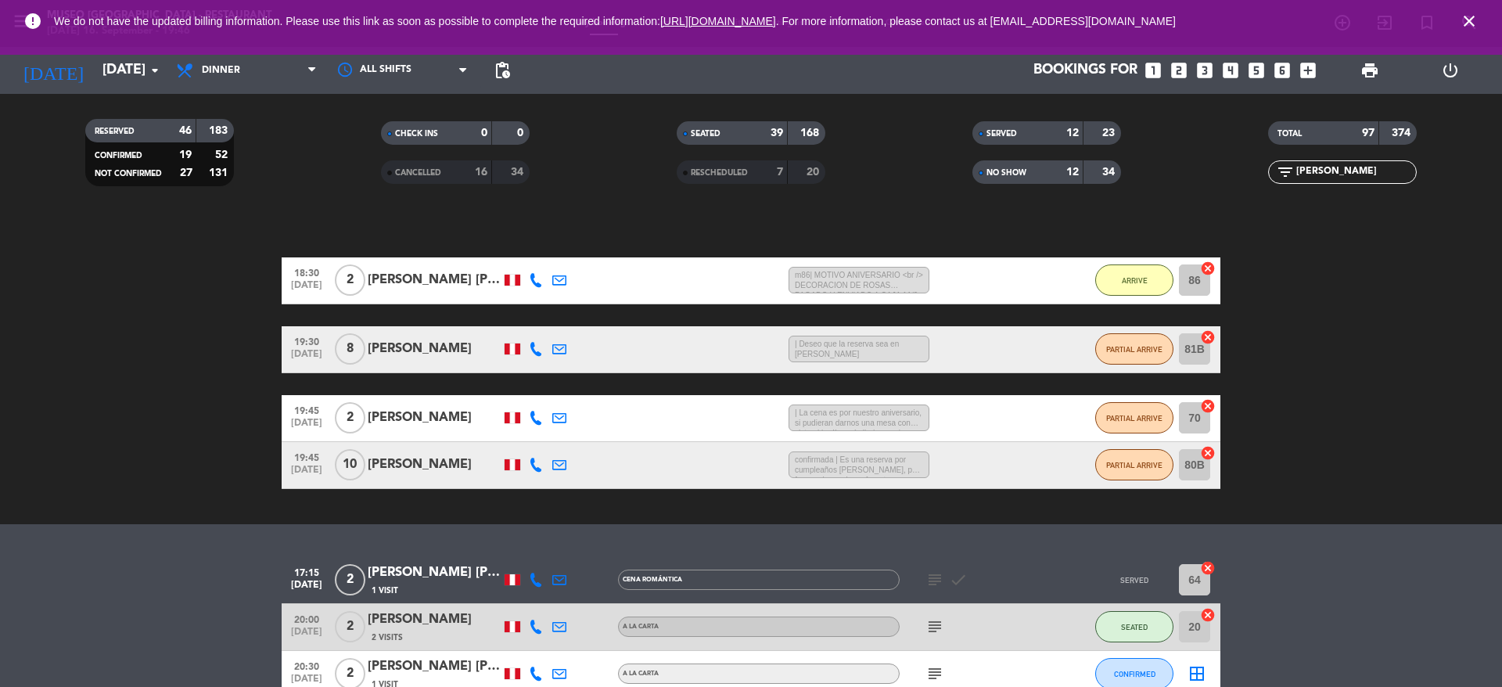
type input "[PERSON_NAME]"
click at [424, 574] on div "[PERSON_NAME] [PERSON_NAME]" at bounding box center [434, 572] width 133 height 20
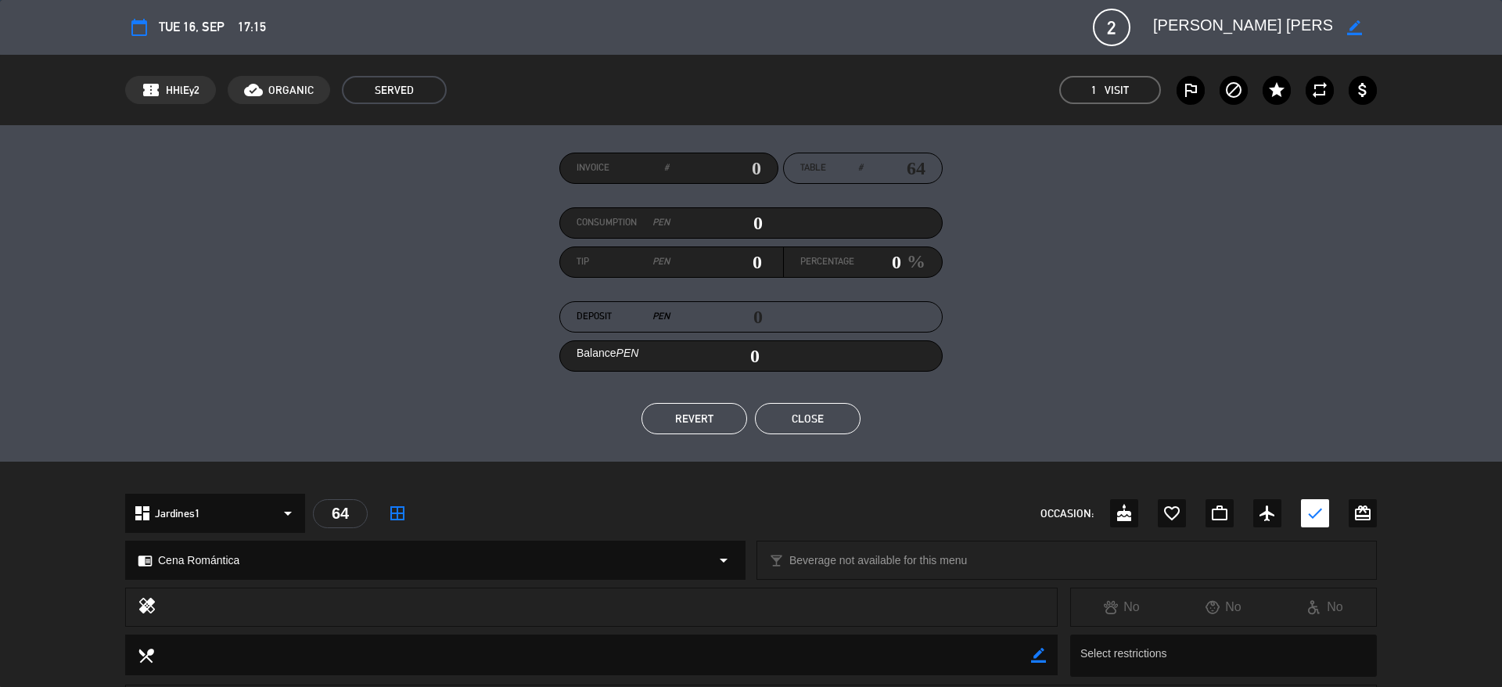
click at [717, 421] on edit-booking-info-modal "calendar_today Tue 16, Sep 17:15 2 [PERSON_NAME] [PERSON_NAME] border_color pho…" at bounding box center [751, 343] width 1502 height 687
click at [717, 421] on button "REVERT" at bounding box center [694, 418] width 106 height 31
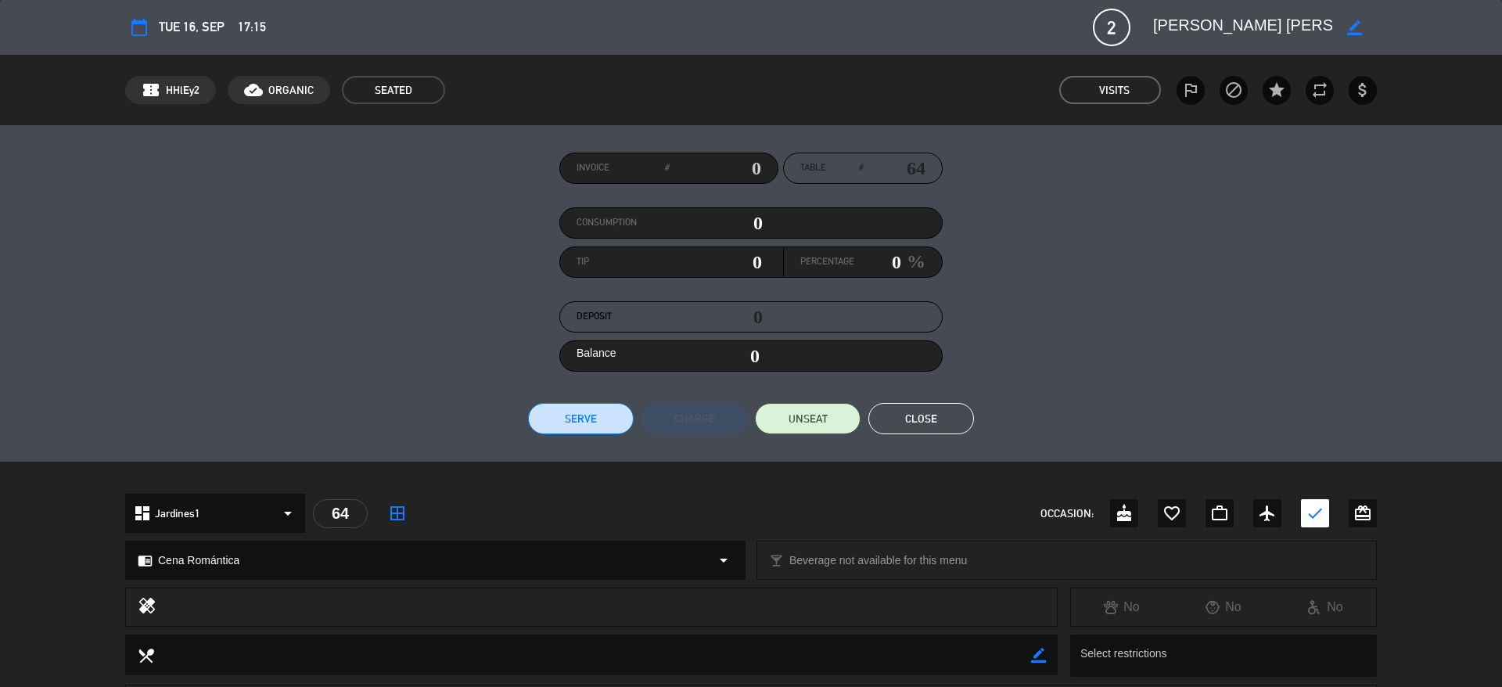
click at [911, 412] on button "Close" at bounding box center [921, 418] width 106 height 31
